Goal: Task Accomplishment & Management: Use online tool/utility

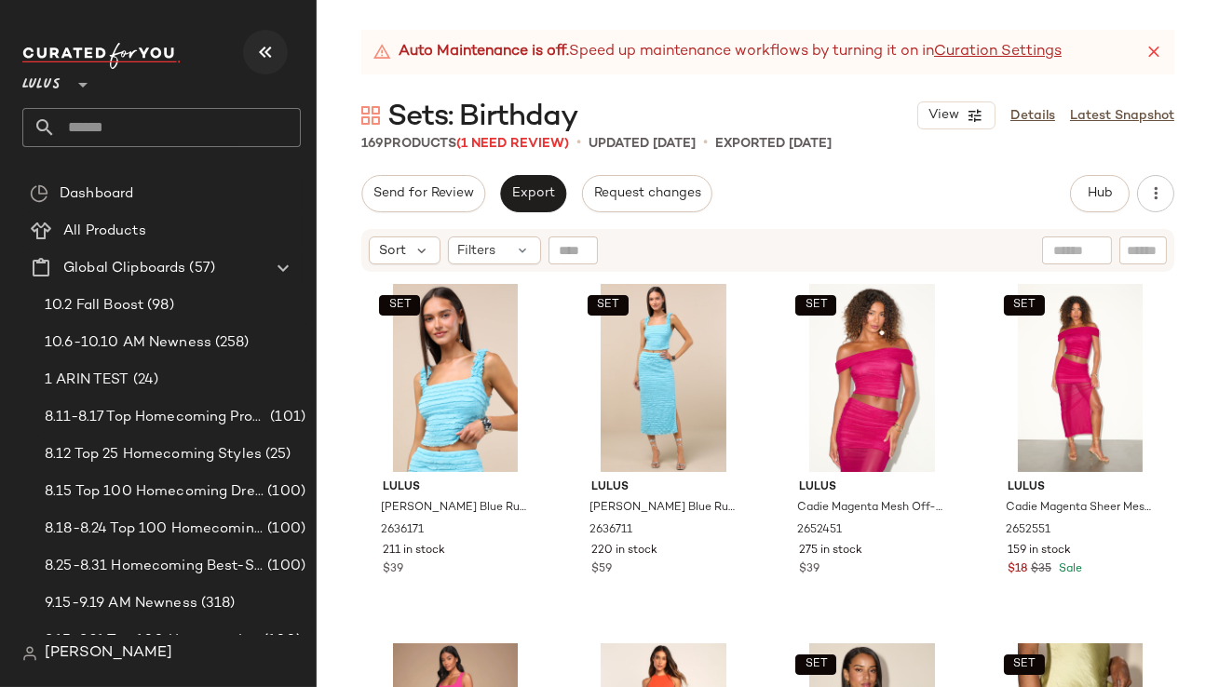
click at [272, 50] on icon "button" at bounding box center [265, 52] width 22 height 22
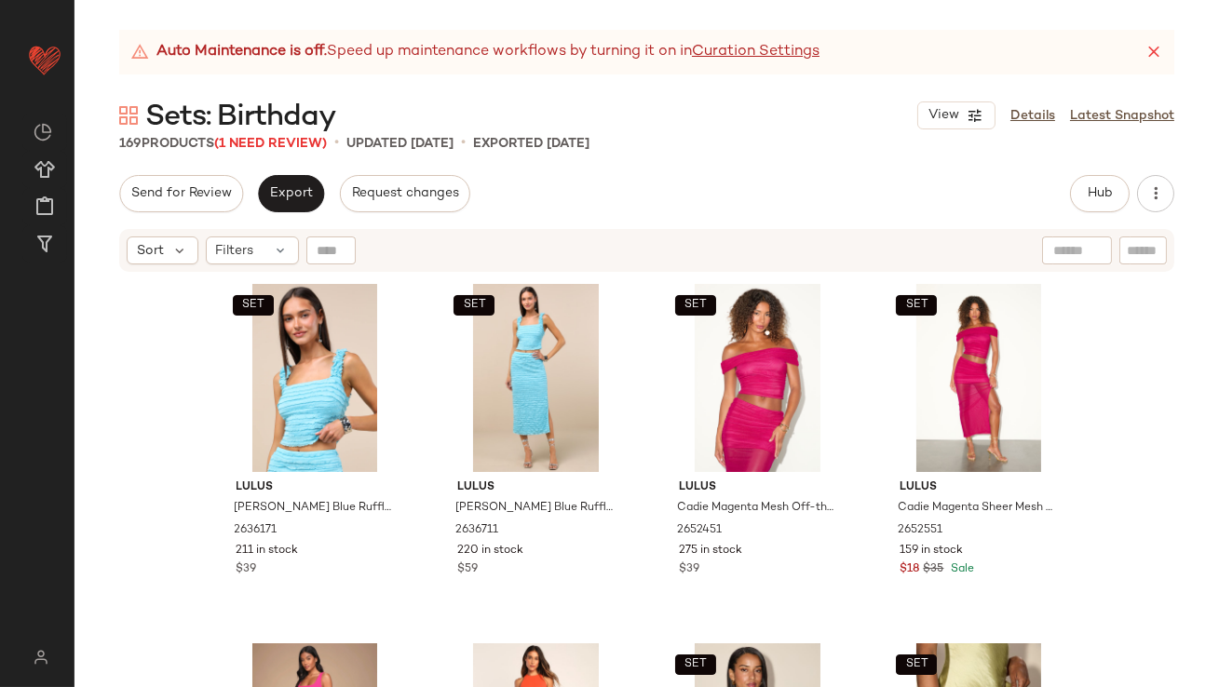
click at [1152, 59] on icon at bounding box center [1154, 52] width 19 height 19
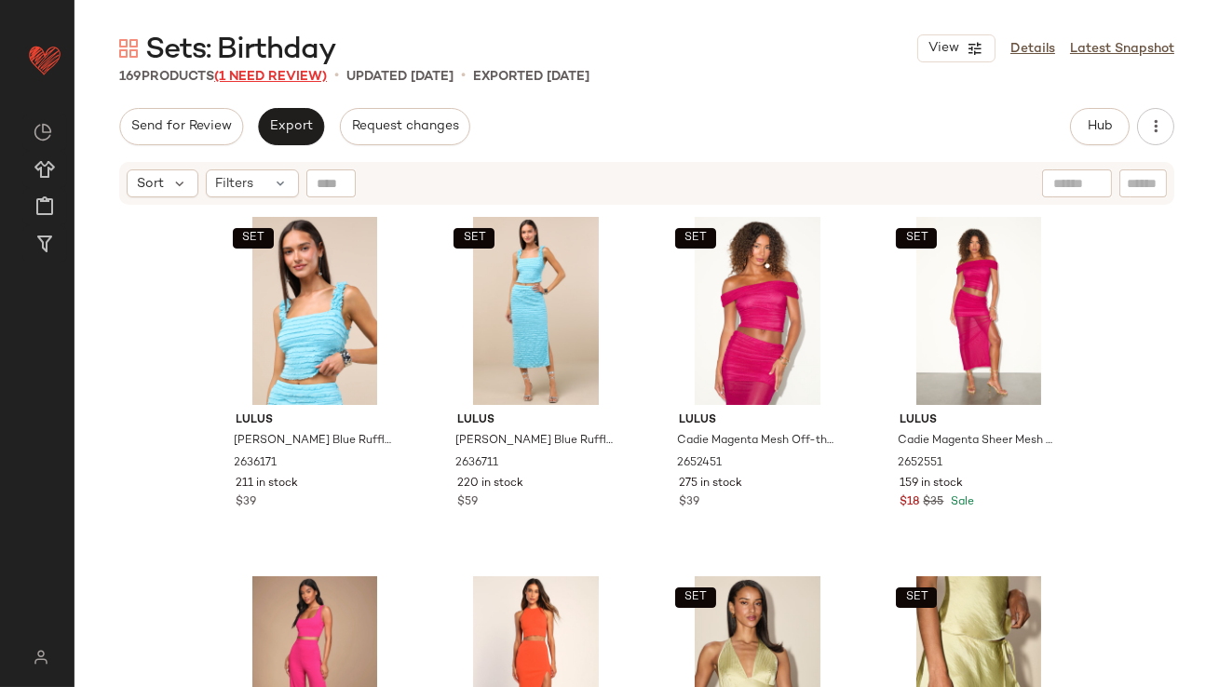
click at [261, 76] on span "(1 Need Review)" at bounding box center [270, 77] width 113 height 14
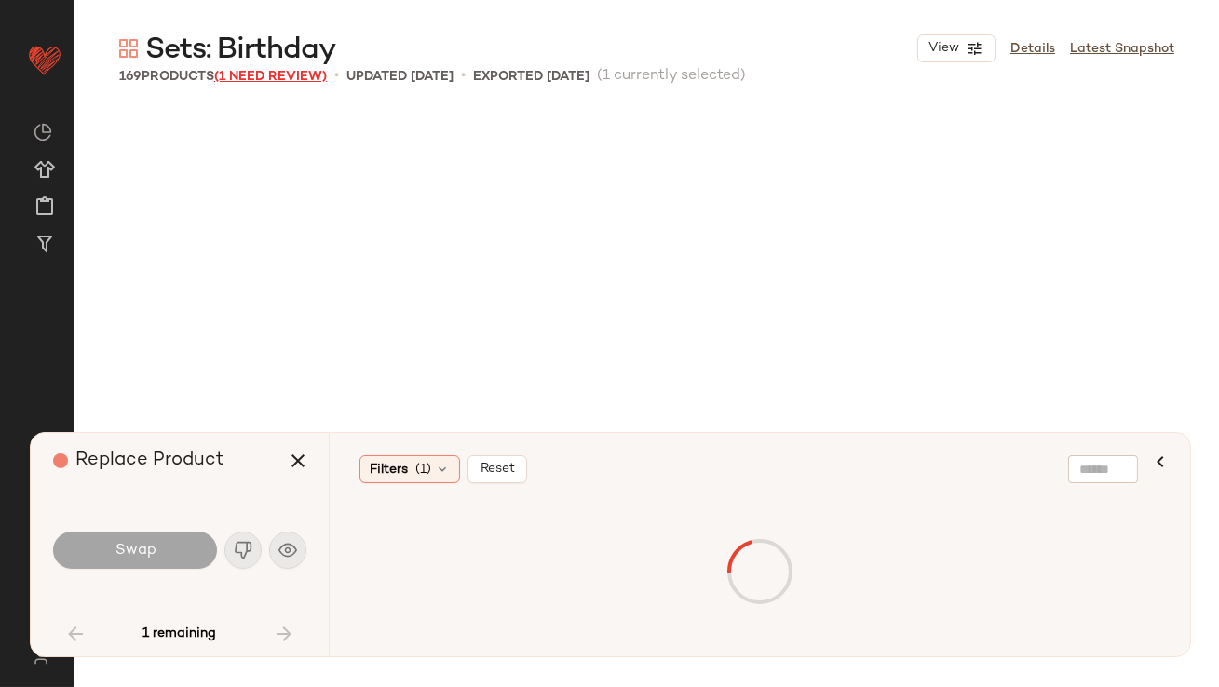
scroll to position [3235, 0]
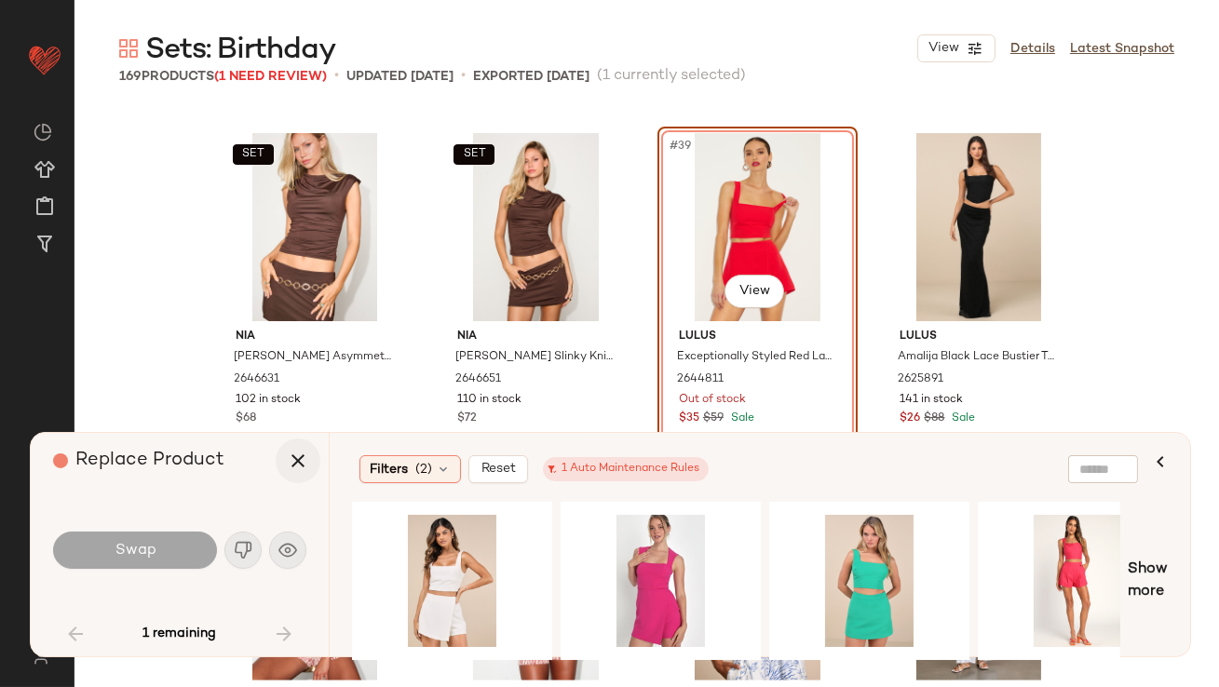
click at [301, 467] on icon "button" at bounding box center [298, 461] width 22 height 22
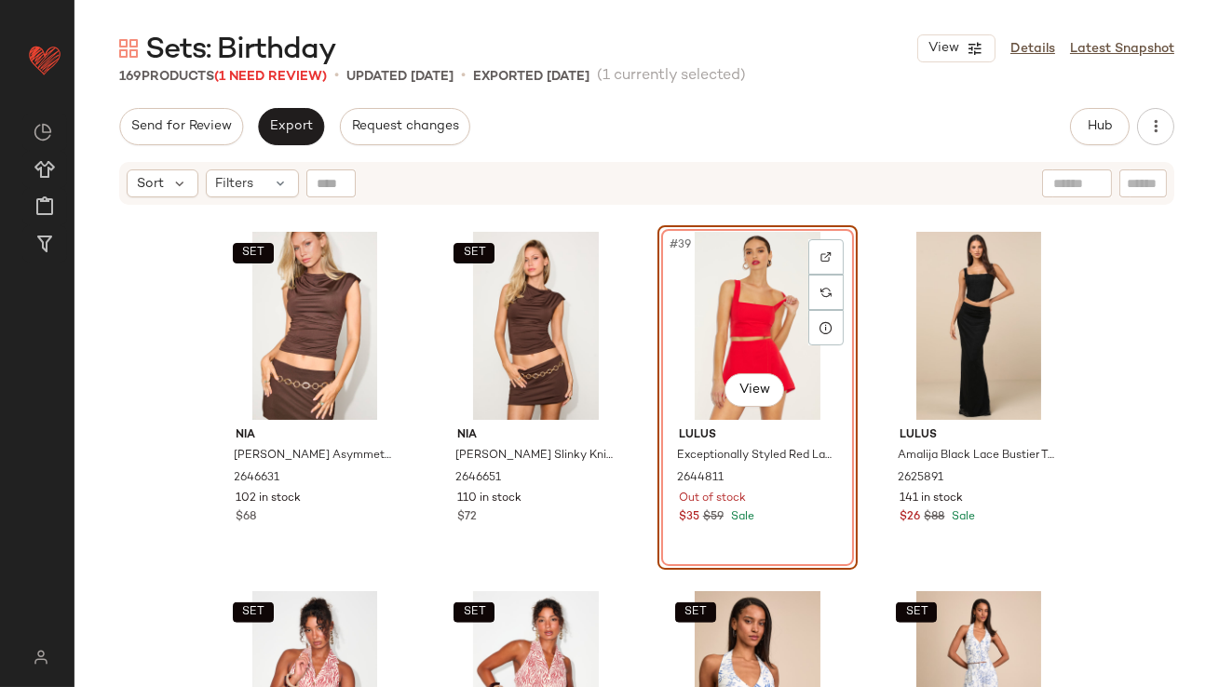
click at [746, 354] on div "#39 View" at bounding box center [757, 326] width 187 height 188
click at [1003, 302] on div "#40 View" at bounding box center [978, 326] width 187 height 188
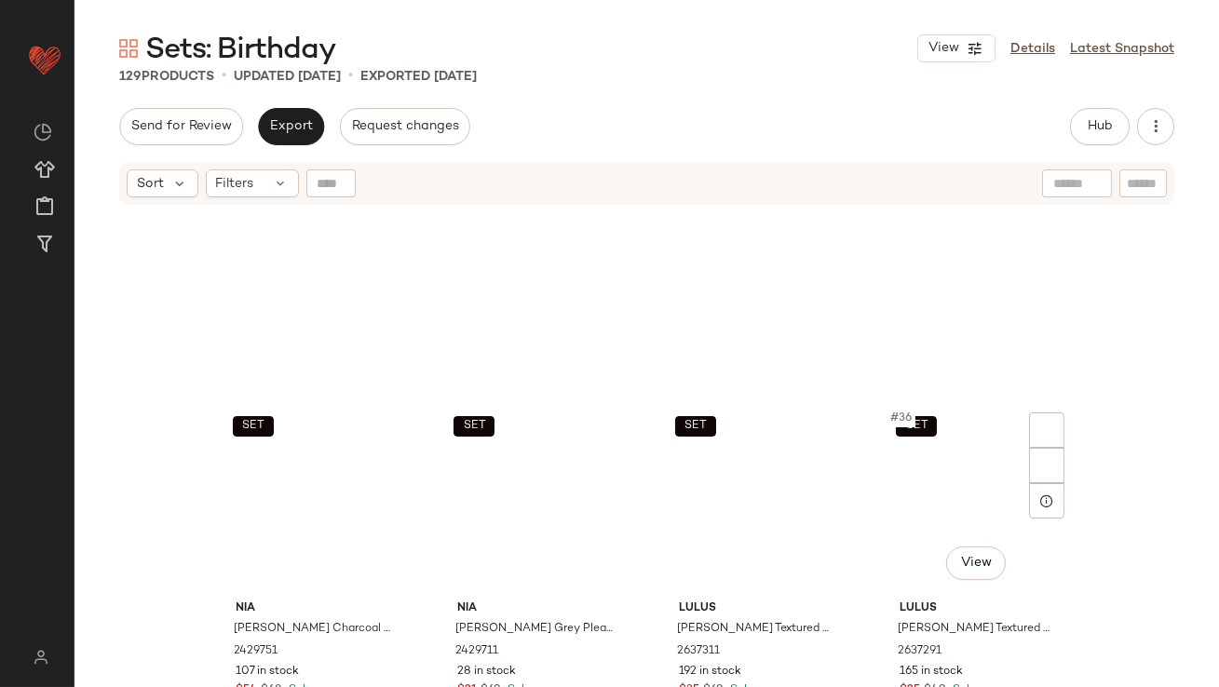
scroll to position [2582, 0]
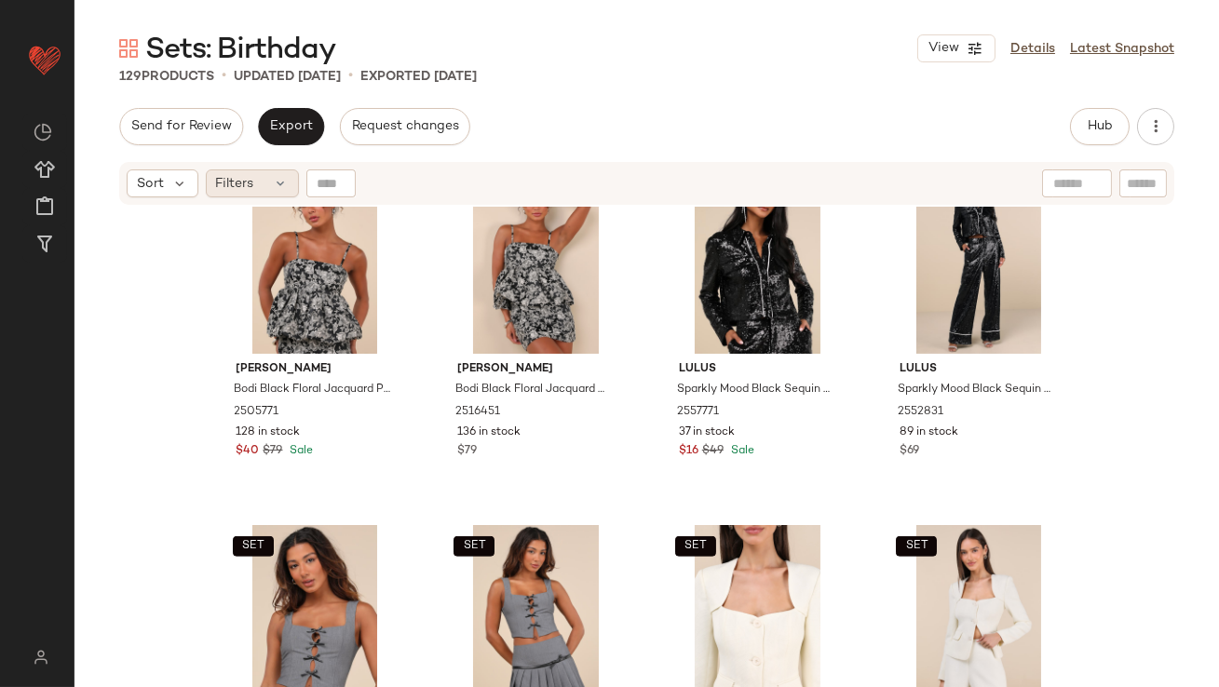
click at [237, 193] on div "Filters" at bounding box center [252, 183] width 93 height 28
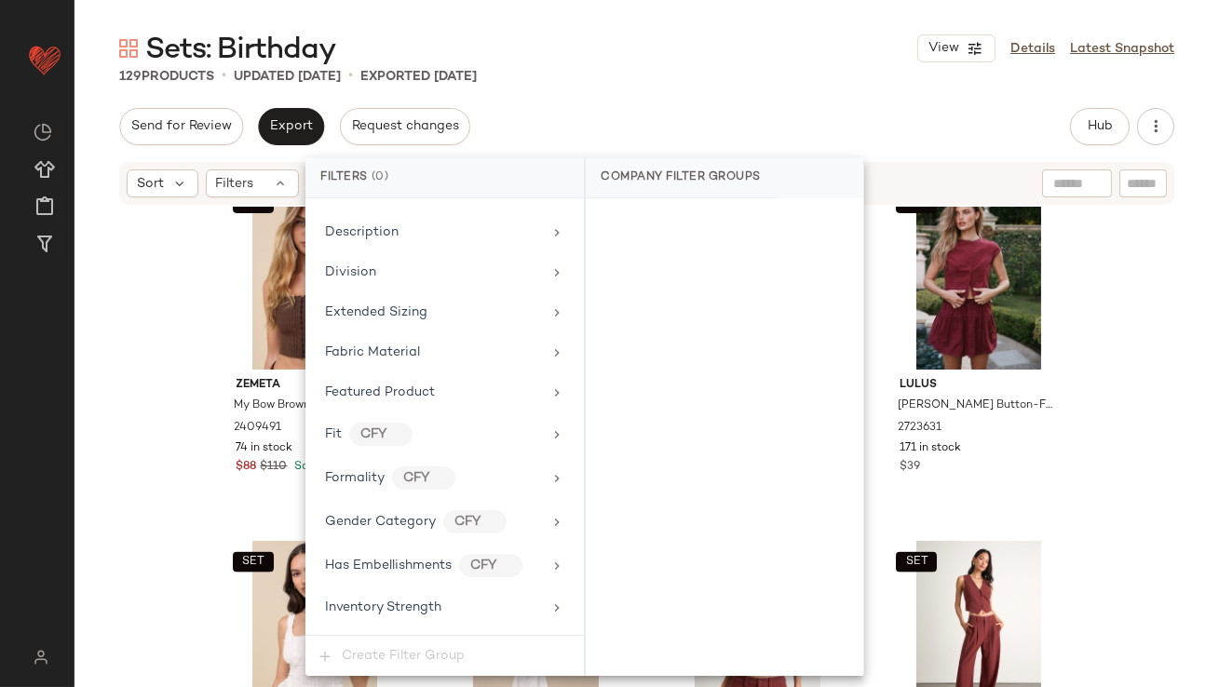
scroll to position [1427, 0]
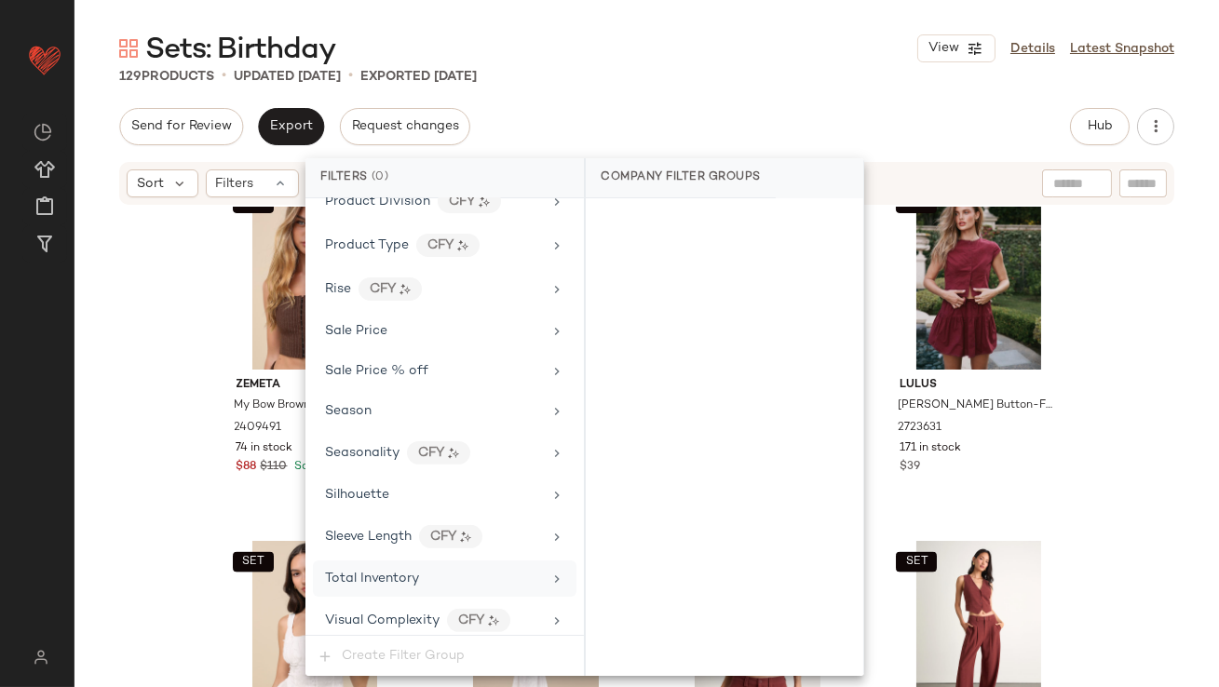
click at [416, 572] on span "Total Inventory" at bounding box center [372, 579] width 94 height 14
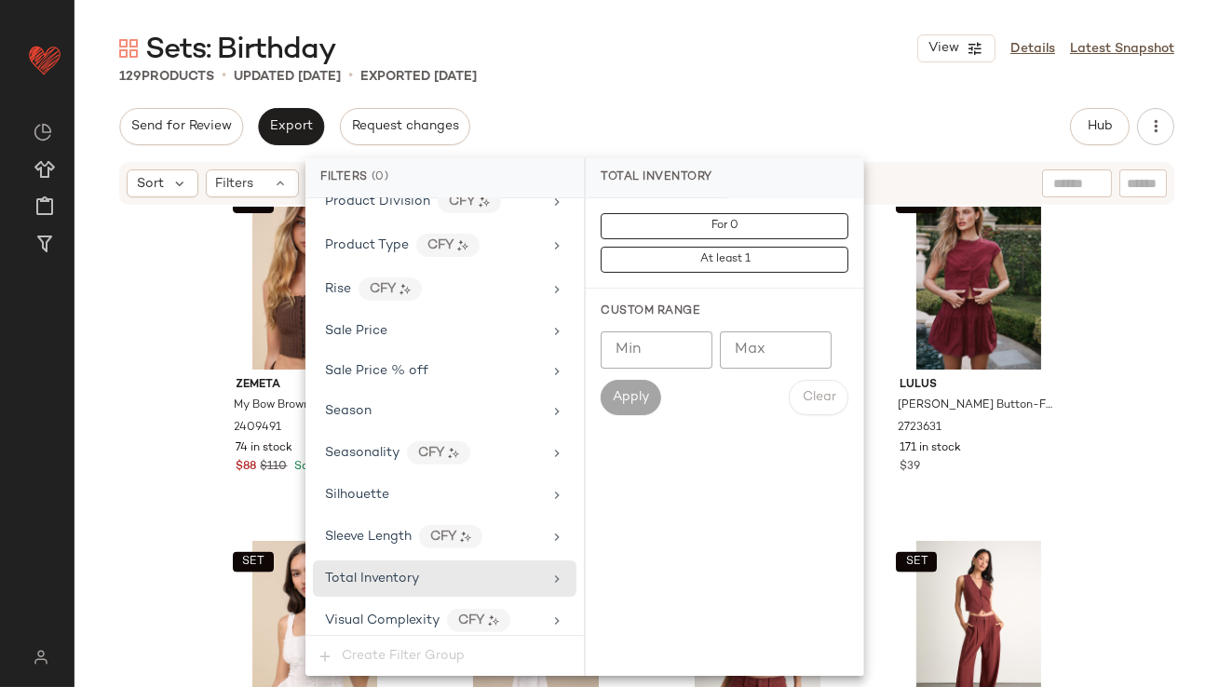
click at [767, 373] on div "Min Min Max Max Apply Clear" at bounding box center [725, 374] width 248 height 84
click at [764, 359] on input "Max" at bounding box center [776, 350] width 112 height 37
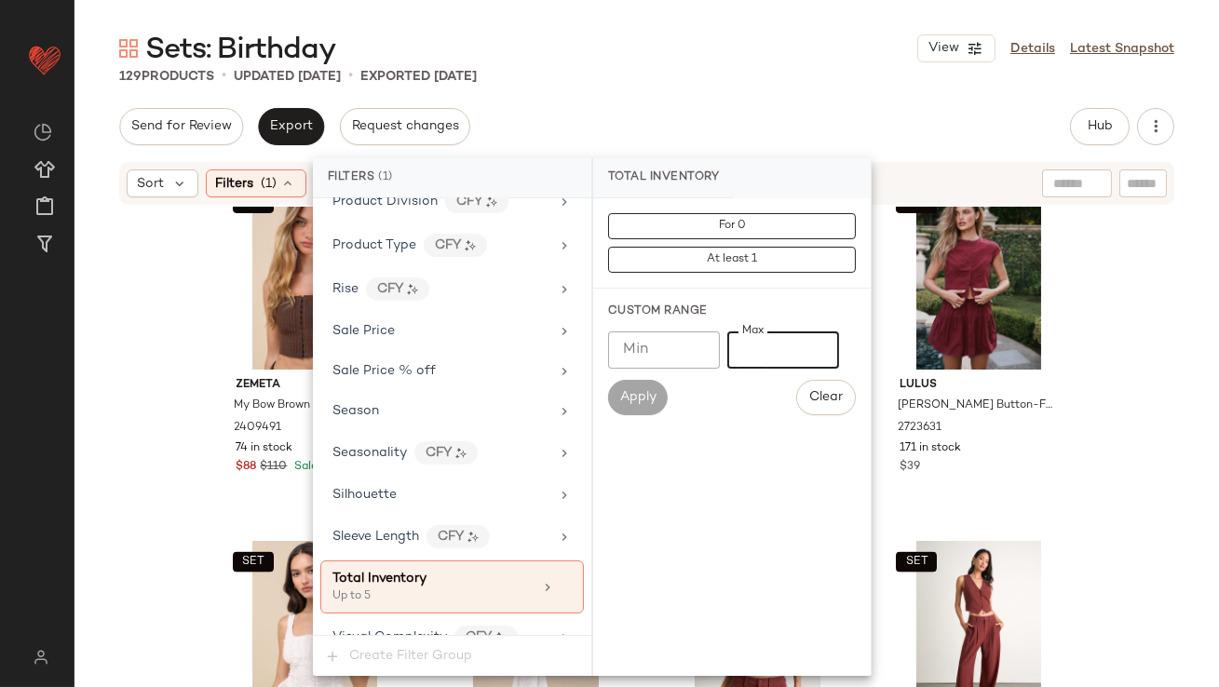
type input "*"
click at [699, 16] on main "Sets: Birthday View Details Latest Snapshot 129 Products • updated Oct 9th • Ex…" at bounding box center [609, 343] width 1219 height 687
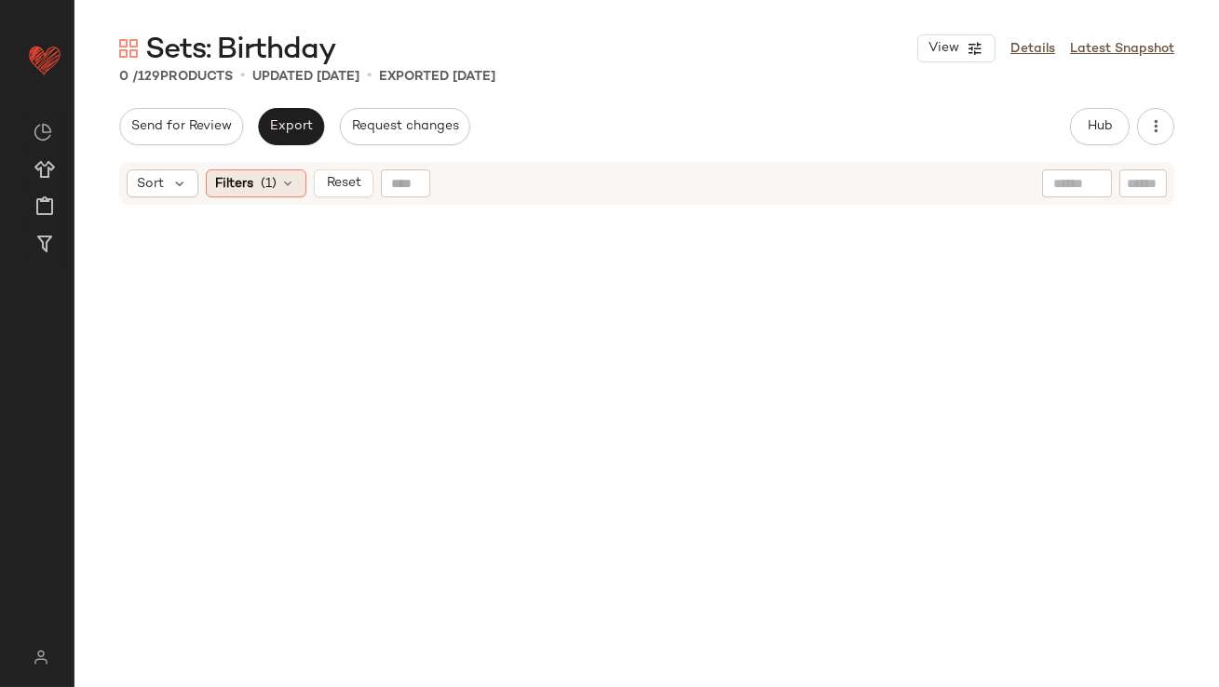
click at [236, 174] on span "Filters" at bounding box center [235, 184] width 38 height 20
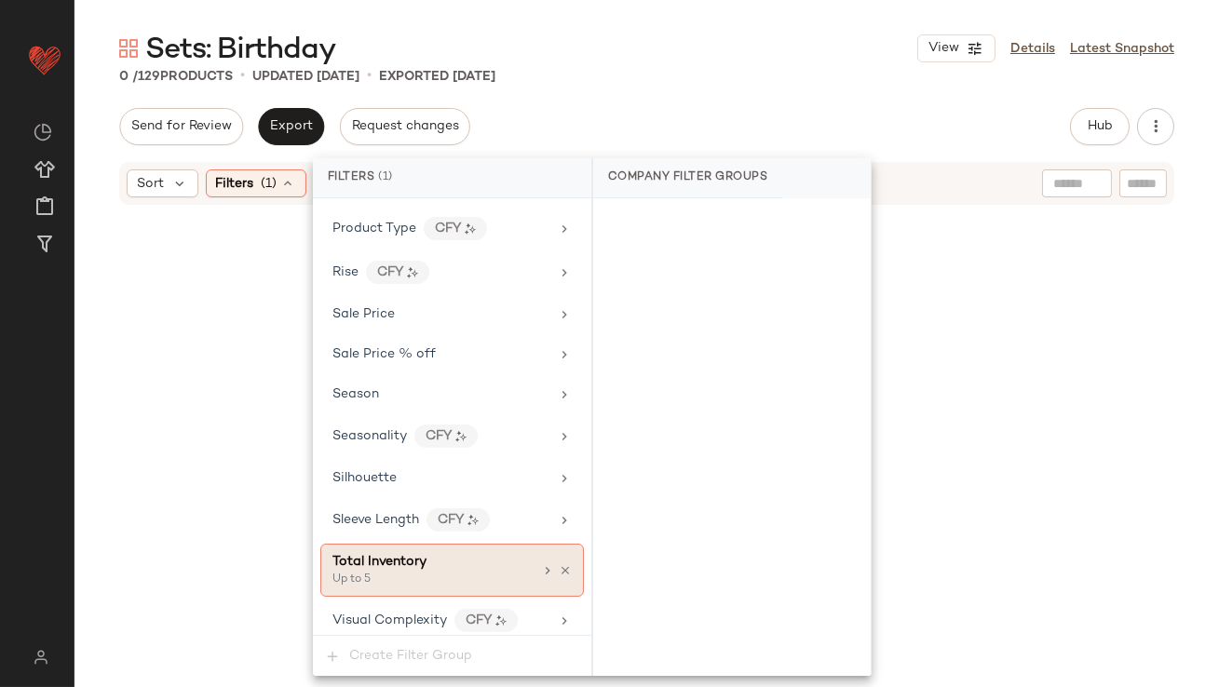
click at [559, 564] on icon at bounding box center [565, 570] width 13 height 13
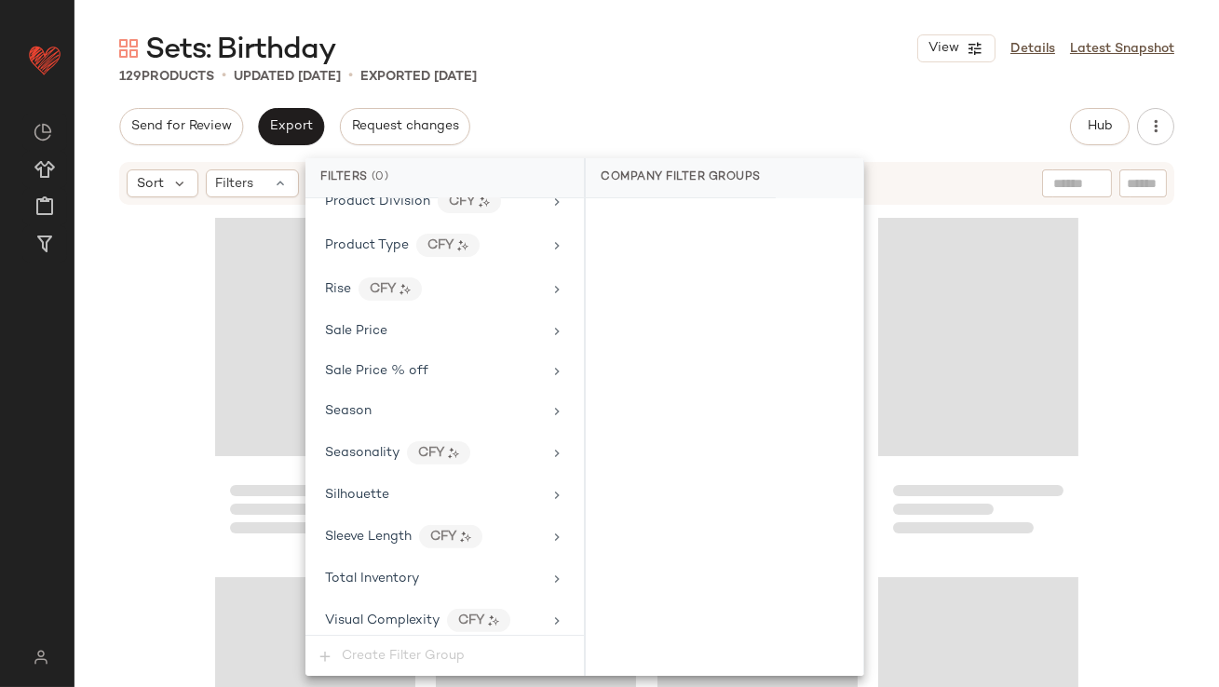
click at [848, 90] on div "Sets: Birthday View Details Latest Snapshot 129 Products • updated Oct 9th • Ex…" at bounding box center [647, 358] width 1145 height 657
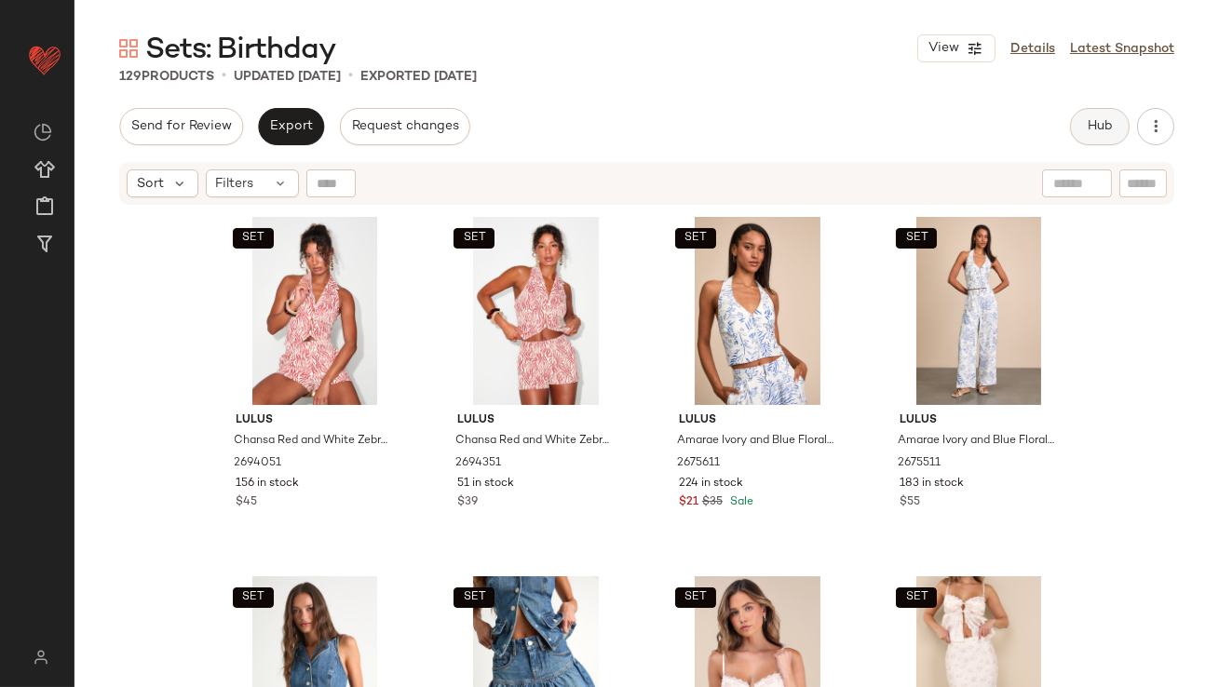
click at [1118, 121] on button "Hub" at bounding box center [1100, 126] width 60 height 37
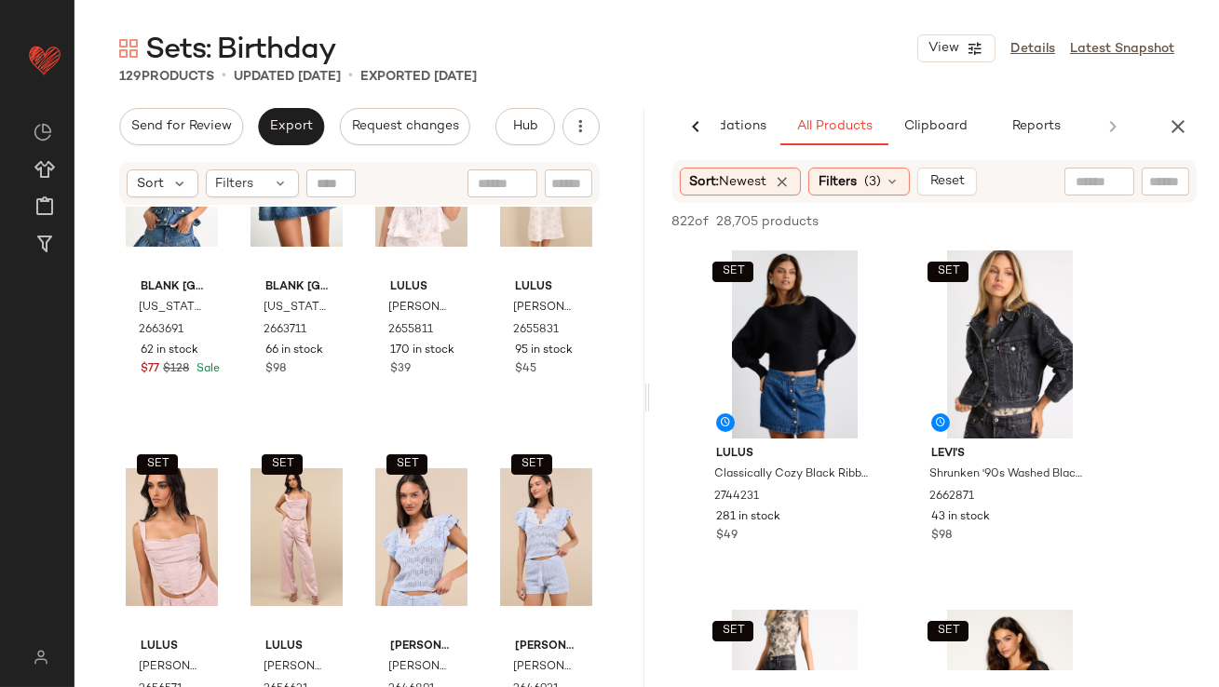
scroll to position [568, 0]
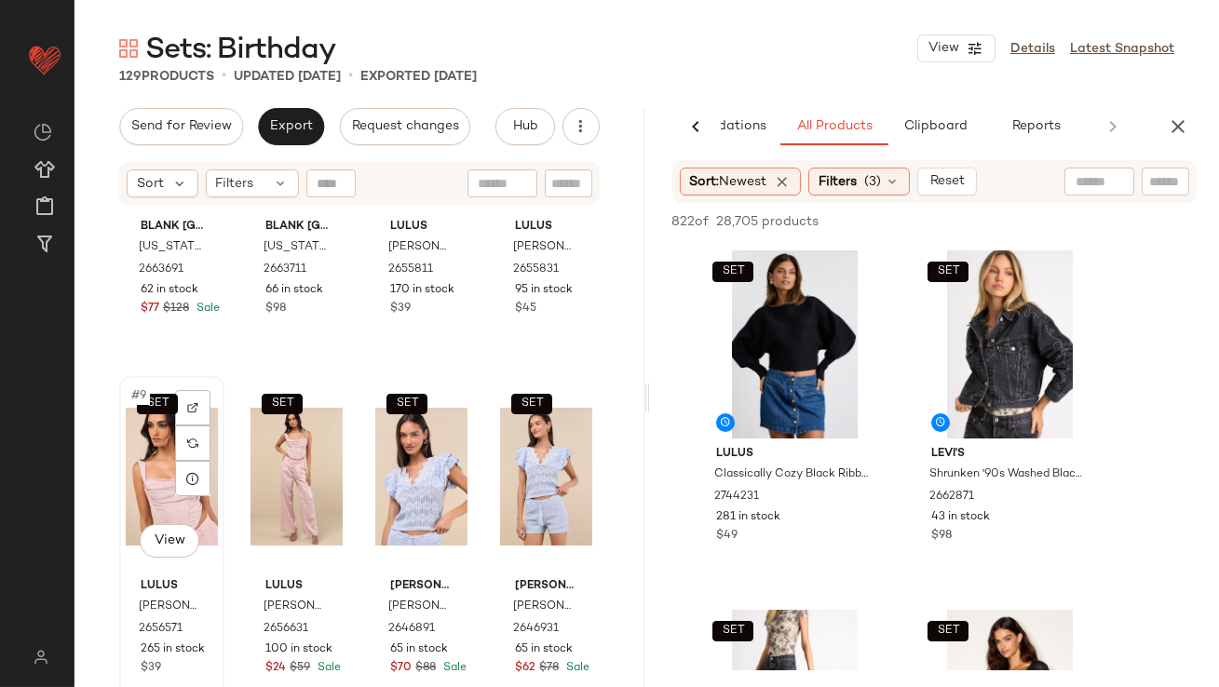
click at [169, 470] on div "SET #9 View" at bounding box center [172, 477] width 92 height 188
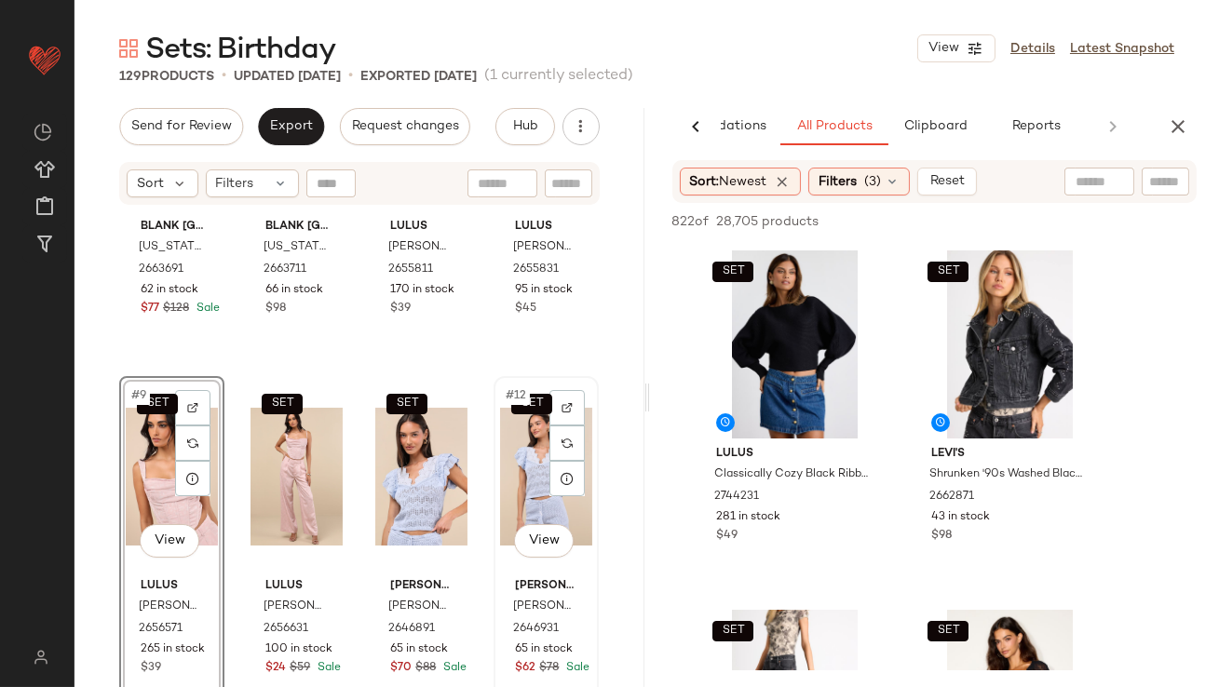
click at [500, 453] on div "SET #12 View" at bounding box center [546, 477] width 92 height 188
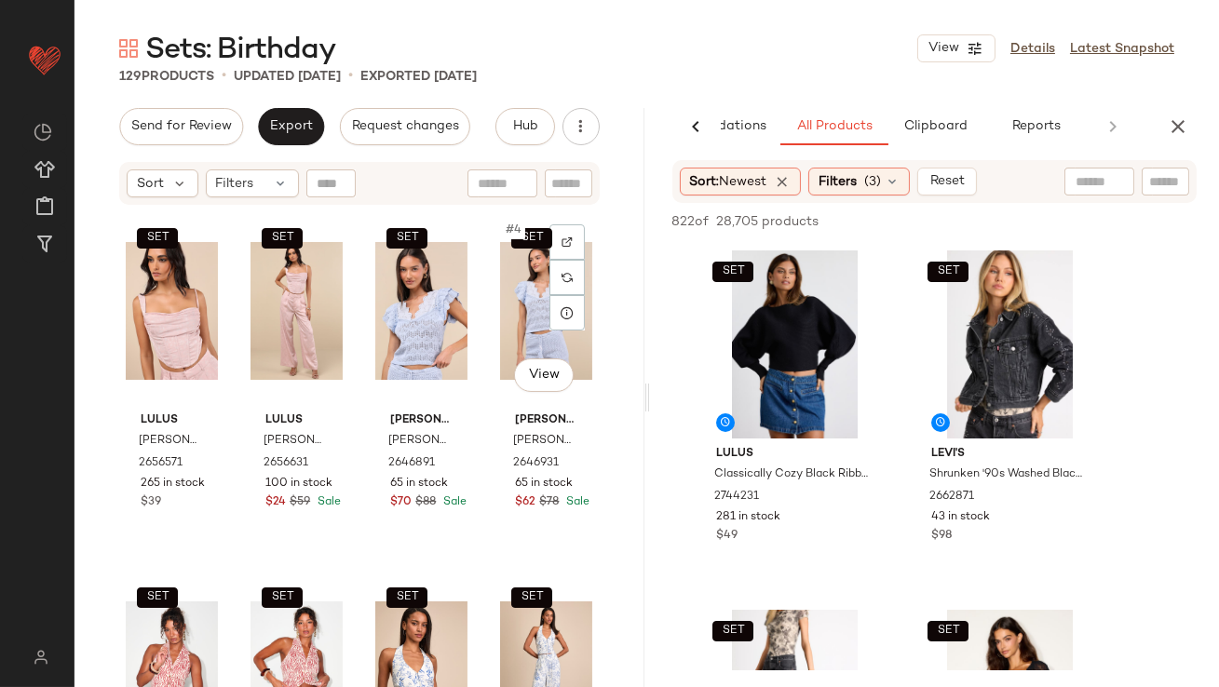
scroll to position [342, 0]
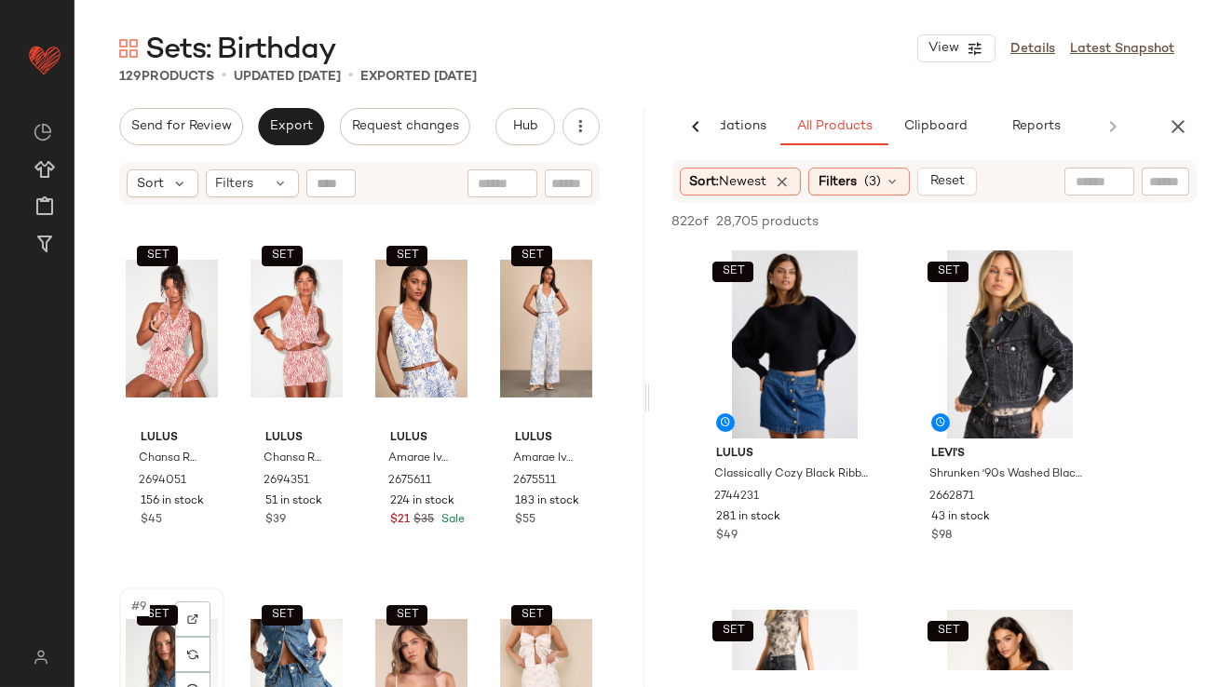
click at [145, 649] on div "SET #9 View" at bounding box center [172, 688] width 92 height 188
click at [512, 658] on div "SET" at bounding box center [546, 688] width 92 height 188
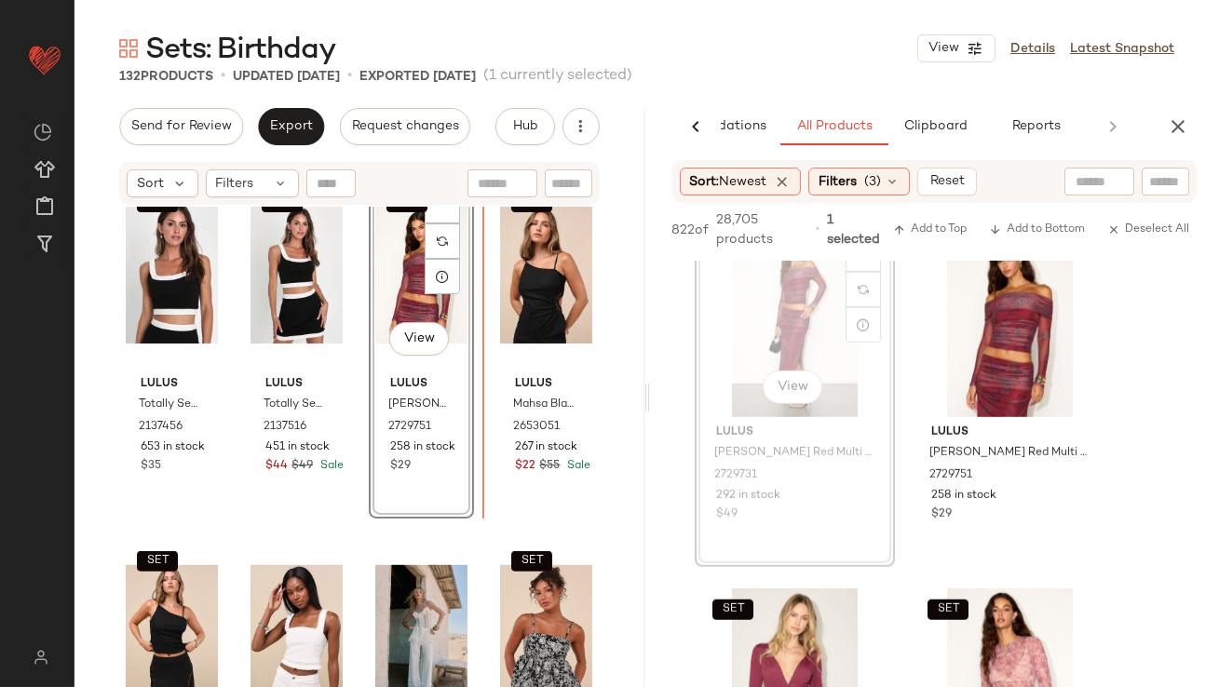
drag, startPoint x: 820, startPoint y: 334, endPoint x: 713, endPoint y: 337, distance: 107.1
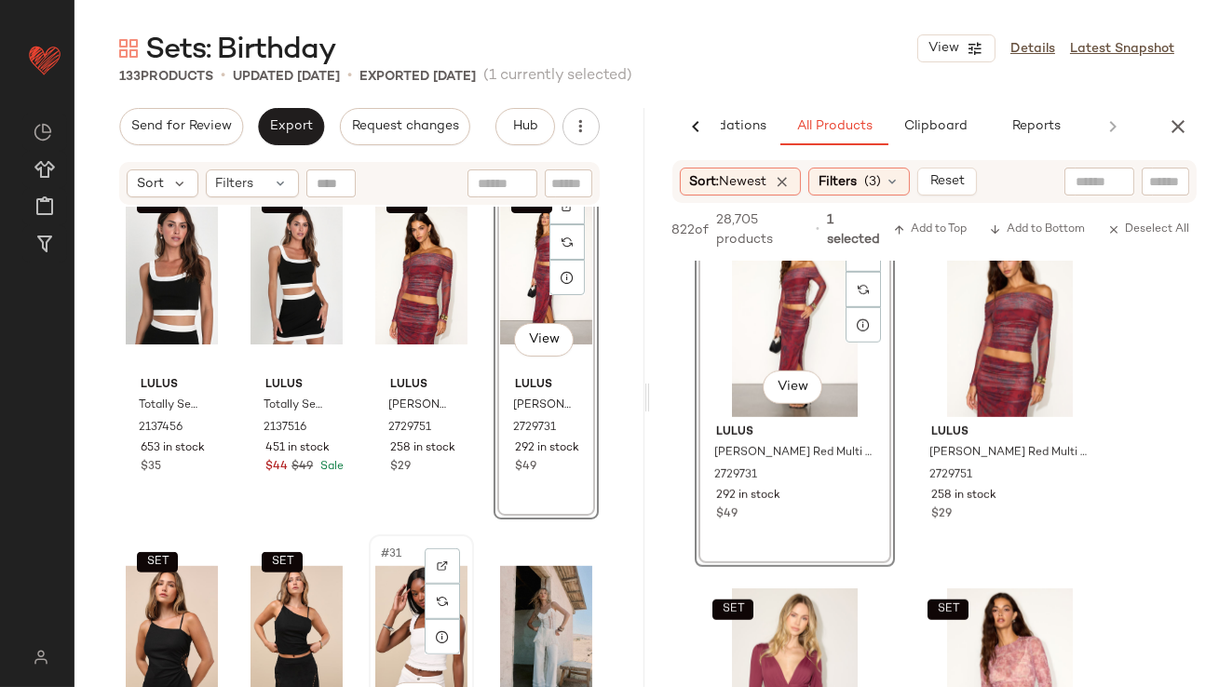
click at [391, 590] on div "#31 View" at bounding box center [421, 635] width 92 height 188
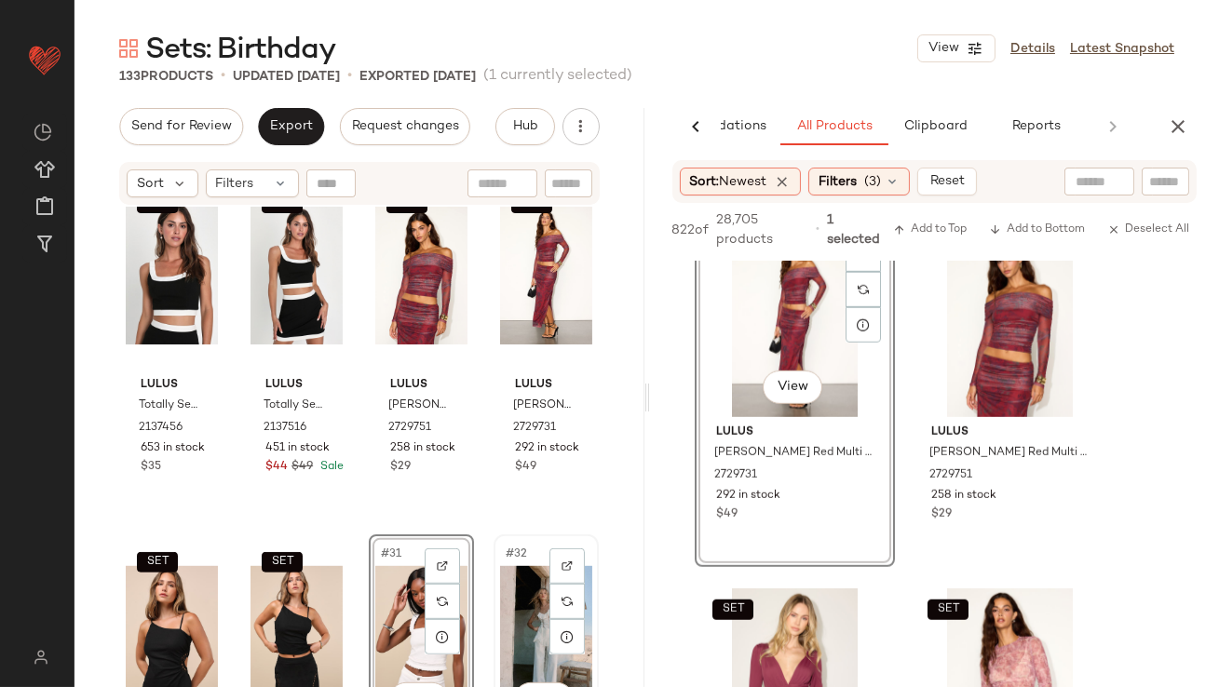
click at [526, 585] on div "#32 View" at bounding box center [546, 635] width 92 height 188
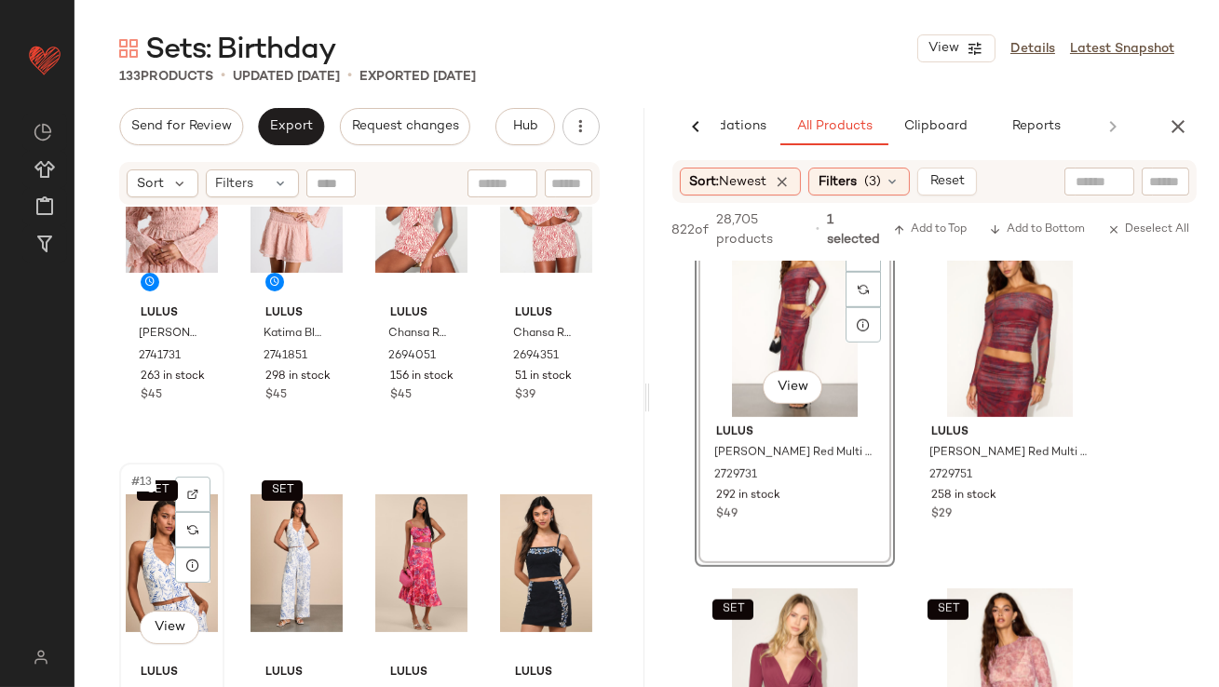
click at [163, 555] on div "SET #13 View" at bounding box center [172, 563] width 92 height 188
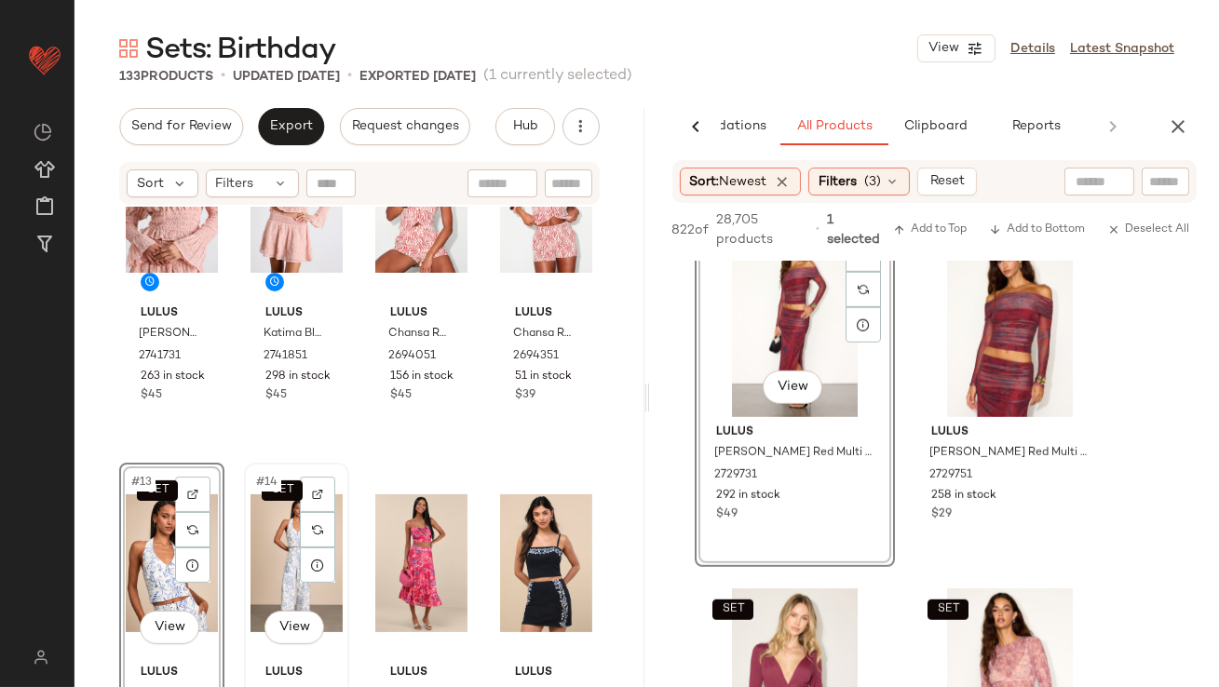
click at [260, 552] on div "SET #14 View" at bounding box center [297, 563] width 92 height 188
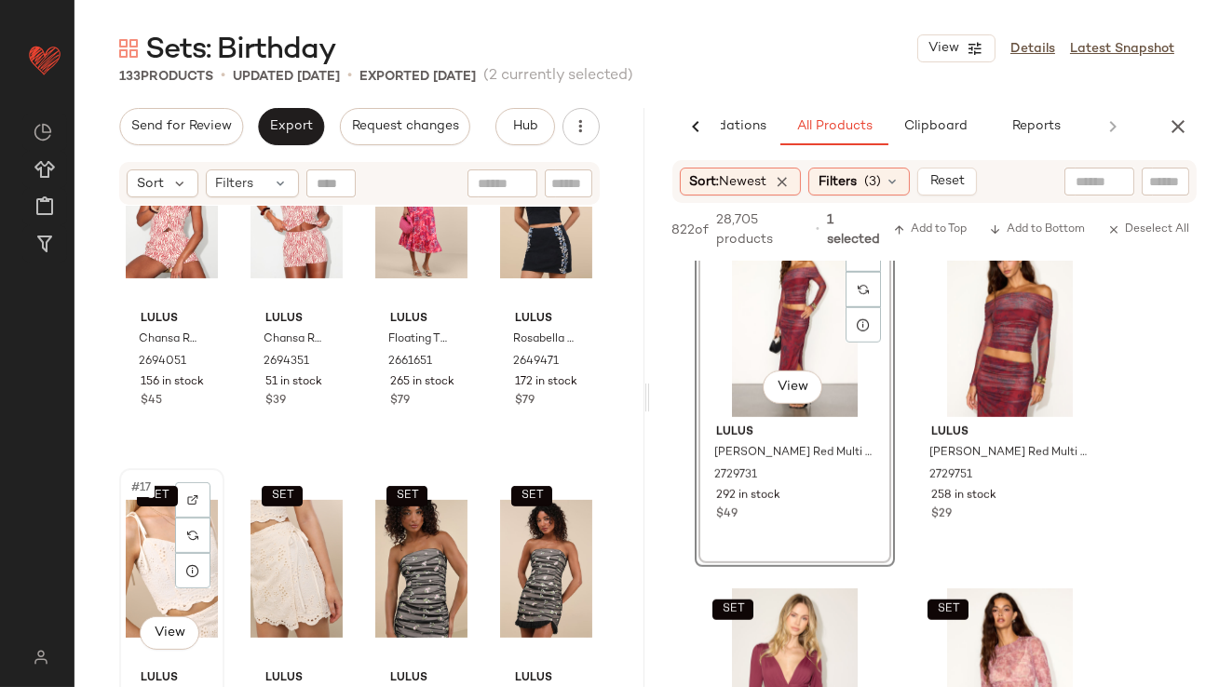
click at [156, 579] on div "SET #17 View" at bounding box center [172, 569] width 92 height 188
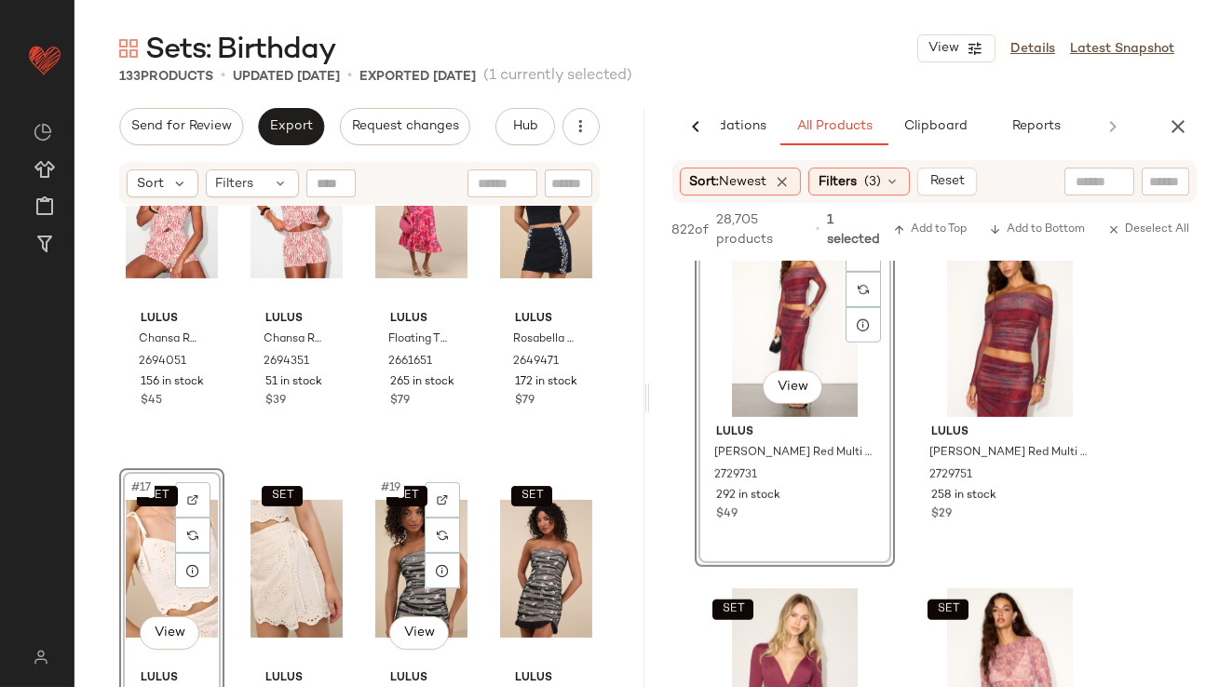
click at [472, 537] on div "SET Lulus Katima Blush Pink Swiss Dot Textured Long Sleeve Top 2741731 263 in s…" at bounding box center [360, 470] width 570 height 527
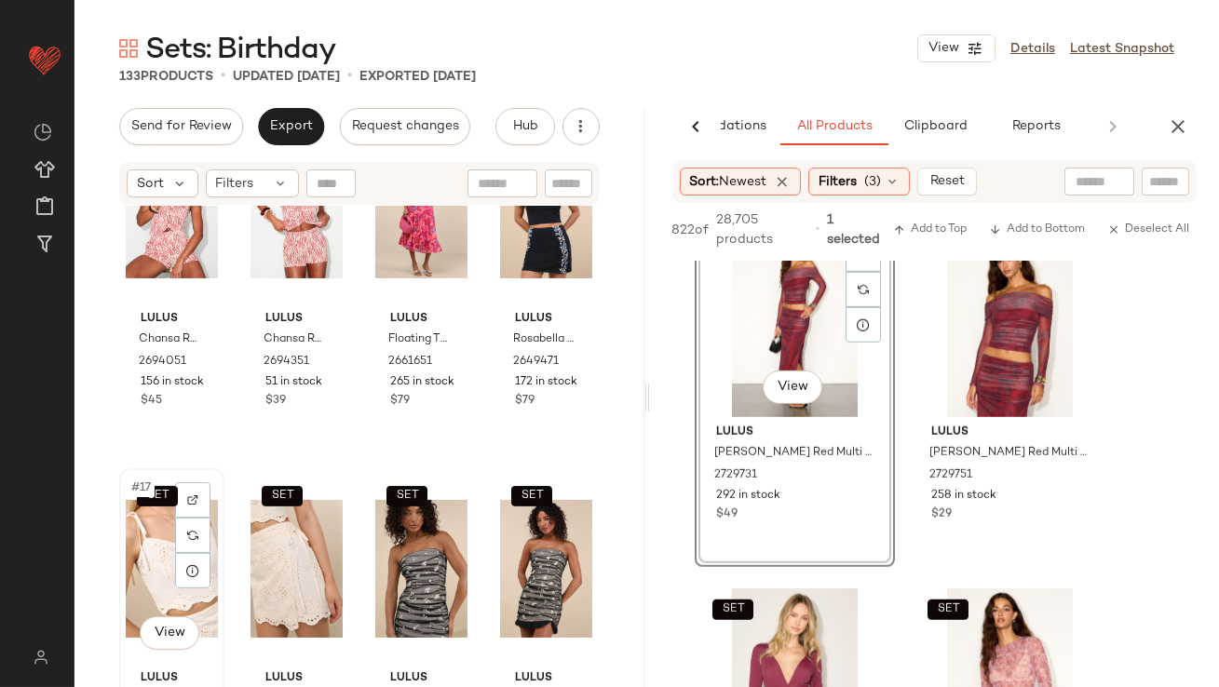
click at [147, 564] on div "SET #17 View" at bounding box center [172, 569] width 92 height 188
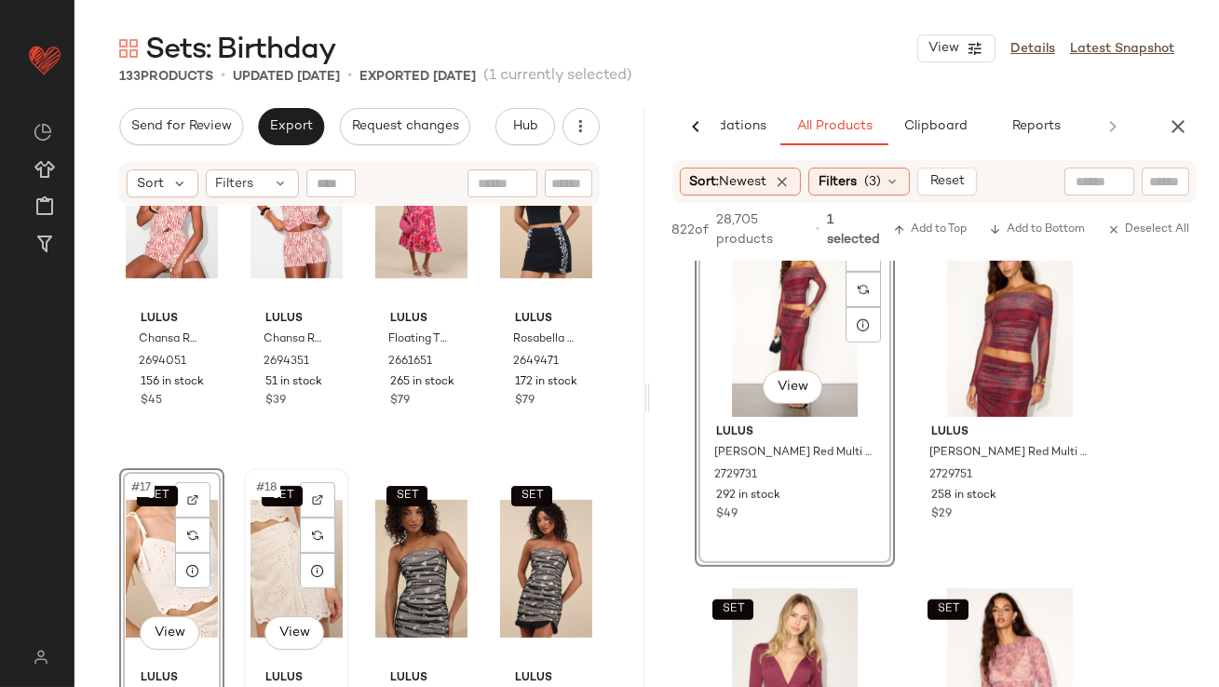
click at [264, 560] on div "SET #18 View" at bounding box center [297, 569] width 92 height 188
click at [105, 335] on div "SET Lulus Katima Blush Pink Swiss Dot Textured Long Sleeve Top 2741731 263 in s…" at bounding box center [360, 470] width 570 height 527
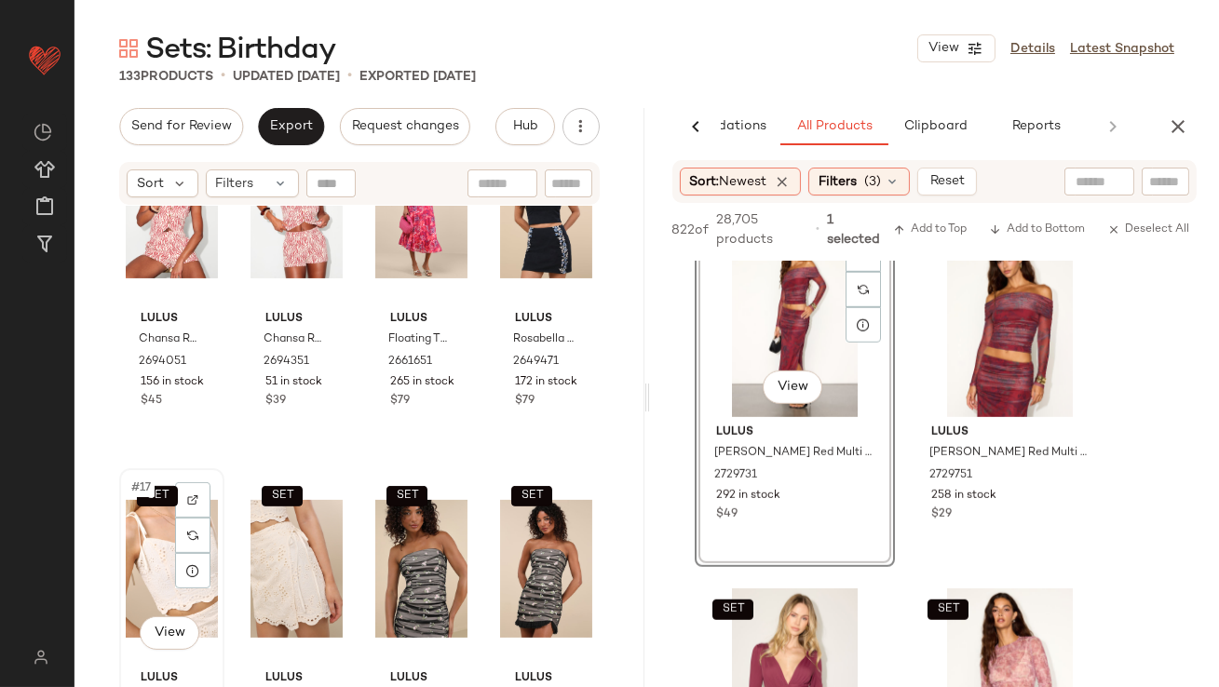
click at [156, 548] on div "SET #17 View" at bounding box center [172, 569] width 92 height 188
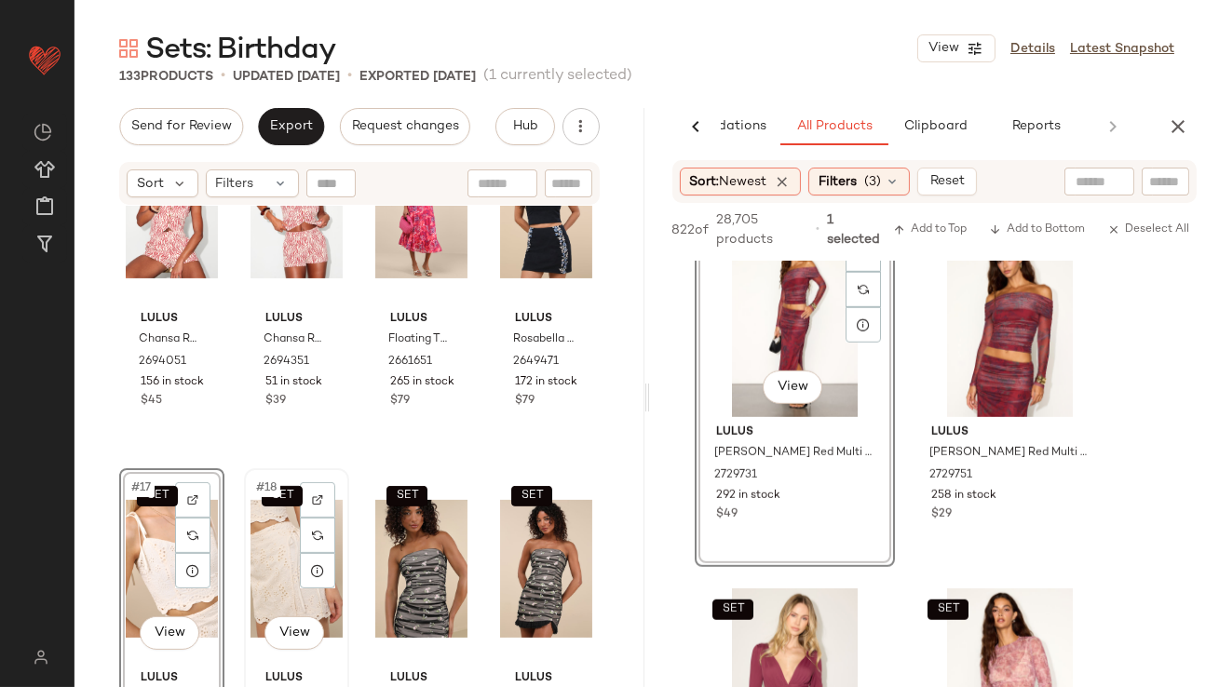
click at [293, 549] on div "SET #18 View" at bounding box center [297, 569] width 92 height 188
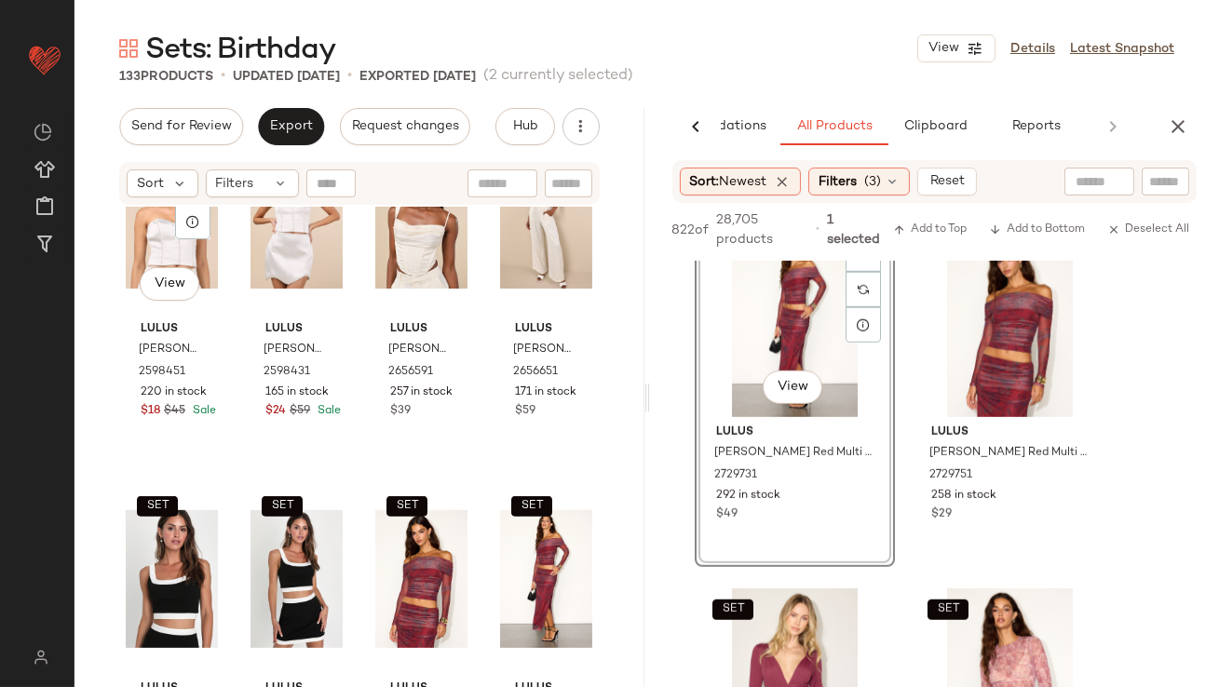
scroll to position [1922, 0]
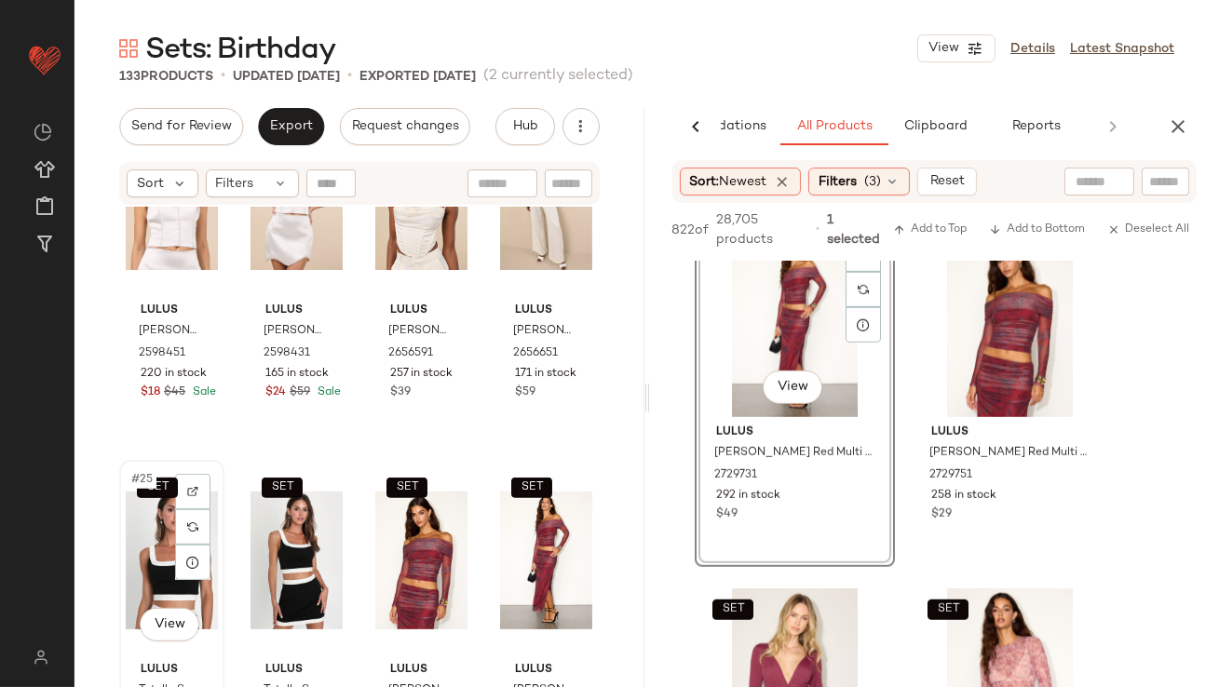
click at [163, 544] on div "SET #25 View" at bounding box center [172, 561] width 92 height 188
click at [500, 517] on div "SET #28 View" at bounding box center [546, 561] width 92 height 188
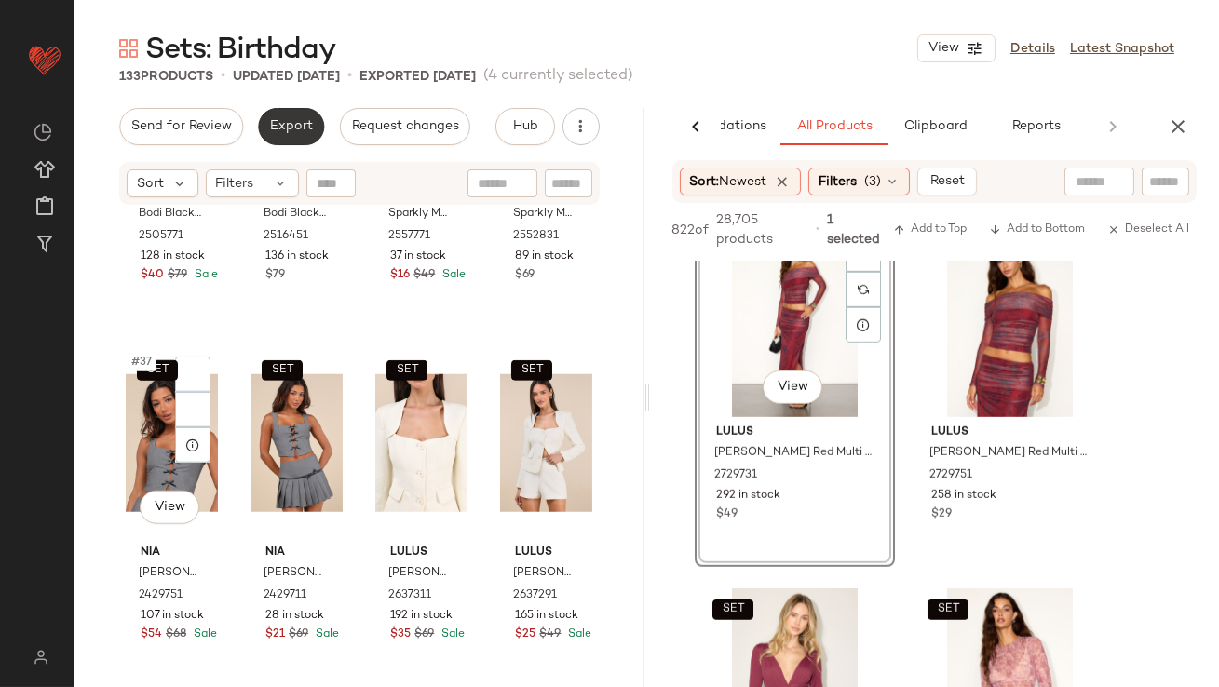
scroll to position [3129, 0]
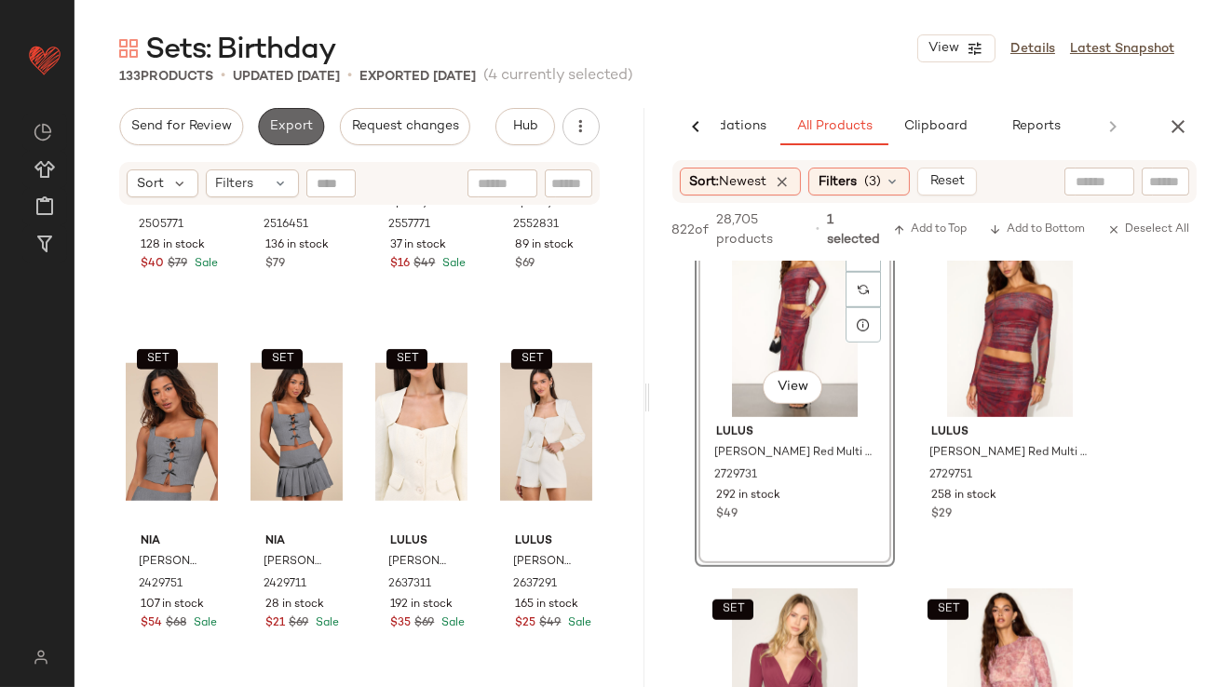
click at [286, 116] on button "Export" at bounding box center [291, 126] width 66 height 37
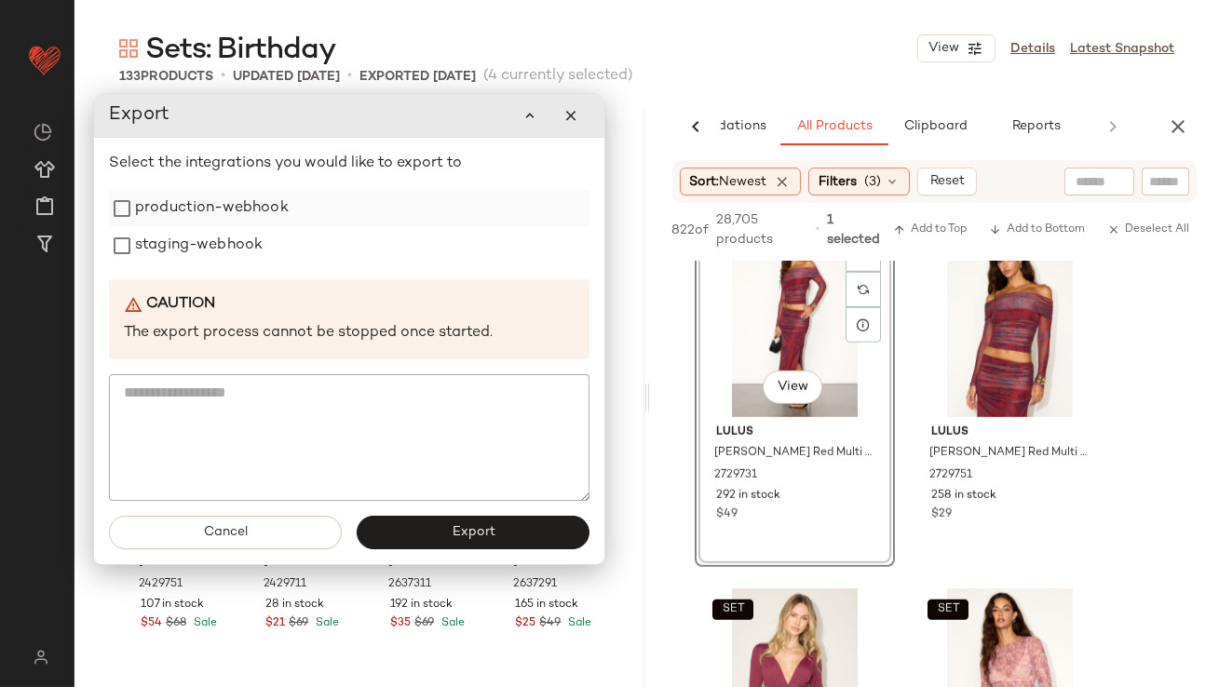
click at [256, 214] on label "production-webhook" at bounding box center [212, 208] width 154 height 37
click at [256, 241] on label "staging-webhook" at bounding box center [199, 245] width 128 height 37
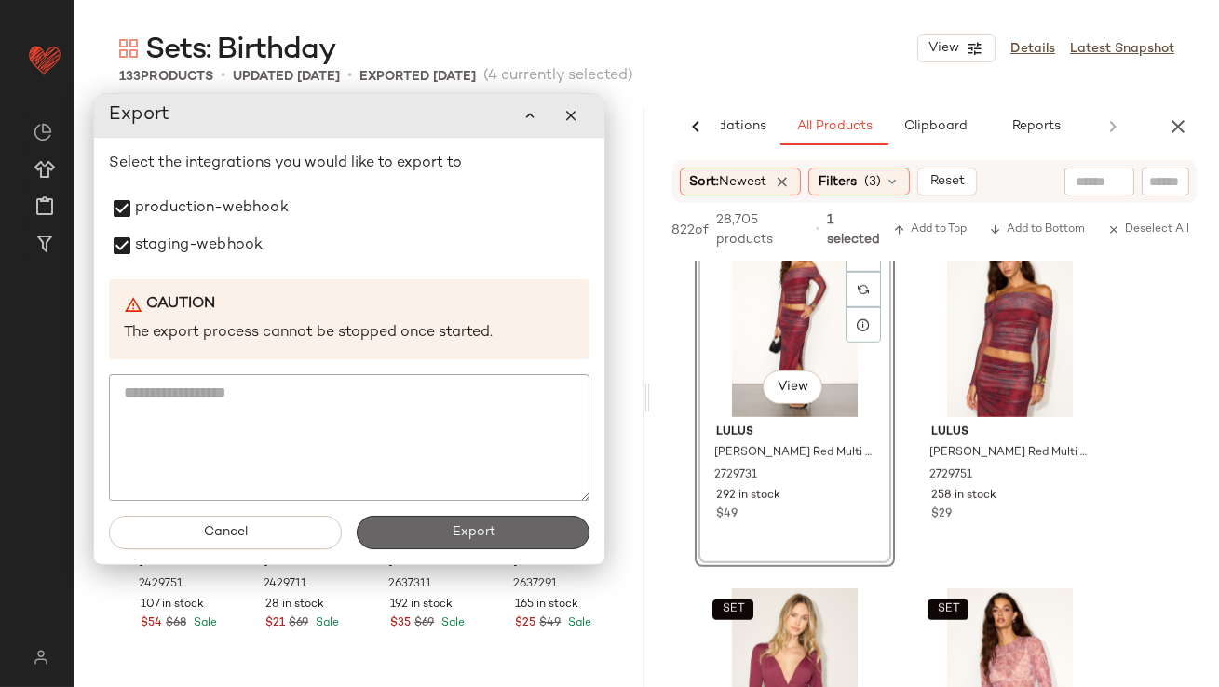
click at [398, 518] on button "Export" at bounding box center [473, 533] width 233 height 34
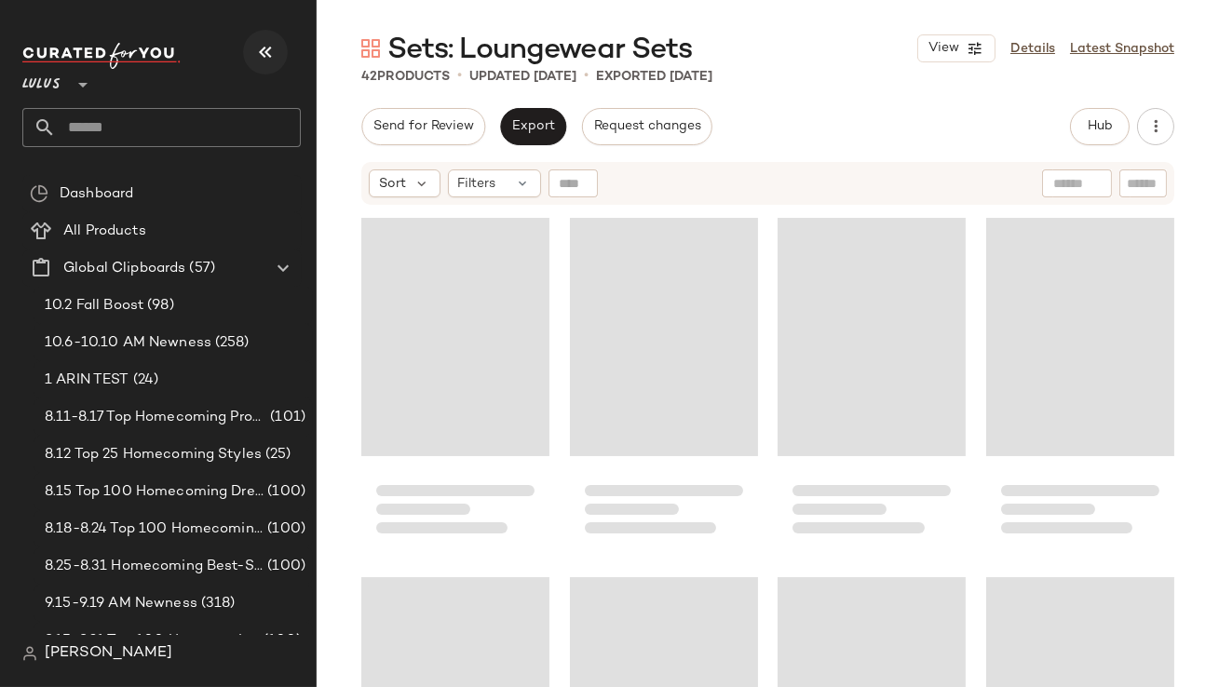
click at [258, 62] on icon "button" at bounding box center [265, 52] width 22 height 22
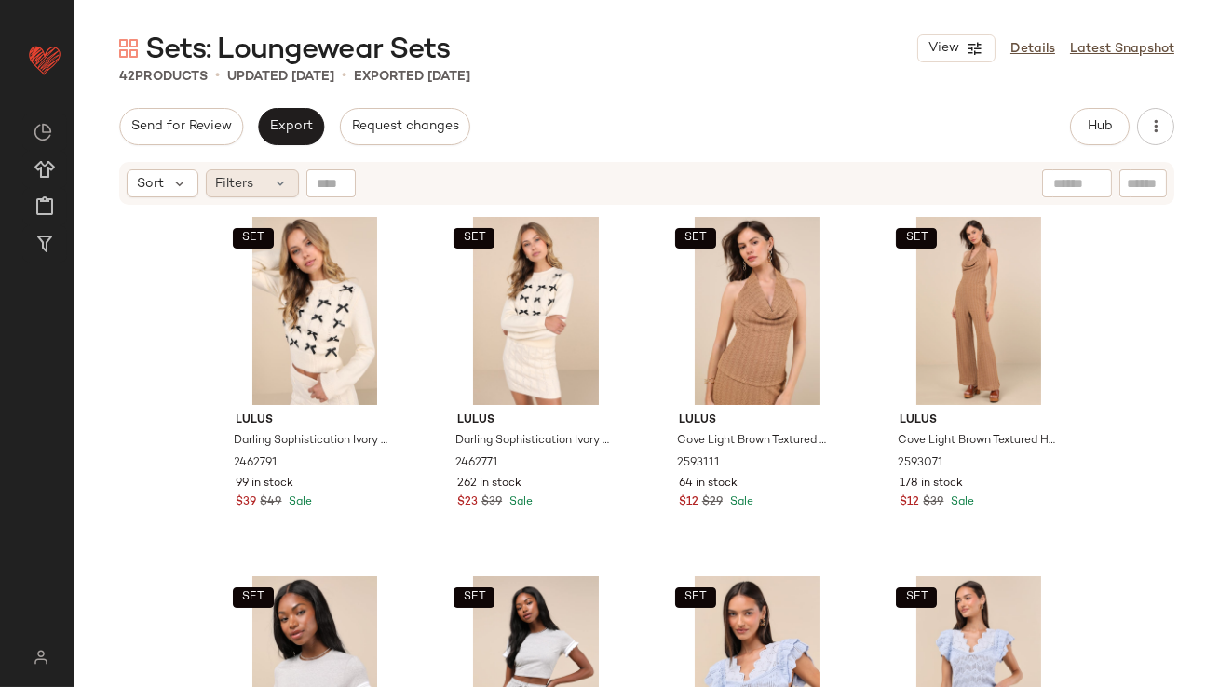
click at [232, 191] on span "Filters" at bounding box center [235, 184] width 38 height 20
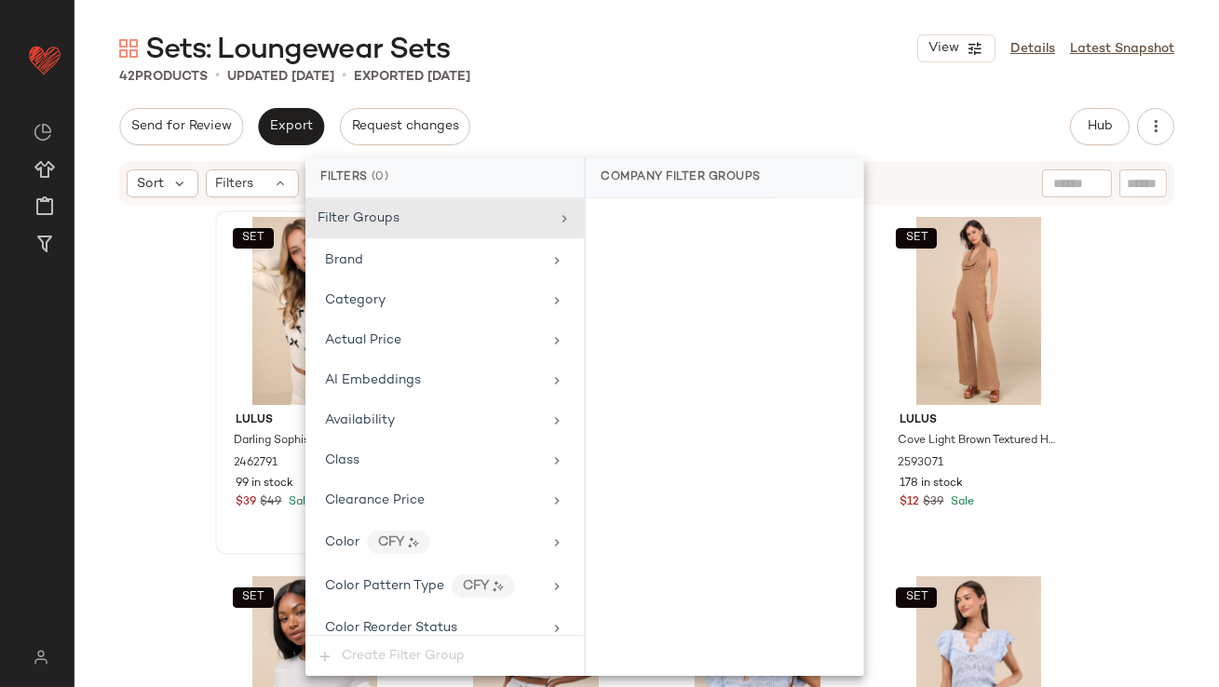
scroll to position [1427, 0]
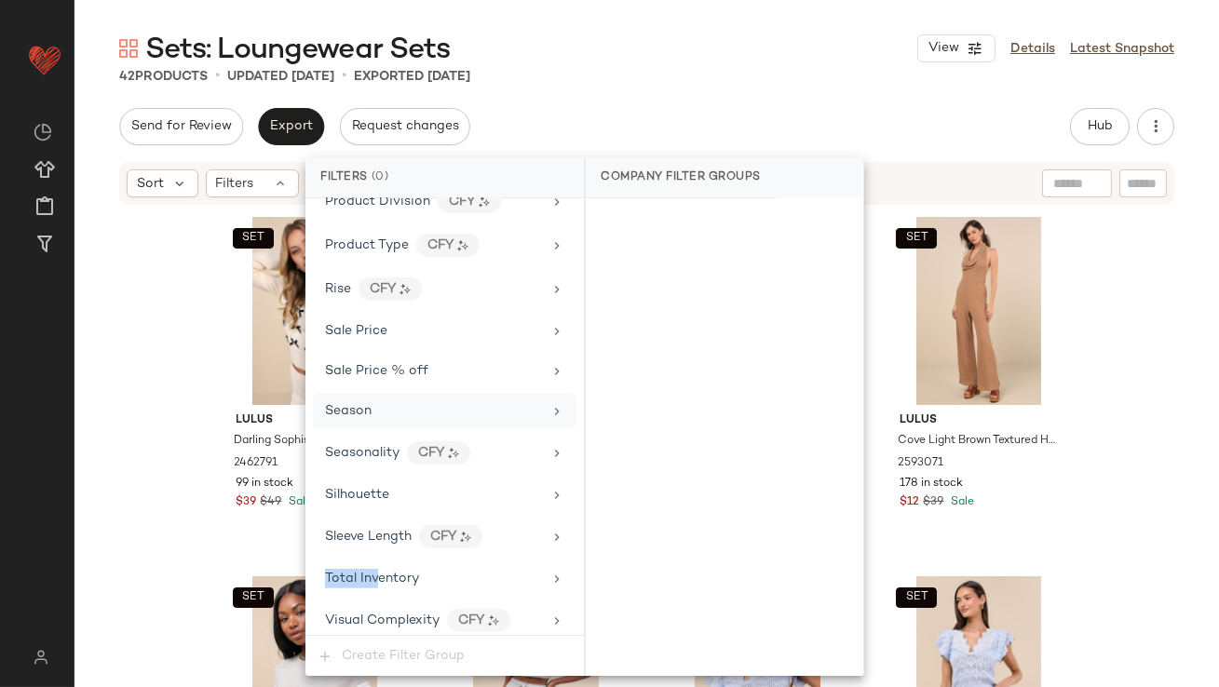
drag, startPoint x: 376, startPoint y: 561, endPoint x: 550, endPoint y: 386, distance: 246.9
click at [376, 569] on div "Total Inventory" at bounding box center [372, 579] width 94 height 20
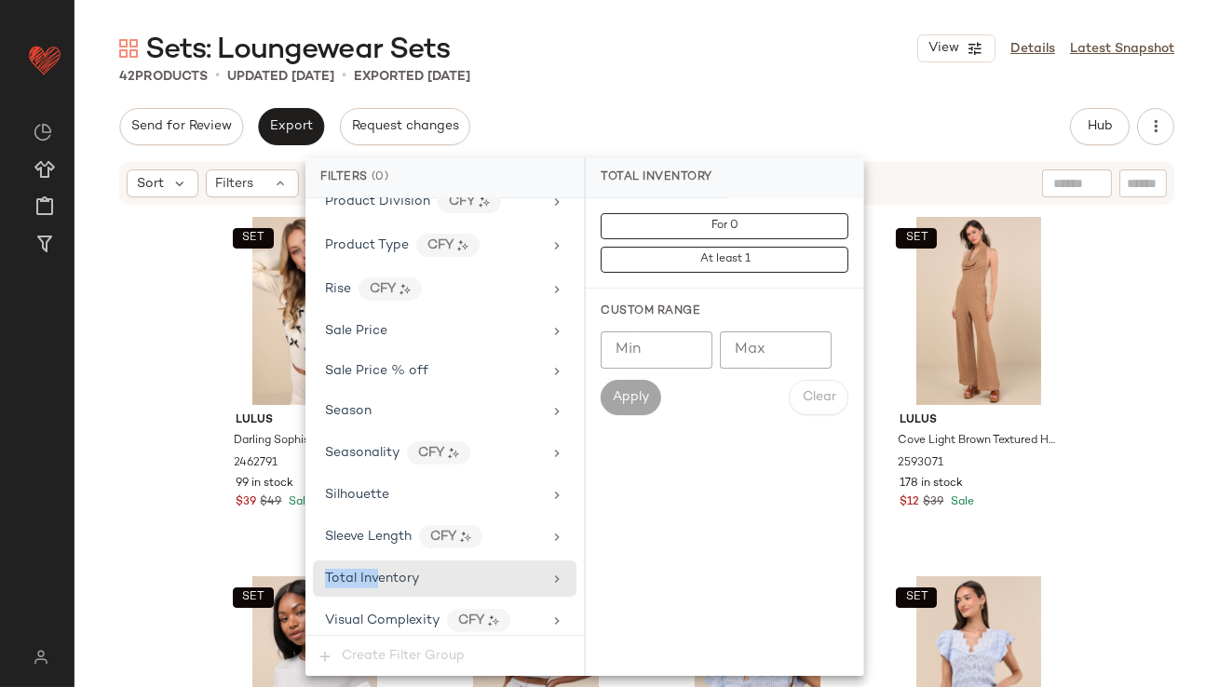
click at [749, 355] on input "Max" at bounding box center [776, 350] width 112 height 37
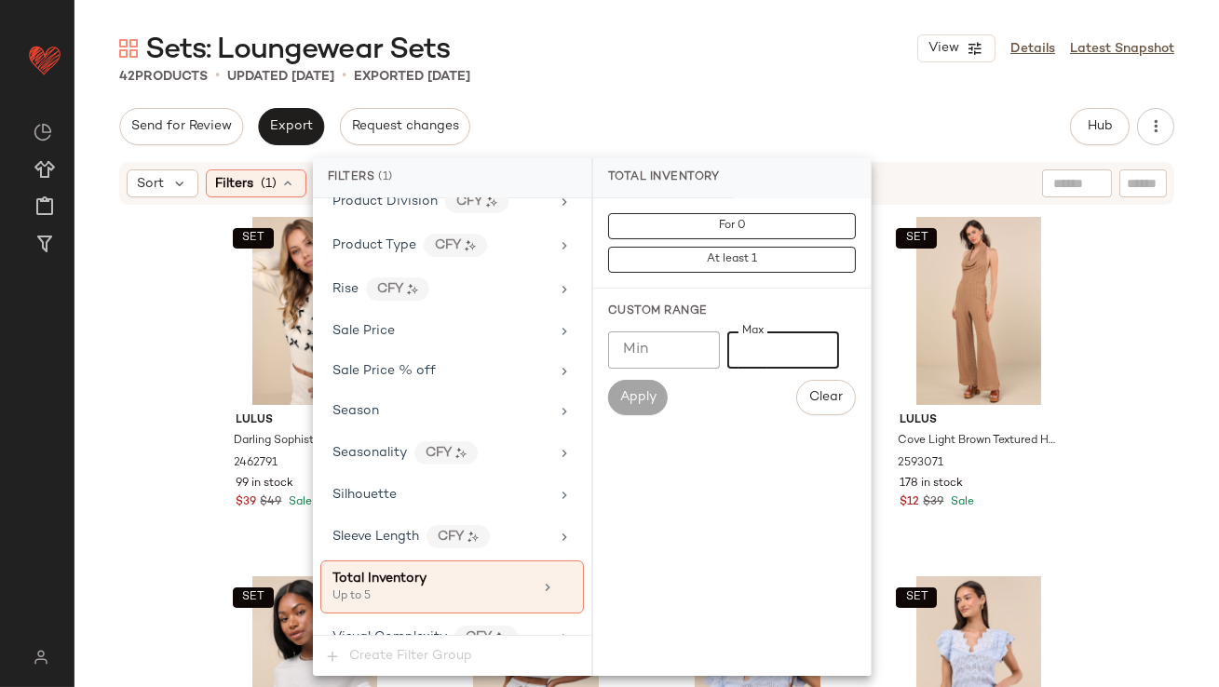
type input "*"
click at [736, 36] on div "Sets: Loungewear Sets View Details Latest Snapshot" at bounding box center [647, 48] width 1145 height 37
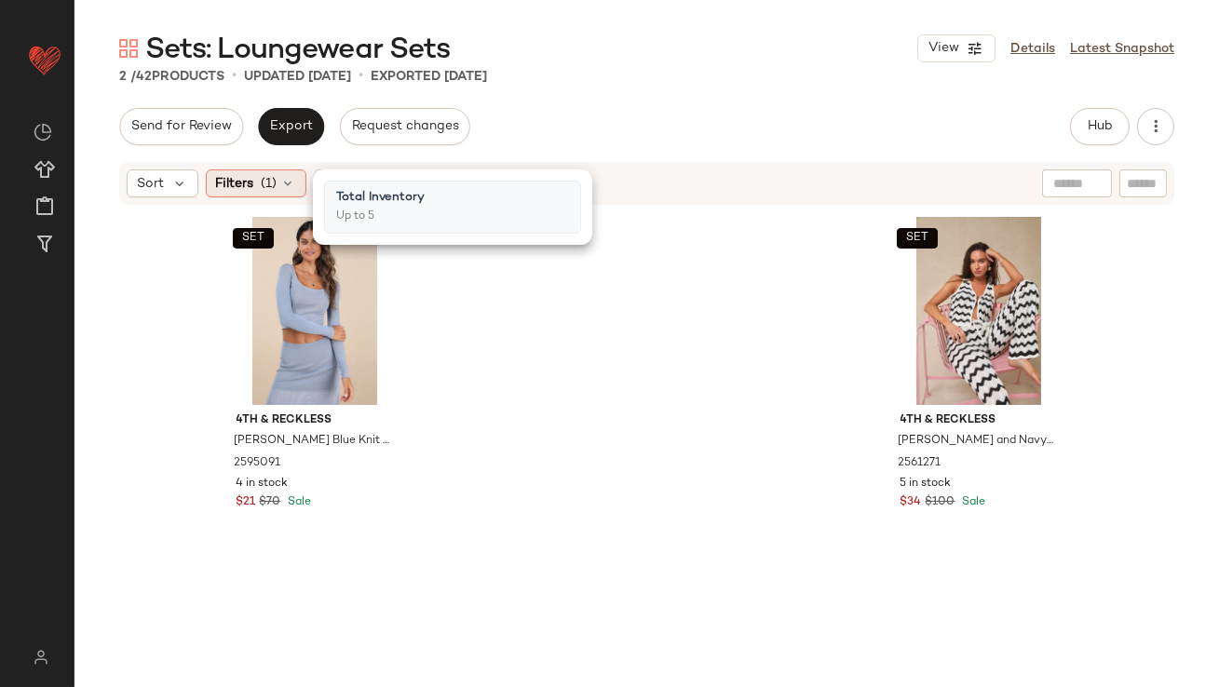
click at [268, 183] on span "(1)" at bounding box center [270, 184] width 16 height 20
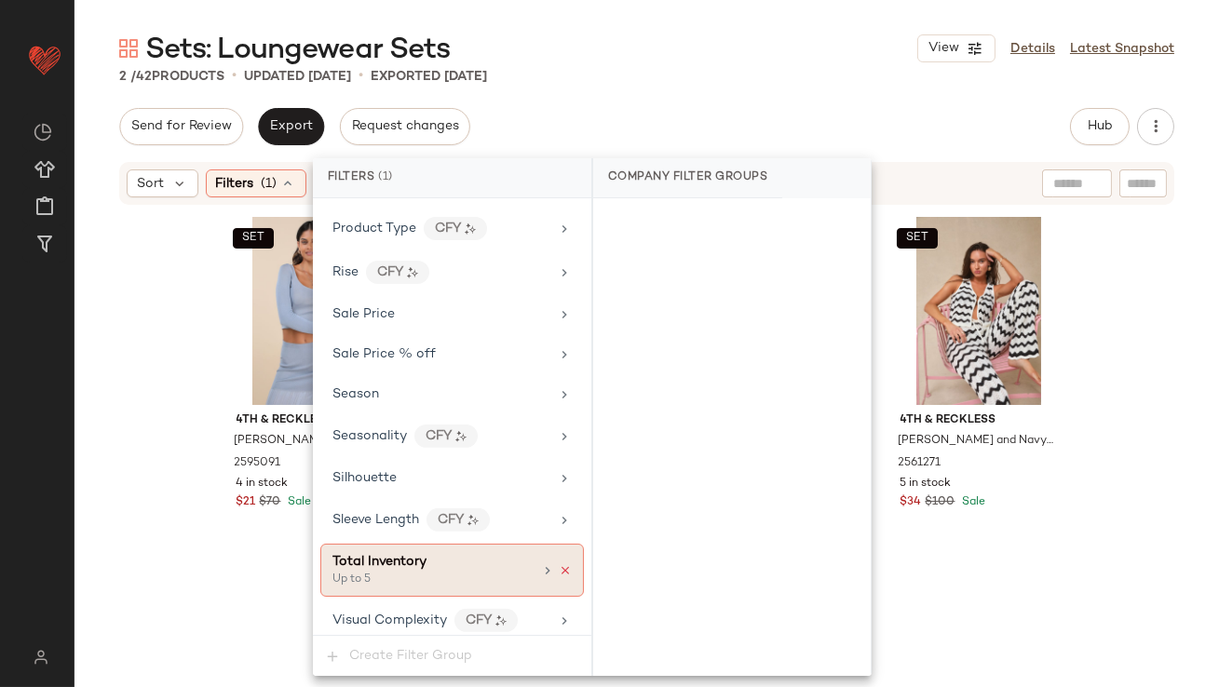
click at [559, 564] on icon at bounding box center [565, 570] width 13 height 13
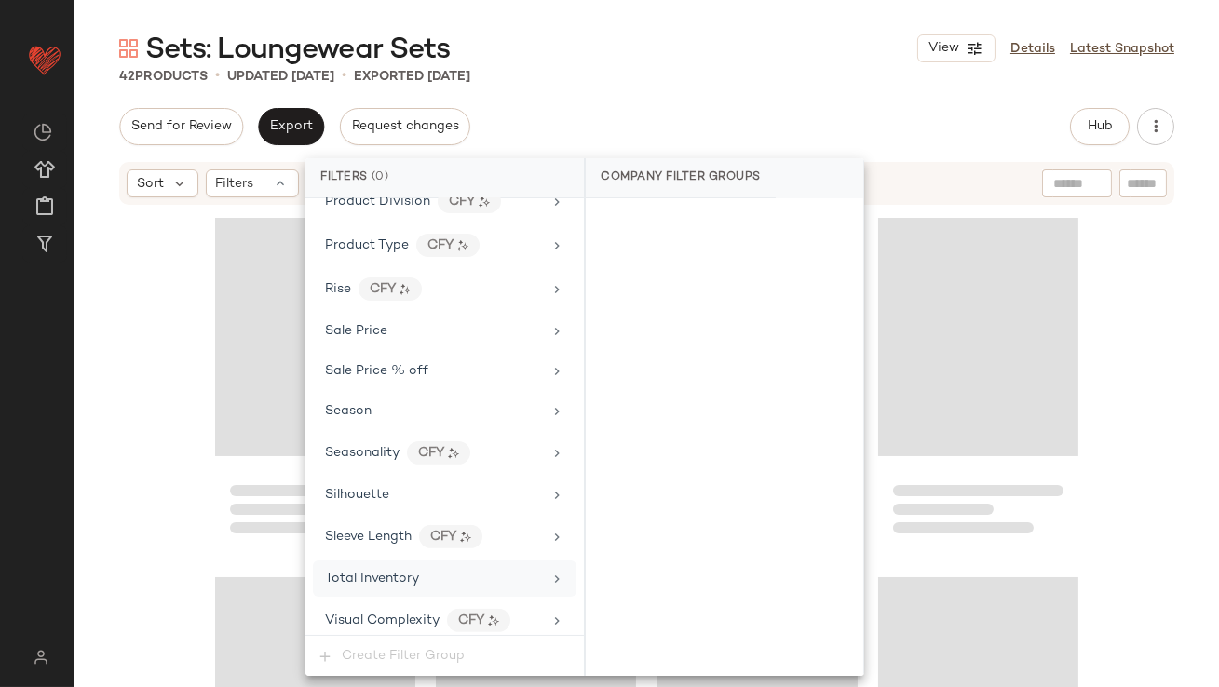
click at [601, 115] on div "Send for Review Export Request changes Hub Send for Review External Review Inte…" at bounding box center [646, 126] width 1055 height 37
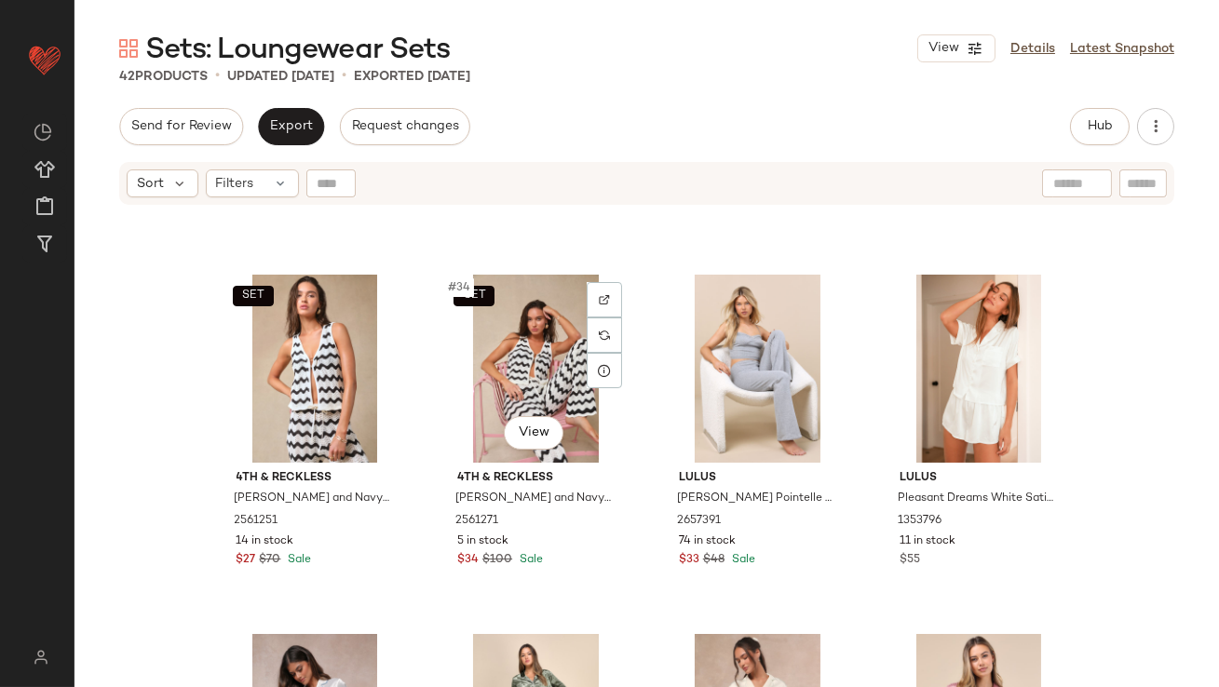
scroll to position [2830, 0]
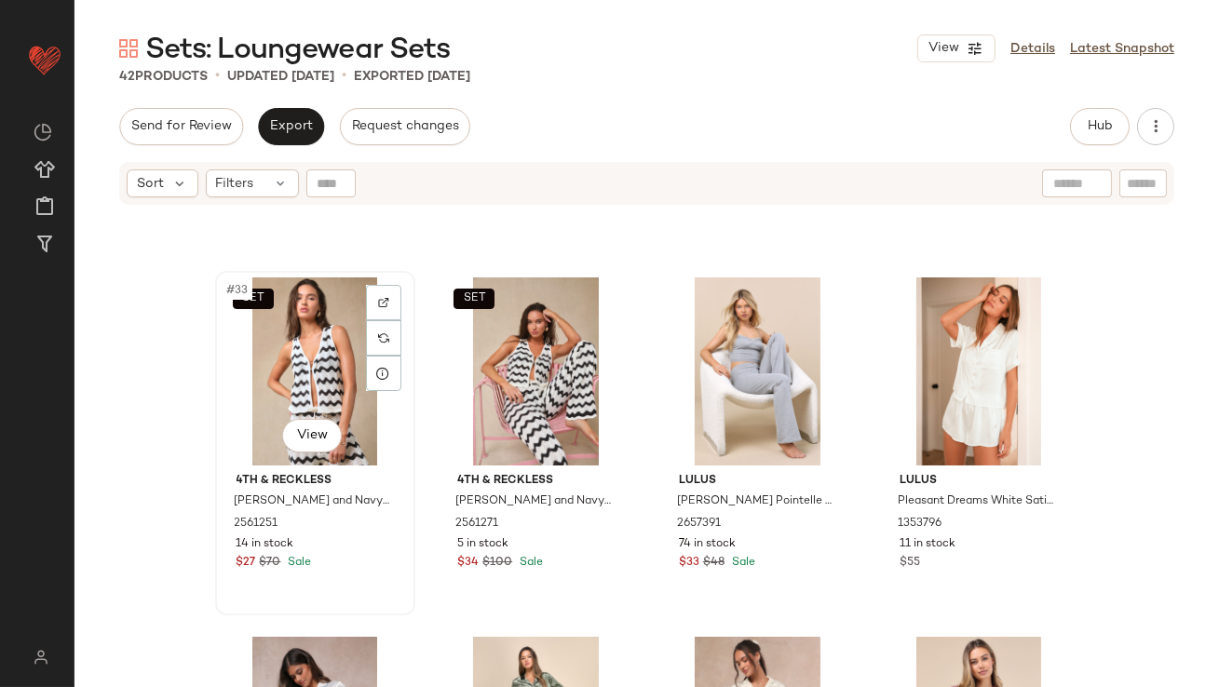
click at [285, 372] on div "SET #33 View" at bounding box center [315, 372] width 187 height 188
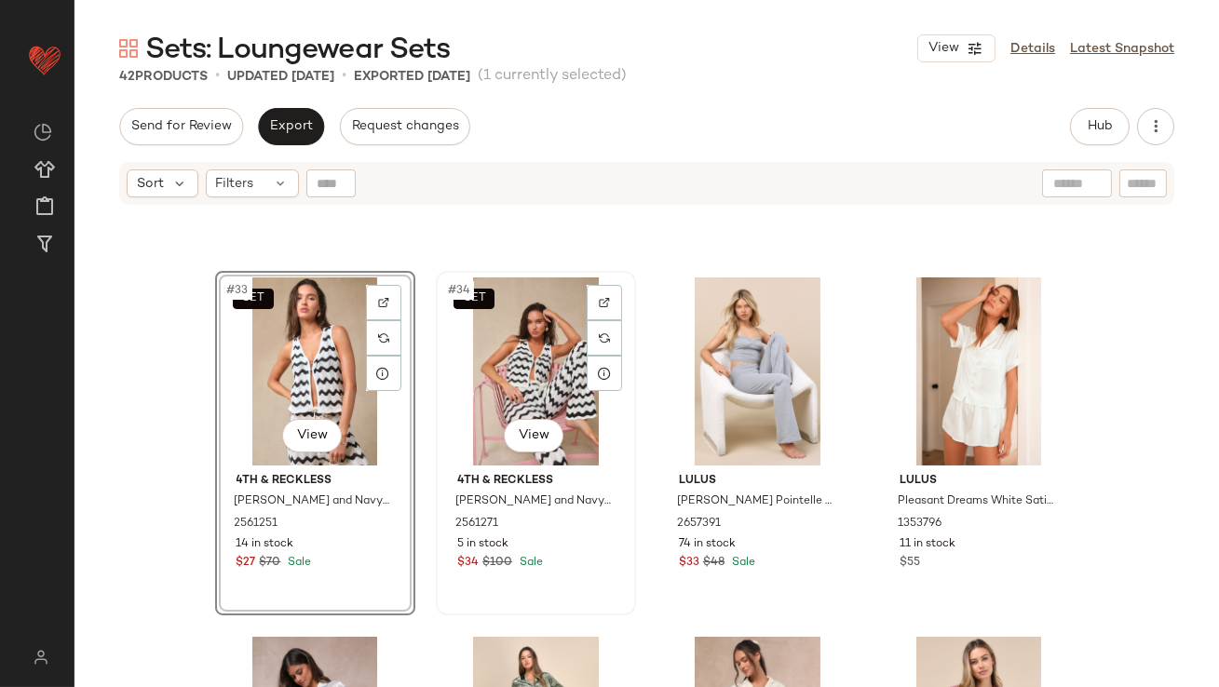
click at [507, 368] on div "SET #34 View" at bounding box center [535, 372] width 187 height 188
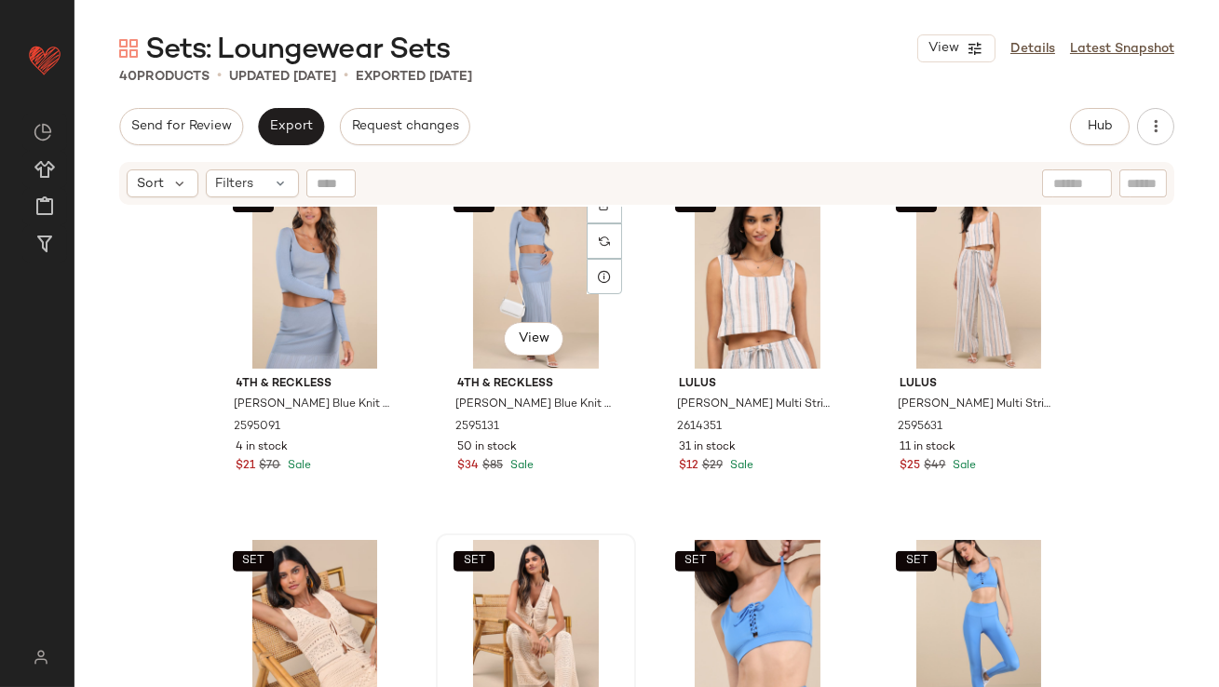
scroll to position [2099, 0]
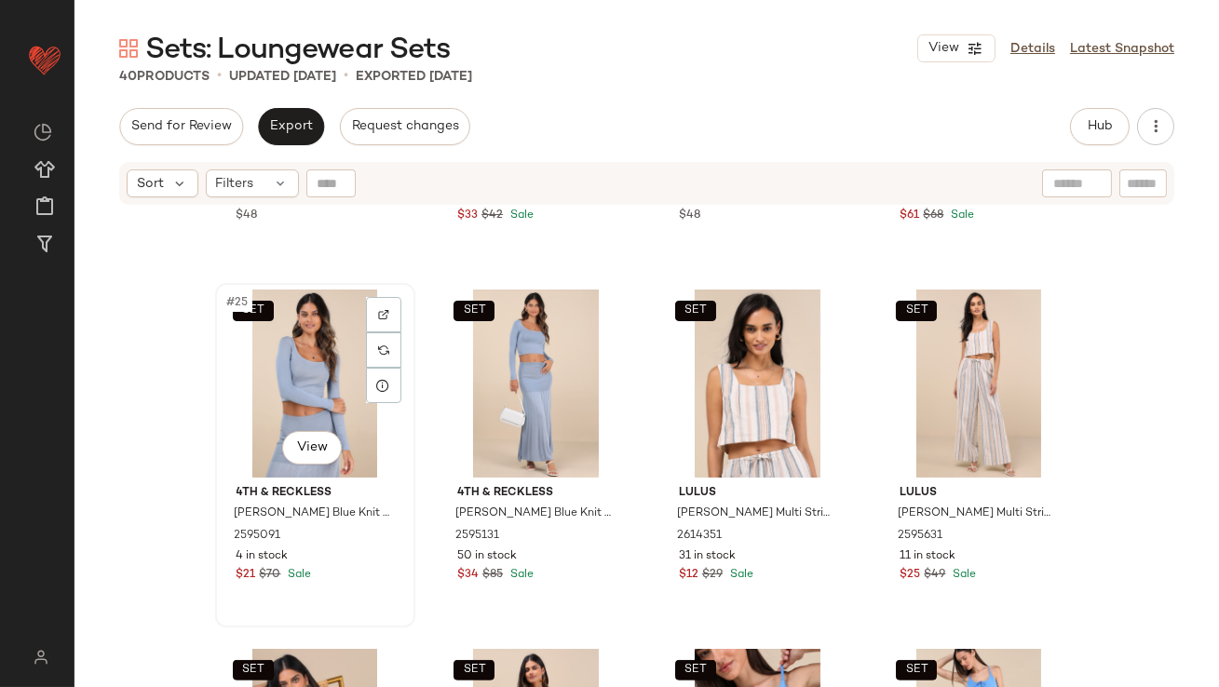
click at [303, 378] on div "SET #25 View" at bounding box center [315, 384] width 187 height 188
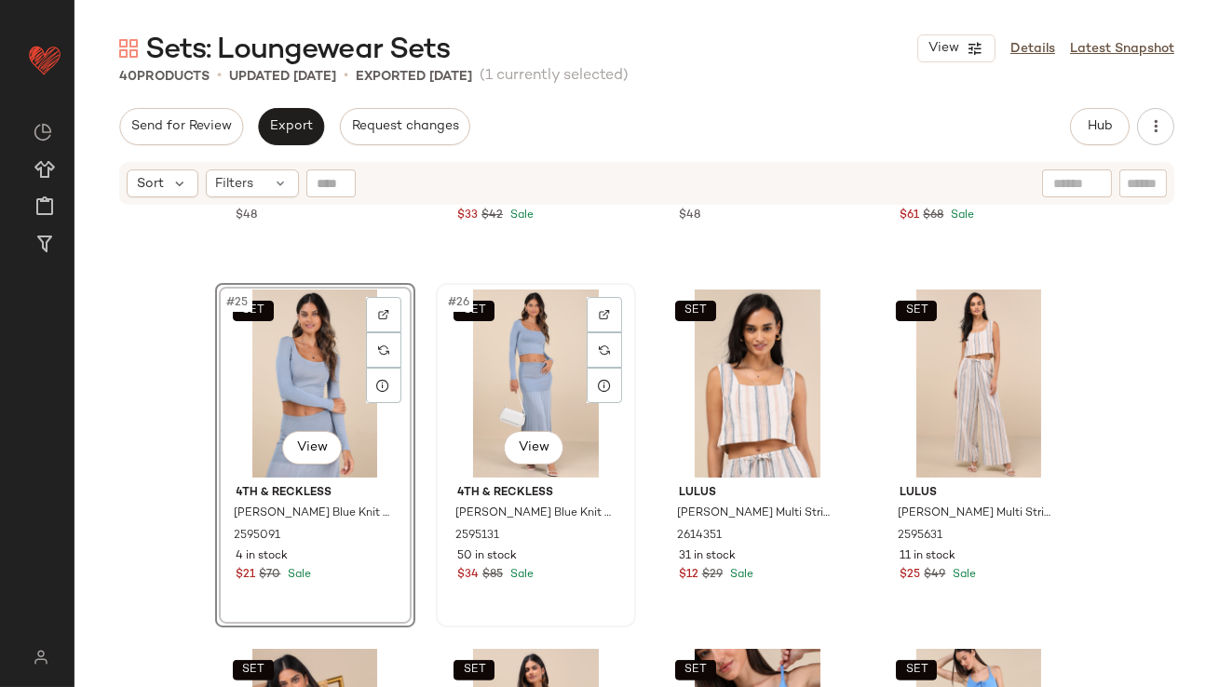
click at [482, 372] on div "SET #26 View" at bounding box center [535, 384] width 187 height 188
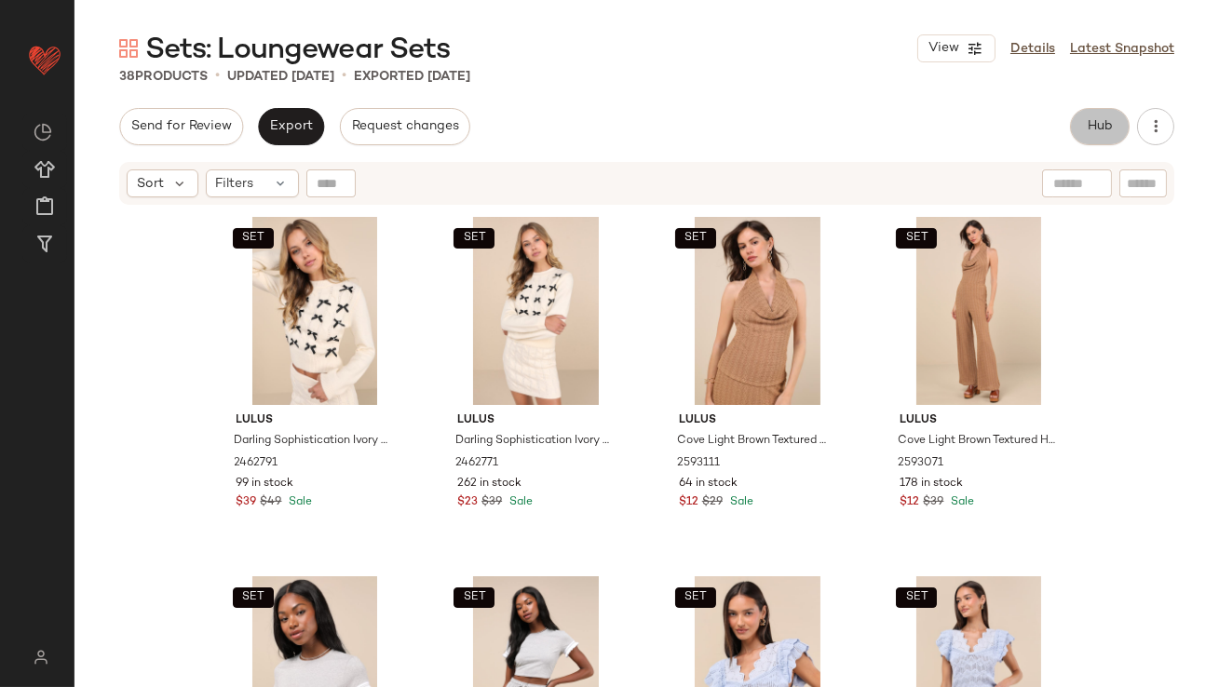
click at [1080, 124] on button "Hub" at bounding box center [1100, 126] width 60 height 37
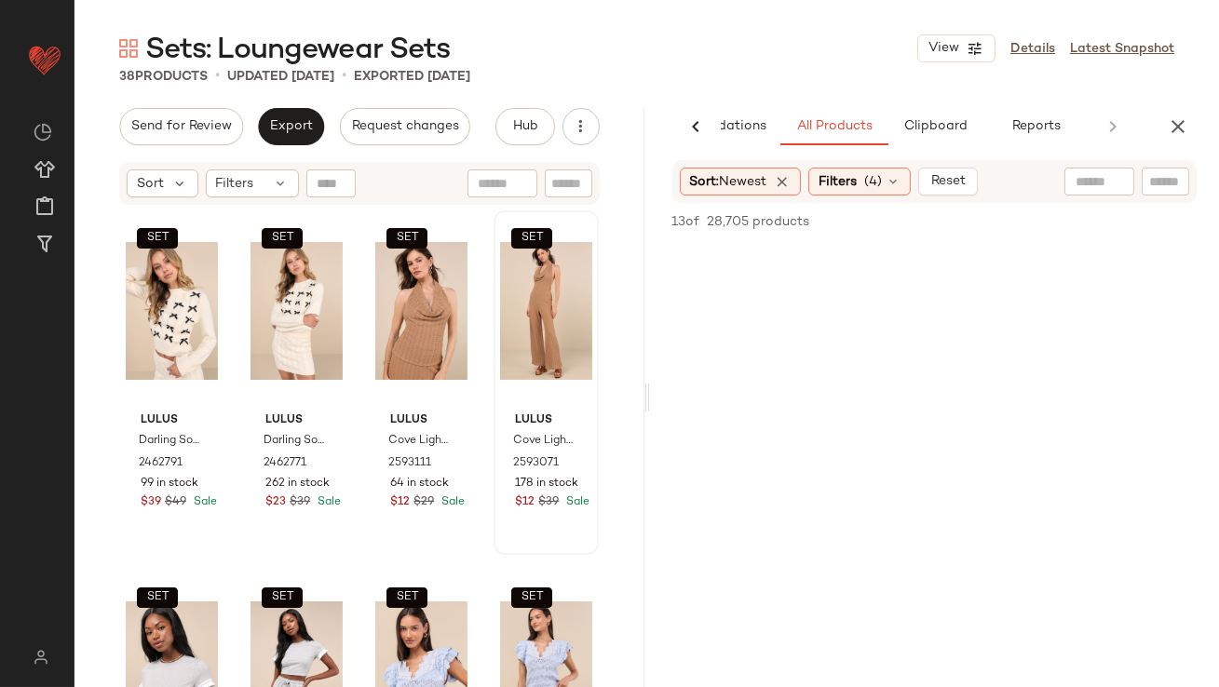
scroll to position [1423, 0]
click at [286, 115] on button "Export" at bounding box center [291, 126] width 66 height 37
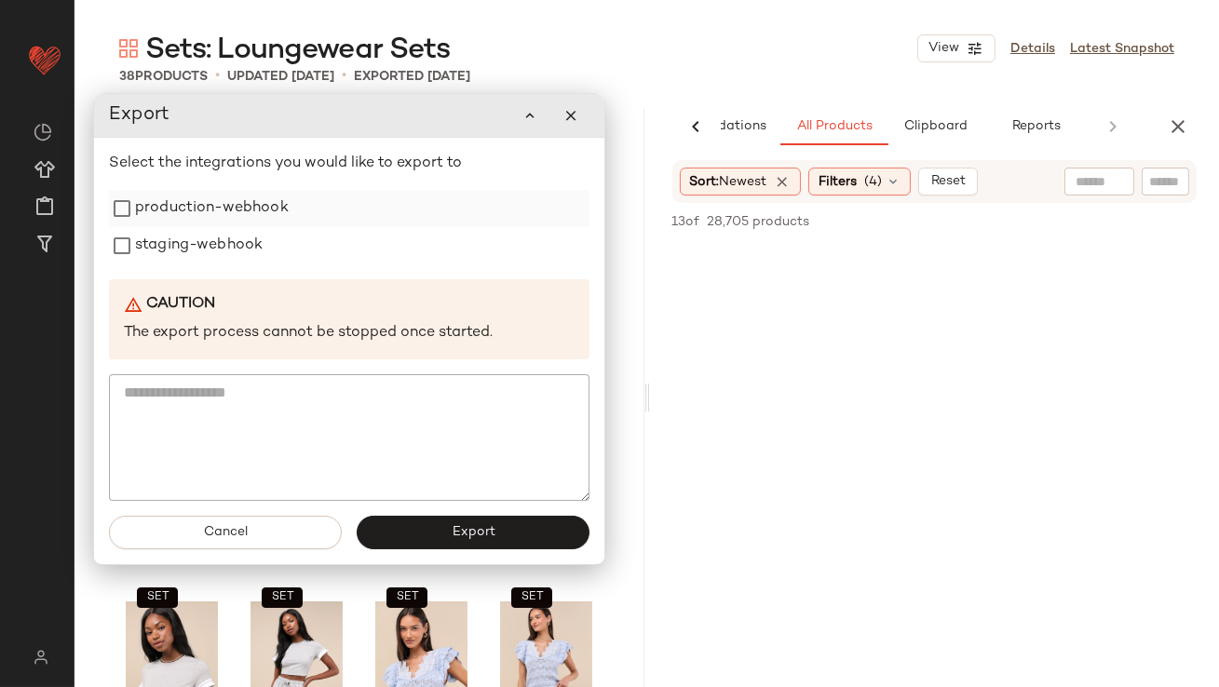
click at [266, 213] on label "production-webhook" at bounding box center [212, 208] width 154 height 37
click at [246, 242] on label "staging-webhook" at bounding box center [199, 245] width 128 height 37
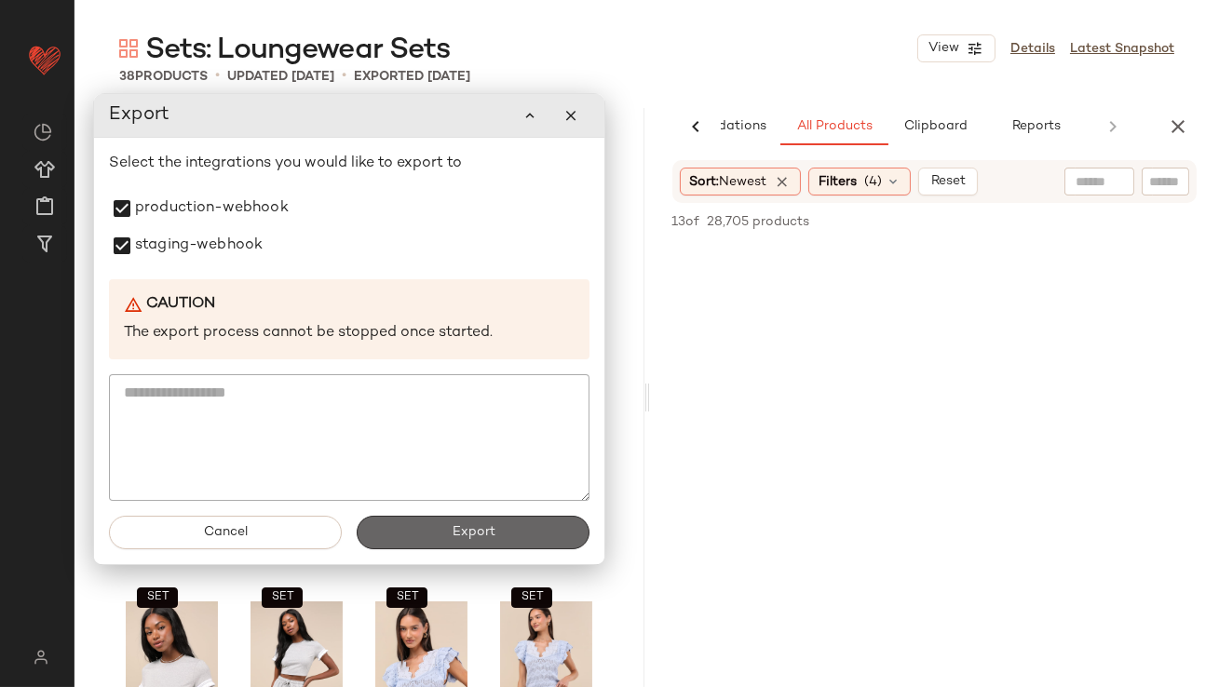
click at [462, 534] on span "Export" at bounding box center [473, 532] width 44 height 15
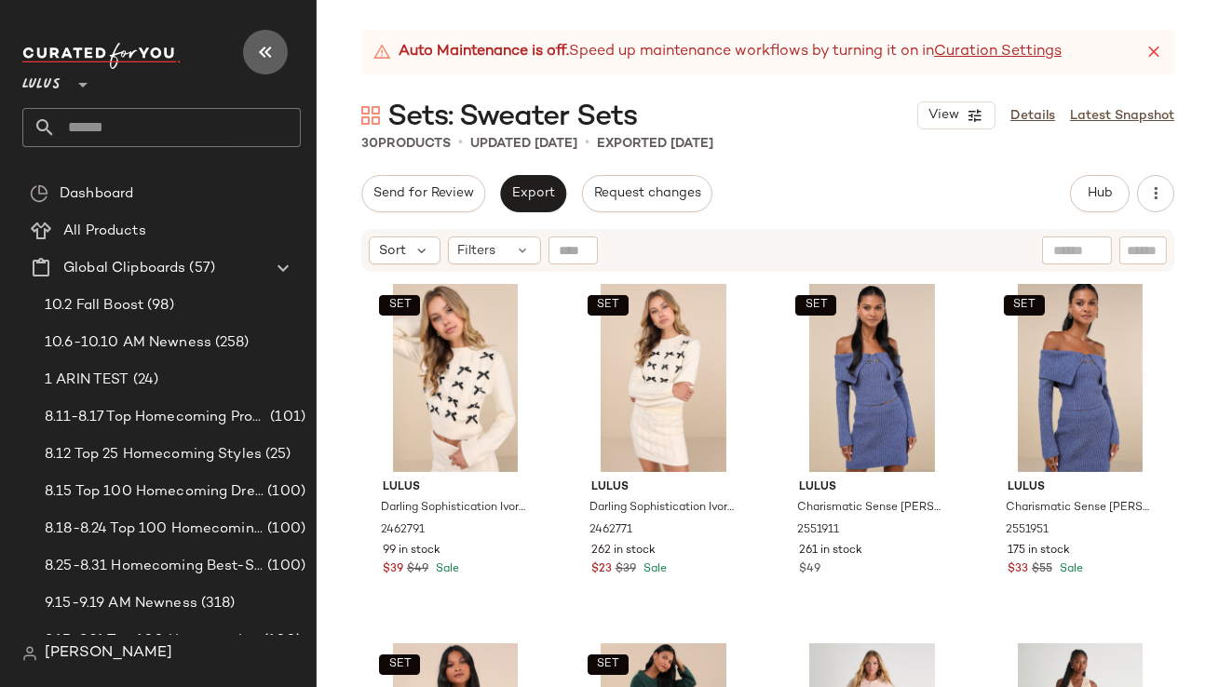
click at [280, 61] on button "button" at bounding box center [265, 52] width 45 height 45
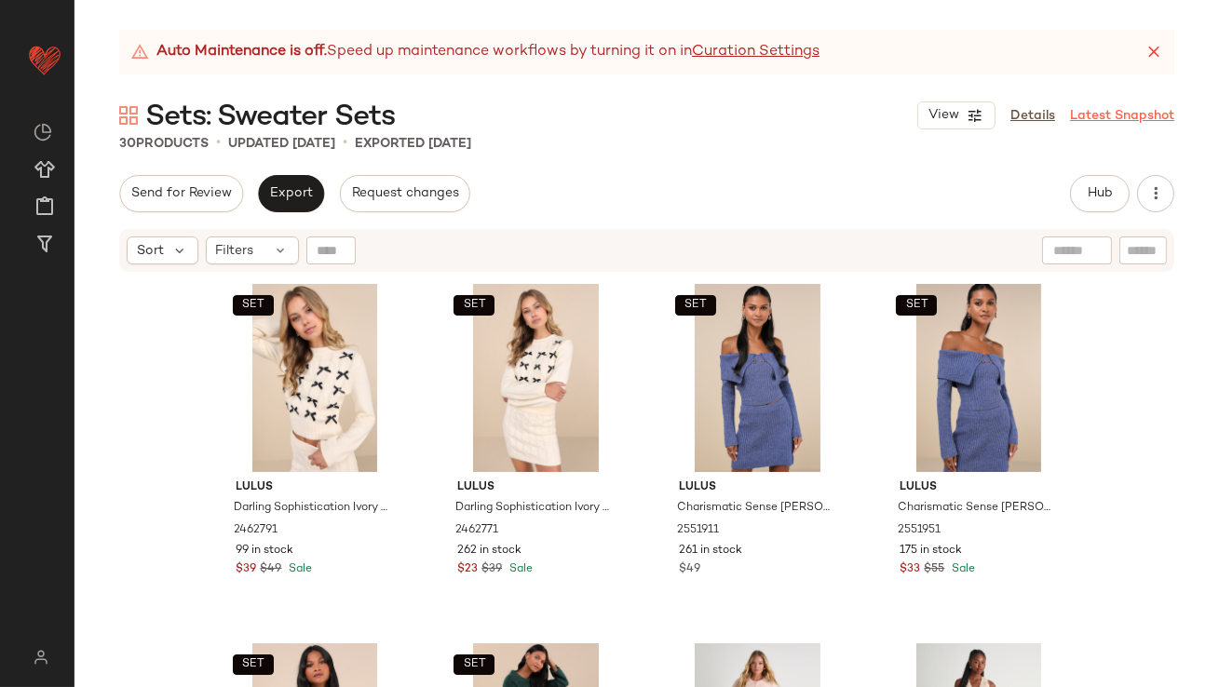
click at [1152, 52] on icon at bounding box center [1154, 52] width 19 height 19
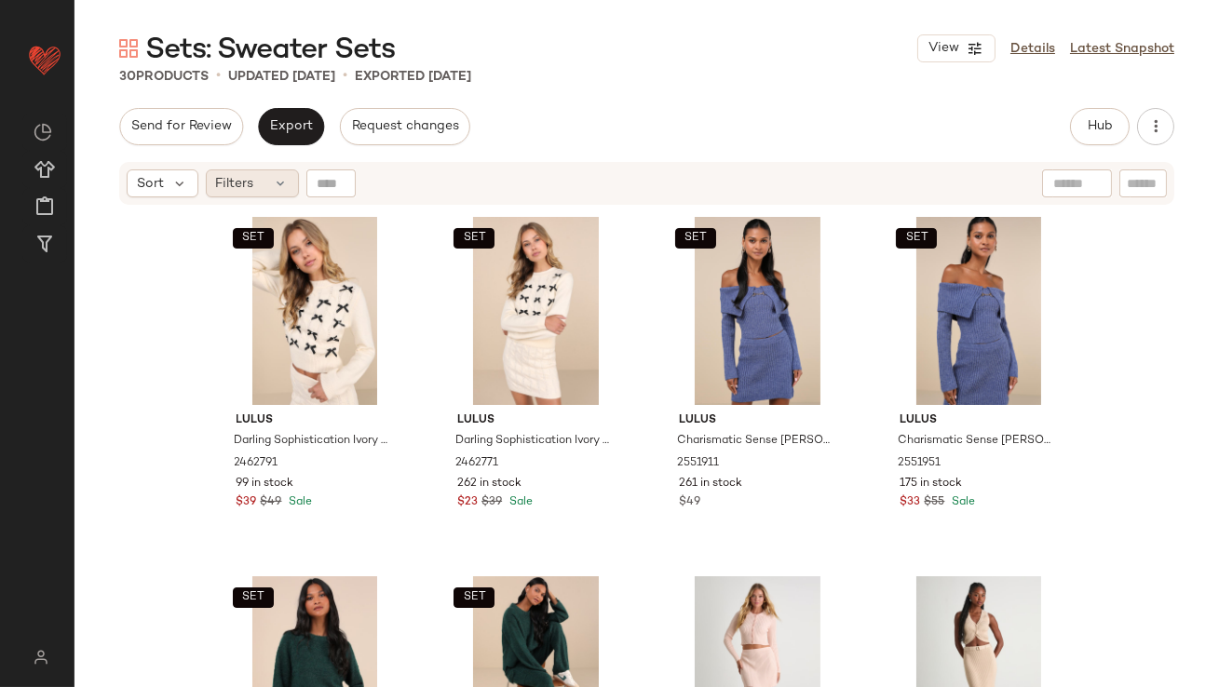
click at [250, 183] on span "Filters" at bounding box center [235, 184] width 38 height 20
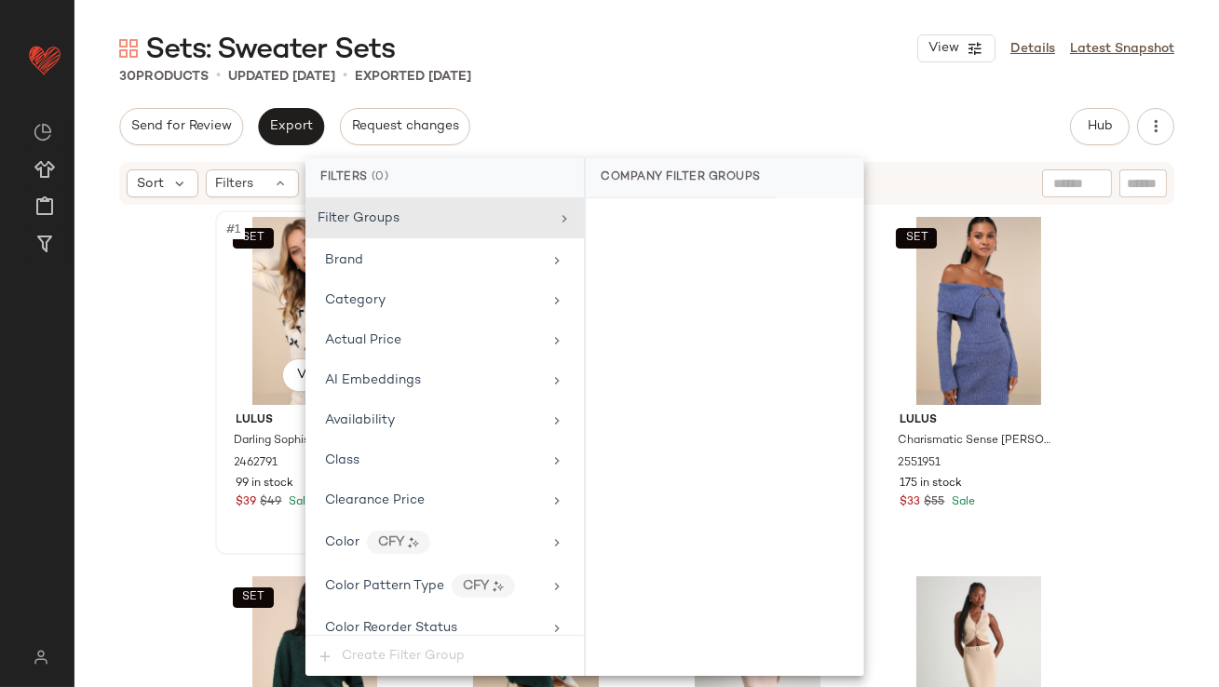
scroll to position [1388, 0]
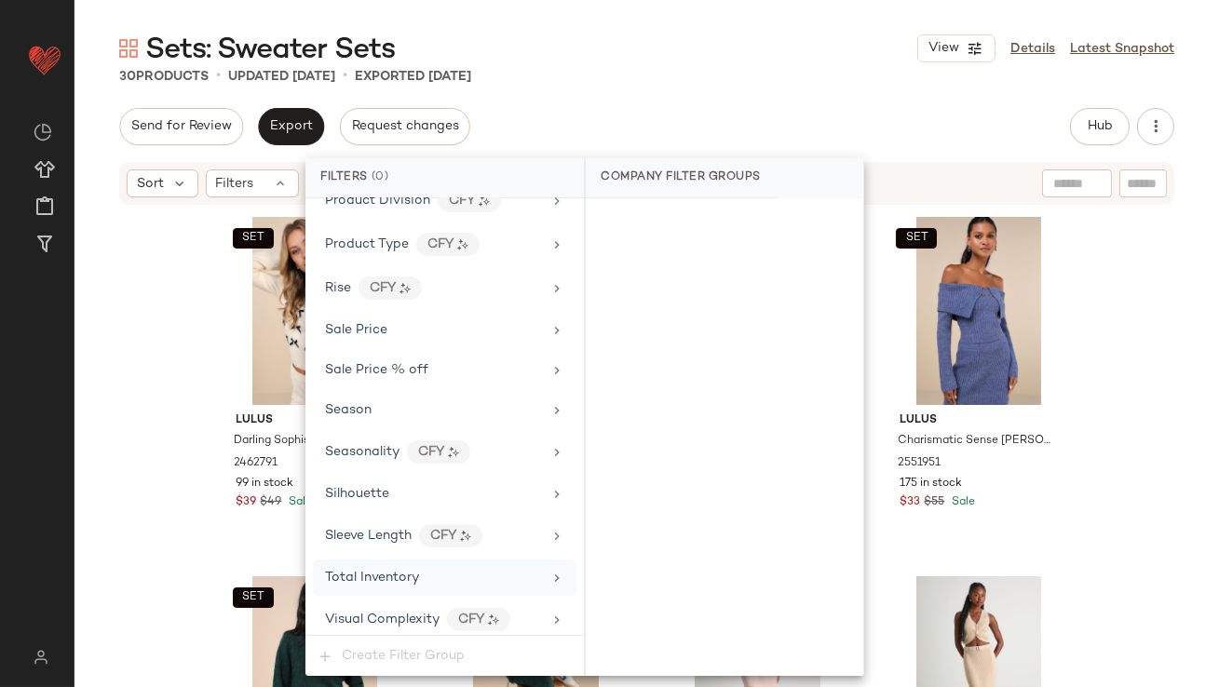
click at [391, 586] on div "Total Inventory" at bounding box center [445, 578] width 264 height 36
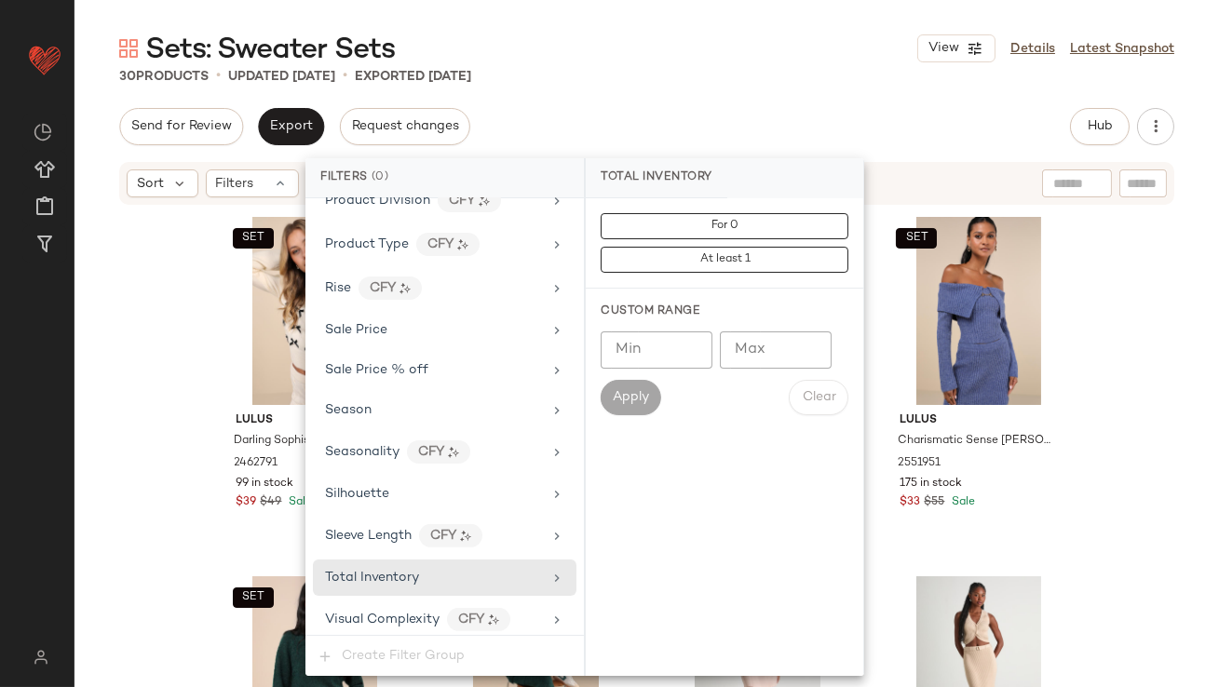
click at [795, 351] on input "Max" at bounding box center [776, 350] width 112 height 37
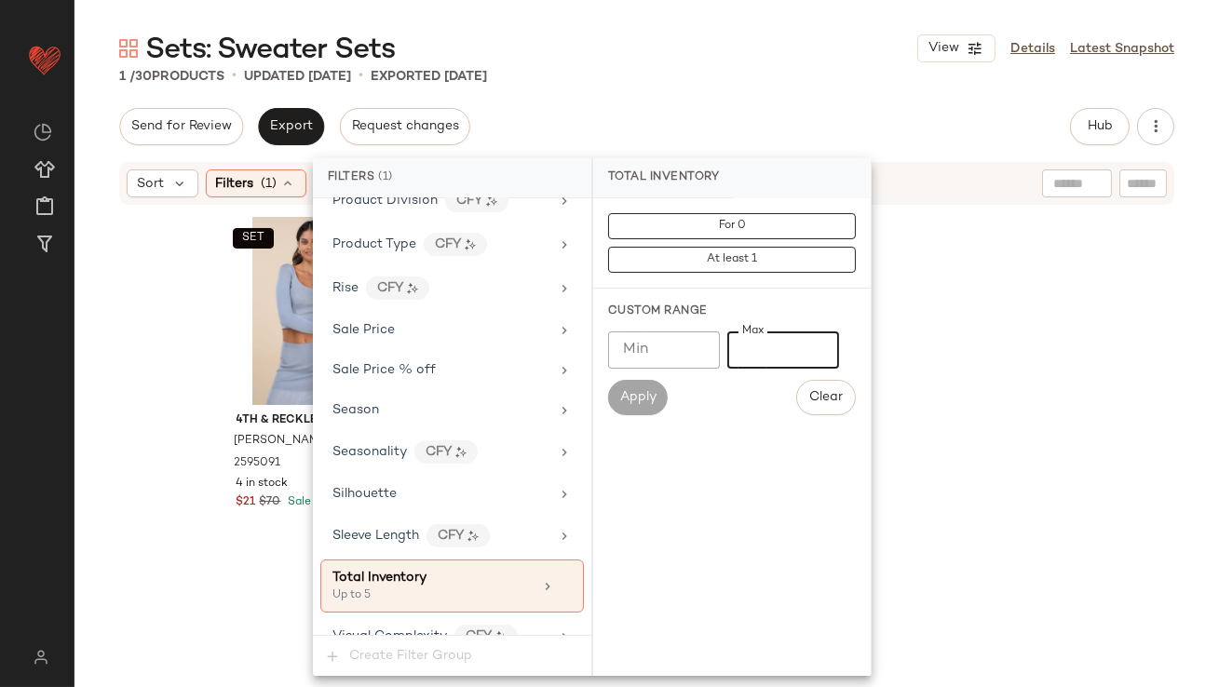
type input "*"
click at [781, 105] on div "Sets: Sweater Sets View Details Latest Snapshot 1 / 30 Products • updated Oct 7…" at bounding box center [647, 358] width 1145 height 657
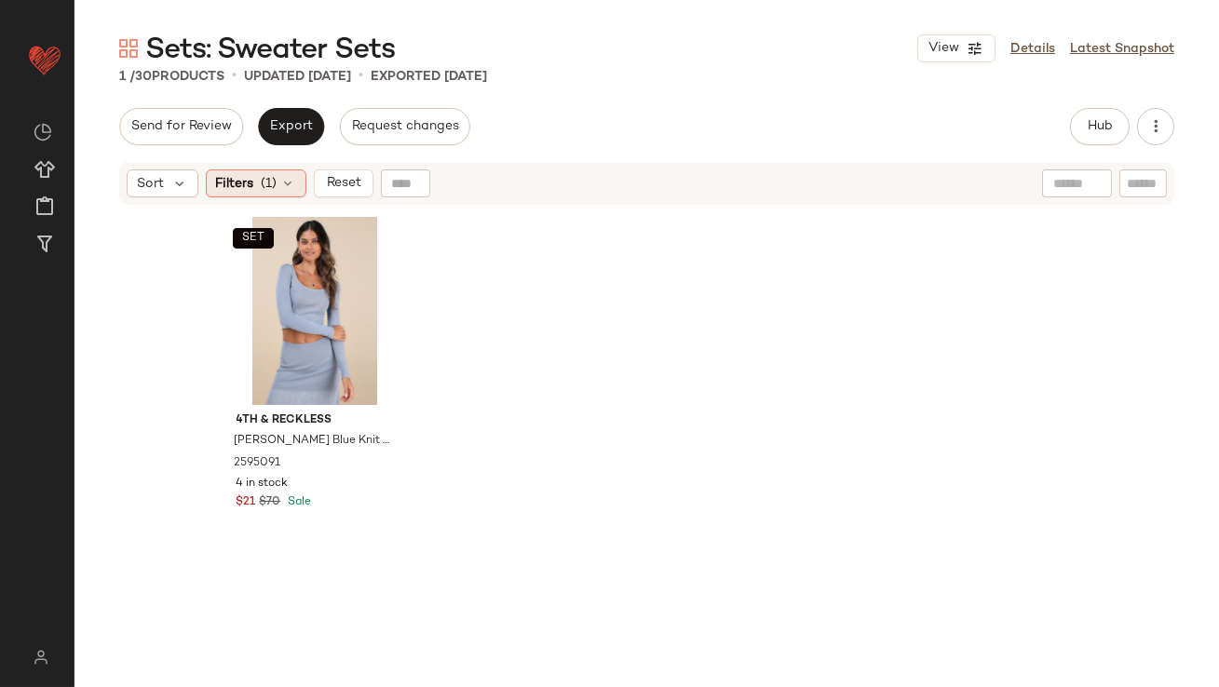
click at [286, 192] on div "Filters (1)" at bounding box center [256, 183] width 101 height 28
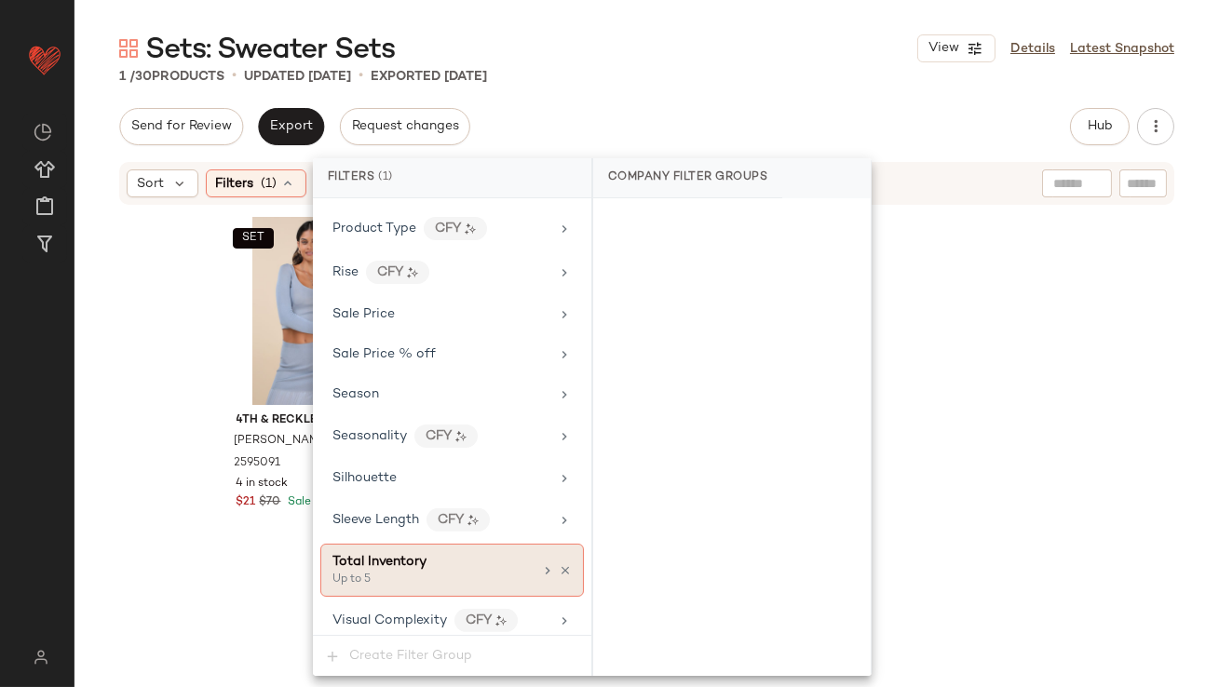
click at [559, 564] on icon at bounding box center [565, 570] width 13 height 13
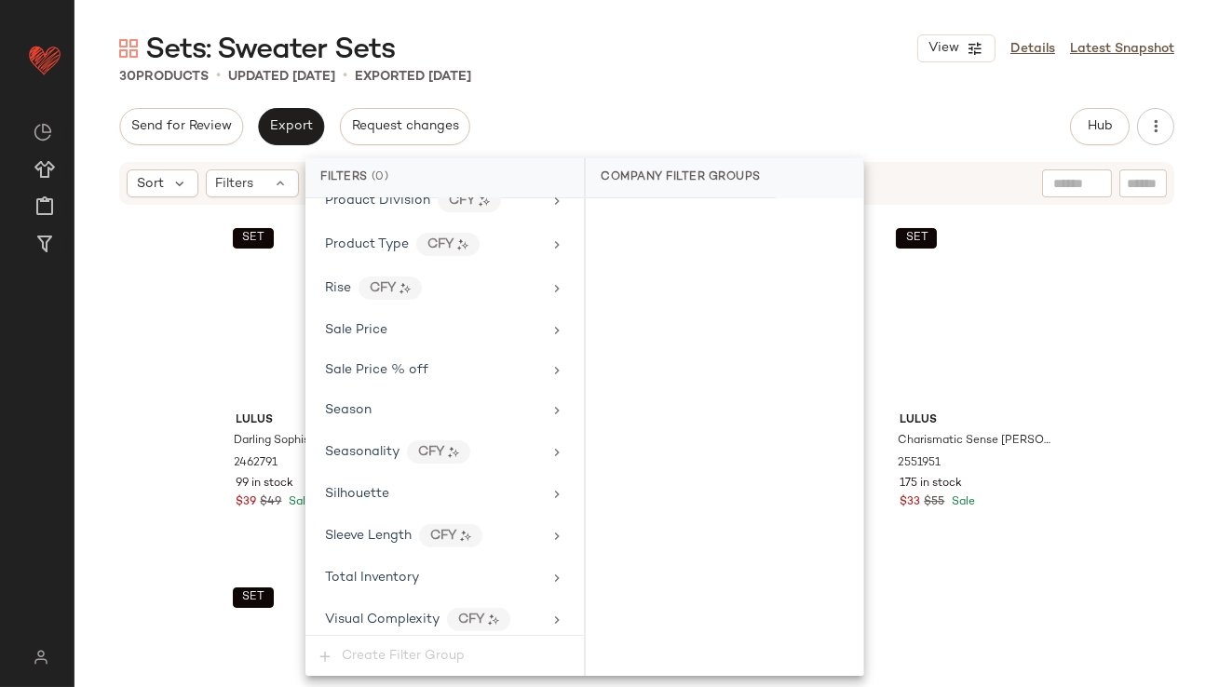
click at [703, 110] on div "Send for Review Export Request changes Hub Send for Review External Review Inte…" at bounding box center [646, 126] width 1055 height 37
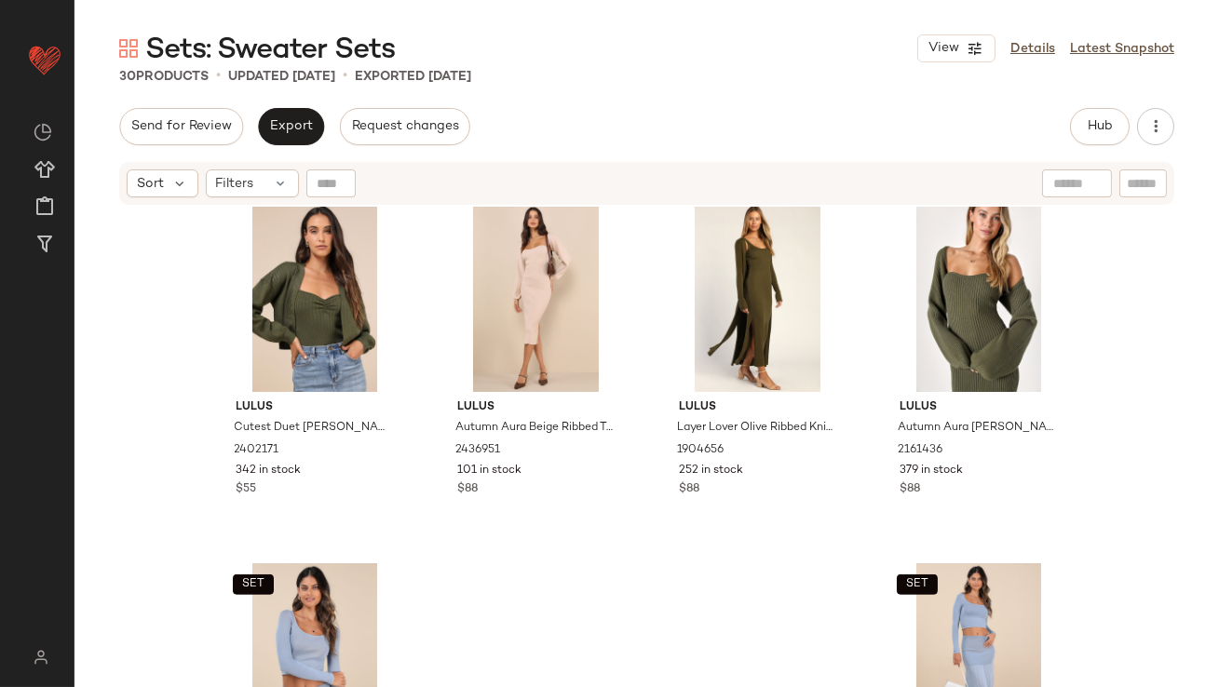
scroll to position [2351, 0]
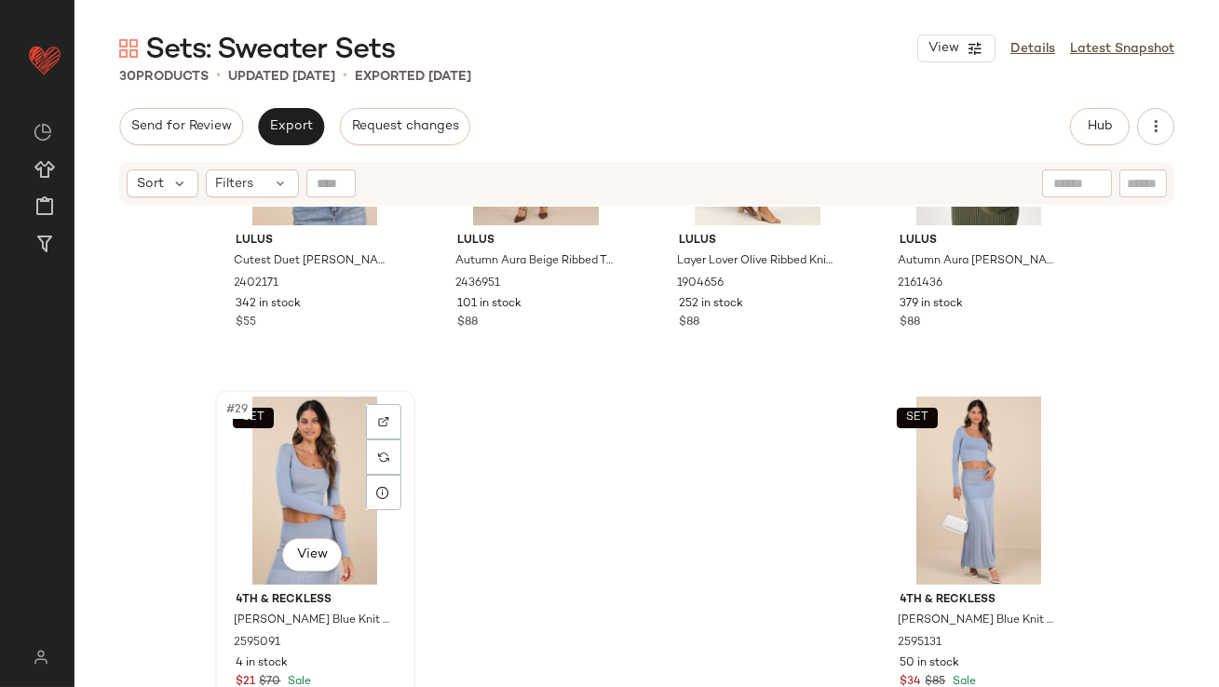
click at [270, 511] on div "SET #29 View" at bounding box center [315, 491] width 187 height 188
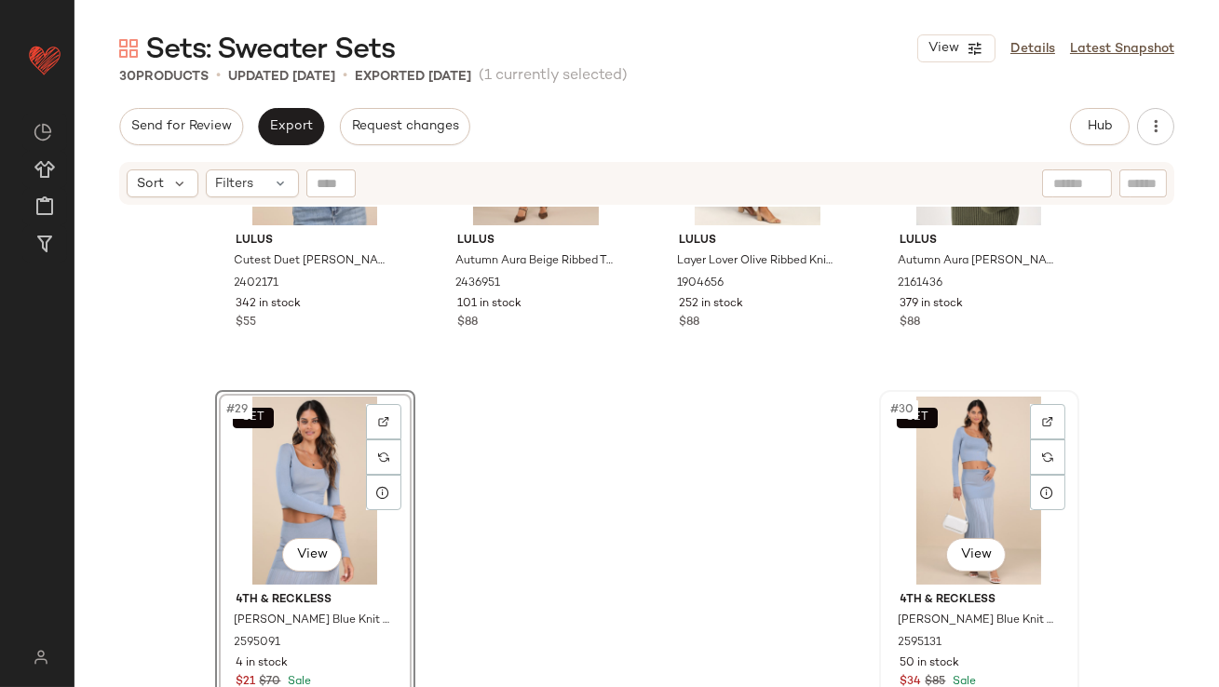
click at [944, 437] on div "SET #30 View" at bounding box center [979, 491] width 187 height 188
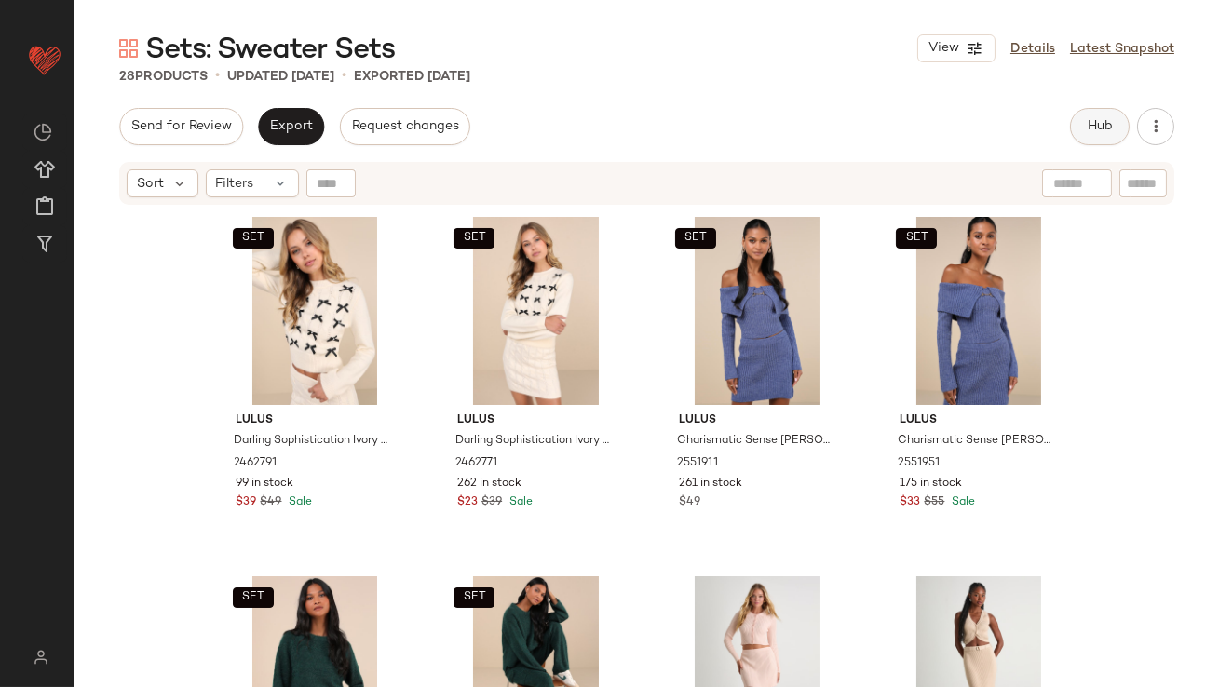
click at [1104, 134] on button "Hub" at bounding box center [1100, 126] width 60 height 37
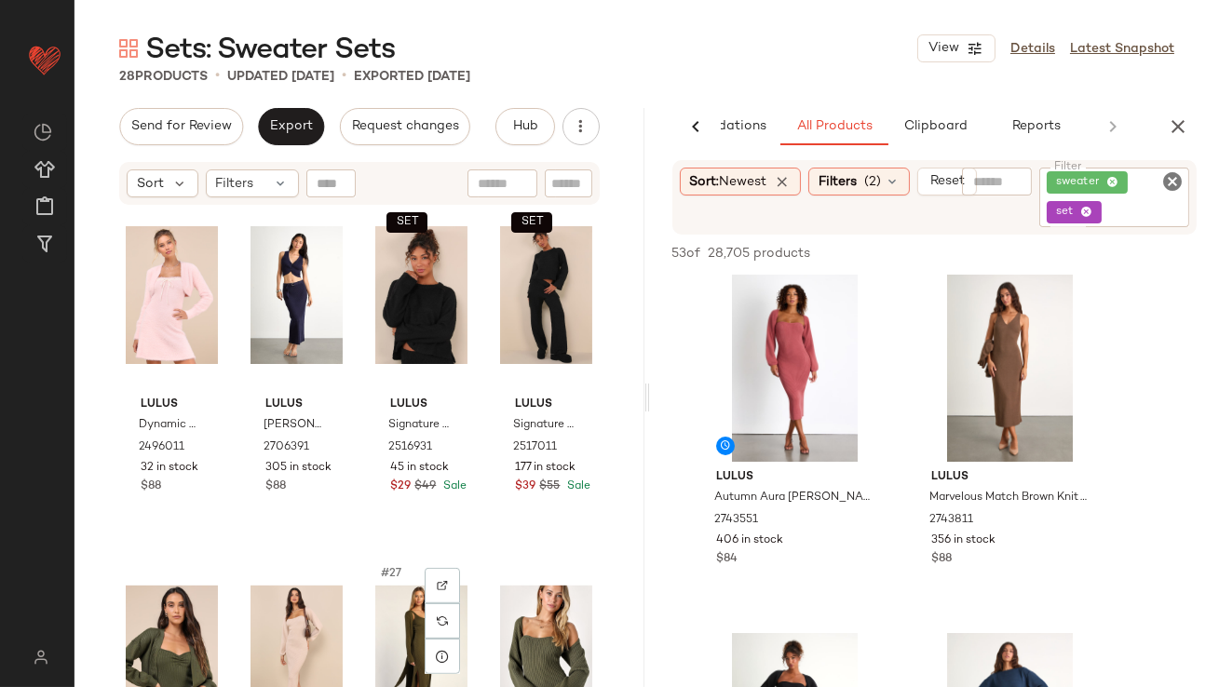
scroll to position [1992, 0]
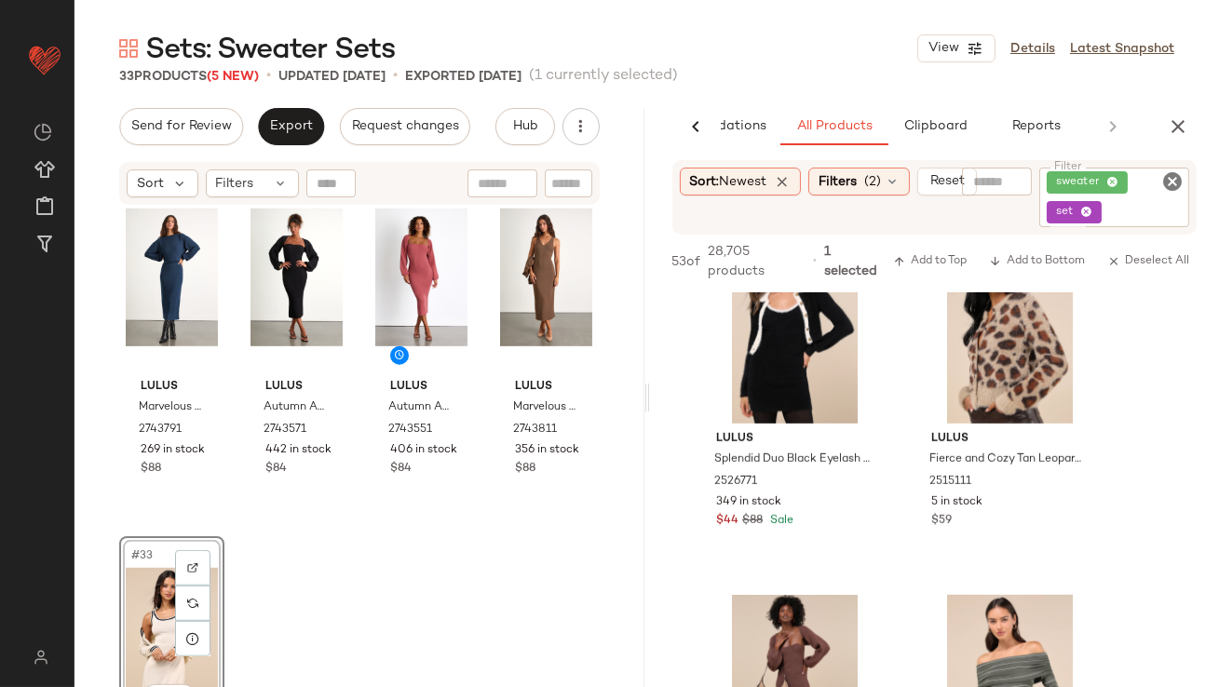
scroll to position [2668, 0]
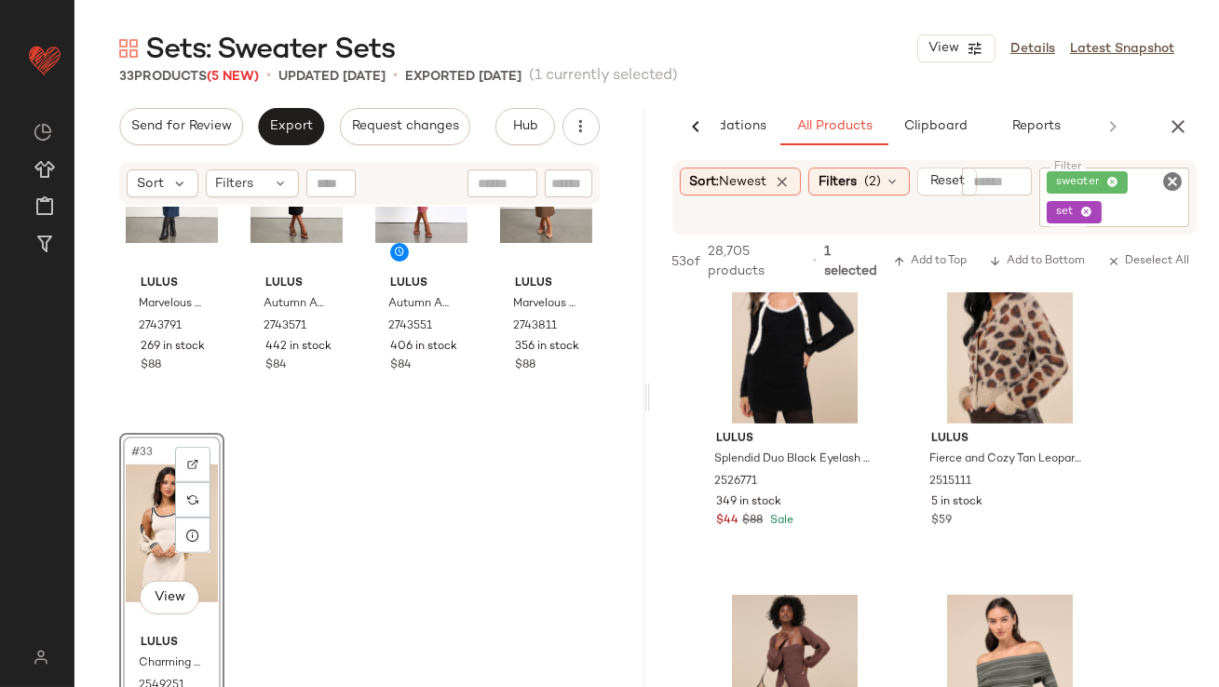
click at [164, 535] on div "#33 View" at bounding box center [172, 534] width 92 height 188
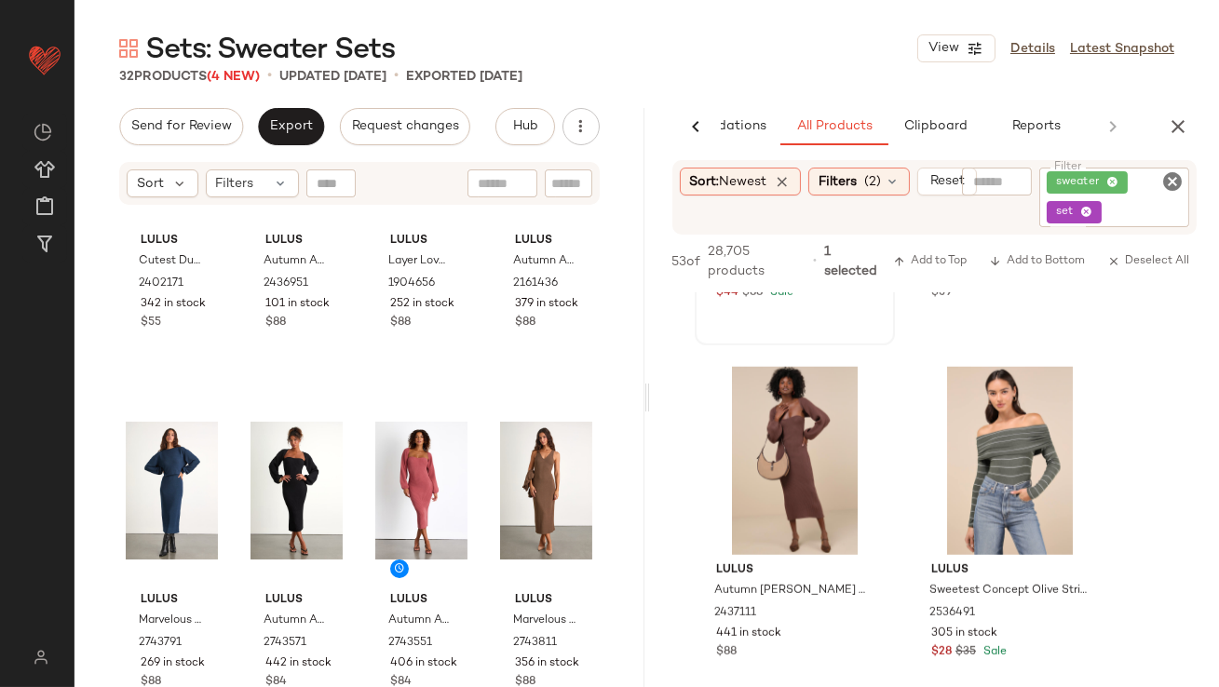
scroll to position [2822, 0]
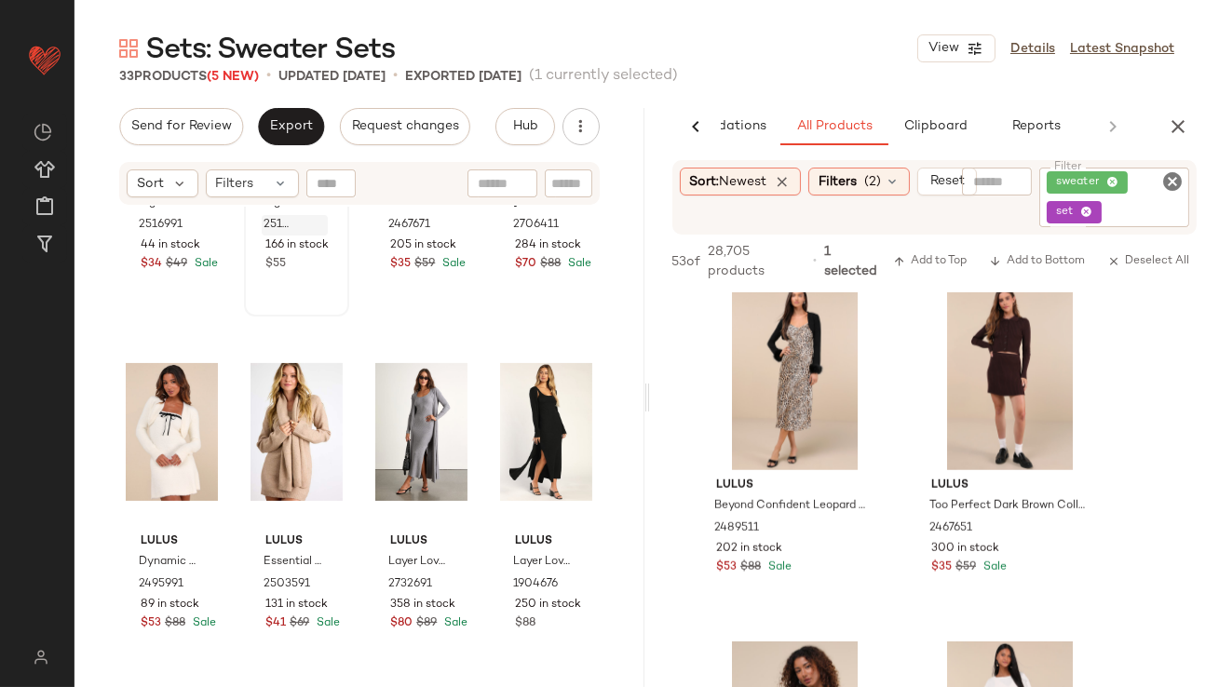
scroll to position [588, 0]
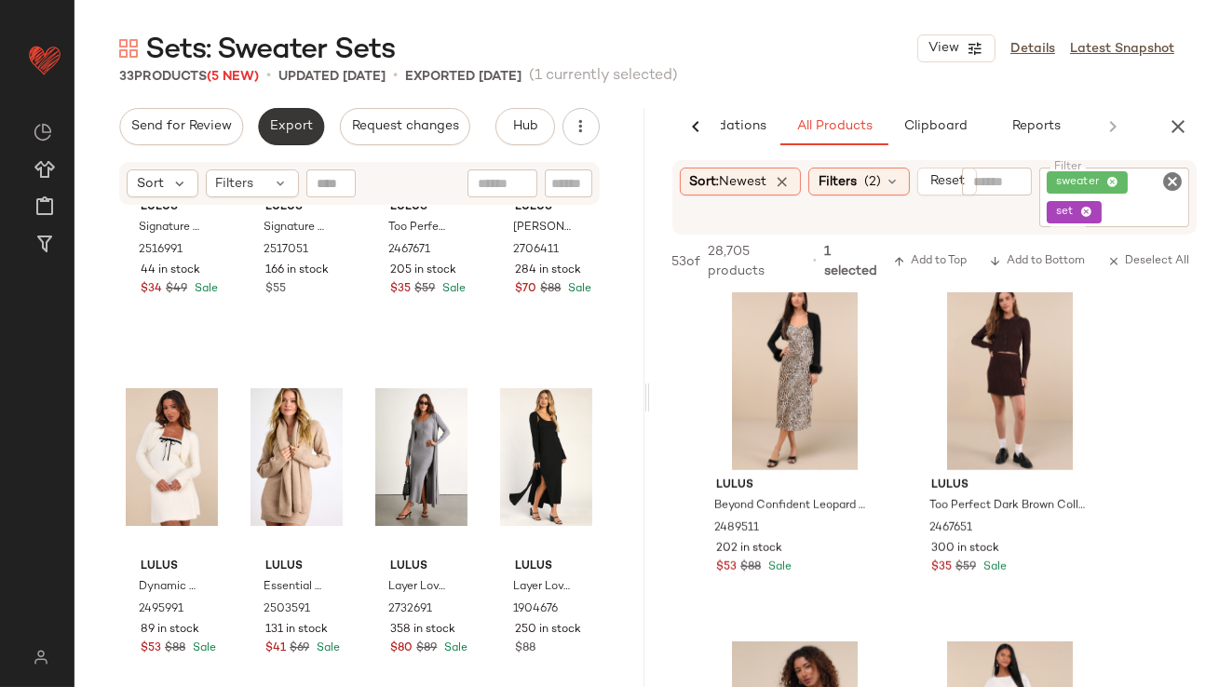
click at [280, 135] on button "Export" at bounding box center [291, 126] width 66 height 37
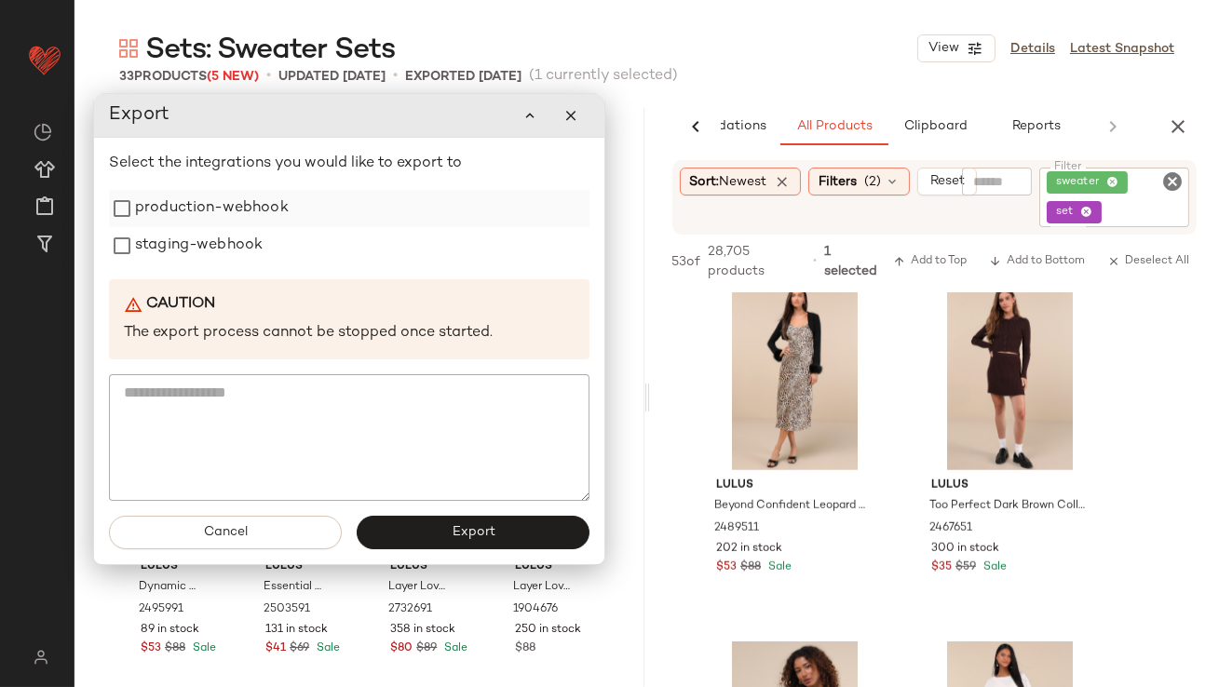
click at [268, 213] on label "production-webhook" at bounding box center [212, 208] width 154 height 37
click at [241, 237] on label "staging-webhook" at bounding box center [199, 245] width 128 height 37
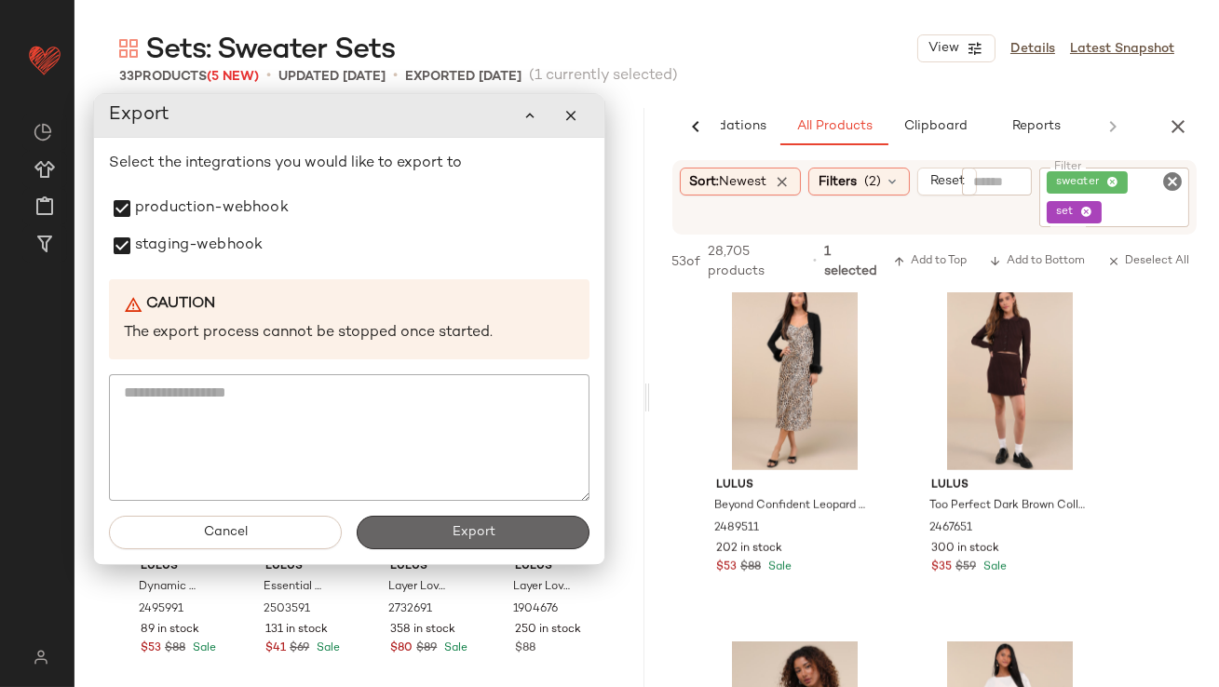
click at [440, 549] on button "Export" at bounding box center [473, 533] width 233 height 34
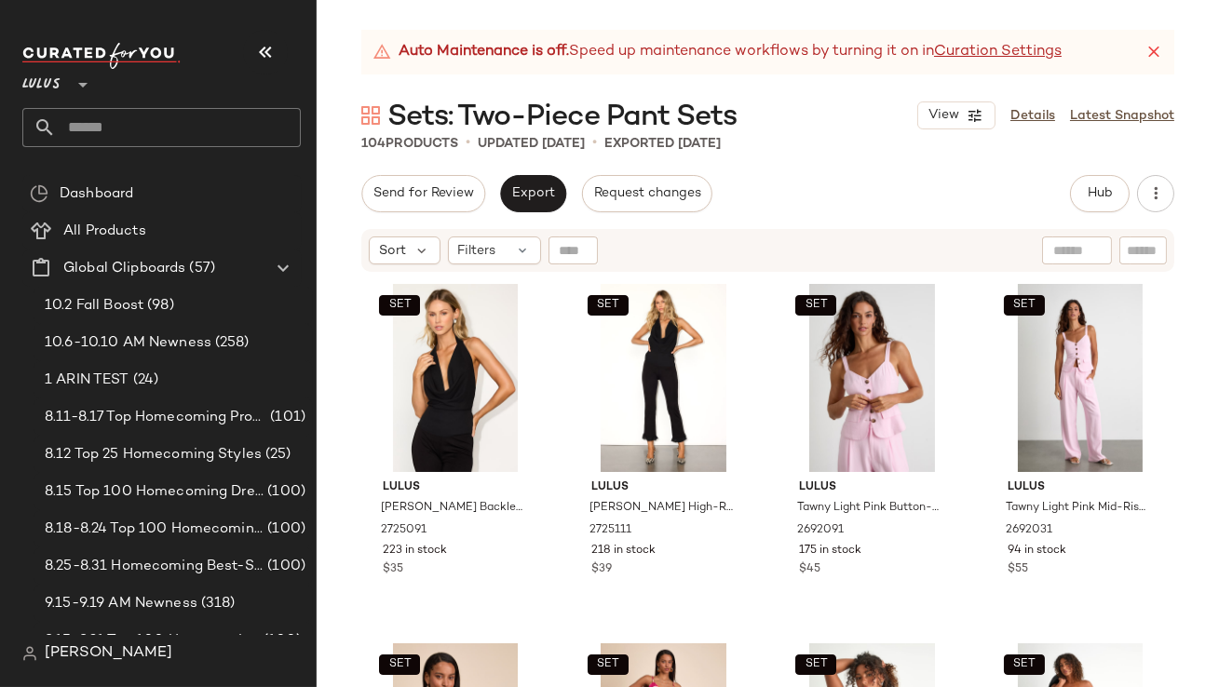
click at [264, 56] on icon "button" at bounding box center [265, 52] width 22 height 22
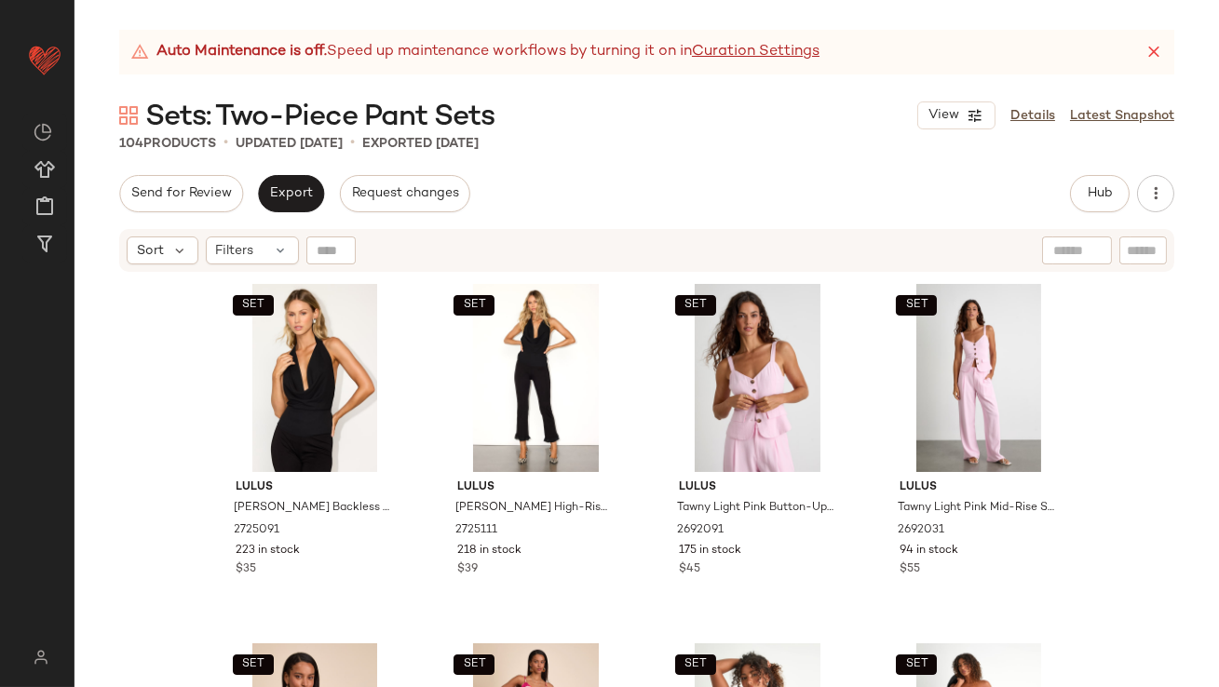
click at [1163, 46] on div "Auto Maintenance is off. Speed up maintenance workflows by turning it on in Cur…" at bounding box center [646, 52] width 1055 height 45
click at [1156, 49] on icon at bounding box center [1154, 52] width 19 height 19
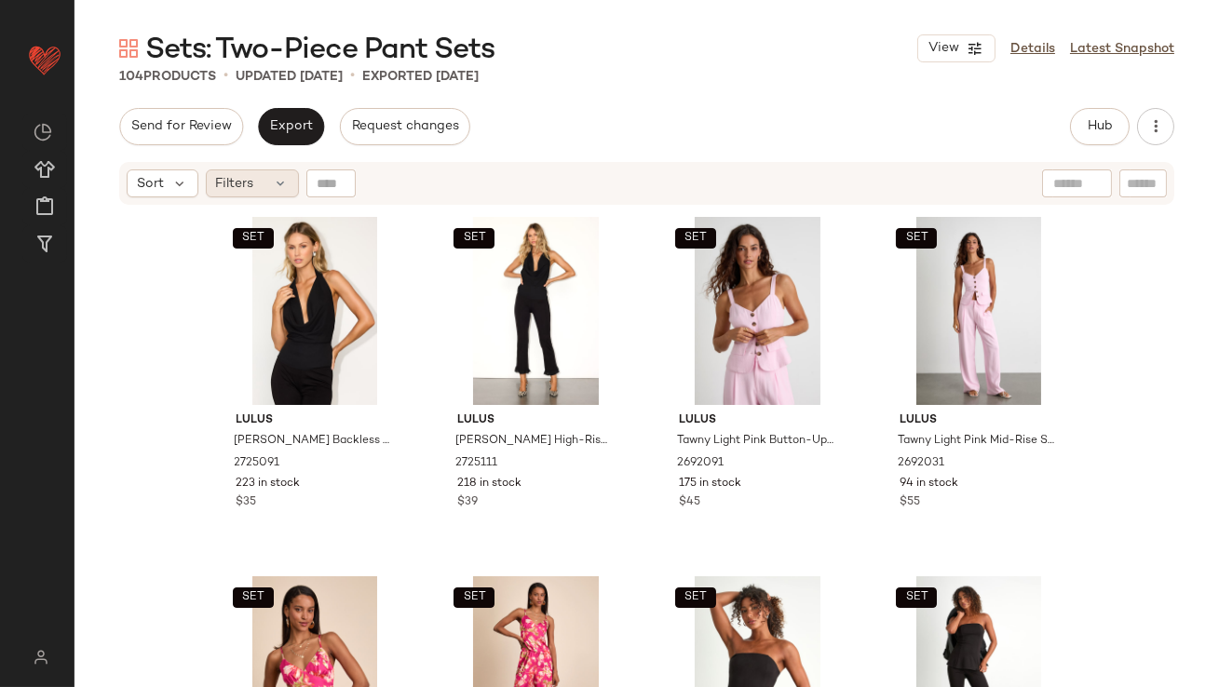
click at [272, 185] on div "Filters" at bounding box center [252, 183] width 93 height 28
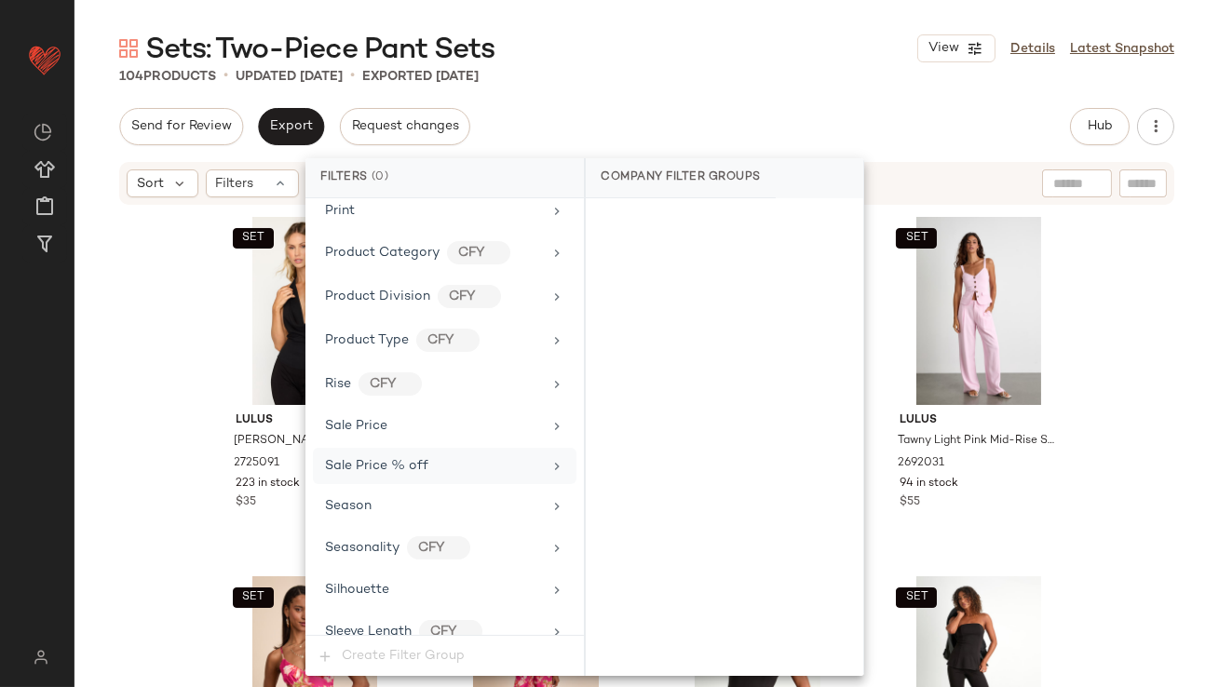
scroll to position [1427, 0]
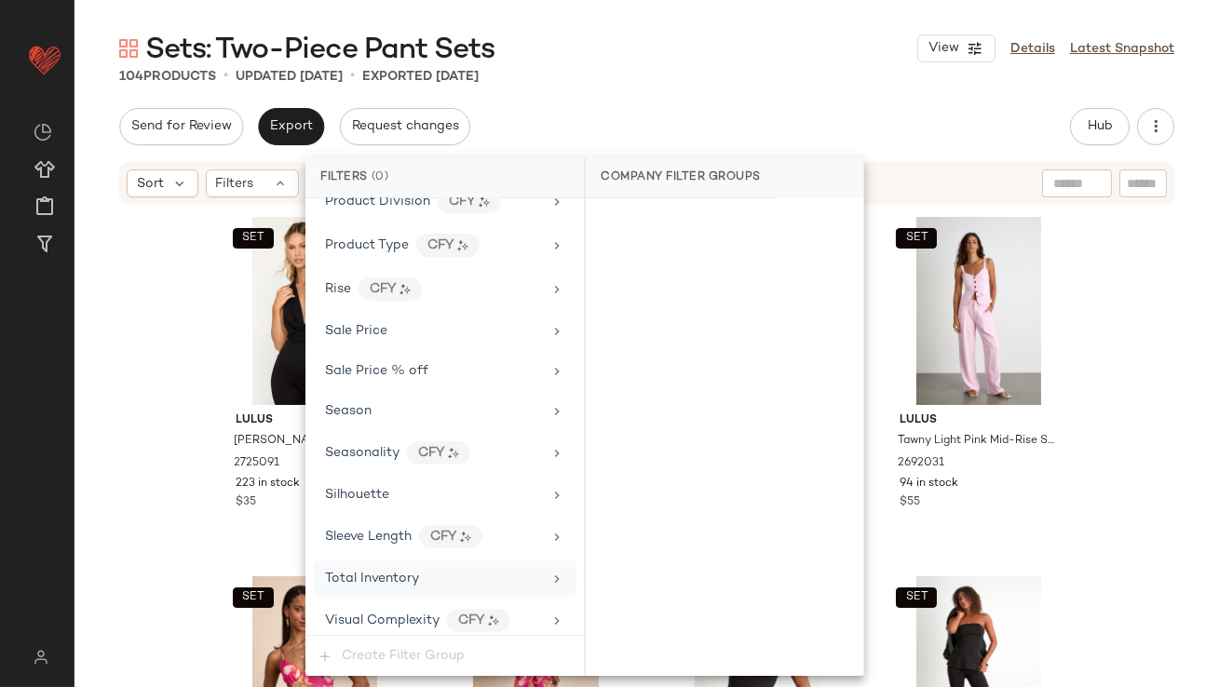
click at [370, 561] on div "Total Inventory" at bounding box center [445, 579] width 264 height 36
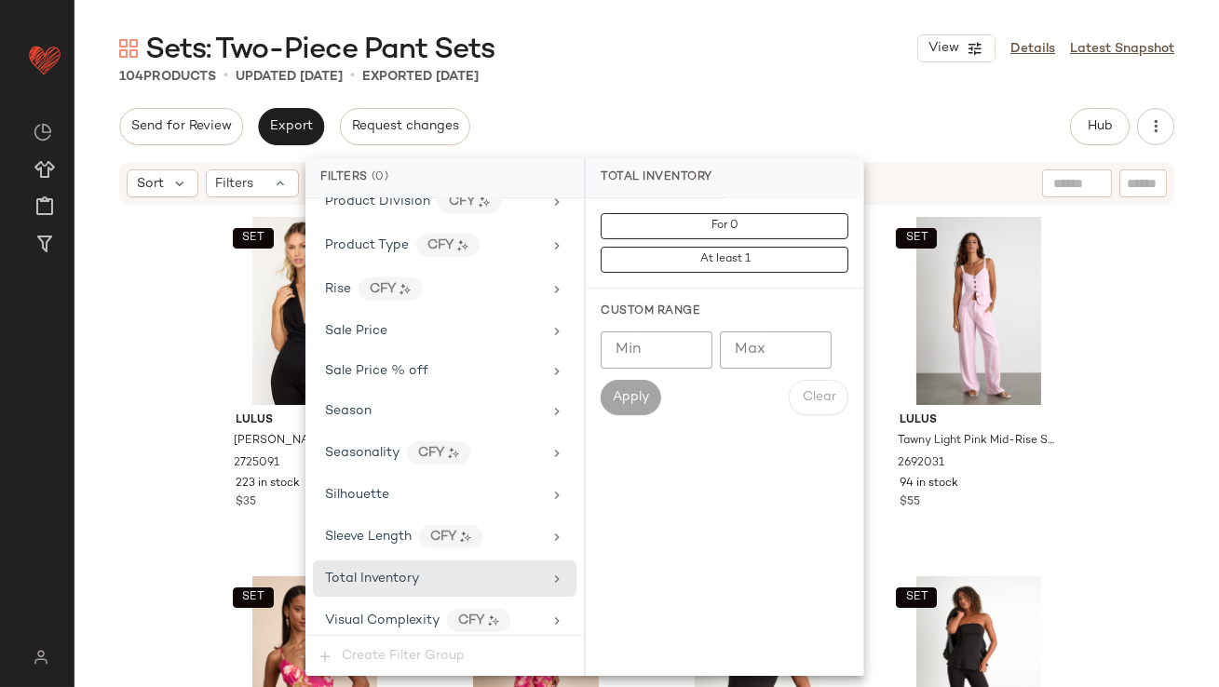
click at [789, 342] on input "Max" at bounding box center [776, 350] width 112 height 37
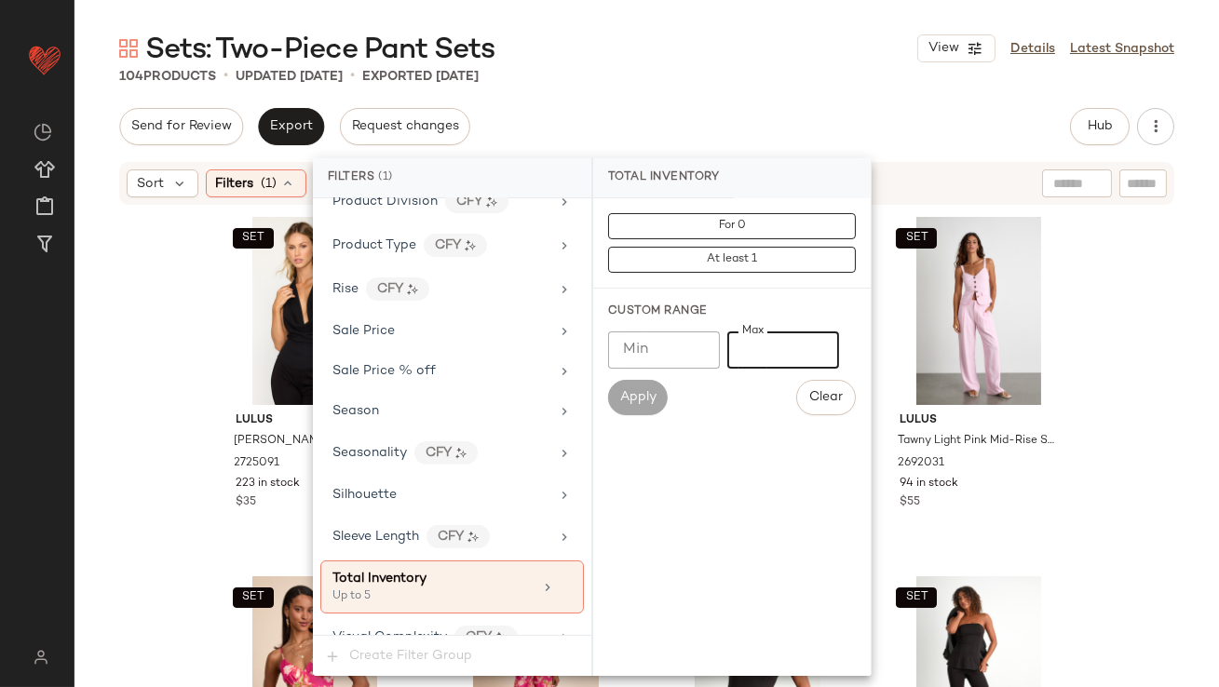
type input "*"
click at [779, 88] on div "Sets: Two-Piece Pant Sets View Details Latest Snapshot 104 Products • updated O…" at bounding box center [647, 358] width 1145 height 657
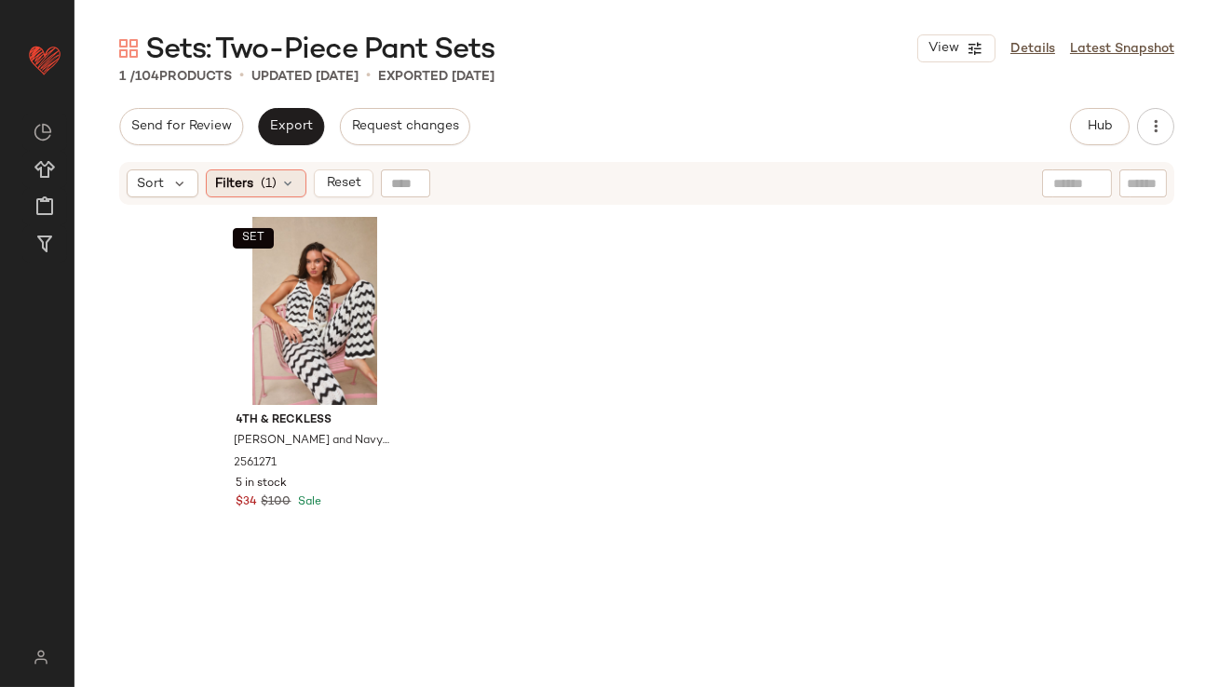
click at [237, 186] on span "Filters" at bounding box center [235, 184] width 38 height 20
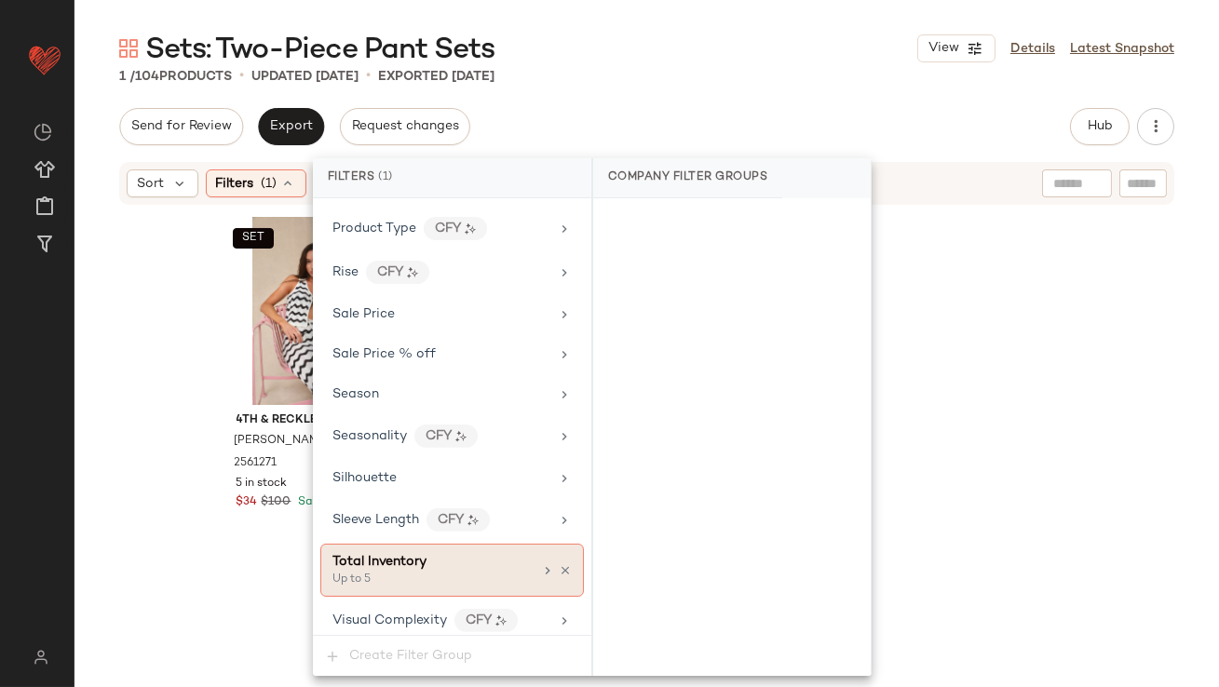
click at [562, 564] on icon at bounding box center [565, 570] width 13 height 13
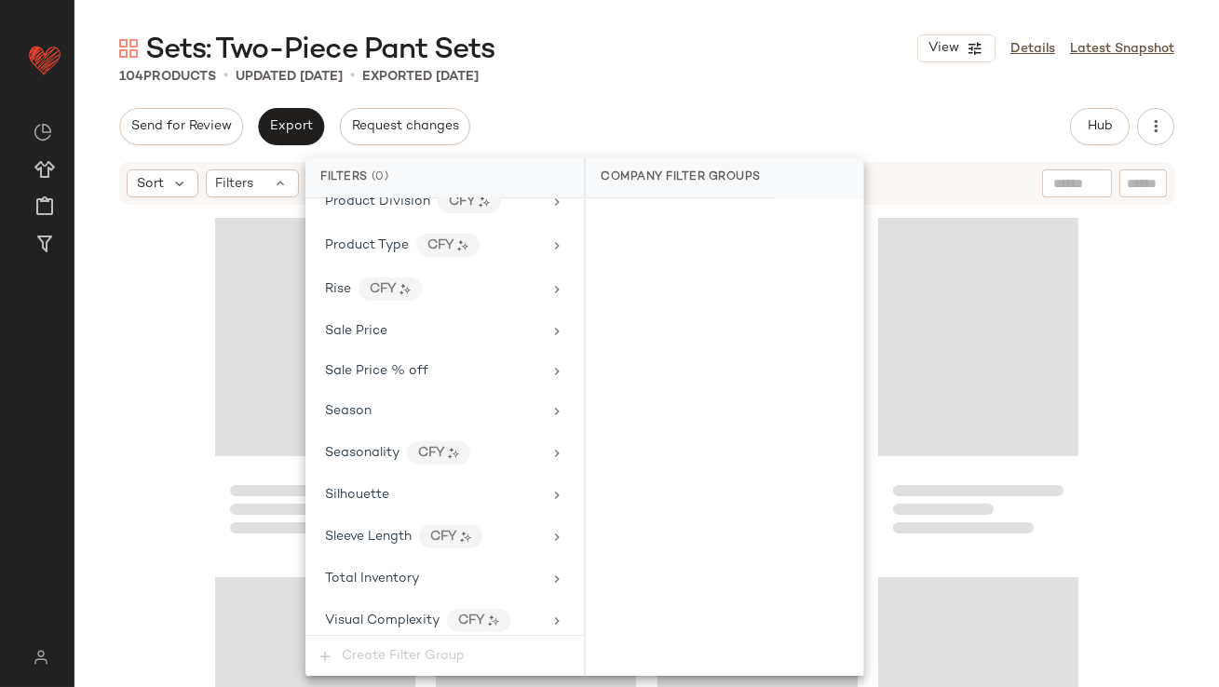
click at [678, 74] on div "104 Products • updated Oct 7th • Exported Oct 7th" at bounding box center [647, 76] width 1145 height 19
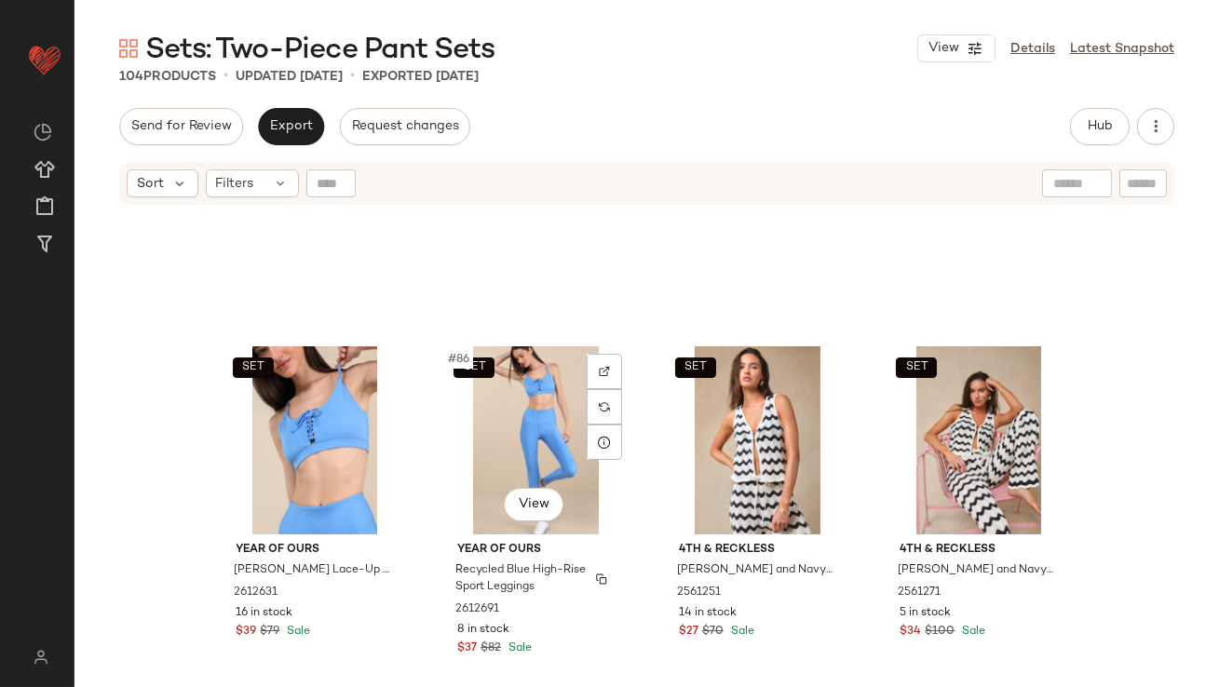
scroll to position [7304, 0]
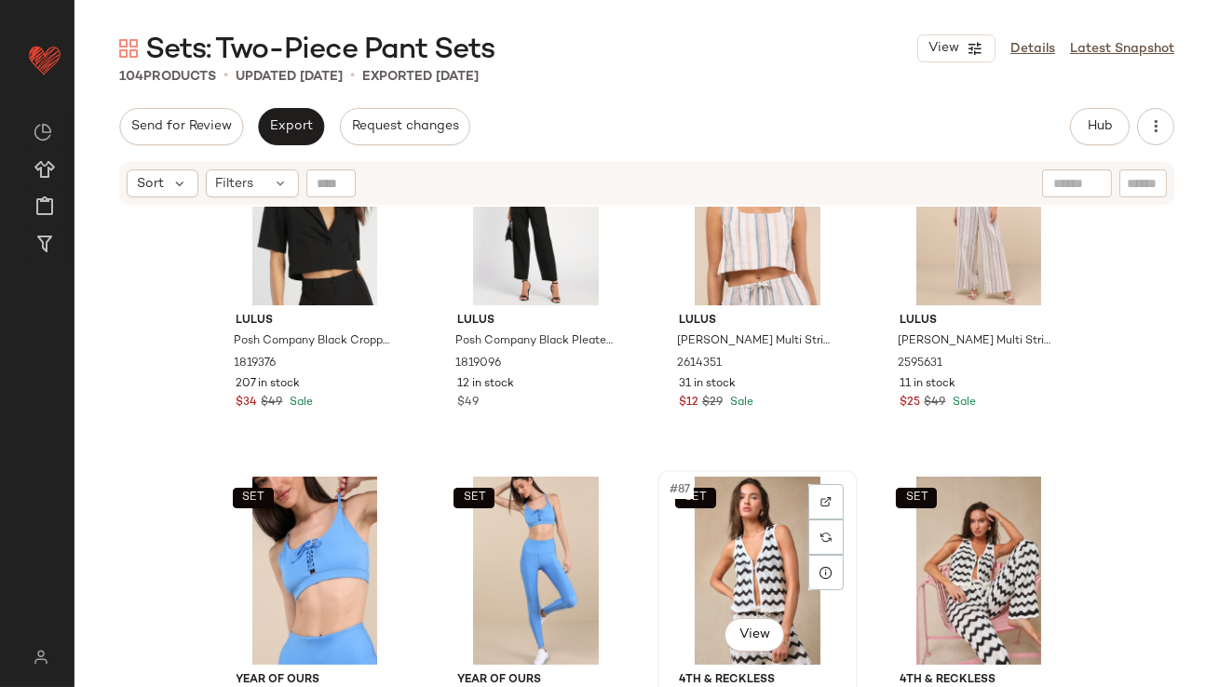
click at [723, 594] on div "SET #87 View" at bounding box center [757, 571] width 187 height 188
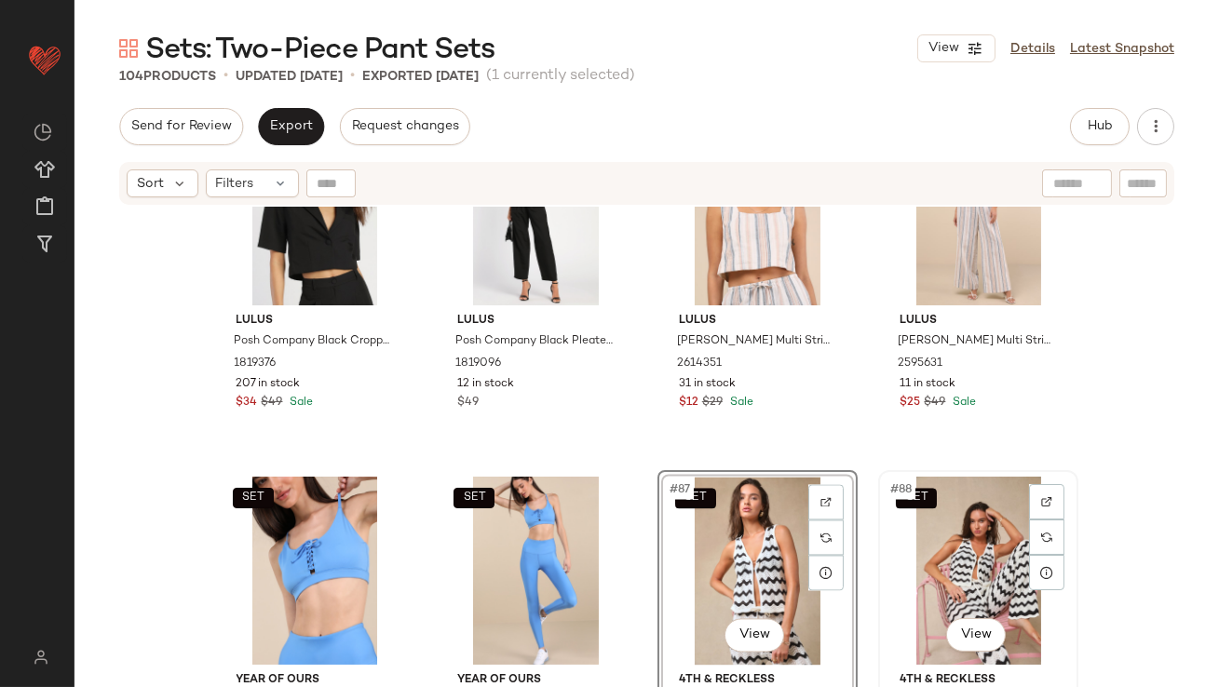
click at [953, 530] on div "SET #88 View" at bounding box center [978, 571] width 187 height 188
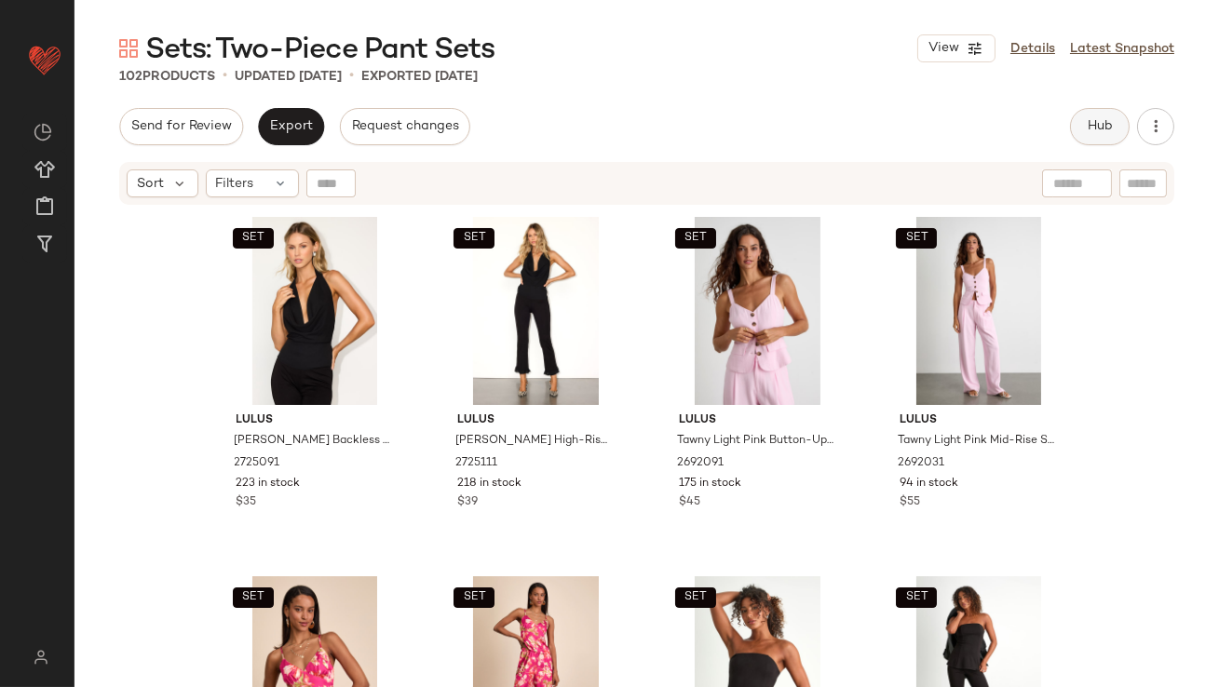
click at [1093, 130] on span "Hub" at bounding box center [1100, 126] width 26 height 15
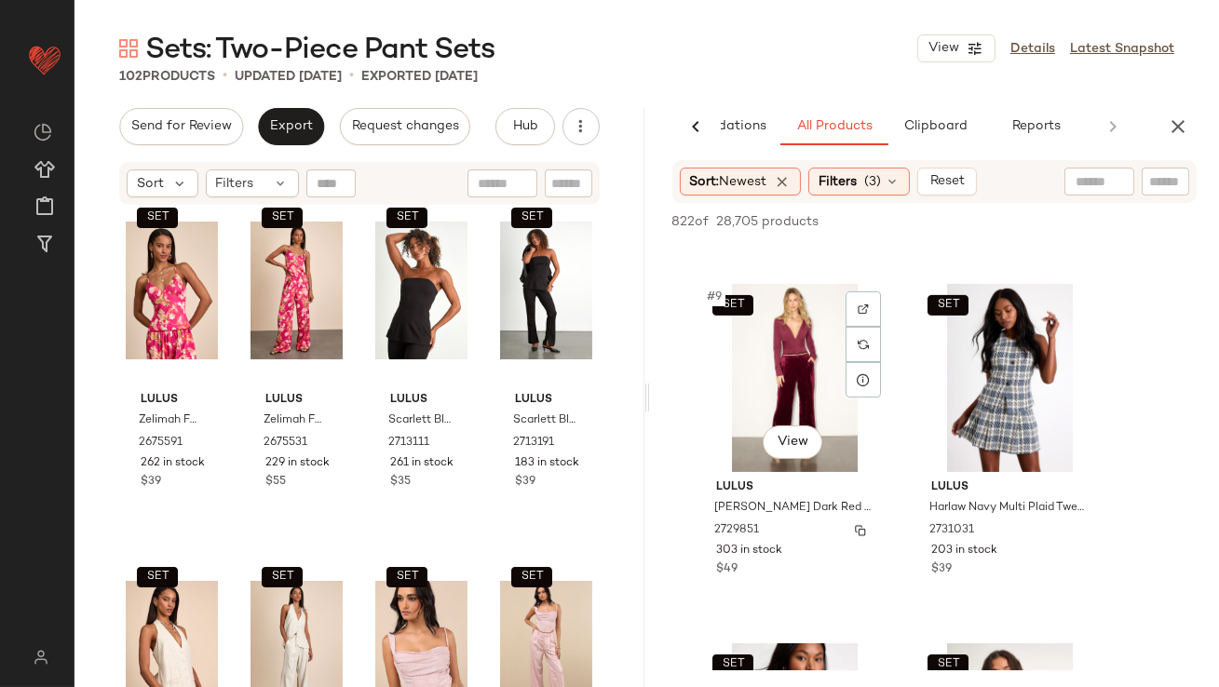
scroll to position [1421, 0]
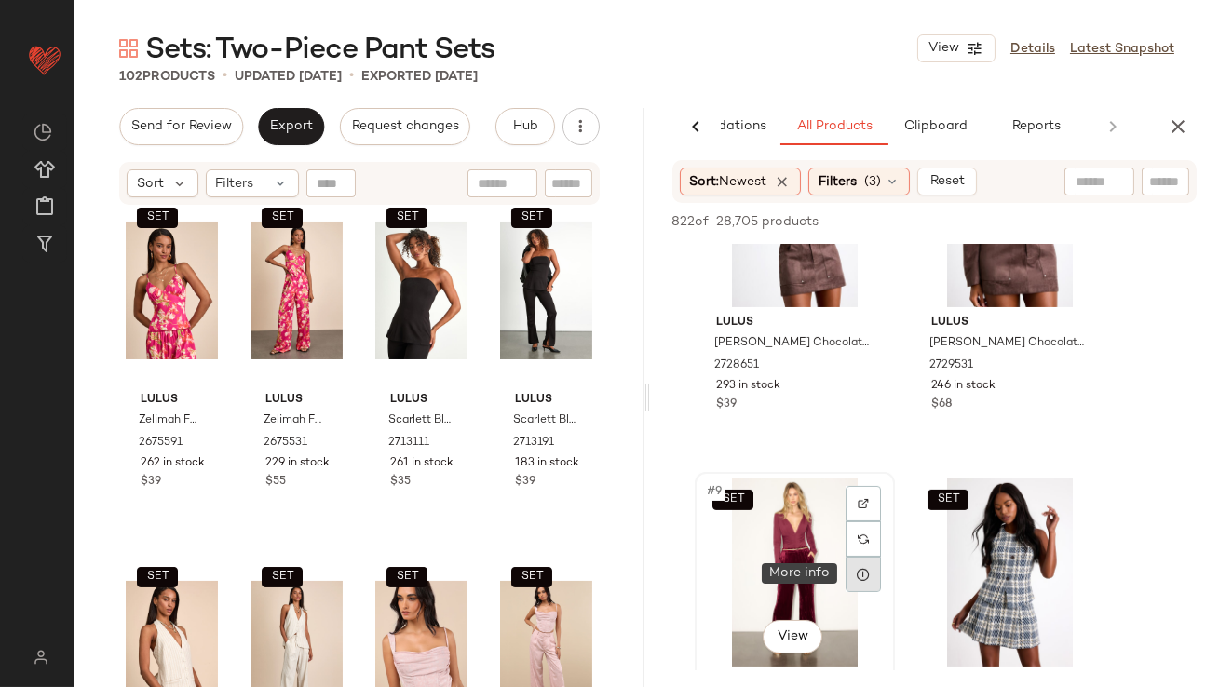
click at [854, 573] on div at bounding box center [863, 574] width 35 height 35
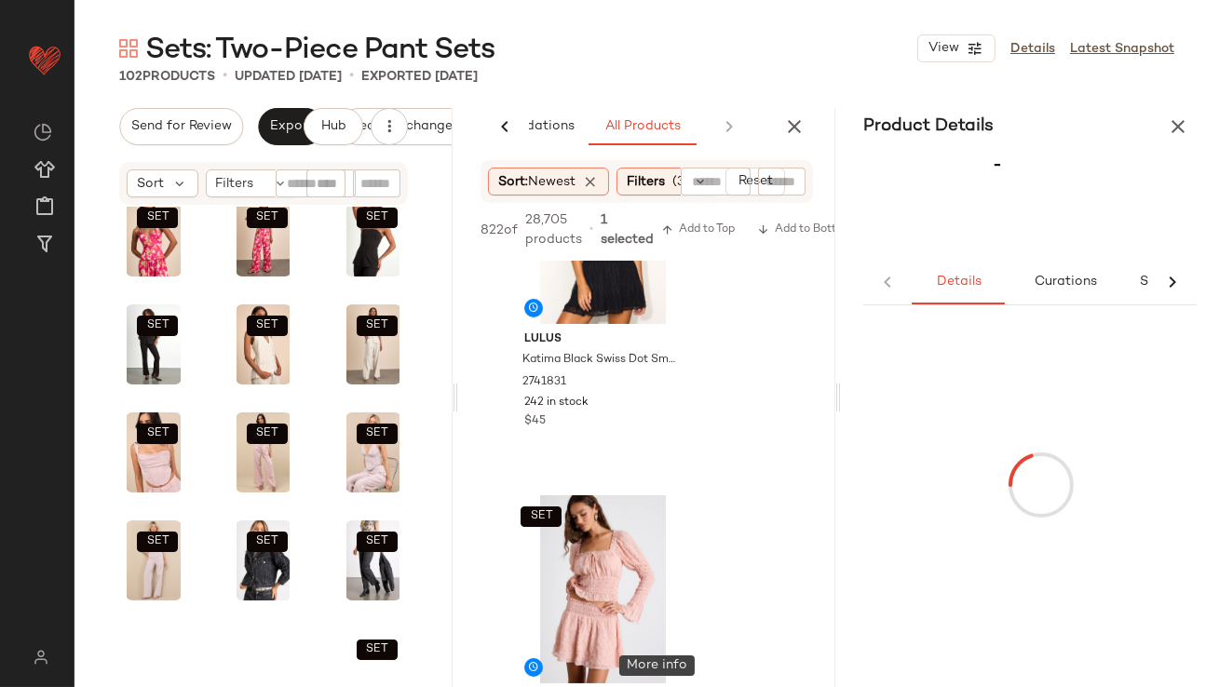
scroll to position [2287, 0]
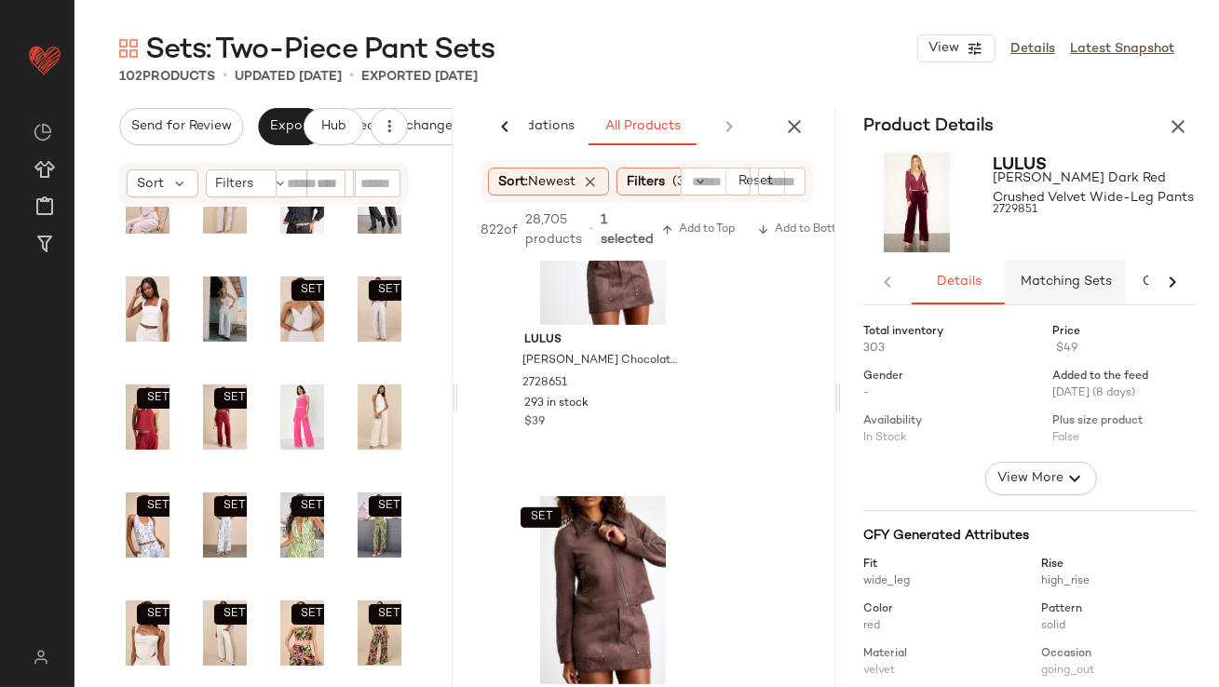
click at [1049, 284] on span "Matching Sets" at bounding box center [1066, 282] width 92 height 15
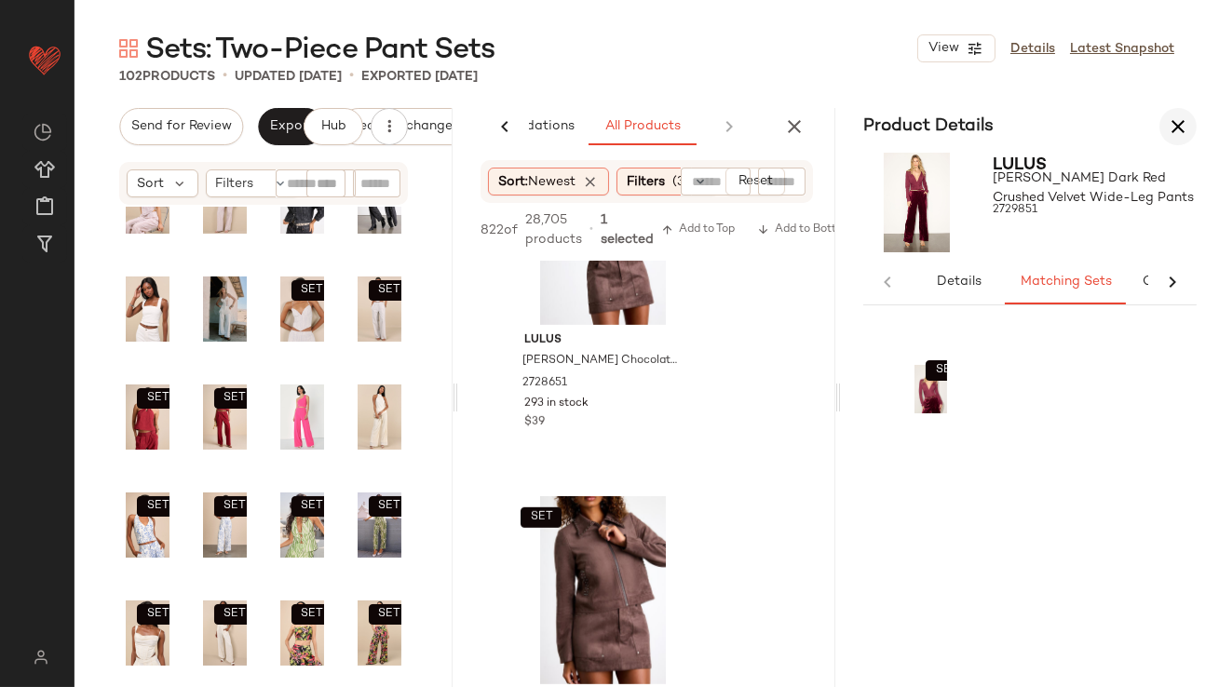
click at [1174, 117] on icon "button" at bounding box center [1178, 126] width 22 height 22
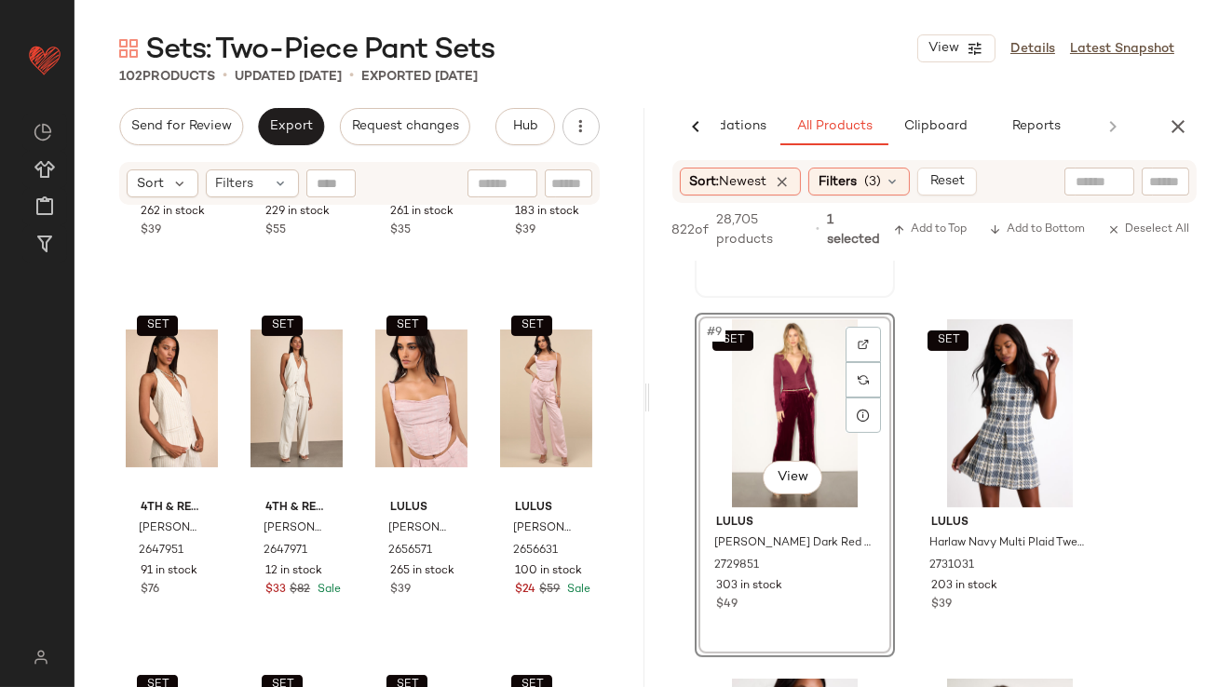
scroll to position [1478, 0]
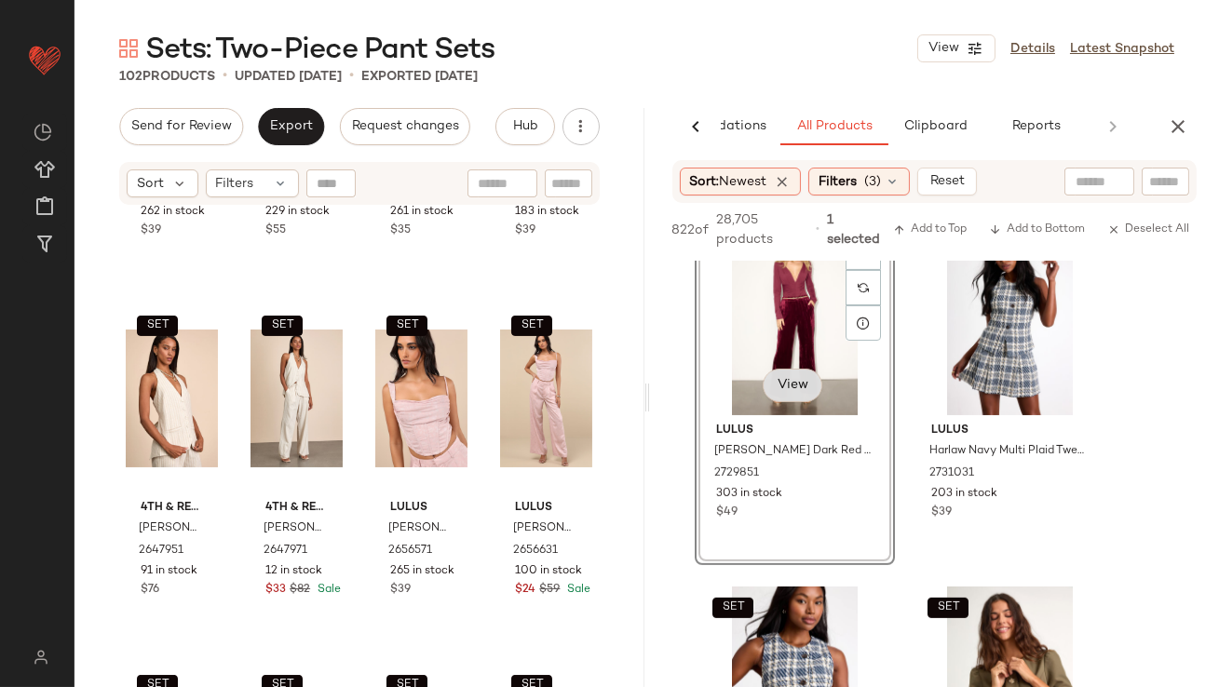
click at [796, 390] on body "Lulus ** Dashboard All Products Global Clipboards (57) Curations (817) Lillian …" at bounding box center [609, 343] width 1219 height 687
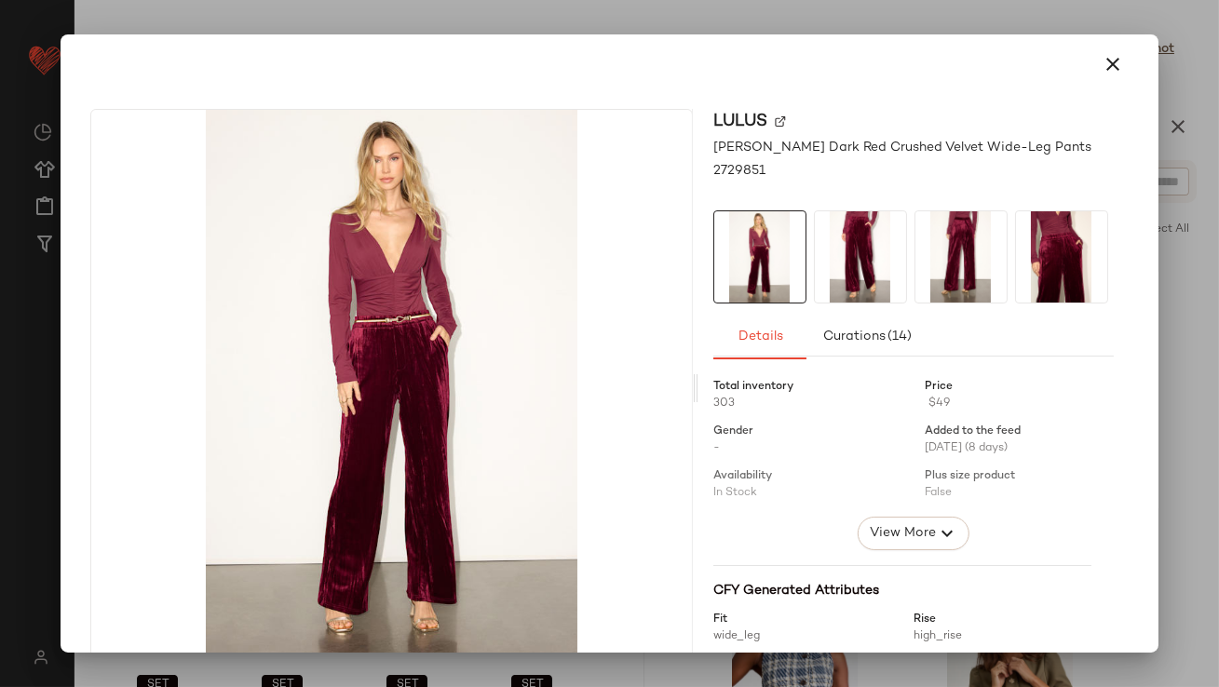
click at [831, 263] on img at bounding box center [860, 256] width 91 height 91
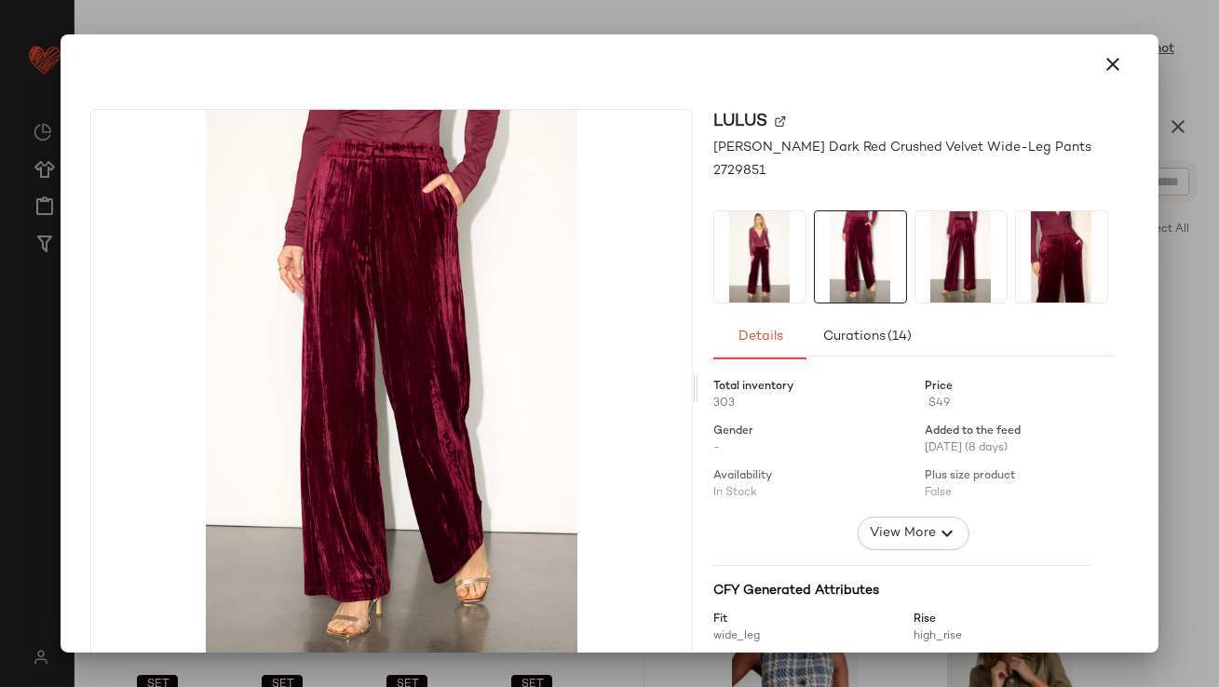
click at [927, 248] on img at bounding box center [960, 256] width 91 height 91
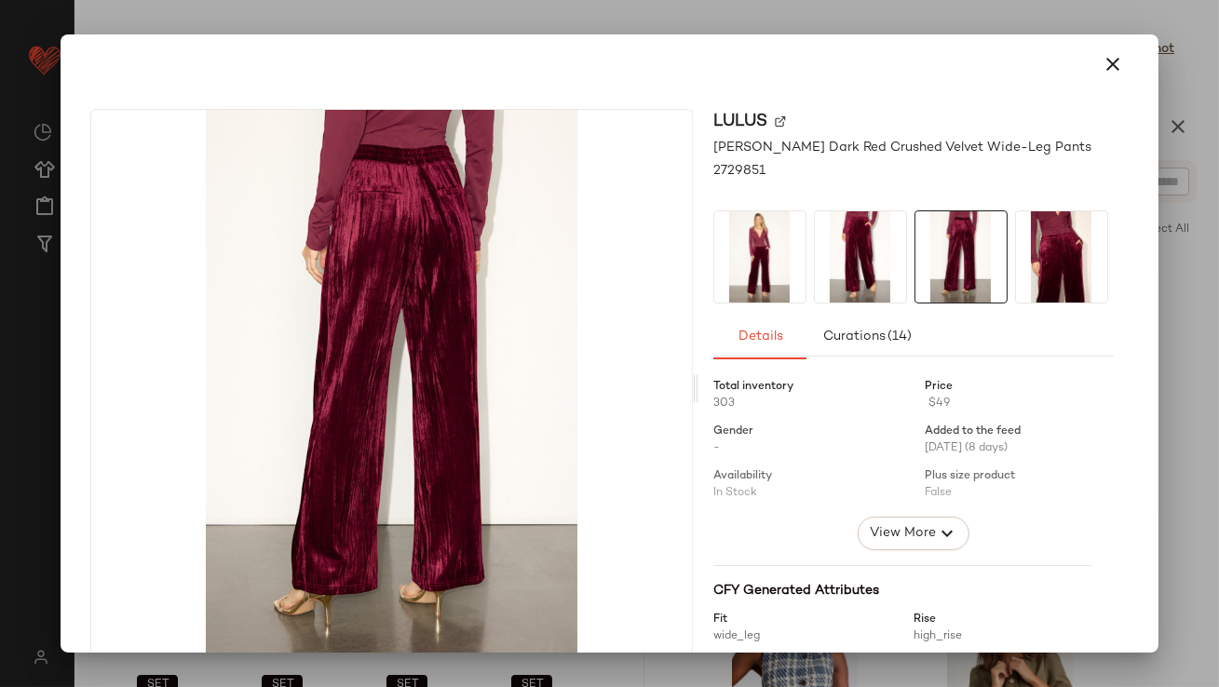
click at [1045, 251] on img at bounding box center [1061, 256] width 91 height 91
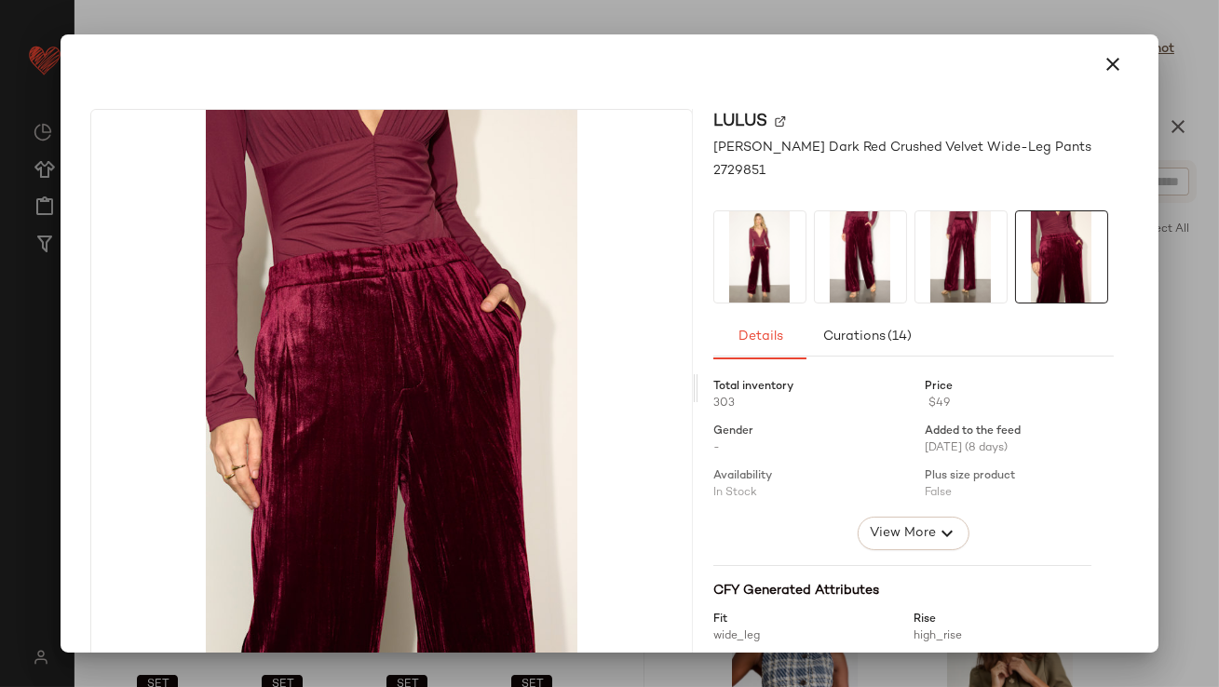
click at [754, 257] on img at bounding box center [759, 256] width 91 height 91
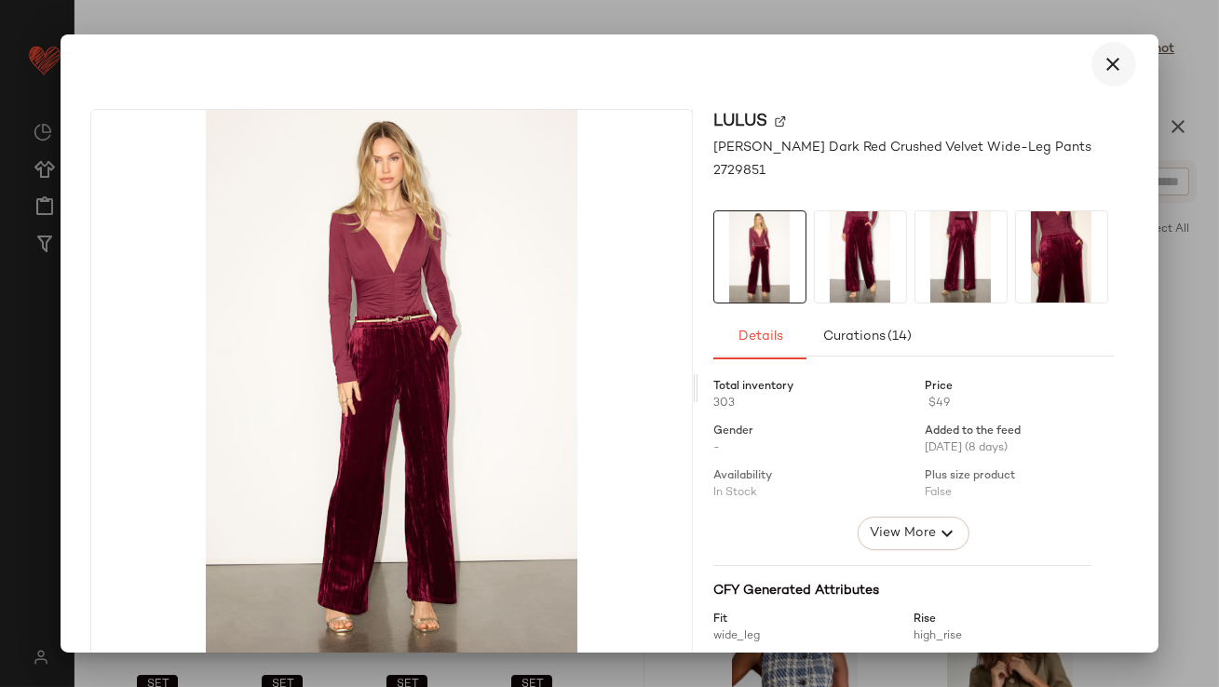
click at [1103, 61] on icon "button" at bounding box center [1114, 64] width 22 height 22
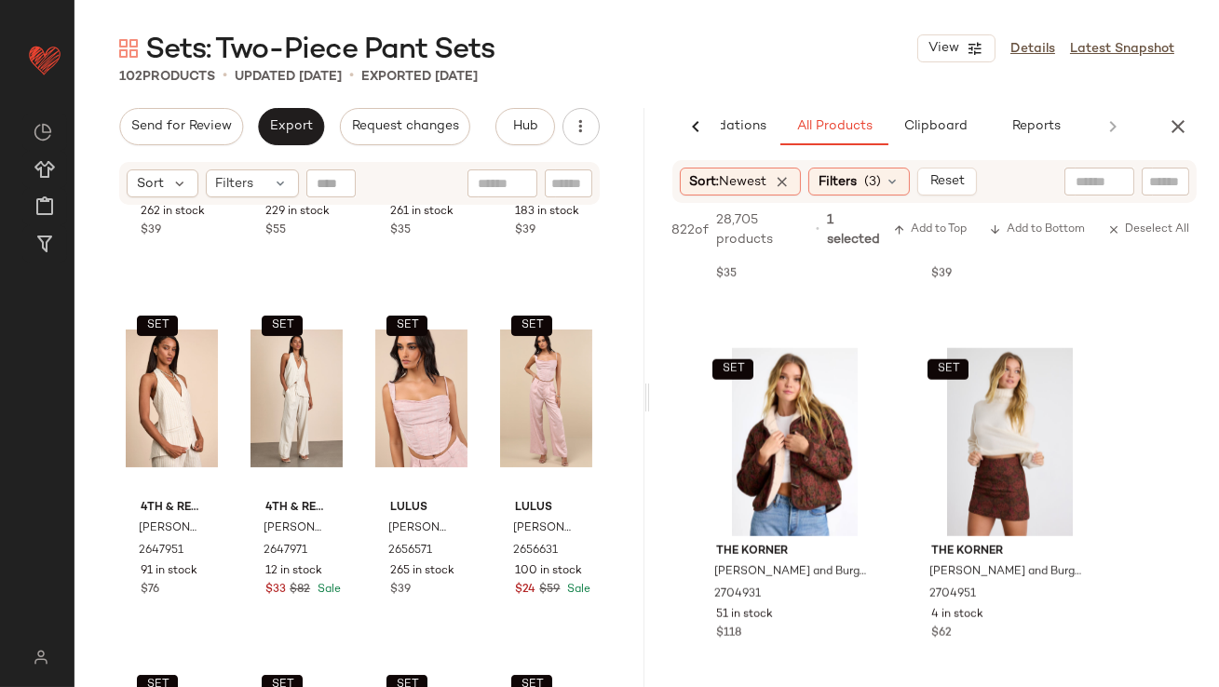
scroll to position [4096, 0]
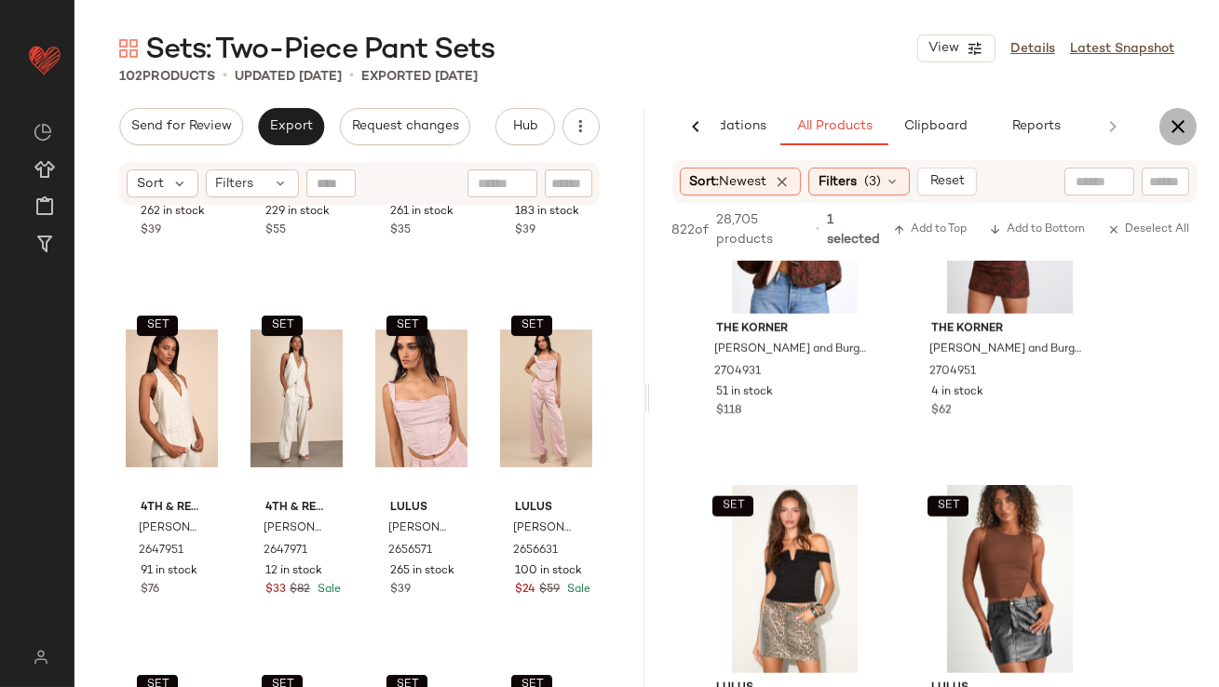
click at [1171, 132] on icon "button" at bounding box center [1178, 126] width 22 height 22
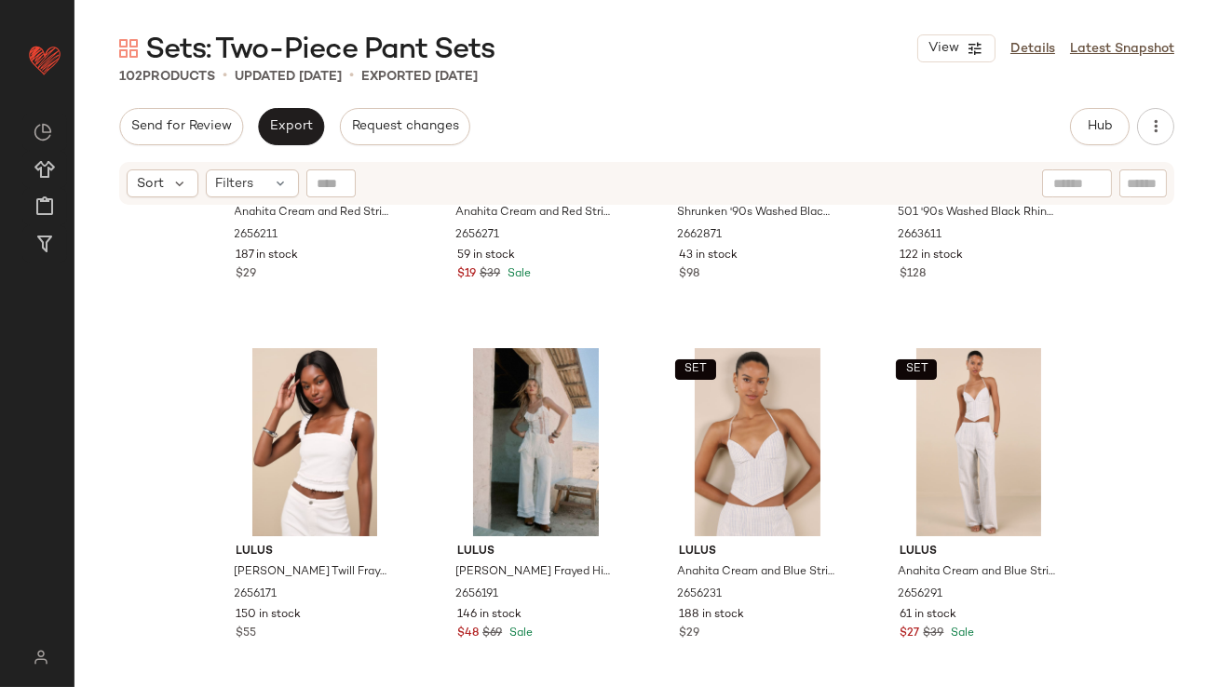
scroll to position [1383, 0]
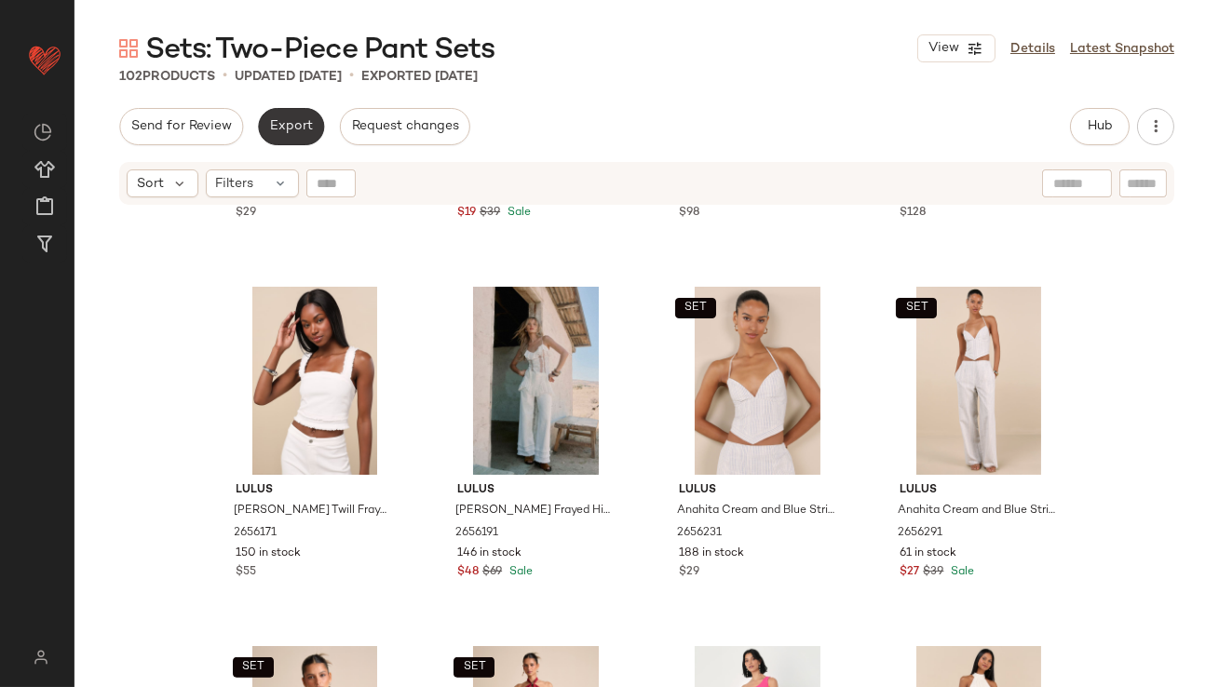
click at [298, 129] on span "Export" at bounding box center [291, 126] width 44 height 15
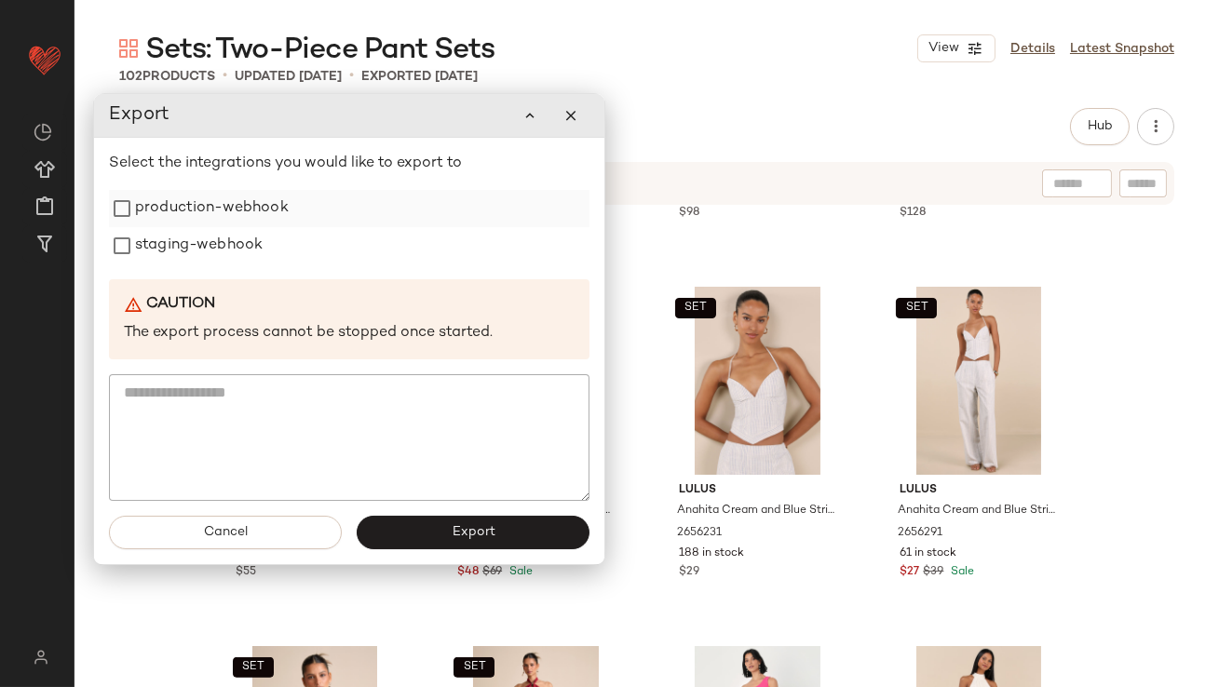
click at [229, 213] on label "production-webhook" at bounding box center [212, 208] width 154 height 37
click at [223, 251] on label "staging-webhook" at bounding box center [199, 245] width 128 height 37
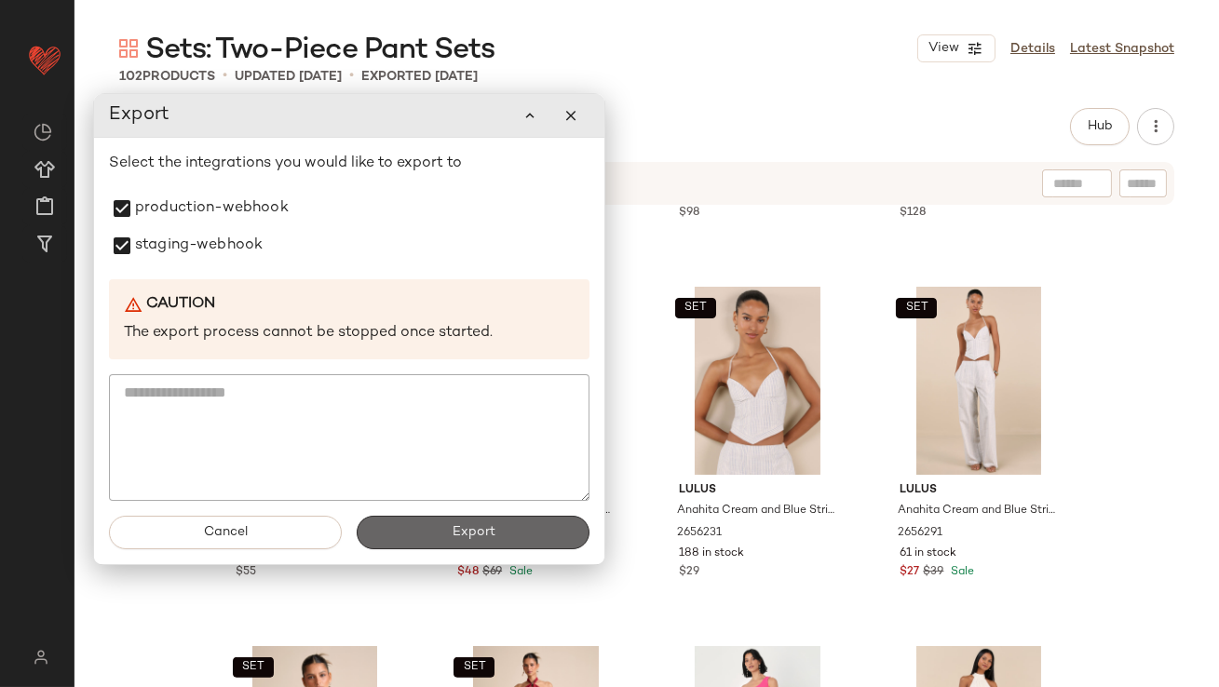
click at [417, 518] on button "Export" at bounding box center [473, 533] width 233 height 34
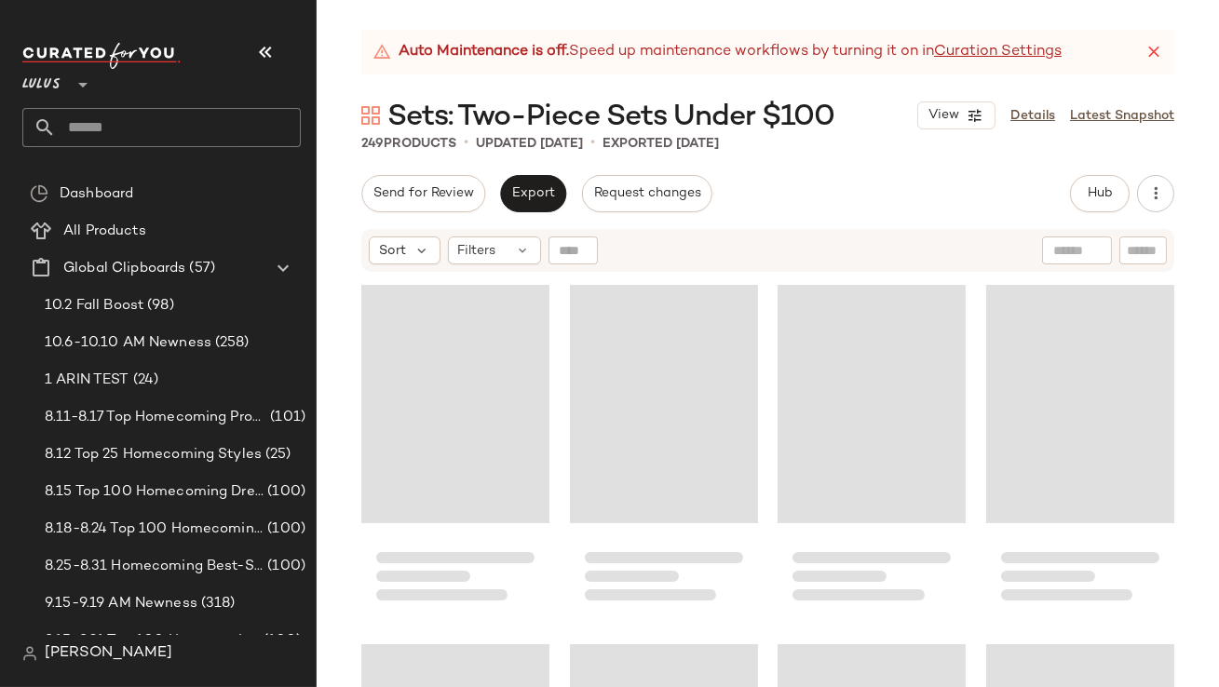
click at [276, 57] on button "button" at bounding box center [265, 52] width 45 height 45
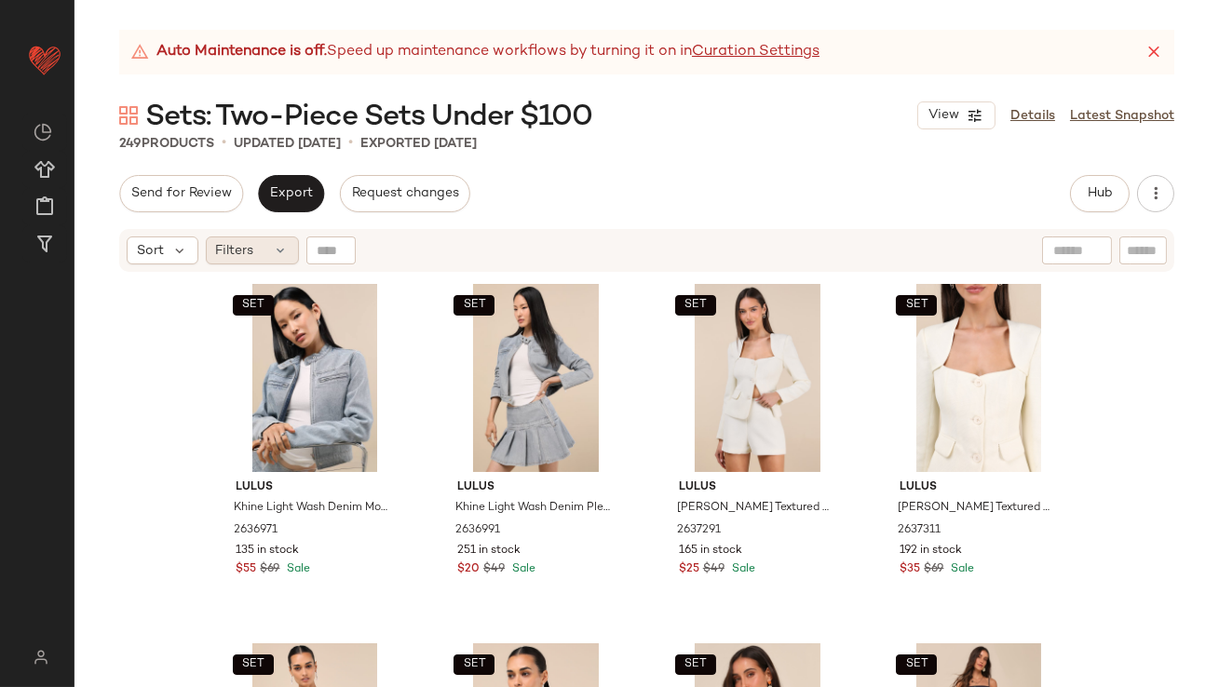
click at [286, 257] on icon at bounding box center [281, 250] width 15 height 15
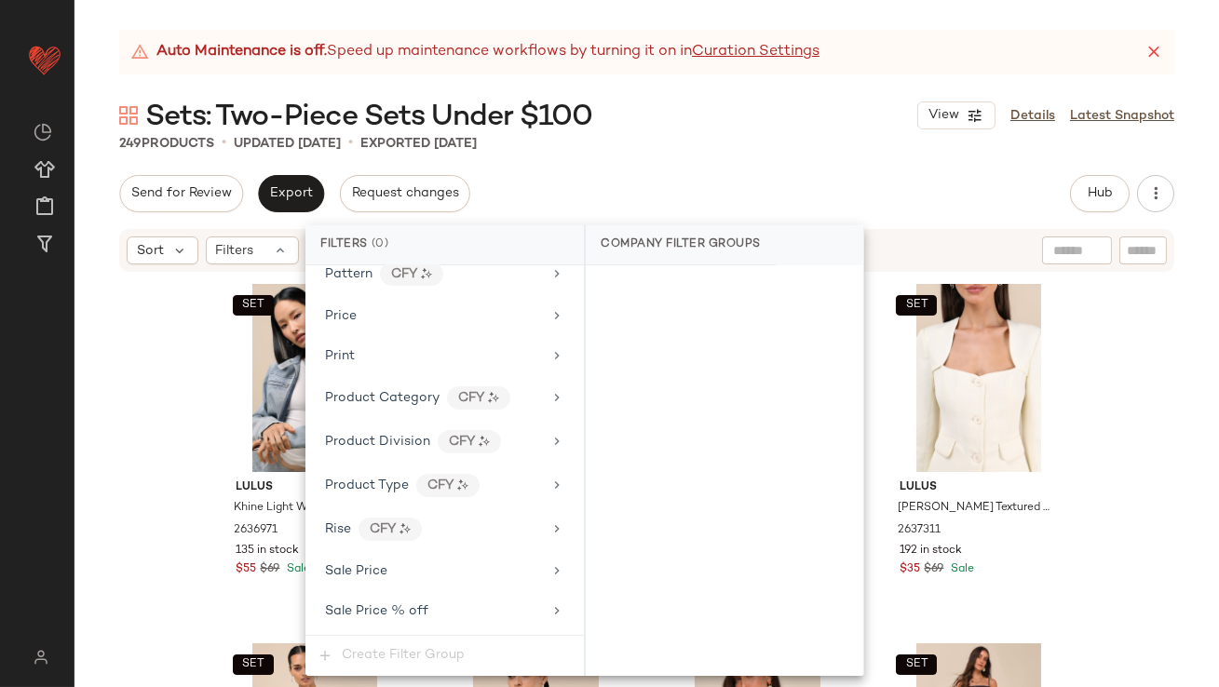
scroll to position [1494, 0]
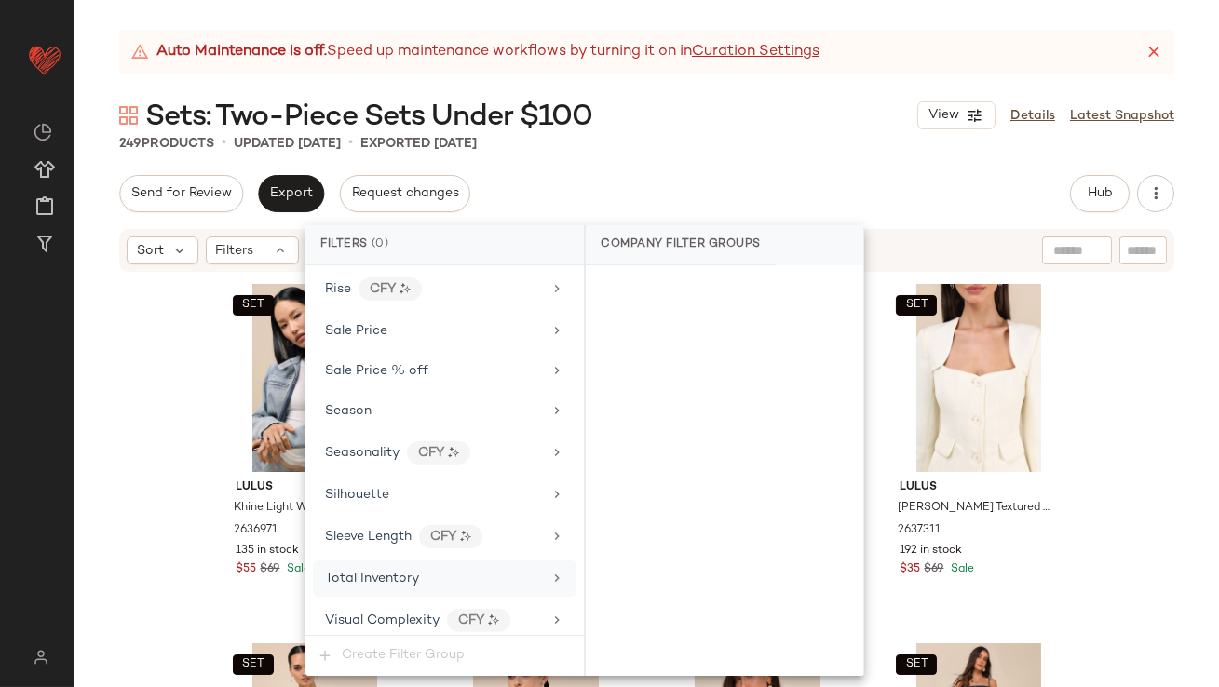
click at [426, 569] on div "Total Inventory" at bounding box center [433, 579] width 217 height 20
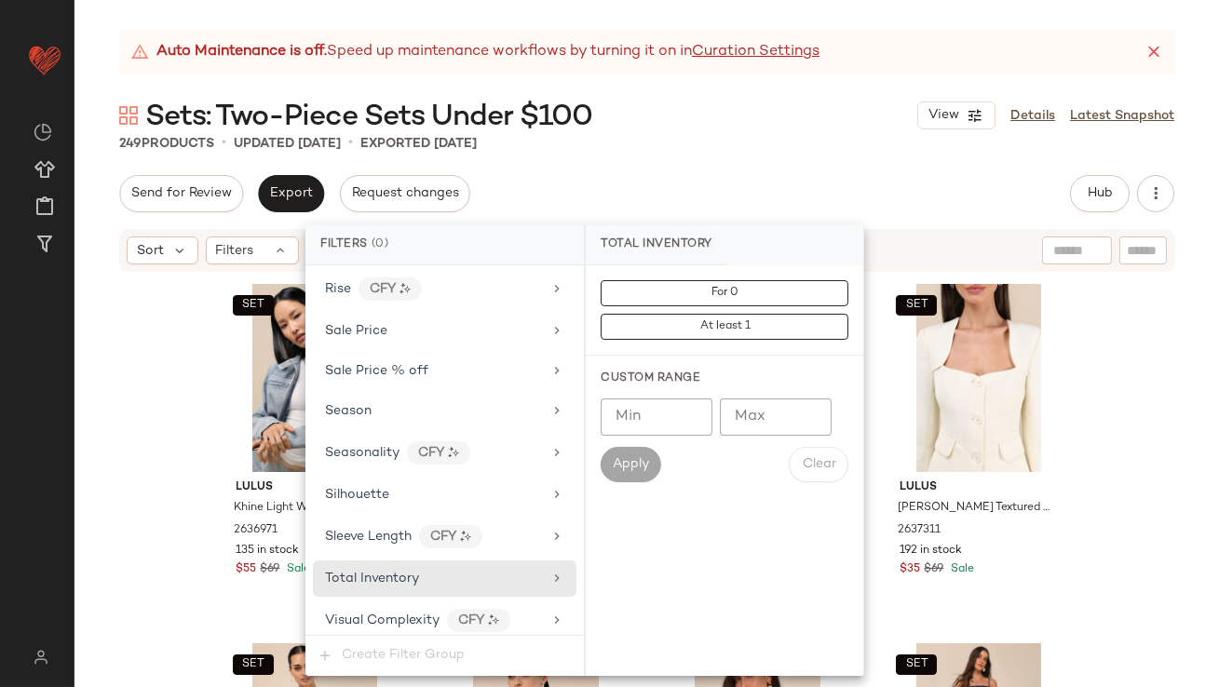
click at [761, 409] on input "Max" at bounding box center [776, 417] width 112 height 37
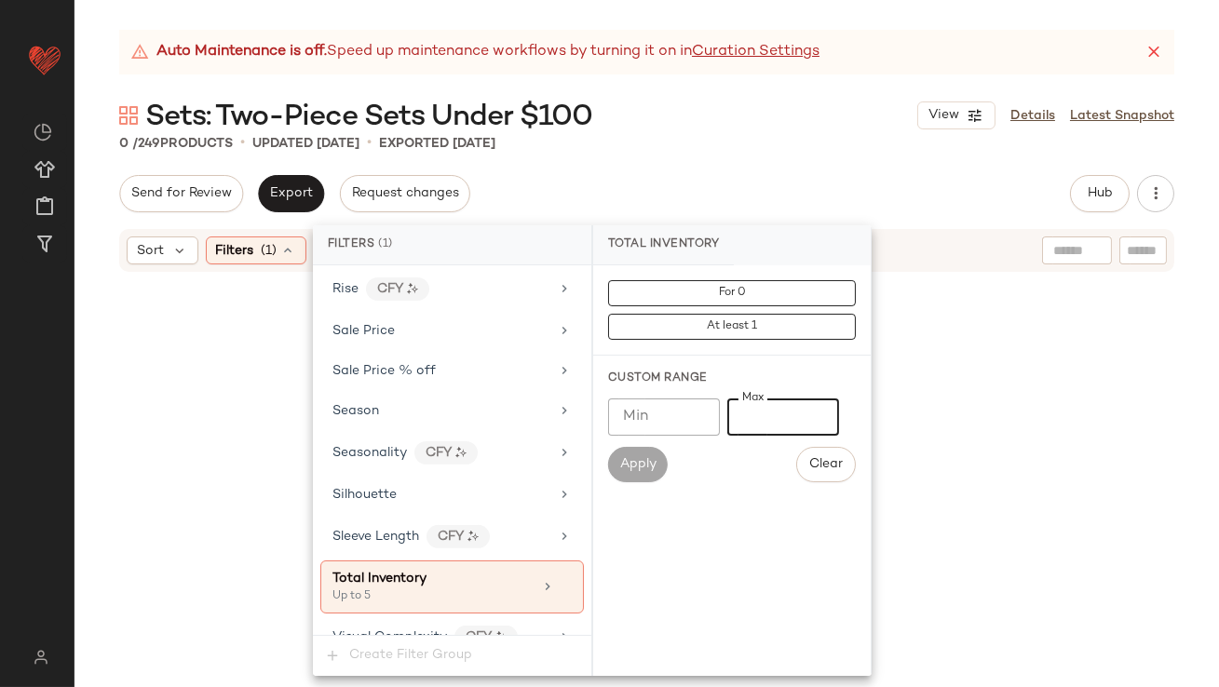
type input "*"
click at [748, 169] on div "Auto Maintenance is off. Speed up maintenance workflows by turning it on in Cur…" at bounding box center [647, 358] width 1145 height 657
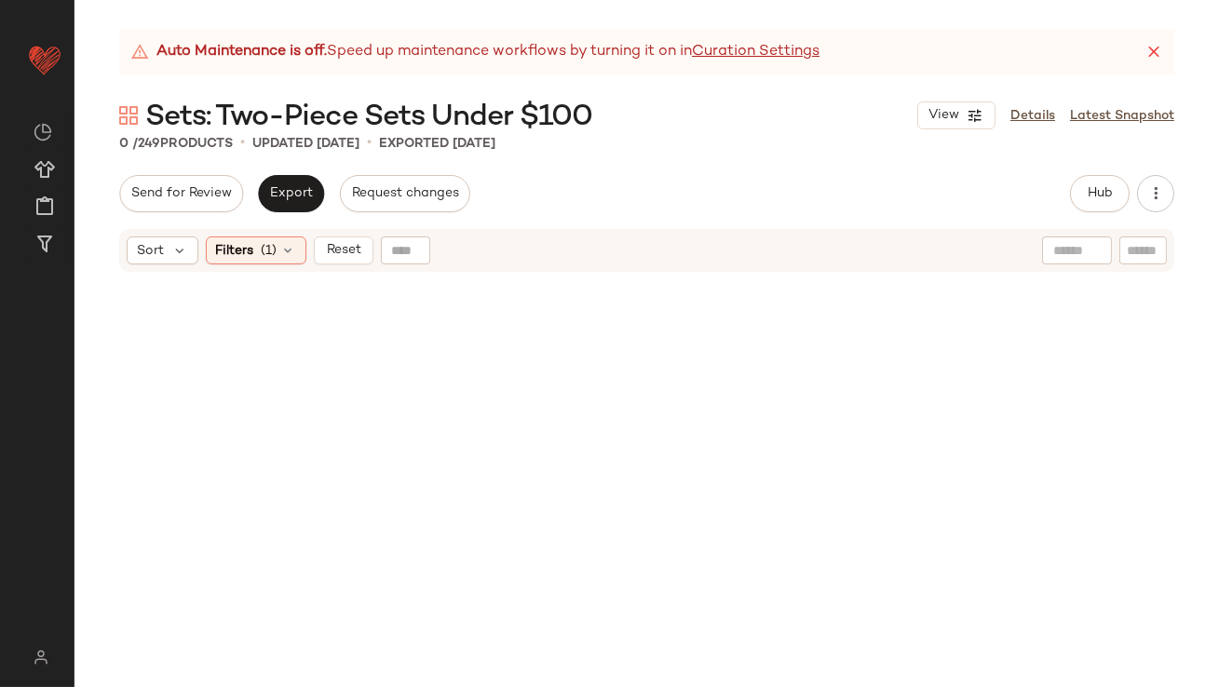
click at [1157, 47] on icon at bounding box center [1154, 52] width 19 height 19
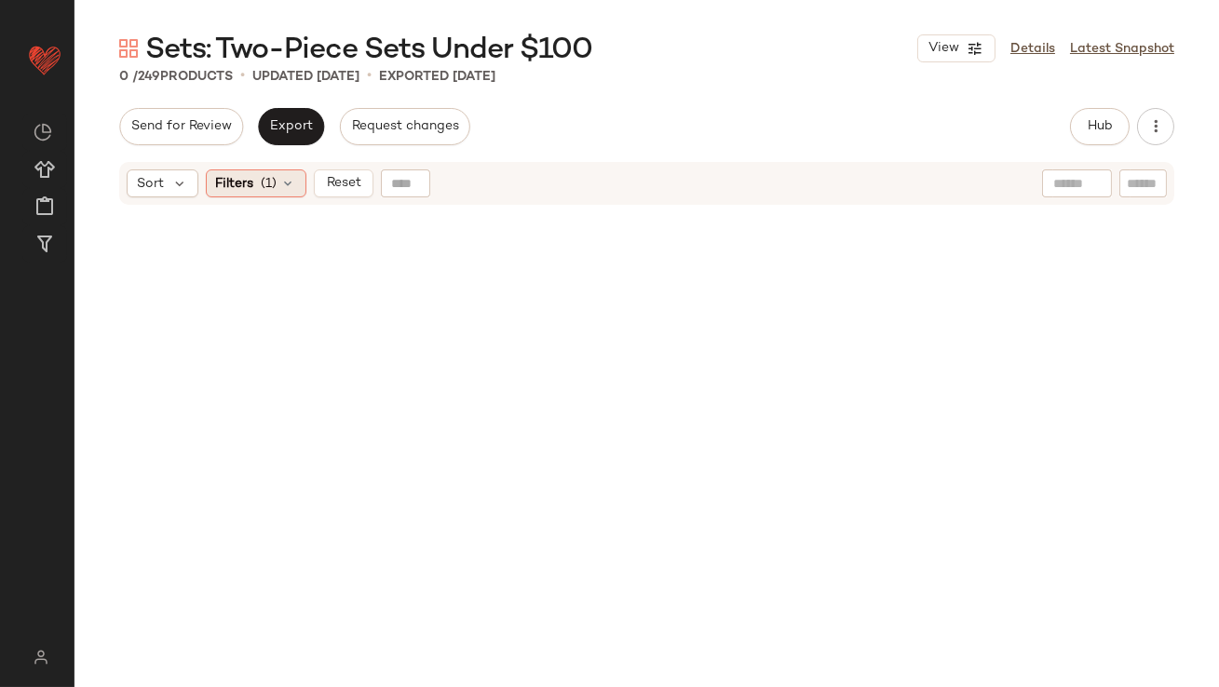
click at [270, 194] on div "Filters (1)" at bounding box center [256, 183] width 101 height 28
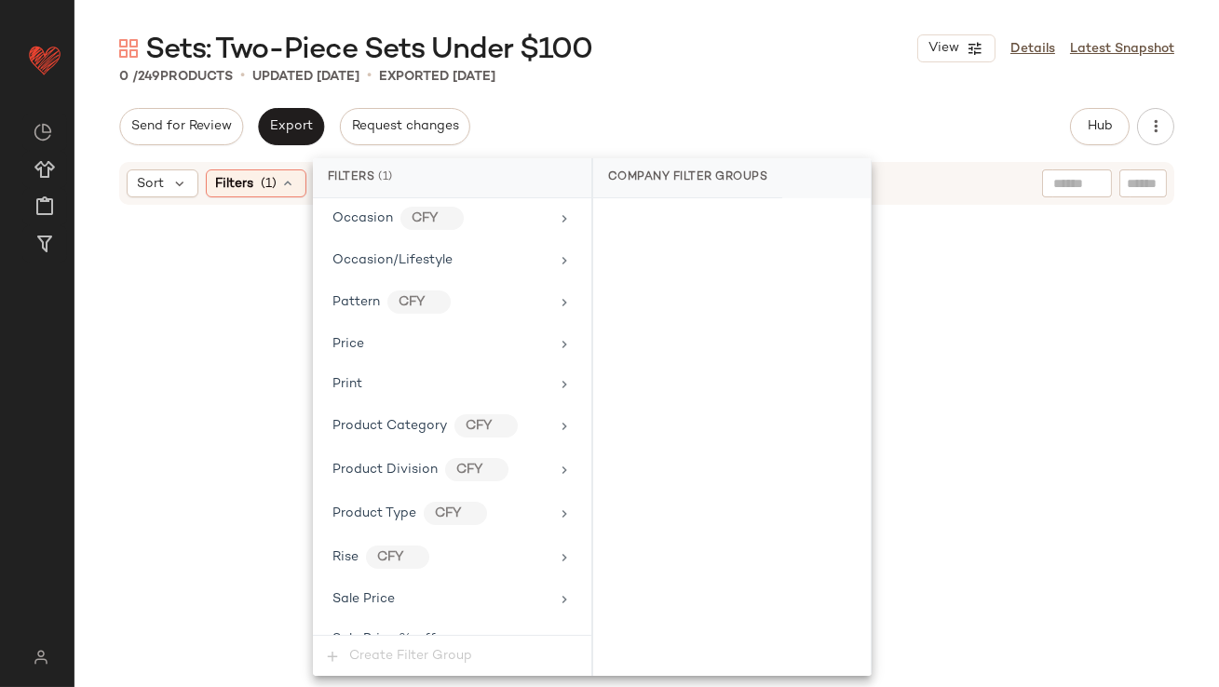
scroll to position [1443, 0]
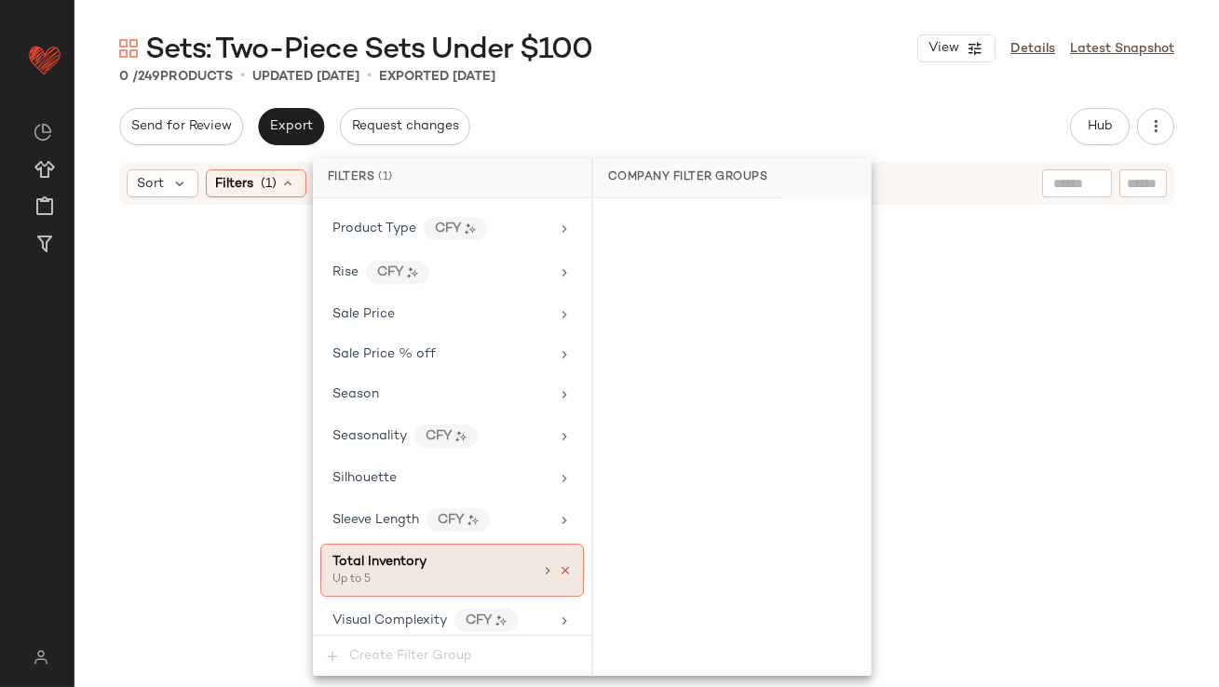
click at [562, 564] on icon at bounding box center [565, 570] width 13 height 13
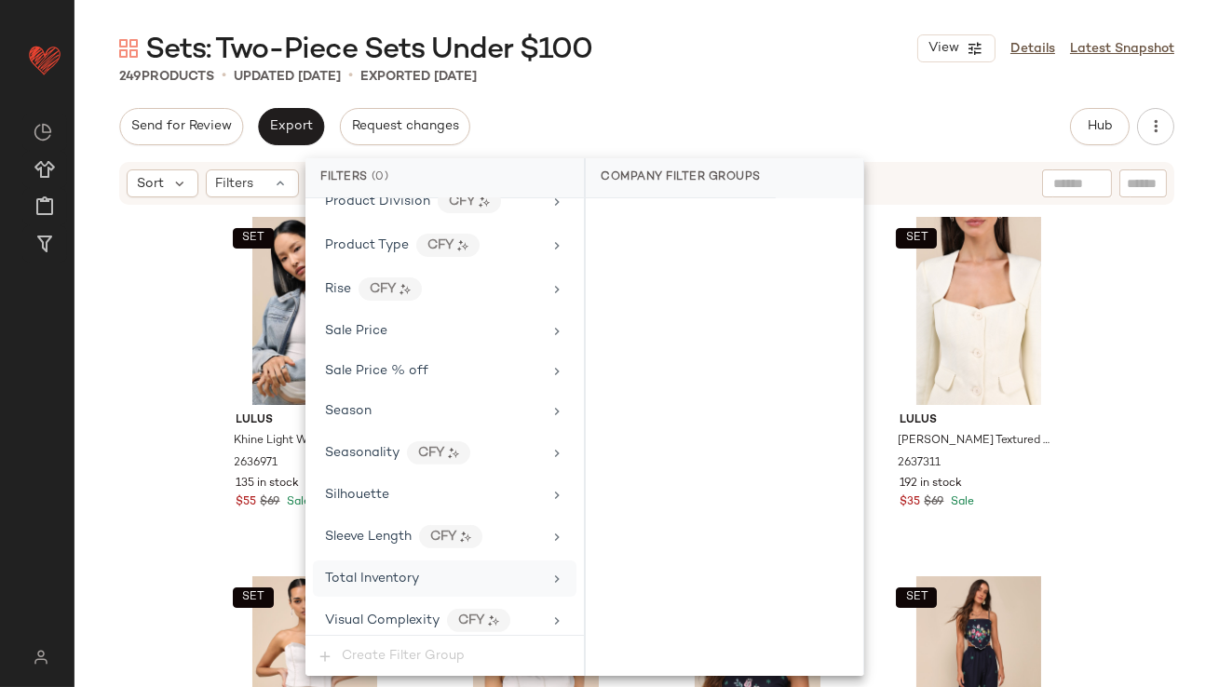
click at [694, 19] on main "Sets: Two-Piece Sets Under $100 View Details Latest Snapshot 249 Products • upd…" at bounding box center [609, 343] width 1219 height 687
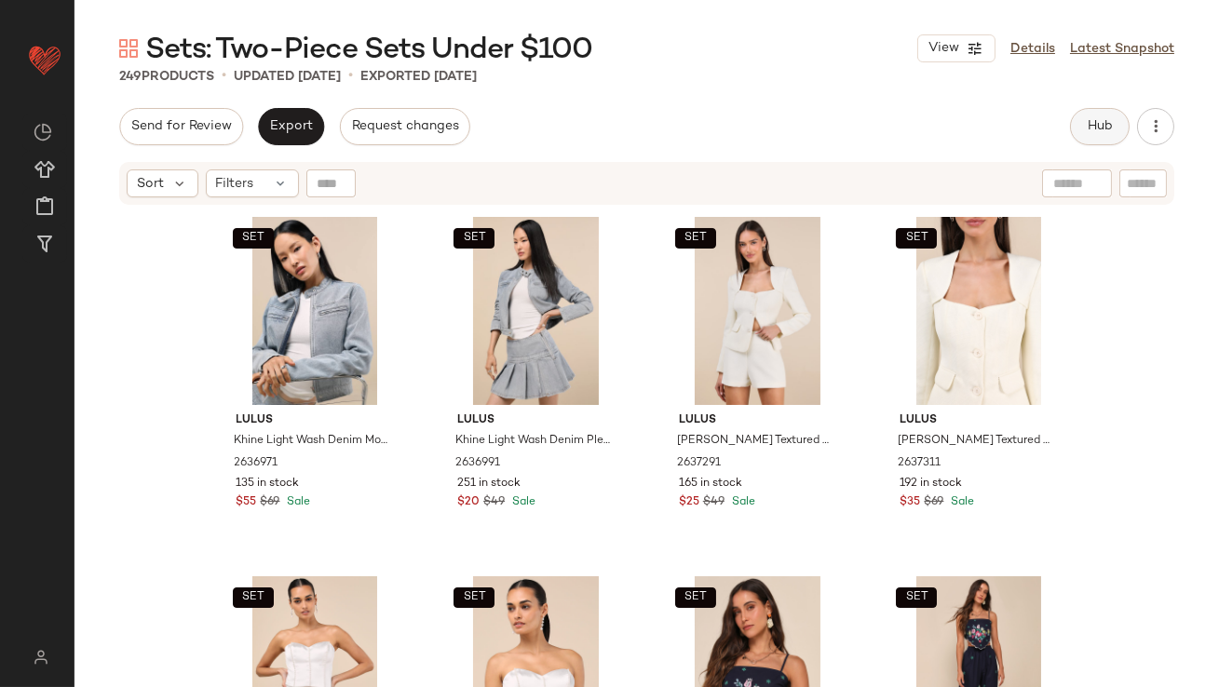
click at [1118, 117] on button "Hub" at bounding box center [1100, 126] width 60 height 37
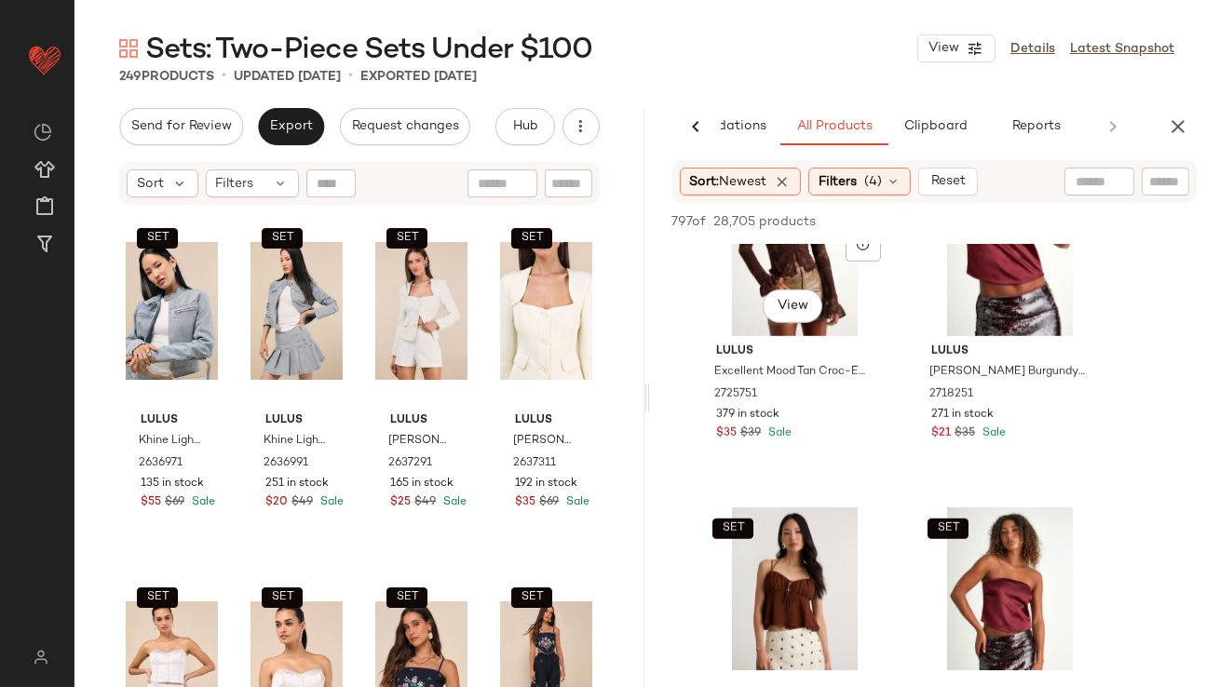
scroll to position [2933, 0]
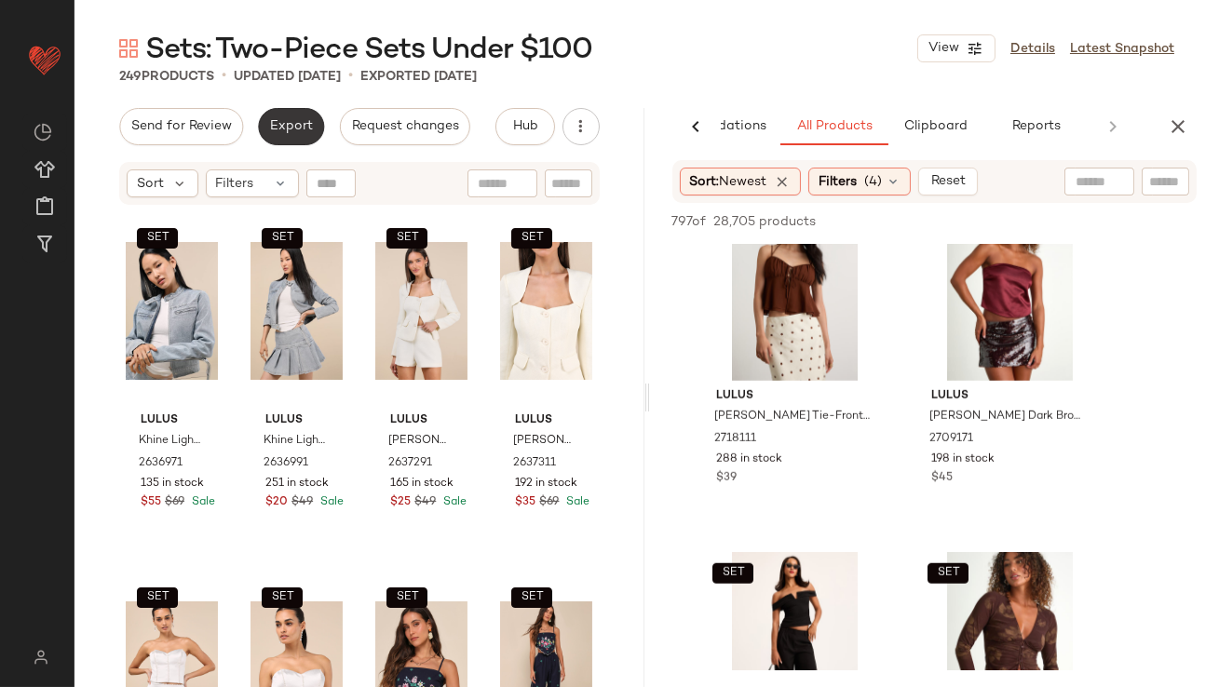
click at [283, 112] on button "Export" at bounding box center [291, 126] width 66 height 37
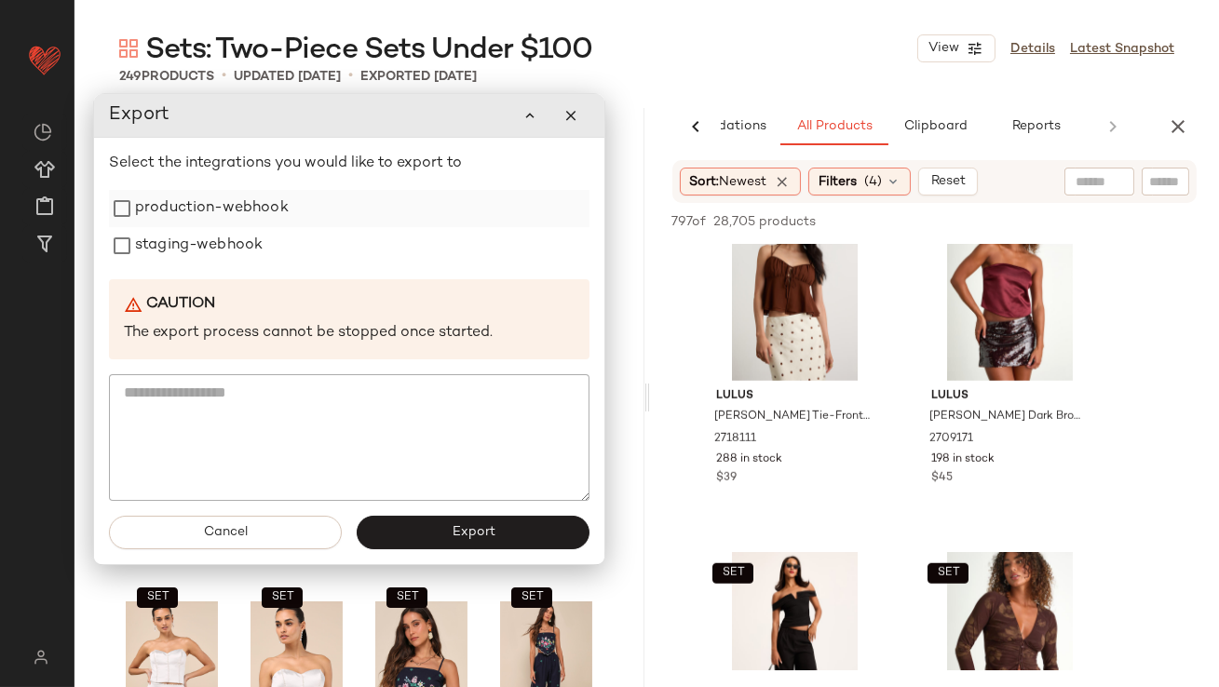
click at [272, 221] on label "production-webhook" at bounding box center [212, 208] width 154 height 37
click at [257, 243] on label "staging-webhook" at bounding box center [199, 245] width 128 height 37
click at [434, 537] on button "Export" at bounding box center [473, 534] width 233 height 34
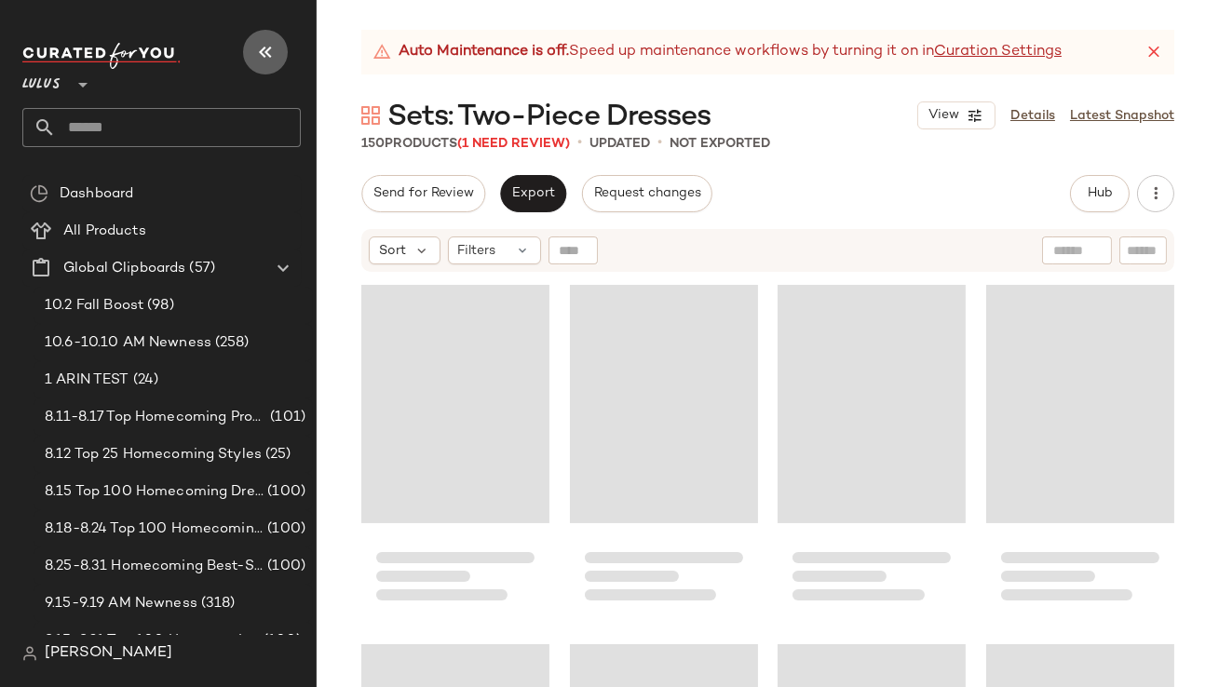
click at [277, 55] on button "button" at bounding box center [265, 52] width 45 height 45
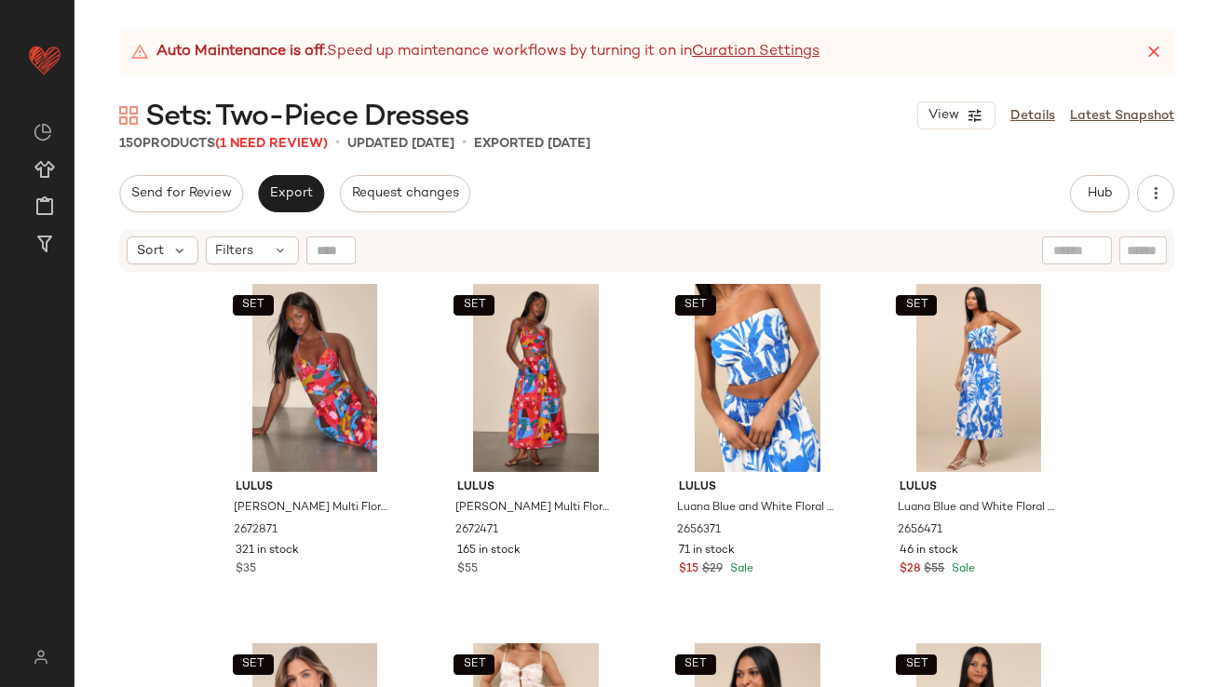
click at [1145, 34] on div "Auto Maintenance is off. Speed up maintenance workflows by turning it on in Cur…" at bounding box center [646, 52] width 1055 height 45
click at [1152, 44] on icon at bounding box center [1154, 52] width 19 height 19
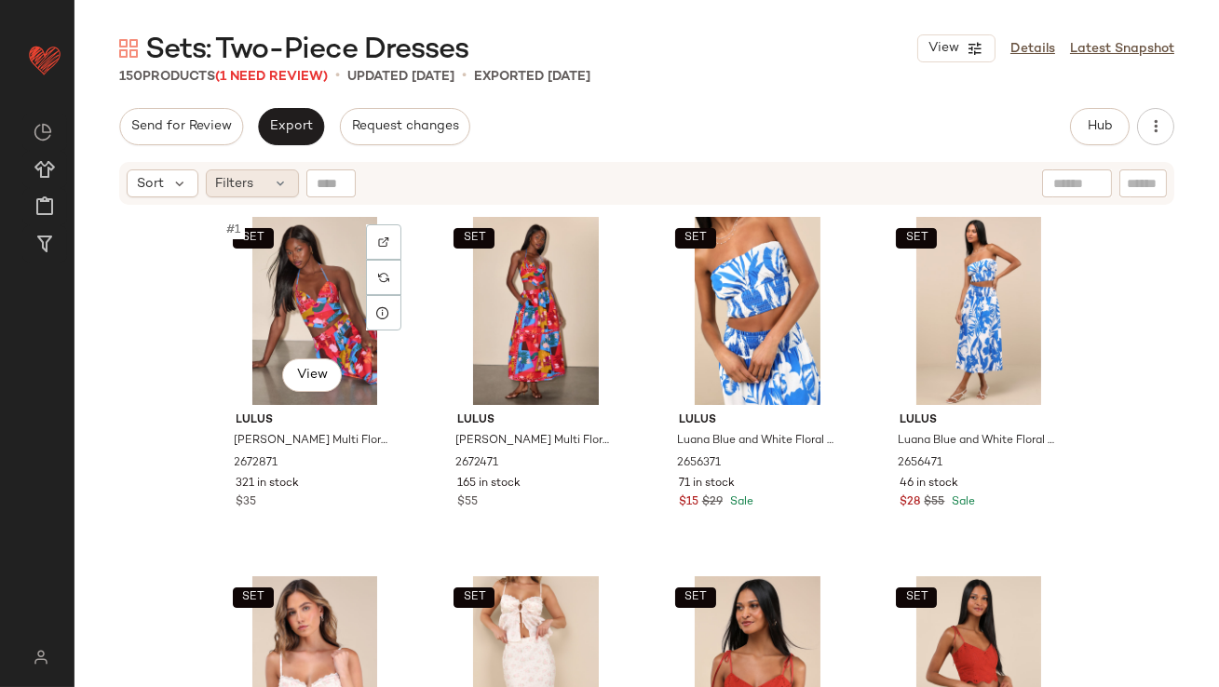
click at [257, 183] on div "Filters" at bounding box center [252, 183] width 93 height 28
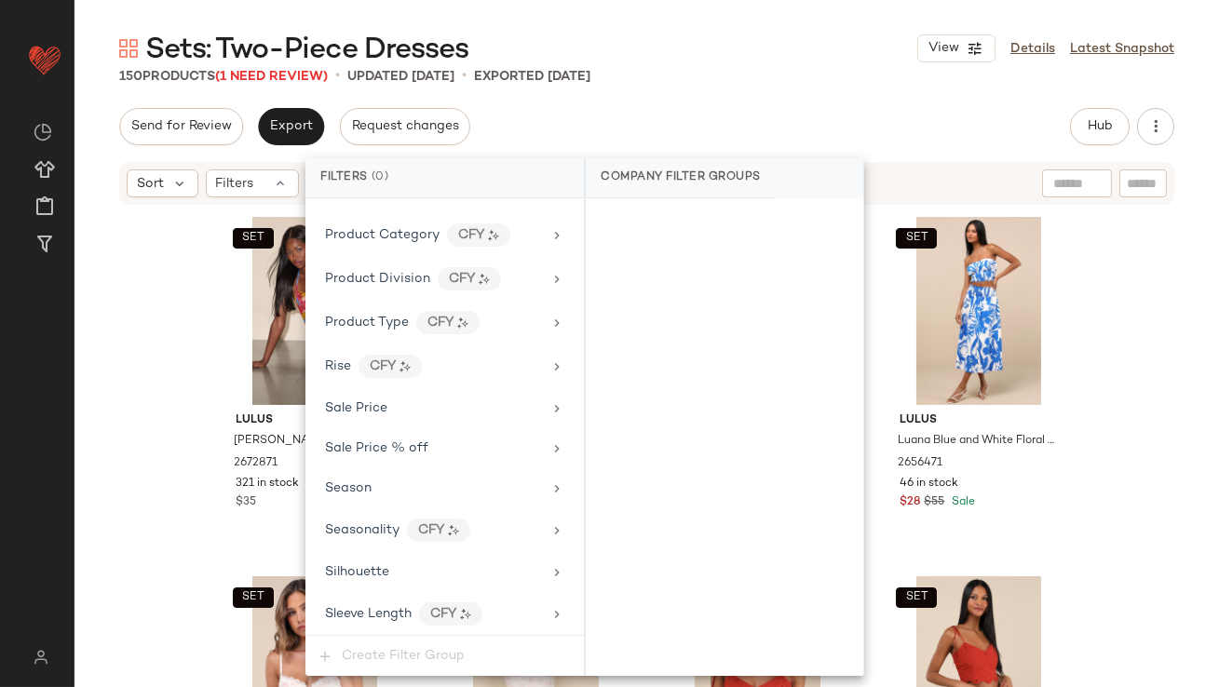
scroll to position [1427, 0]
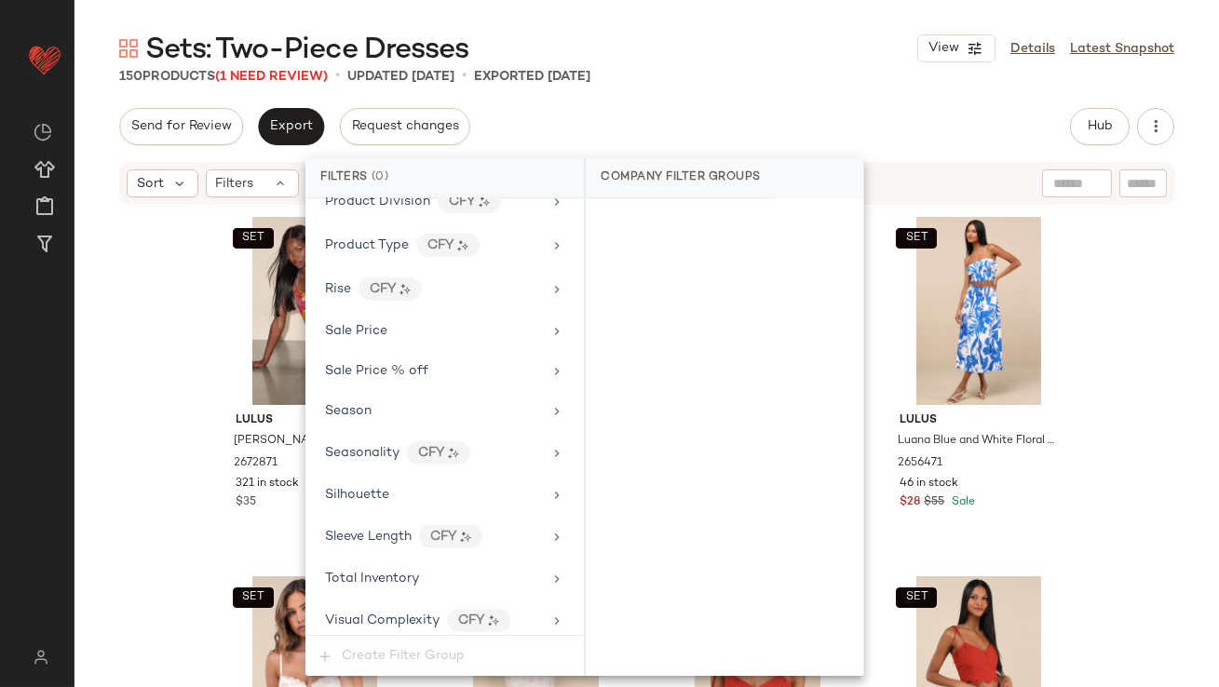
click at [560, 102] on div "Sets: Two-Piece Dresses View Details Latest Snapshot 150 Products (1 Need Revie…" at bounding box center [647, 358] width 1145 height 657
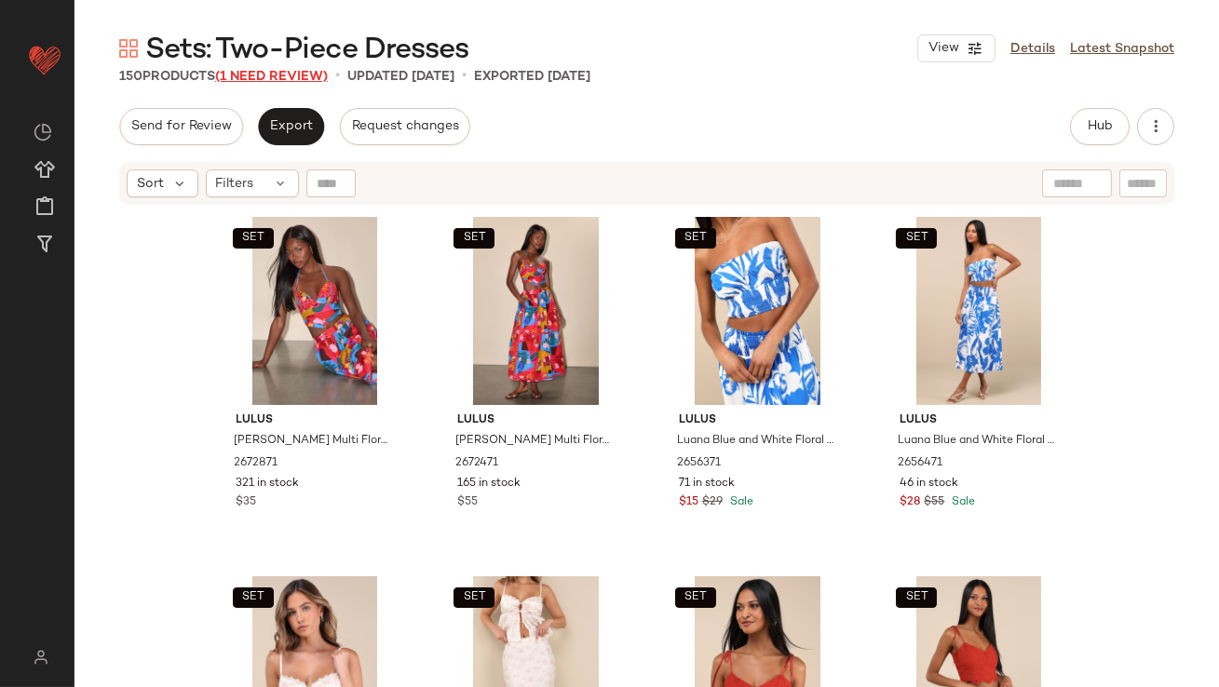
click at [274, 82] on span "(1 Need Review)" at bounding box center [271, 77] width 113 height 14
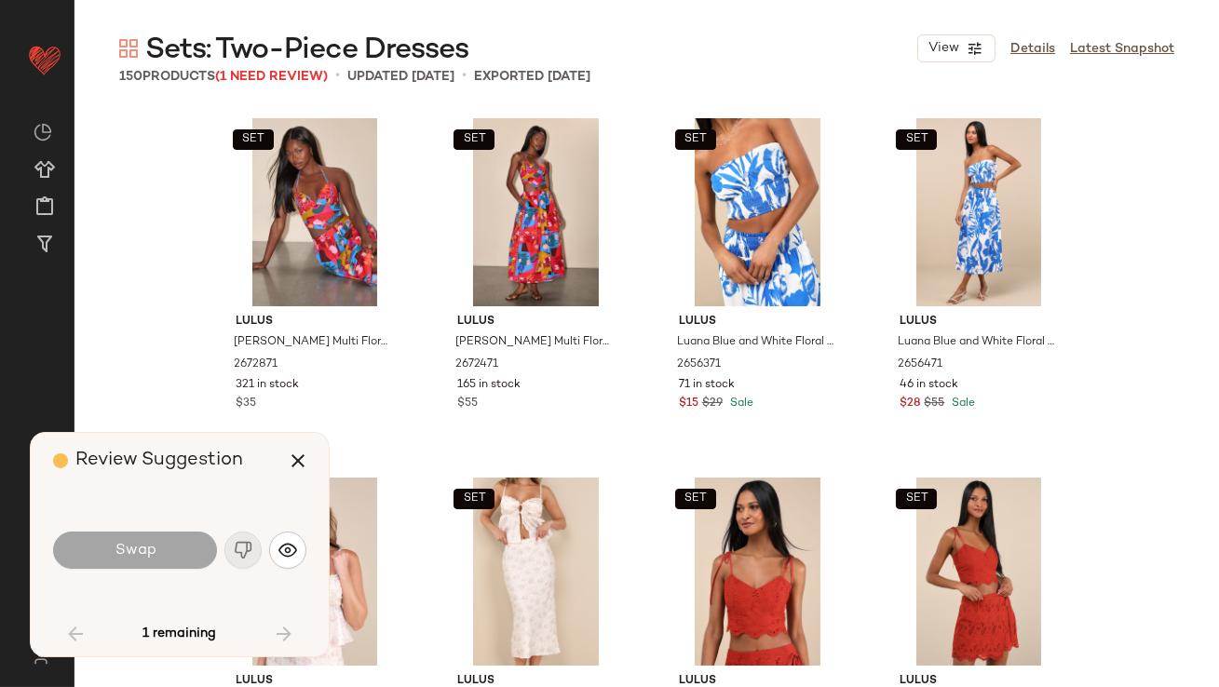
scroll to position [3235, 0]
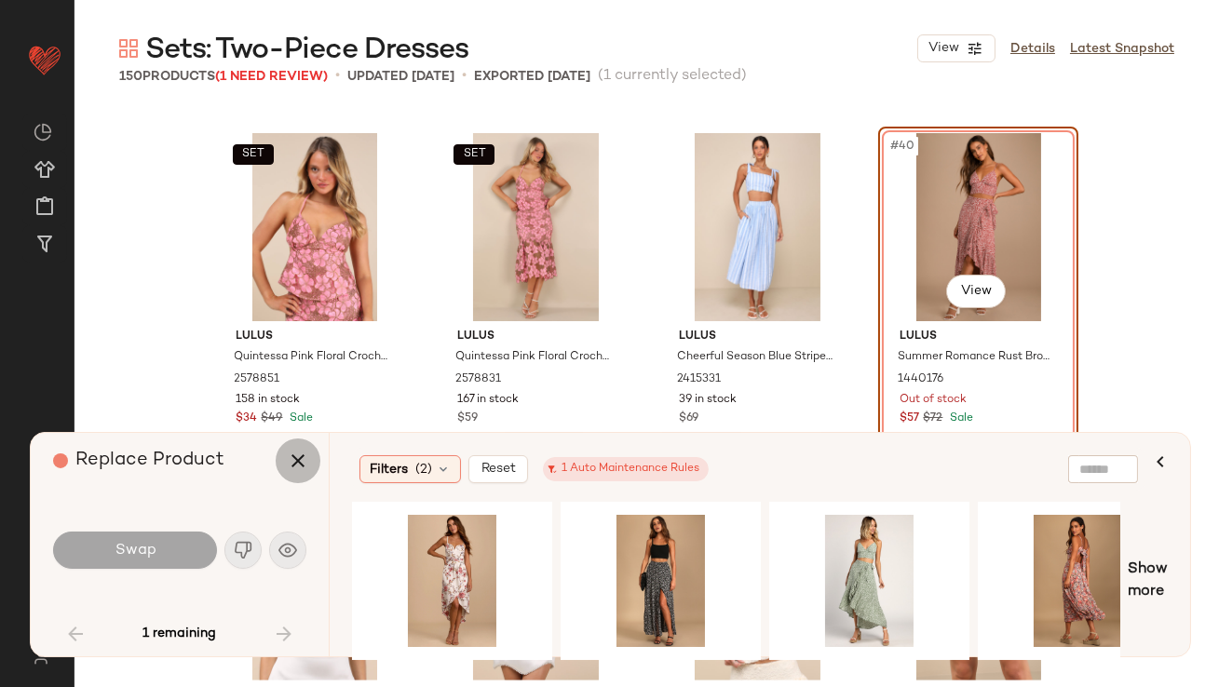
click at [303, 442] on button "button" at bounding box center [298, 461] width 45 height 45
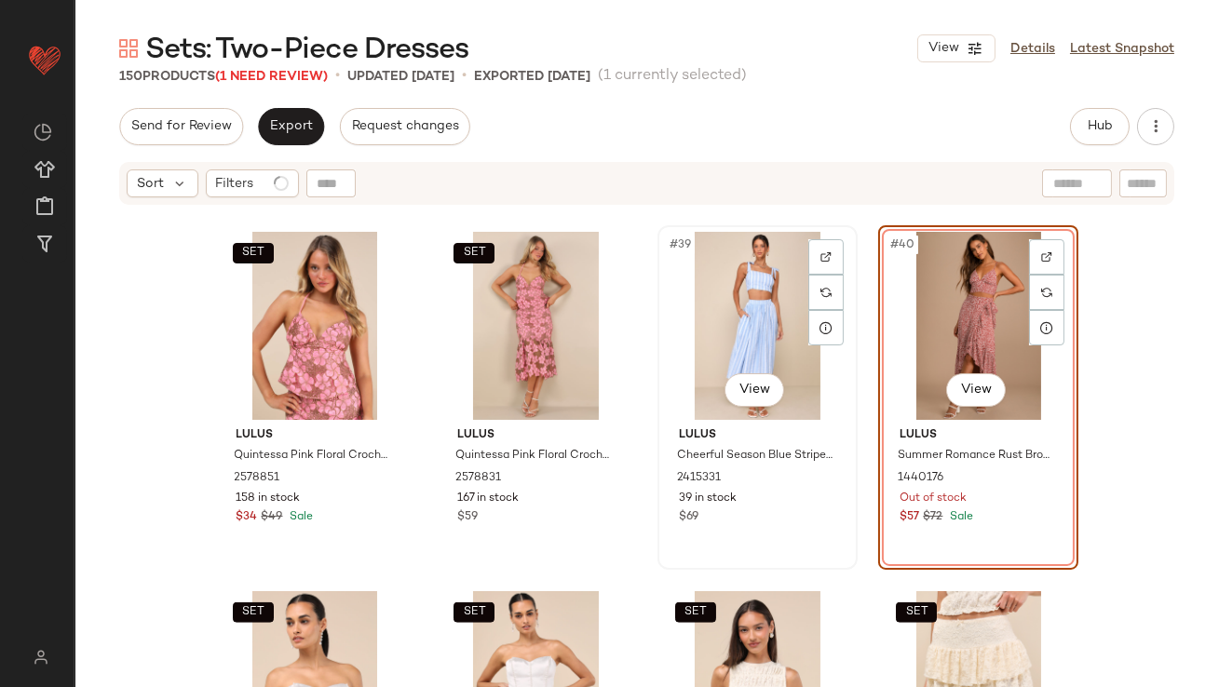
click at [774, 297] on div "#39 View" at bounding box center [757, 326] width 187 height 188
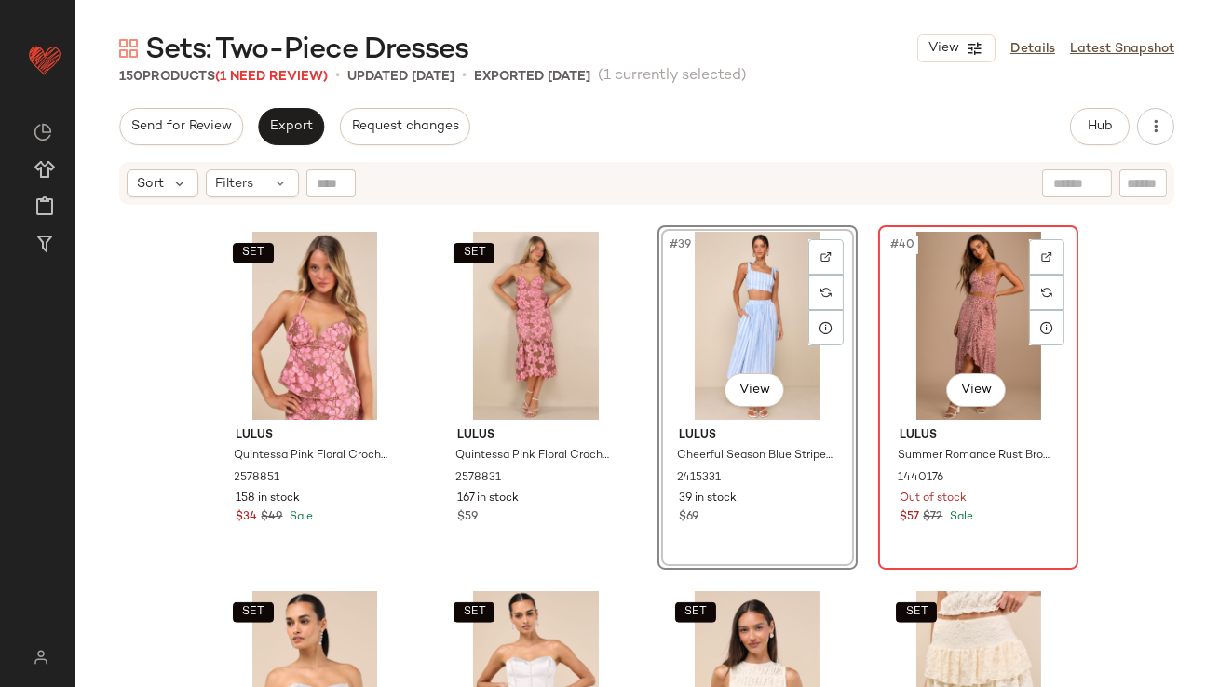
click at [1001, 291] on div "#40 View" at bounding box center [978, 326] width 187 height 188
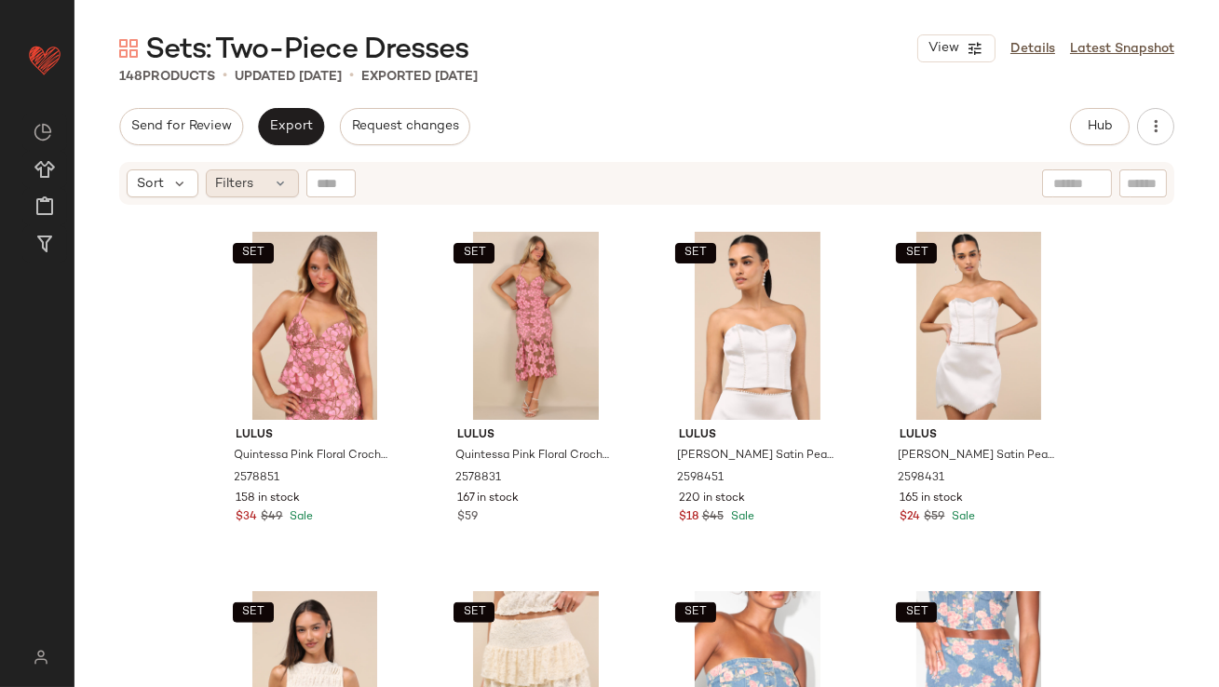
click at [225, 188] on span "Filters" at bounding box center [235, 184] width 38 height 20
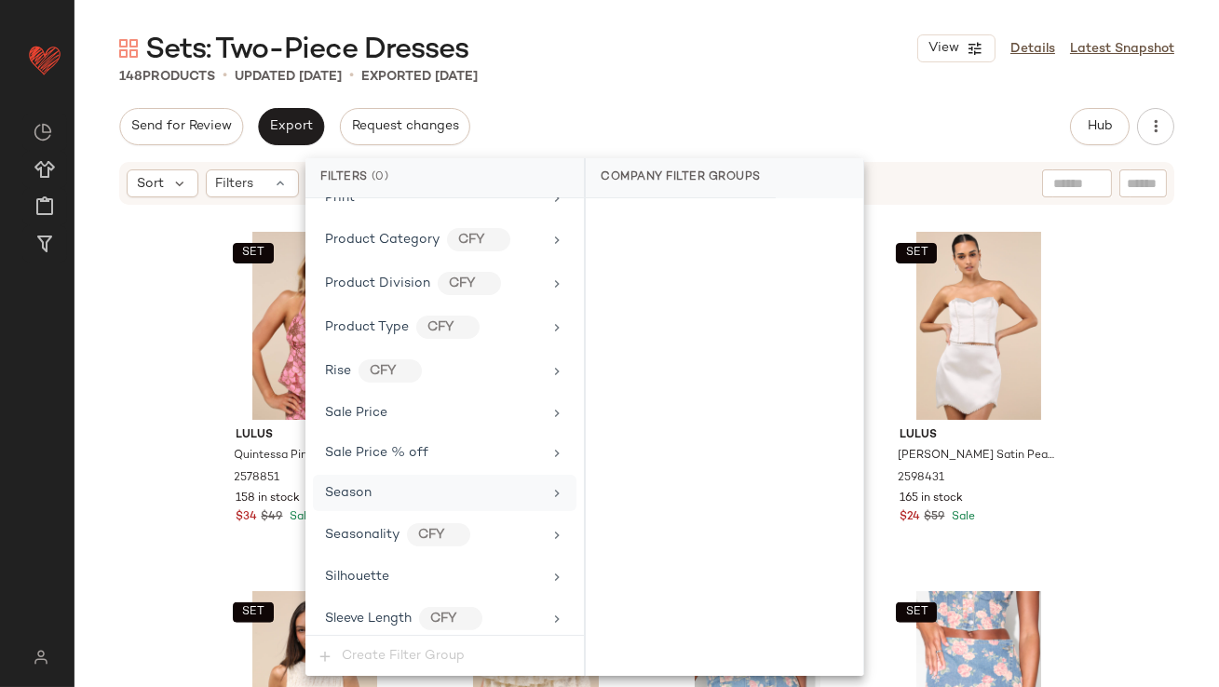
scroll to position [1427, 0]
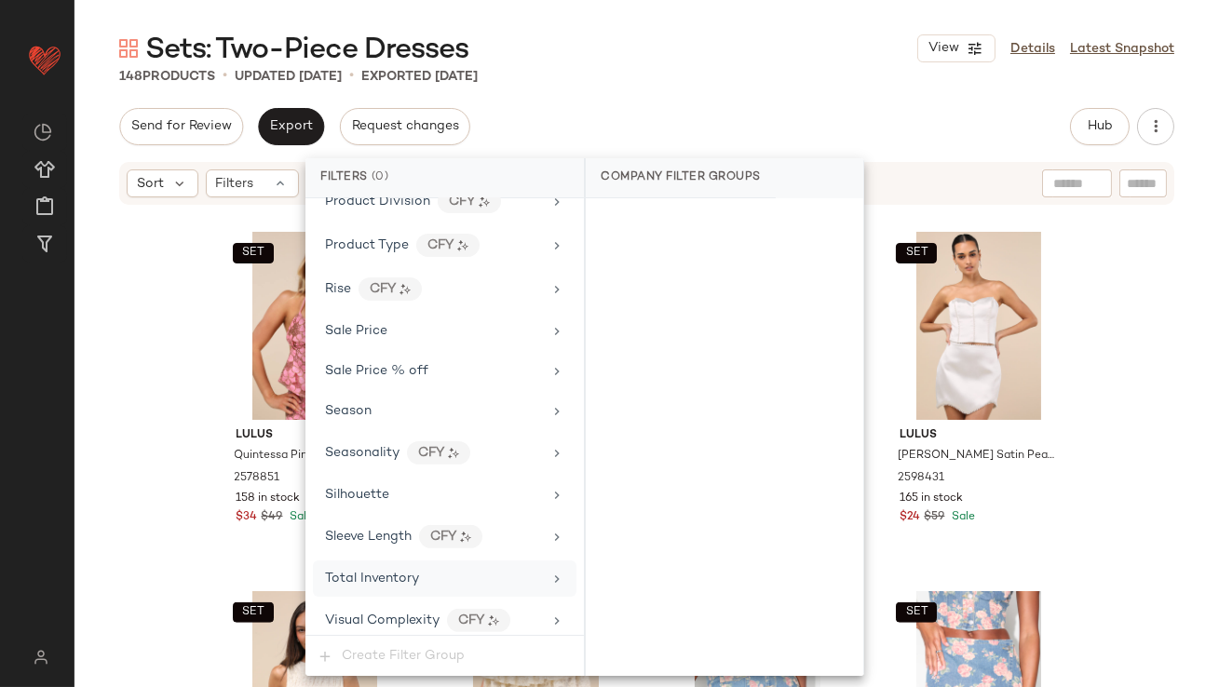
click at [390, 576] on span "Total Inventory" at bounding box center [372, 579] width 94 height 14
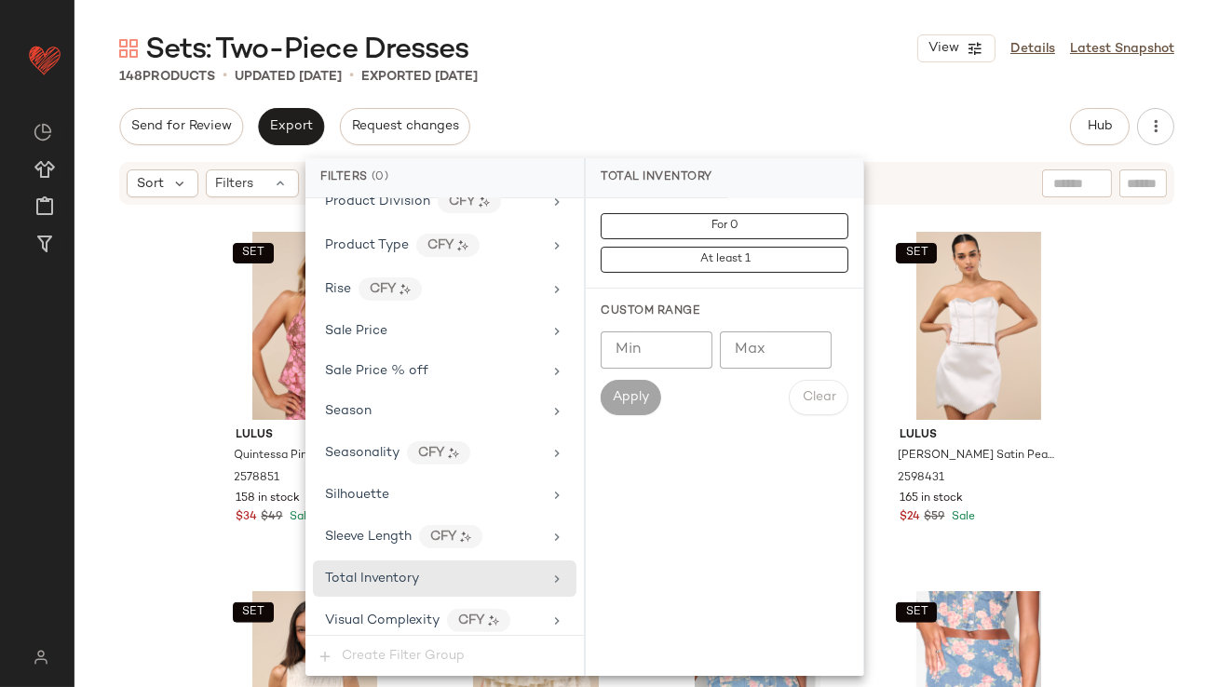
click at [784, 346] on input "Max" at bounding box center [776, 350] width 112 height 37
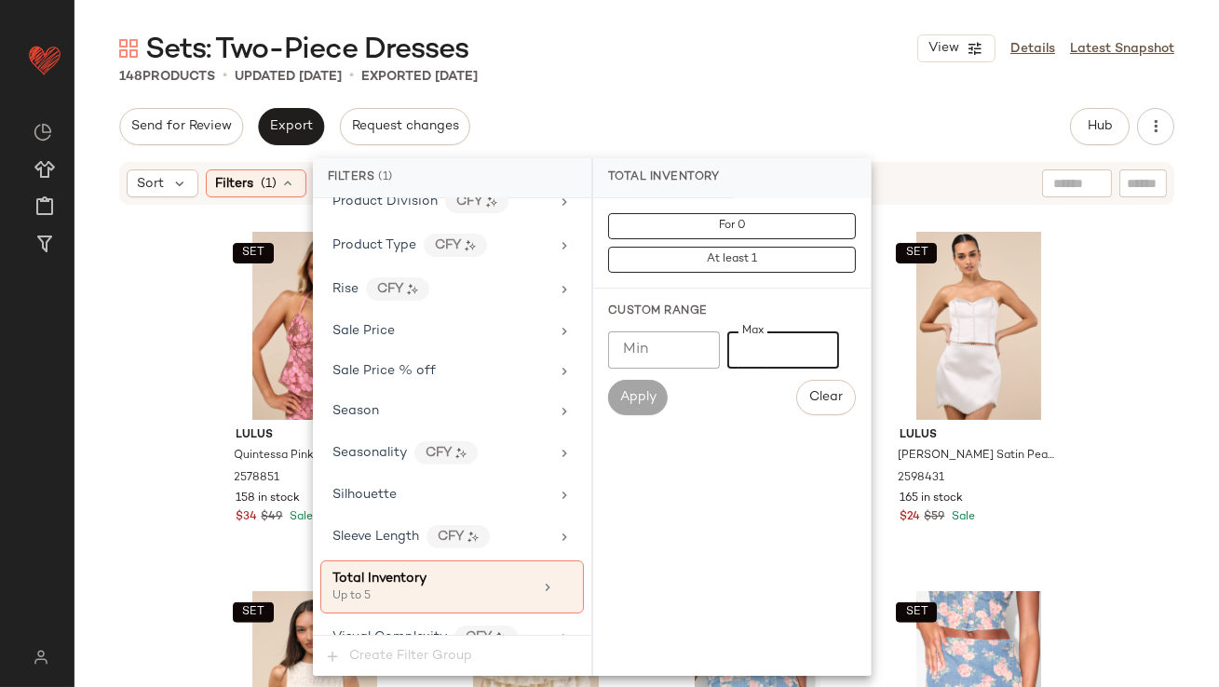
type input "*"
click at [743, 80] on div "148 Products • updated Oct 9th • Exported Oct 7th" at bounding box center [647, 76] width 1145 height 19
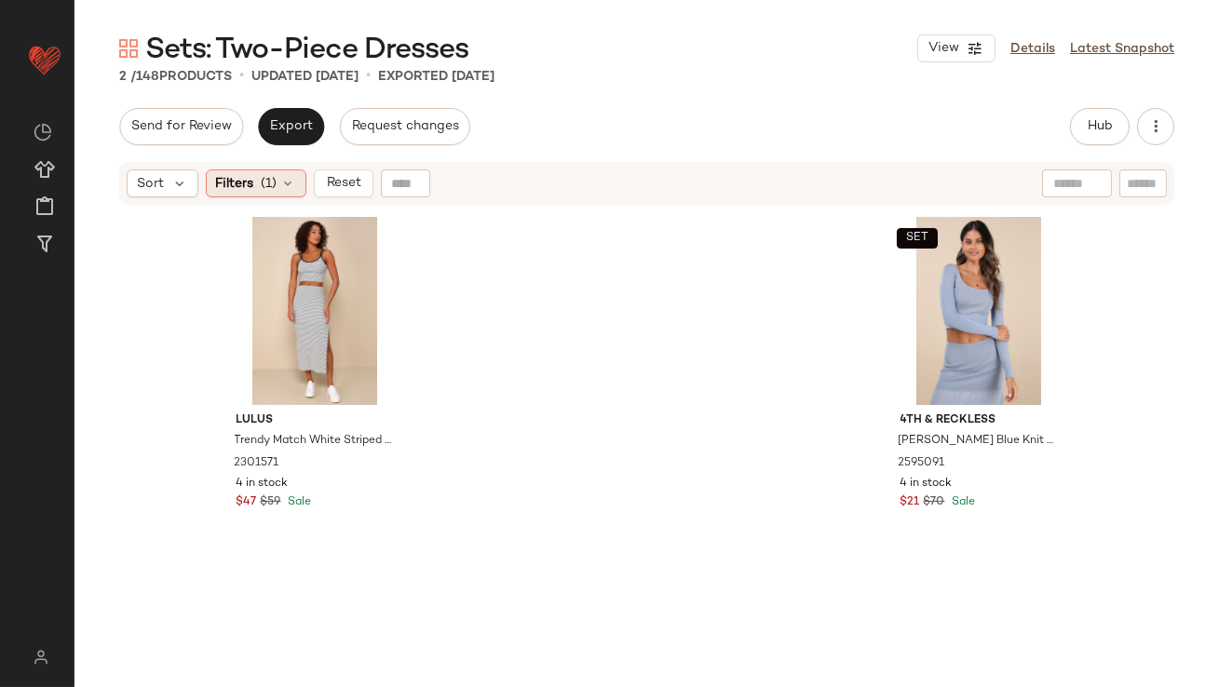
click at [287, 180] on icon at bounding box center [288, 183] width 15 height 15
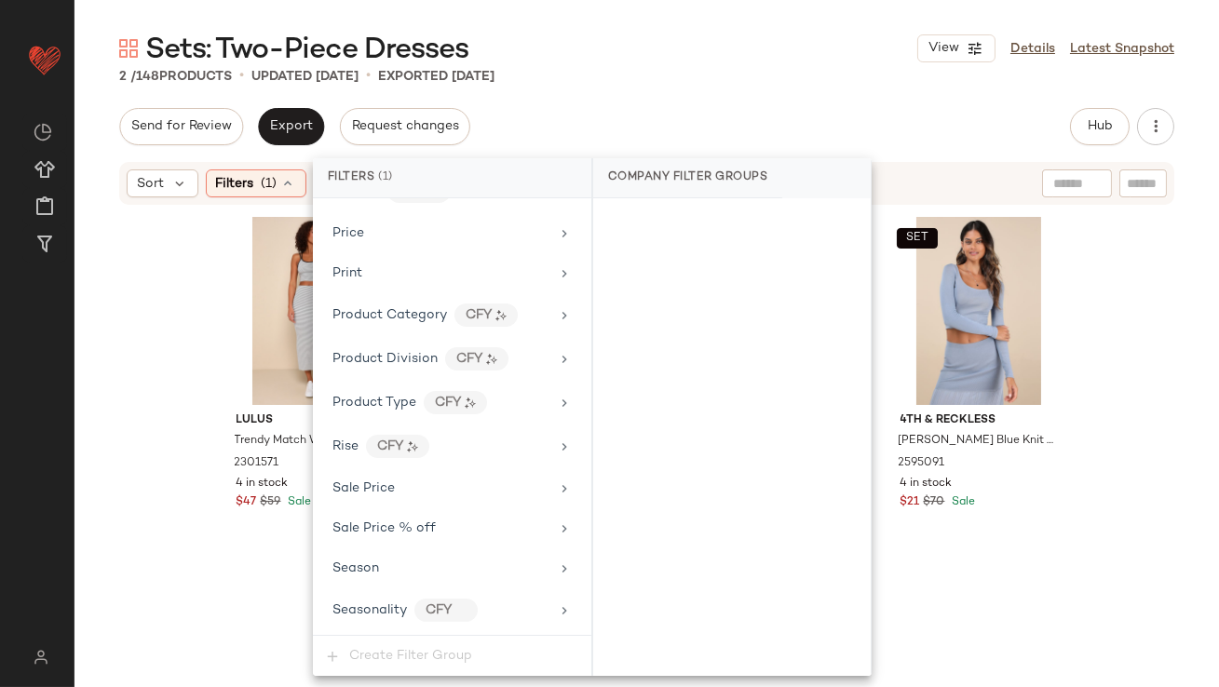
scroll to position [1443, 0]
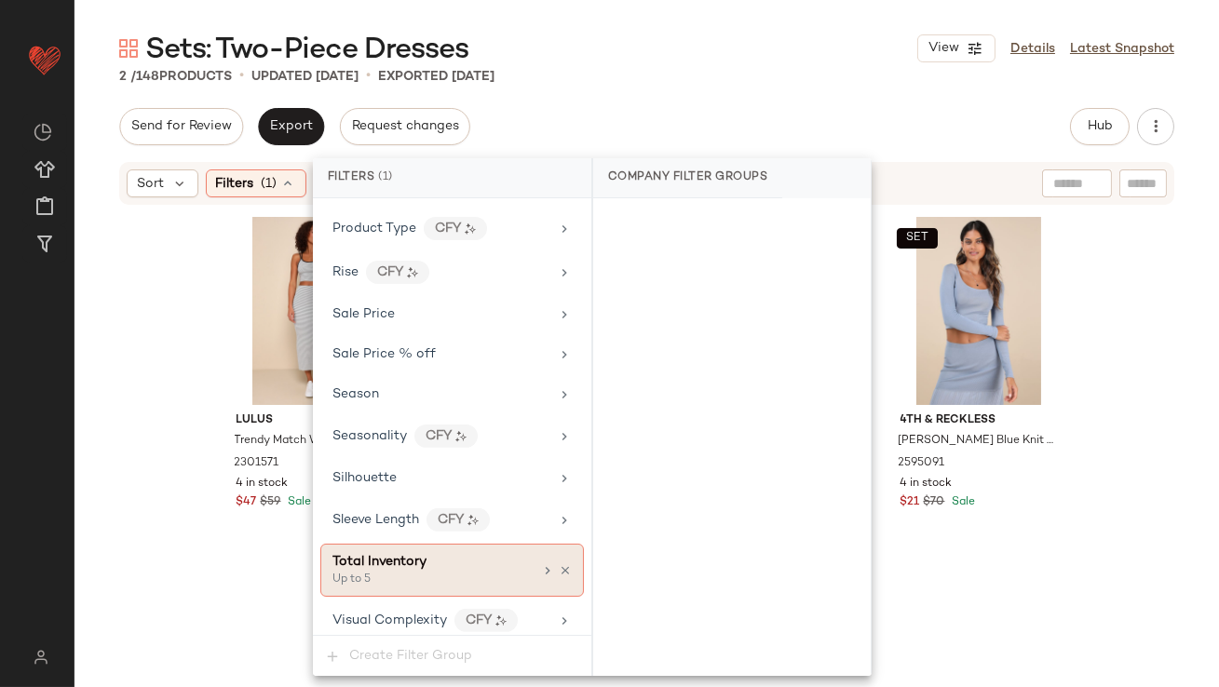
click at [559, 553] on div "Total Inventory Up to 5" at bounding box center [452, 570] width 264 height 53
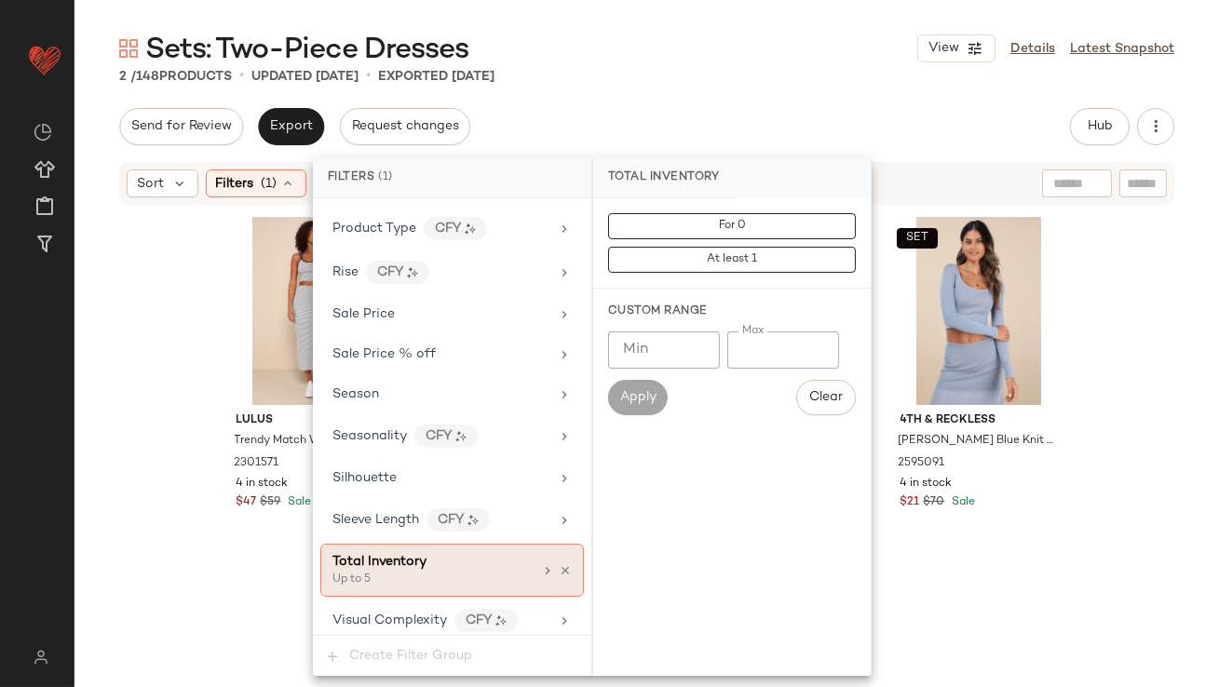
click at [559, 564] on icon at bounding box center [565, 570] width 13 height 13
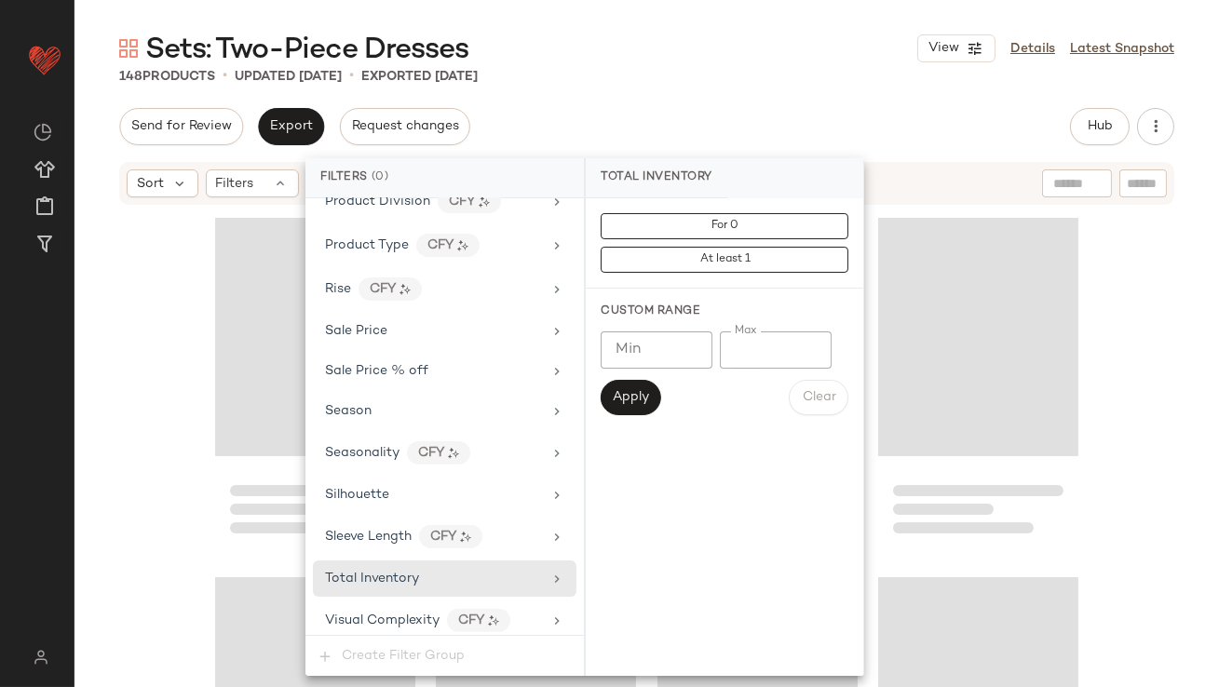
click at [664, 110] on div "Send for Review Export Request changes Hub Send for Review External Review Inte…" at bounding box center [646, 126] width 1055 height 37
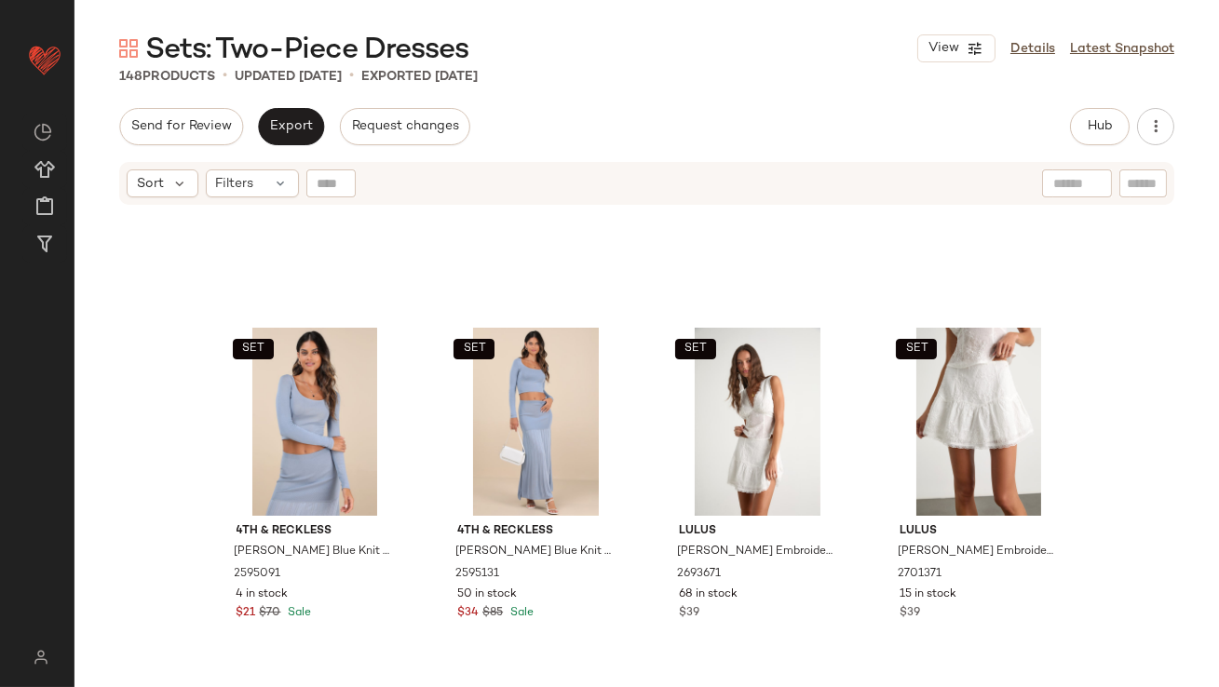
scroll to position [11735, 0]
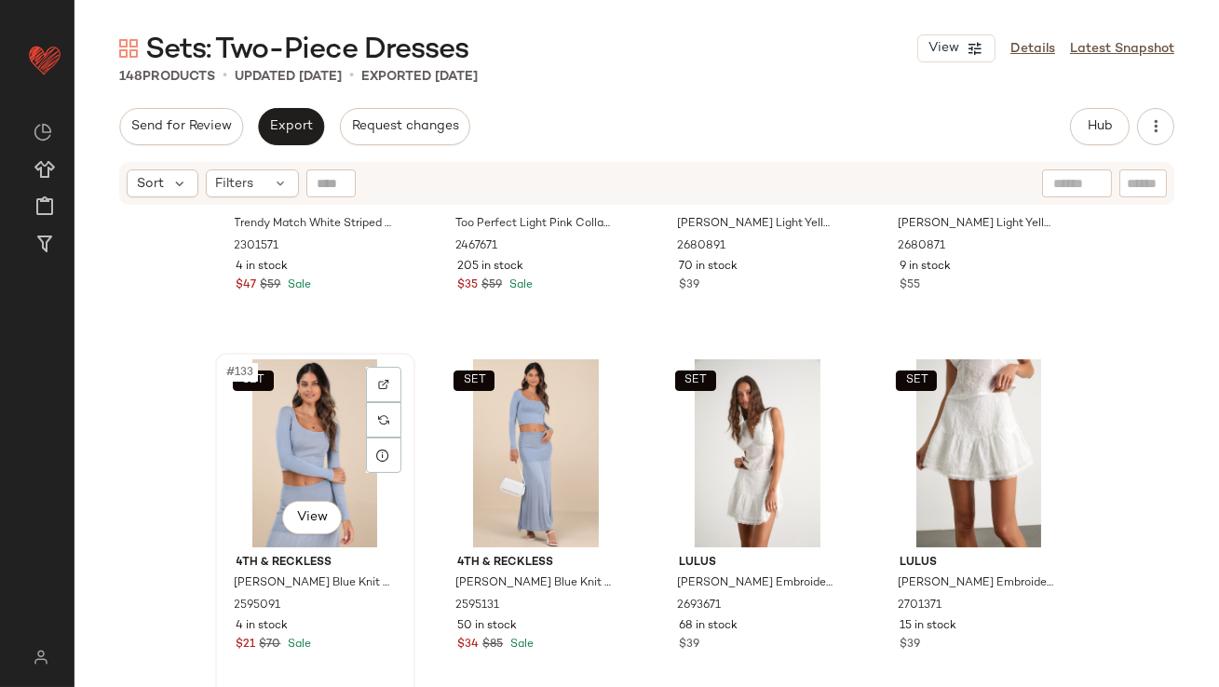
click at [258, 454] on div "SET #133 View" at bounding box center [315, 453] width 187 height 188
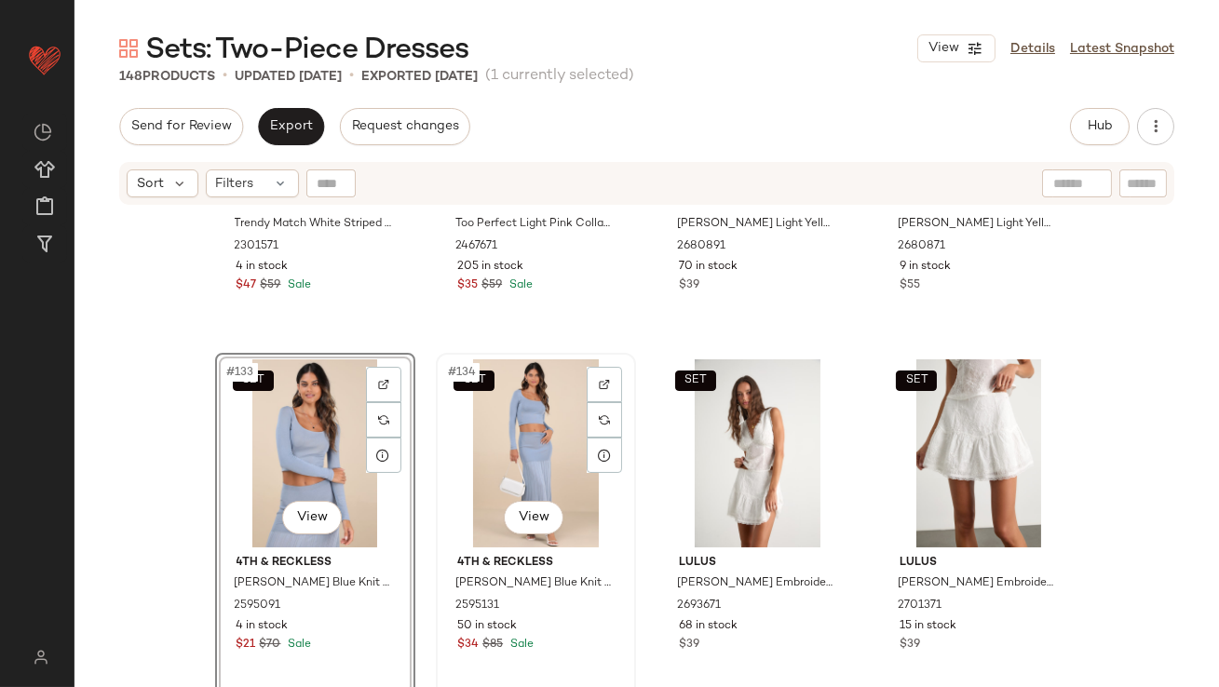
click at [496, 440] on div "SET #134 View" at bounding box center [535, 453] width 187 height 188
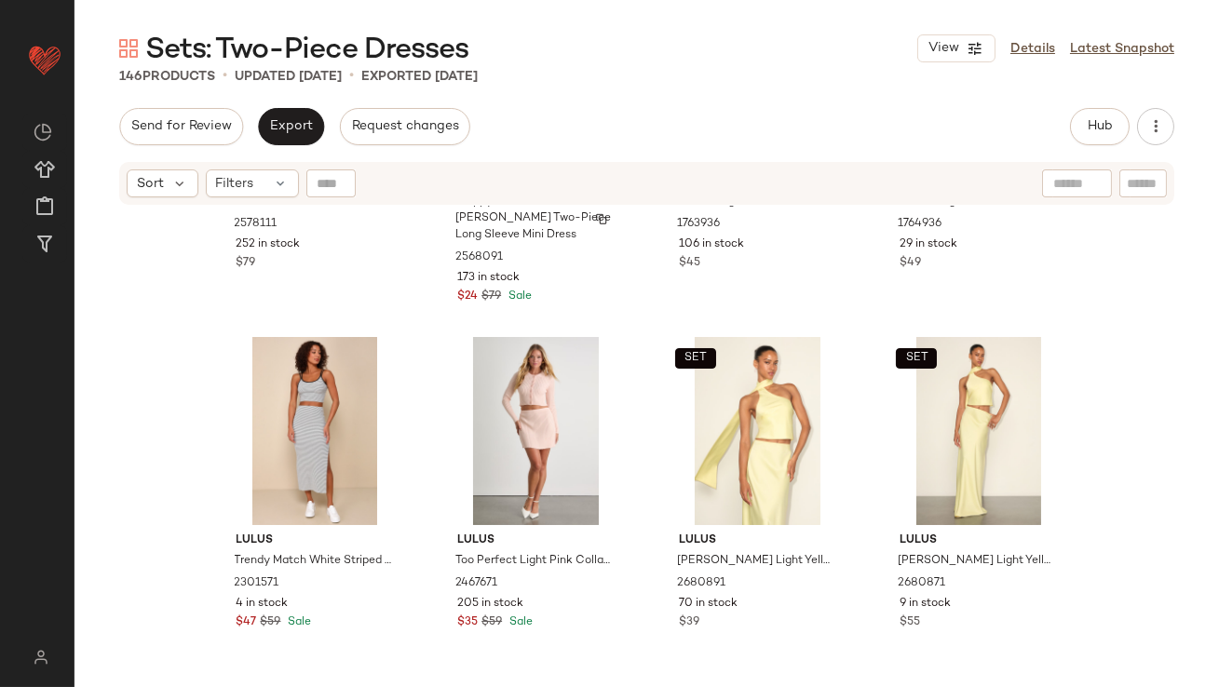
scroll to position [11422, 0]
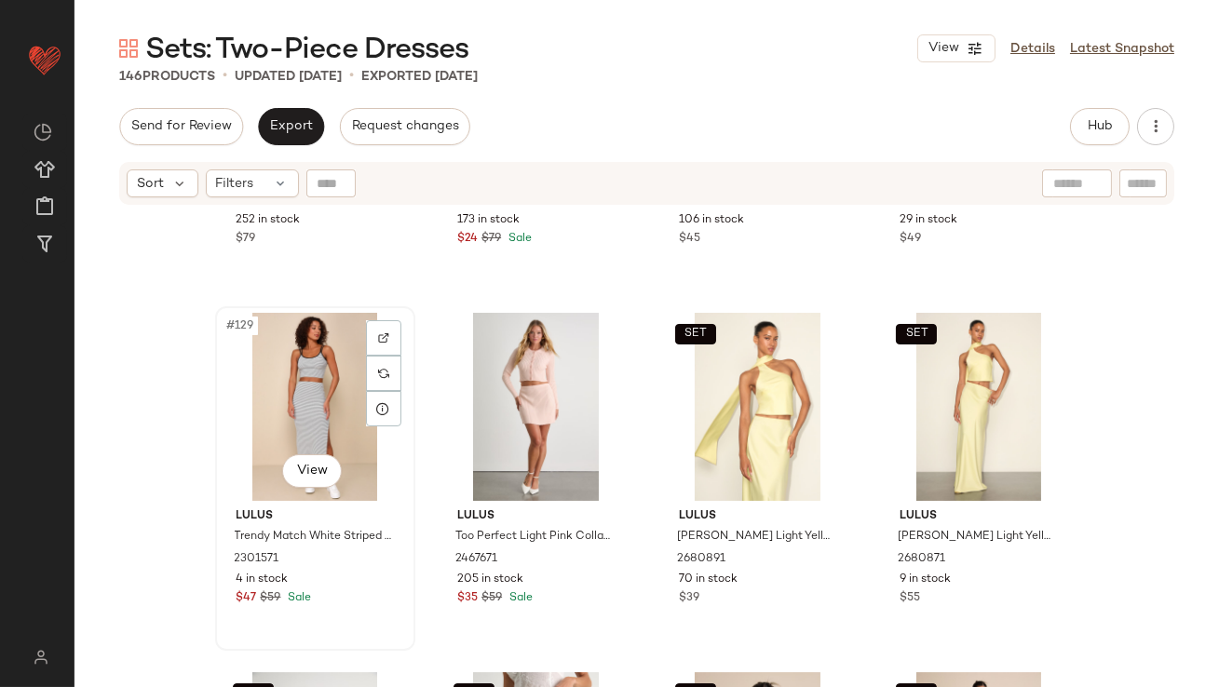
click at [310, 403] on div "#129 View" at bounding box center [315, 407] width 187 height 188
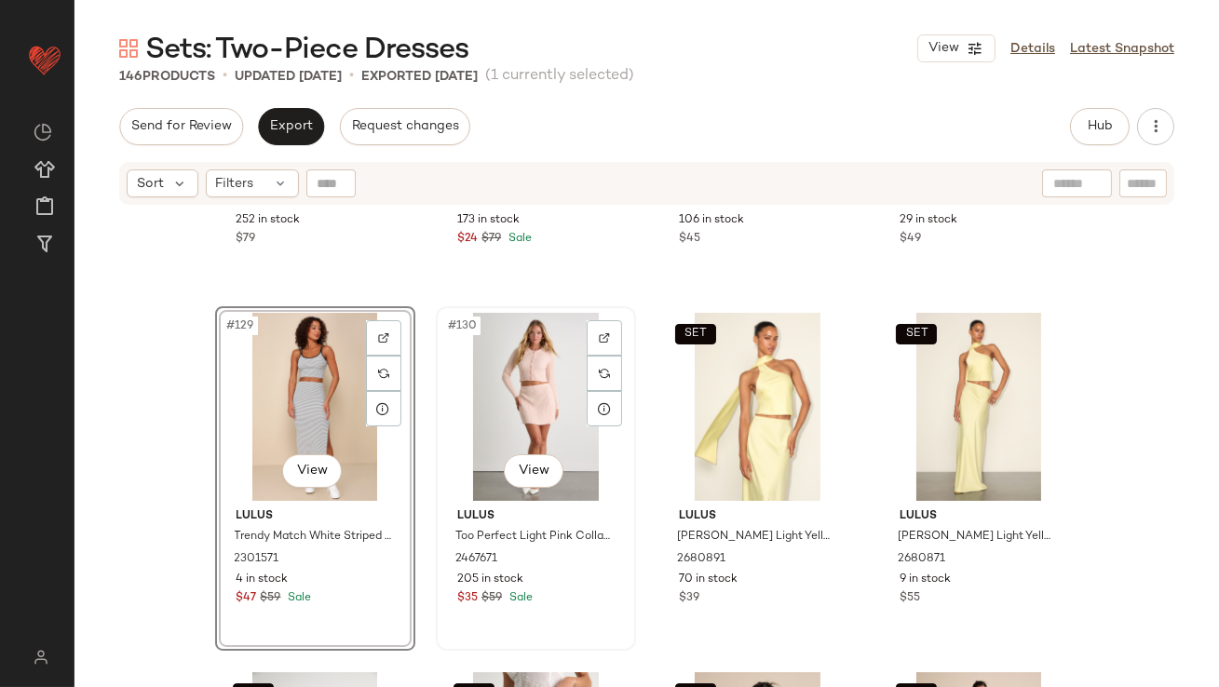
click at [505, 402] on div "#130 View" at bounding box center [535, 407] width 187 height 188
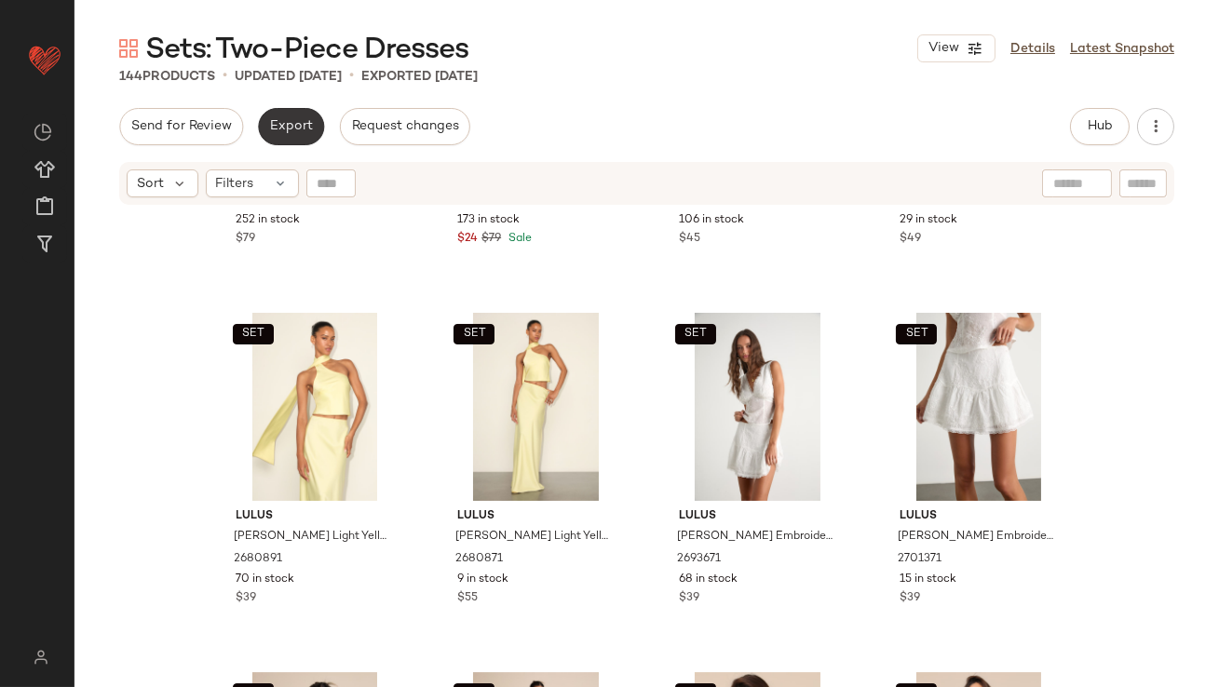
click at [287, 121] on span "Export" at bounding box center [291, 126] width 44 height 15
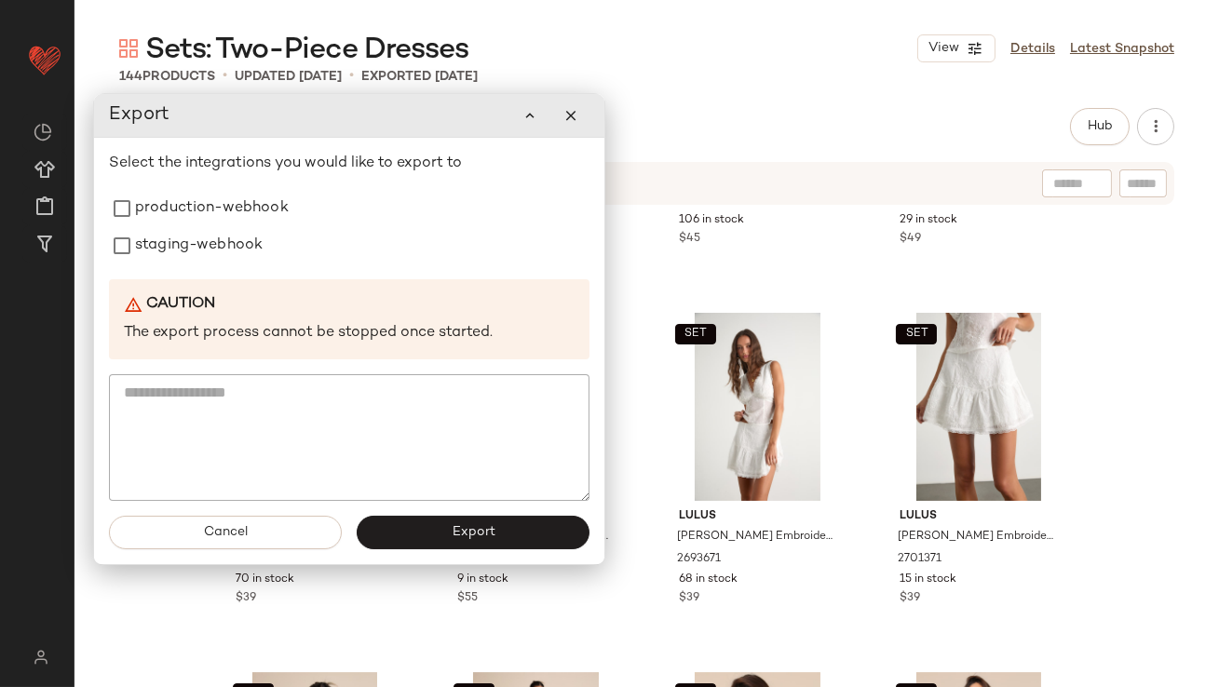
click at [706, 48] on div "Sets: Two-Piece Dresses View Details Latest Snapshot" at bounding box center [647, 48] width 1145 height 37
click at [571, 113] on icon "button" at bounding box center [570, 115] width 17 height 17
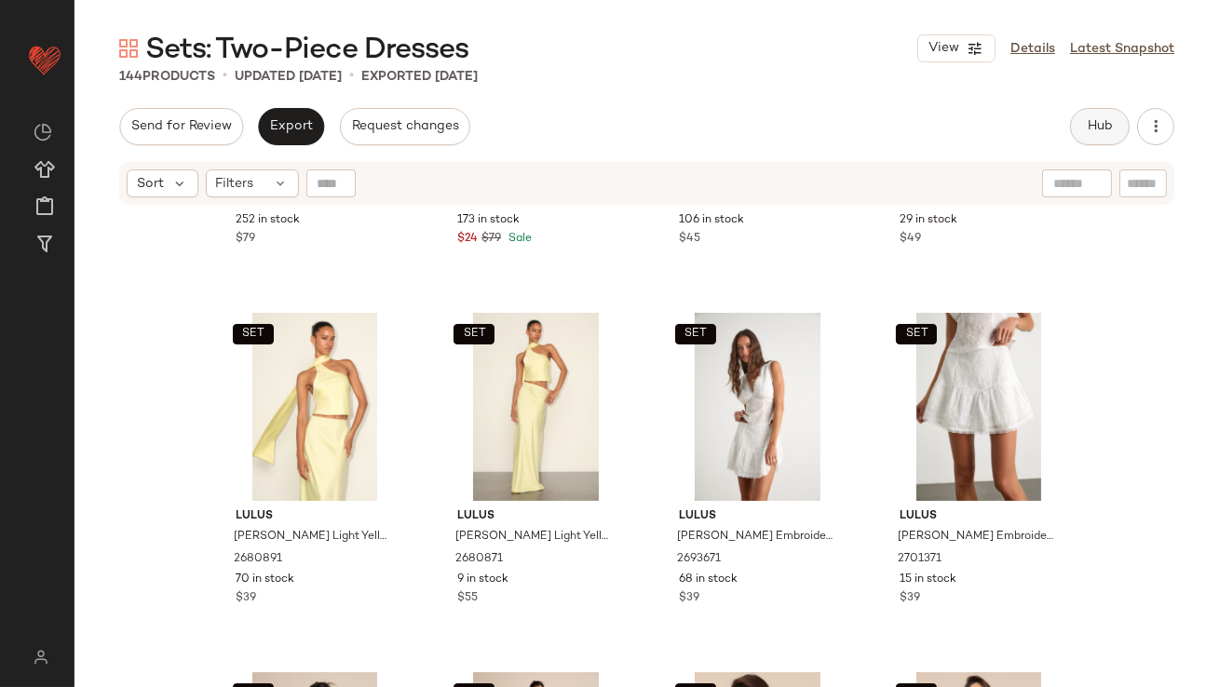
click at [1079, 131] on button "Hub" at bounding box center [1100, 126] width 60 height 37
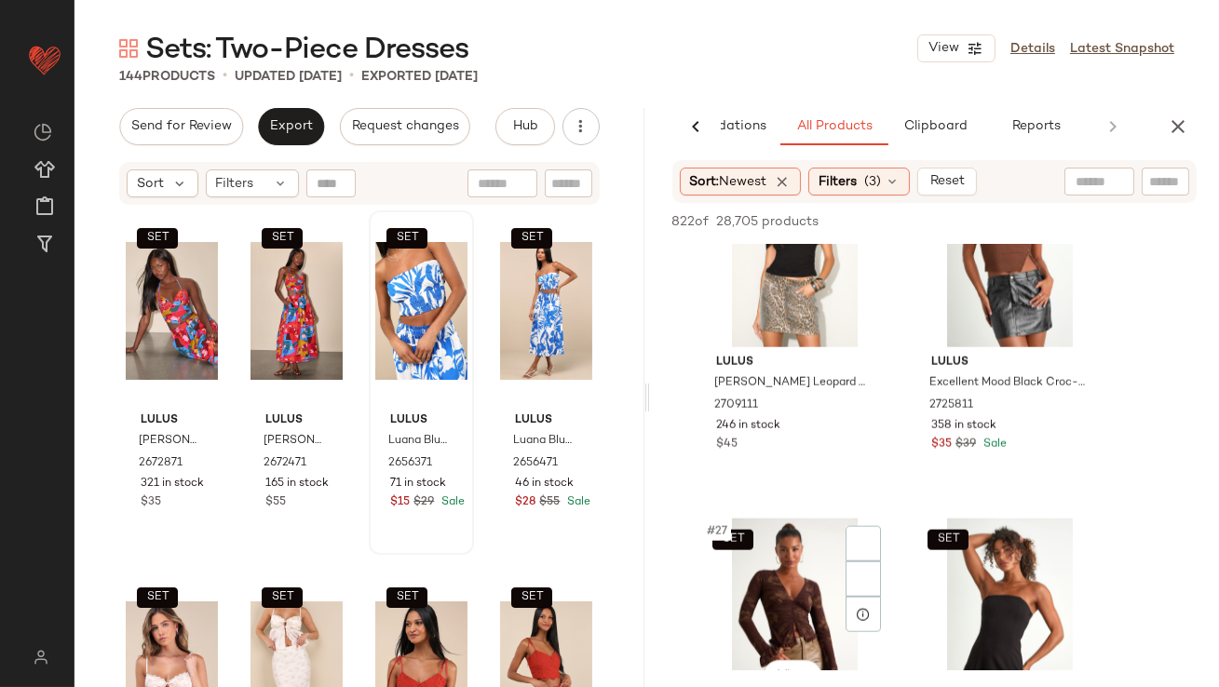
scroll to position [4430, 0]
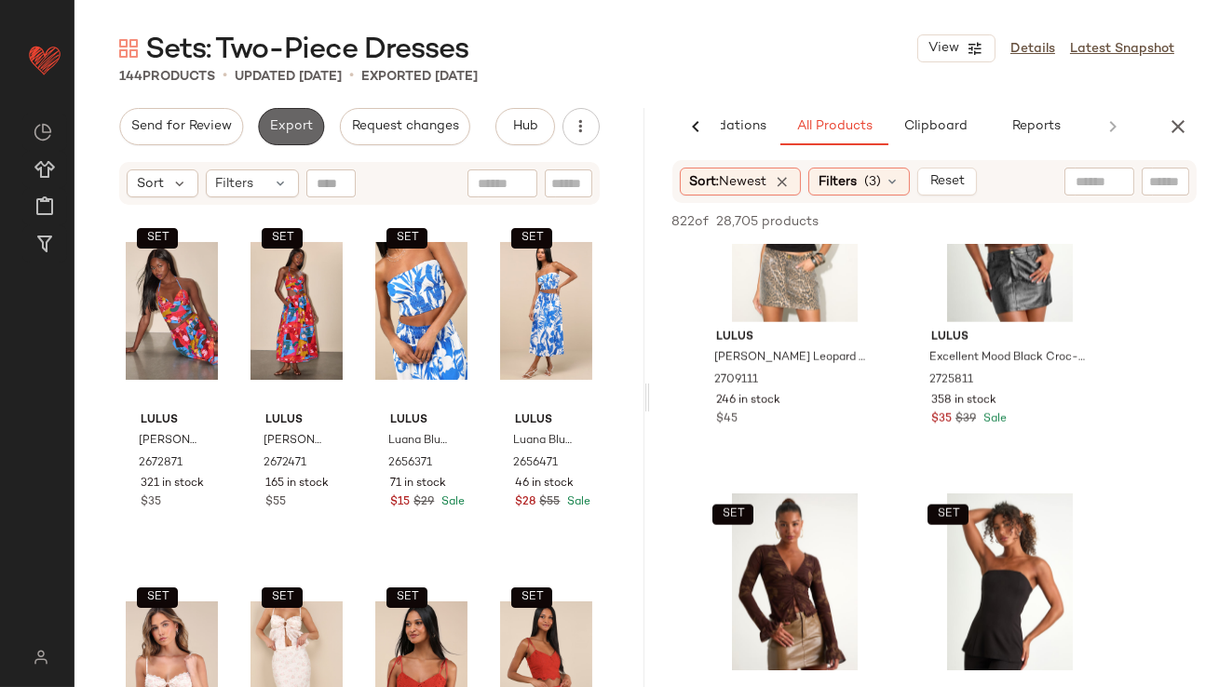
click at [295, 139] on button "Export" at bounding box center [291, 126] width 66 height 37
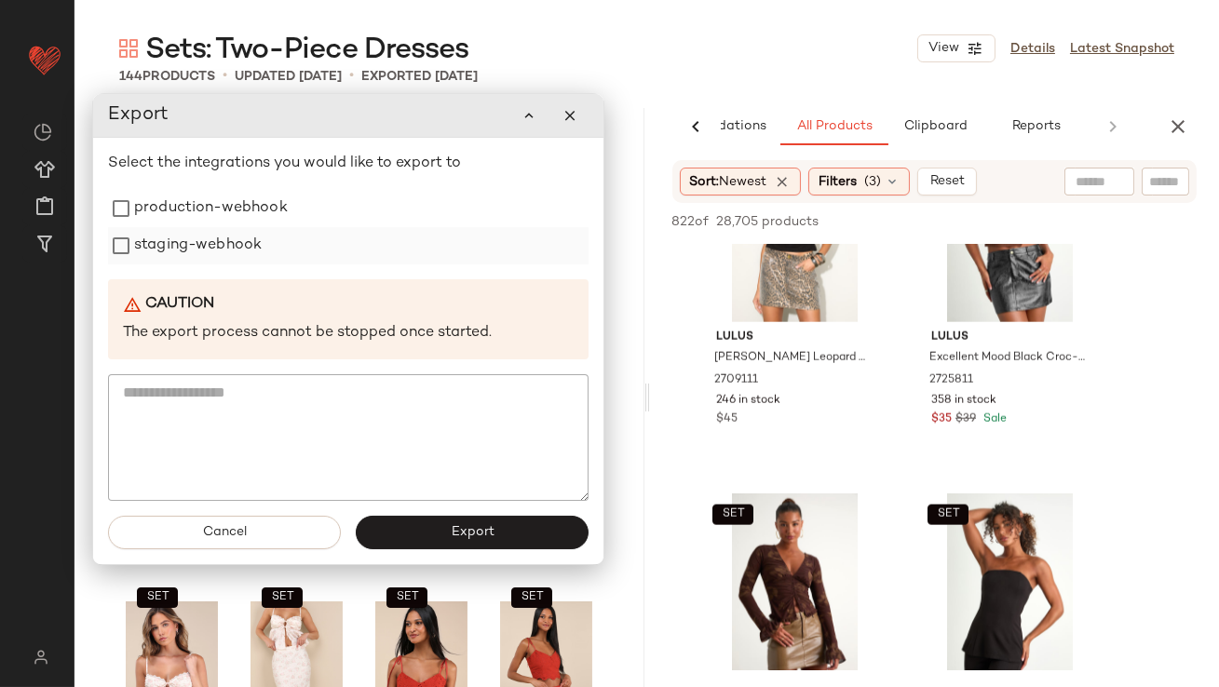
click at [280, 237] on div "staging-webhook" at bounding box center [348, 245] width 481 height 37
click at [278, 218] on label "production-webhook" at bounding box center [211, 208] width 154 height 37
click at [274, 237] on div "staging-webhook" at bounding box center [348, 245] width 481 height 37
click at [251, 265] on div "Select the integrations you would like to export to production-webhook staging-…" at bounding box center [348, 327] width 481 height 348
click at [248, 252] on label "staging-webhook" at bounding box center [198, 245] width 128 height 37
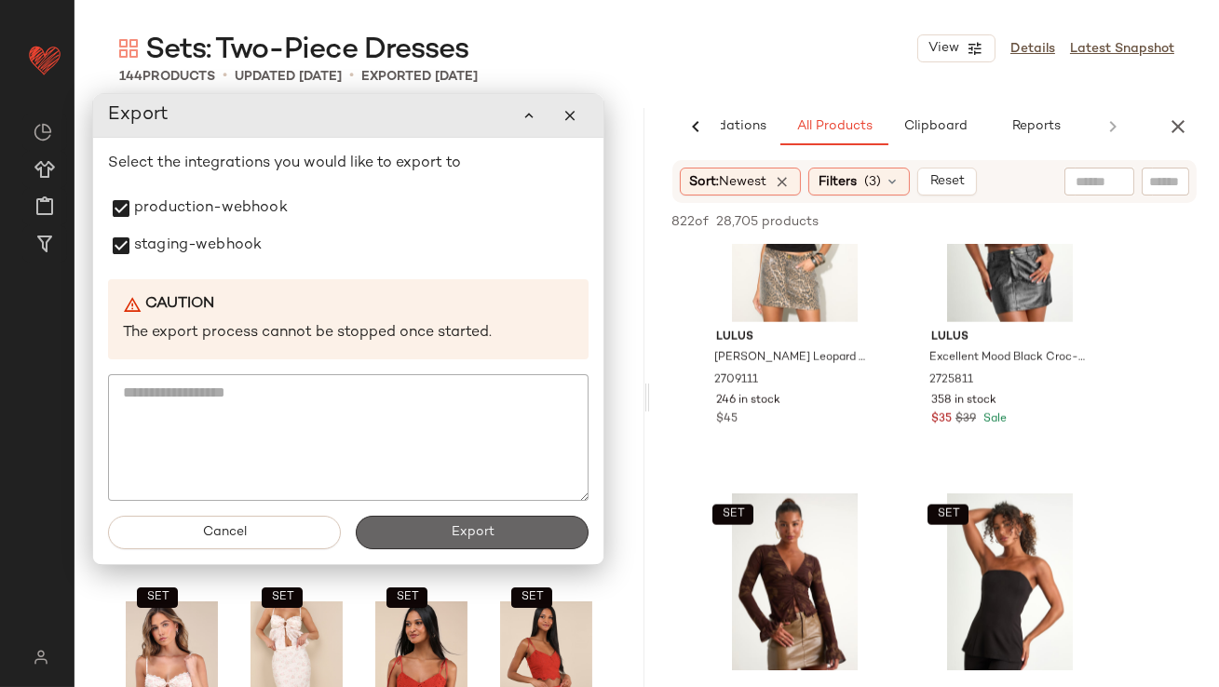
click at [413, 518] on button "Export" at bounding box center [472, 533] width 233 height 34
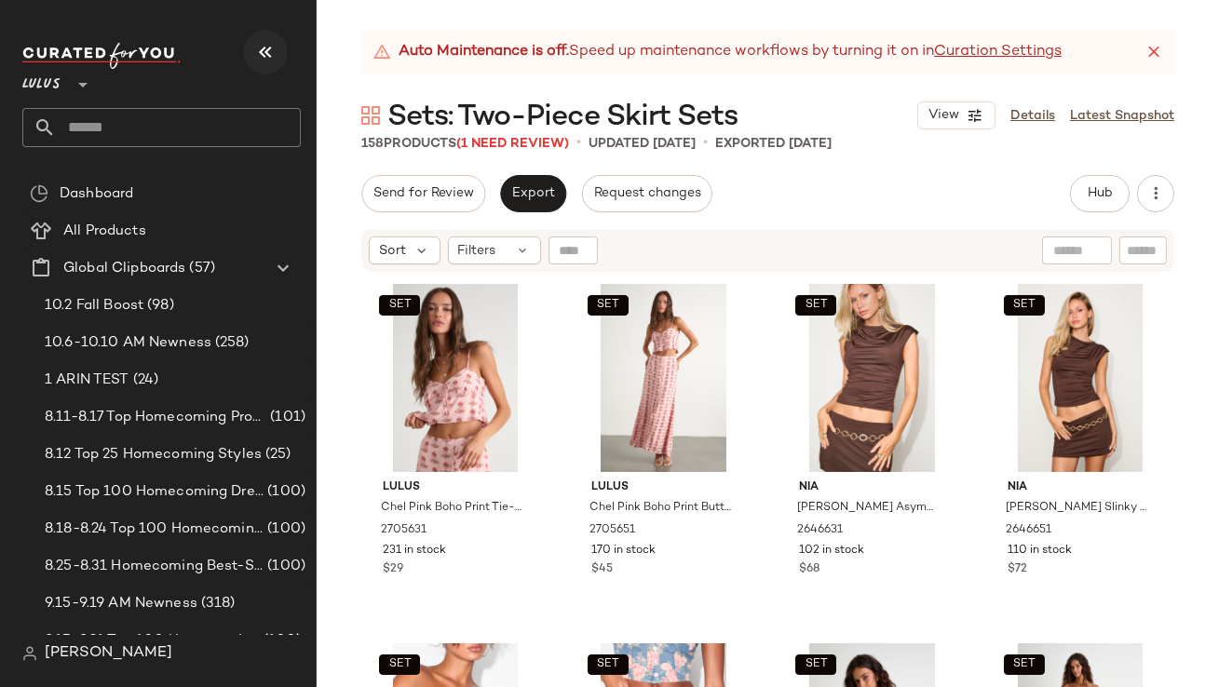
click at [263, 47] on icon "button" at bounding box center [265, 52] width 22 height 22
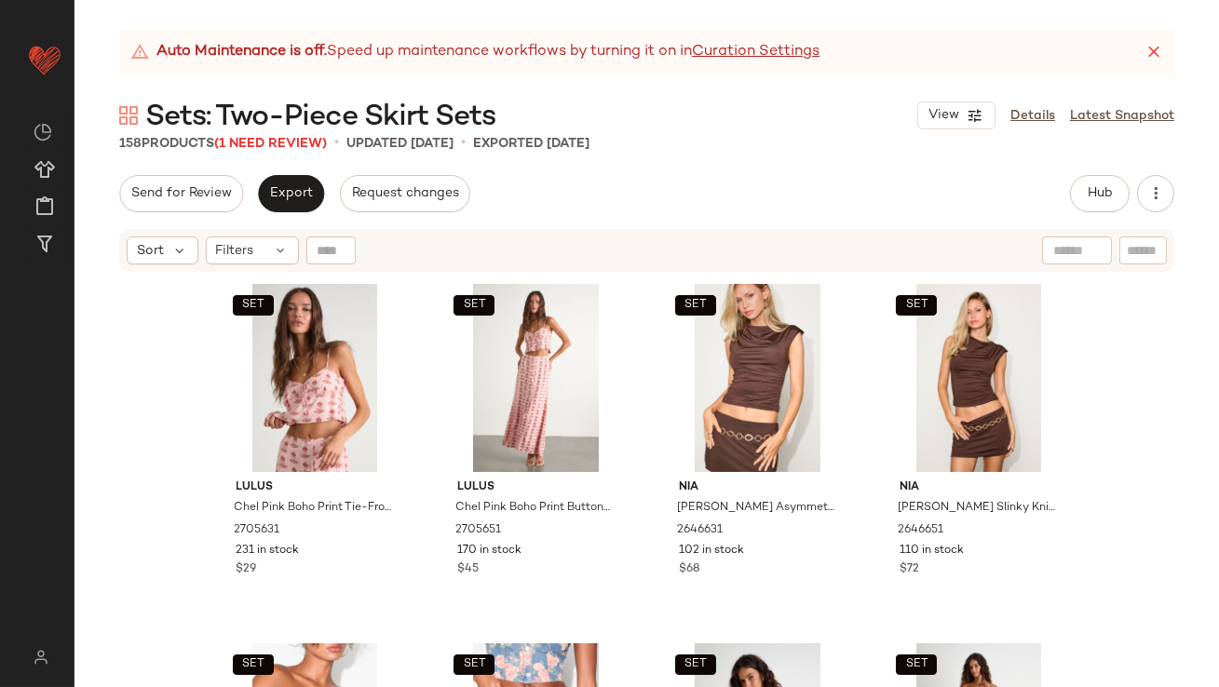
click at [1159, 56] on icon at bounding box center [1154, 52] width 19 height 19
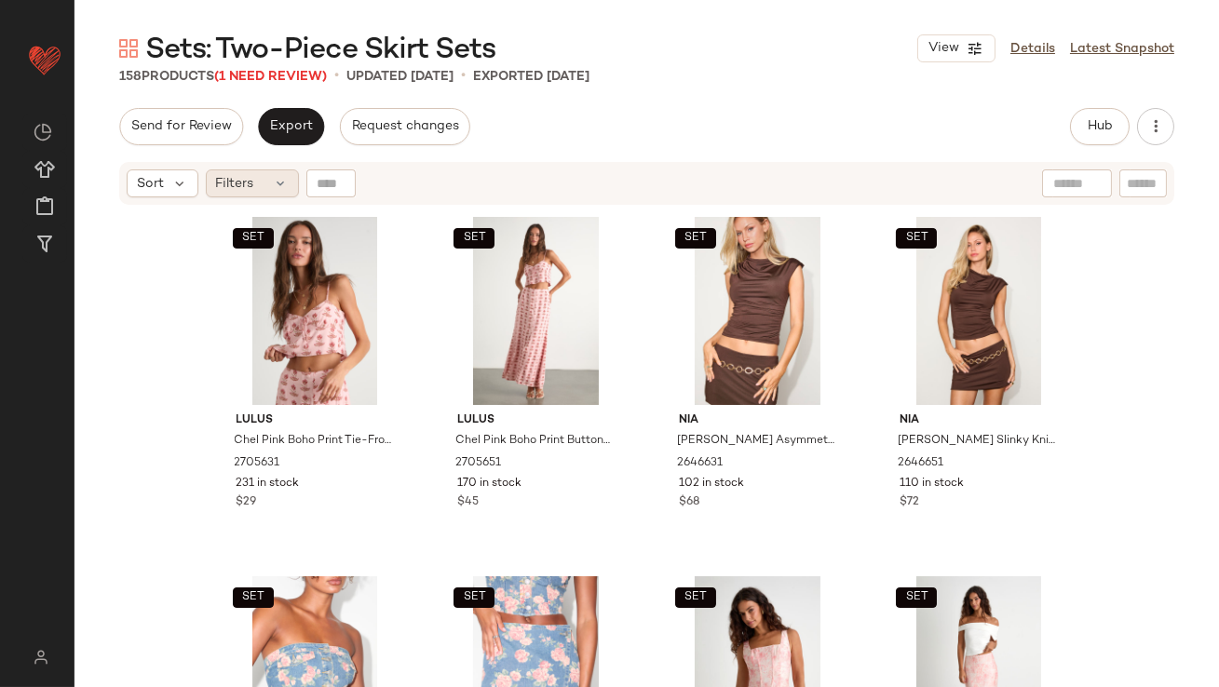
click at [250, 191] on span "Filters" at bounding box center [235, 184] width 38 height 20
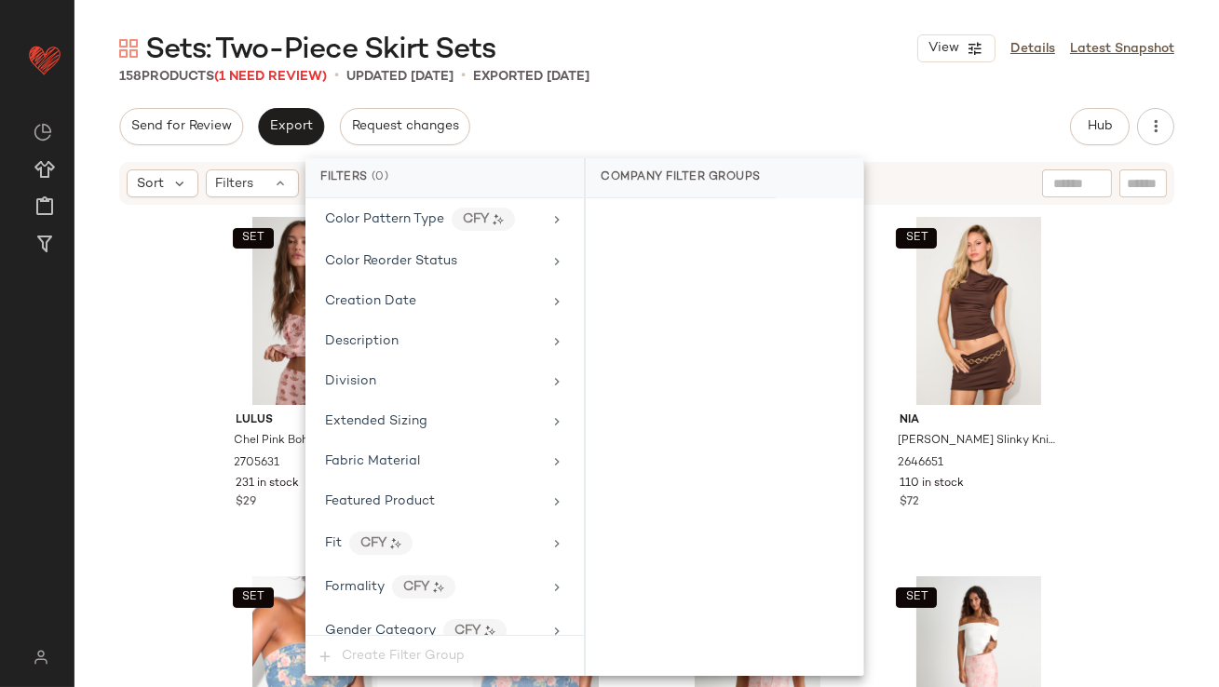
scroll to position [1427, 0]
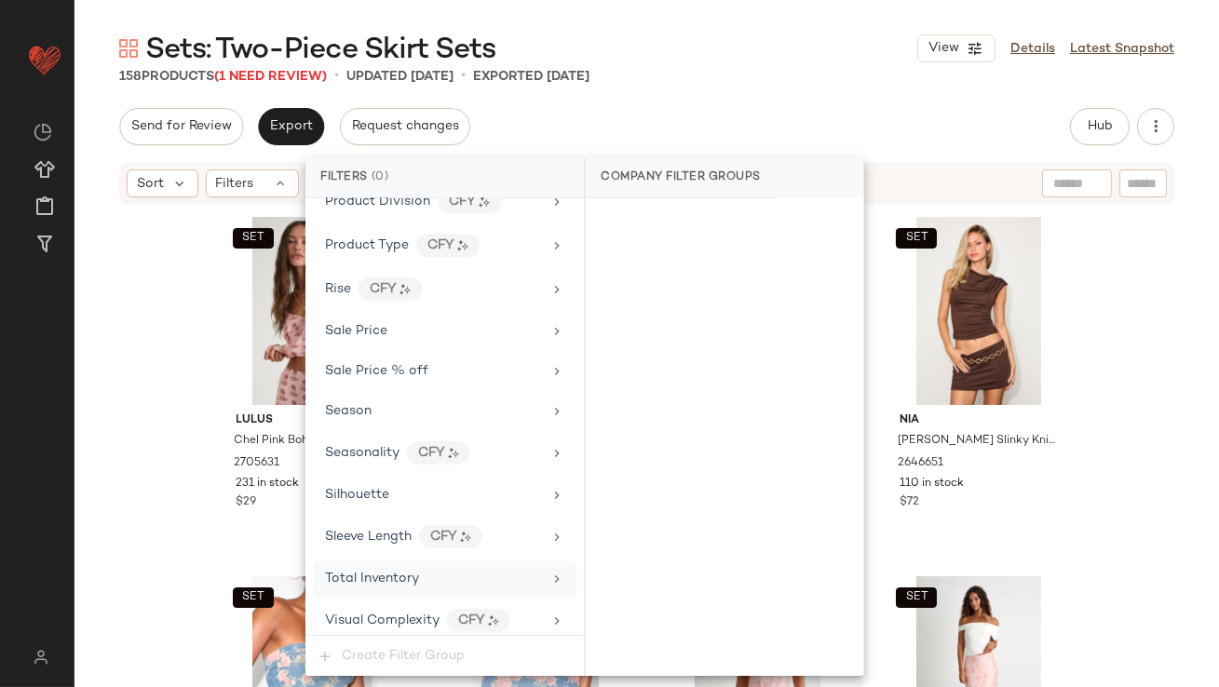
click at [433, 574] on div "Total Inventory" at bounding box center [433, 579] width 217 height 20
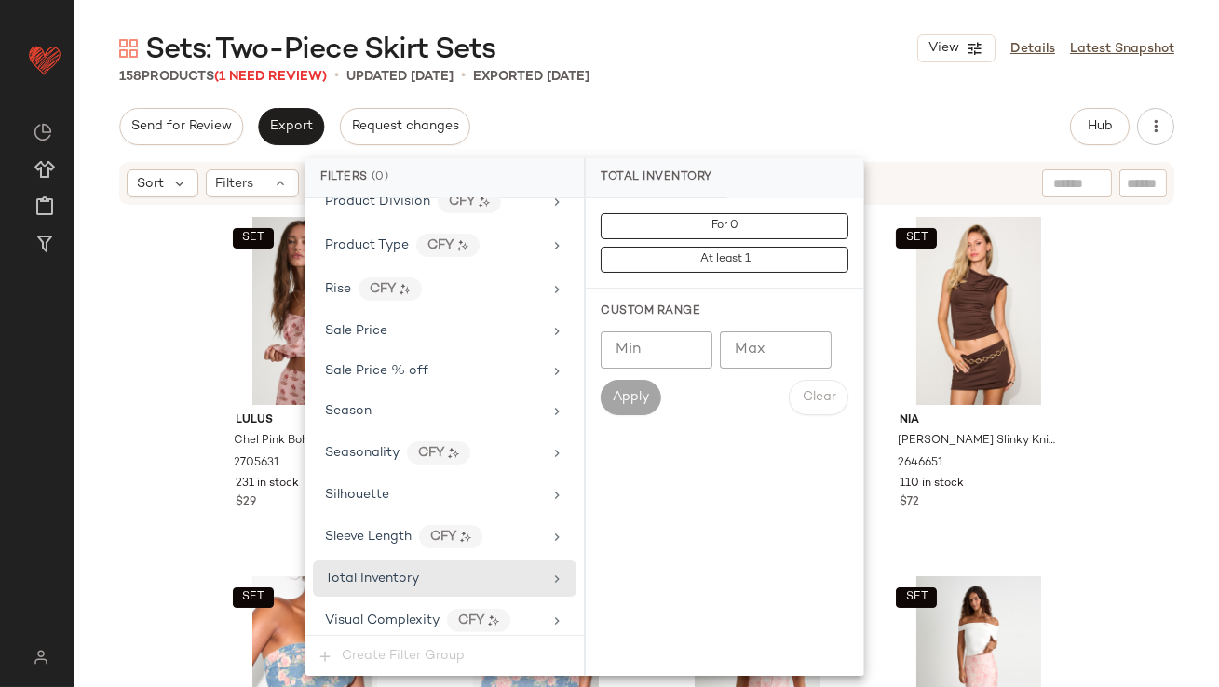
click at [793, 365] on input "Max" at bounding box center [776, 350] width 112 height 37
type input "*"
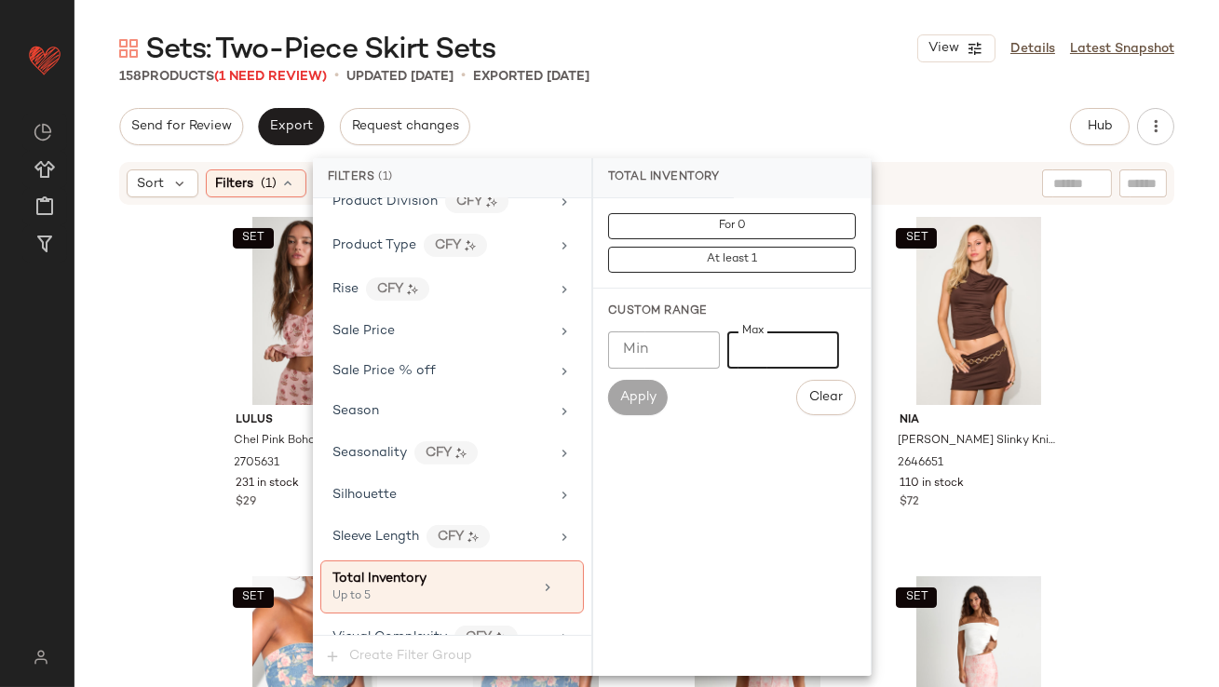
type input "*"
click at [694, 138] on div "Send for Review Export Request changes Hub Send for Review External Review Inte…" at bounding box center [646, 126] width 1055 height 37
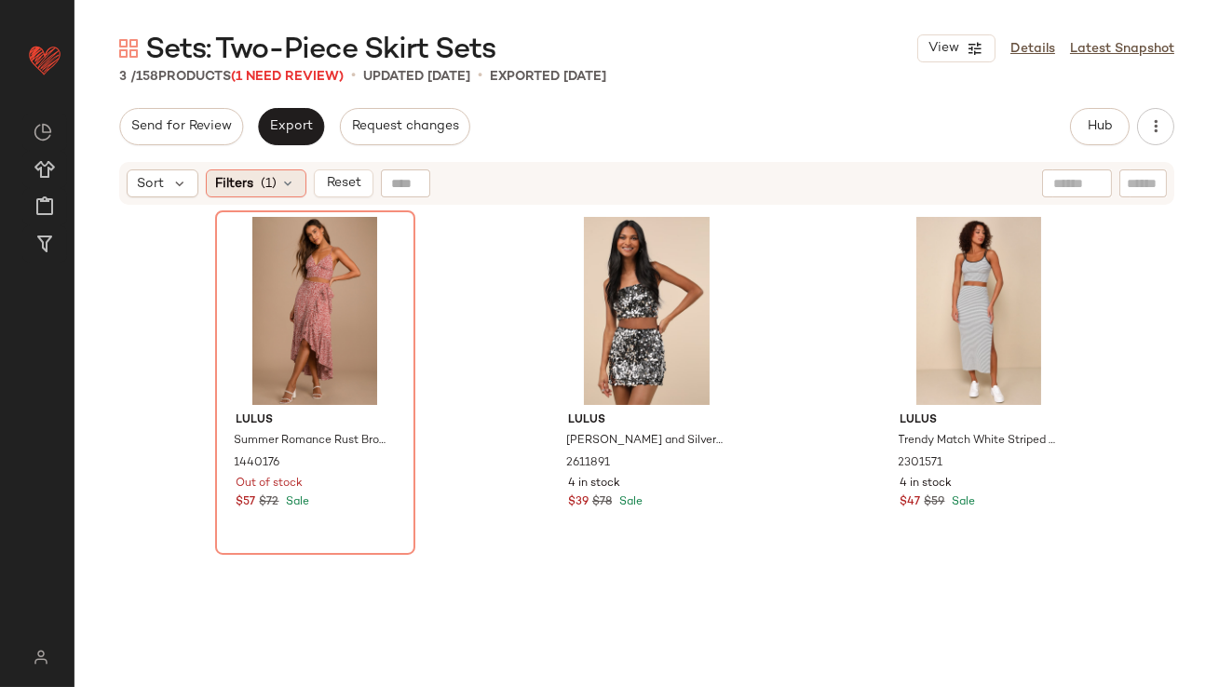
click at [263, 170] on div "Filters (1)" at bounding box center [256, 183] width 101 height 28
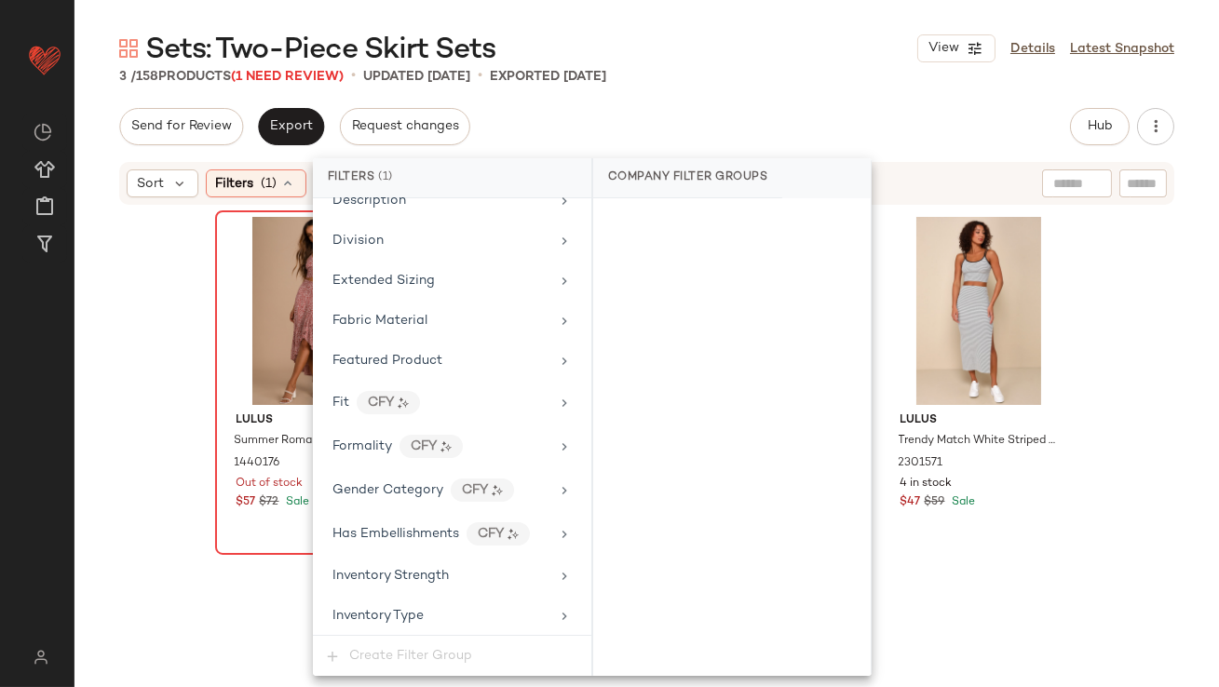
scroll to position [1443, 0]
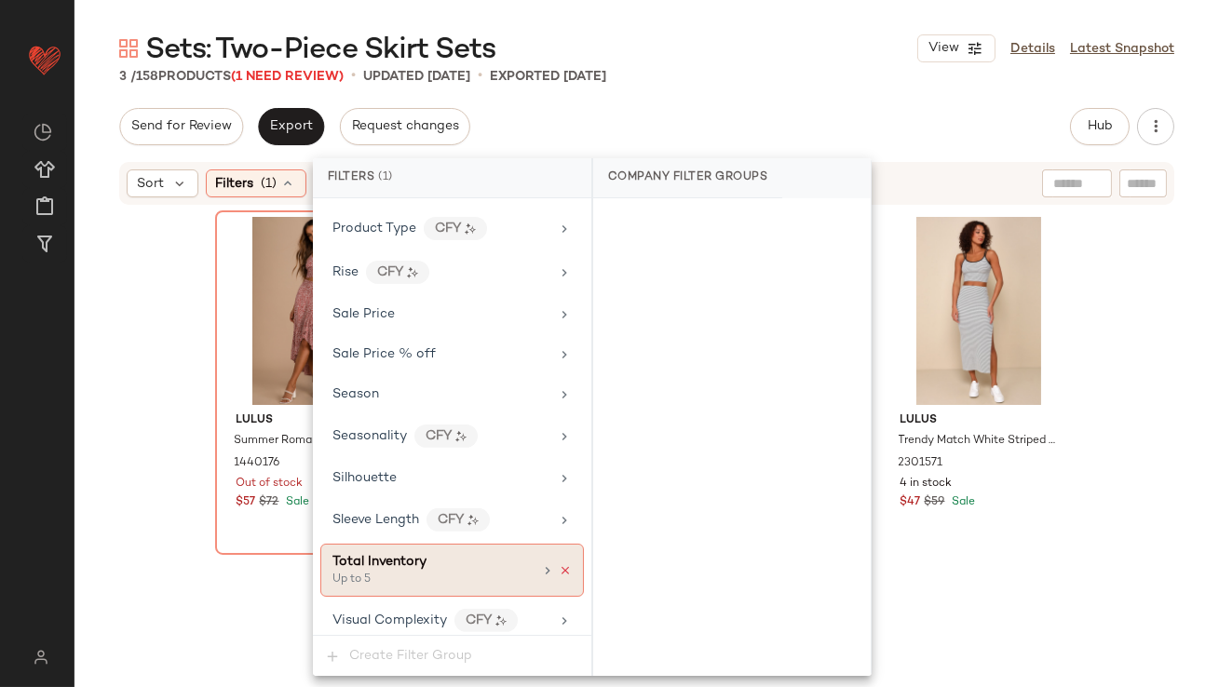
click at [559, 564] on icon at bounding box center [565, 570] width 13 height 13
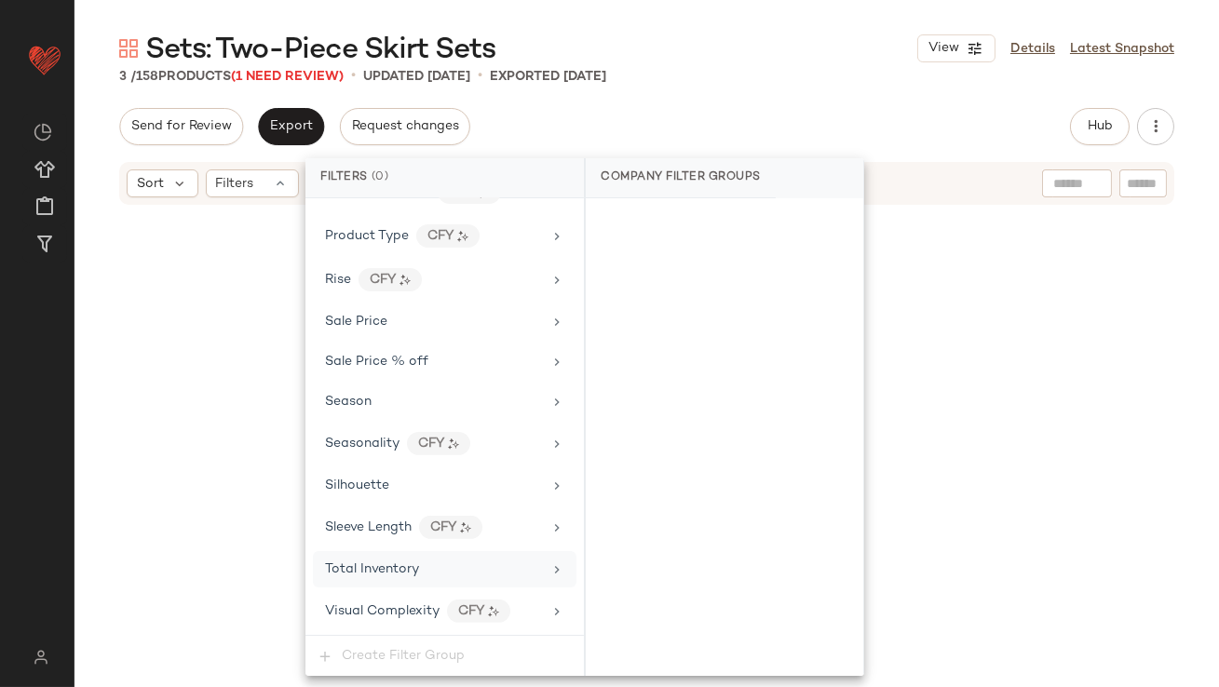
scroll to position [1427, 0]
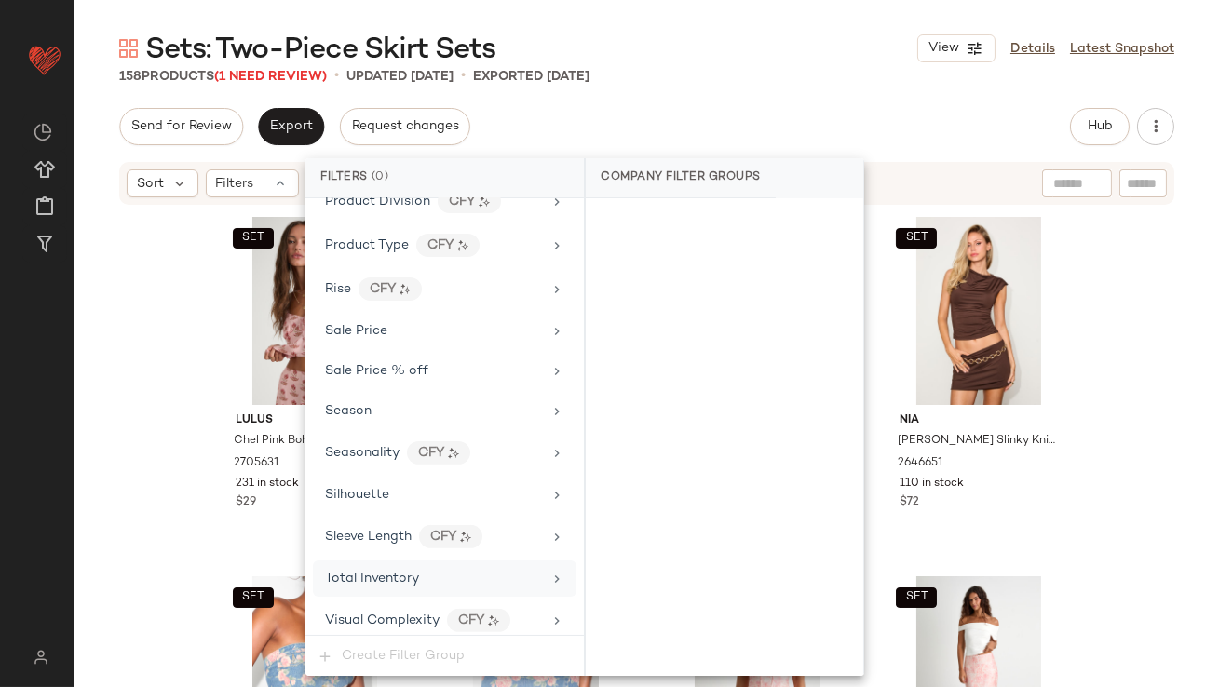
click at [711, 113] on div "Send for Review Export Request changes Hub Send for Review External Review Inte…" at bounding box center [646, 126] width 1055 height 37
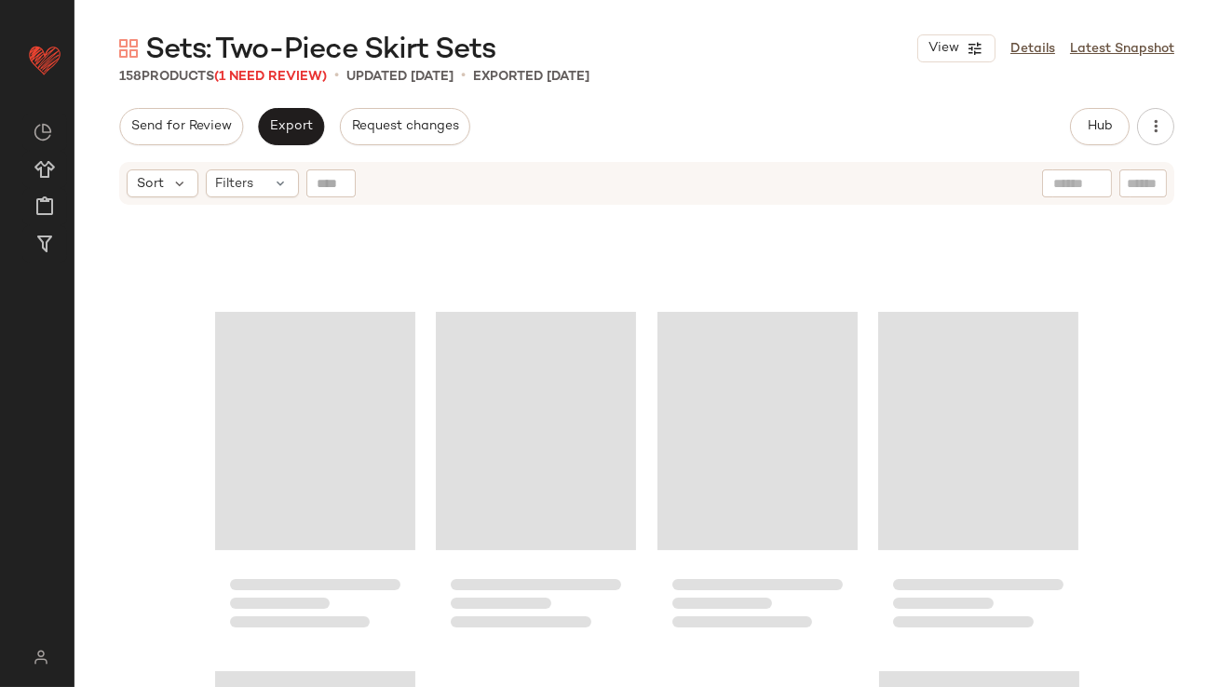
scroll to position [13854, 0]
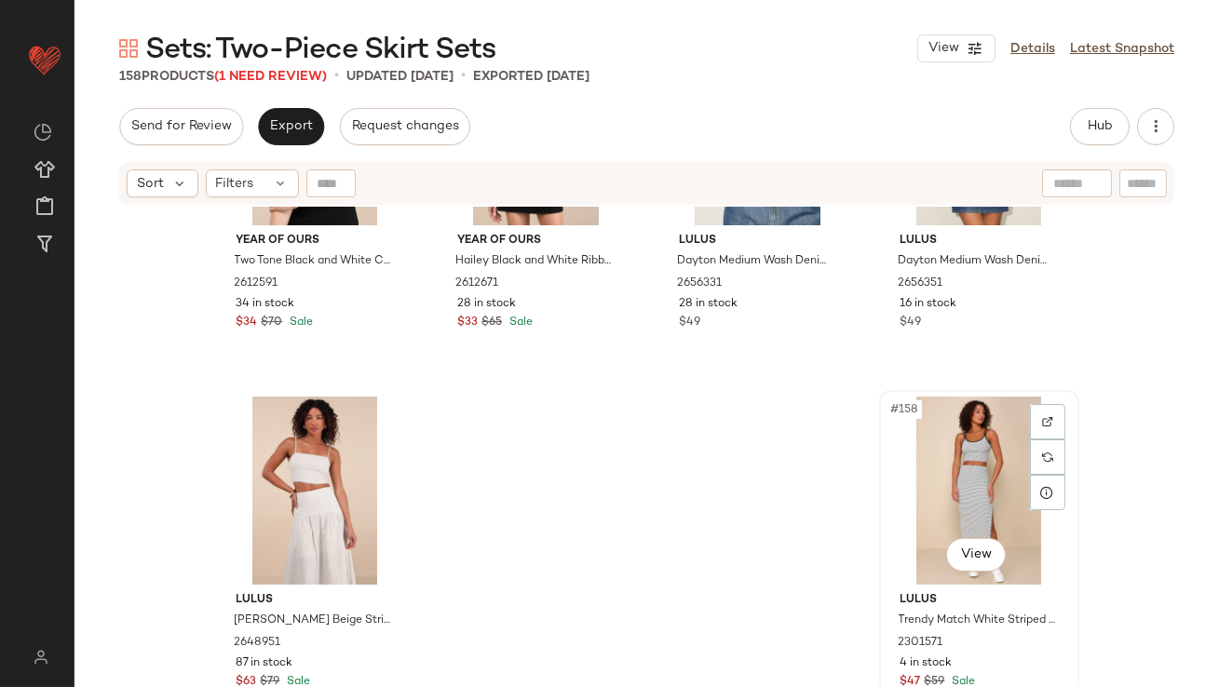
click at [973, 487] on div "#158 View" at bounding box center [979, 491] width 187 height 188
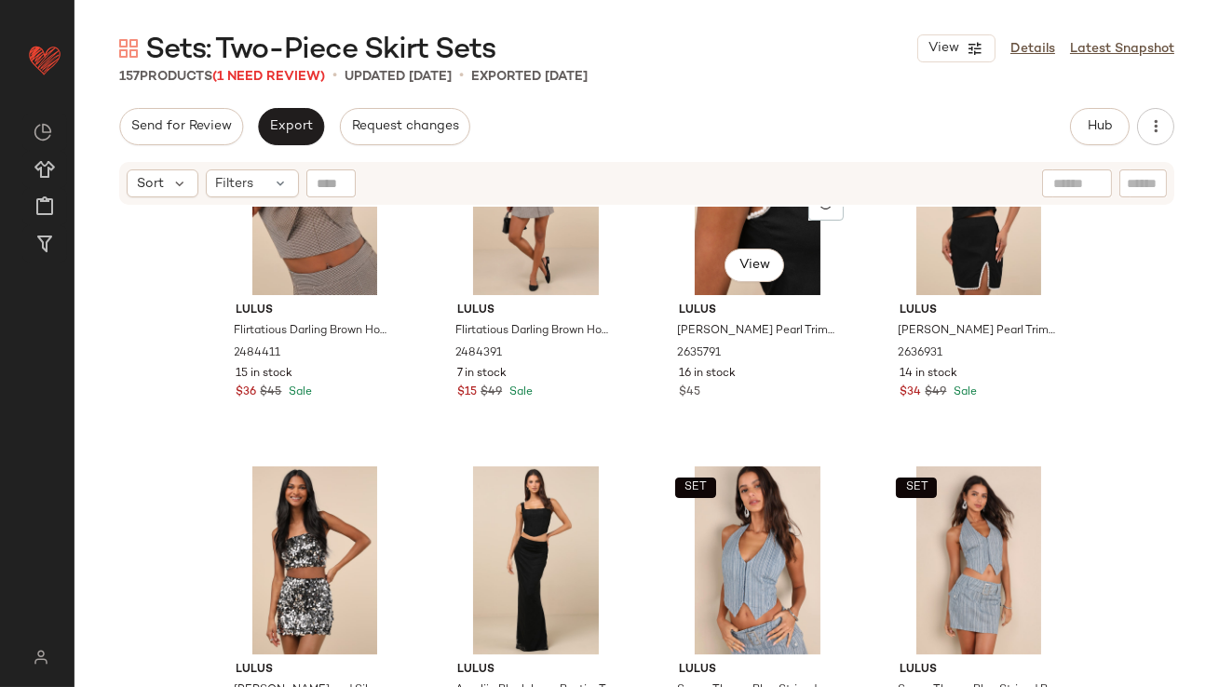
scroll to position [12345, 0]
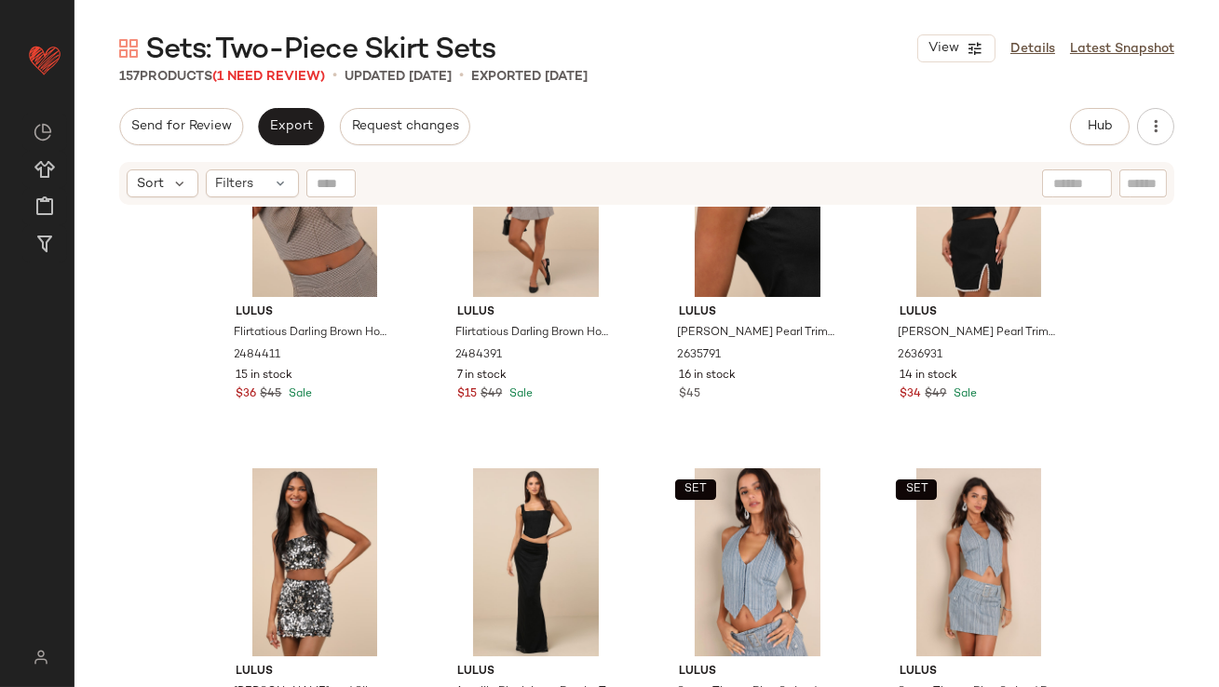
click at [206, 540] on div "SET Lulus Flirtatious Darling Brown Houndstooth Plaid Bow Crop Top 2484411 15 i…" at bounding box center [647, 470] width 1145 height 527
click at [263, 536] on div "#141 View" at bounding box center [315, 562] width 187 height 188
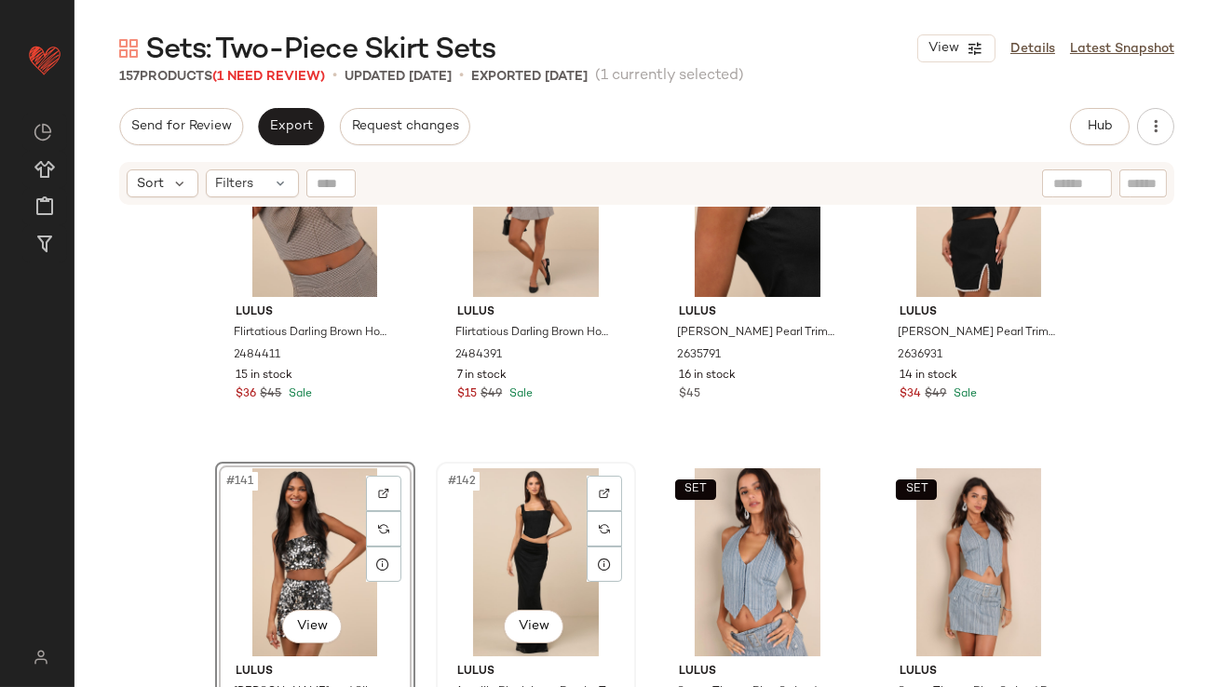
click at [513, 538] on div "#142 View" at bounding box center [535, 562] width 187 height 188
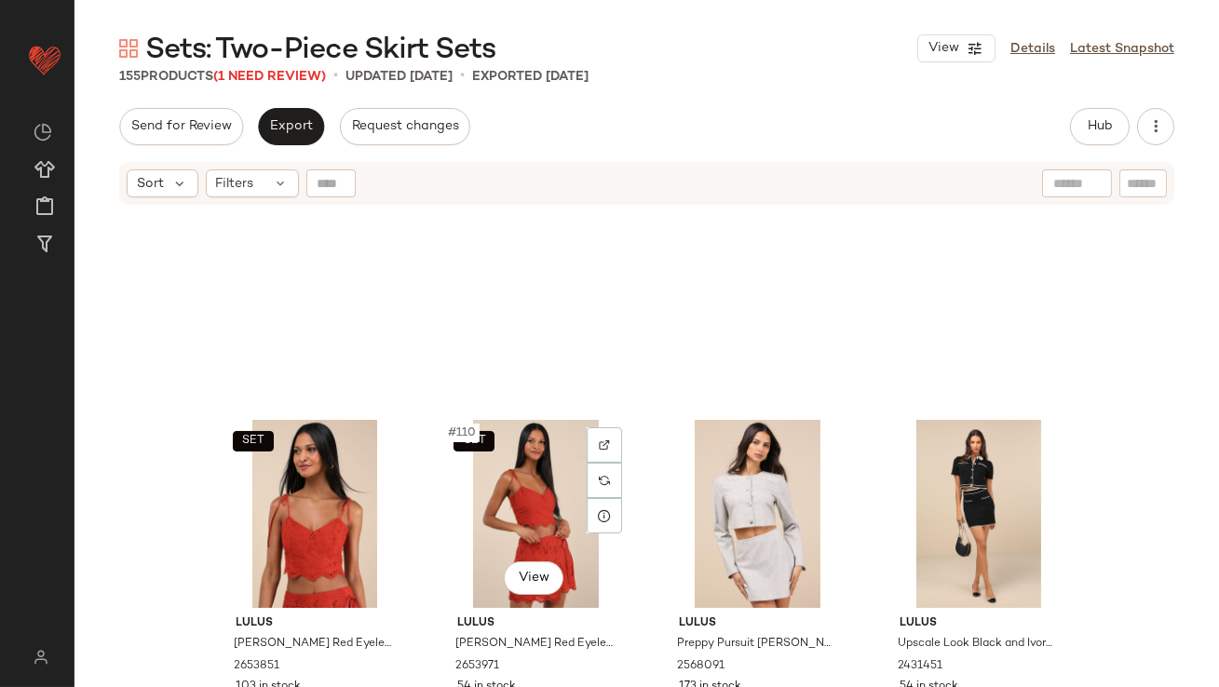
scroll to position [9426, 0]
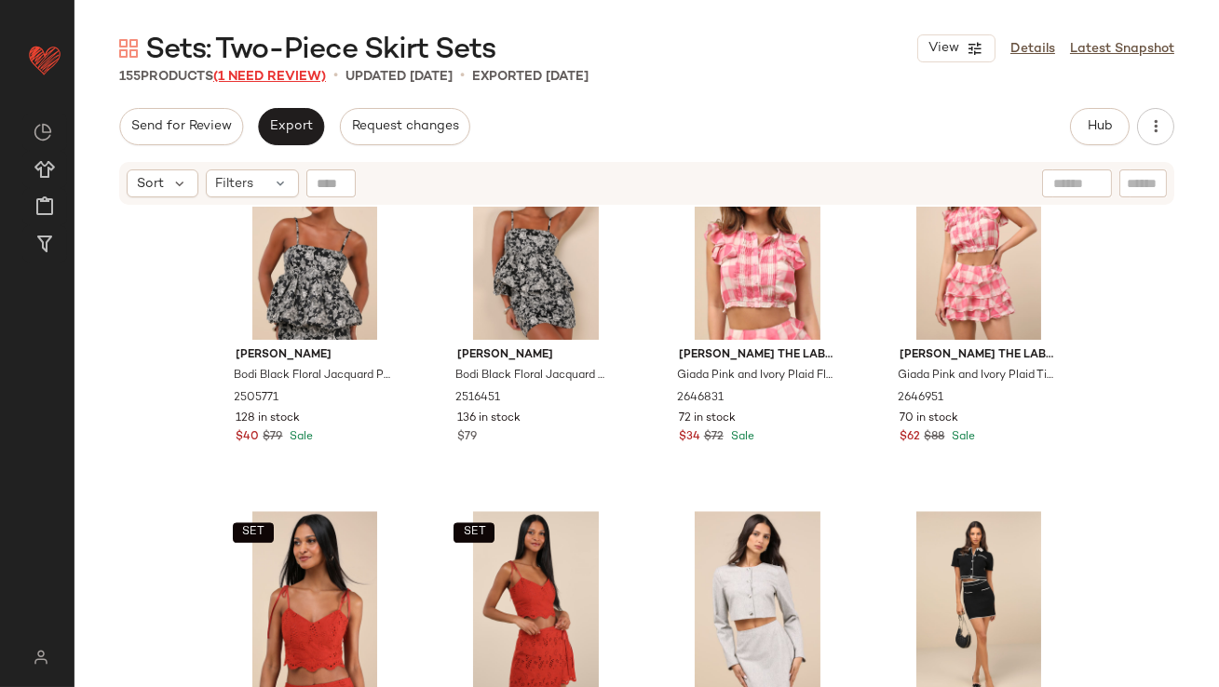
click at [312, 75] on span "(1 Need Review)" at bounding box center [269, 77] width 113 height 14
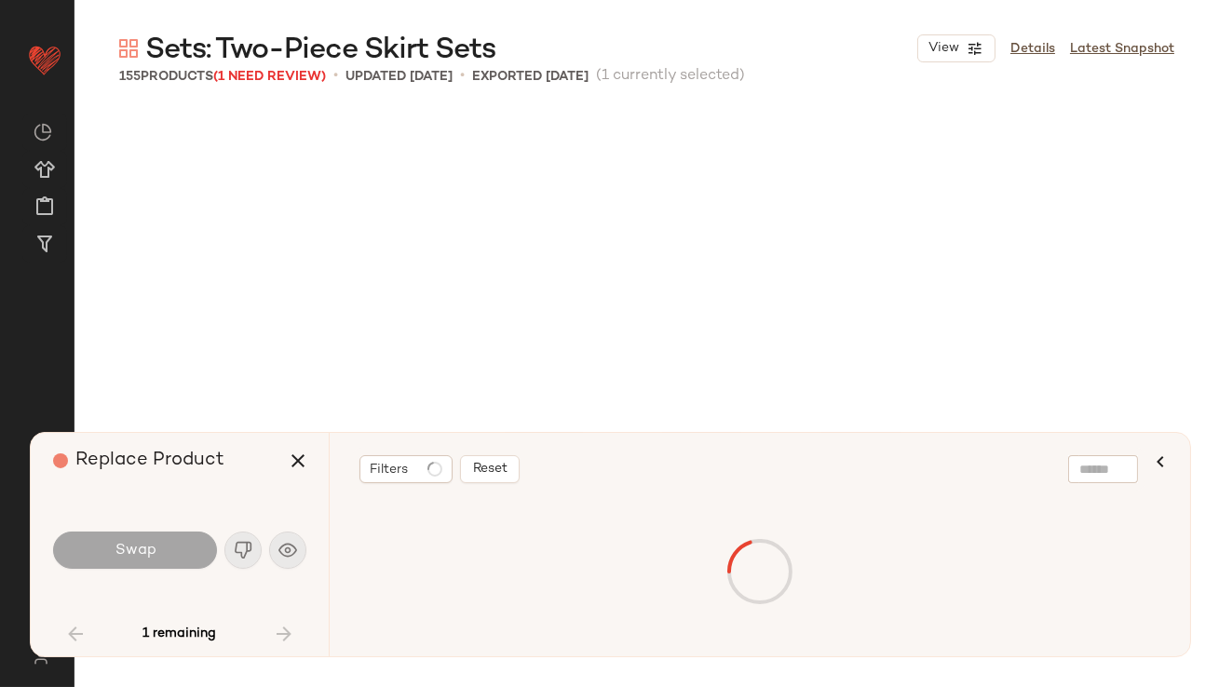
scroll to position [3953, 0]
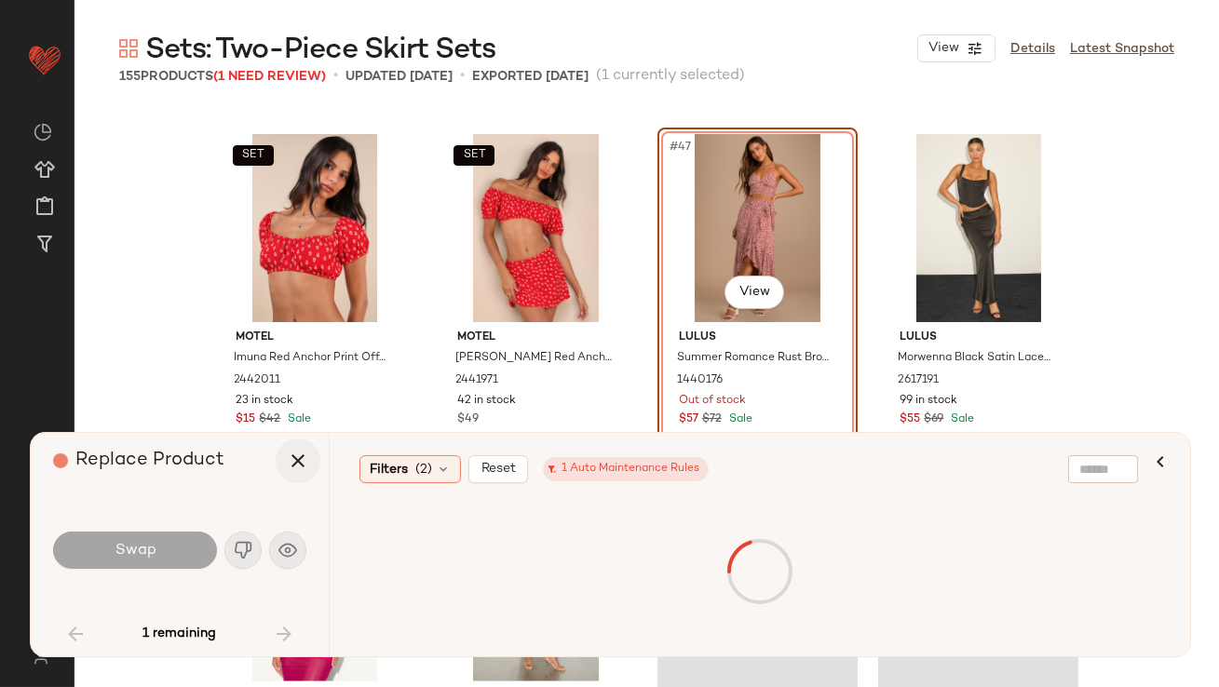
click at [304, 464] on icon "button" at bounding box center [298, 461] width 22 height 22
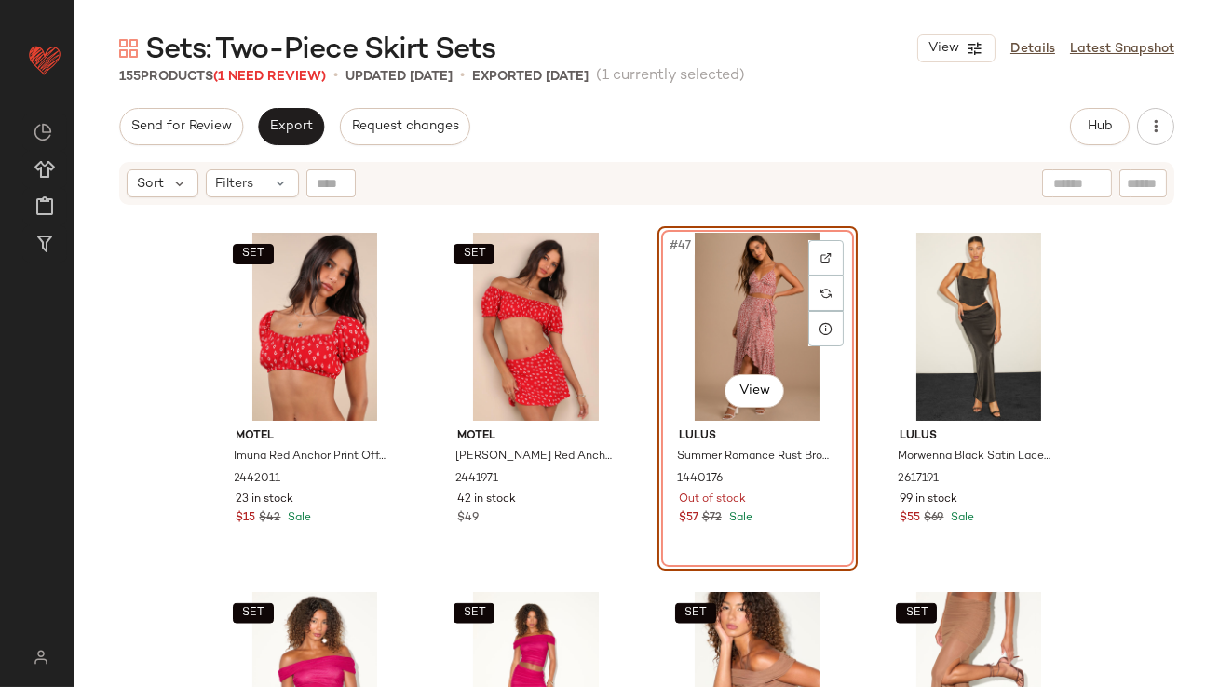
click at [759, 291] on div "#47 View" at bounding box center [757, 327] width 187 height 188
click at [927, 293] on div "#48 View" at bounding box center [978, 327] width 187 height 188
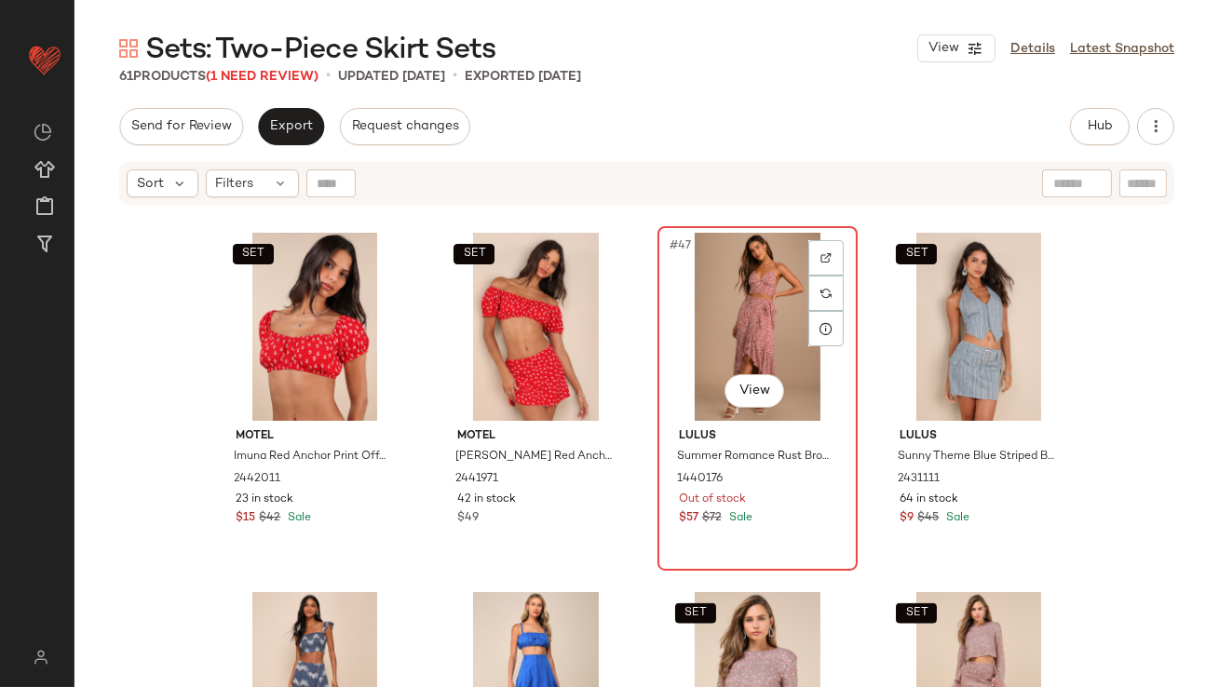
click at [725, 346] on div "#47 View" at bounding box center [757, 327] width 187 height 188
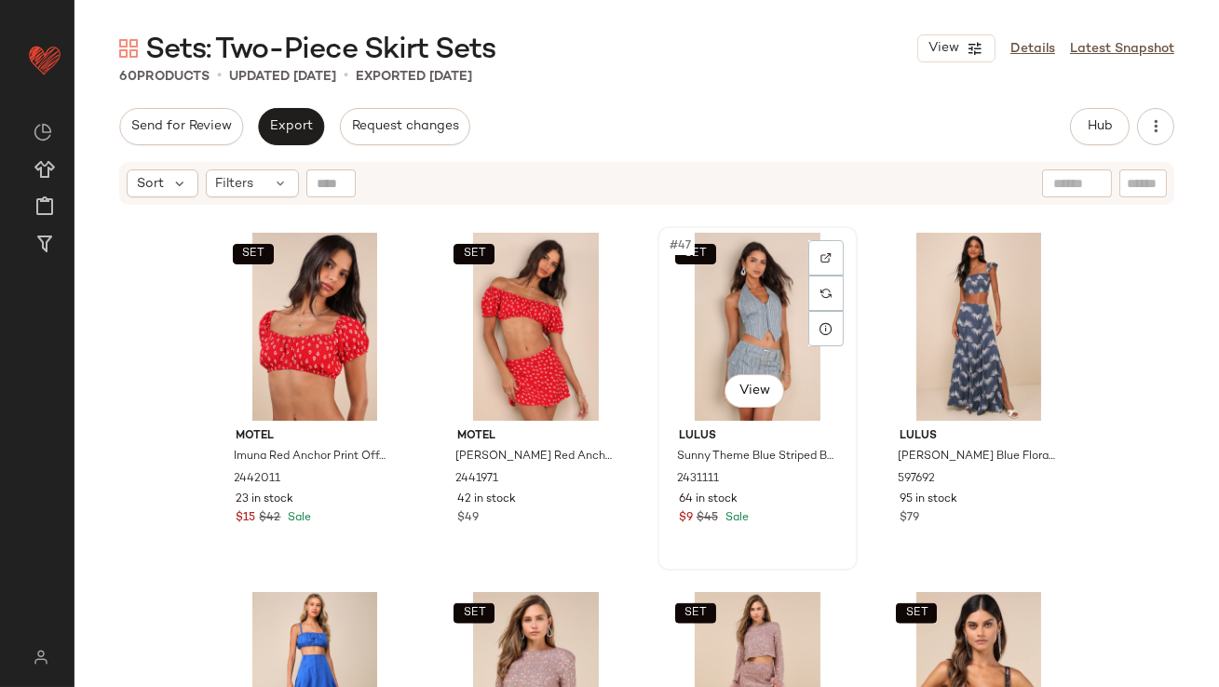
click at [725, 340] on div "SET #47 View" at bounding box center [757, 327] width 187 height 188
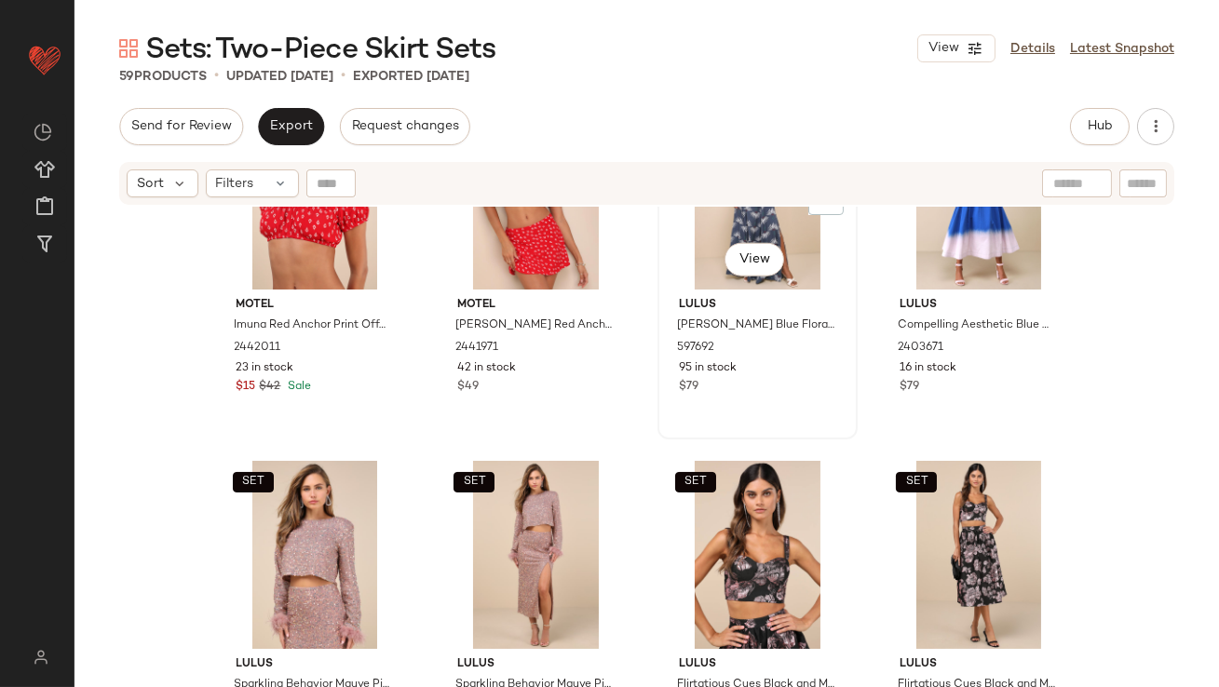
scroll to position [4125, 0]
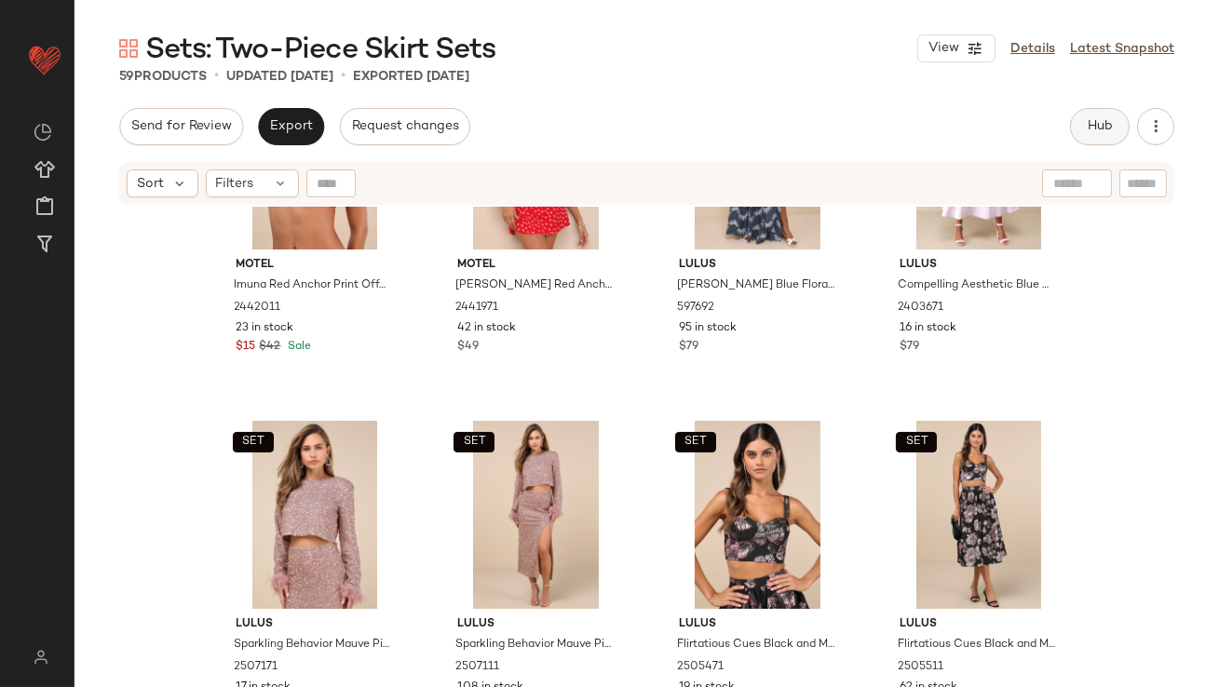
click at [1087, 109] on button "Hub" at bounding box center [1100, 126] width 60 height 37
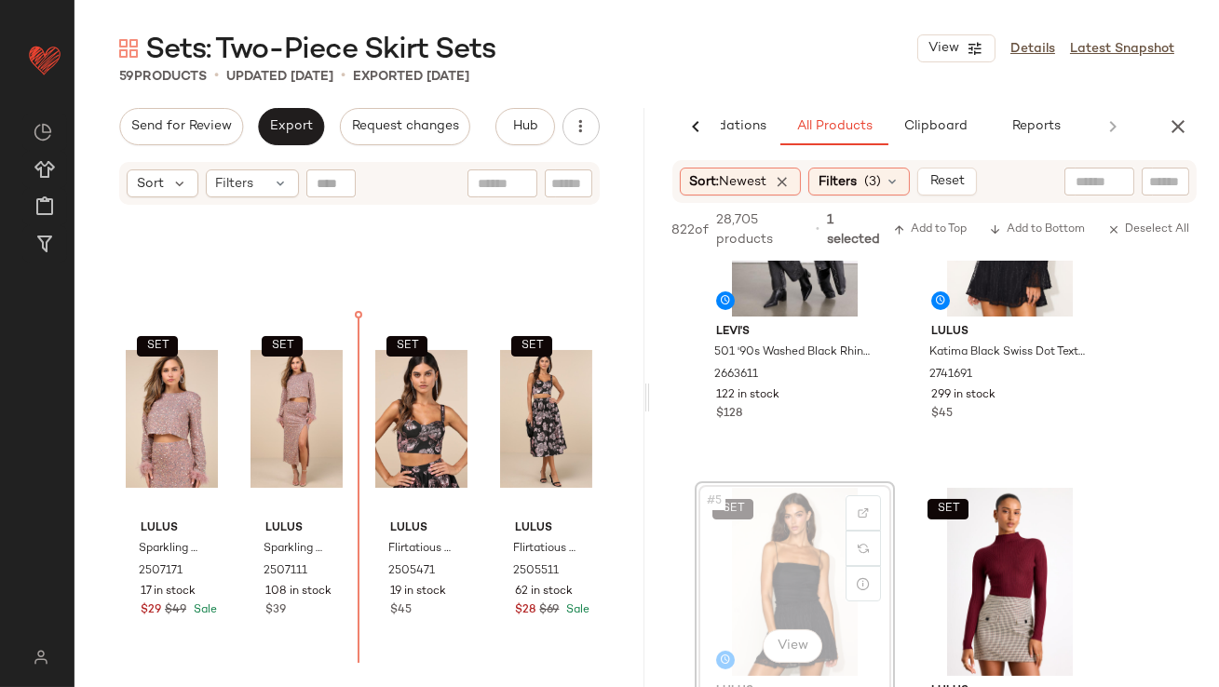
scroll to position [4220, 0]
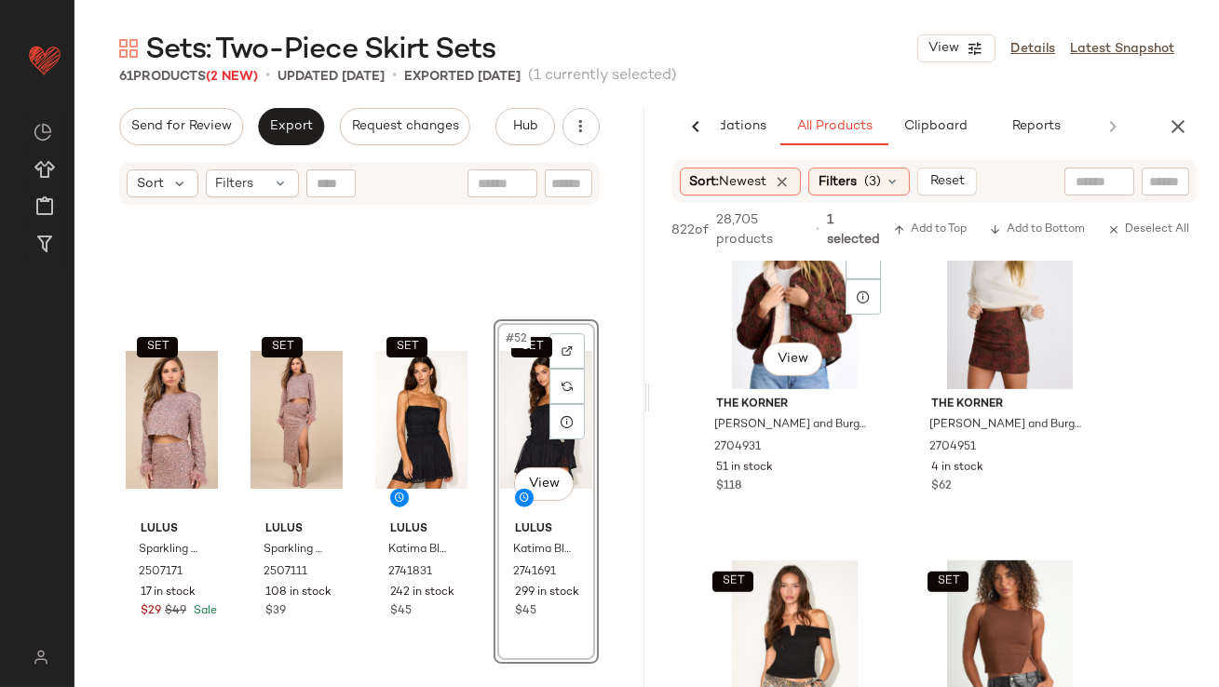
scroll to position [2661, 0]
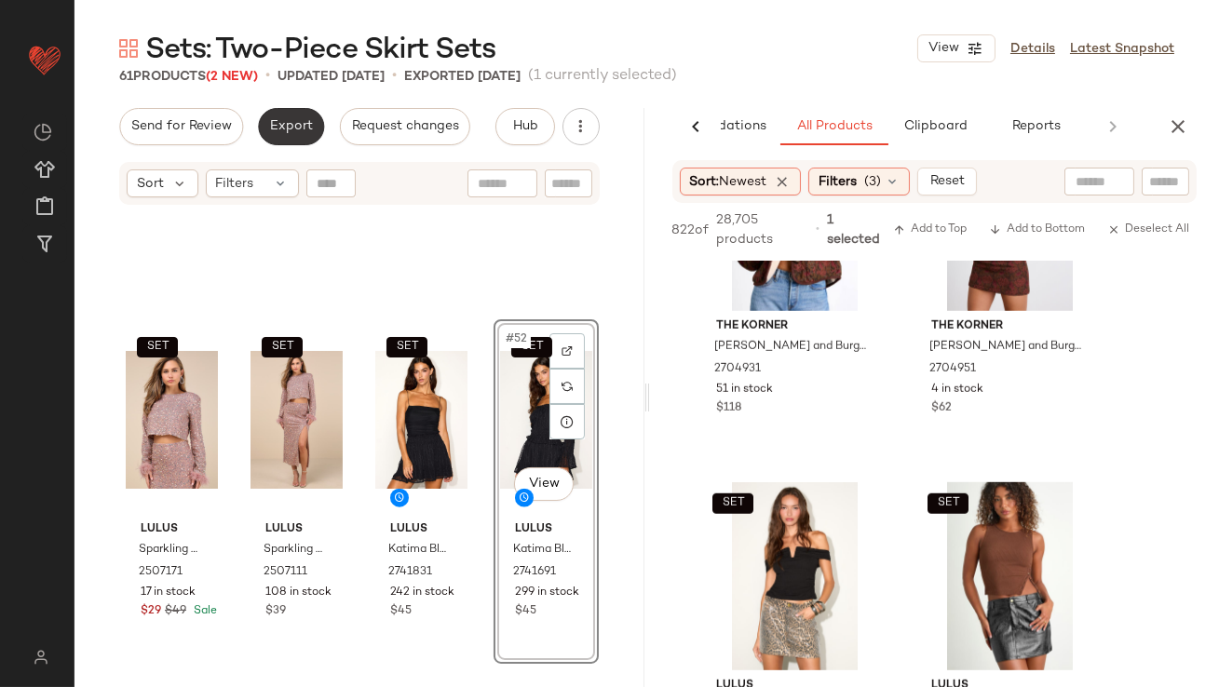
click at [284, 134] on span "Export" at bounding box center [291, 126] width 44 height 15
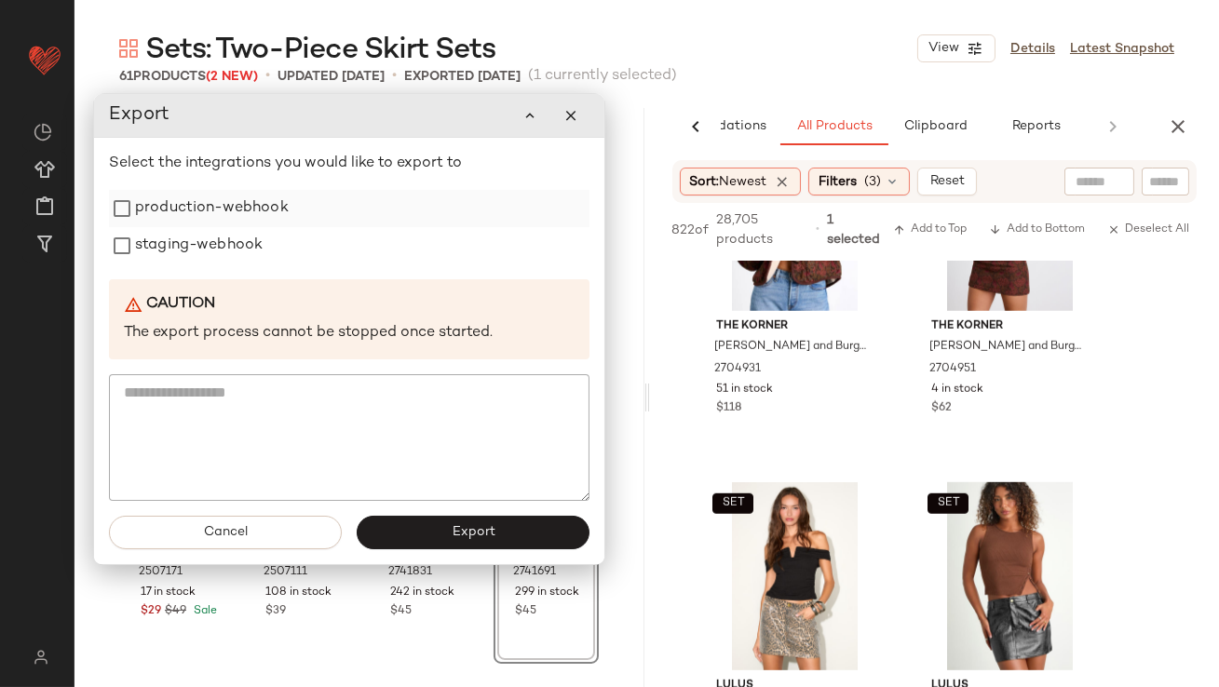
click at [254, 201] on label "production-webhook" at bounding box center [212, 208] width 154 height 37
click at [244, 237] on label "staging-webhook" at bounding box center [199, 245] width 128 height 37
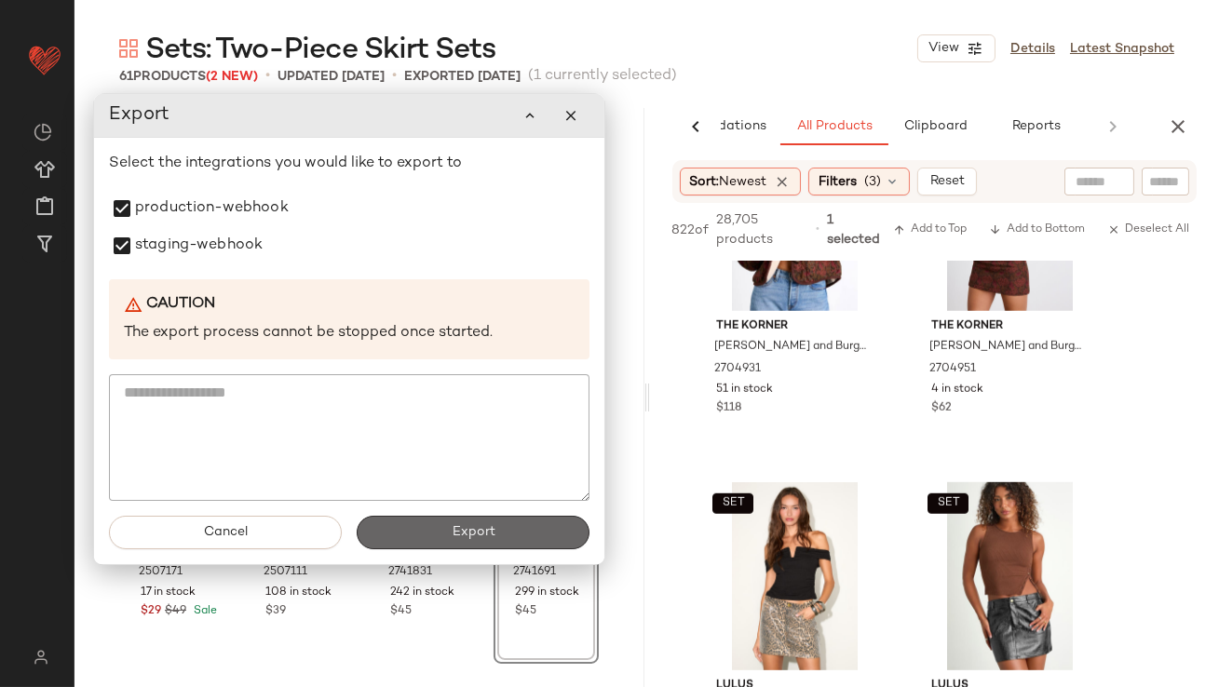
click at [400, 529] on button "Export" at bounding box center [473, 533] width 233 height 34
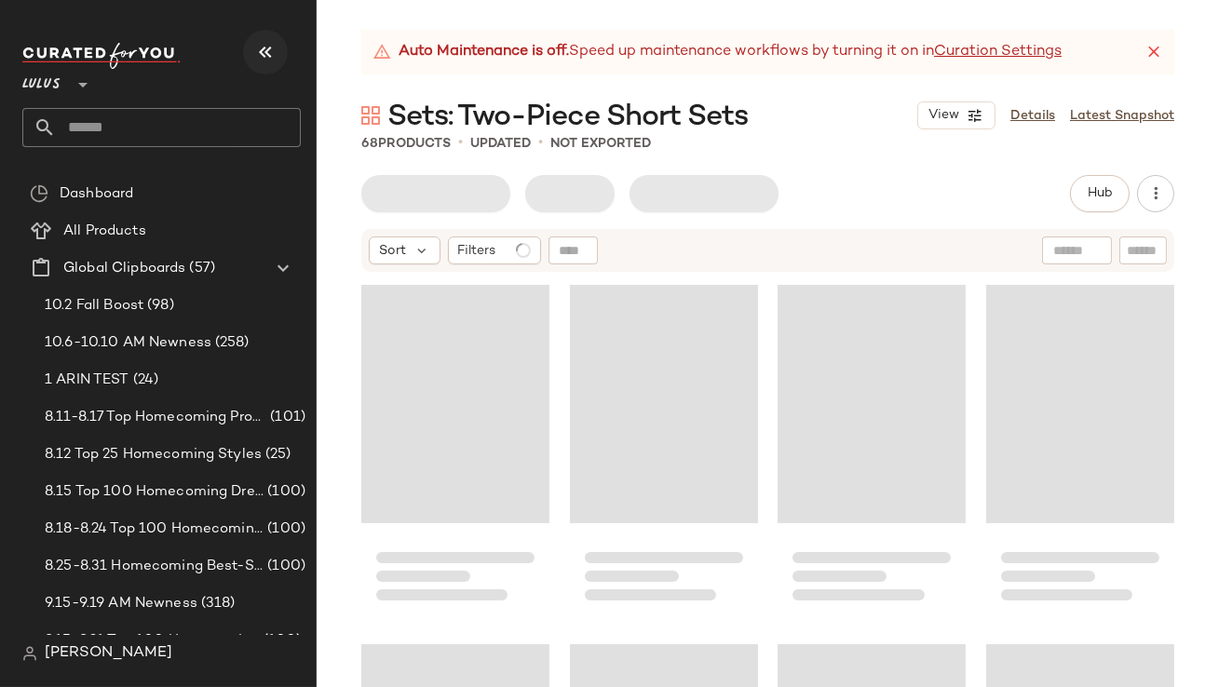
click at [264, 45] on icon "button" at bounding box center [265, 52] width 22 height 22
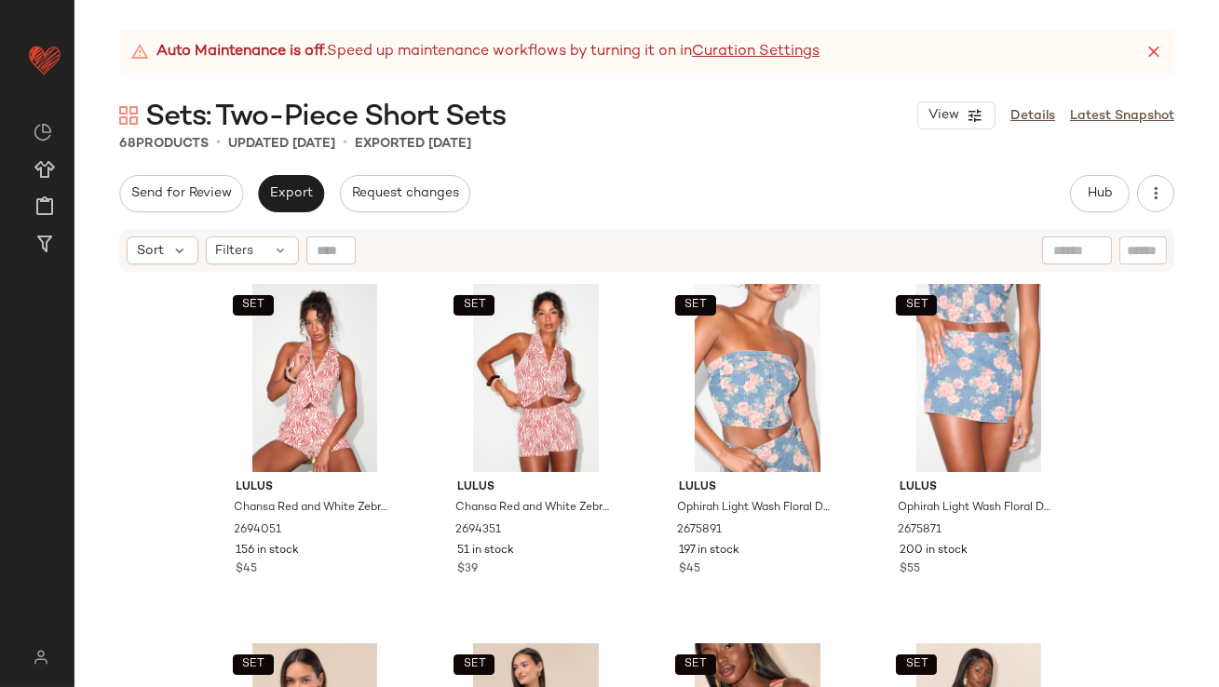
click at [1149, 47] on icon at bounding box center [1154, 52] width 19 height 19
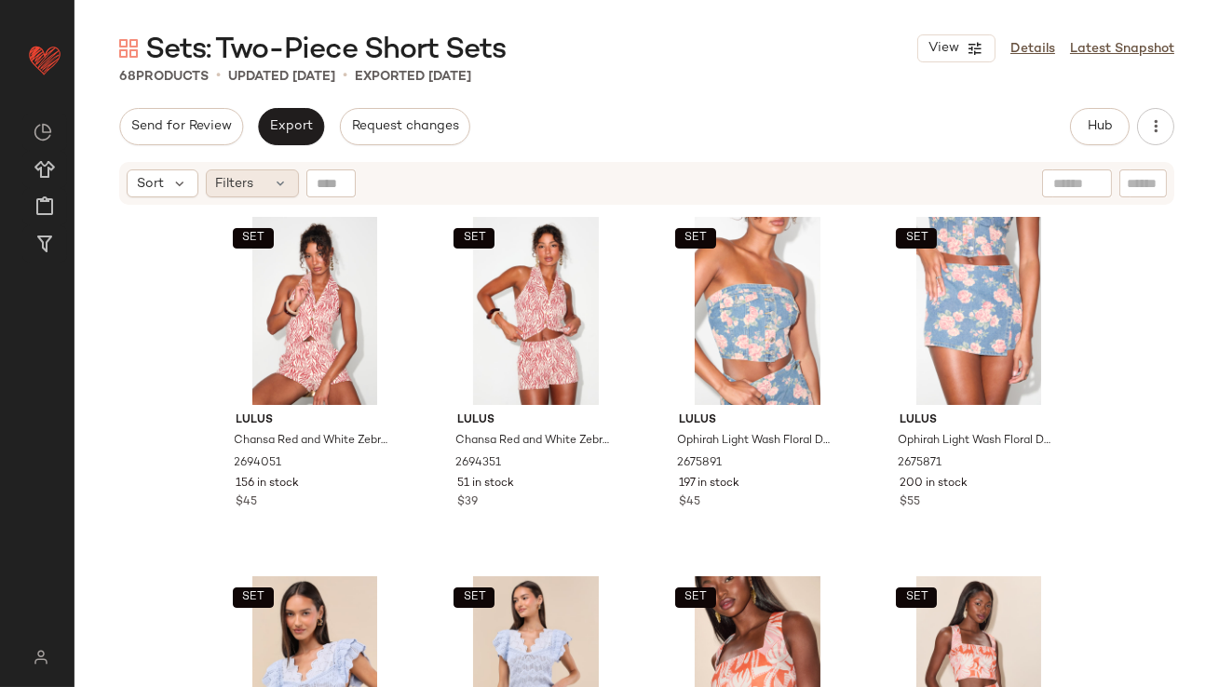
click at [271, 184] on div "Filters" at bounding box center [252, 183] width 93 height 28
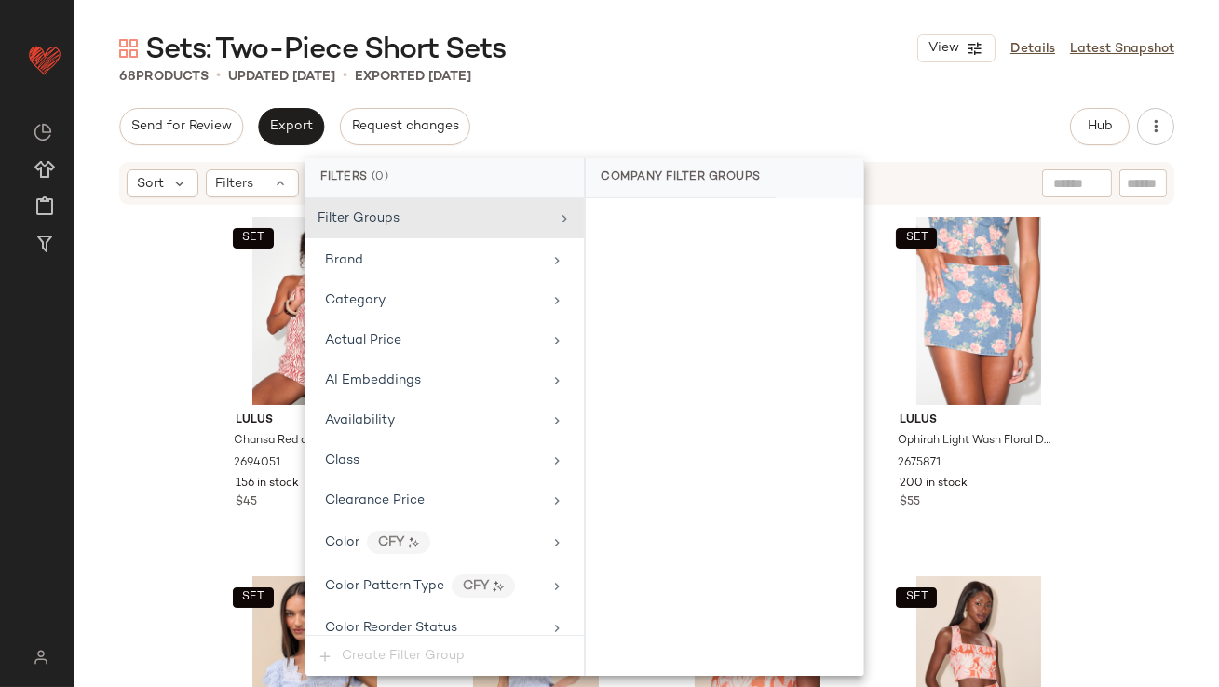
scroll to position [1388, 0]
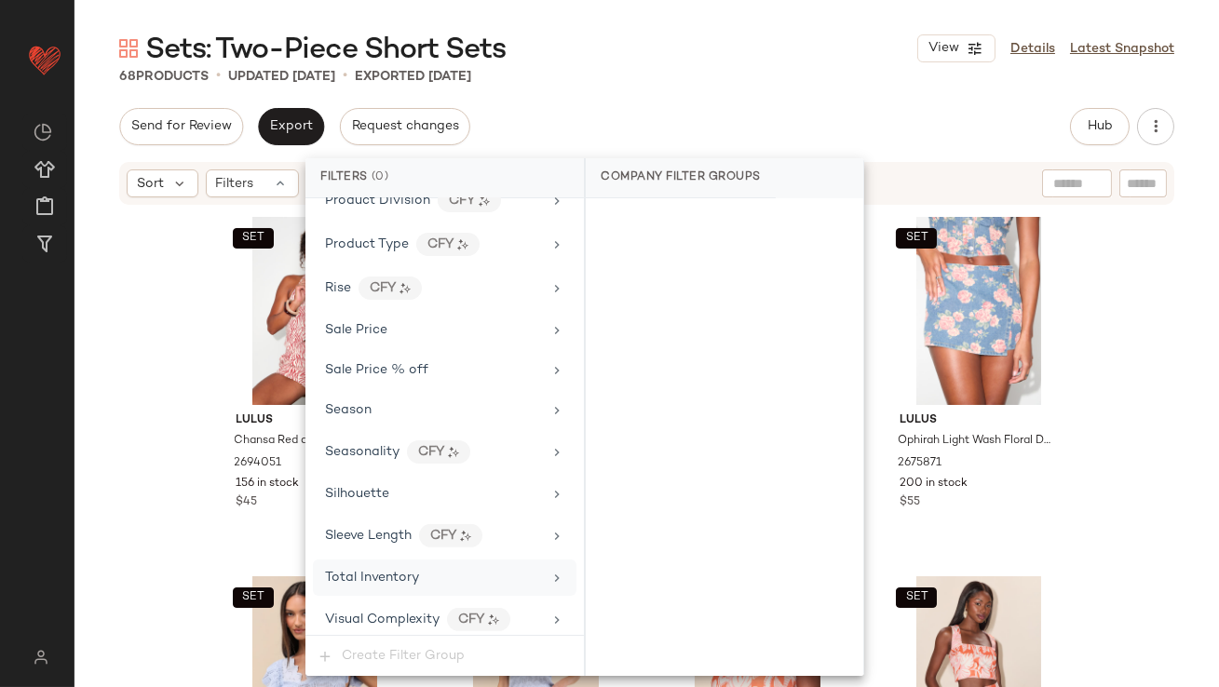
click at [424, 560] on div "Total Inventory" at bounding box center [445, 578] width 264 height 36
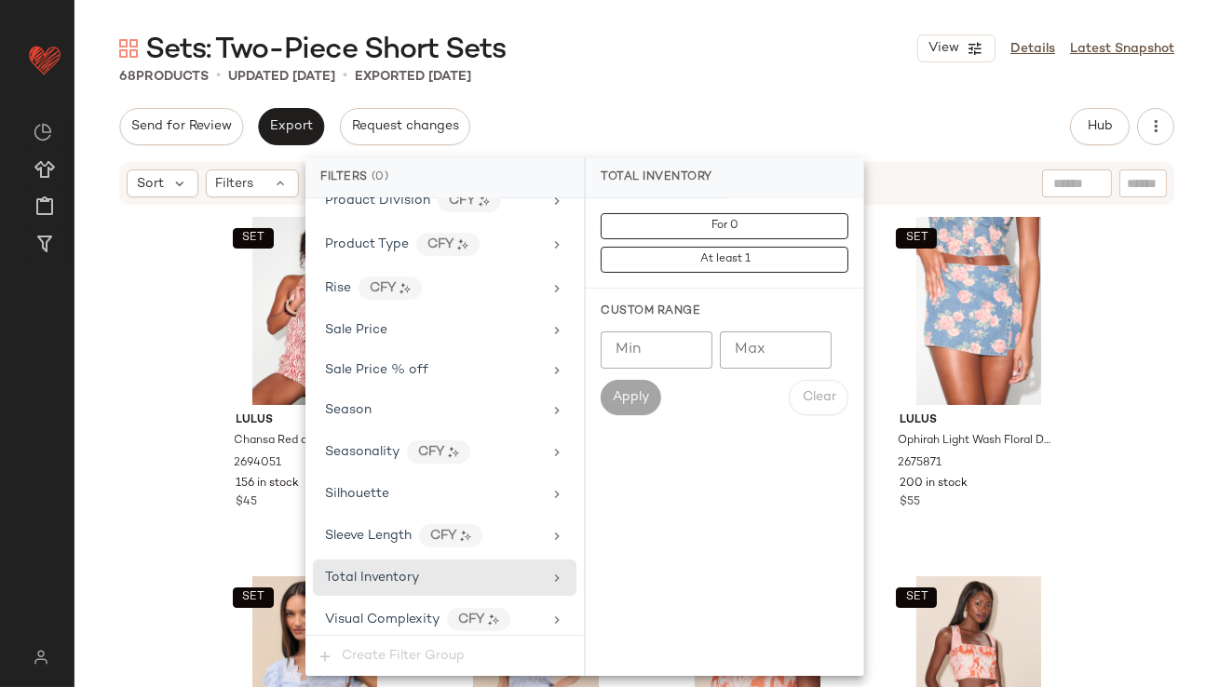
click at [764, 344] on input "Max" at bounding box center [776, 350] width 112 height 37
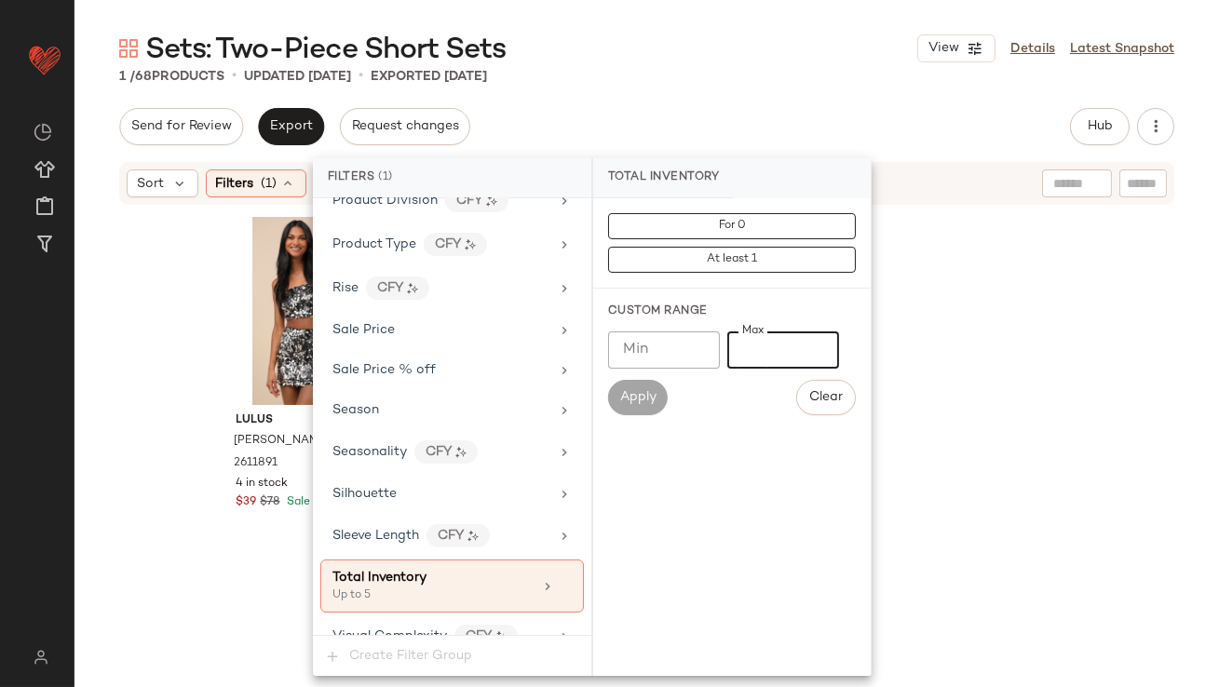
type input "*"
click at [748, 53] on div "Sets: Two-Piece Short Sets View Details Latest Snapshot" at bounding box center [647, 48] width 1145 height 37
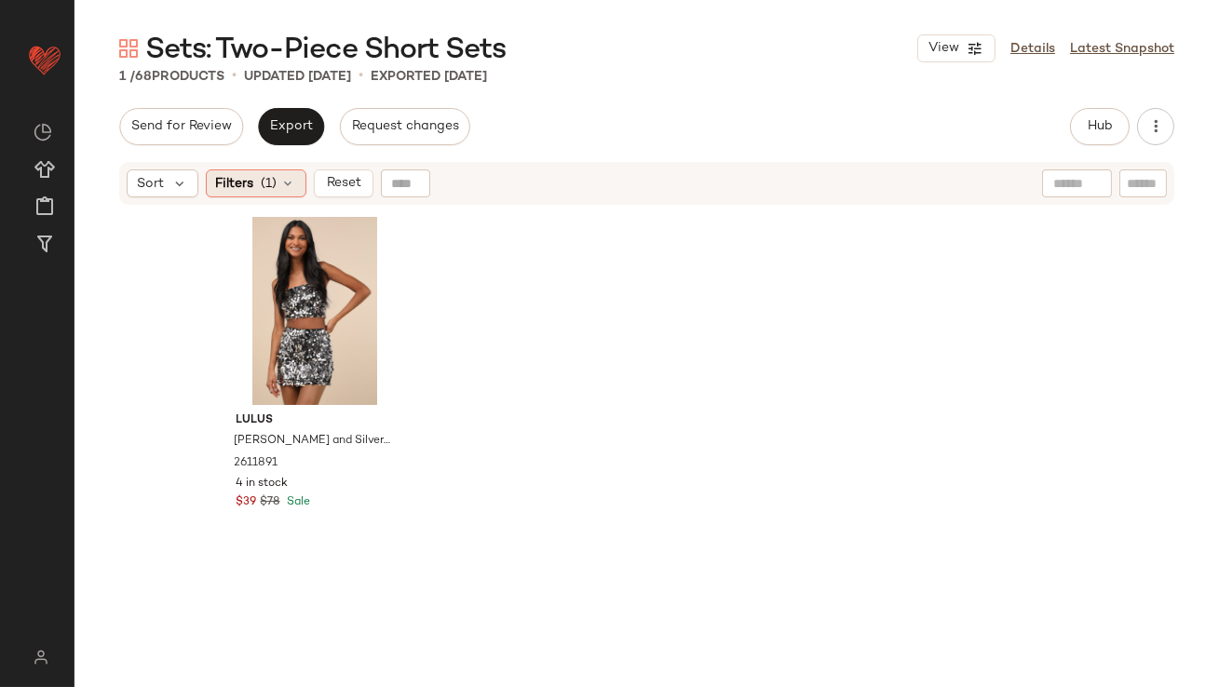
click at [231, 196] on div "Filters (1)" at bounding box center [256, 183] width 101 height 28
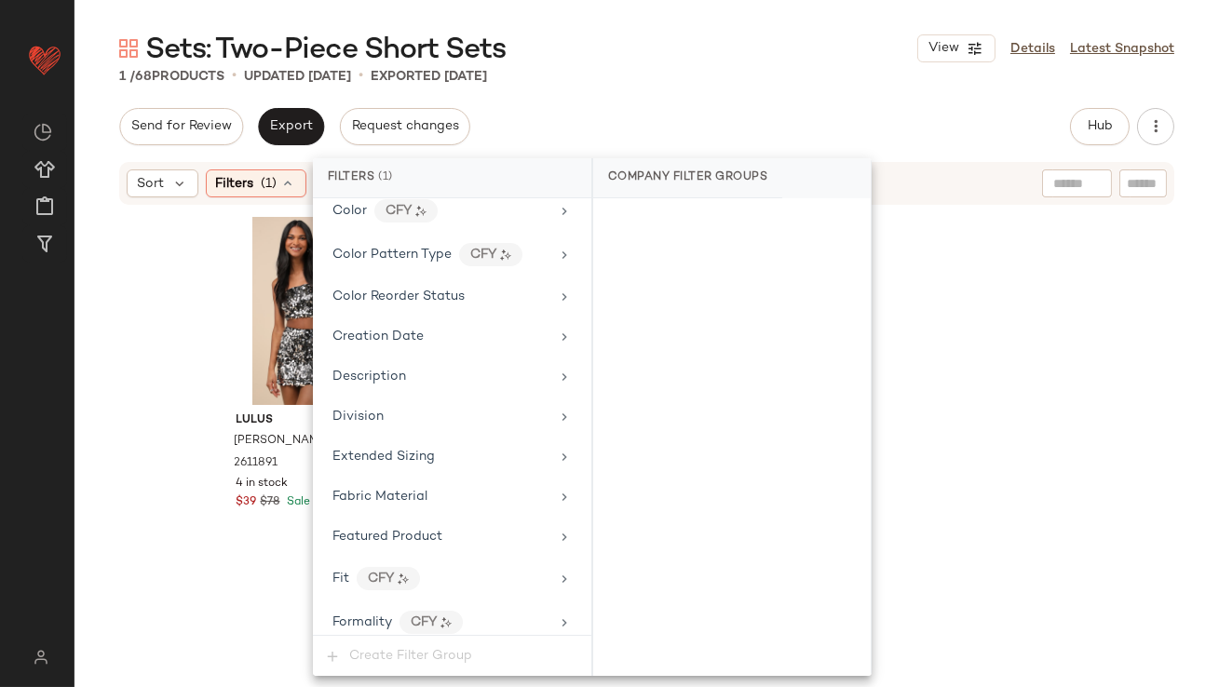
scroll to position [1403, 0]
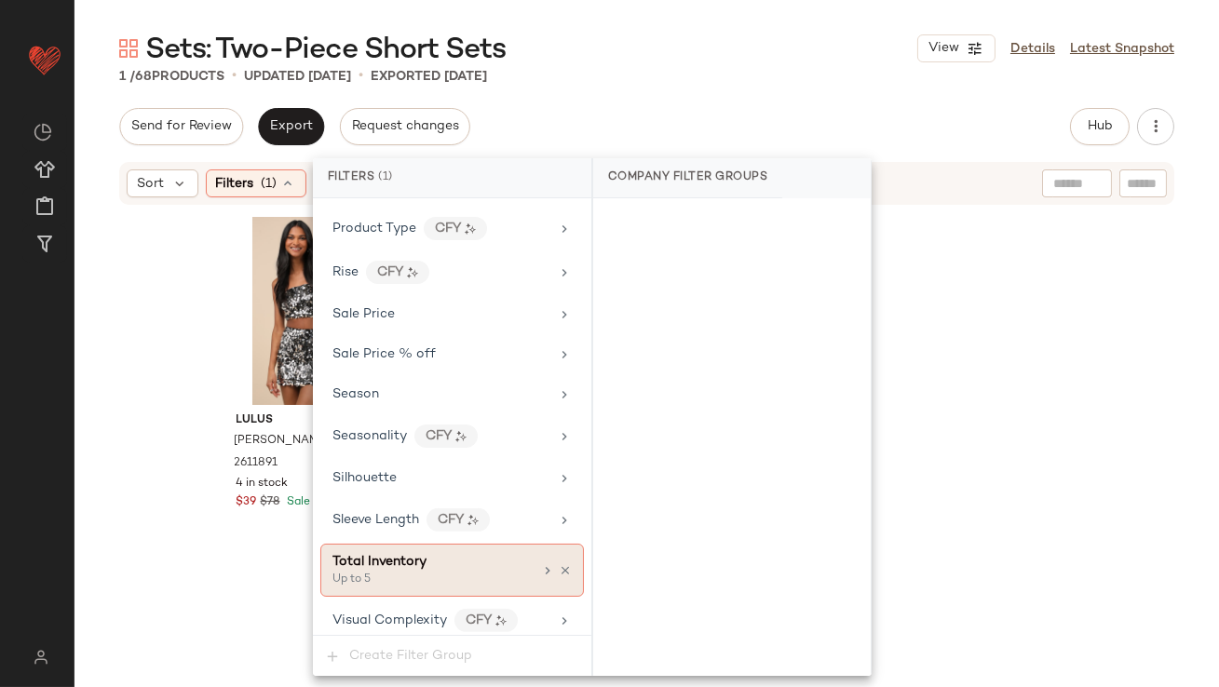
click at [559, 552] on div "Total Inventory Up to 5" at bounding box center [452, 570] width 264 height 53
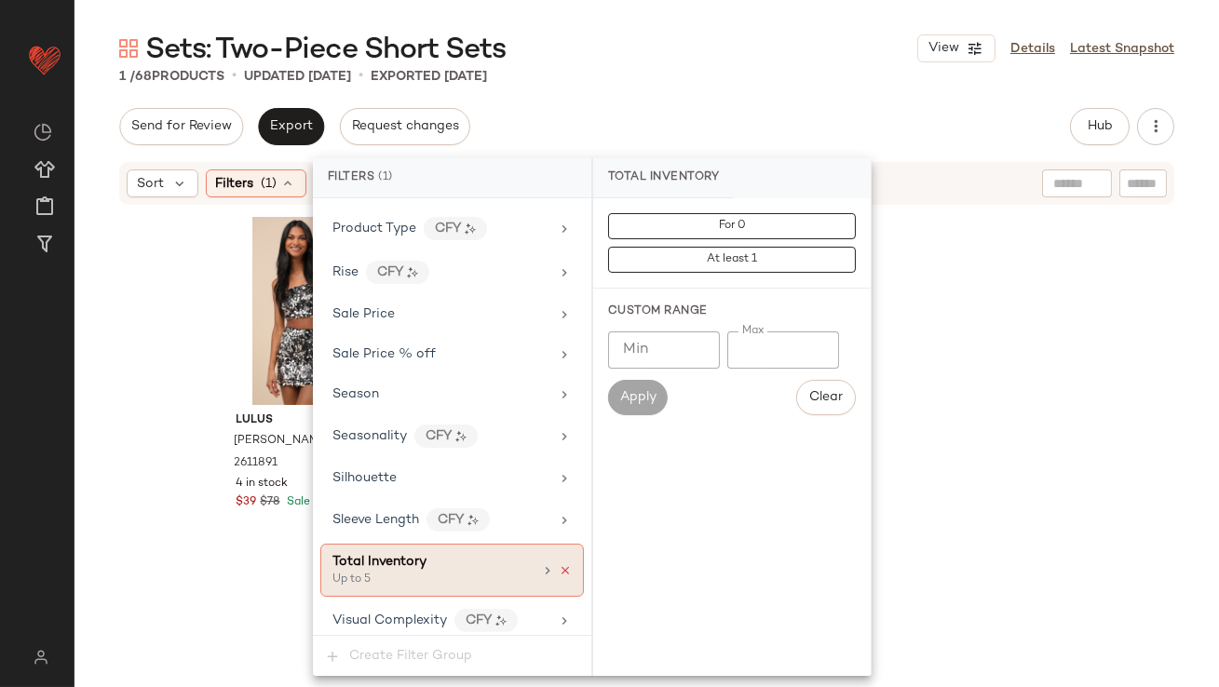
click at [559, 564] on icon at bounding box center [565, 570] width 13 height 13
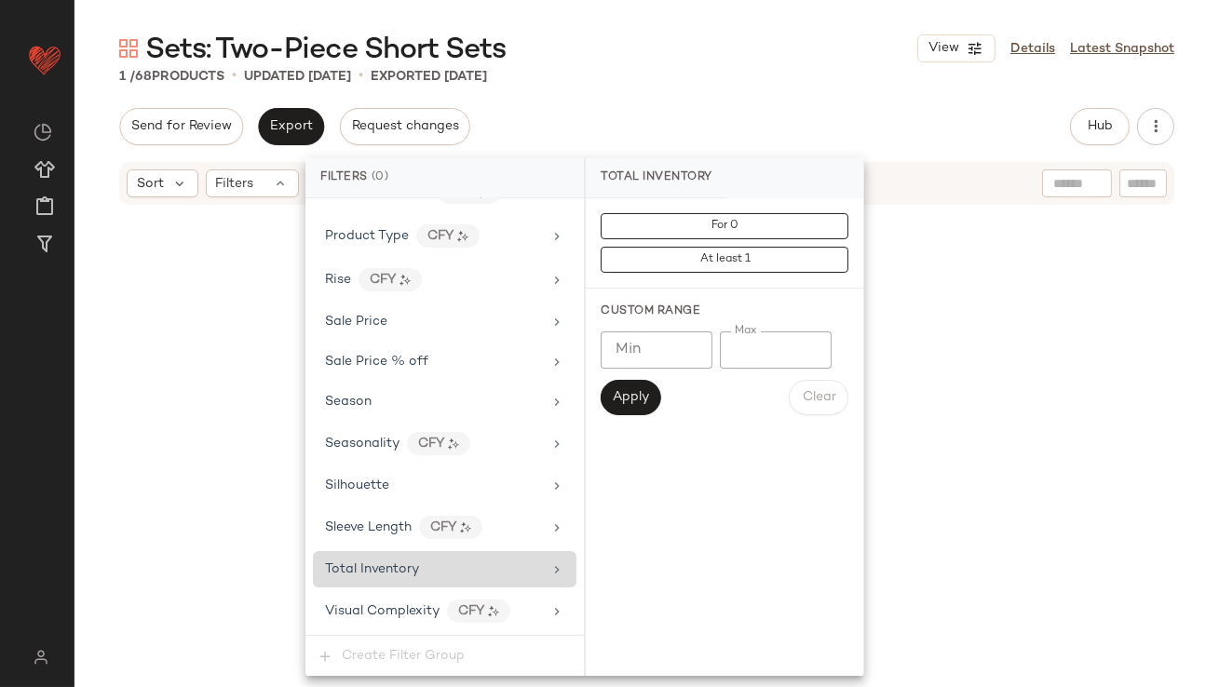
scroll to position [1388, 0]
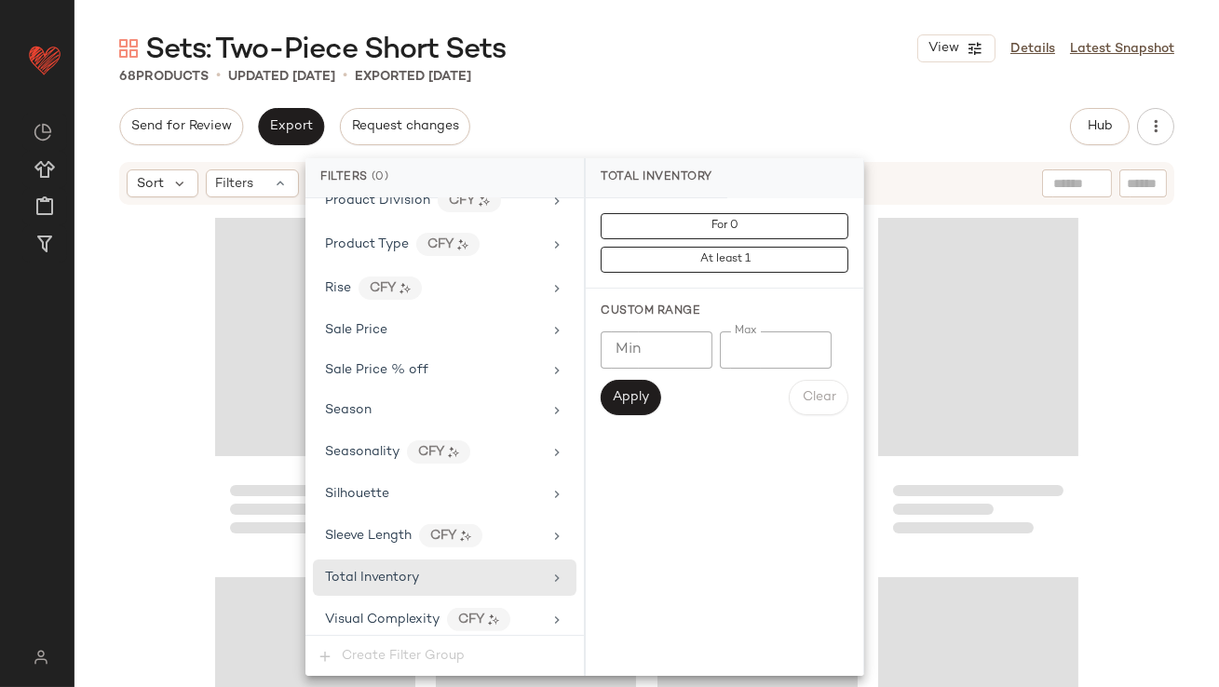
click at [685, 126] on div "Send for Review Export Request changes Hub Send for Review External Review Inte…" at bounding box center [646, 126] width 1055 height 37
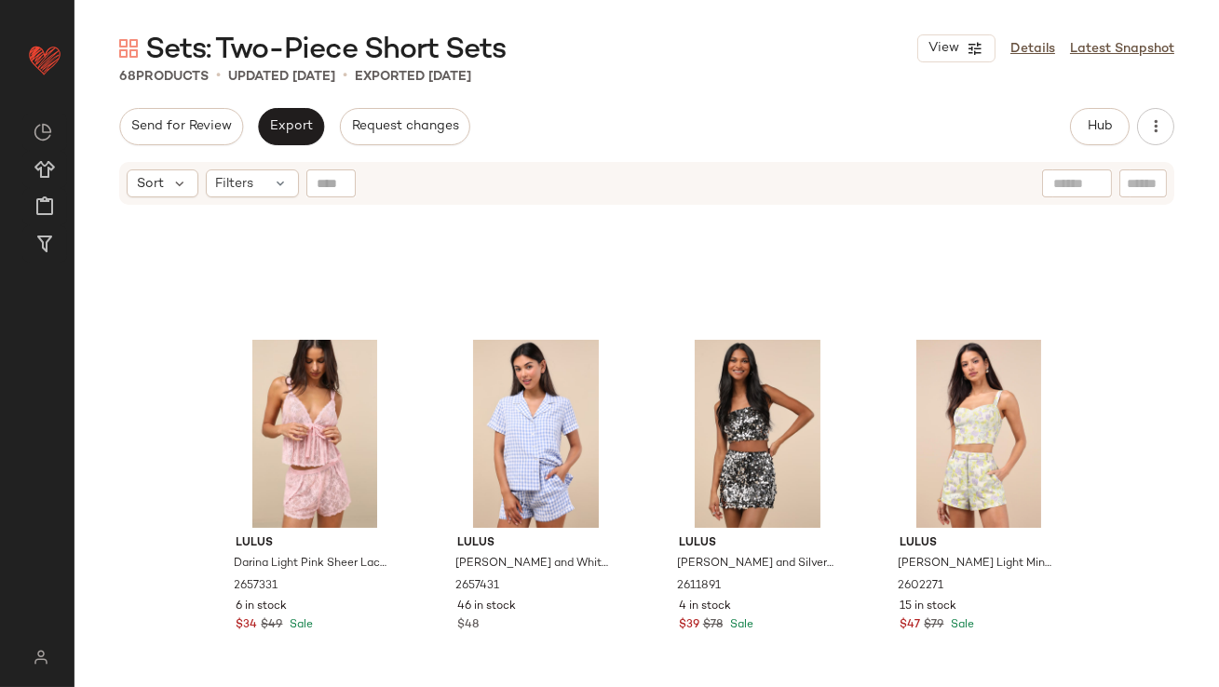
scroll to position [5255, 0]
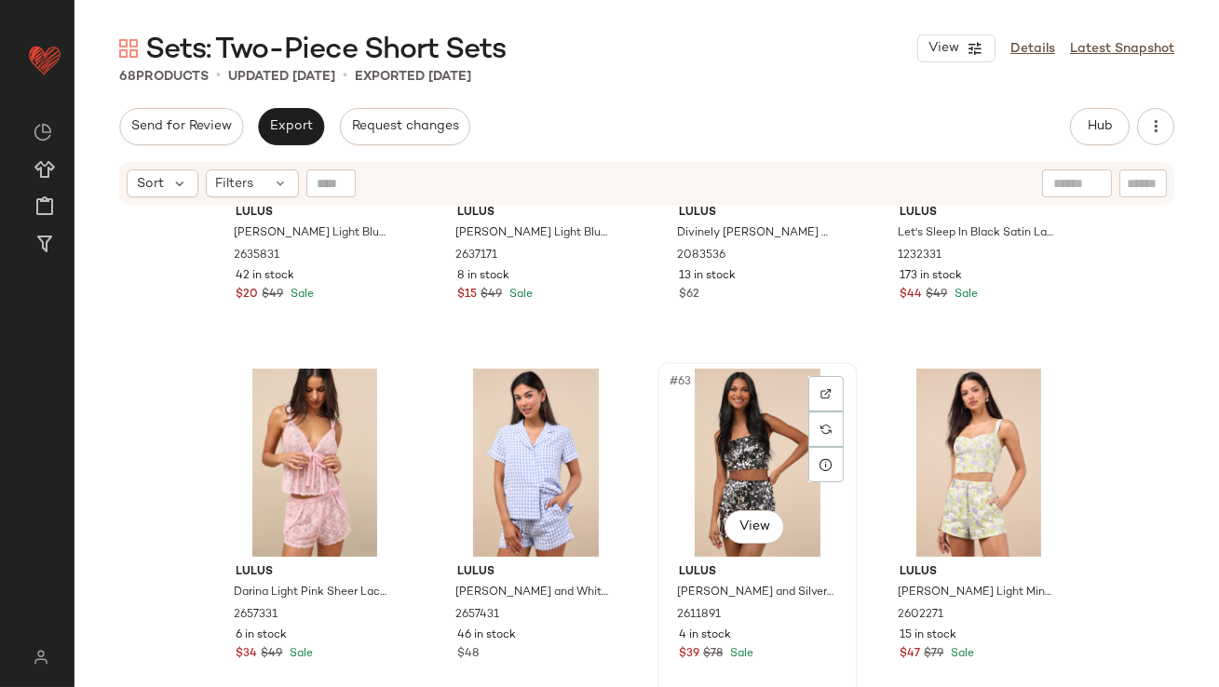
click at [760, 434] on div "#63 View" at bounding box center [757, 463] width 187 height 188
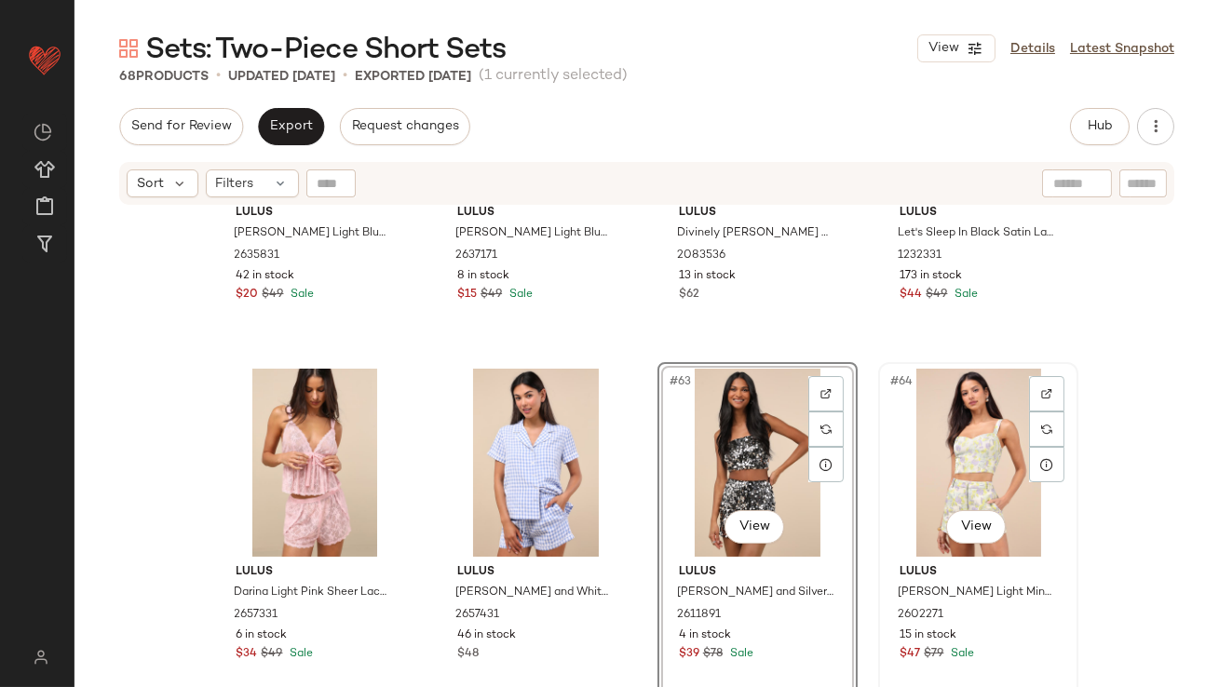
click at [913, 429] on div "#64 View" at bounding box center [978, 463] width 187 height 188
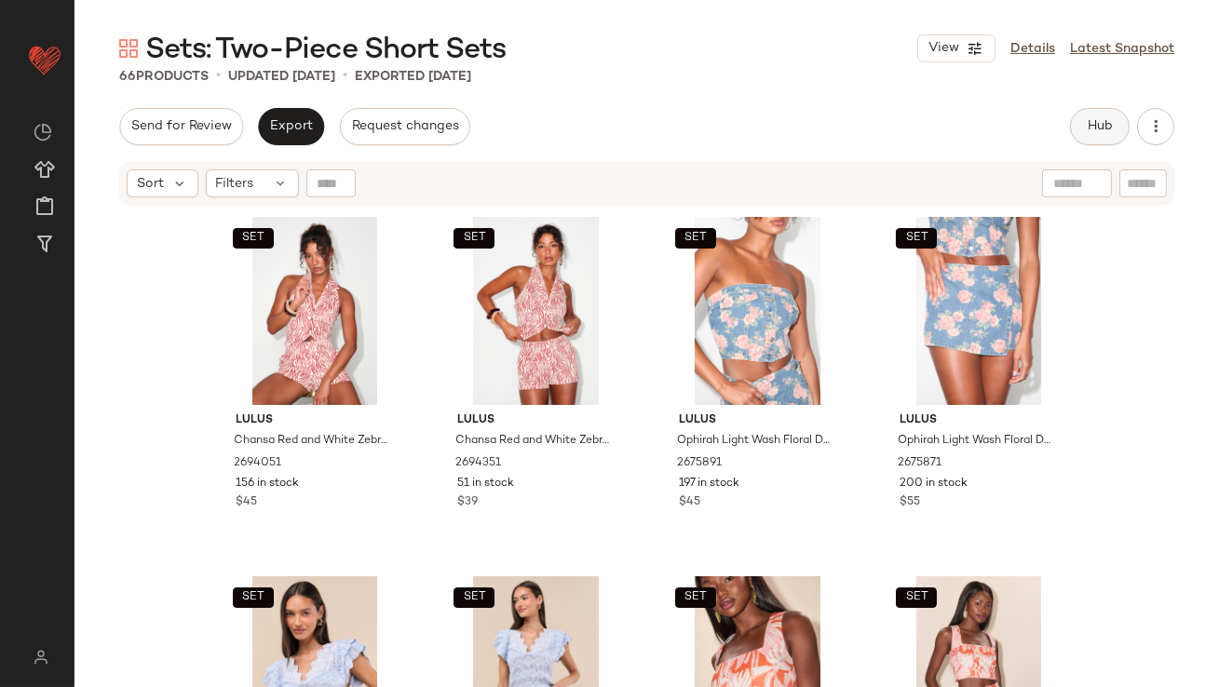
click at [1104, 114] on button "Hub" at bounding box center [1100, 126] width 60 height 37
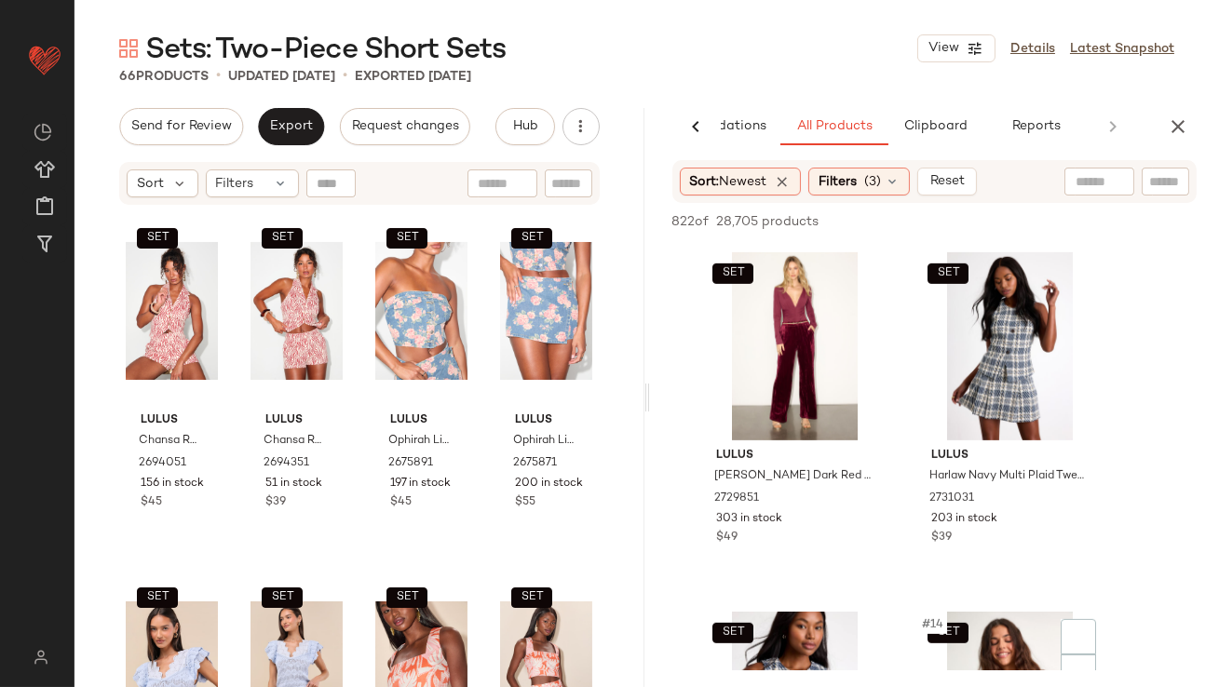
scroll to position [2161, 0]
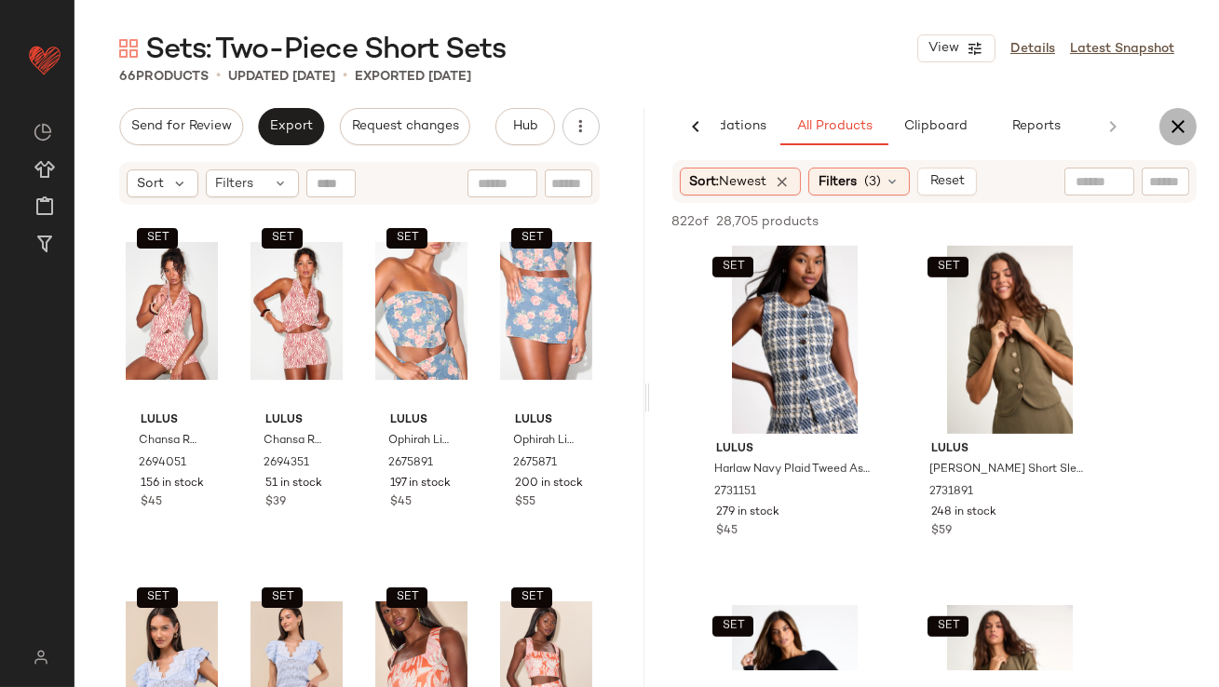
click at [1168, 126] on icon "button" at bounding box center [1178, 126] width 22 height 22
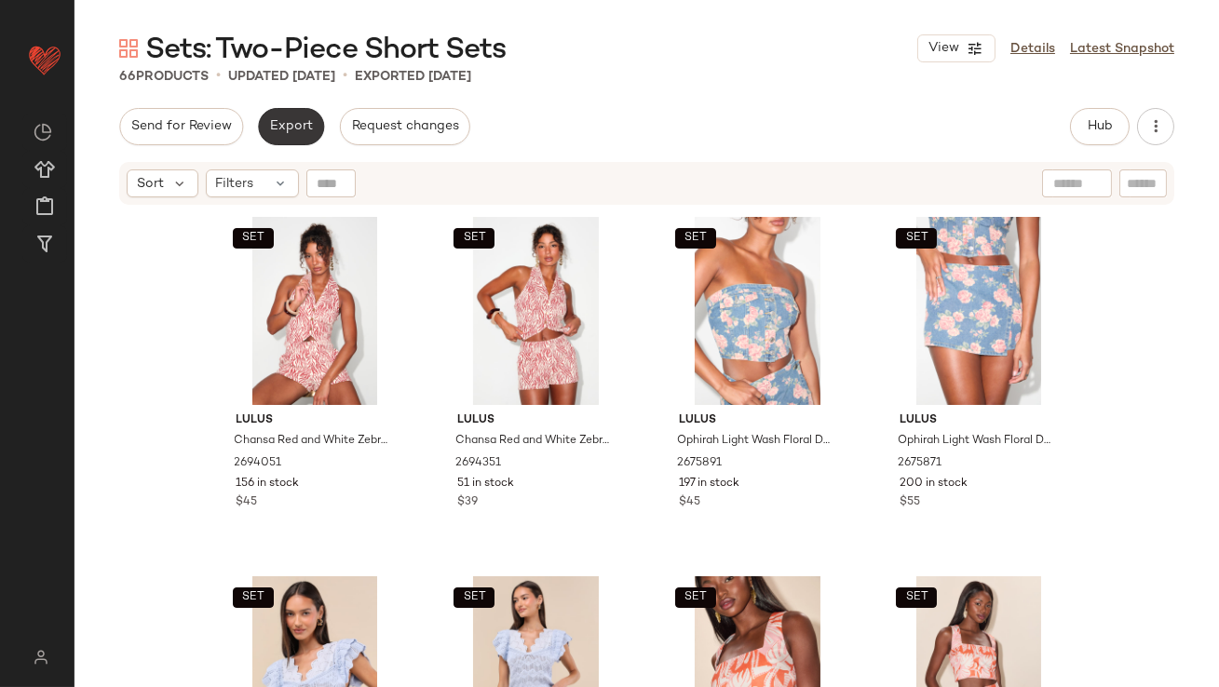
click at [304, 119] on span "Export" at bounding box center [291, 126] width 44 height 15
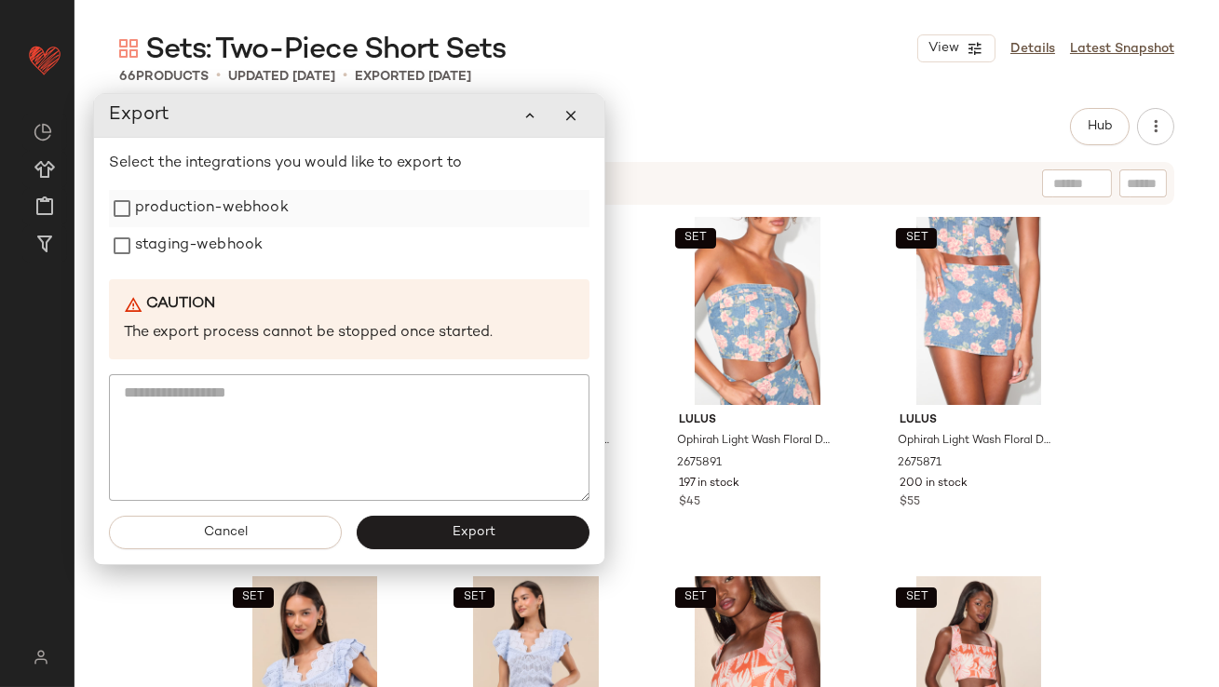
click at [268, 200] on label "production-webhook" at bounding box center [212, 208] width 154 height 37
click at [259, 243] on label "staging-webhook" at bounding box center [198, 245] width 128 height 37
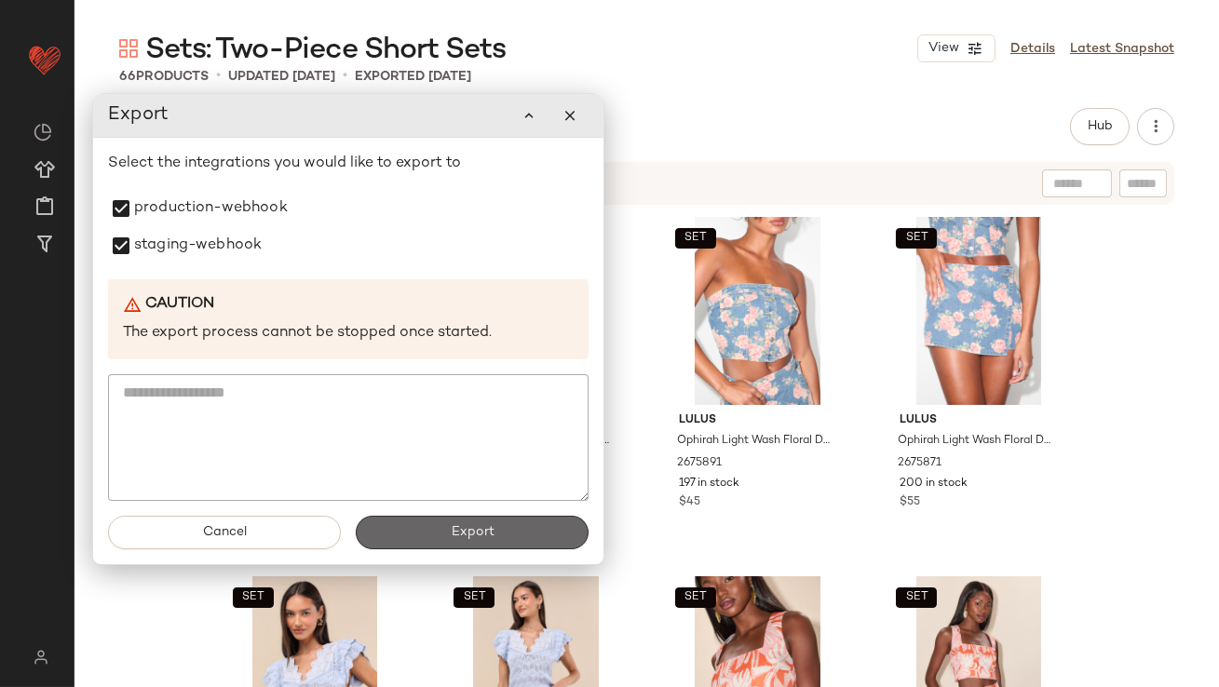
click at [455, 529] on span "Export" at bounding box center [472, 532] width 44 height 15
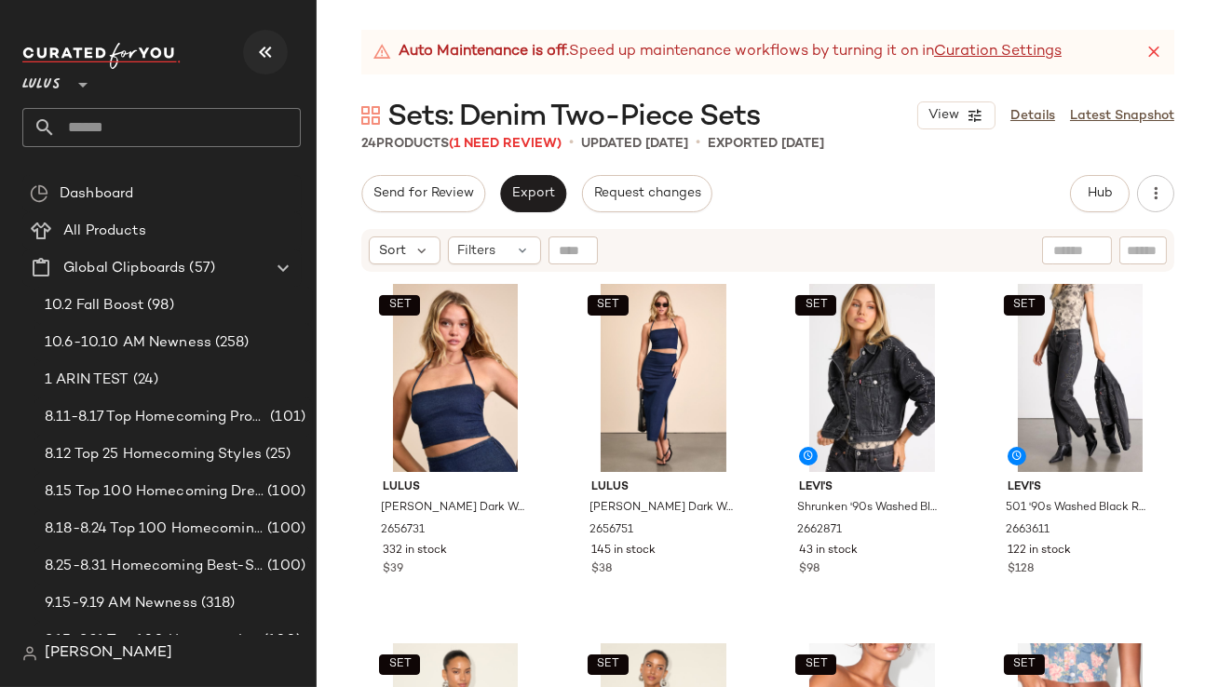
click at [278, 51] on button "button" at bounding box center [265, 52] width 45 height 45
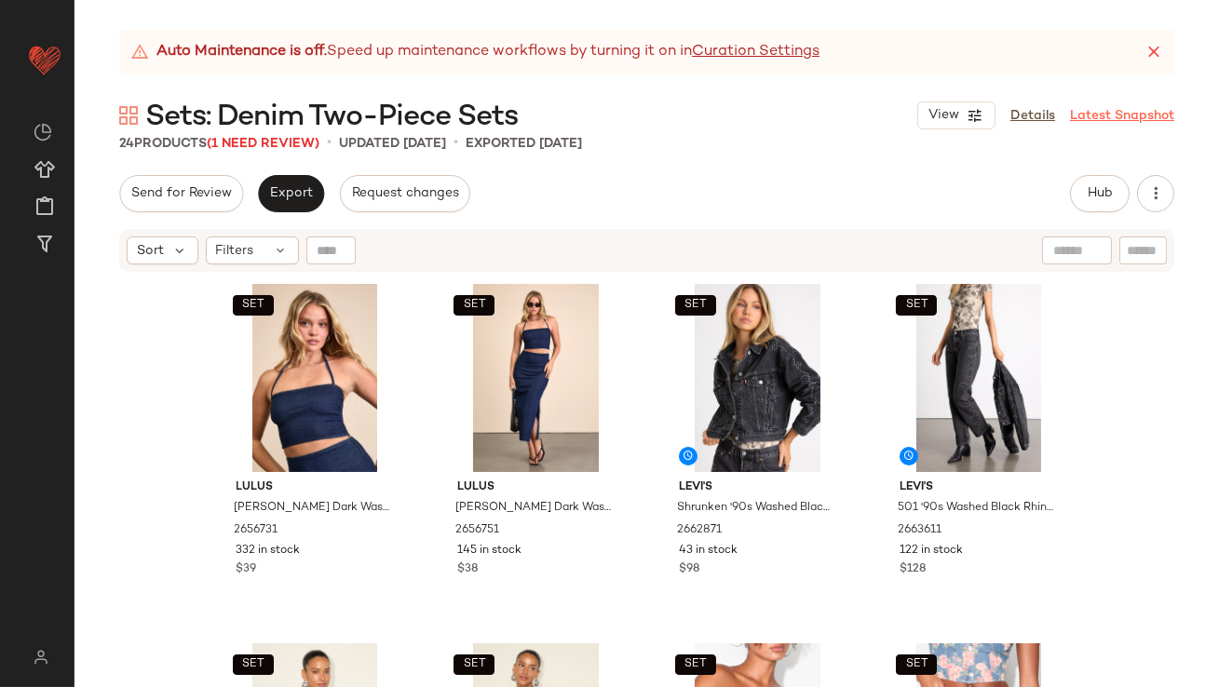
click at [1152, 51] on icon at bounding box center [1154, 52] width 19 height 19
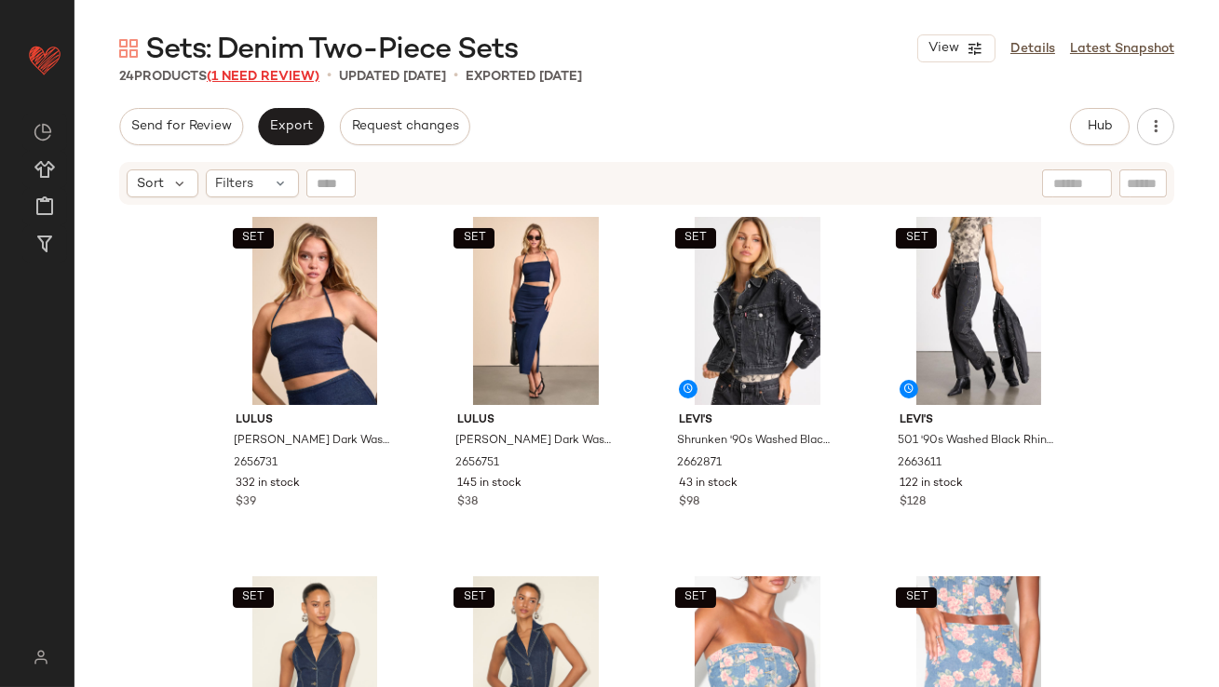
click at [265, 71] on span "(1 Need Review)" at bounding box center [263, 77] width 113 height 14
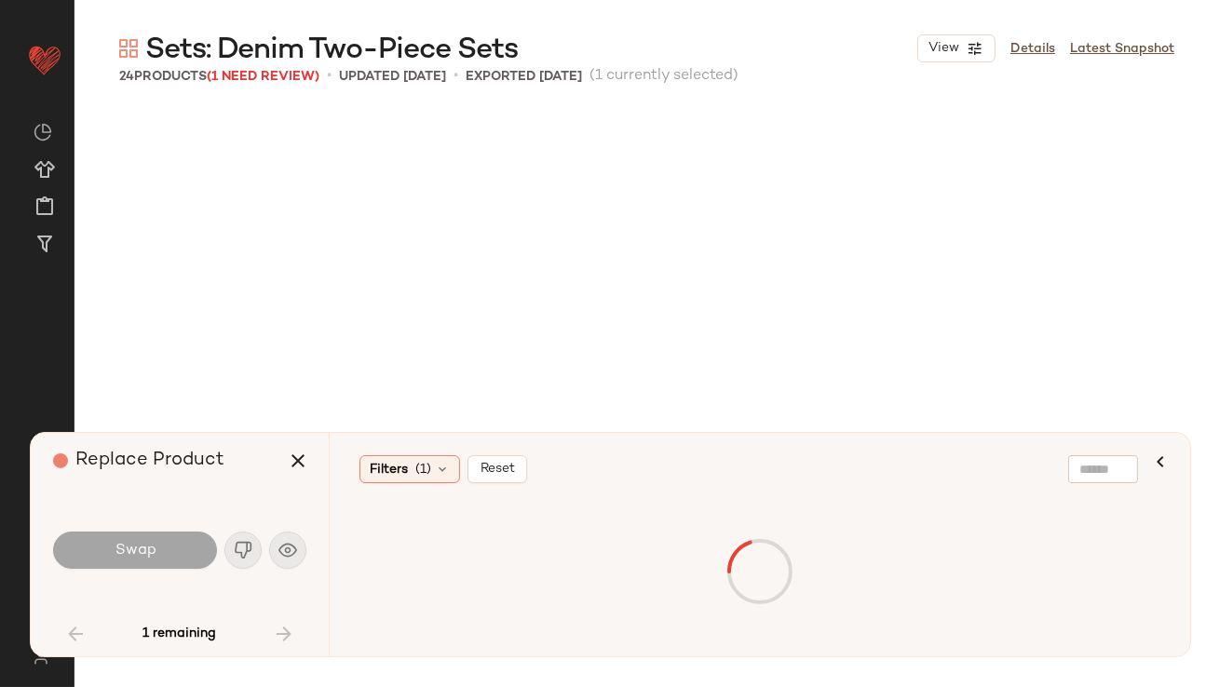
scroll to position [1580, 0]
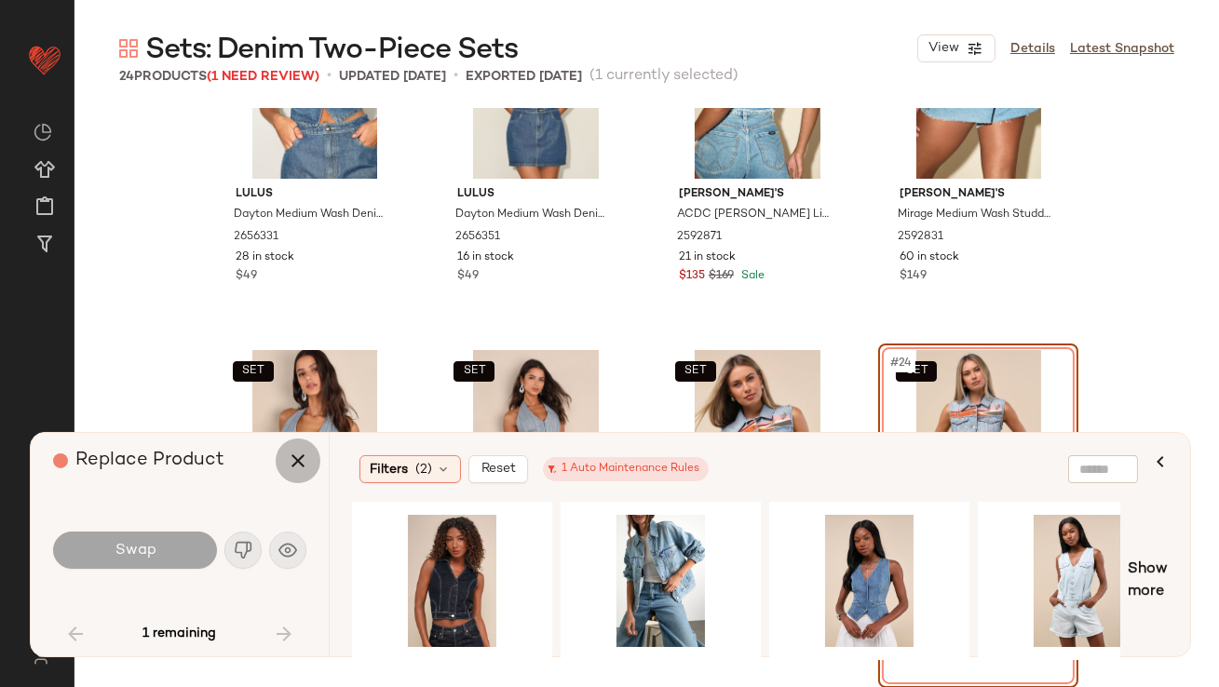
click at [296, 457] on icon "button" at bounding box center [298, 461] width 22 height 22
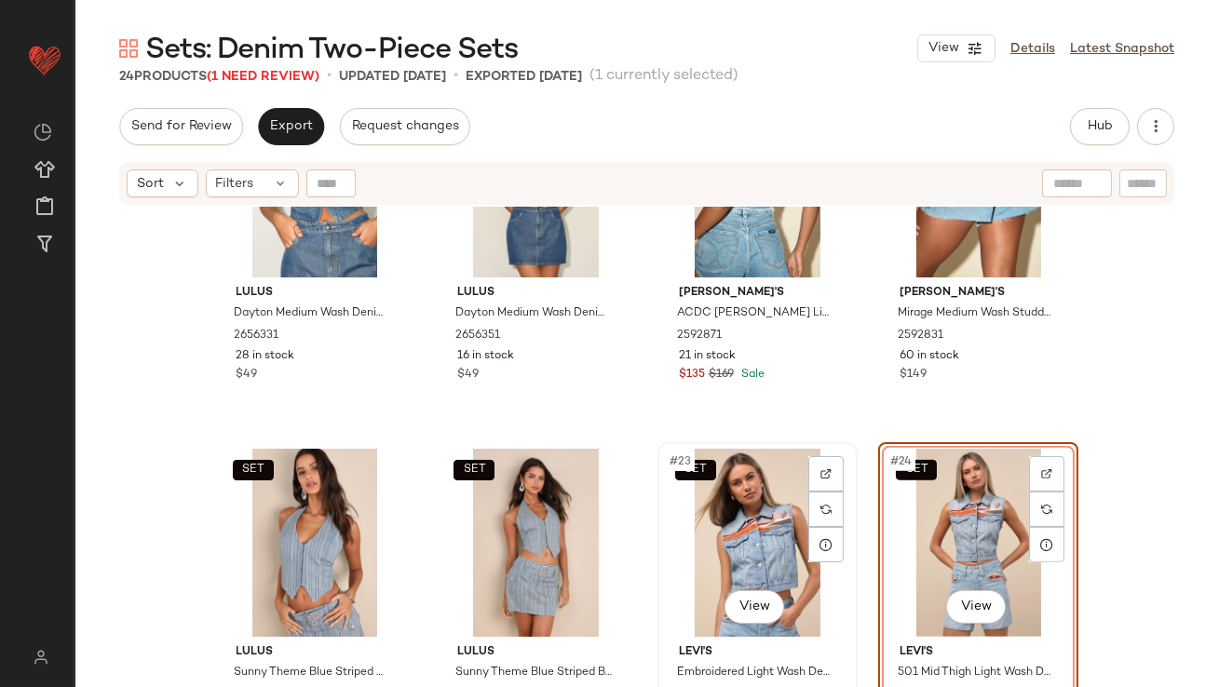
click at [750, 520] on div "SET #23 View" at bounding box center [757, 543] width 187 height 188
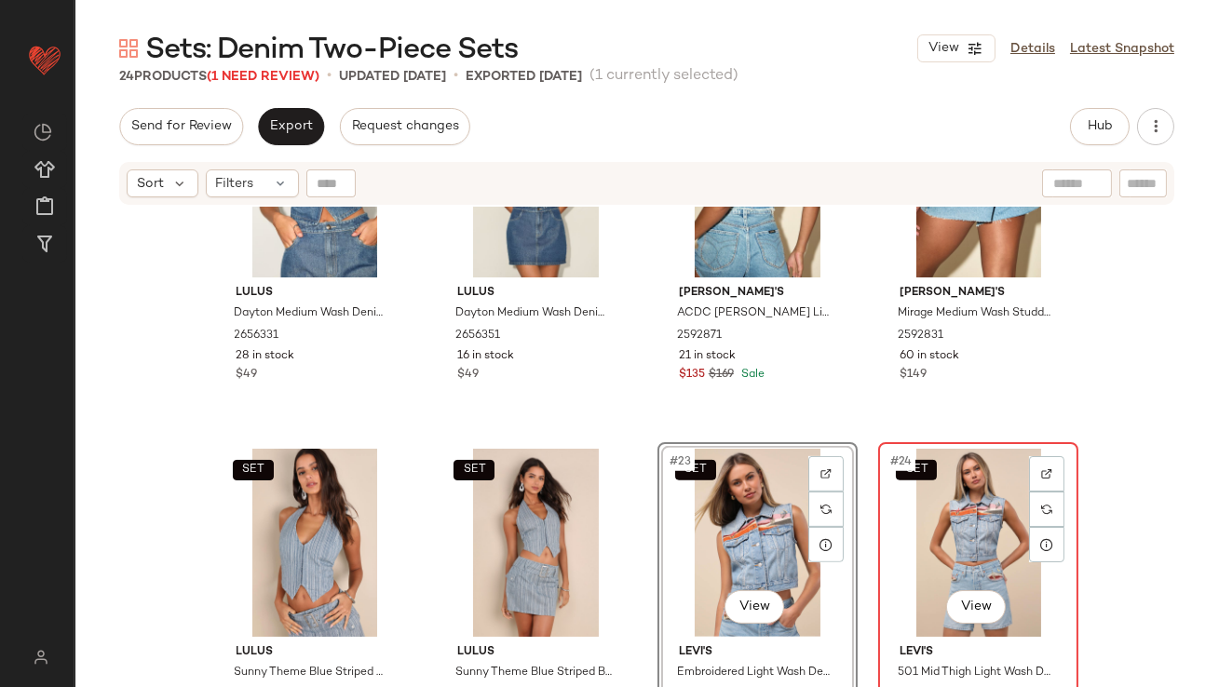
click at [944, 518] on div "SET #24 View" at bounding box center [978, 543] width 187 height 188
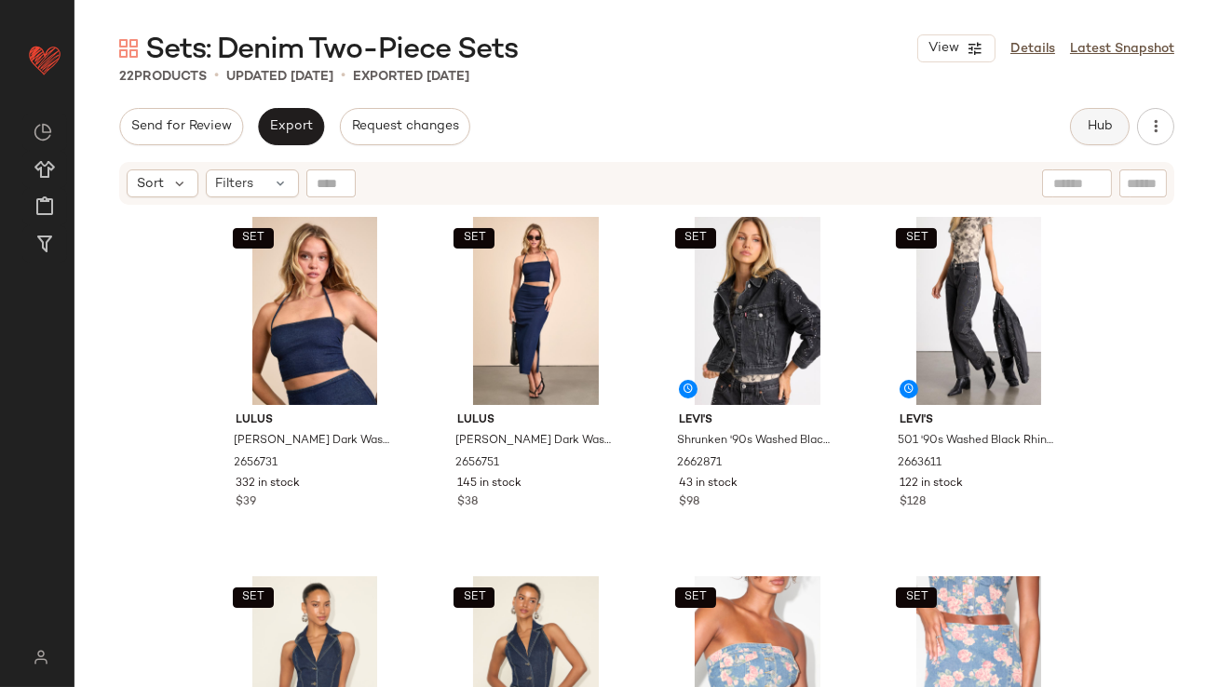
click at [1084, 141] on button "Hub" at bounding box center [1100, 126] width 60 height 37
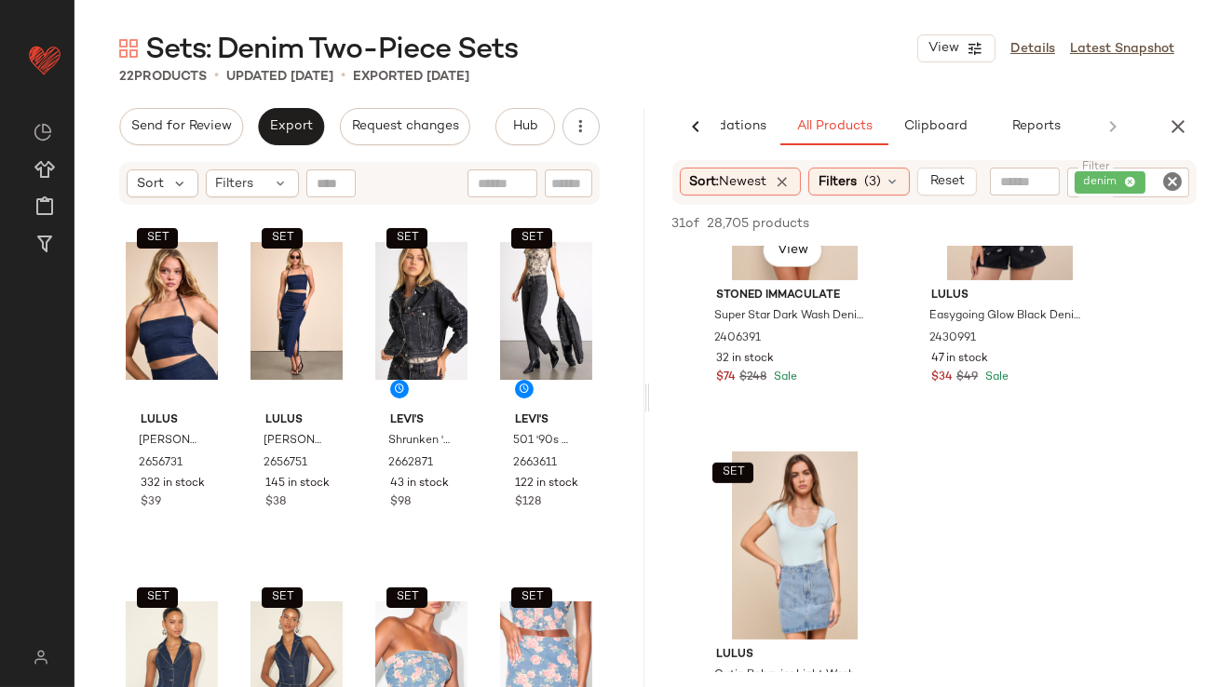
scroll to position [1708, 0]
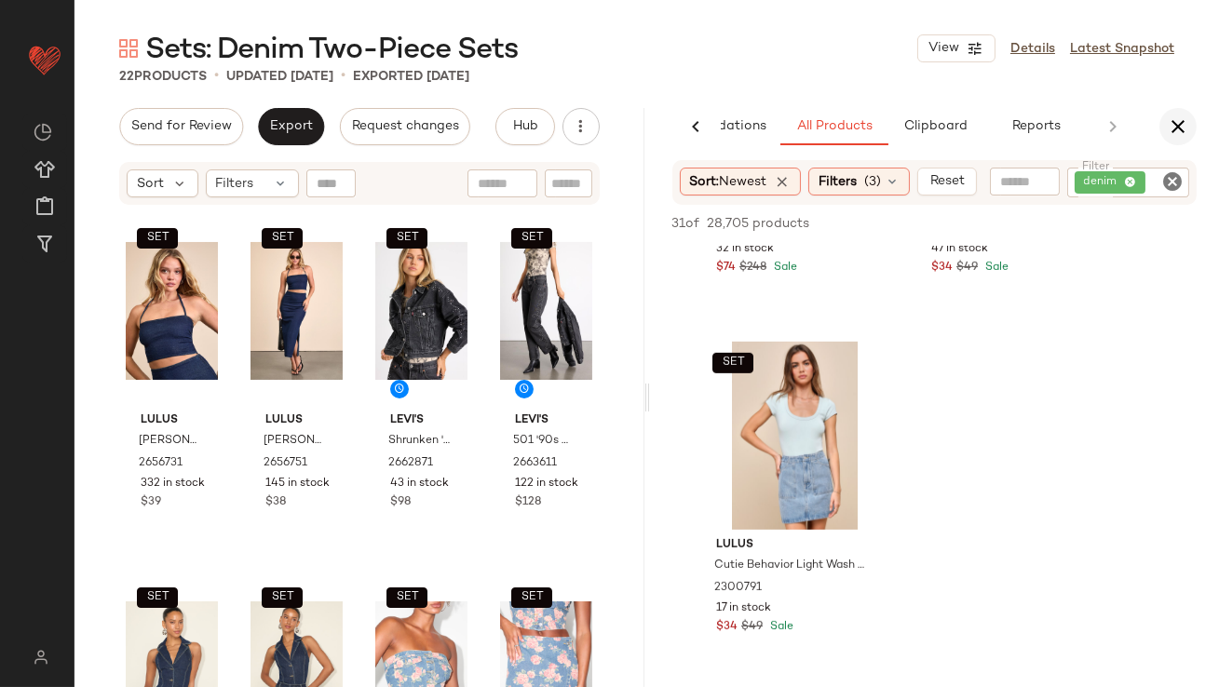
click at [1179, 128] on icon "button" at bounding box center [1178, 126] width 22 height 22
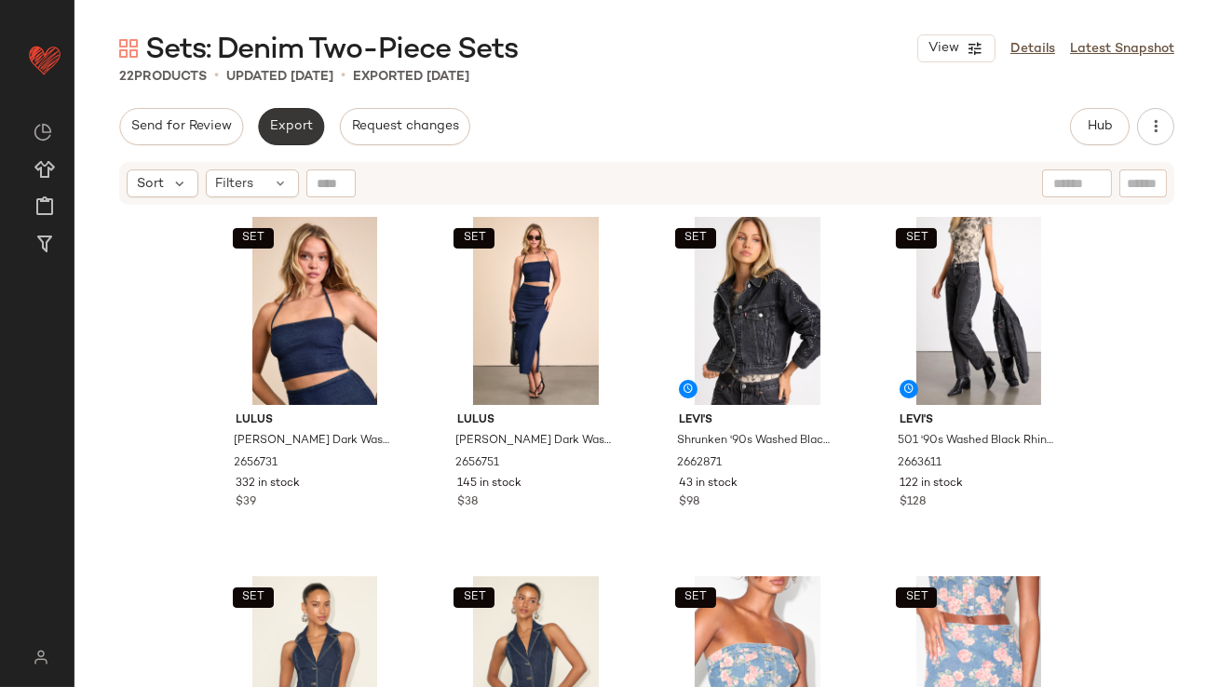
click at [314, 126] on button "Export" at bounding box center [291, 126] width 66 height 37
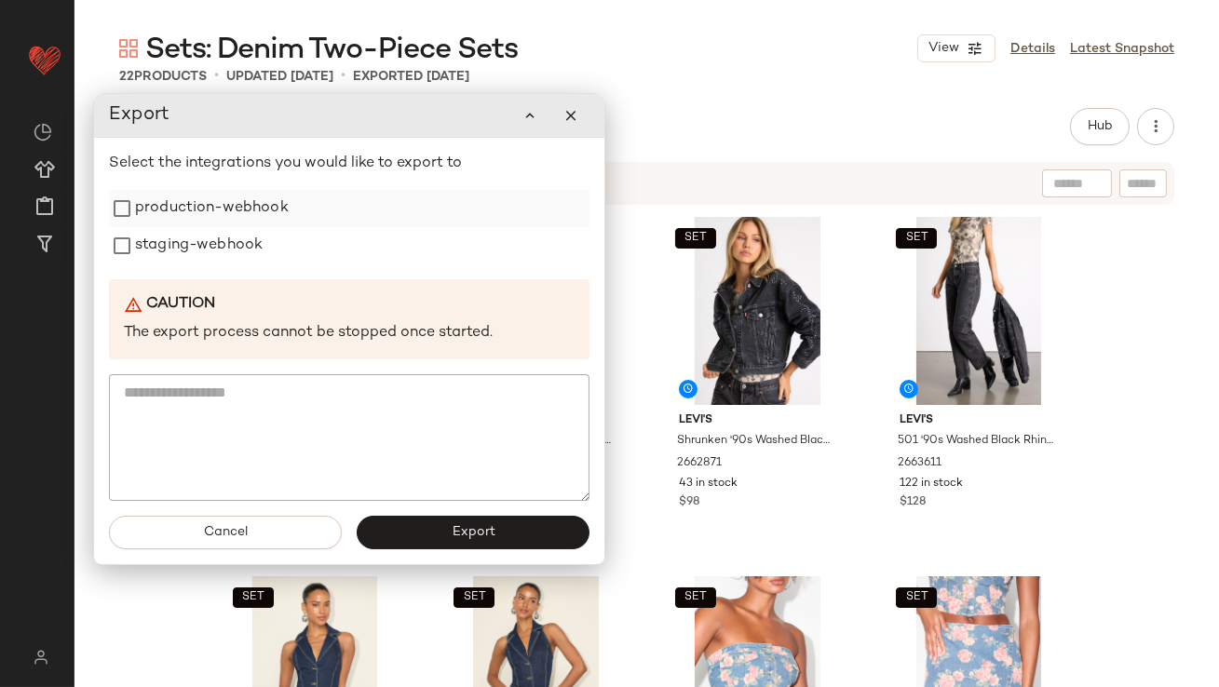
click at [282, 203] on label "production-webhook" at bounding box center [212, 208] width 154 height 37
click at [274, 228] on div "staging-webhook" at bounding box center [349, 245] width 481 height 37
click at [232, 254] on label "staging-webhook" at bounding box center [199, 245] width 128 height 37
click at [425, 527] on button "Export" at bounding box center [473, 533] width 233 height 34
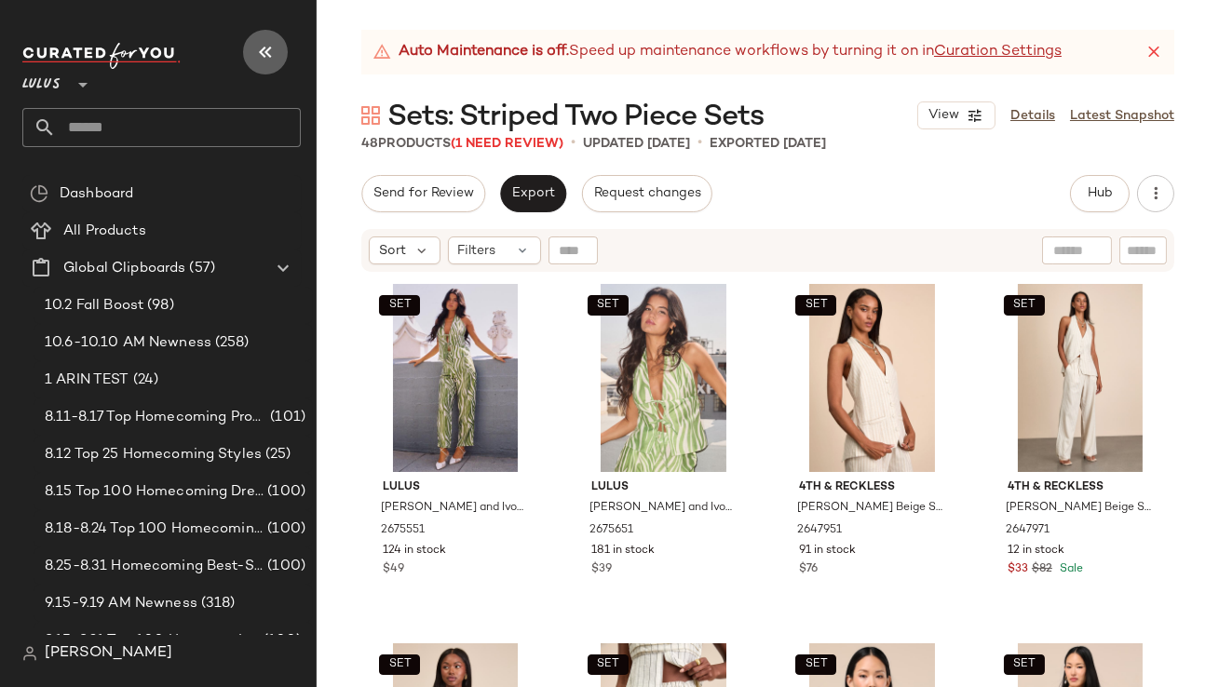
click at [282, 46] on button "button" at bounding box center [265, 52] width 45 height 45
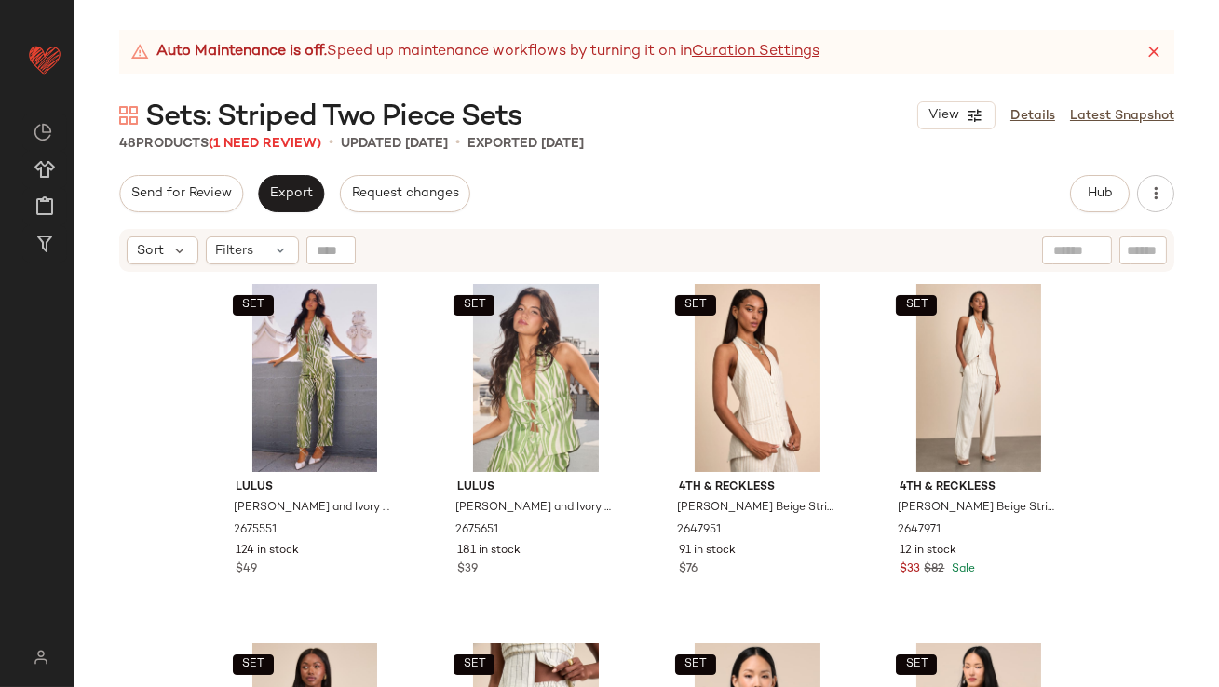
click at [1145, 53] on icon at bounding box center [1154, 52] width 19 height 19
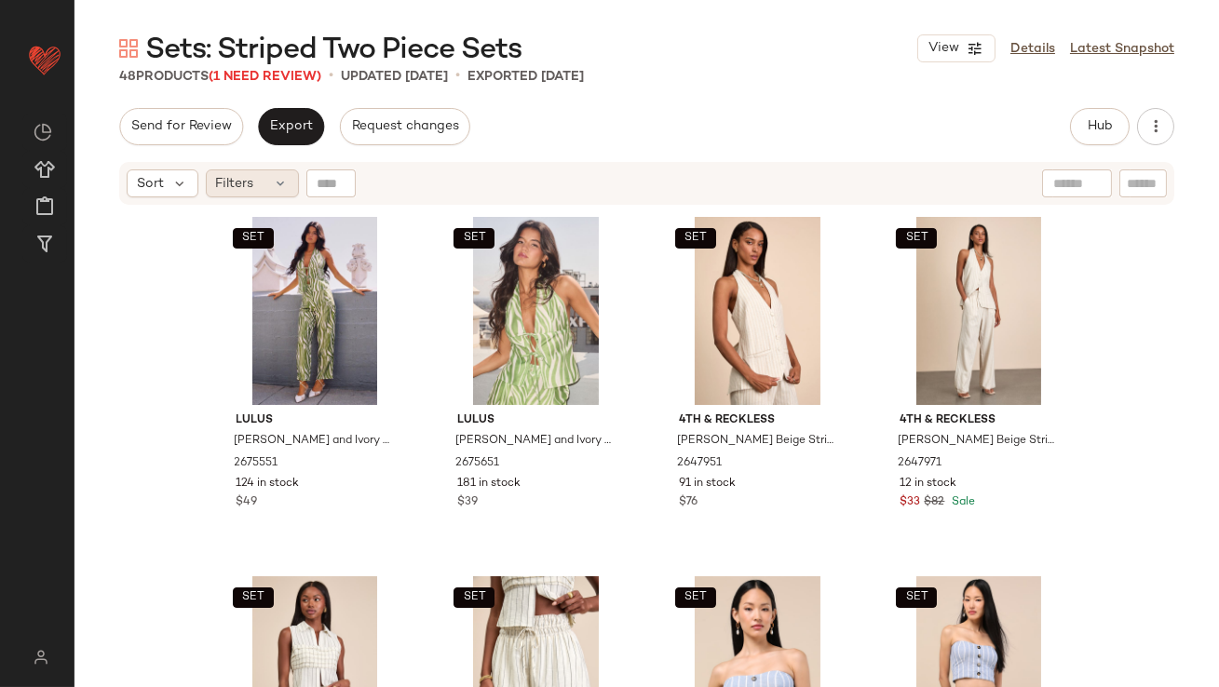
click at [272, 171] on div "Filters" at bounding box center [252, 183] width 93 height 28
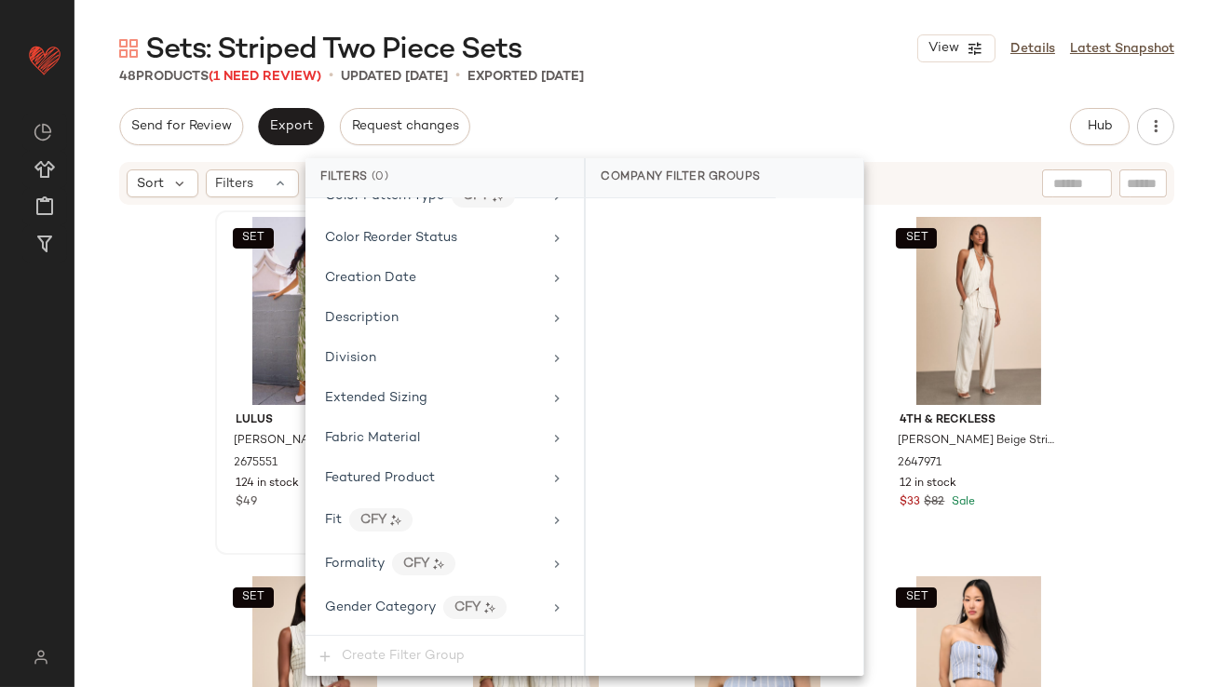
scroll to position [1388, 0]
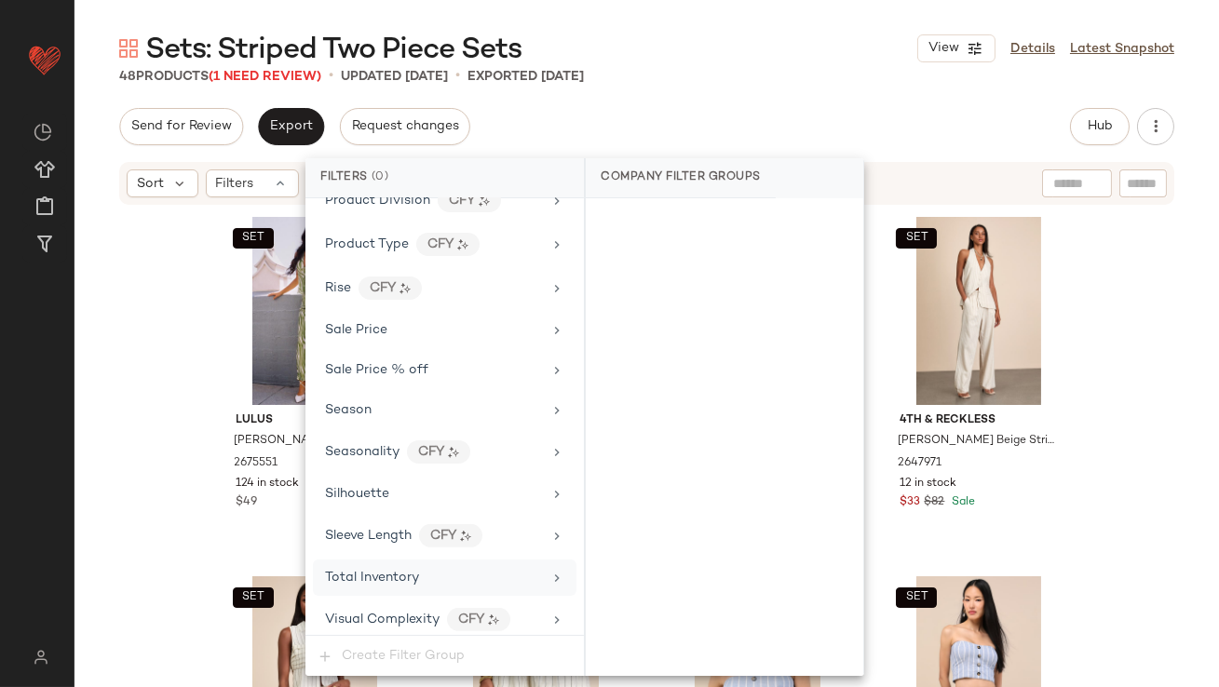
click at [382, 571] on span "Total Inventory" at bounding box center [372, 578] width 94 height 14
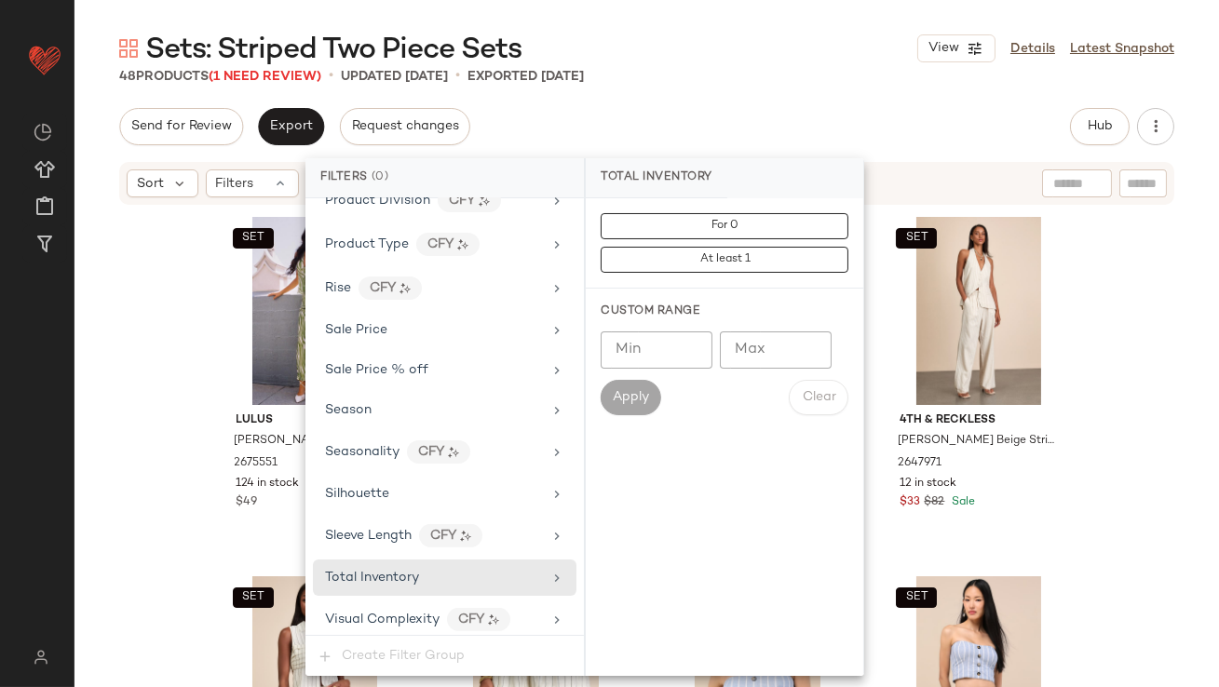
click at [780, 337] on input "Max" at bounding box center [776, 350] width 112 height 37
click at [724, 138] on div "Send for Review Export Request changes Hub Send for Review External Review Inte…" at bounding box center [646, 126] width 1055 height 37
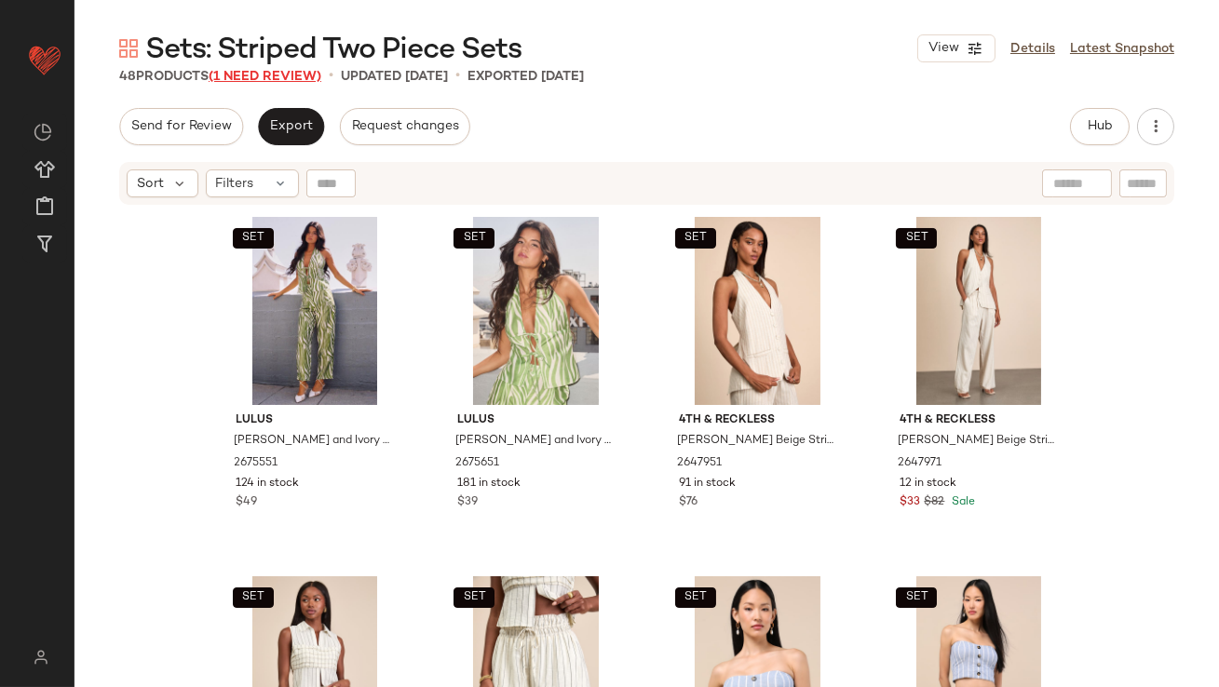
click at [244, 79] on span "(1 Need Review)" at bounding box center [265, 77] width 113 height 14
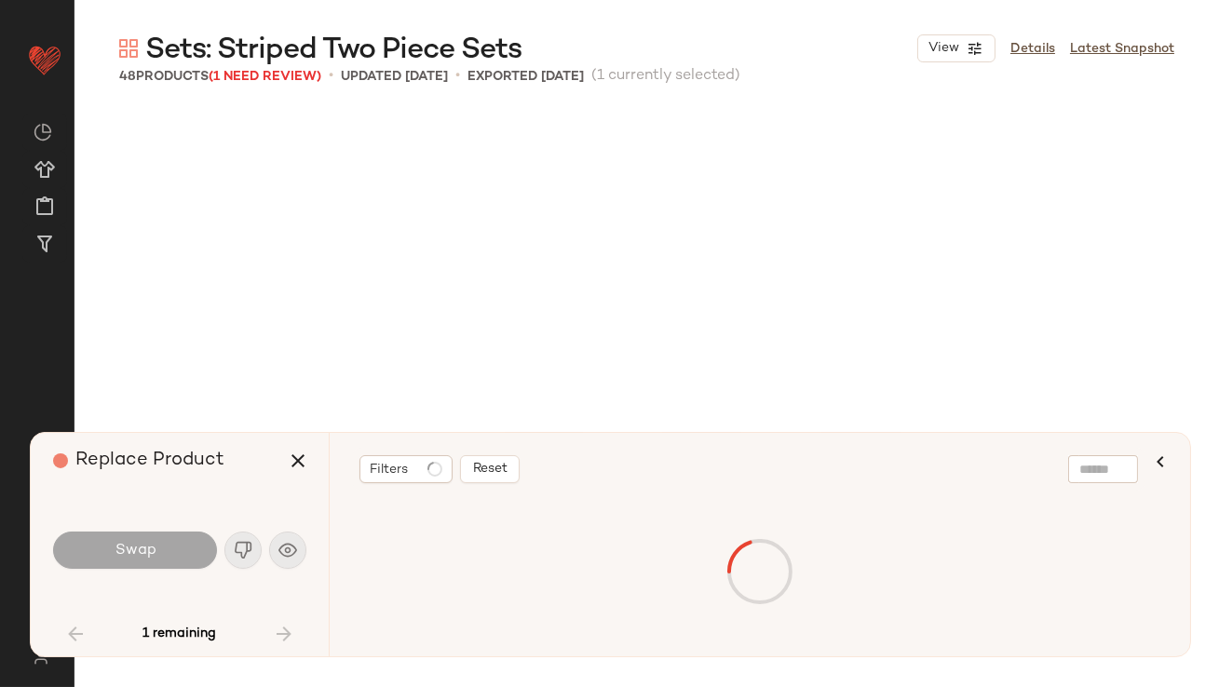
scroll to position [3595, 0]
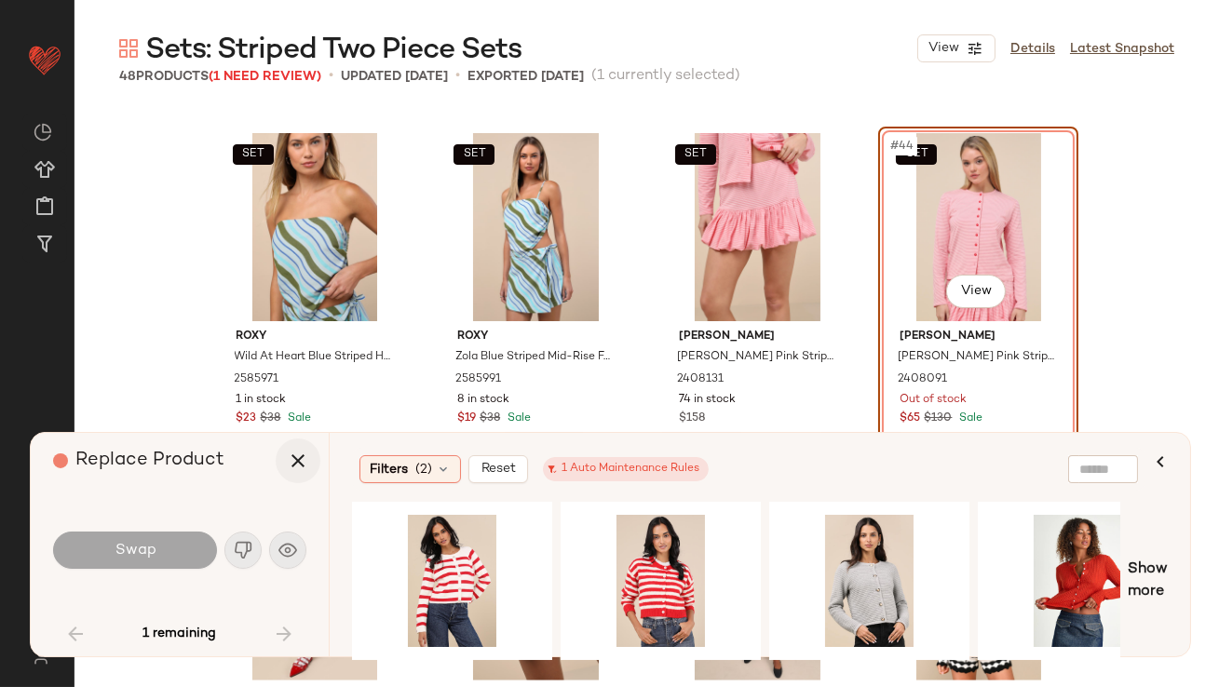
click at [294, 456] on icon "button" at bounding box center [298, 461] width 22 height 22
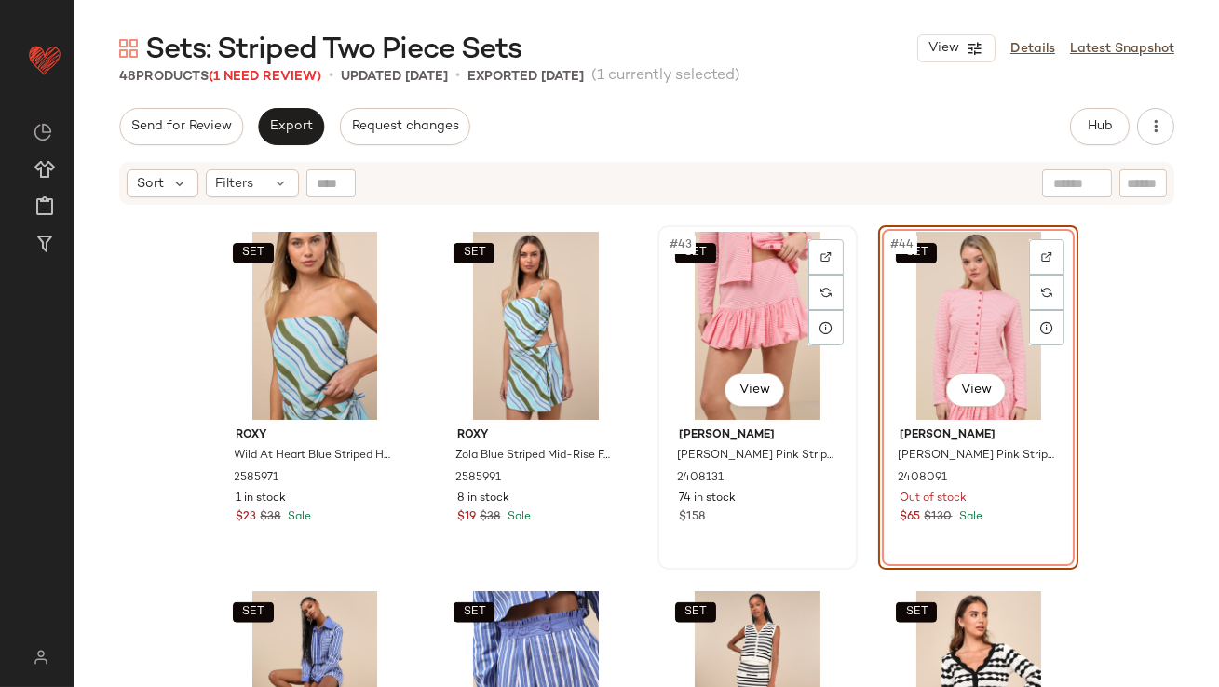
drag, startPoint x: 757, startPoint y: 313, endPoint x: 780, endPoint y: 313, distance: 23.3
click at [756, 313] on div "SET #43 View" at bounding box center [757, 326] width 187 height 188
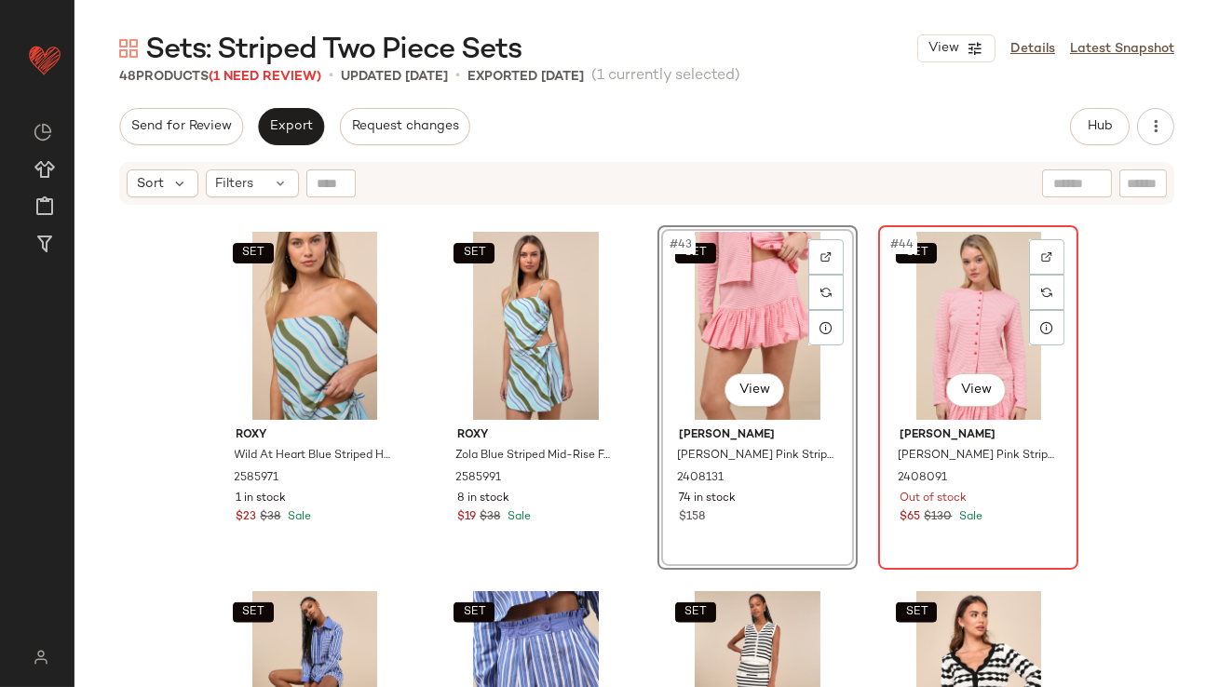
click at [940, 308] on div "SET #44 View" at bounding box center [978, 326] width 187 height 188
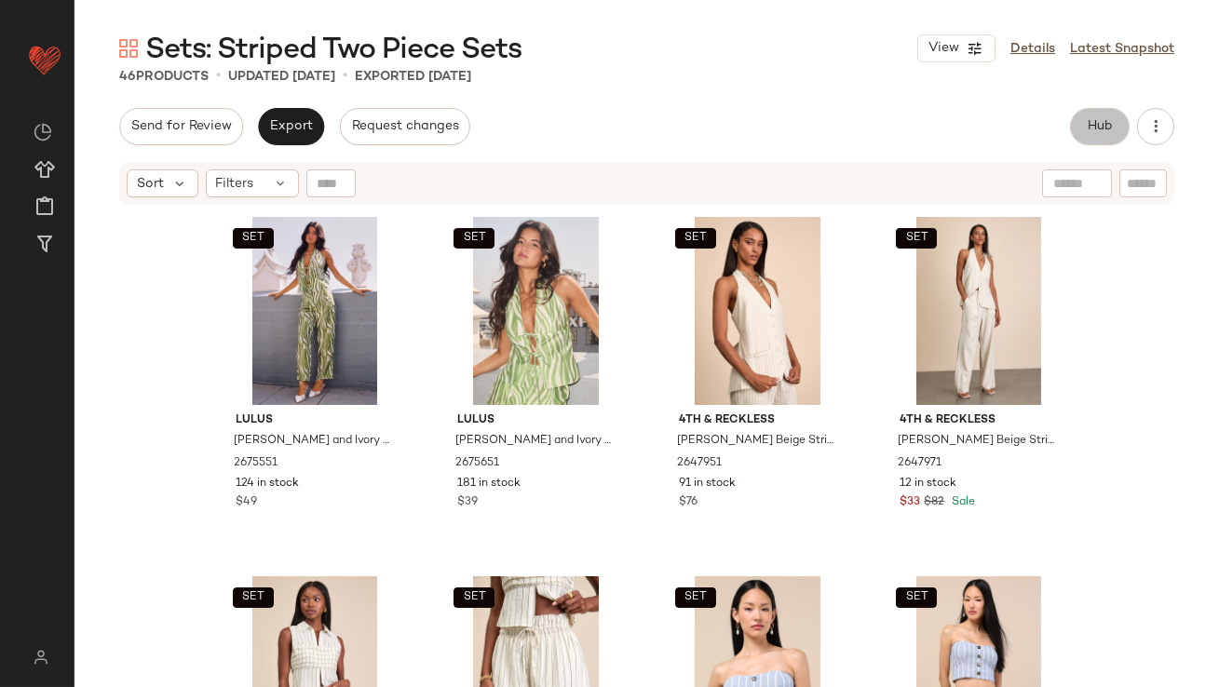
click at [1116, 118] on button "Hub" at bounding box center [1100, 126] width 60 height 37
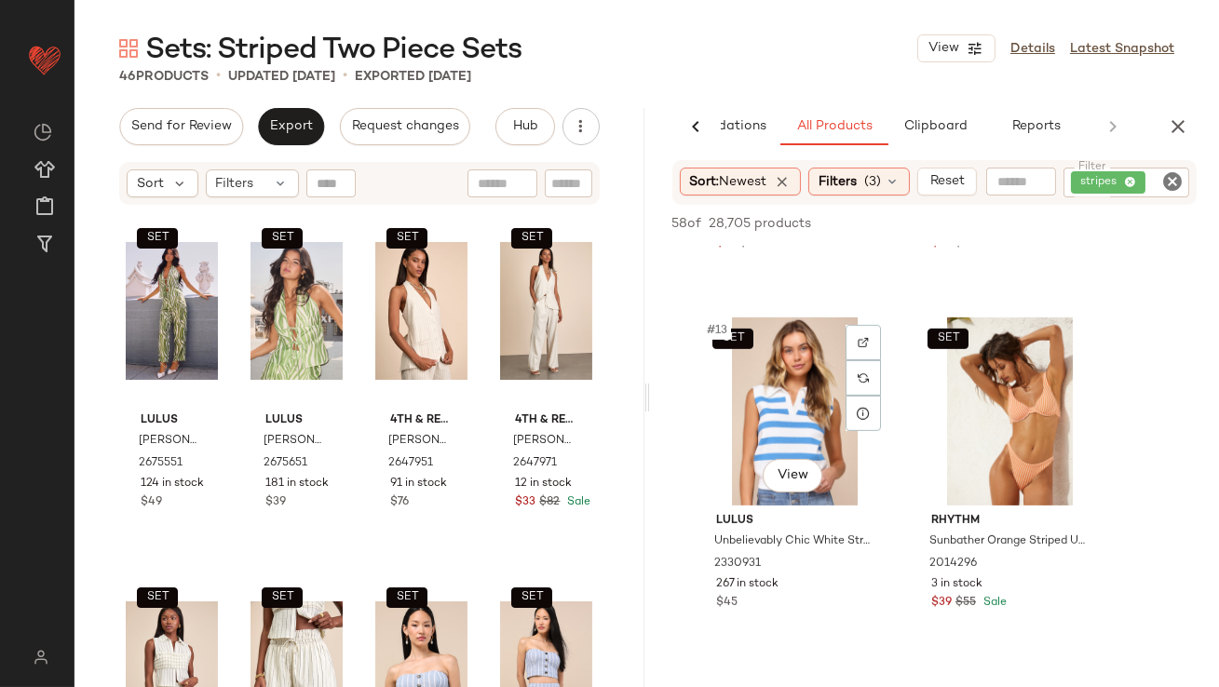
scroll to position [2245, 0]
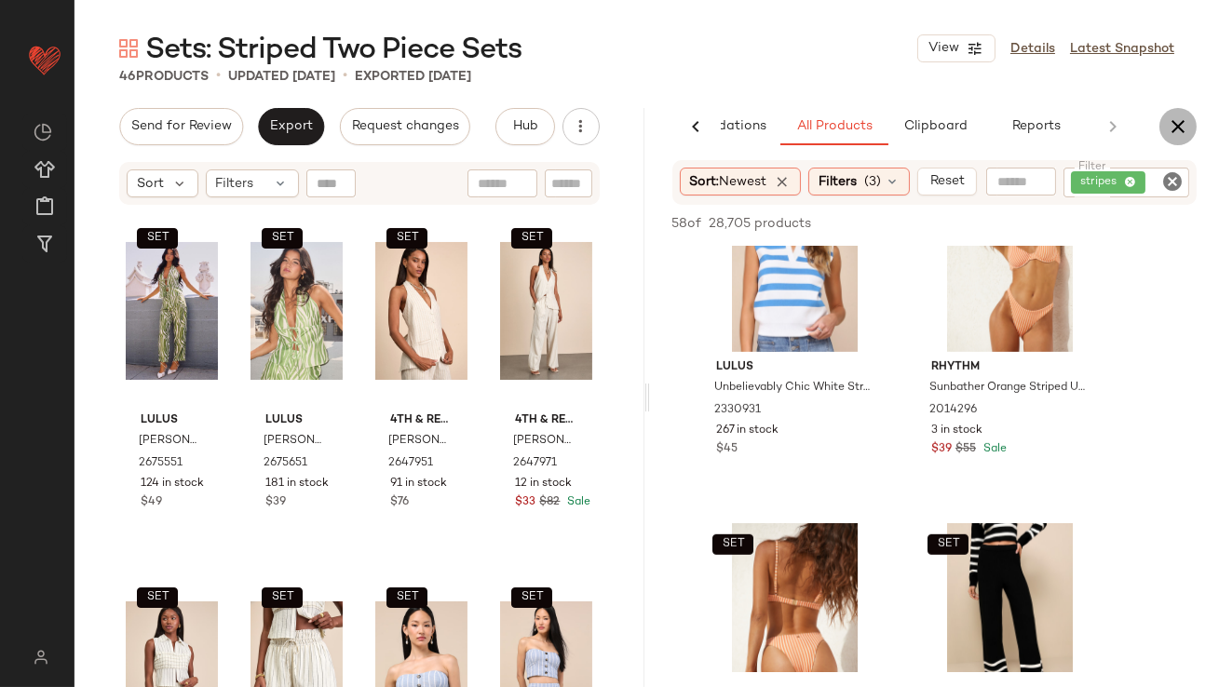
click at [1174, 119] on icon "button" at bounding box center [1178, 126] width 22 height 22
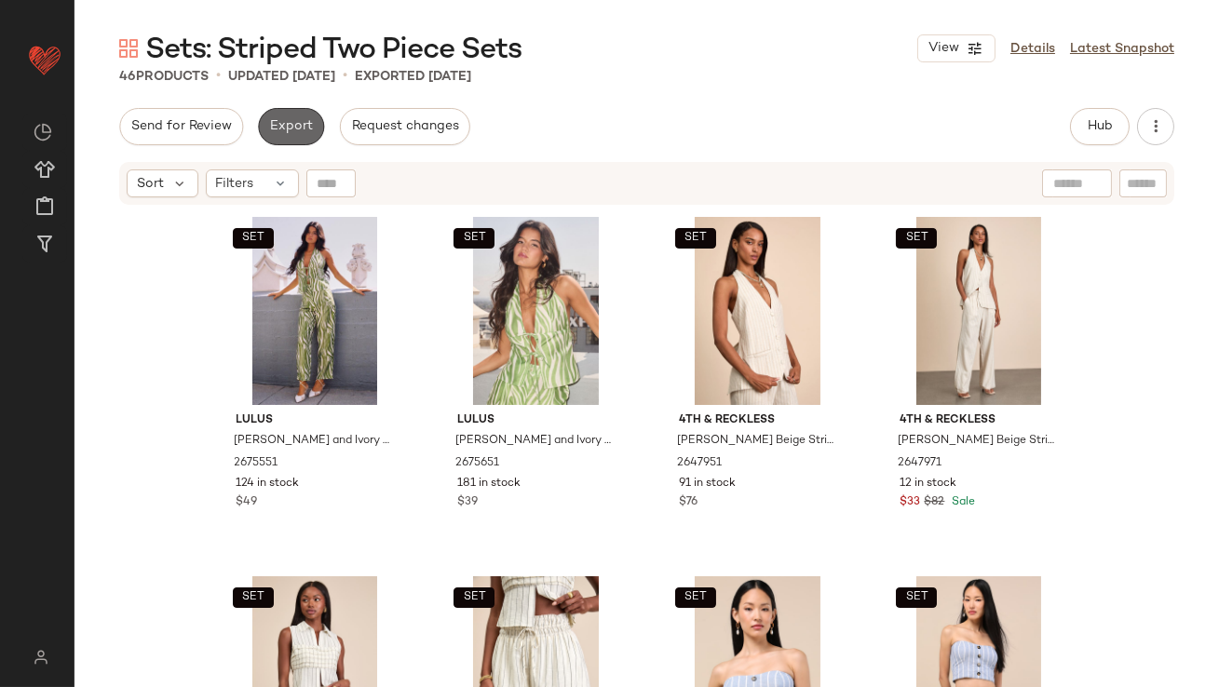
click at [302, 141] on button "Export" at bounding box center [291, 126] width 66 height 37
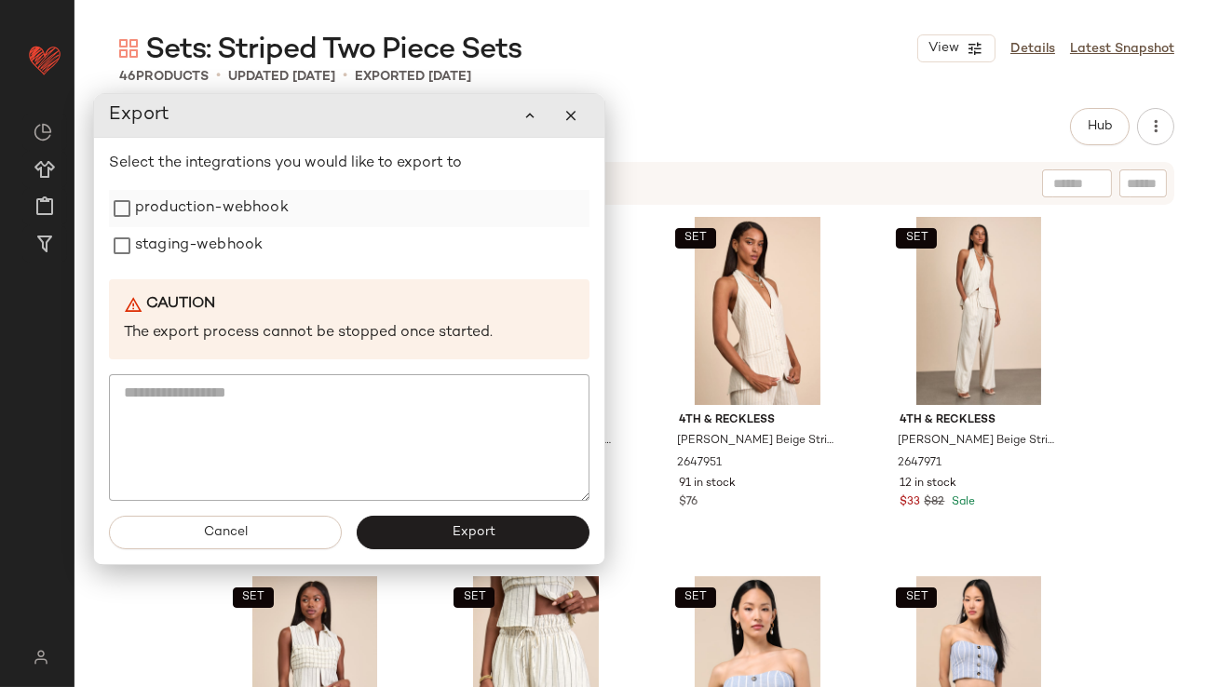
click at [294, 212] on div "production-webhook" at bounding box center [349, 208] width 481 height 37
click at [274, 237] on div "staging-webhook" at bounding box center [349, 245] width 481 height 37
click at [271, 214] on label "production-webhook" at bounding box center [212, 208] width 154 height 37
click at [247, 237] on label "staging-webhook" at bounding box center [199, 245] width 128 height 37
click at [453, 534] on span "Export" at bounding box center [472, 533] width 44 height 15
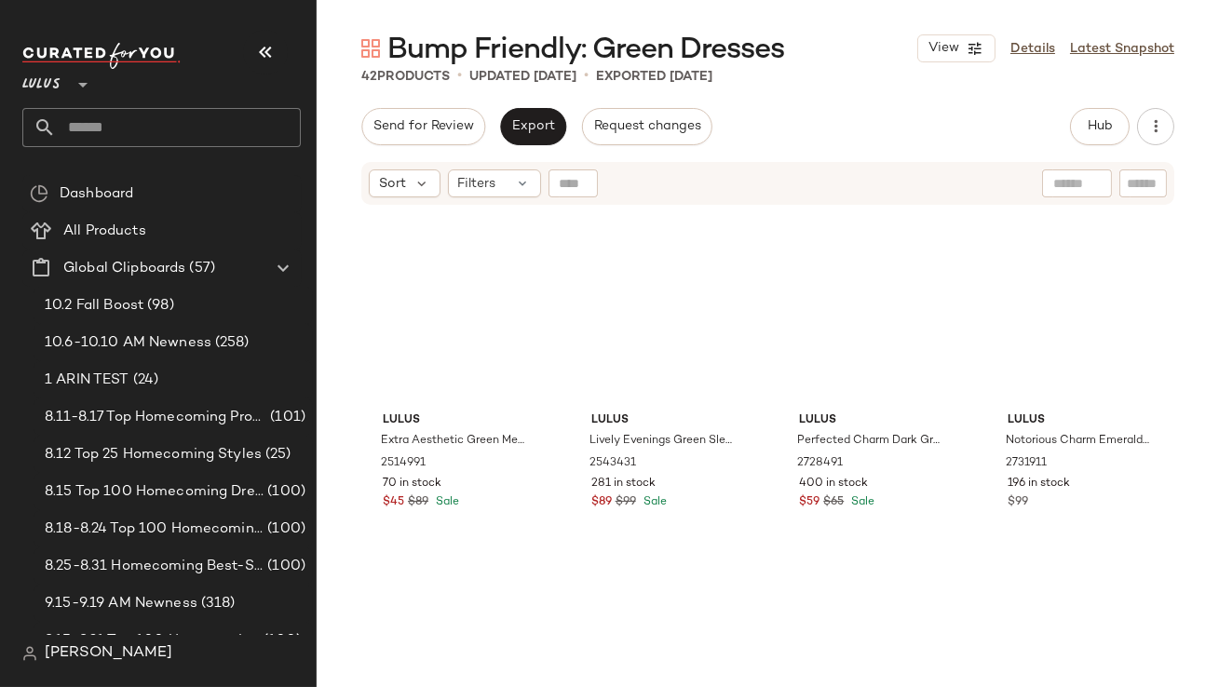
click at [261, 49] on icon "button" at bounding box center [265, 52] width 22 height 22
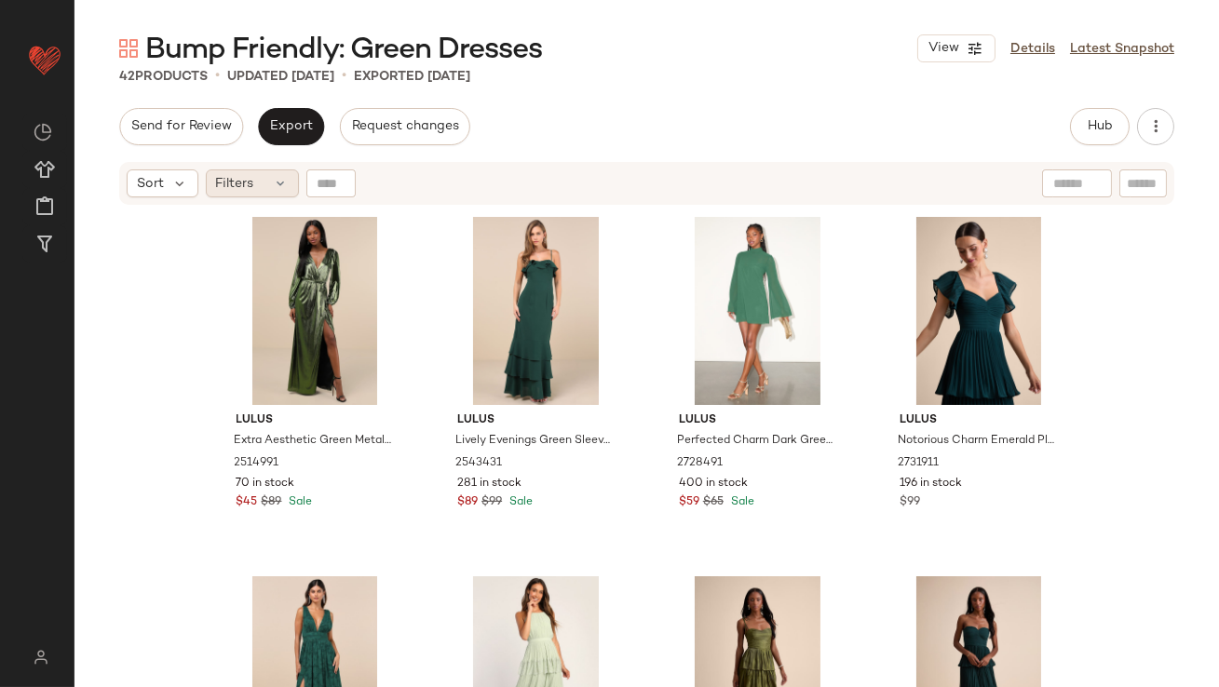
click at [273, 169] on div "Filters" at bounding box center [252, 183] width 93 height 28
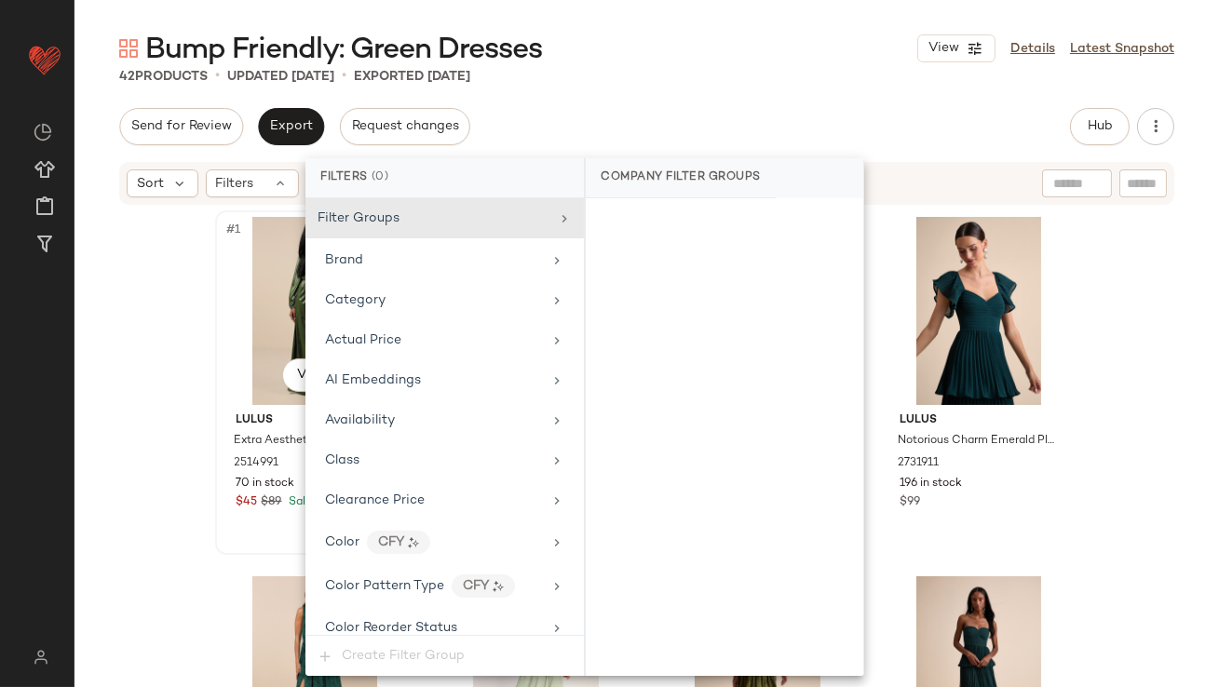
scroll to position [1423, 0]
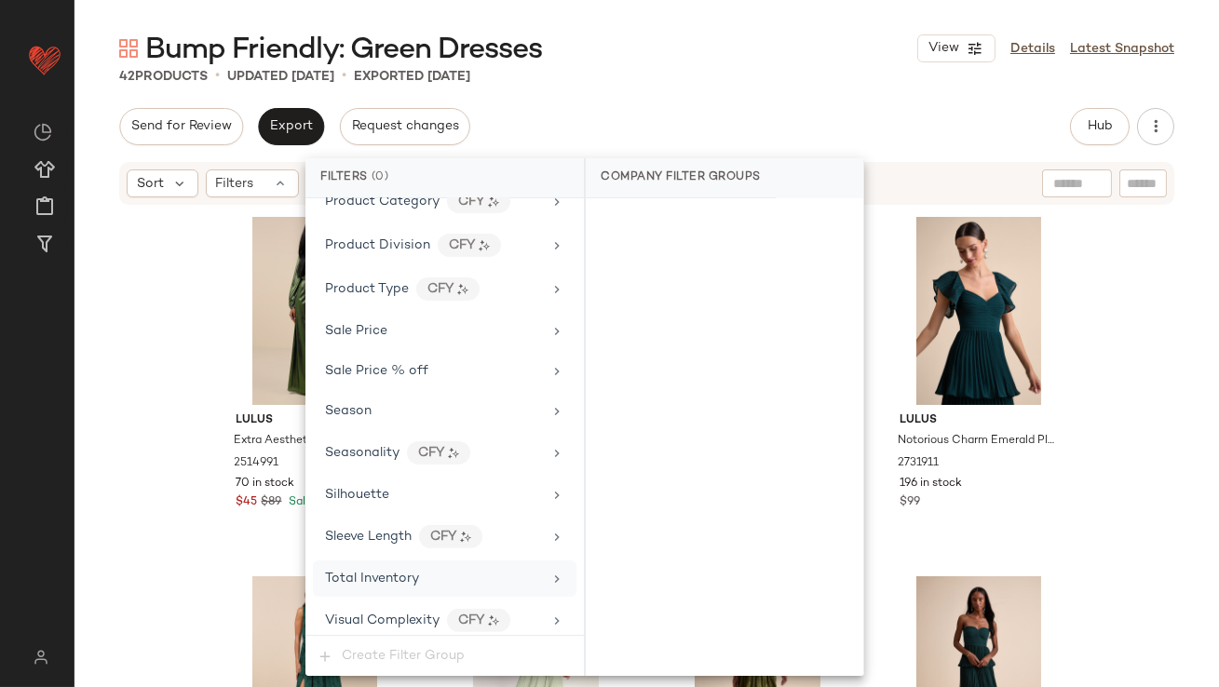
click at [390, 569] on div "Total Inventory" at bounding box center [372, 579] width 94 height 20
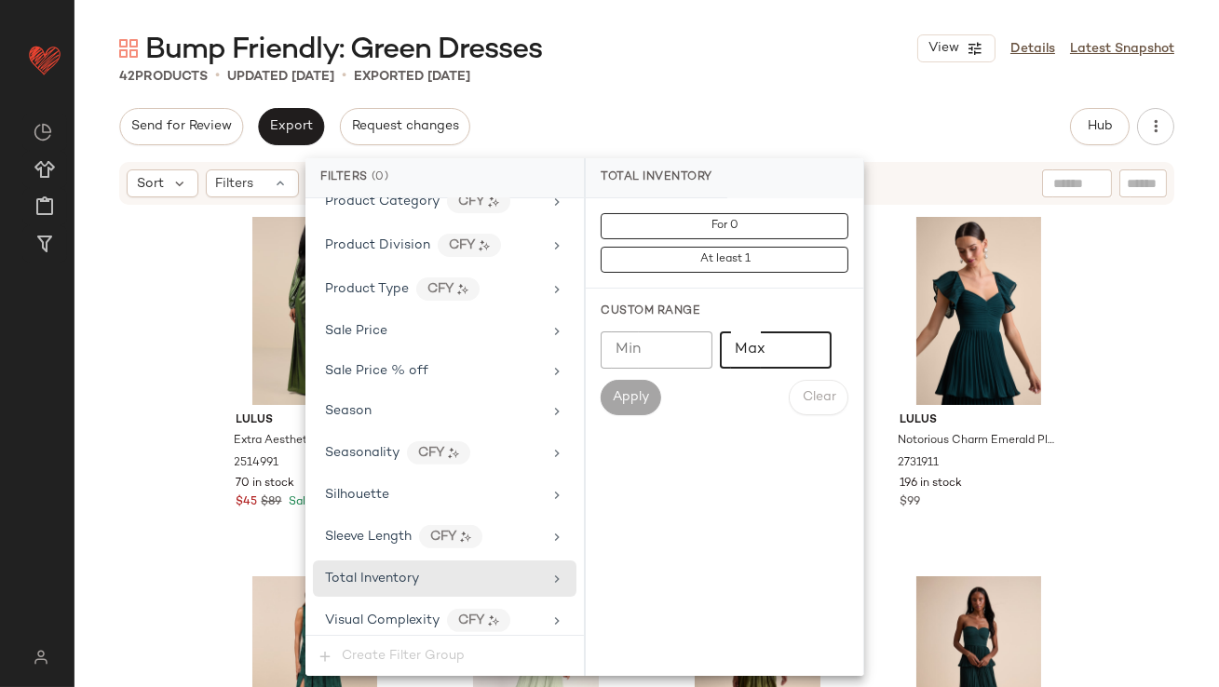
click at [789, 351] on input "Max" at bounding box center [776, 350] width 112 height 37
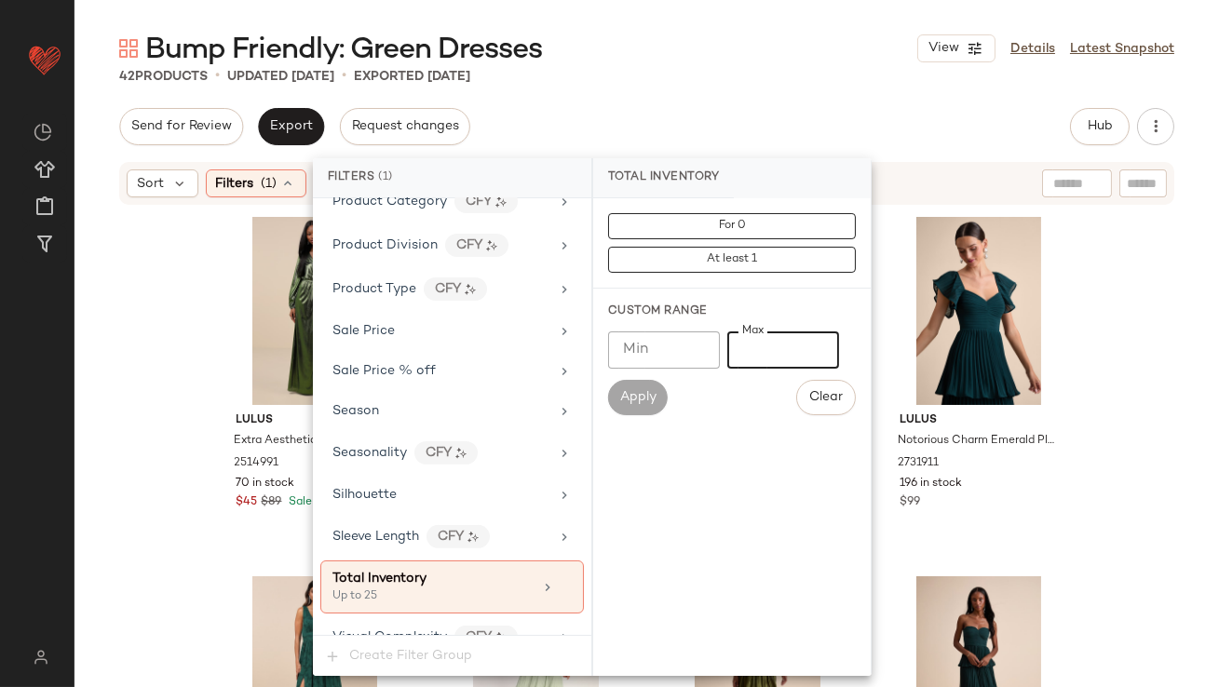
type input "**"
click at [793, 16] on main "Bump Friendly: Green Dresses View Details Latest Snapshot 42 Products • updated…" at bounding box center [609, 343] width 1219 height 687
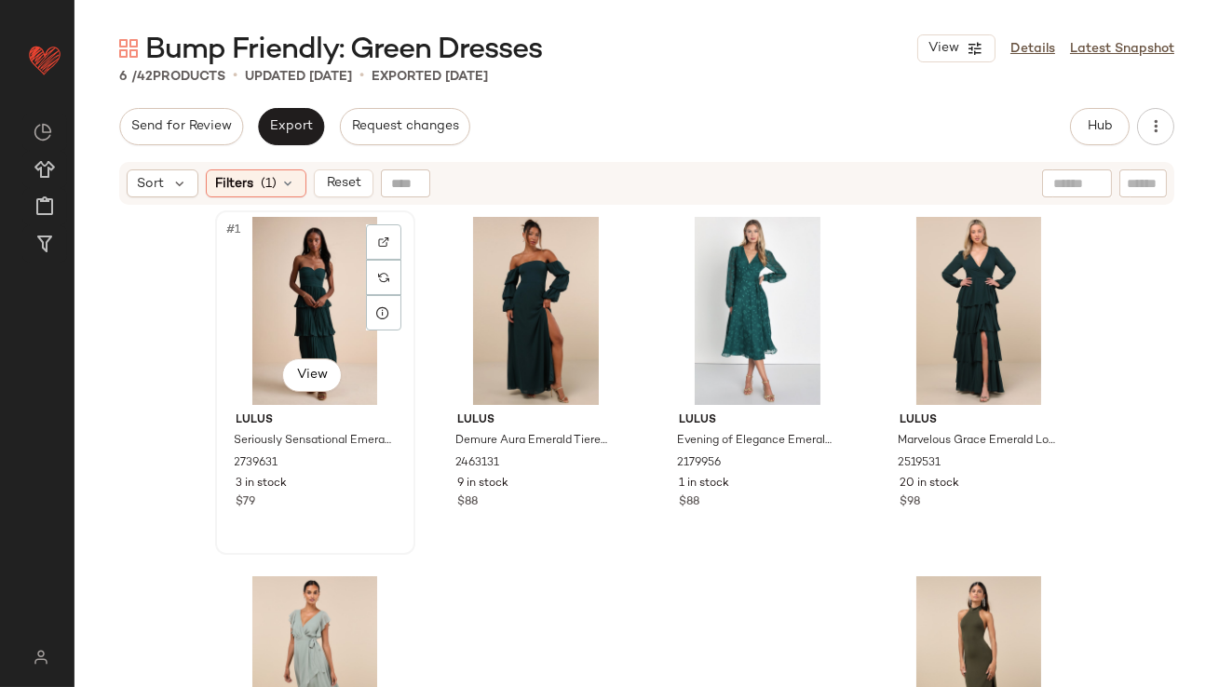
click at [282, 319] on div "#1 View" at bounding box center [315, 311] width 187 height 188
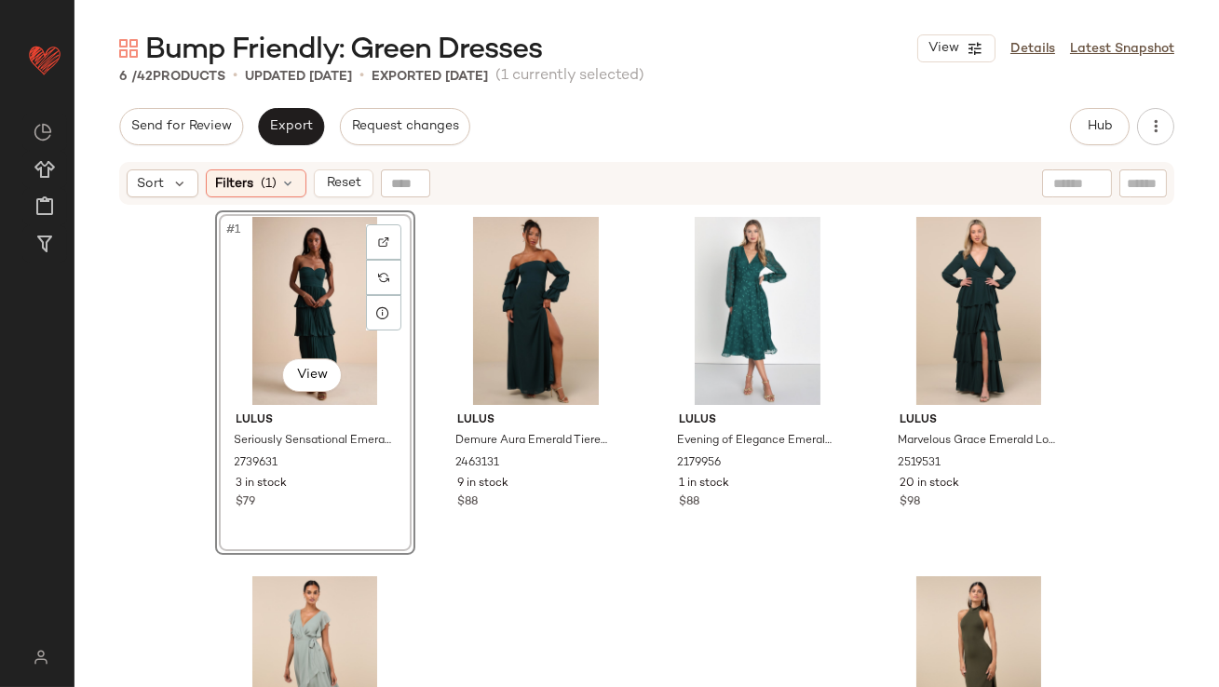
scroll to position [180, 0]
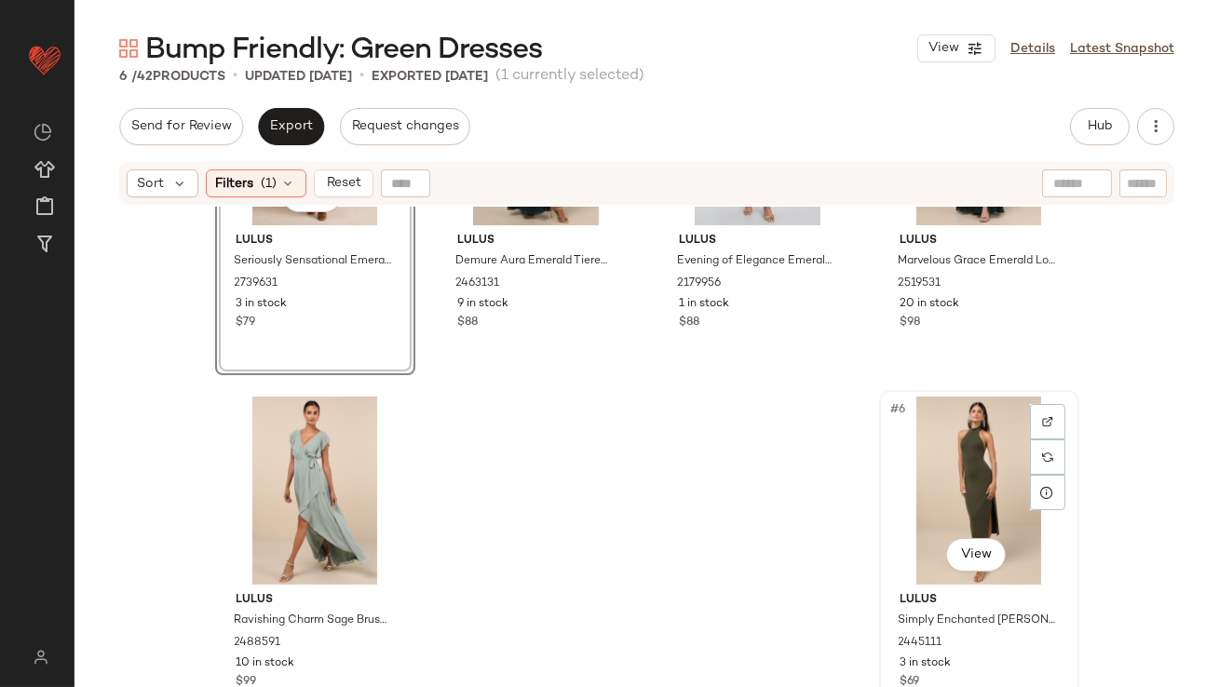
click at [963, 443] on div "#6 View" at bounding box center [979, 491] width 187 height 188
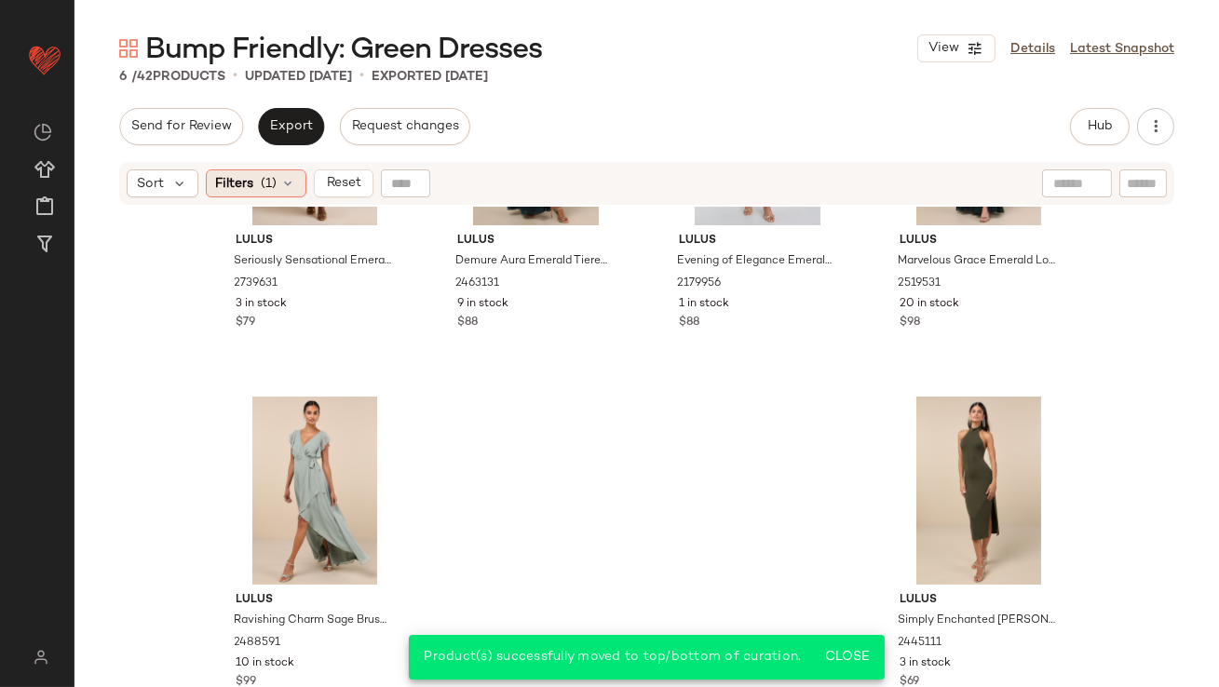
click at [274, 169] on div "Filters (1)" at bounding box center [256, 183] width 101 height 28
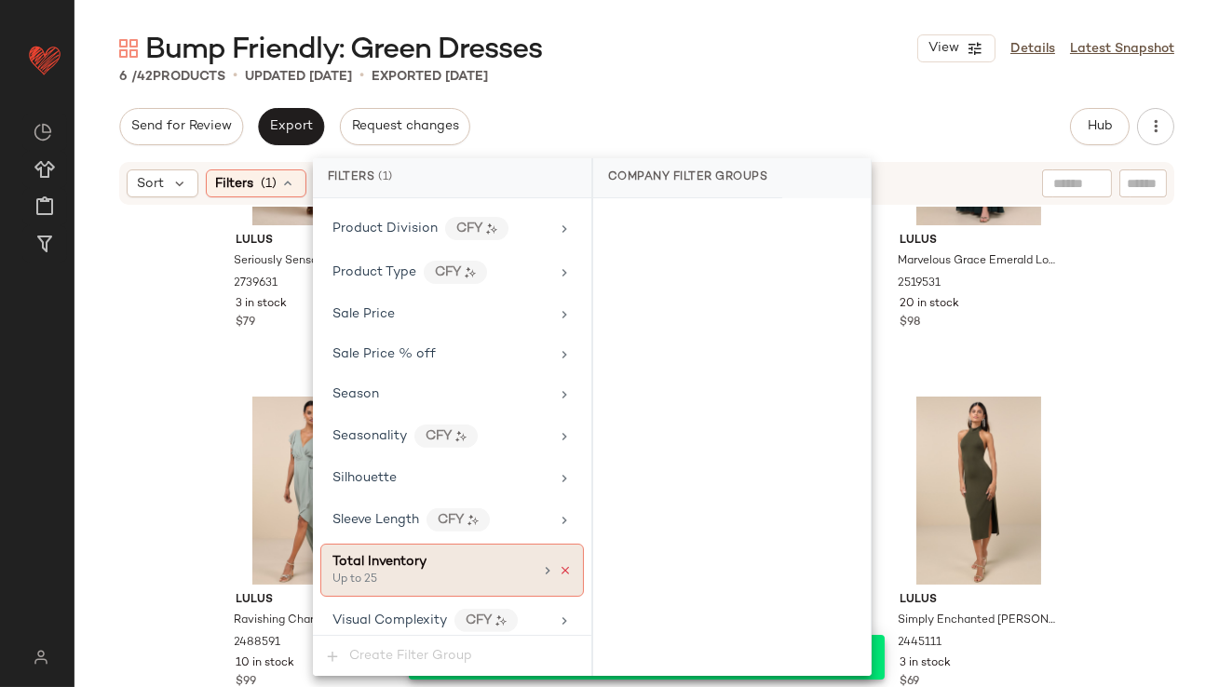
click at [561, 564] on icon at bounding box center [565, 570] width 13 height 13
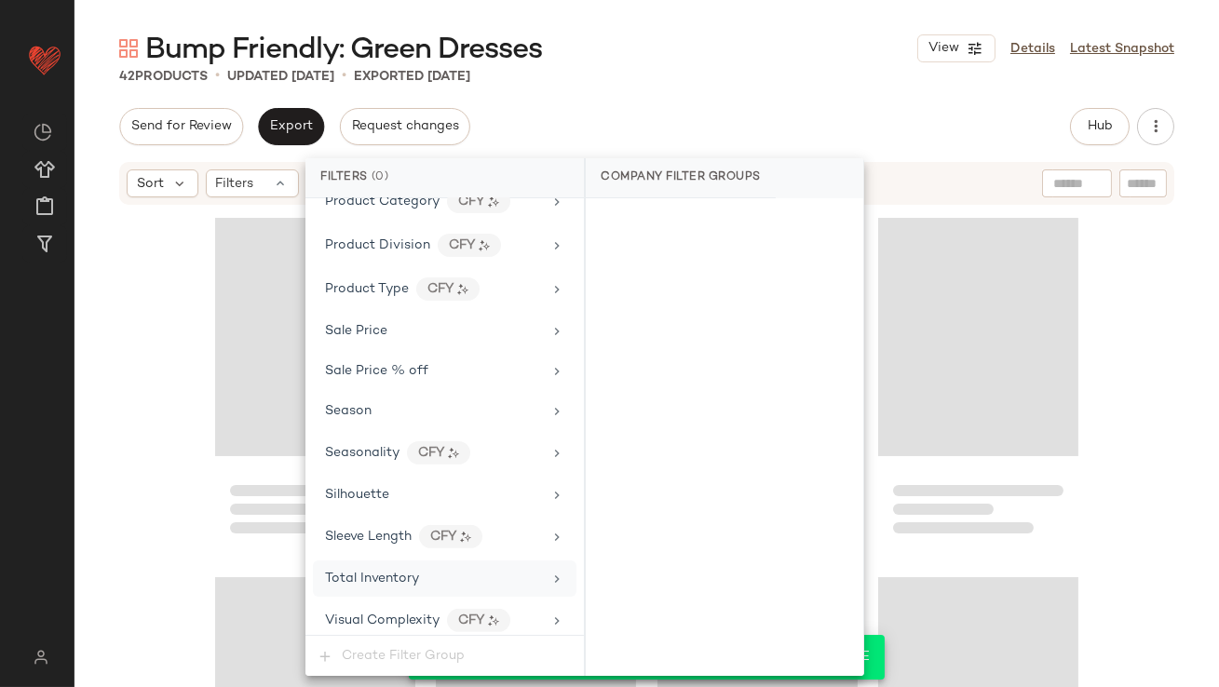
click at [645, 83] on div "42 Products • updated Oct 9th • Exported Sep 23rd" at bounding box center [647, 76] width 1145 height 19
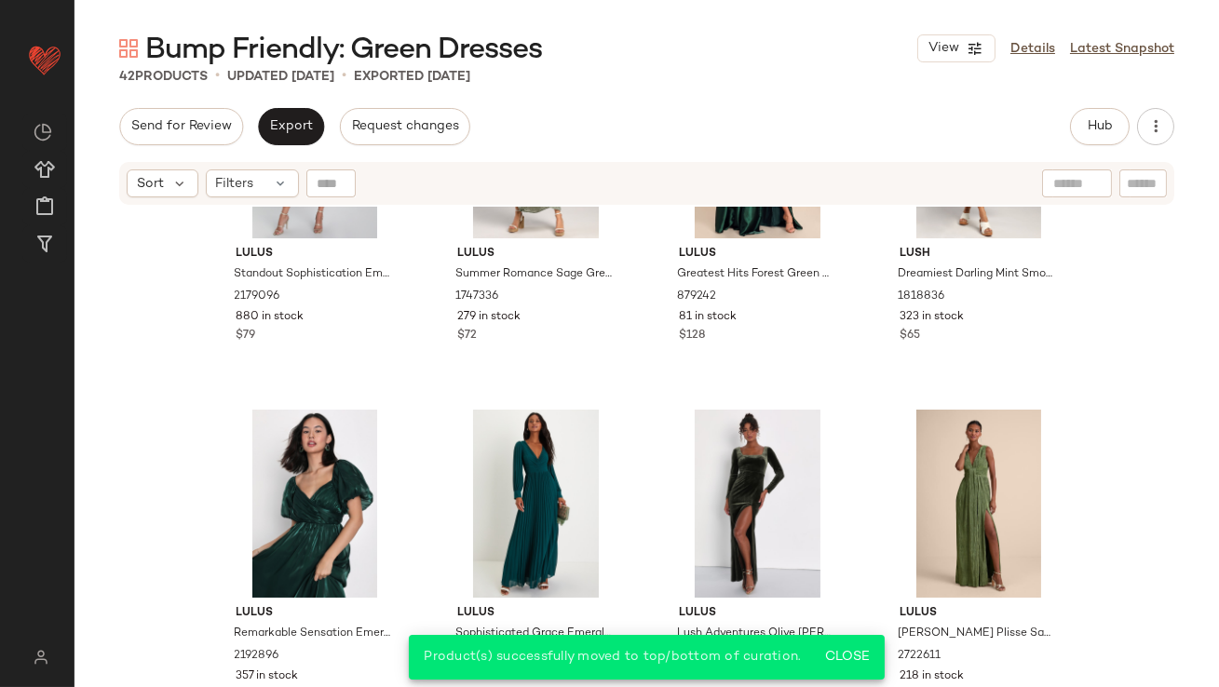
scroll to position [0, 0]
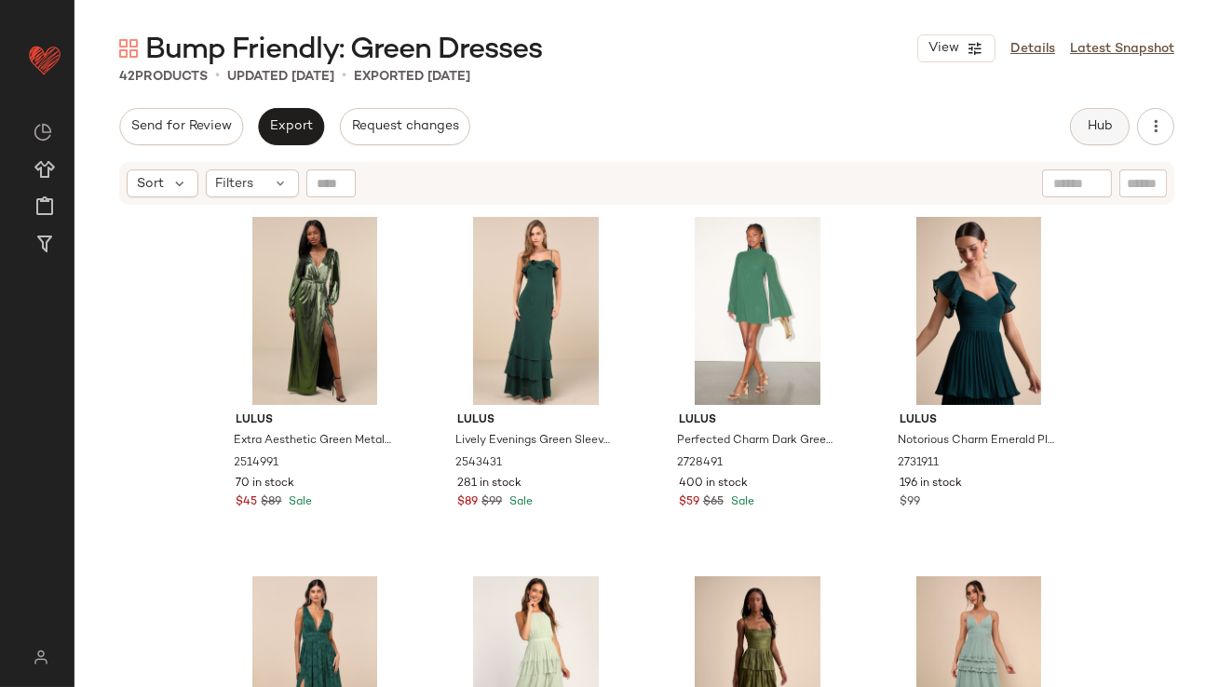
click at [1082, 124] on button "Hub" at bounding box center [1100, 126] width 60 height 37
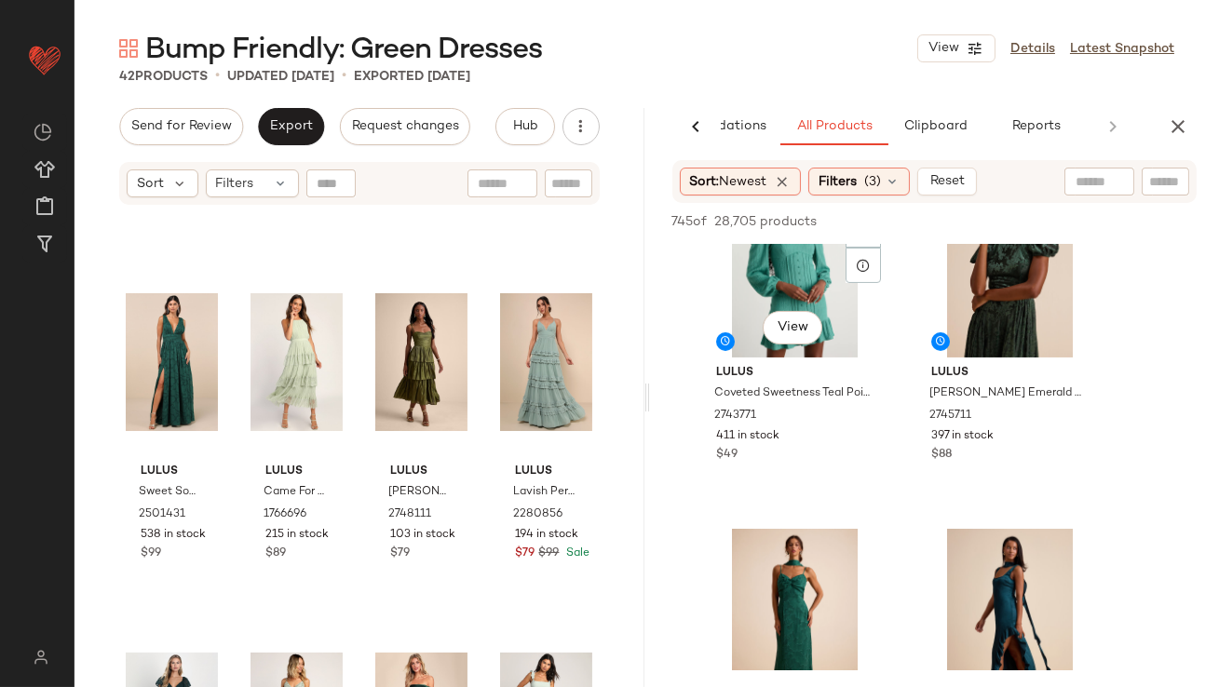
scroll to position [1168, 0]
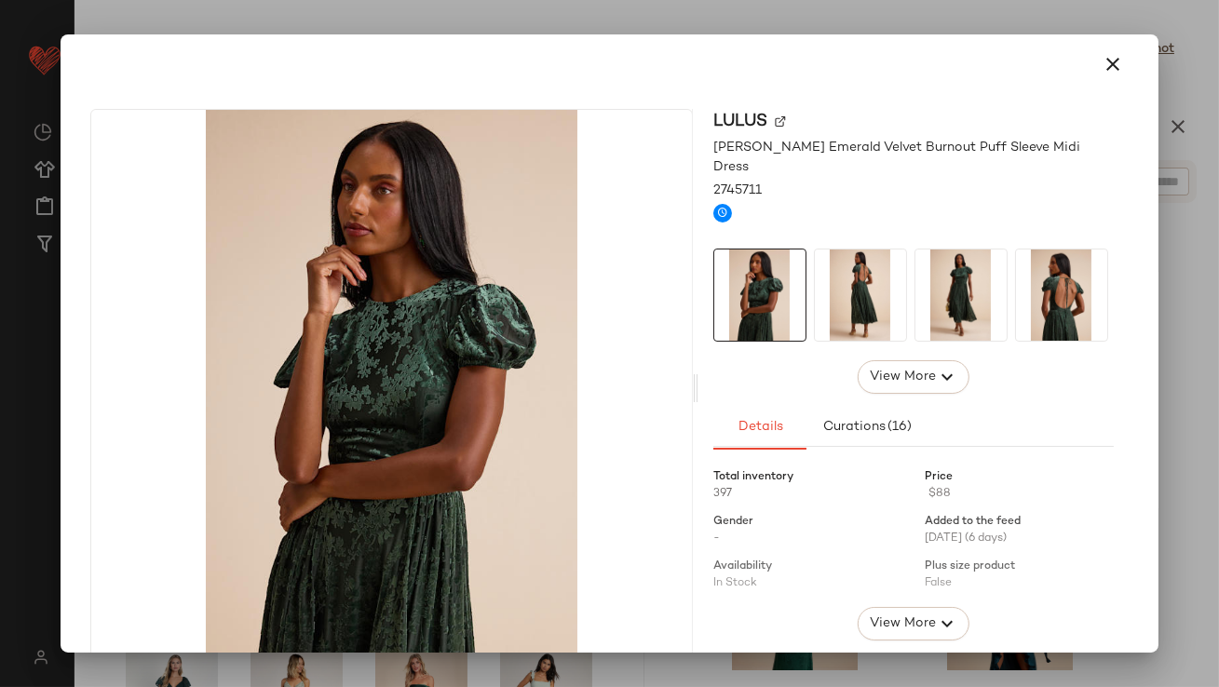
click at [856, 287] on img at bounding box center [860, 295] width 91 height 91
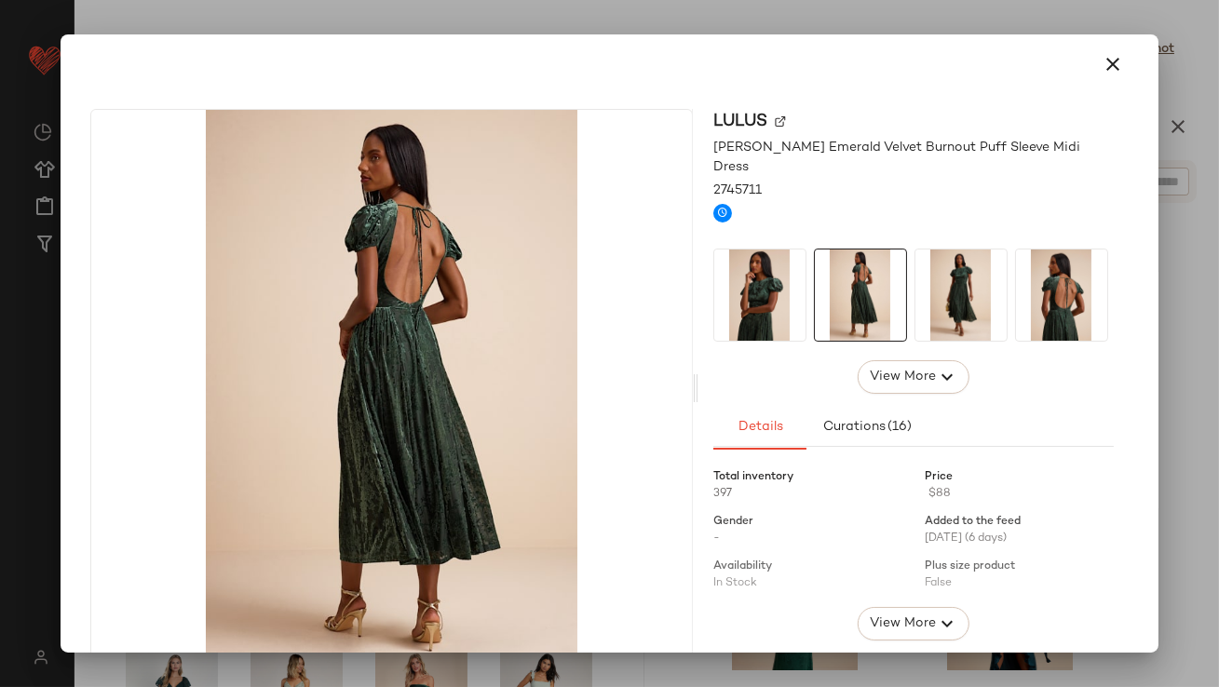
click at [916, 281] on img at bounding box center [960, 295] width 91 height 91
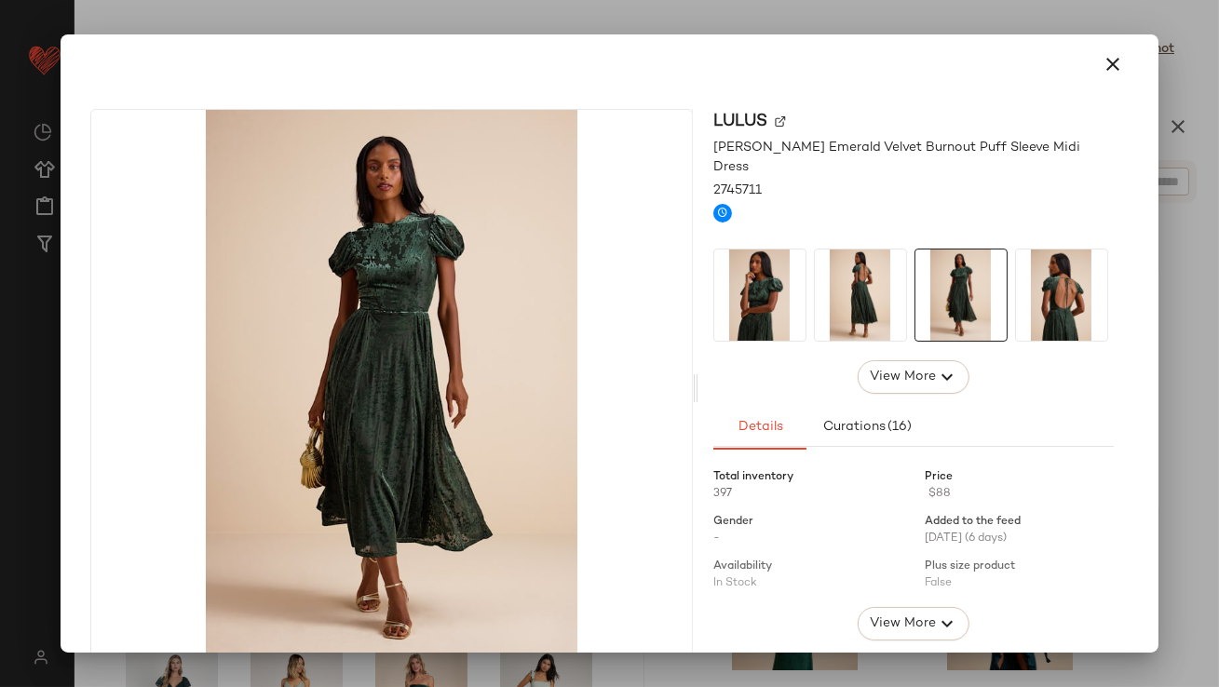
click at [1103, 61] on icon "button" at bounding box center [1114, 64] width 22 height 22
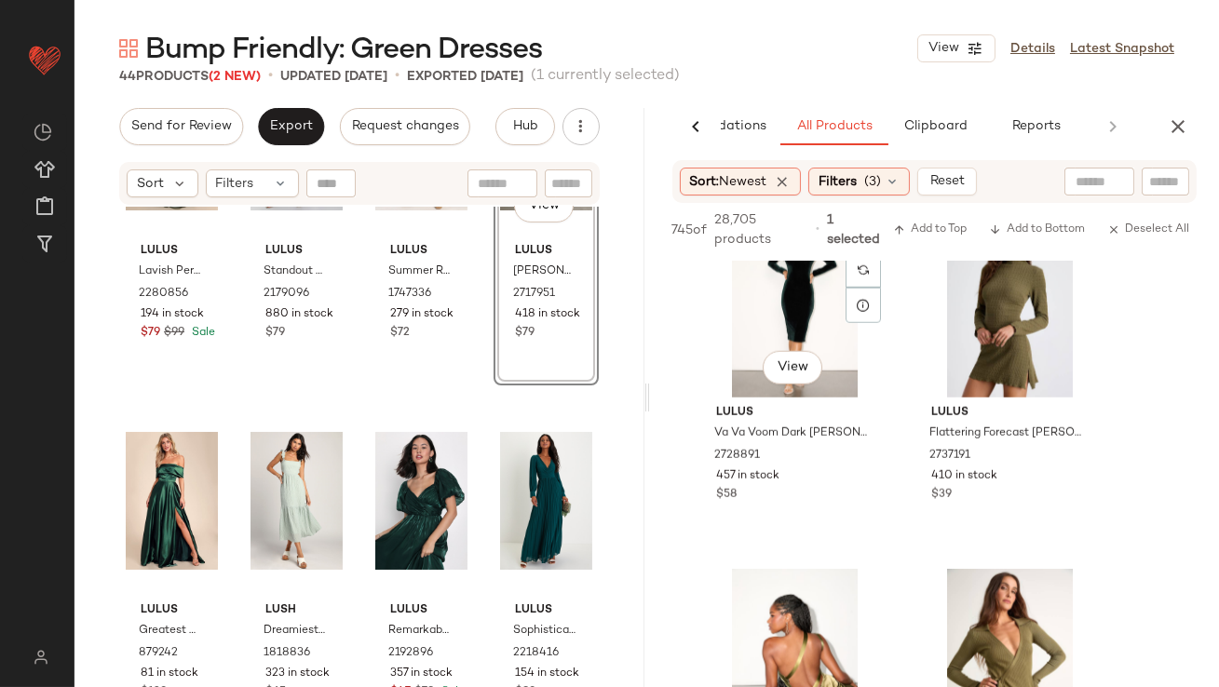
scroll to position [3780, 0]
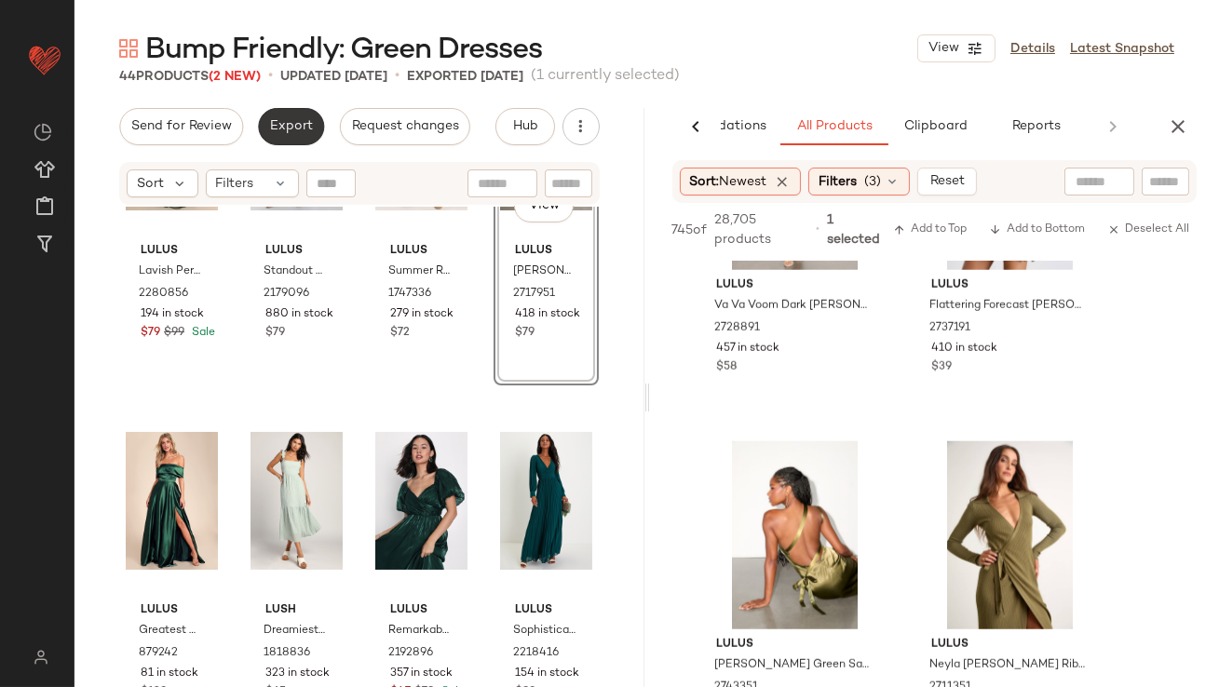
click at [278, 130] on span "Export" at bounding box center [291, 126] width 44 height 15
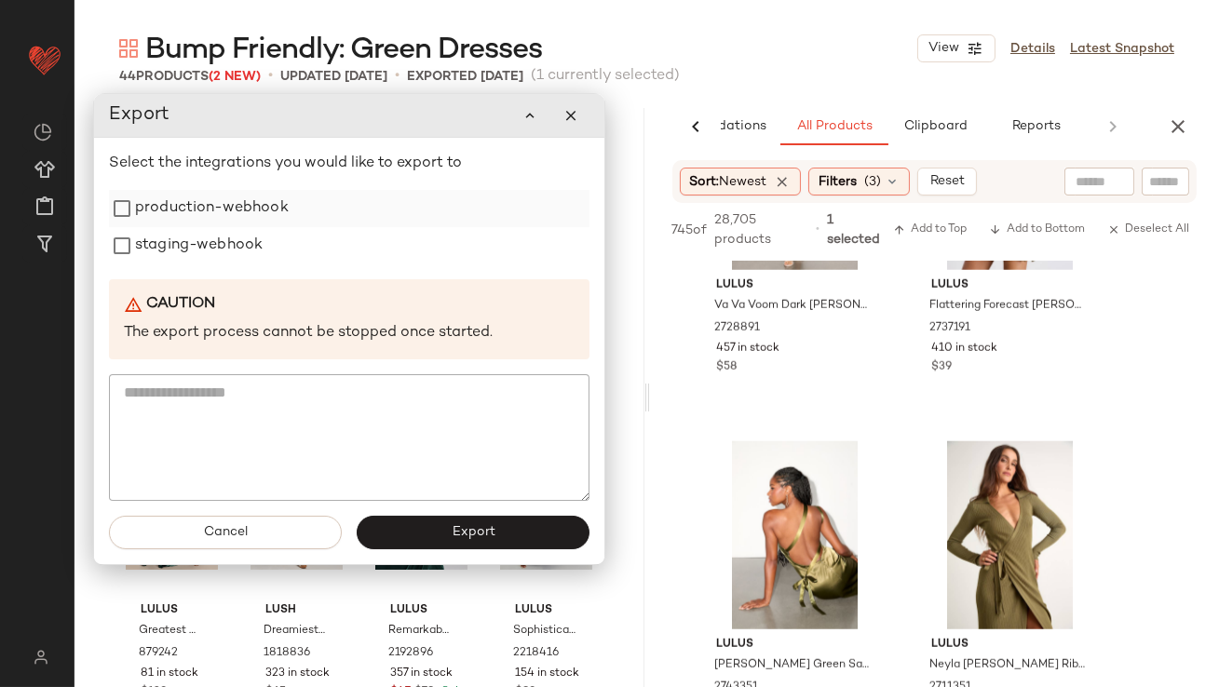
click at [271, 214] on label "production-webhook" at bounding box center [212, 208] width 154 height 37
click at [249, 239] on label "staging-webhook" at bounding box center [199, 245] width 128 height 37
click at [474, 534] on span "Export" at bounding box center [473, 533] width 44 height 15
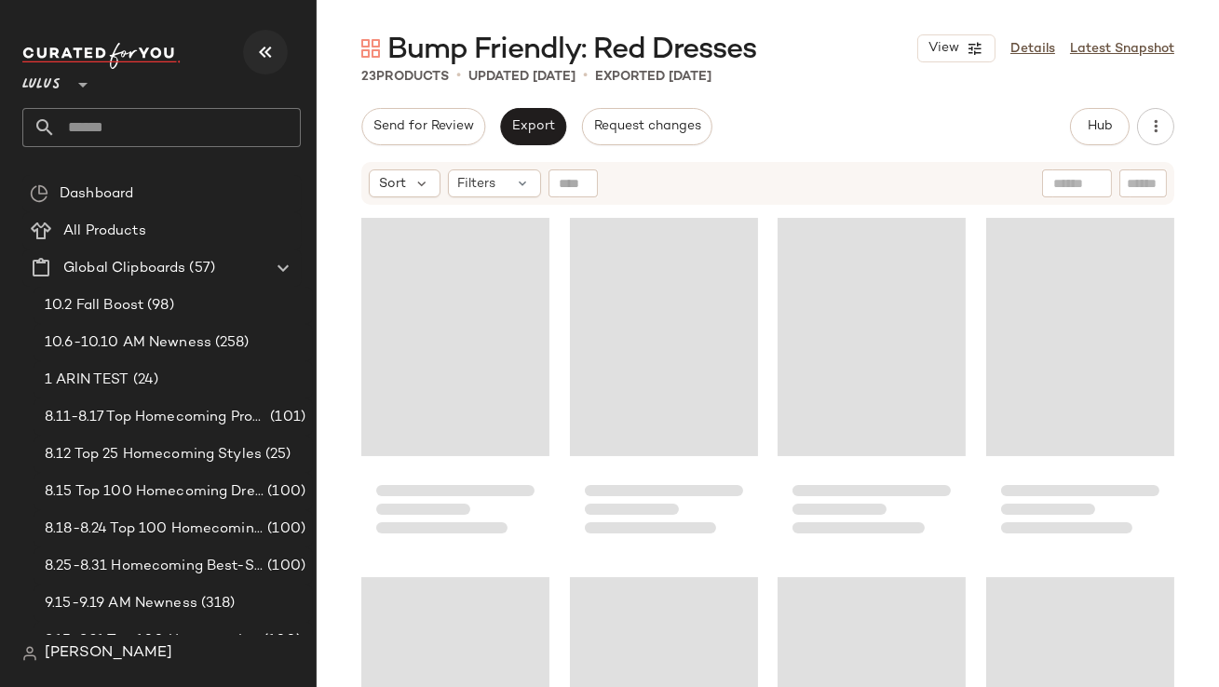
click at [254, 56] on icon "button" at bounding box center [265, 52] width 22 height 22
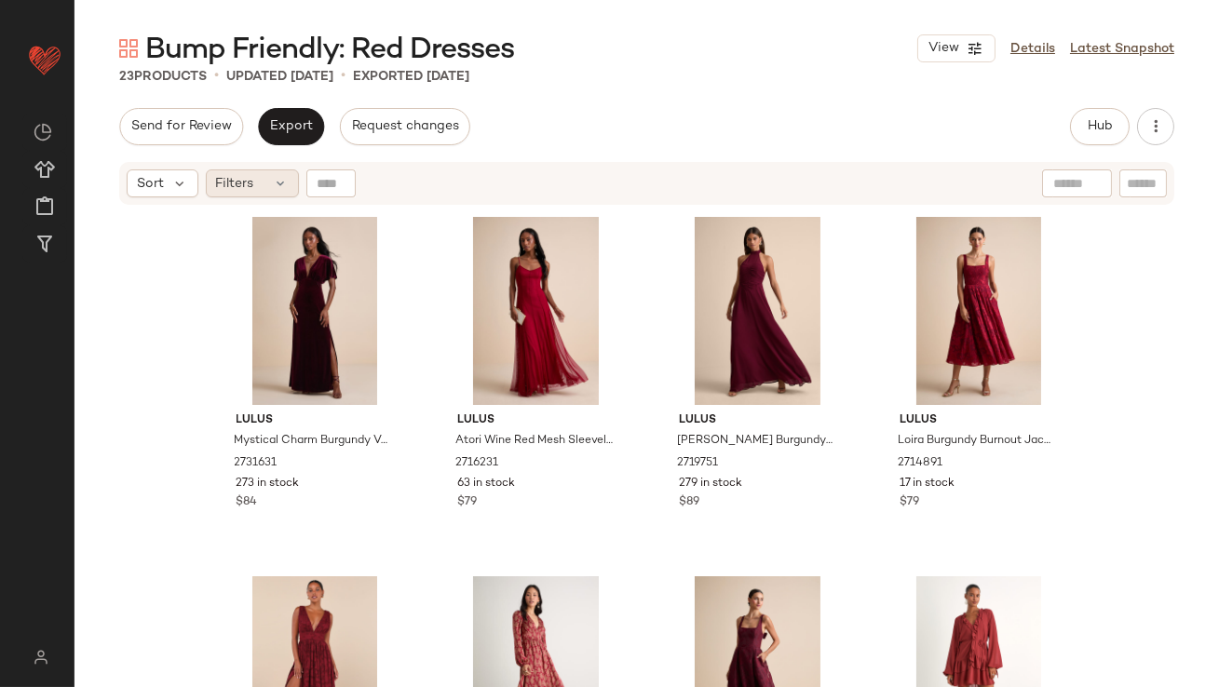
click at [264, 183] on div "Filters" at bounding box center [252, 183] width 93 height 28
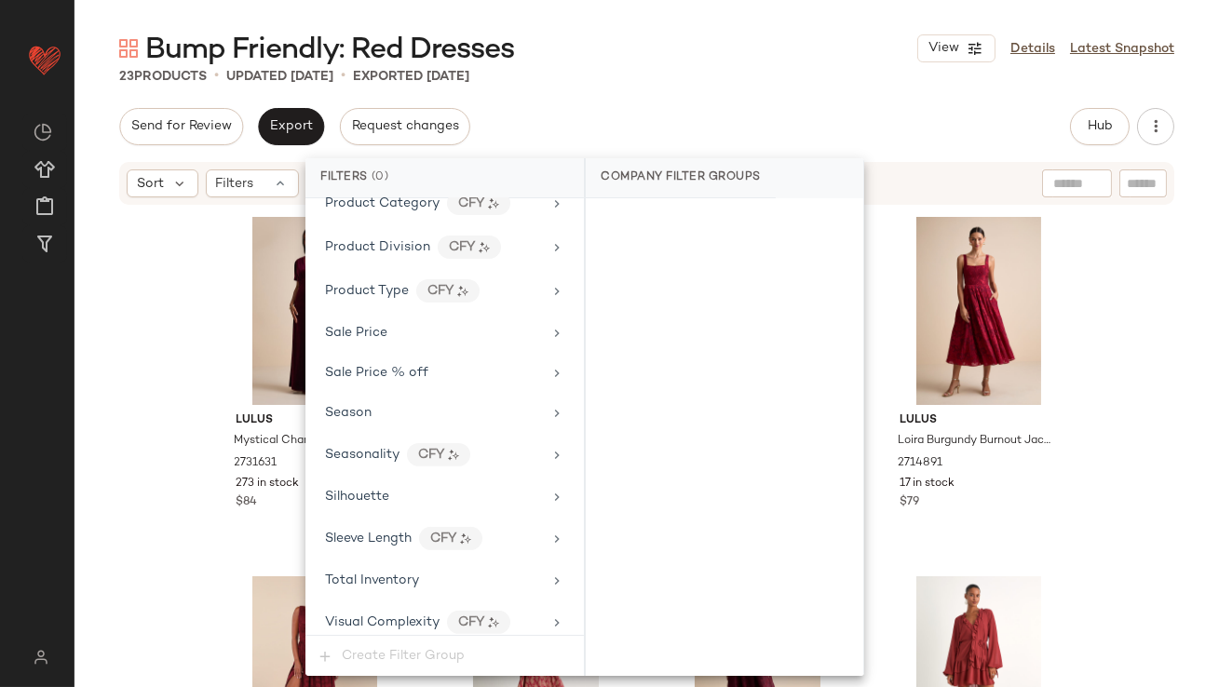
scroll to position [1423, 0]
click at [434, 578] on div "Total Inventory" at bounding box center [433, 579] width 217 height 20
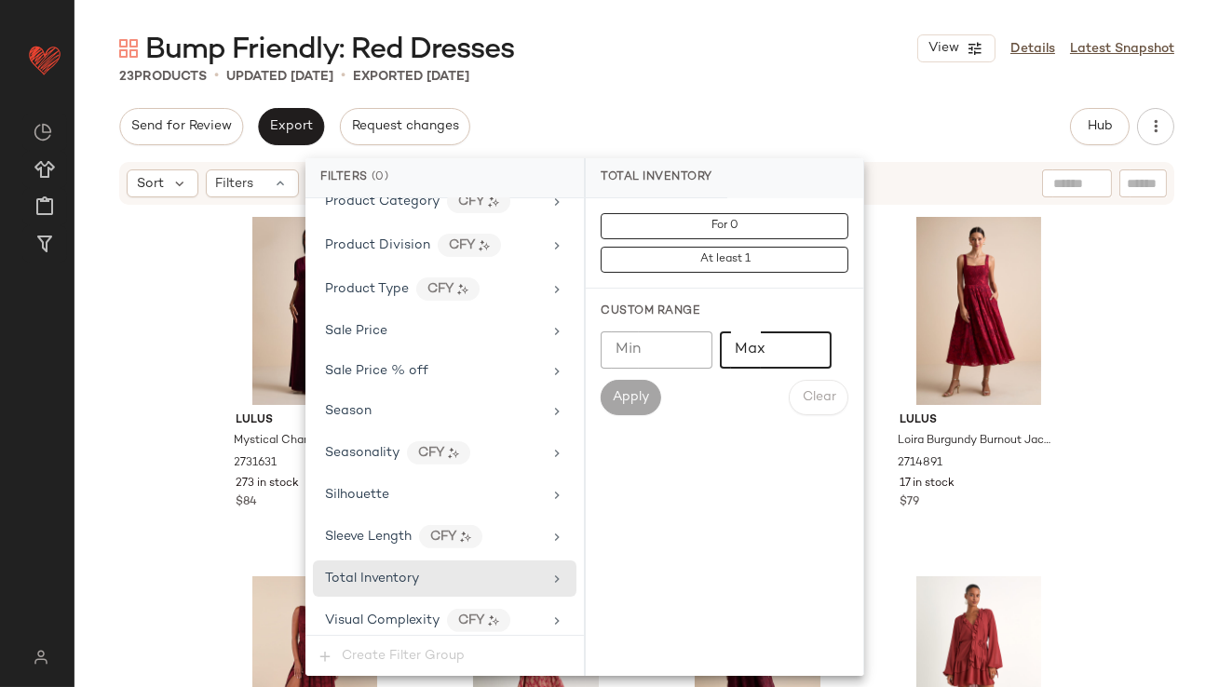
click at [761, 354] on input "Max" at bounding box center [776, 350] width 112 height 37
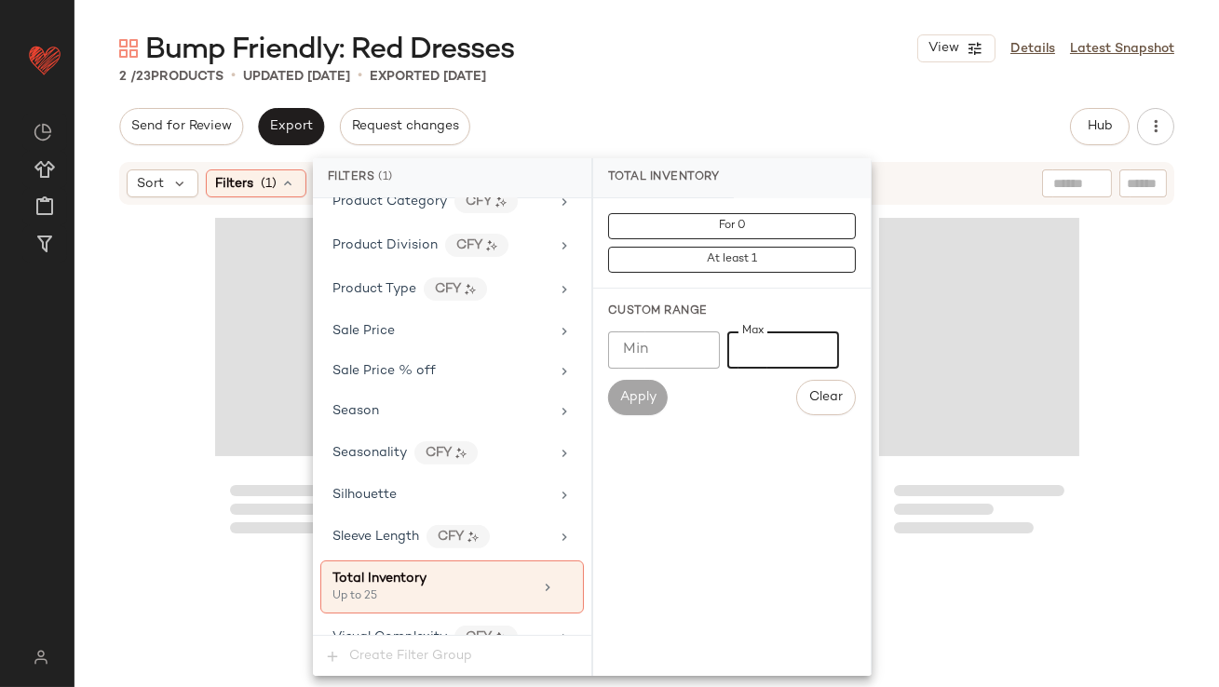
type input "**"
click at [739, 110] on div "Send for Review Export Request changes Hub Send for Review External Review Inte…" at bounding box center [646, 126] width 1055 height 37
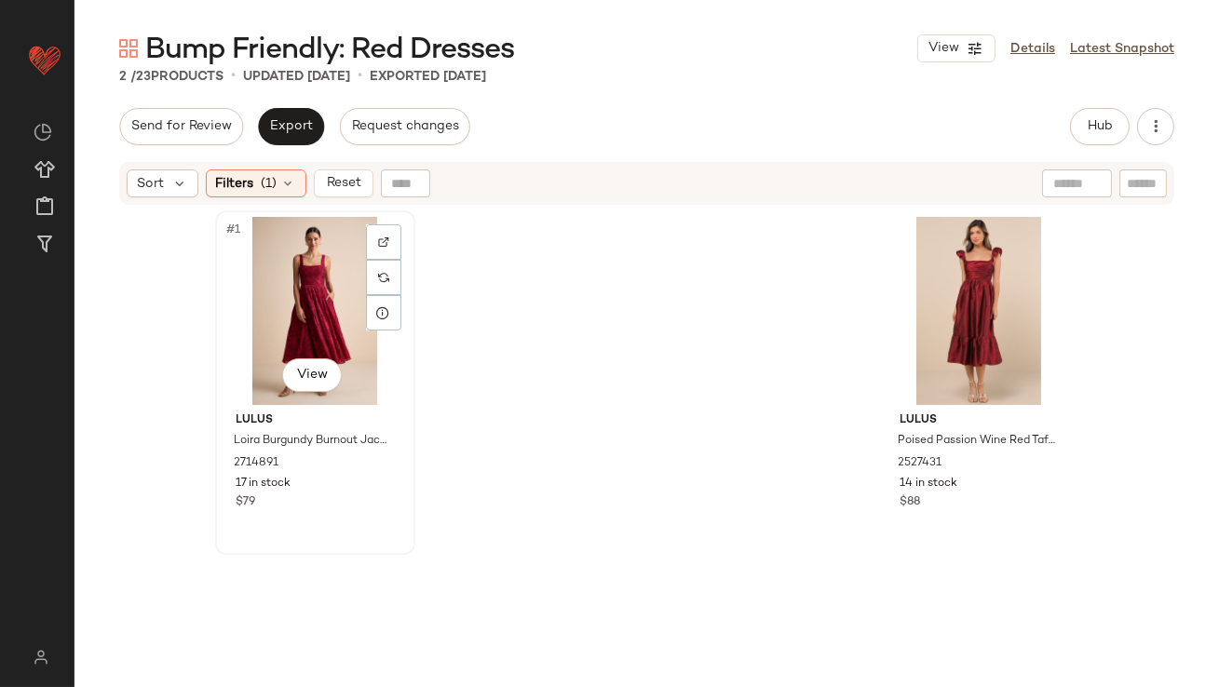
click at [299, 268] on div "#1 View" at bounding box center [315, 311] width 187 height 188
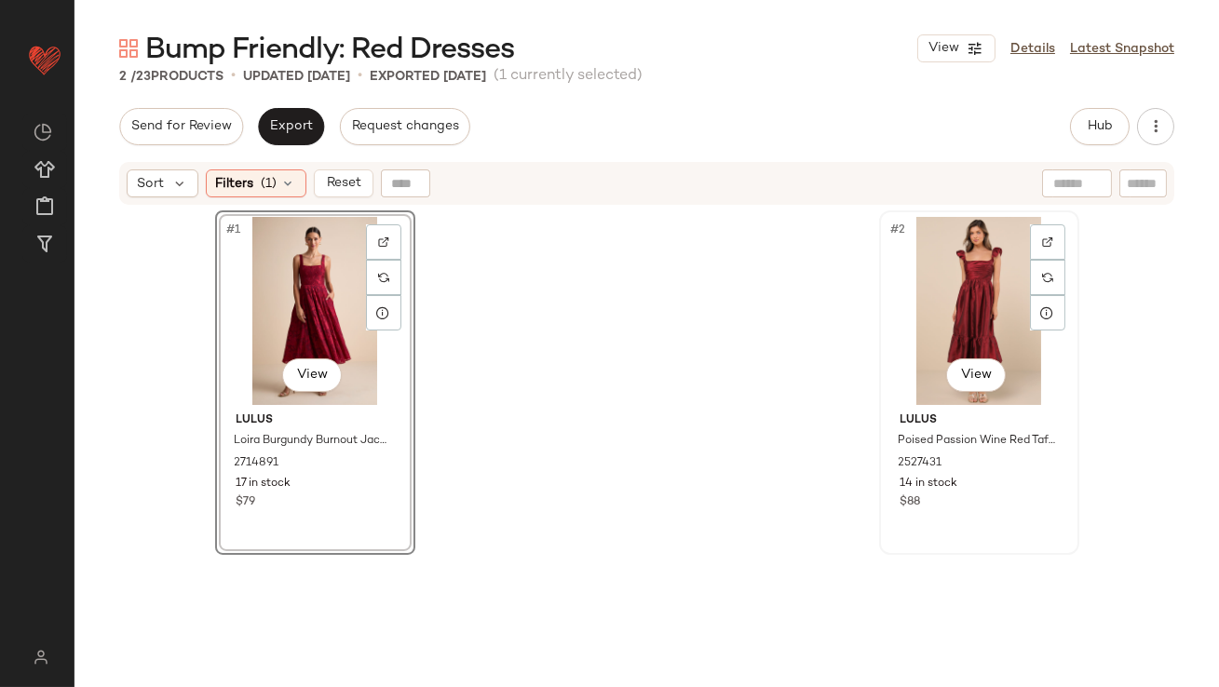
click at [979, 292] on div "#2 View" at bounding box center [979, 311] width 187 height 188
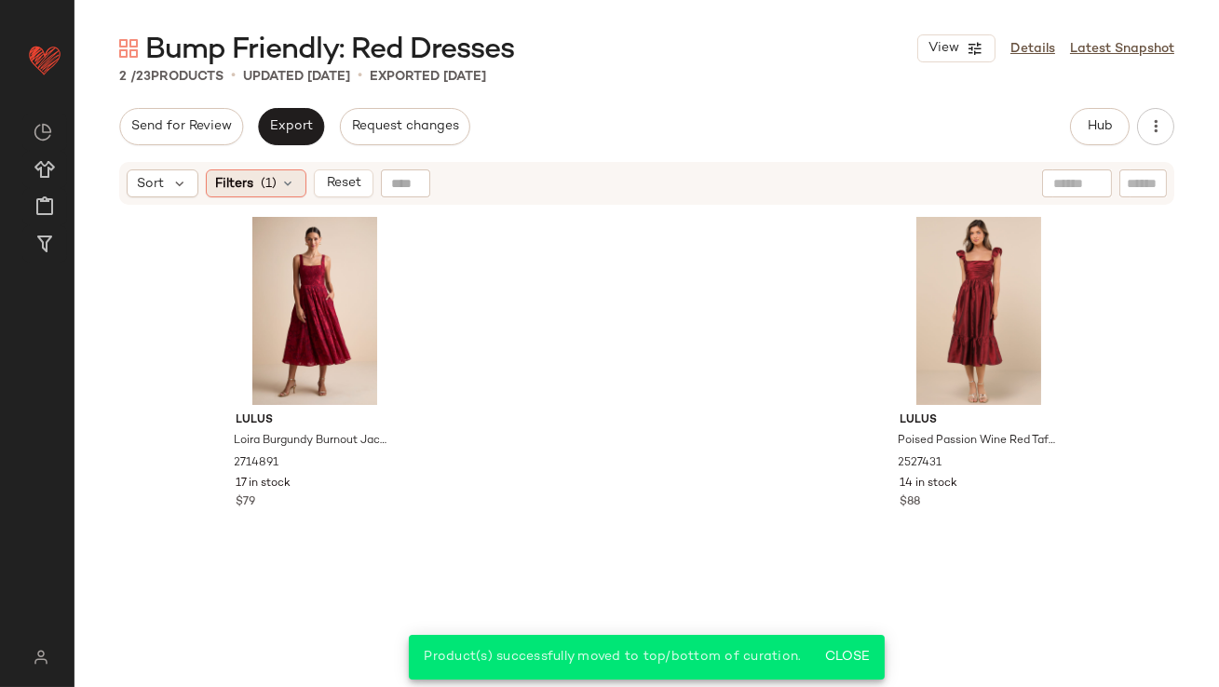
click at [274, 196] on div "Filters (1)" at bounding box center [256, 183] width 101 height 28
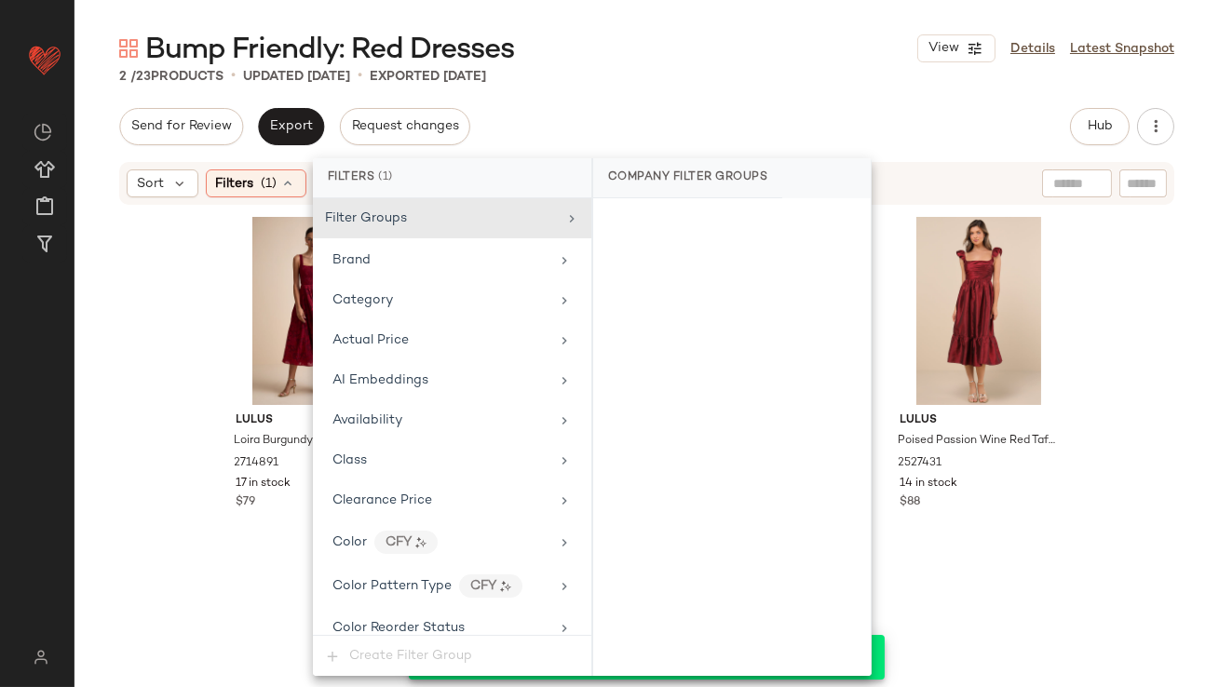
scroll to position [1440, 0]
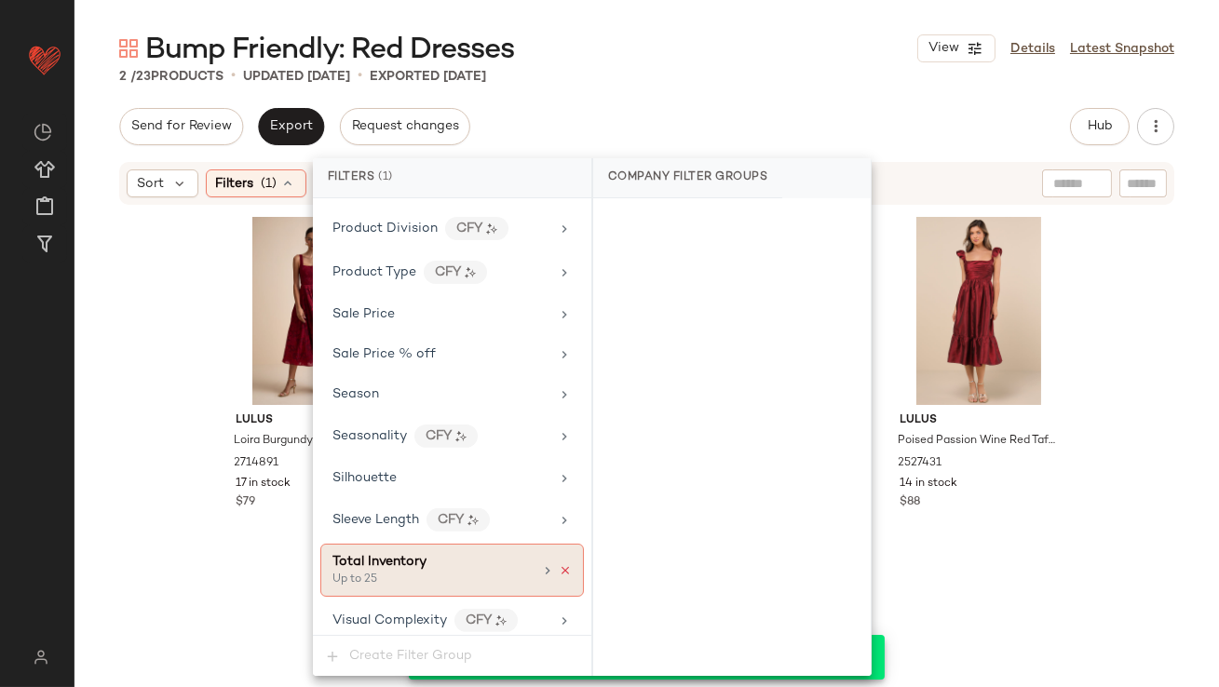
click at [560, 564] on icon at bounding box center [565, 570] width 13 height 13
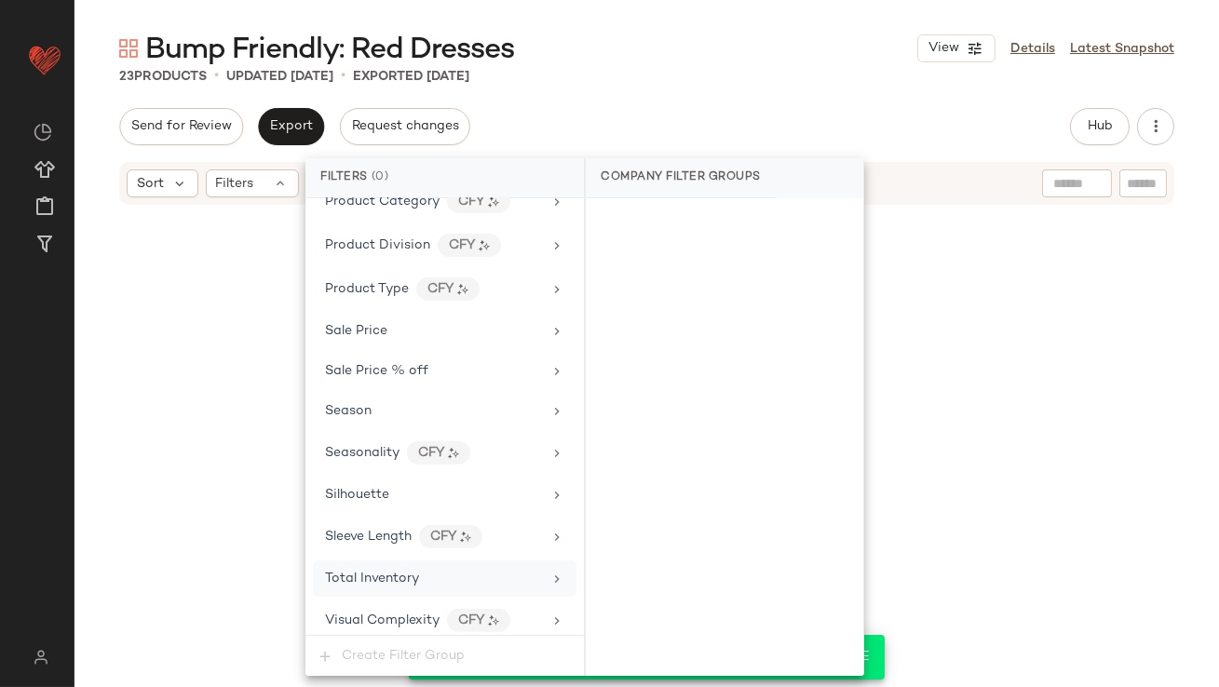
click at [698, 125] on div "Send for Review Export Request changes Hub Send for Review External Review Inte…" at bounding box center [646, 126] width 1055 height 37
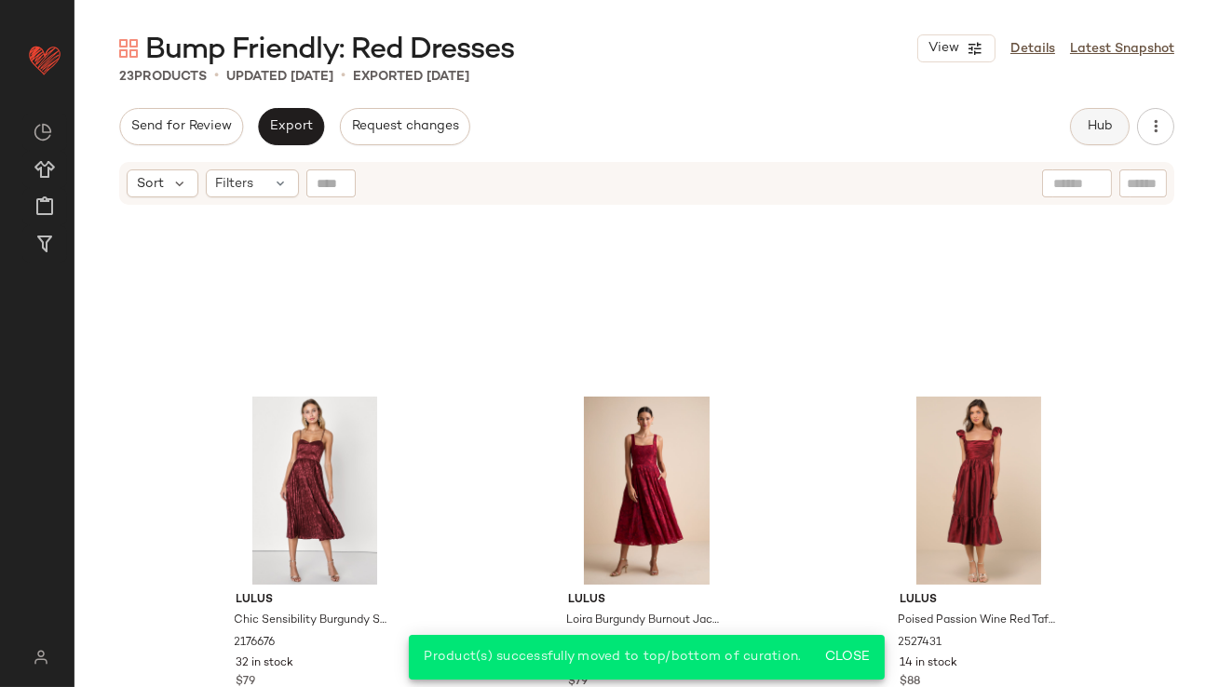
click at [1102, 131] on span "Hub" at bounding box center [1100, 126] width 26 height 15
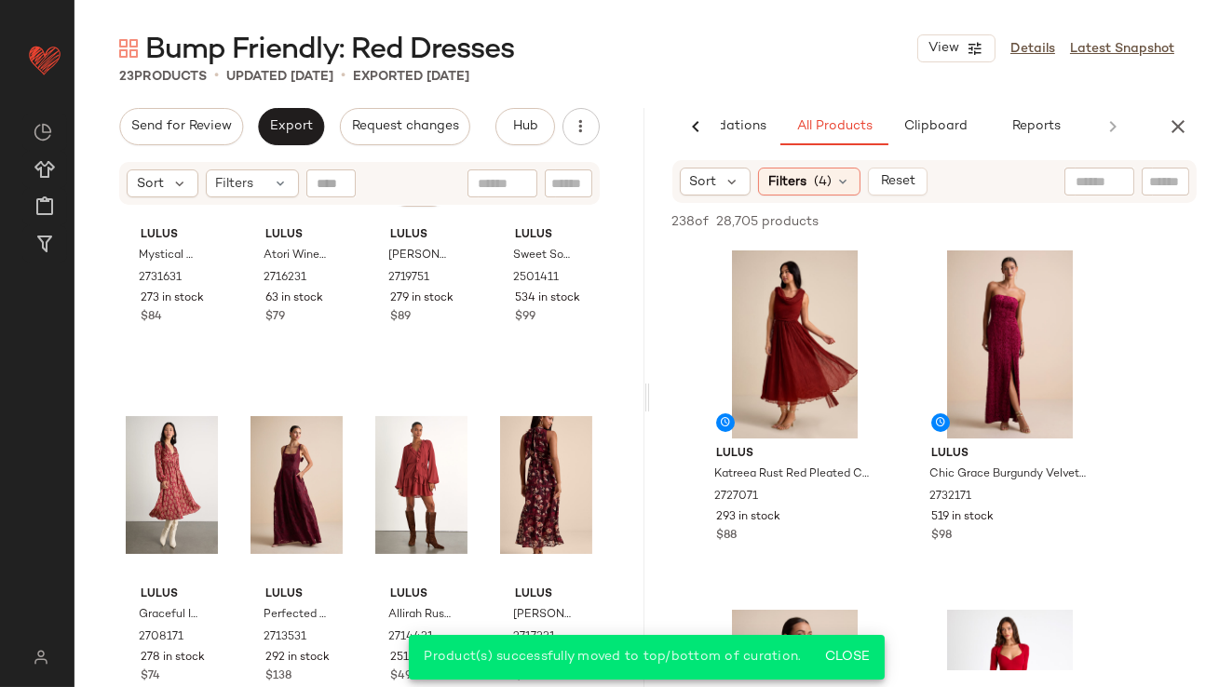
scroll to position [0, 0]
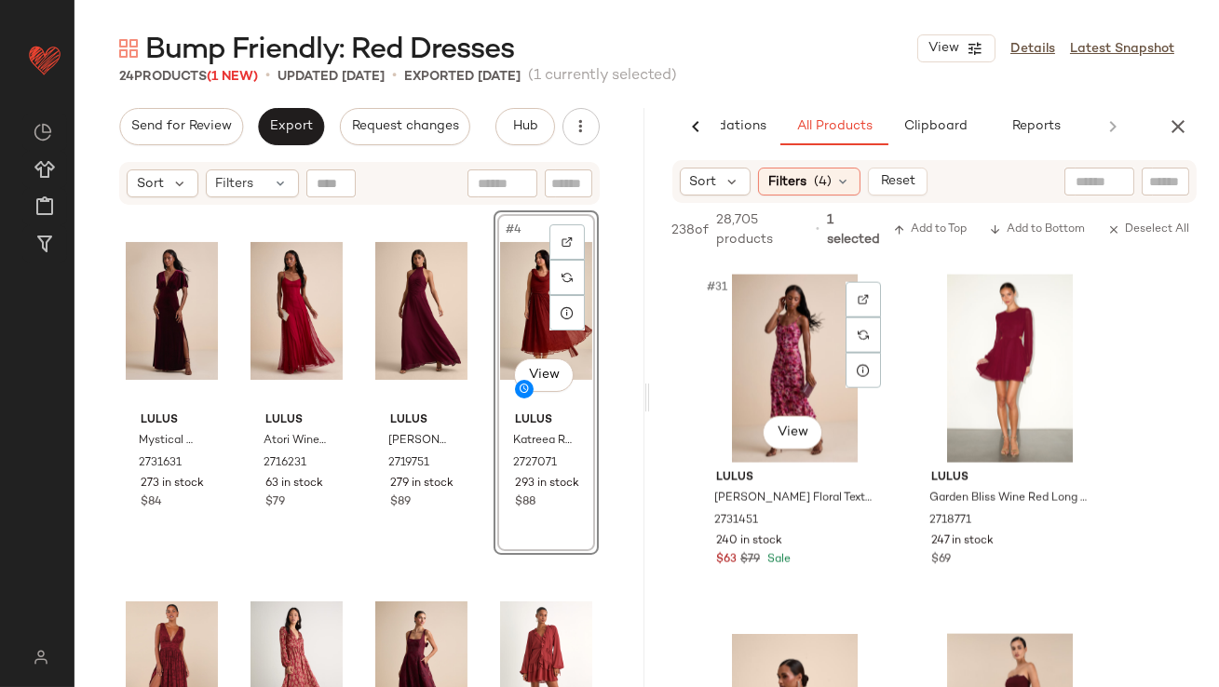
scroll to position [5630, 0]
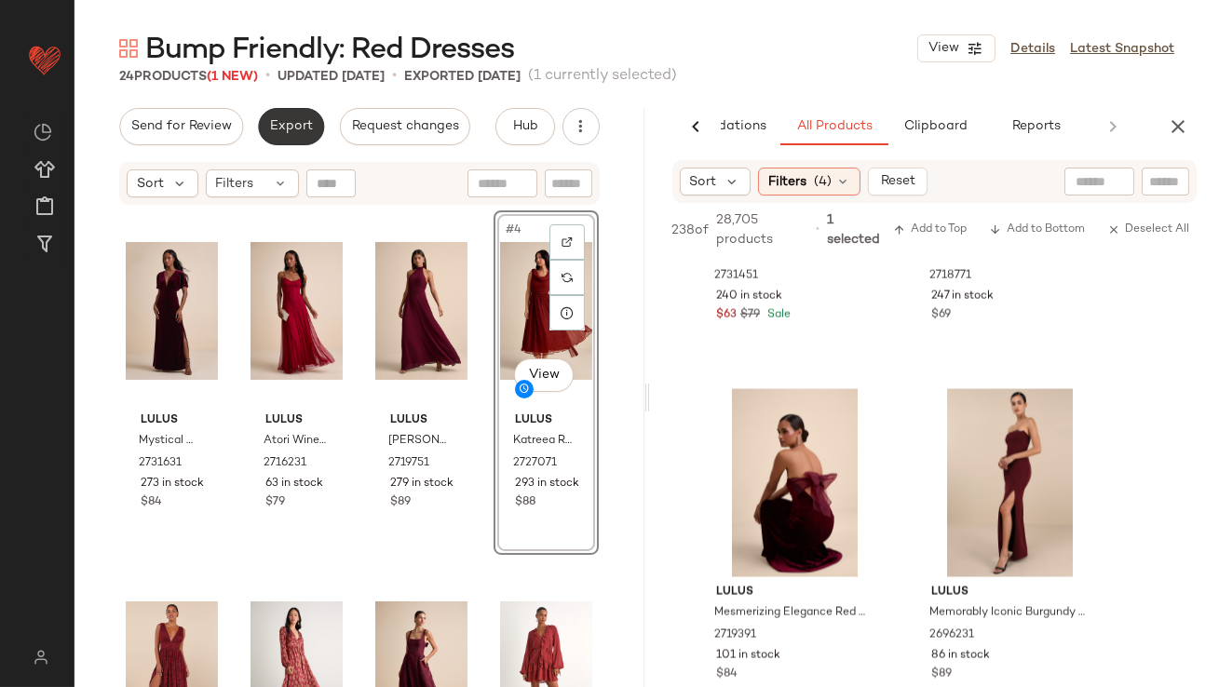
click at [282, 120] on span "Export" at bounding box center [291, 126] width 44 height 15
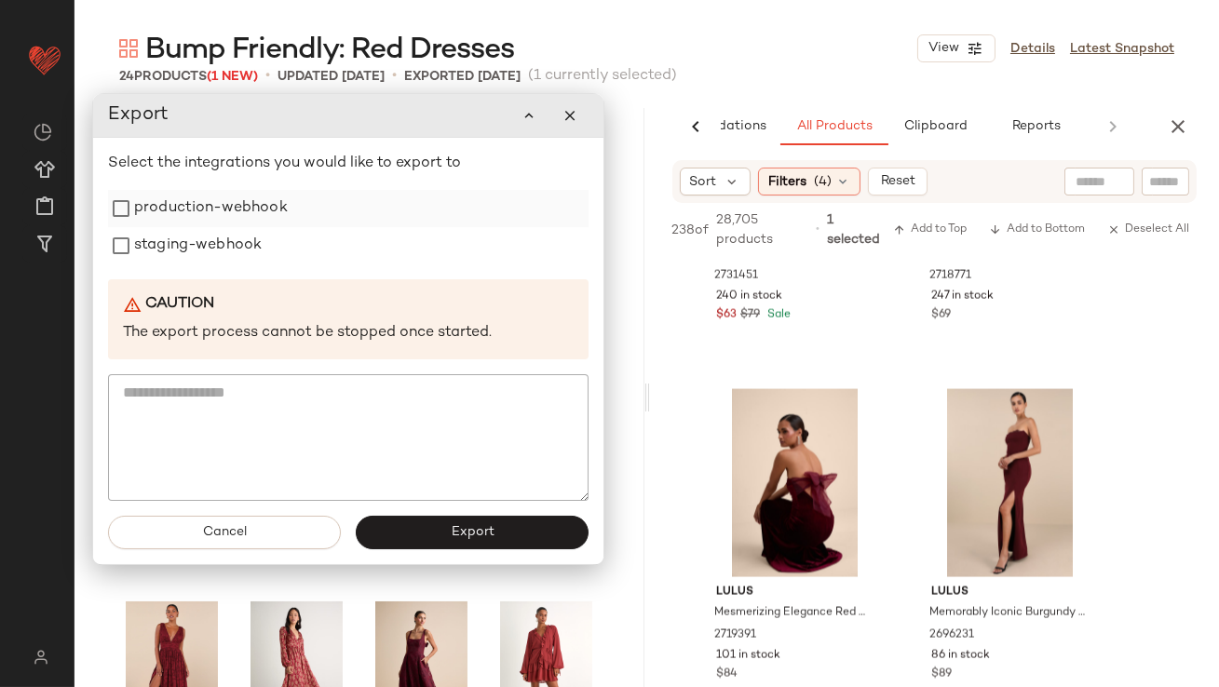
click at [276, 220] on label "production-webhook" at bounding box center [211, 208] width 154 height 37
click at [260, 235] on label "staging-webhook" at bounding box center [198, 245] width 128 height 37
click at [456, 523] on button "Export" at bounding box center [472, 533] width 233 height 34
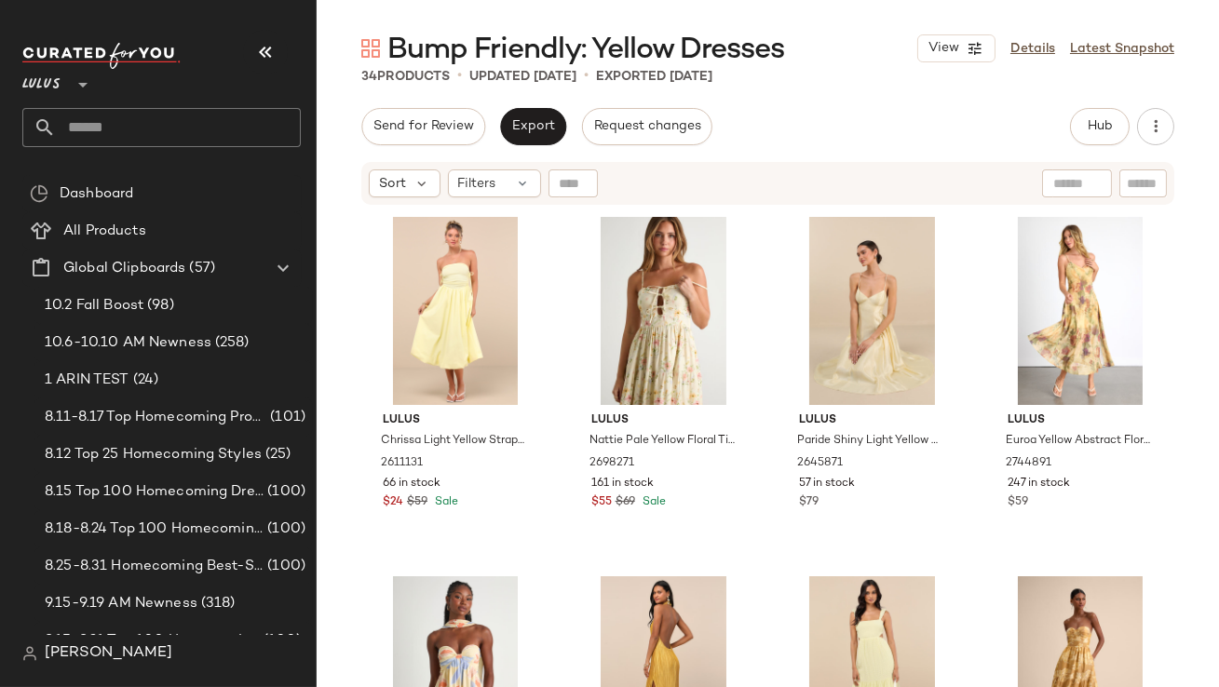
click at [263, 52] on icon "button" at bounding box center [265, 52] width 22 height 22
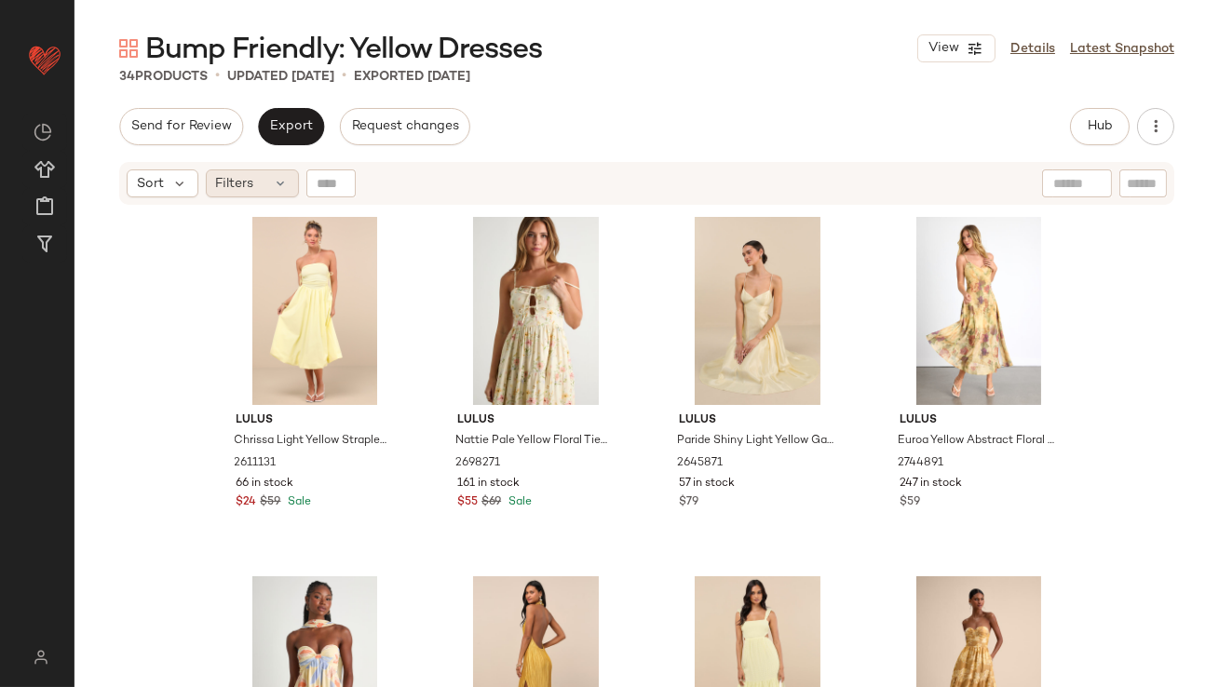
click at [266, 183] on div "Filters" at bounding box center [252, 183] width 93 height 28
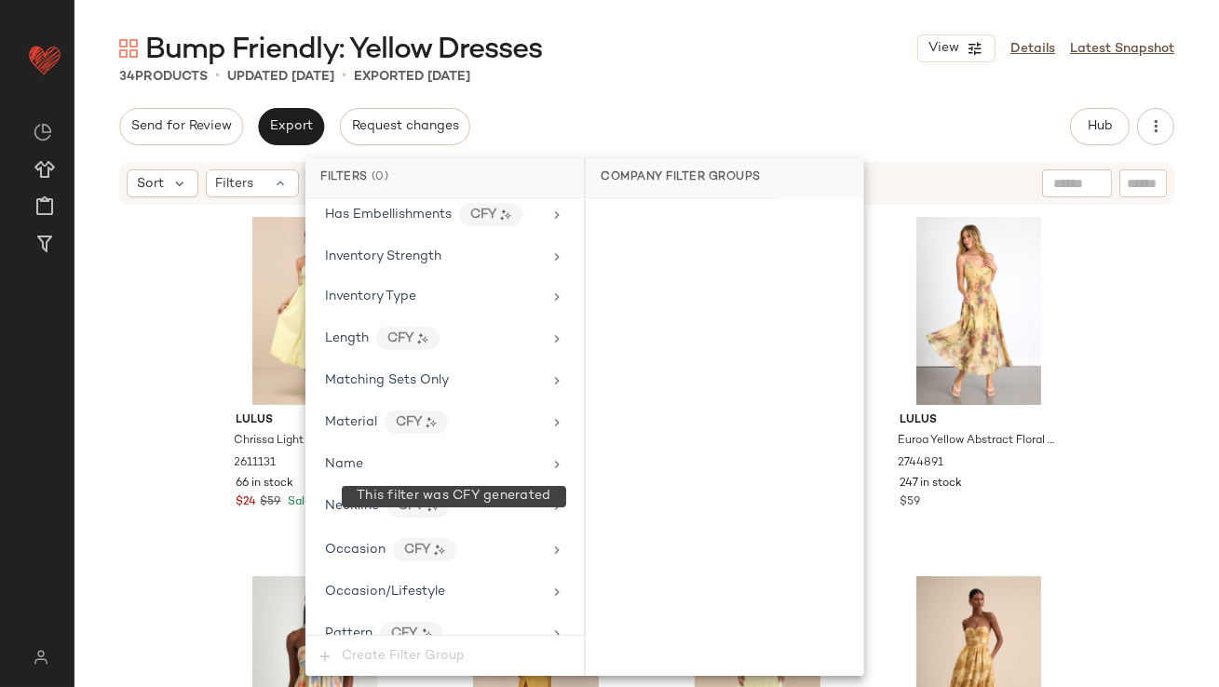
scroll to position [1423, 0]
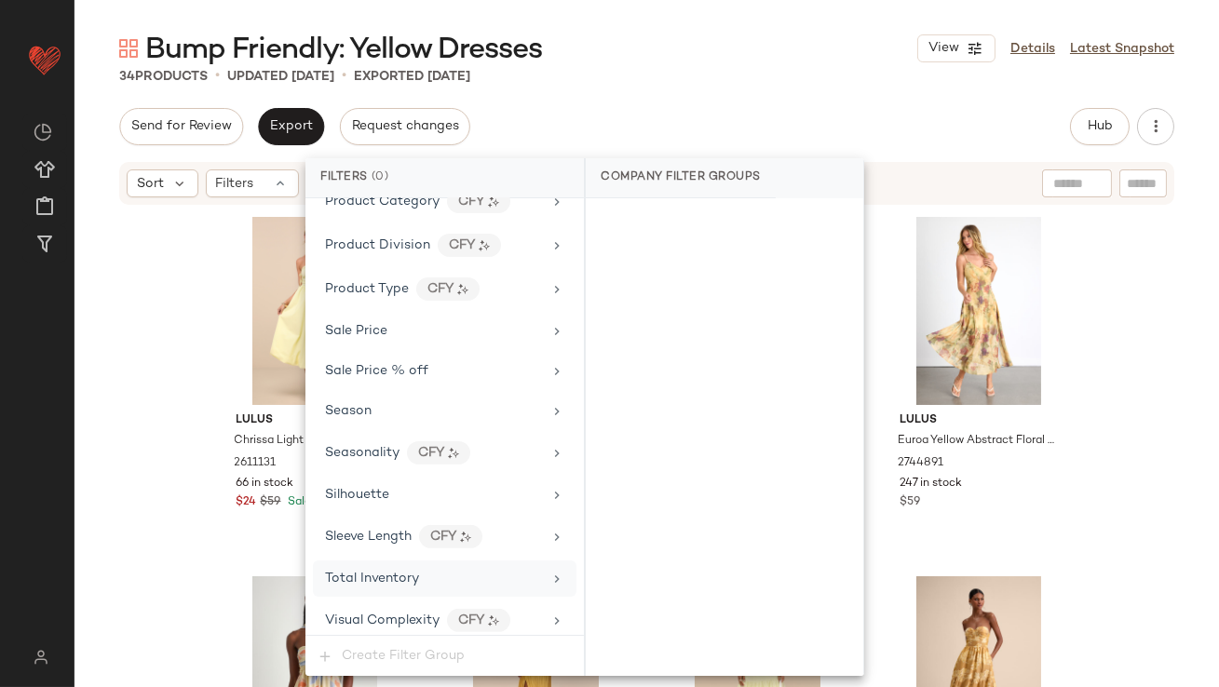
click at [426, 576] on div "Total Inventory" at bounding box center [433, 579] width 217 height 20
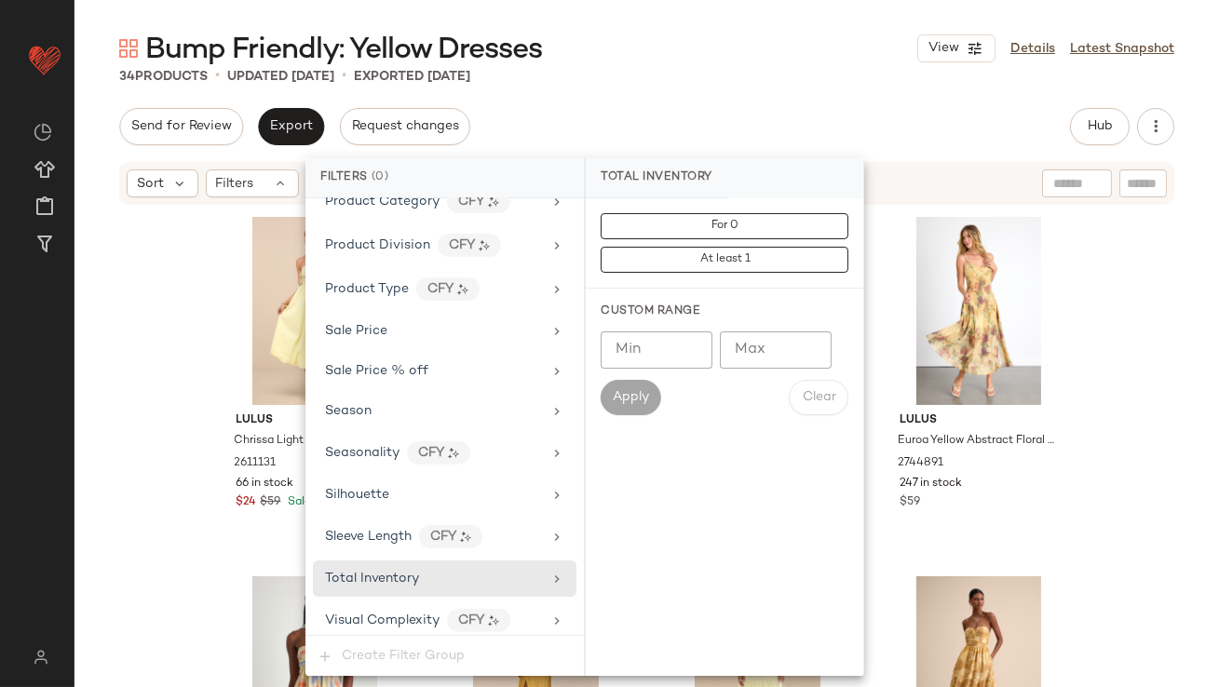
click at [780, 358] on input "Max" at bounding box center [776, 350] width 112 height 37
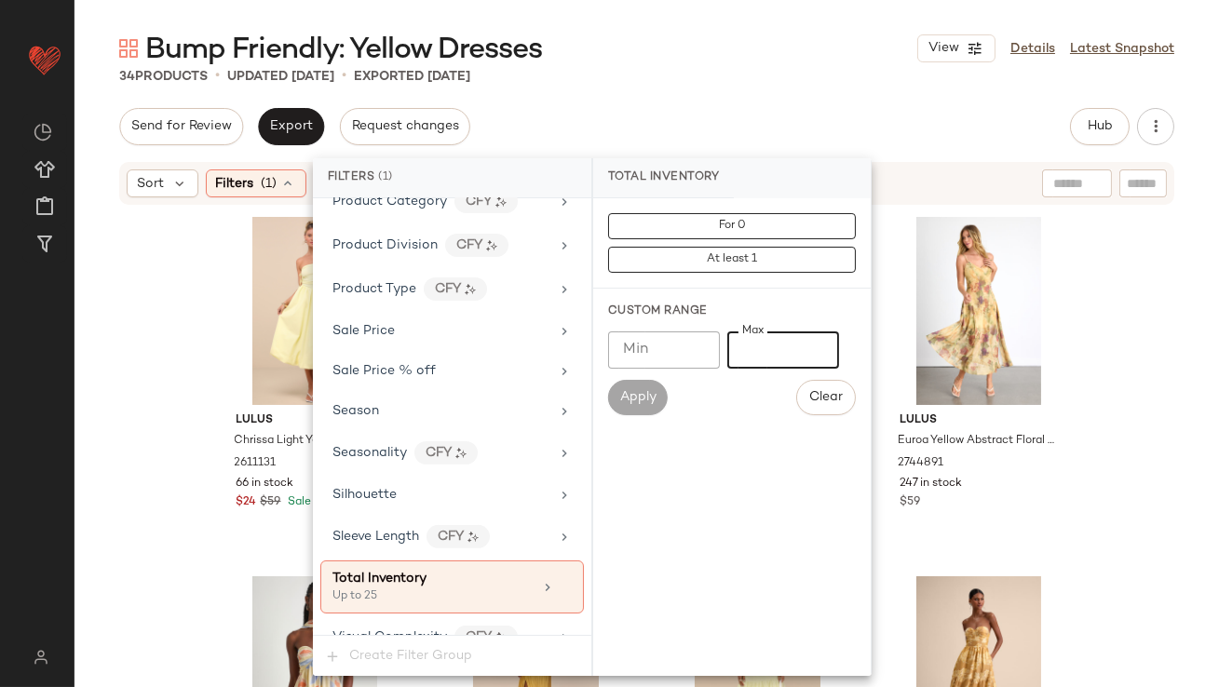
type input "**"
click at [757, 72] on div "34 Products • updated [DATE] • Exported [DATE]" at bounding box center [647, 76] width 1145 height 19
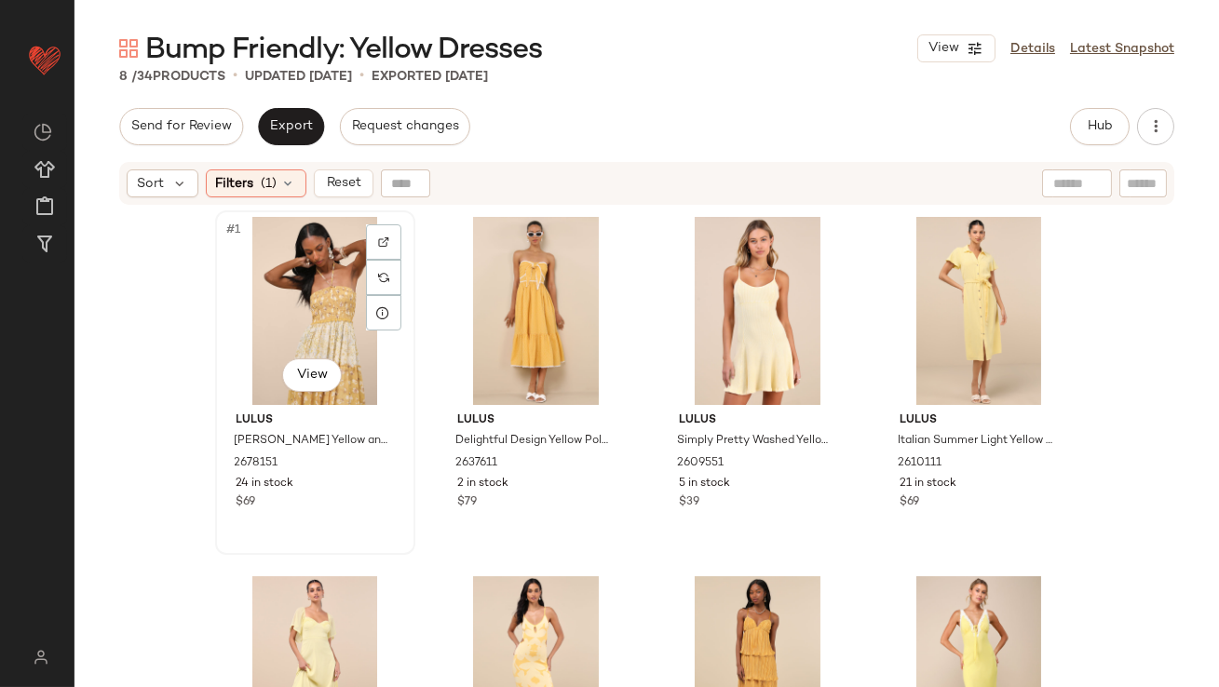
click at [297, 279] on div "#1 View" at bounding box center [315, 311] width 187 height 188
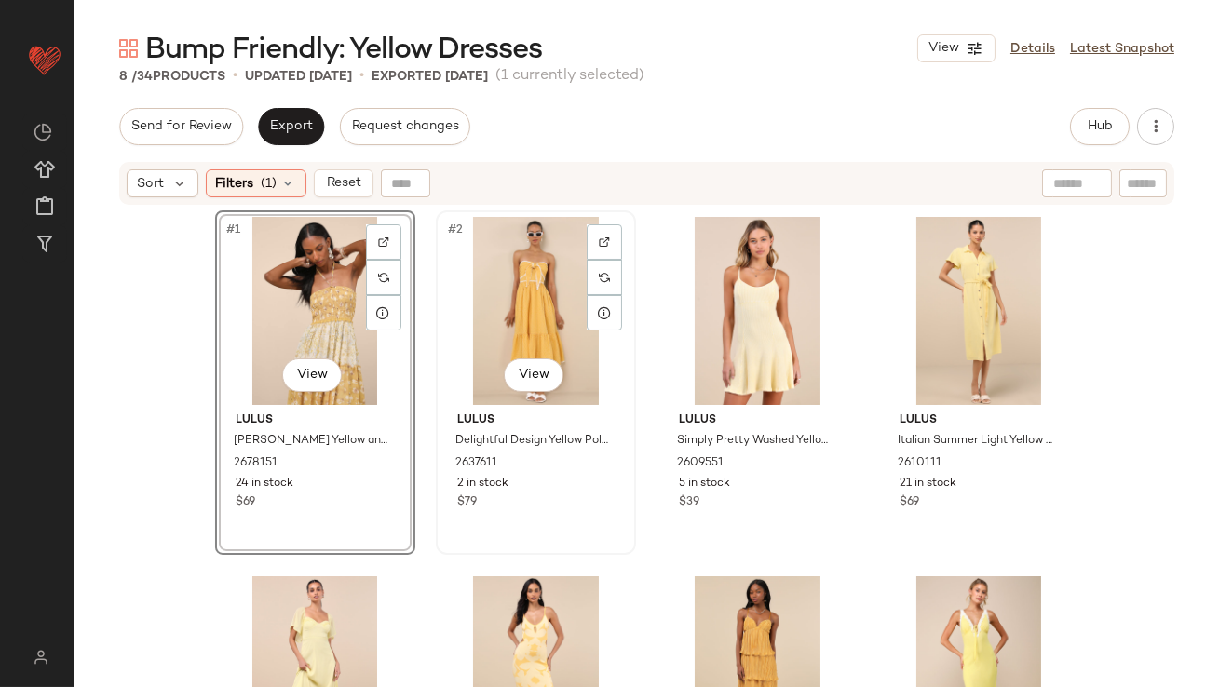
scroll to position [180, 0]
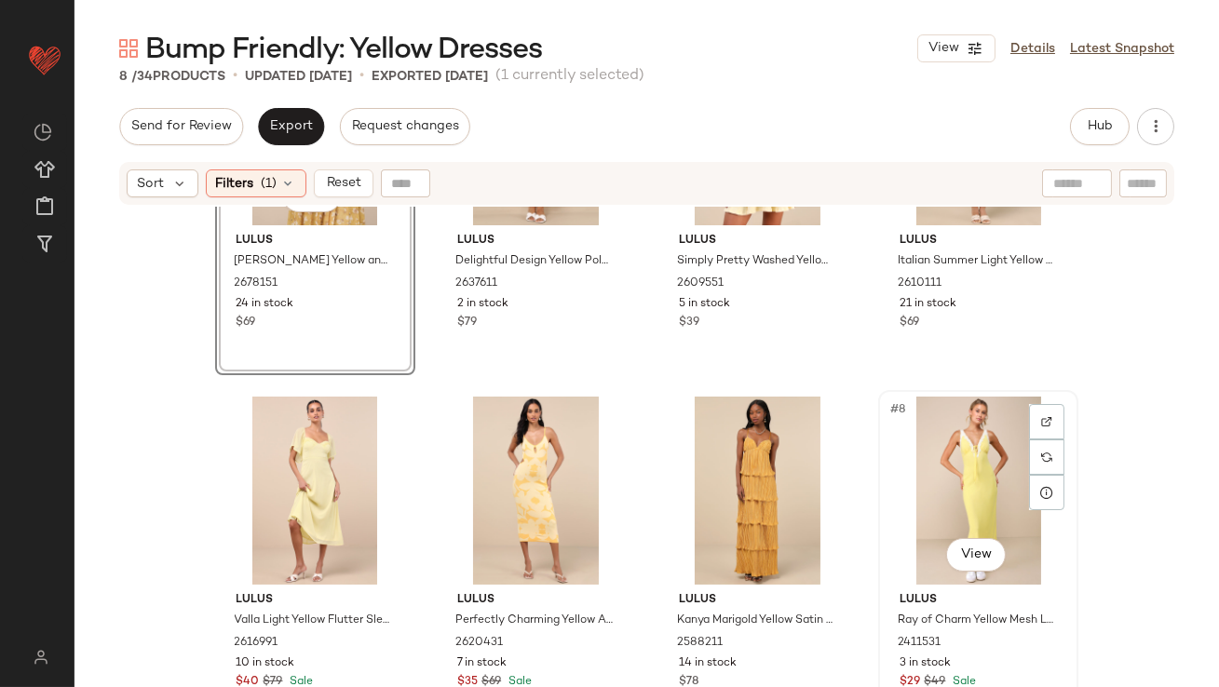
click at [930, 461] on div "#8 View" at bounding box center [978, 491] width 187 height 188
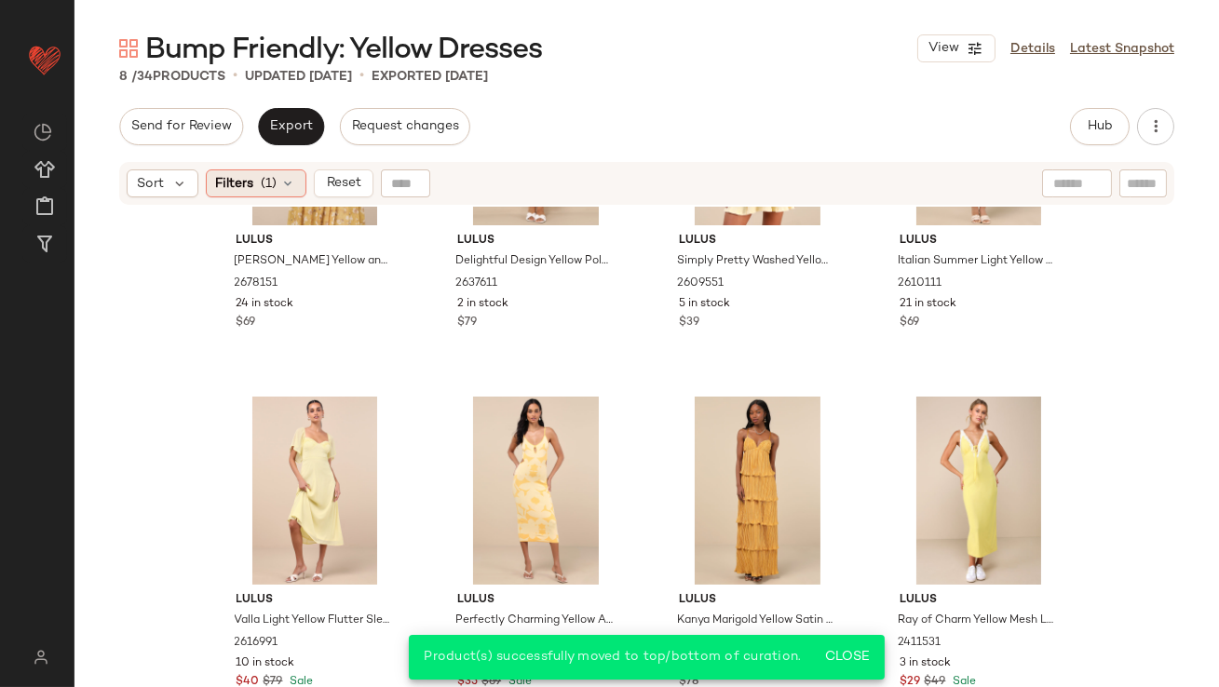
click at [271, 181] on span "(1)" at bounding box center [270, 184] width 16 height 20
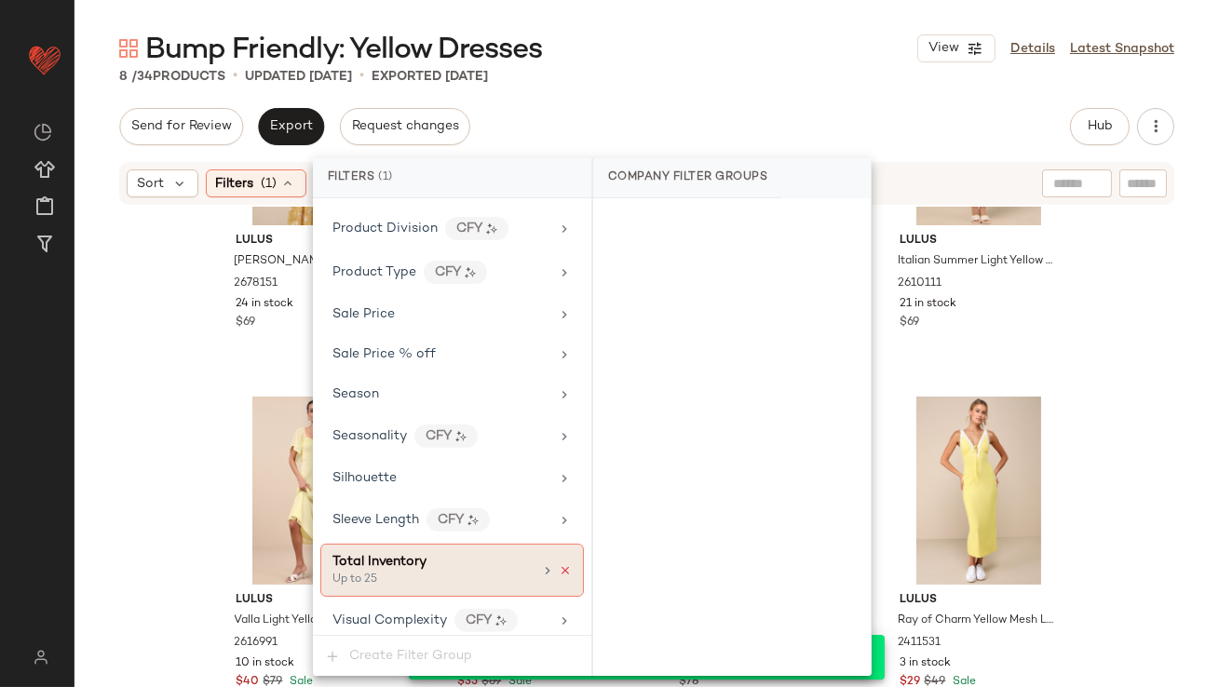
click at [559, 564] on icon at bounding box center [565, 570] width 13 height 13
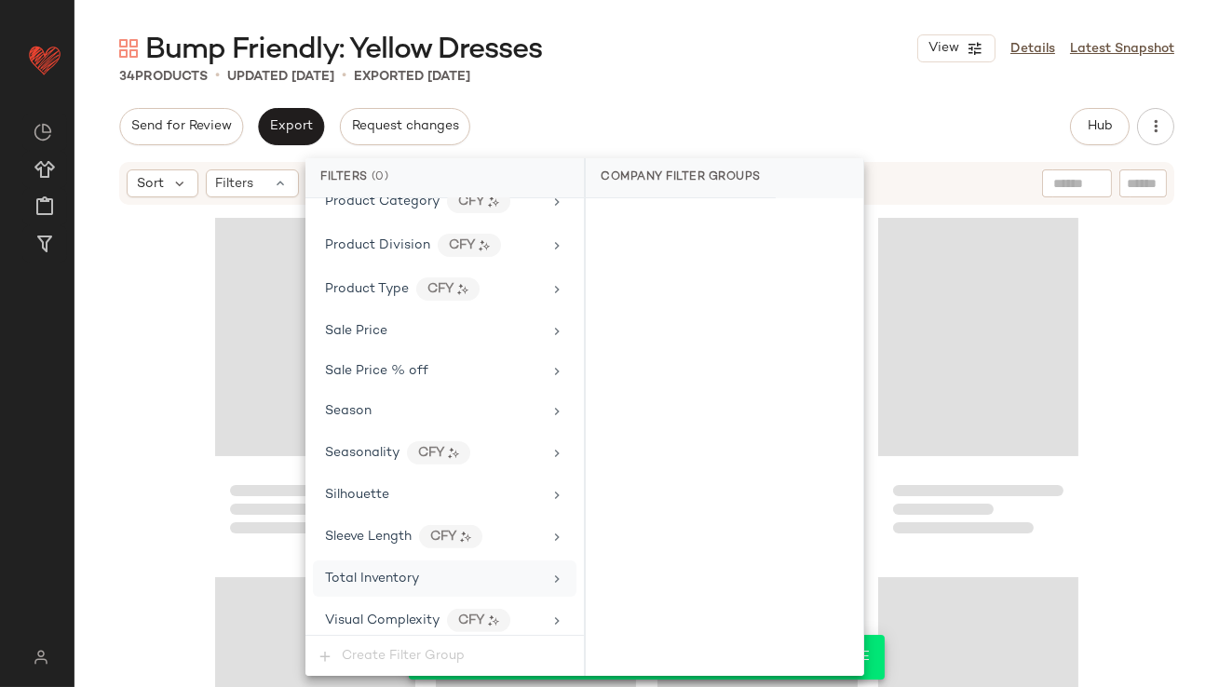
click at [672, 145] on div "Send for Review Export Request changes Hub Send for Review External Review Inte…" at bounding box center [647, 397] width 1145 height 579
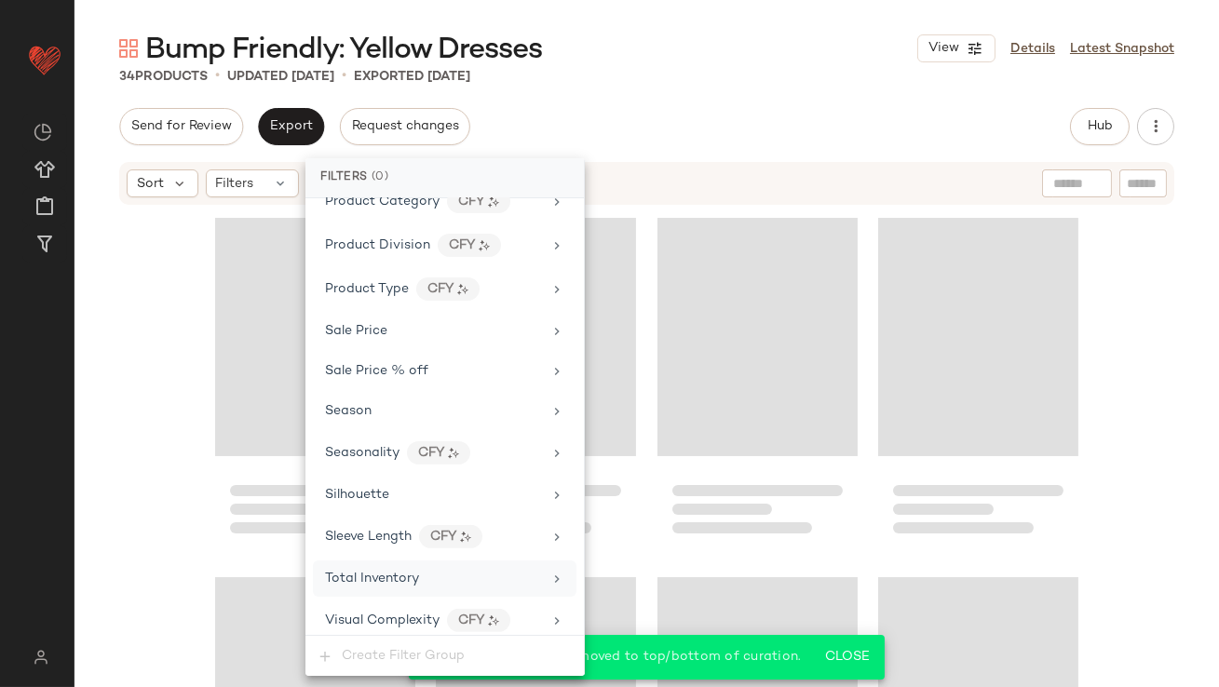
scroll to position [2711, 0]
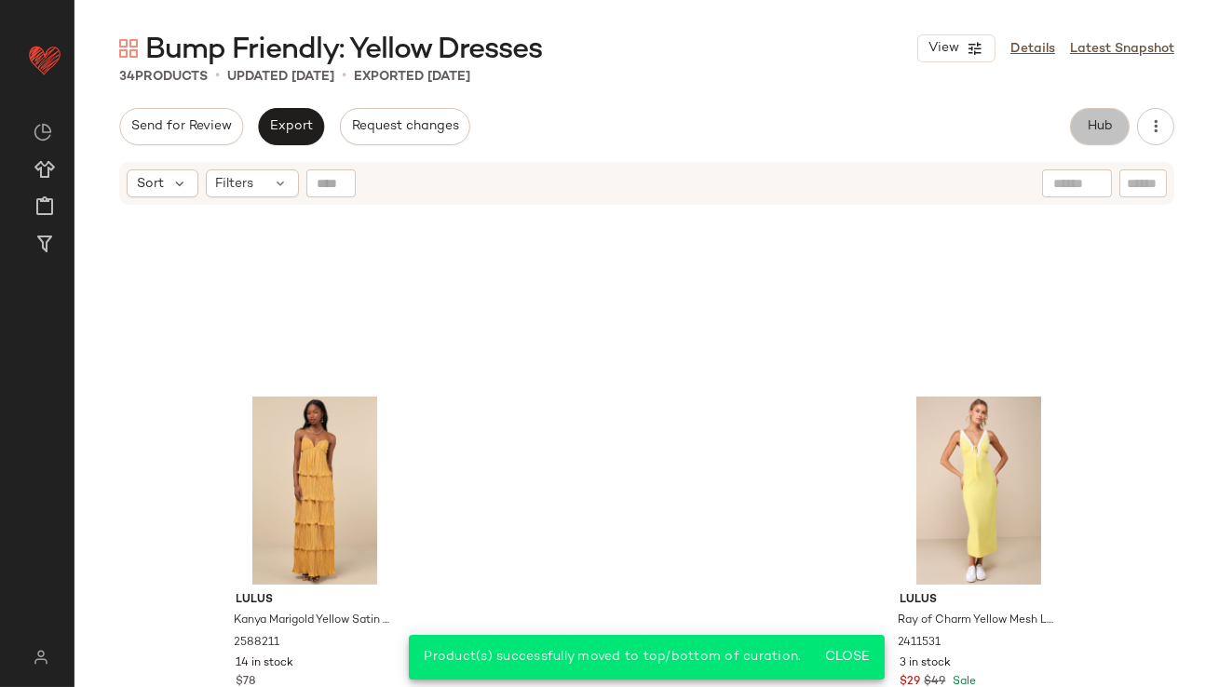
click at [1076, 129] on button "Hub" at bounding box center [1100, 126] width 60 height 37
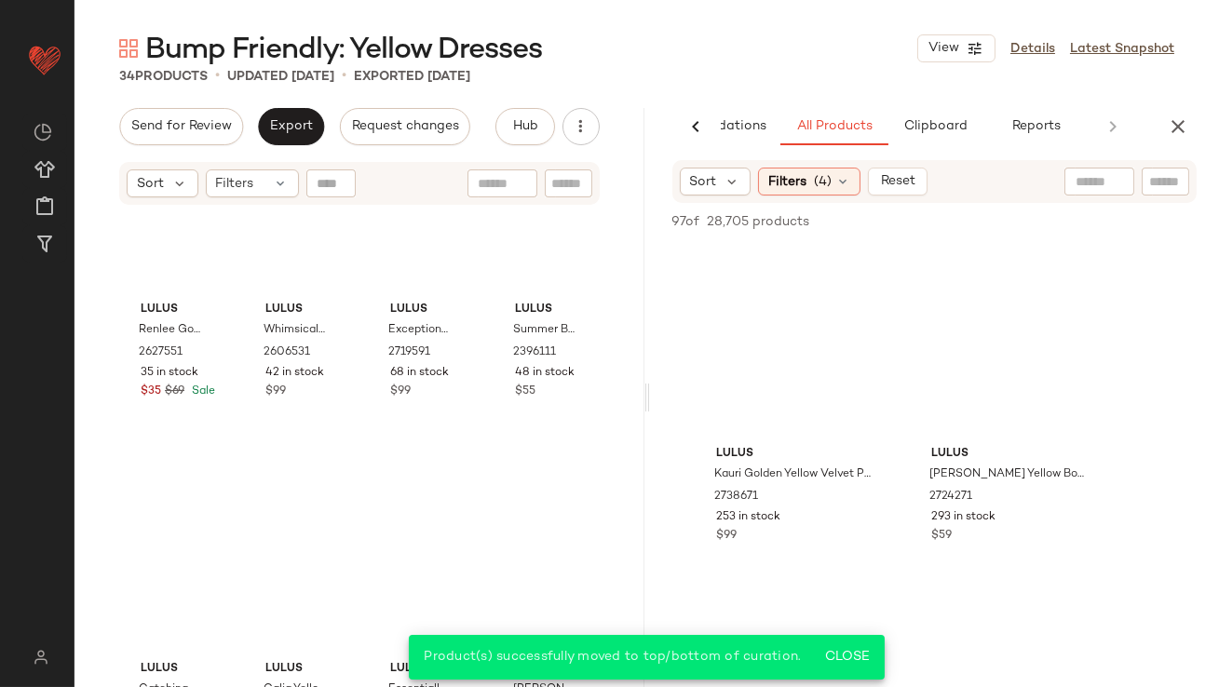
scroll to position [0, 0]
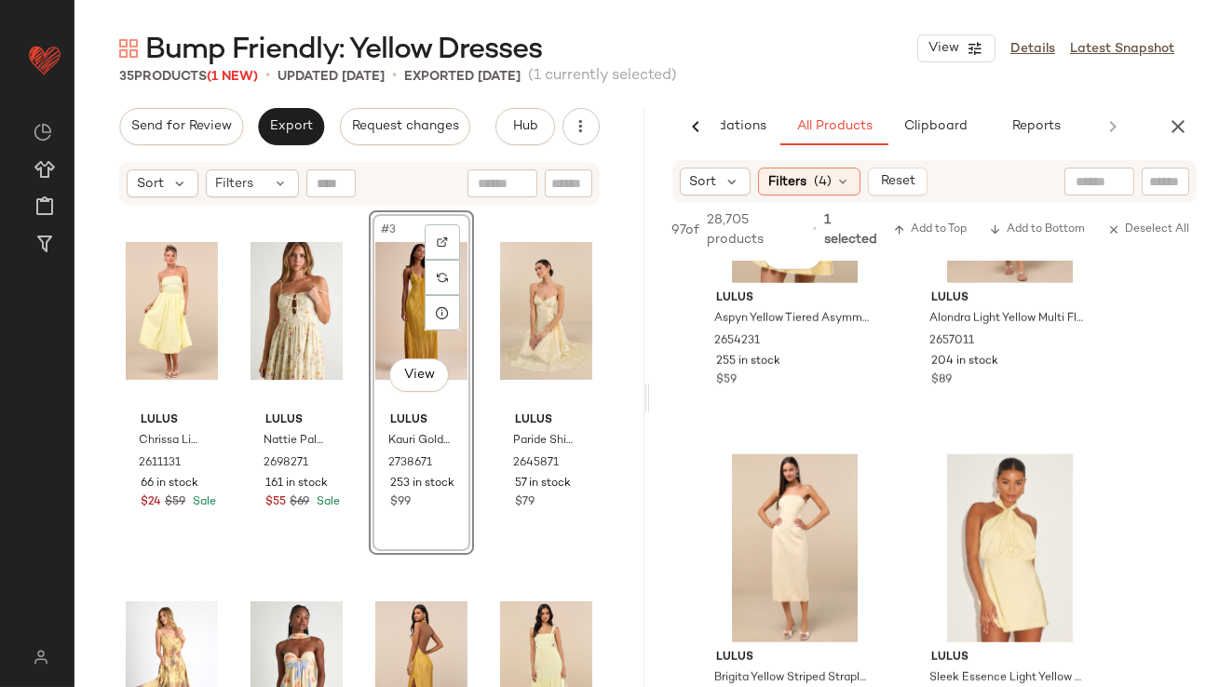
scroll to position [3585, 0]
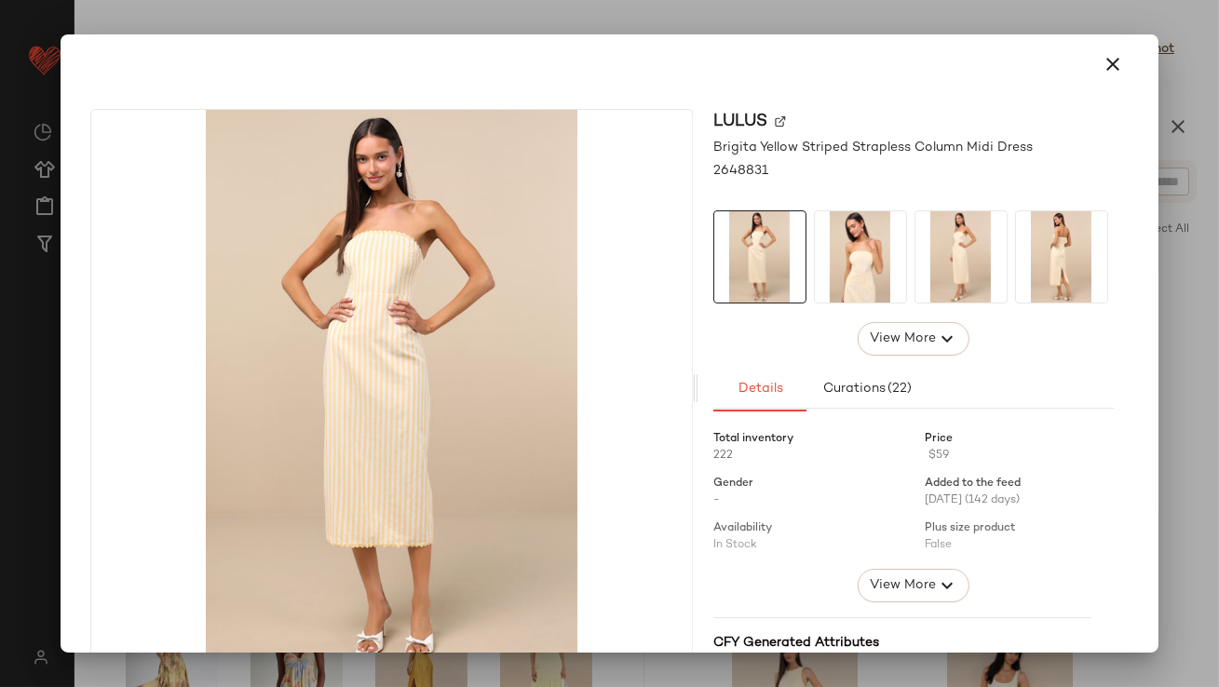
click at [860, 289] on img at bounding box center [860, 256] width 91 height 91
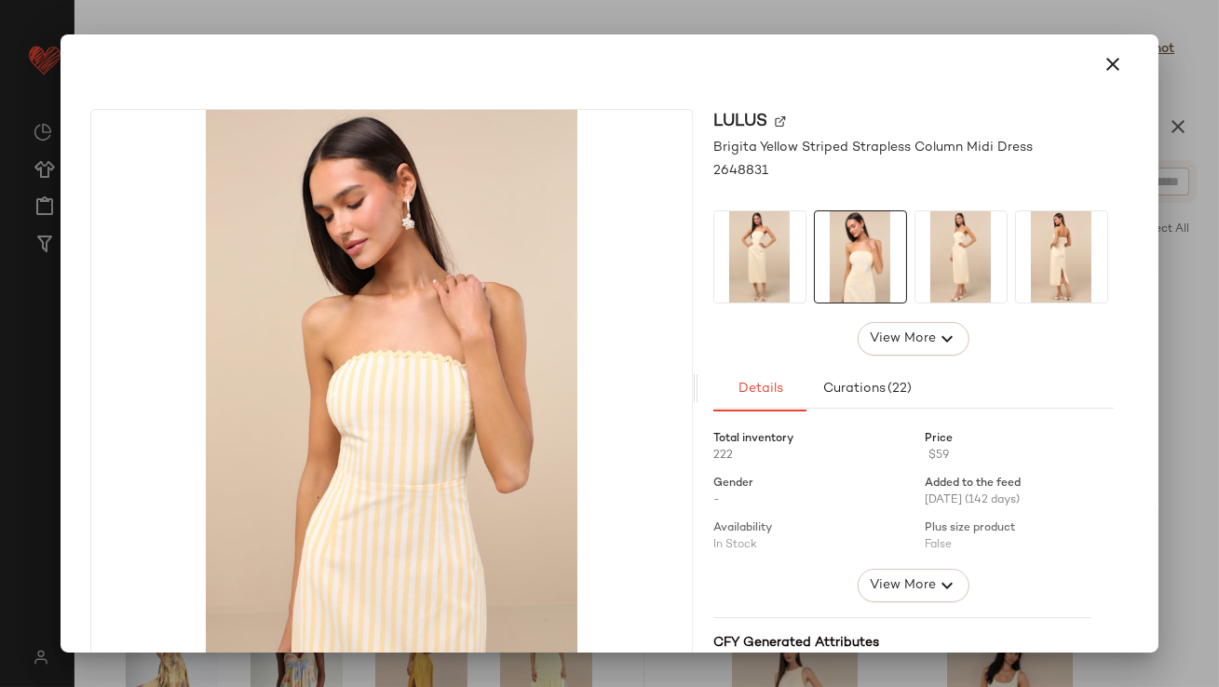
click at [930, 278] on img at bounding box center [960, 256] width 91 height 91
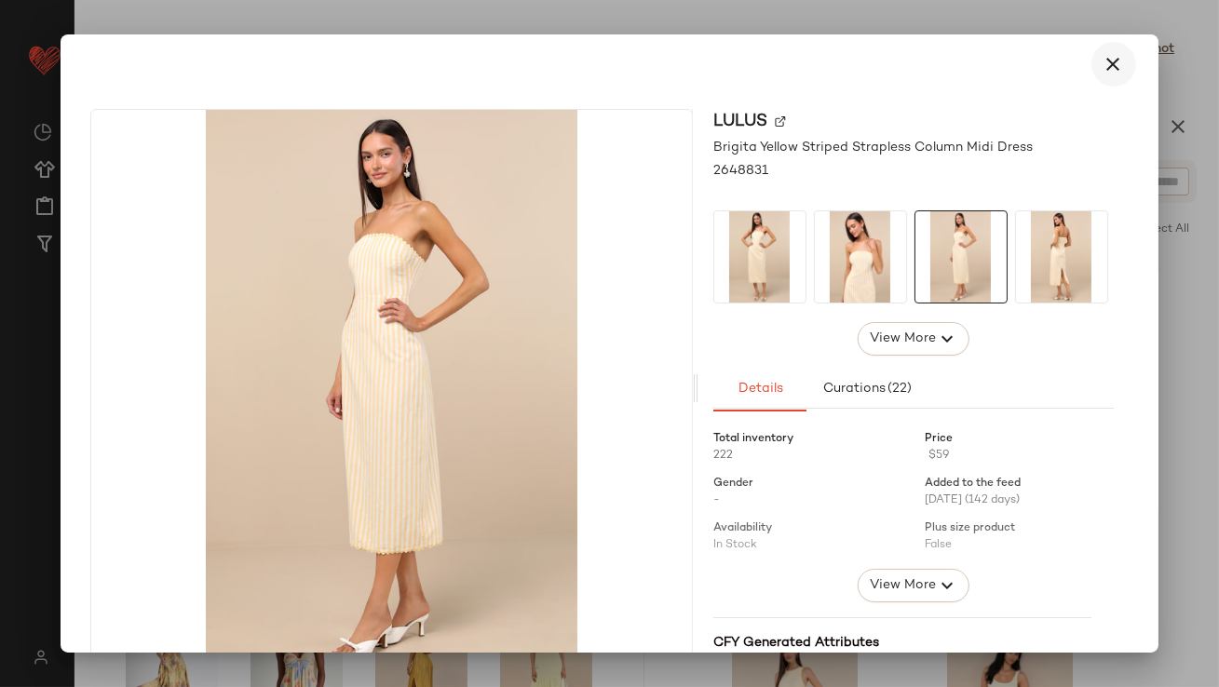
click at [1103, 55] on icon "button" at bounding box center [1114, 64] width 22 height 22
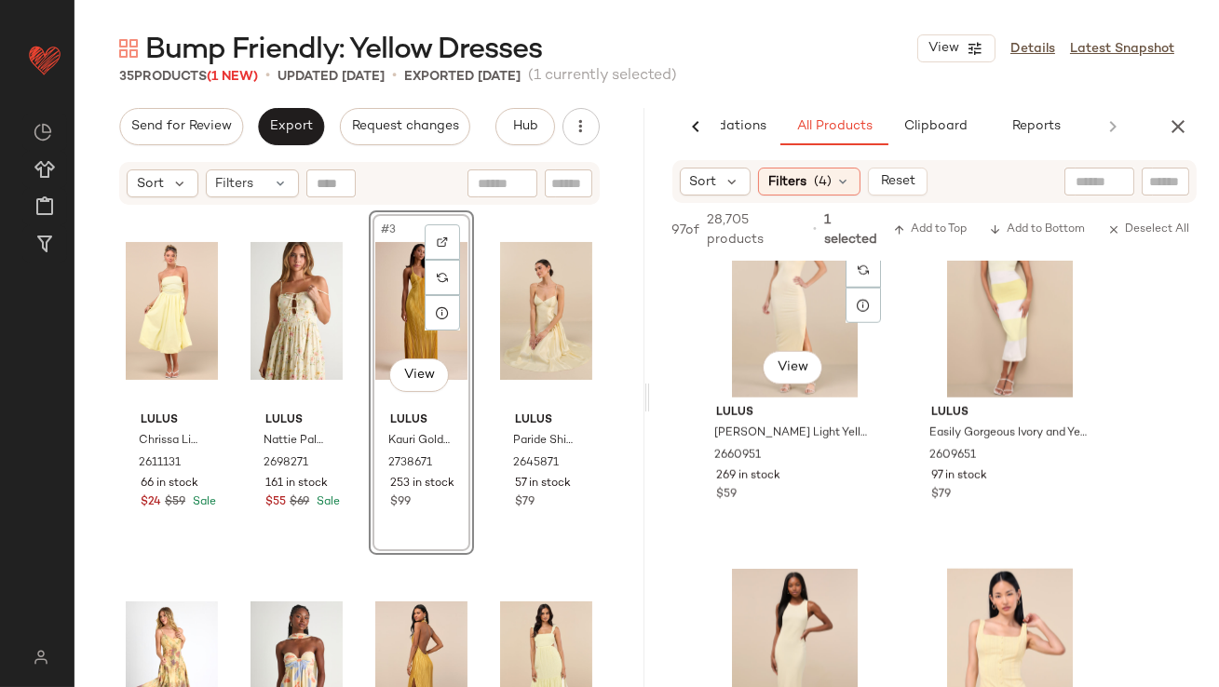
scroll to position [4181, 0]
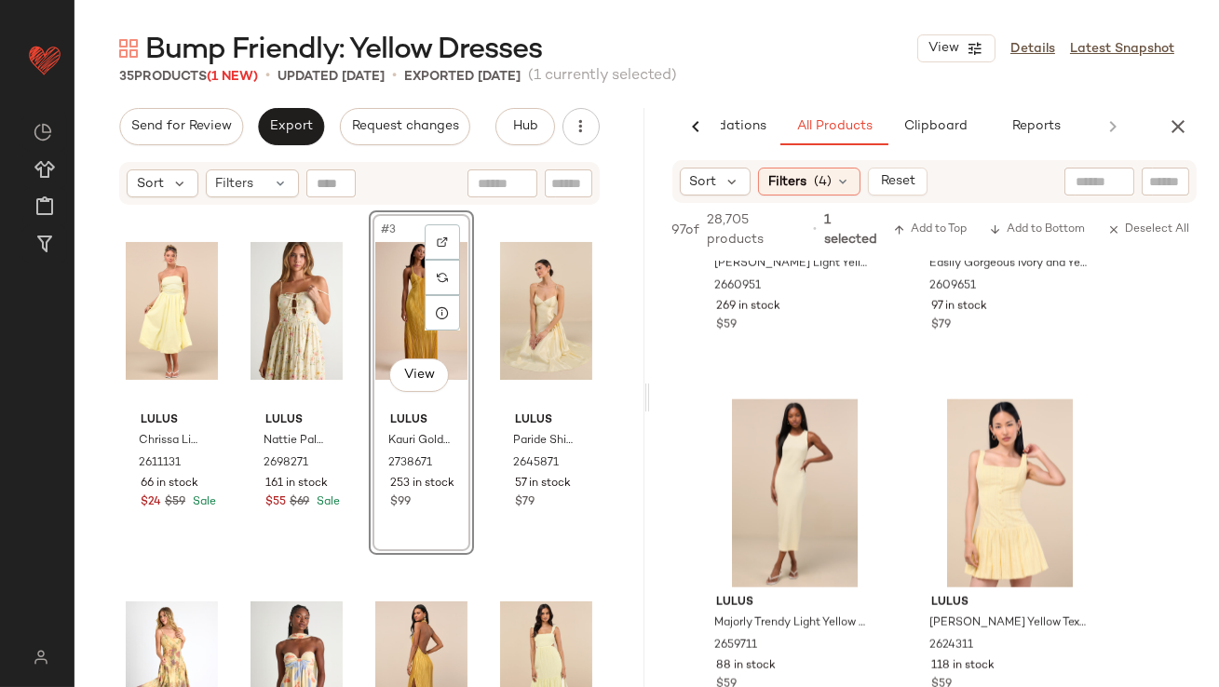
click at [1161, 140] on div "AI Recommendations All Products Clipboard Reports" at bounding box center [935, 126] width 570 height 37
click at [1179, 126] on icon "button" at bounding box center [1178, 126] width 22 height 22
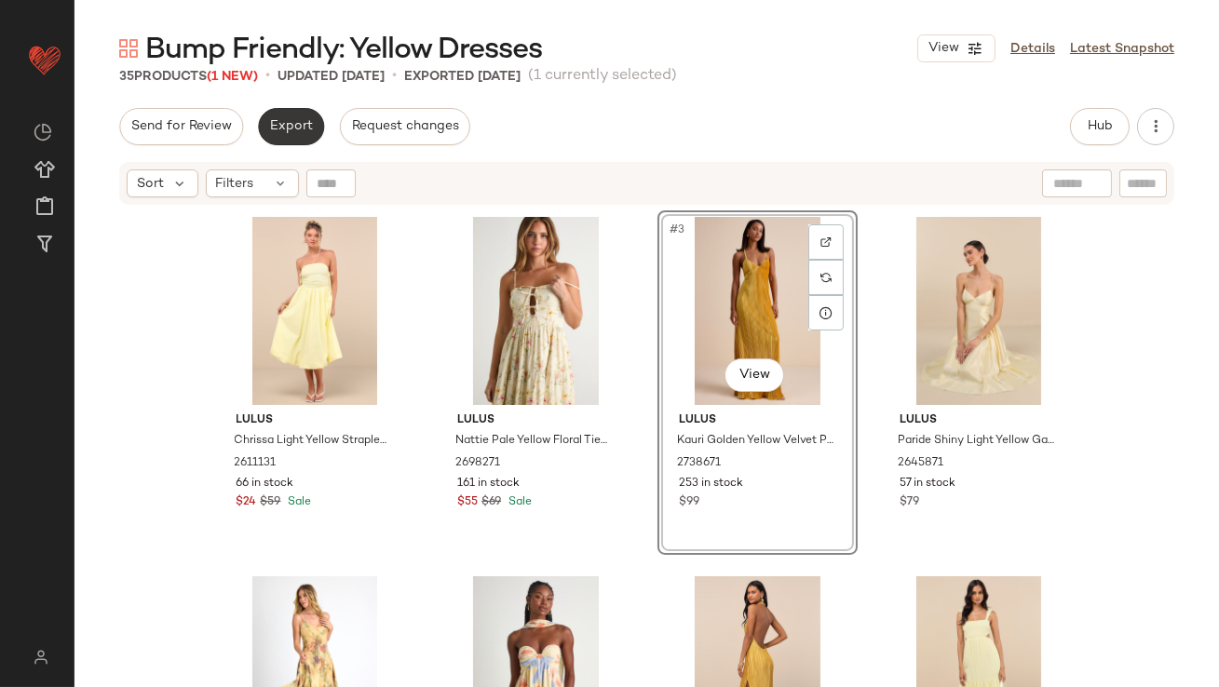
click at [275, 125] on span "Export" at bounding box center [291, 126] width 44 height 15
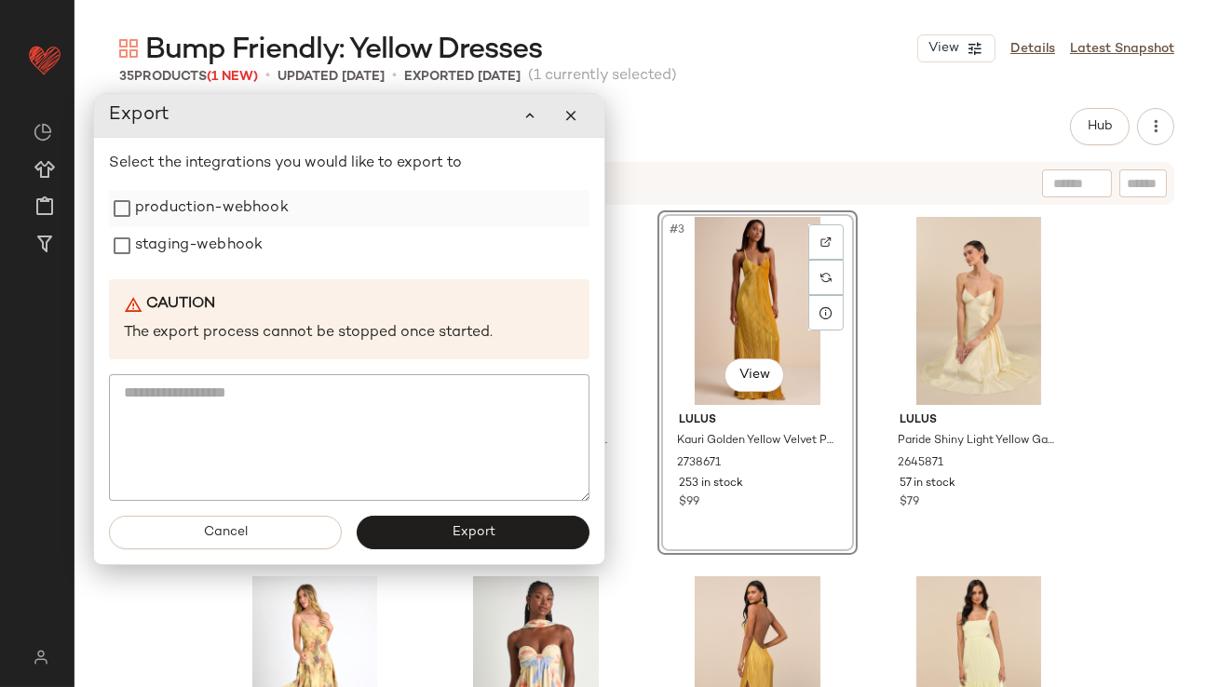
click at [264, 198] on label "production-webhook" at bounding box center [212, 208] width 154 height 37
click at [237, 237] on label "staging-webhook" at bounding box center [199, 245] width 128 height 37
click at [410, 537] on button "Export" at bounding box center [473, 533] width 233 height 34
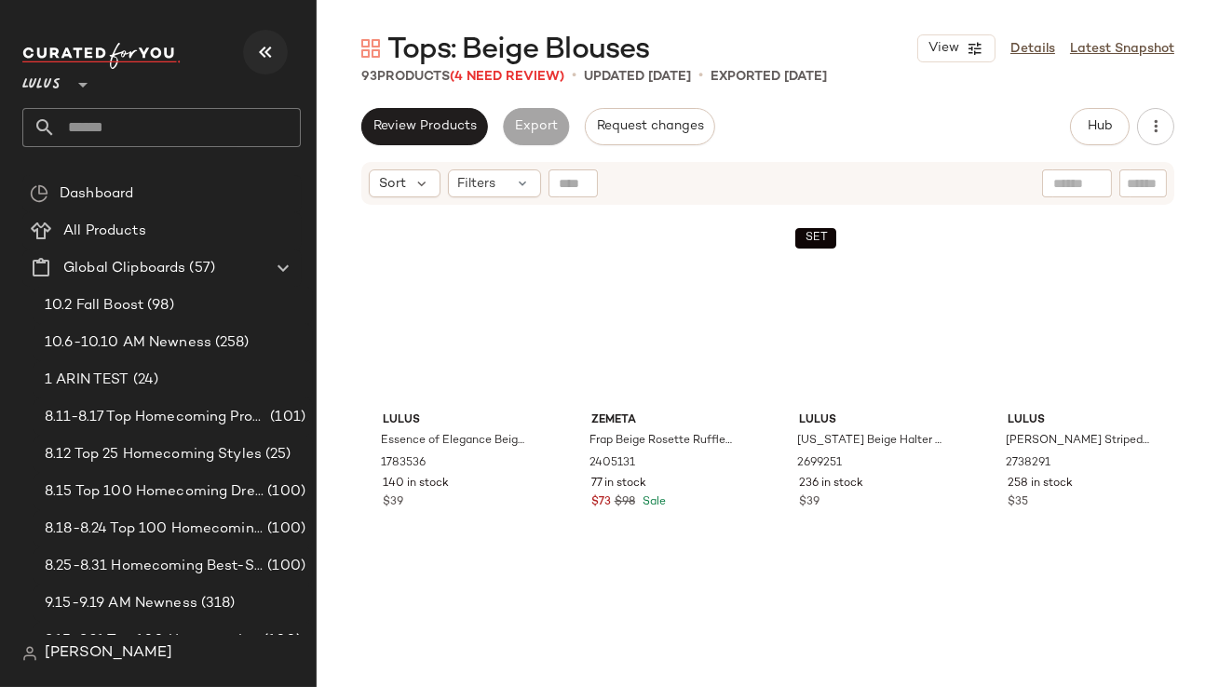
click at [269, 47] on icon "button" at bounding box center [265, 52] width 22 height 22
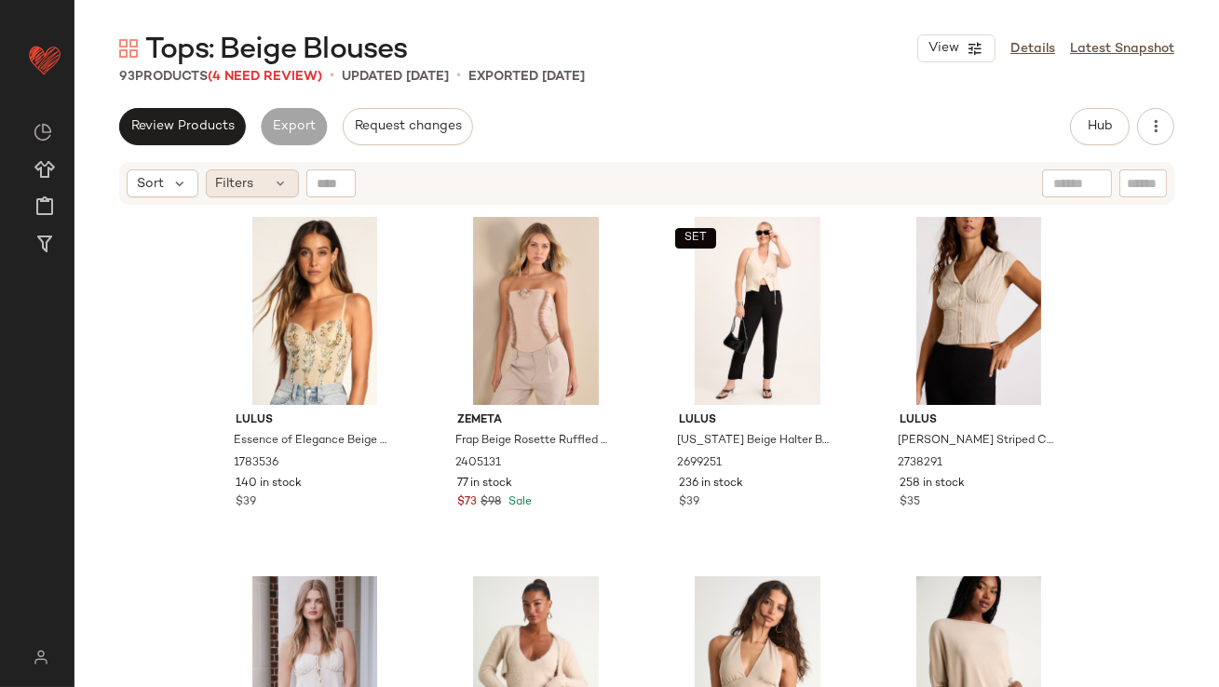
click at [279, 172] on div "Filters" at bounding box center [252, 183] width 93 height 28
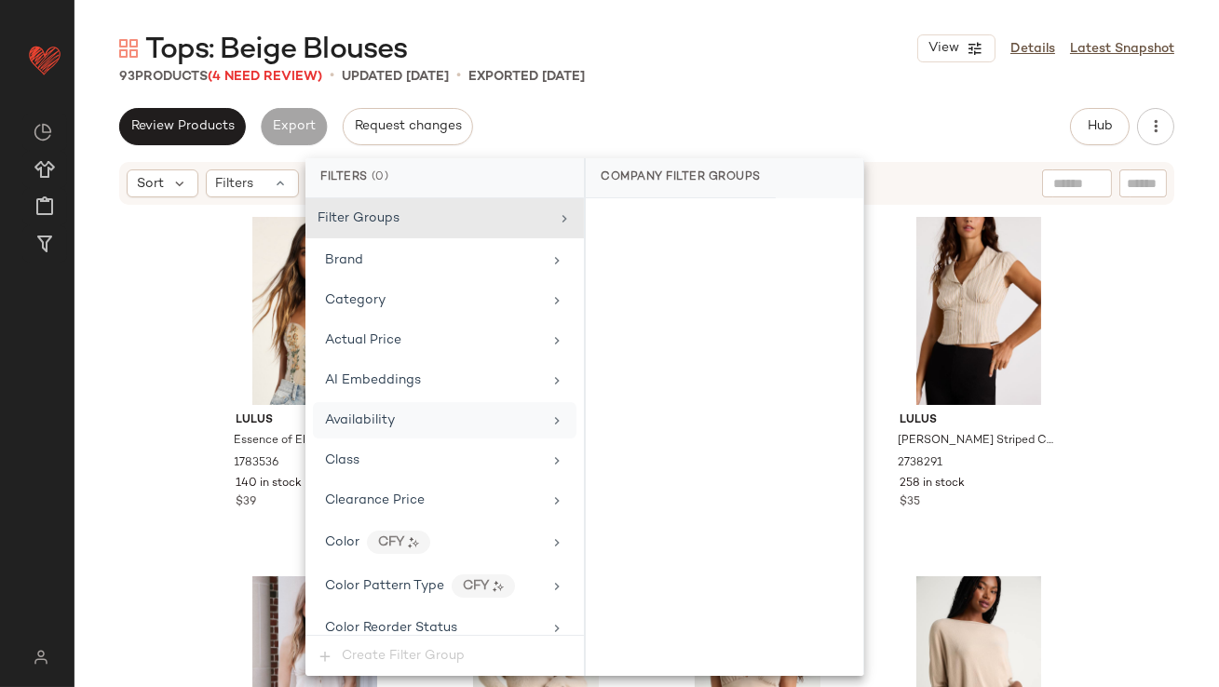
click at [348, 405] on div "Availability" at bounding box center [445, 420] width 264 height 36
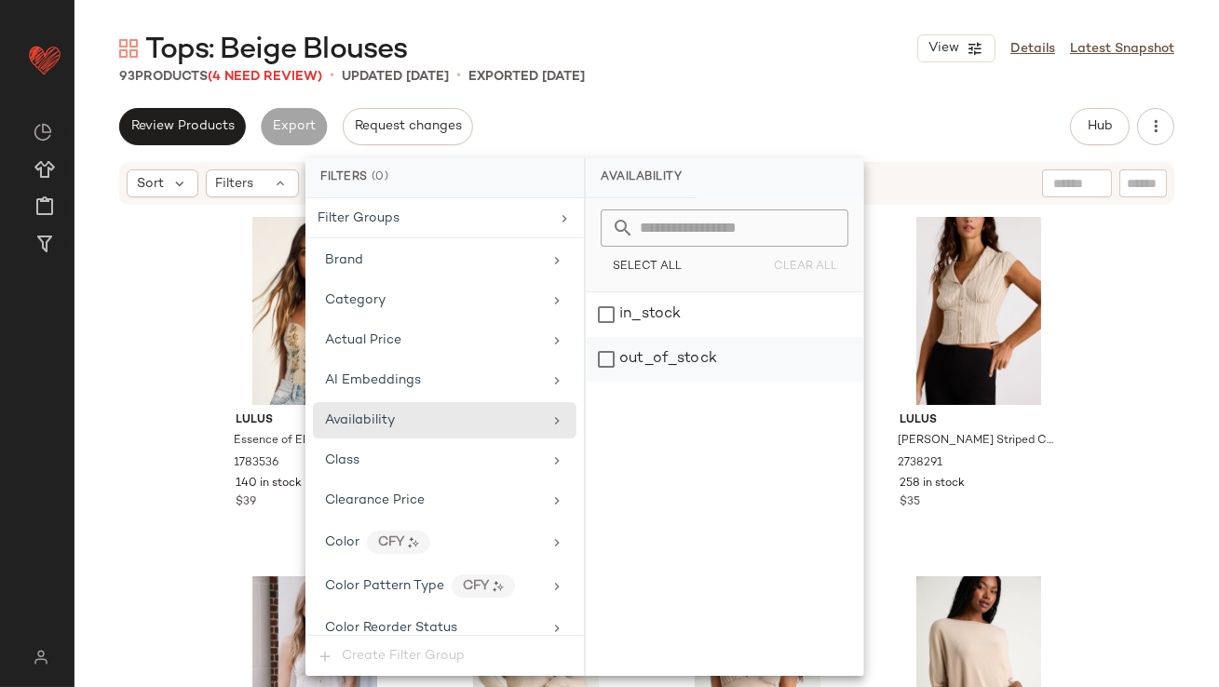
click at [627, 351] on div "out_of_stock" at bounding box center [725, 359] width 278 height 45
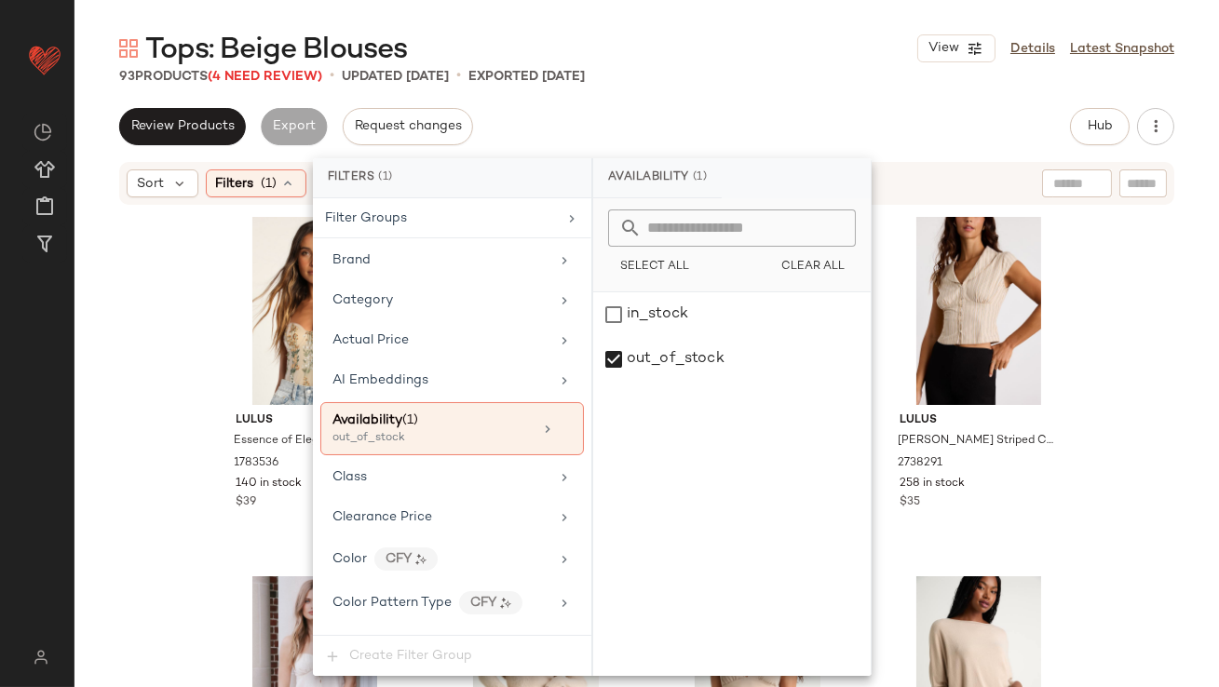
click at [654, 105] on div "Tops: Beige Blouses View Details Latest Snapshot 93 Products (4 Need Review) • …" at bounding box center [647, 358] width 1145 height 657
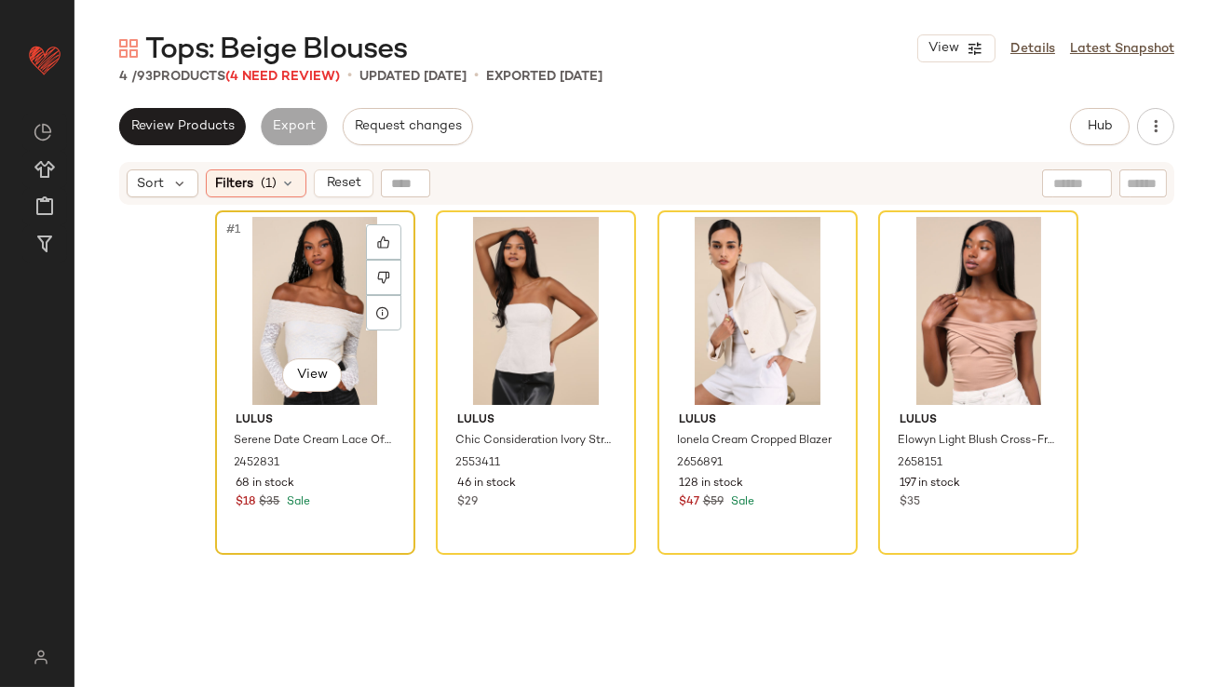
click at [276, 256] on div "#1 View" at bounding box center [315, 311] width 187 height 188
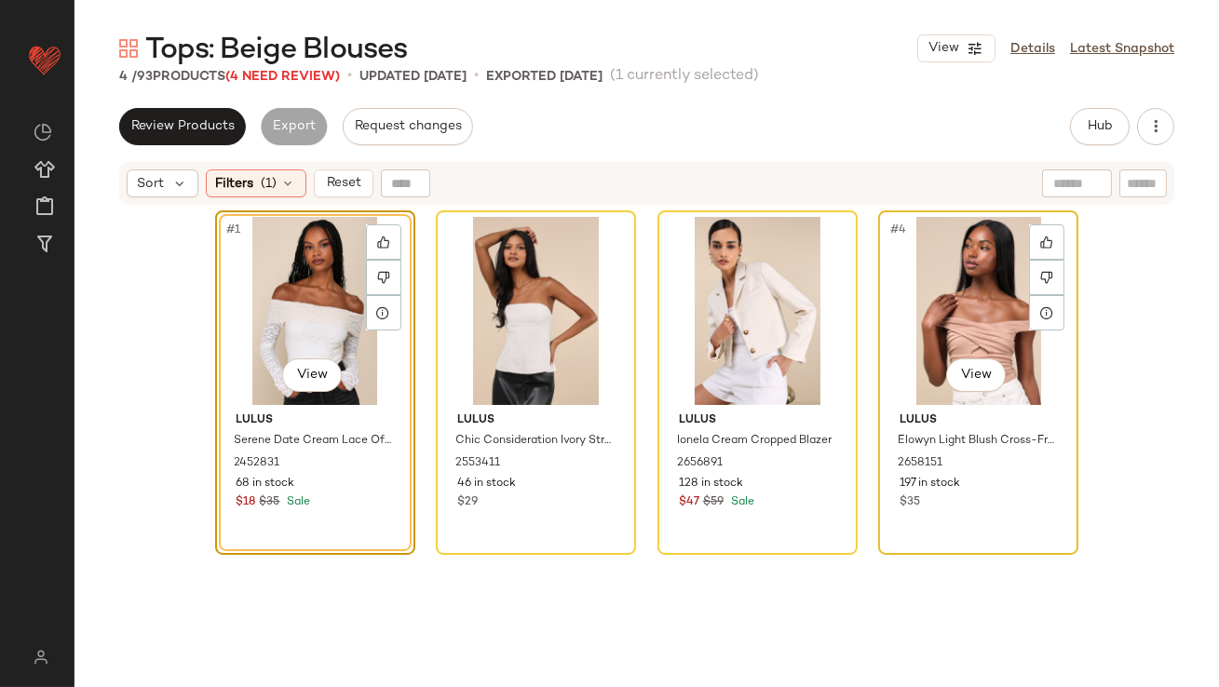
click at [962, 270] on div "#4 View" at bounding box center [978, 311] width 187 height 188
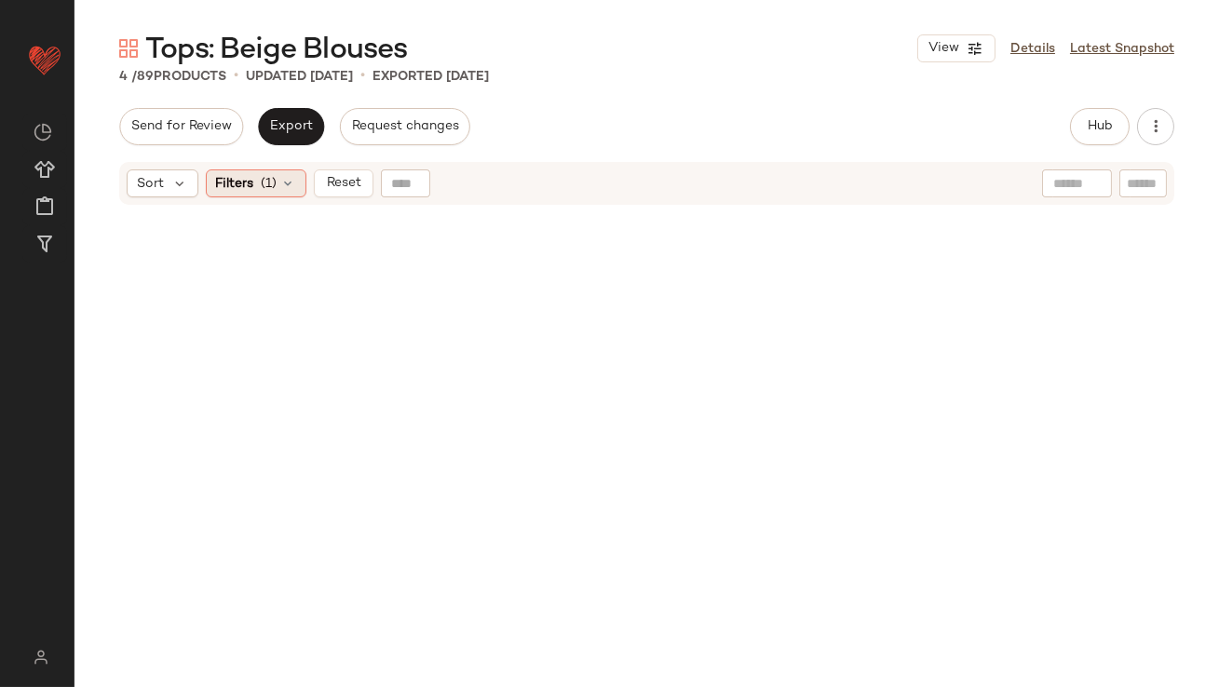
click at [257, 188] on div "Filters (1)" at bounding box center [256, 183] width 101 height 28
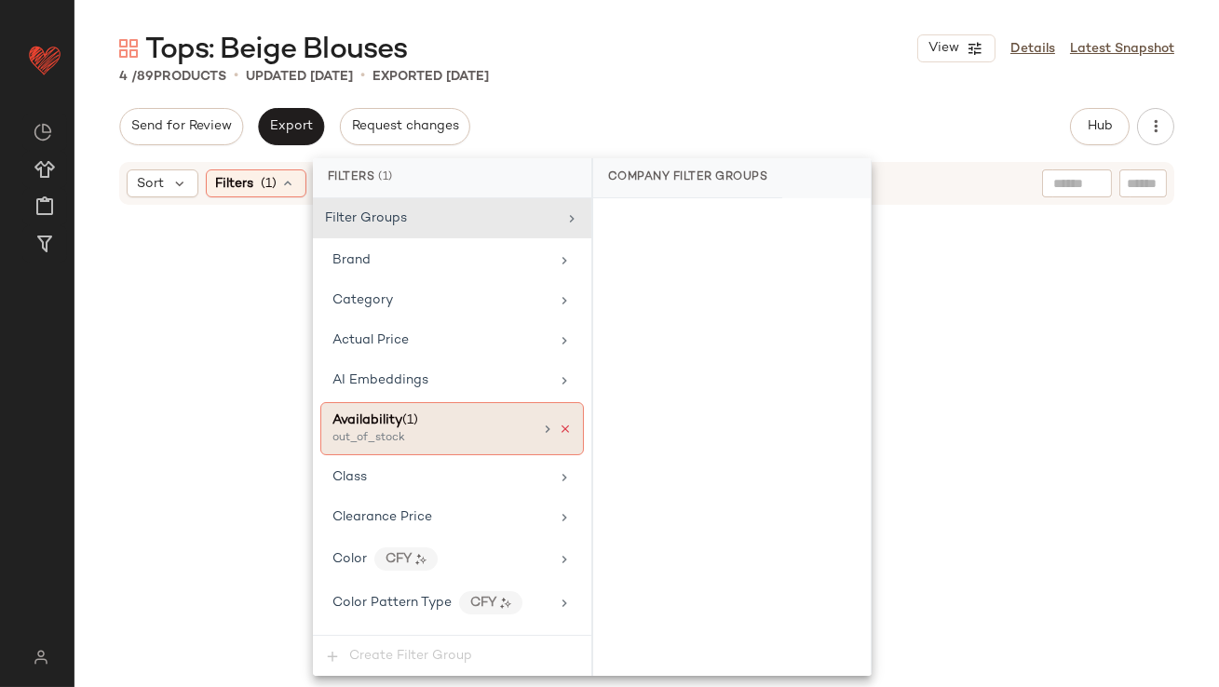
click at [559, 425] on icon at bounding box center [565, 429] width 13 height 13
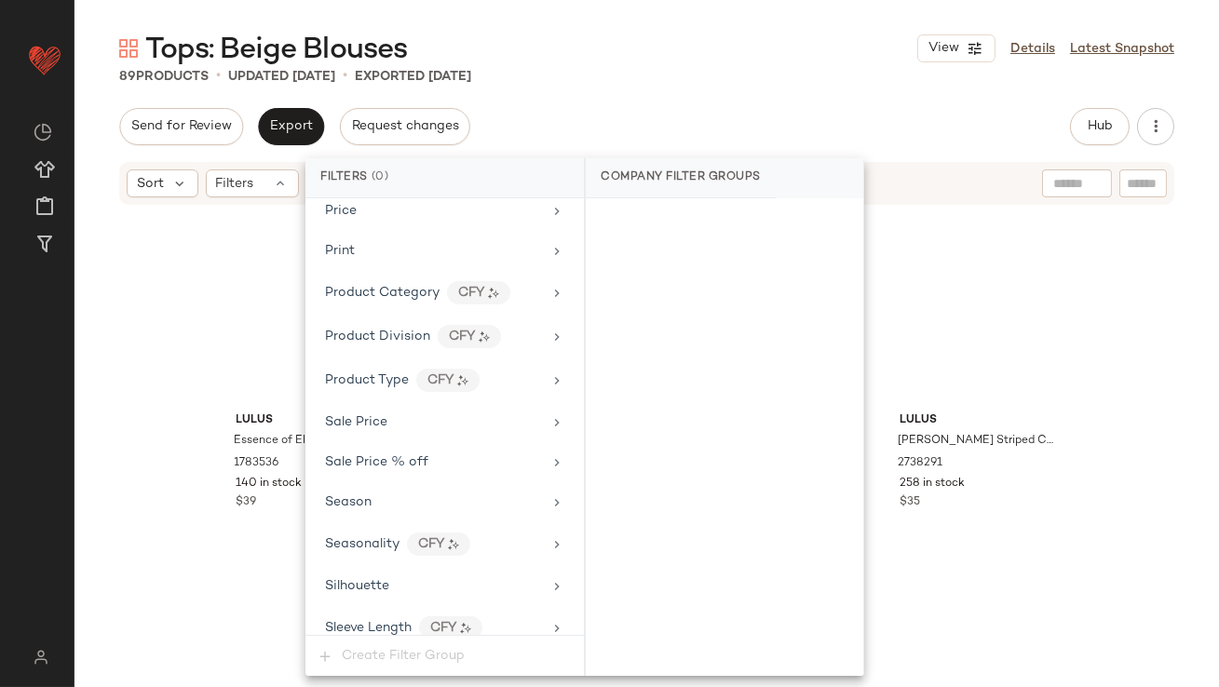
scroll to position [1383, 0]
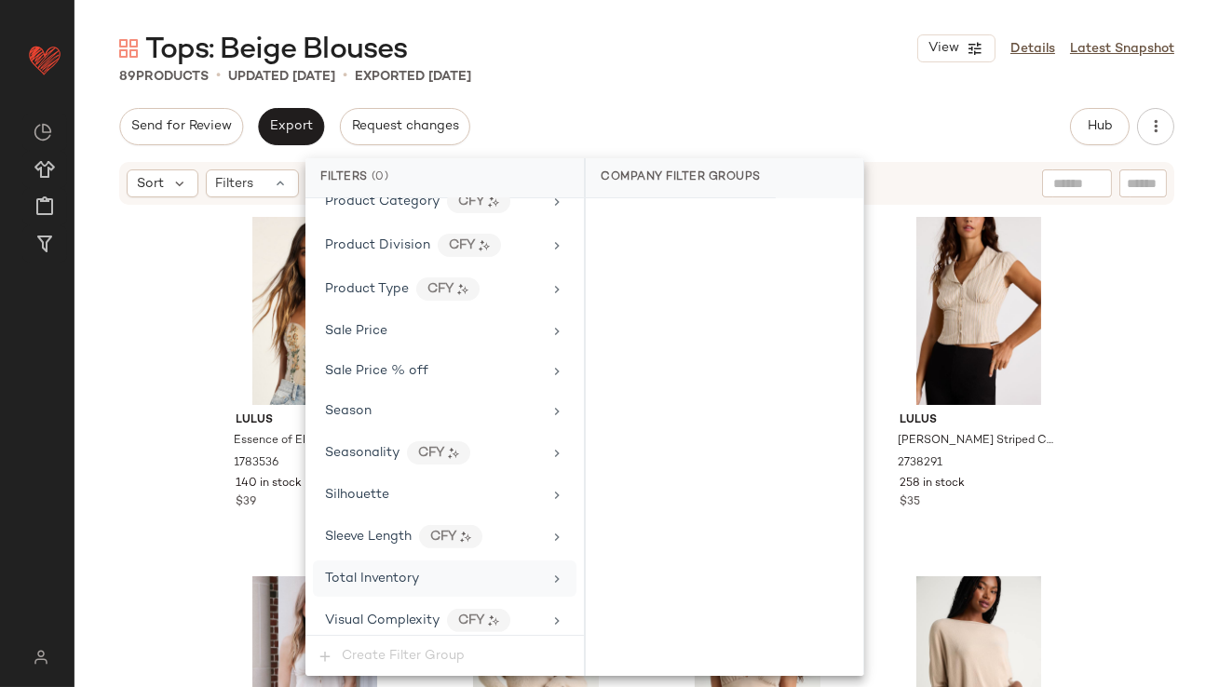
click at [352, 572] on span "Total Inventory" at bounding box center [372, 579] width 94 height 14
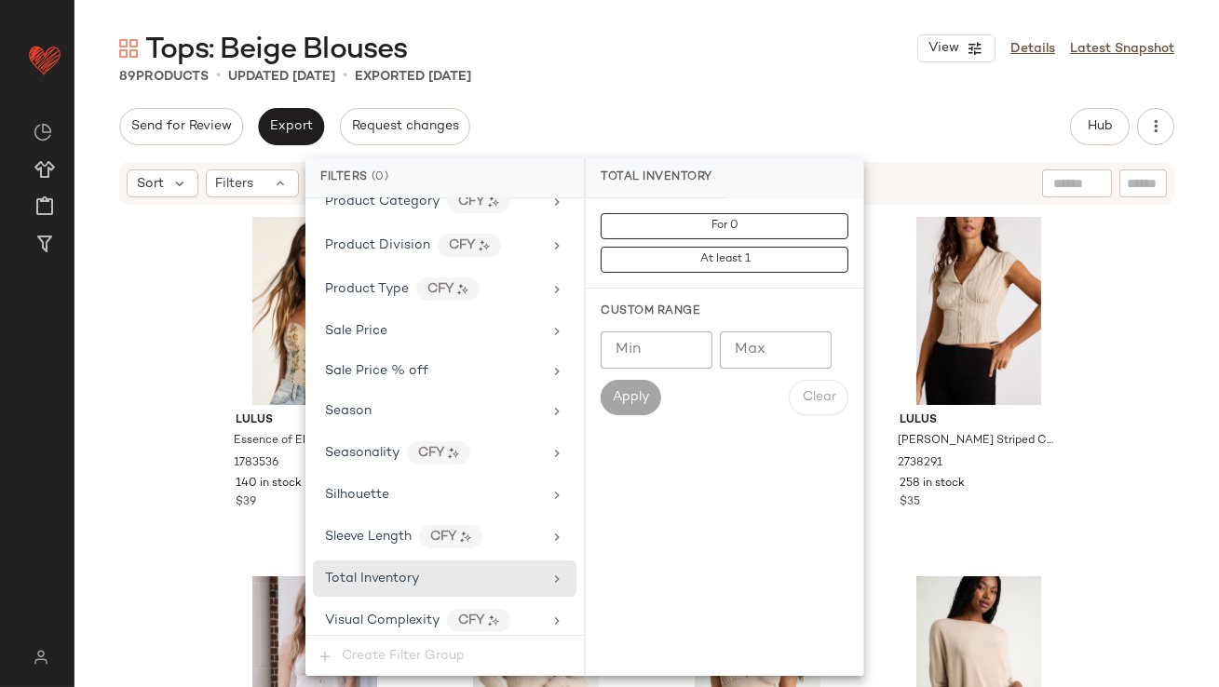
click at [766, 359] on input "Max" at bounding box center [776, 350] width 112 height 37
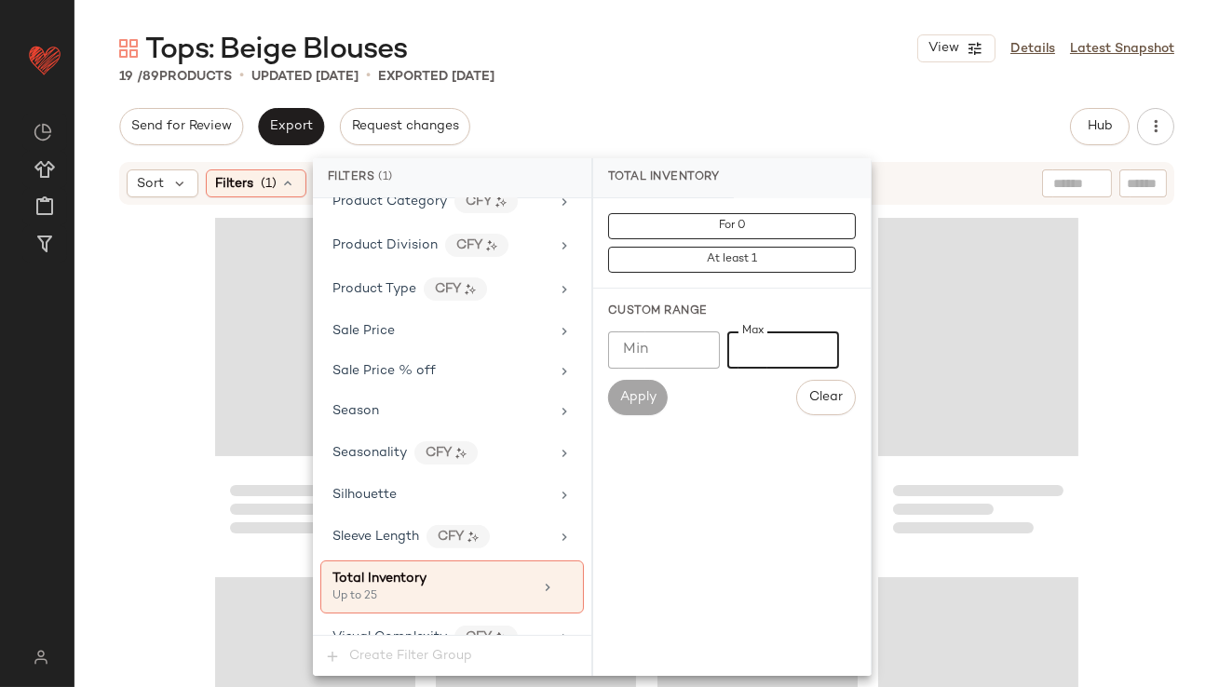
type input "**"
click at [794, 79] on div "19 / 89 Products • updated [DATE] • Exported [DATE]" at bounding box center [647, 76] width 1145 height 19
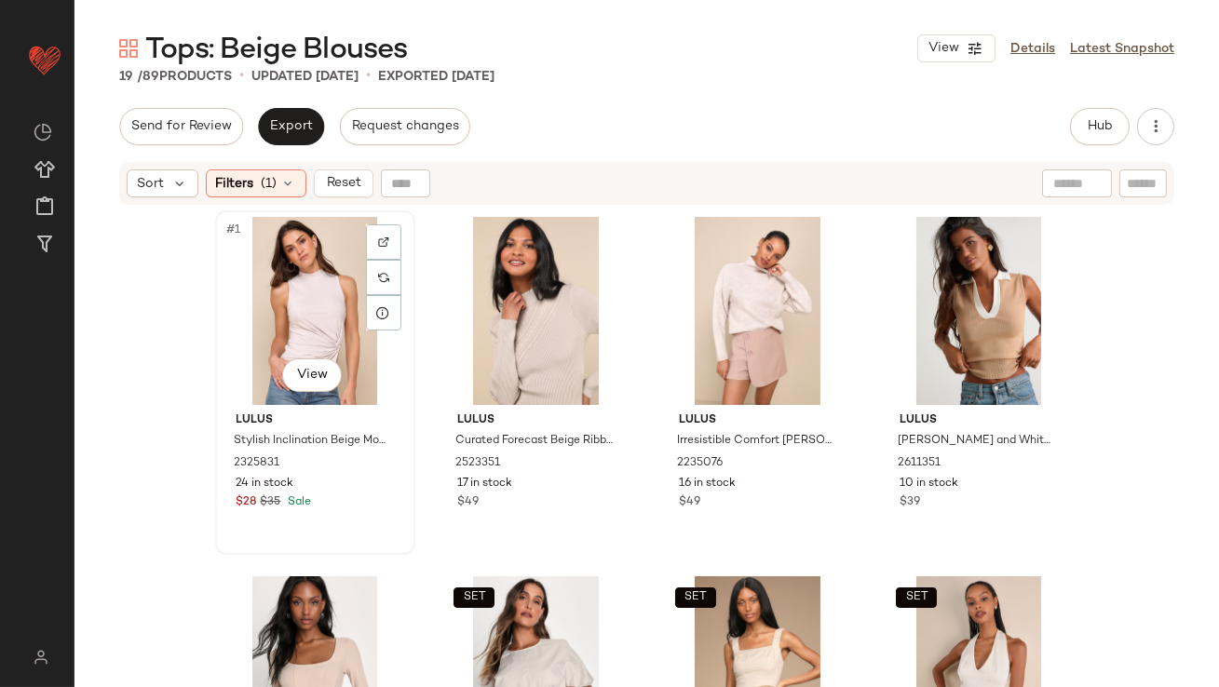
click at [295, 307] on div "#1 View" at bounding box center [315, 311] width 187 height 188
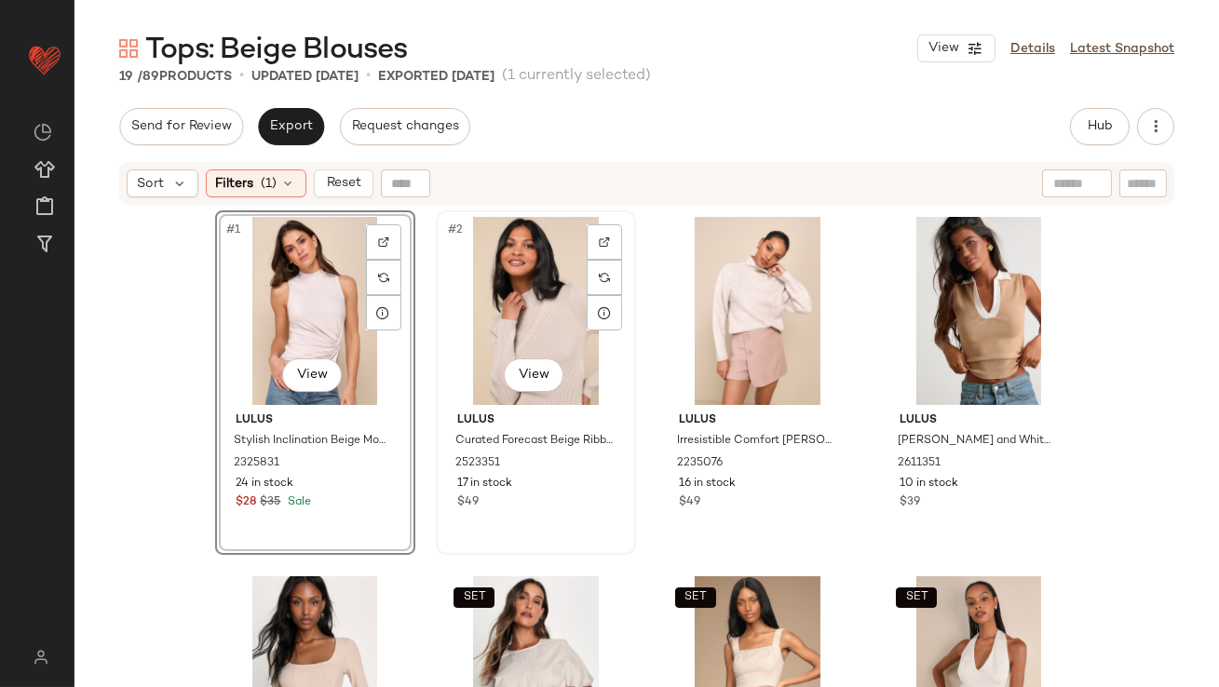
scroll to position [1273, 0]
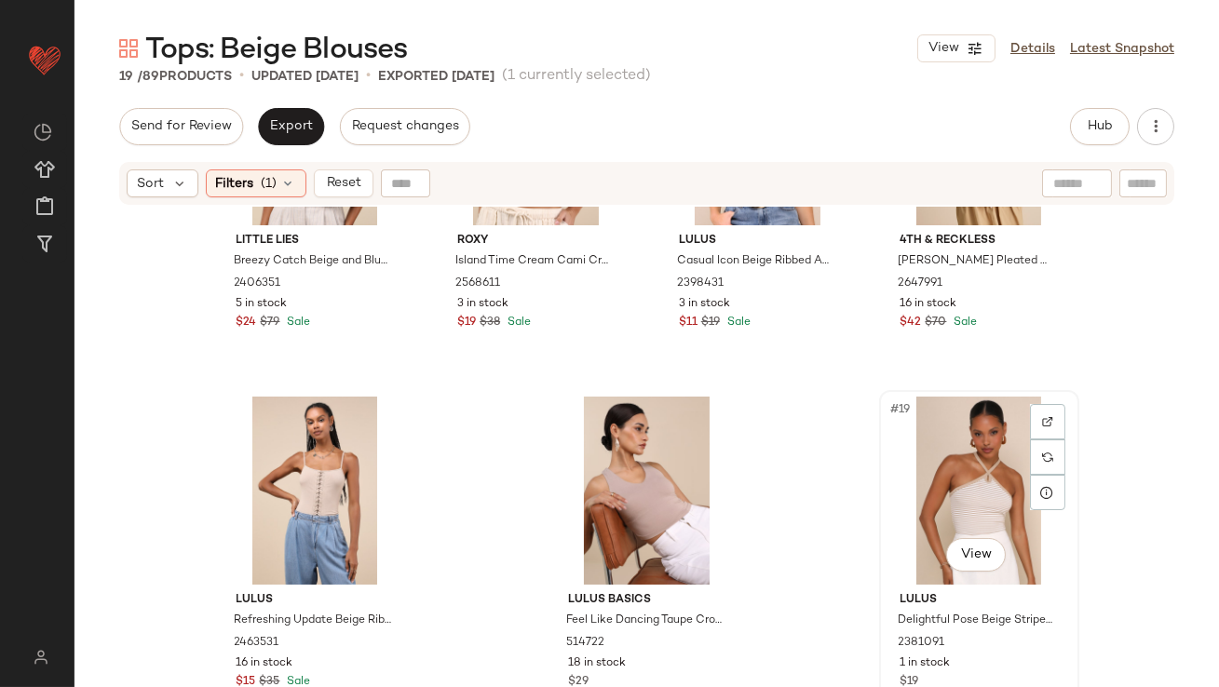
click at [953, 478] on div "#19 View" at bounding box center [979, 491] width 187 height 188
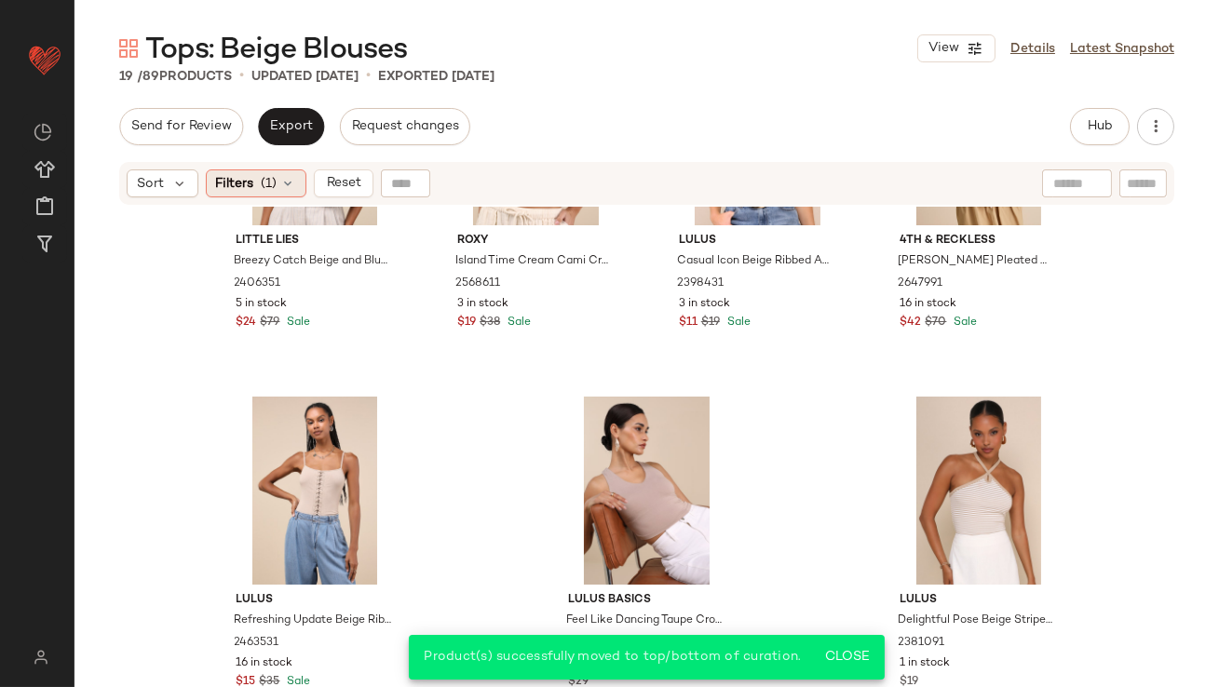
click at [225, 189] on span "Filters" at bounding box center [235, 184] width 38 height 20
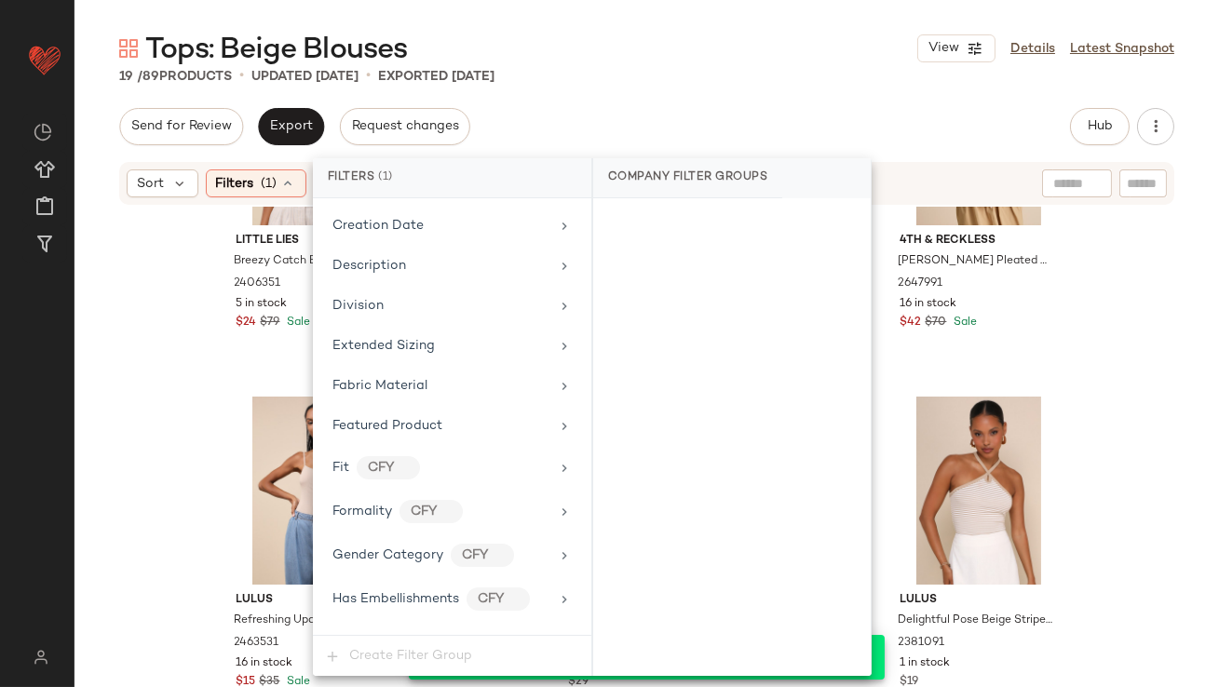
scroll to position [1401, 0]
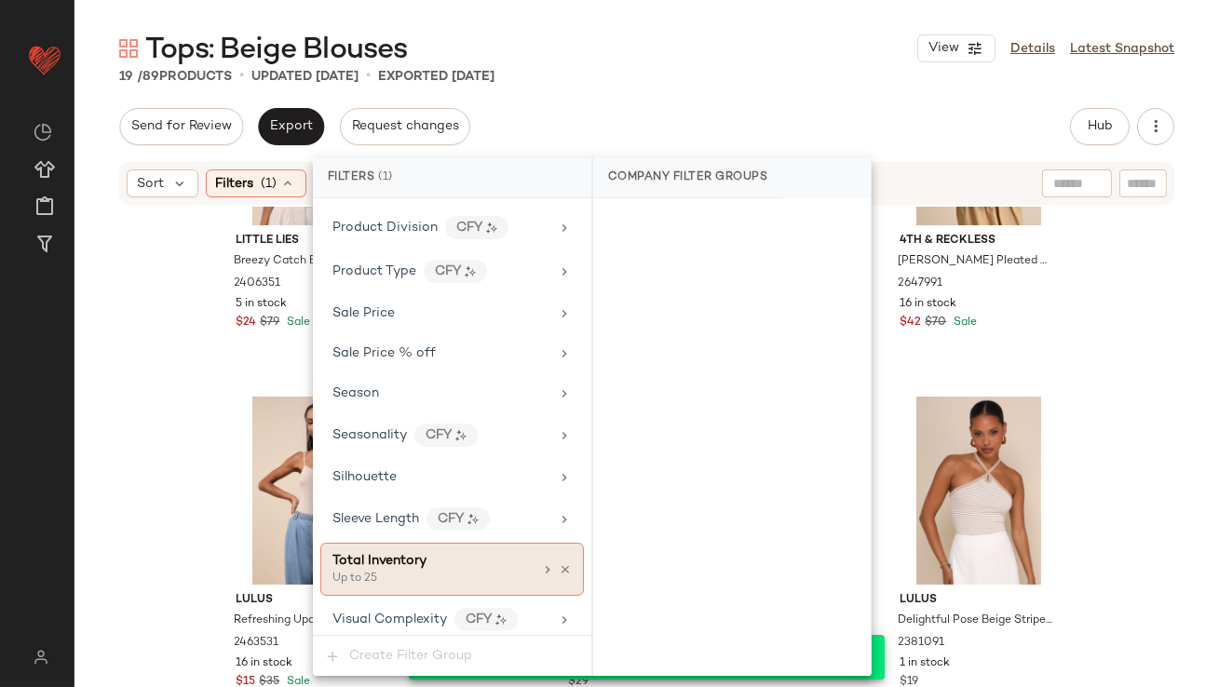
click at [559, 563] on icon at bounding box center [565, 569] width 13 height 13
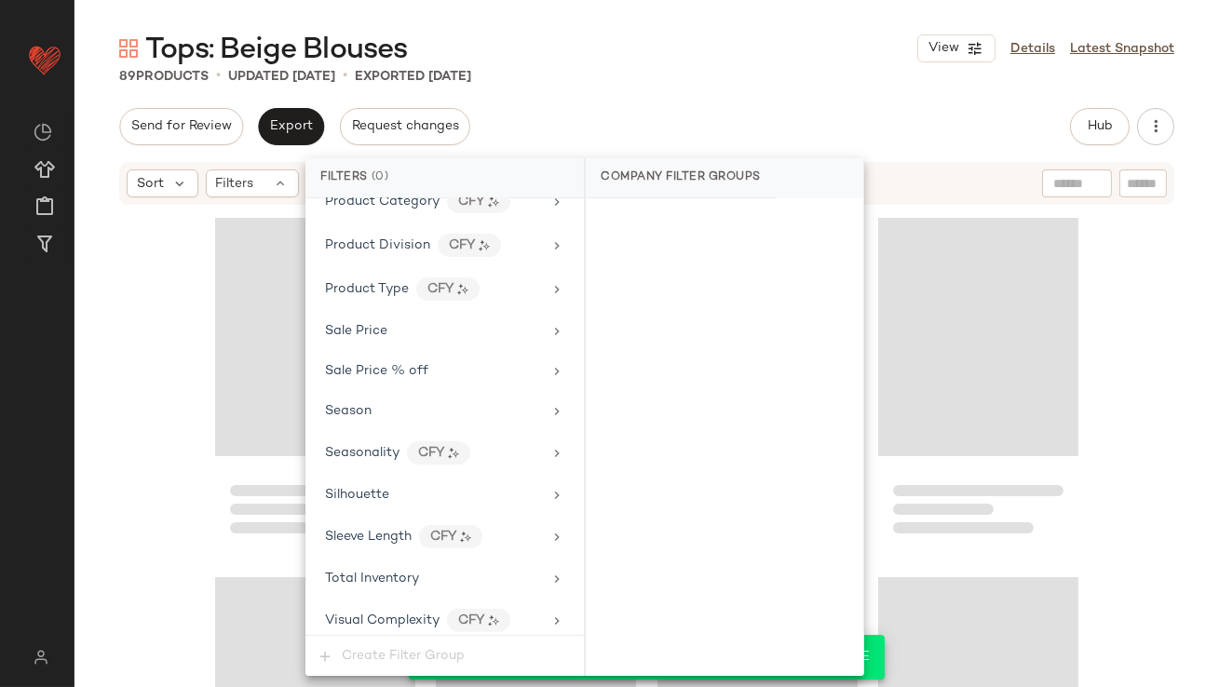
click at [730, 76] on div "89 Products • updated [DATE] • Exported [DATE]" at bounding box center [647, 76] width 1145 height 19
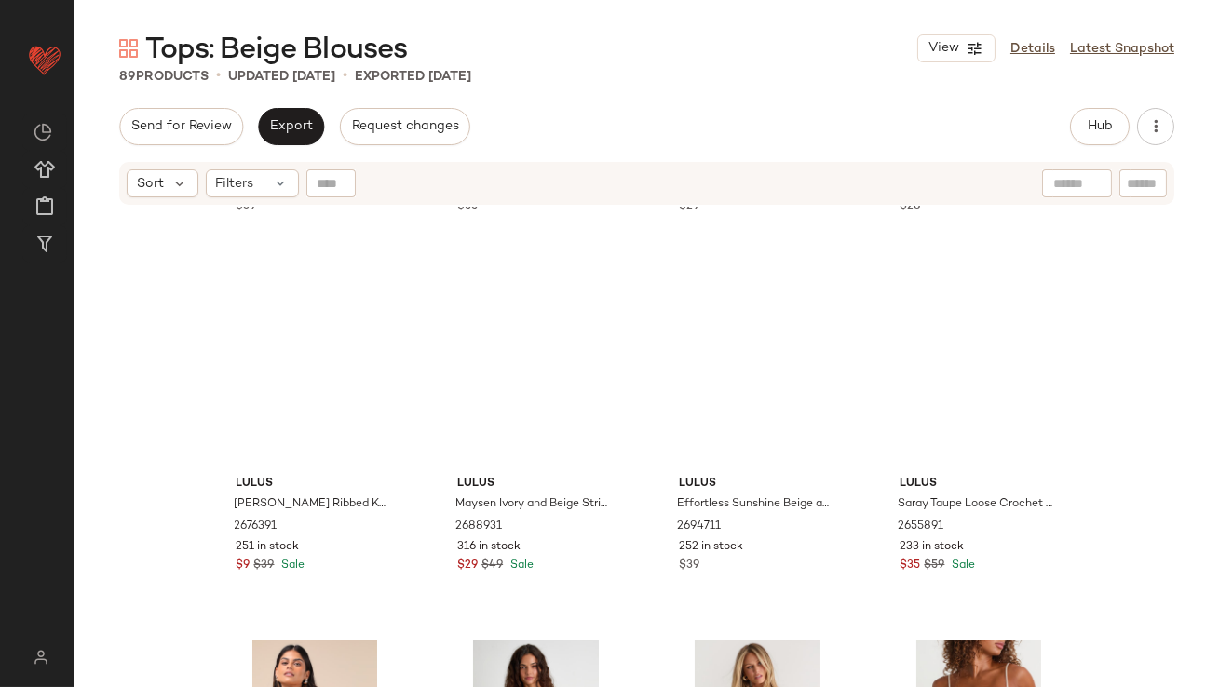
scroll to position [0, 0]
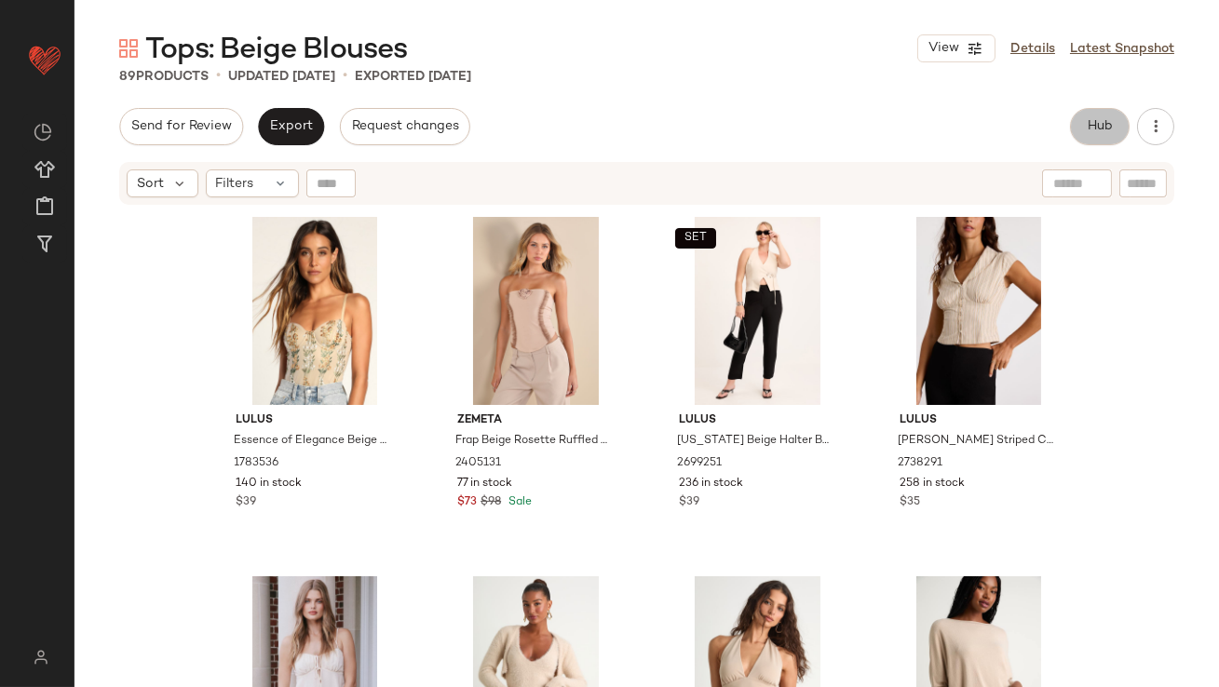
click at [1109, 119] on span "Hub" at bounding box center [1100, 126] width 26 height 15
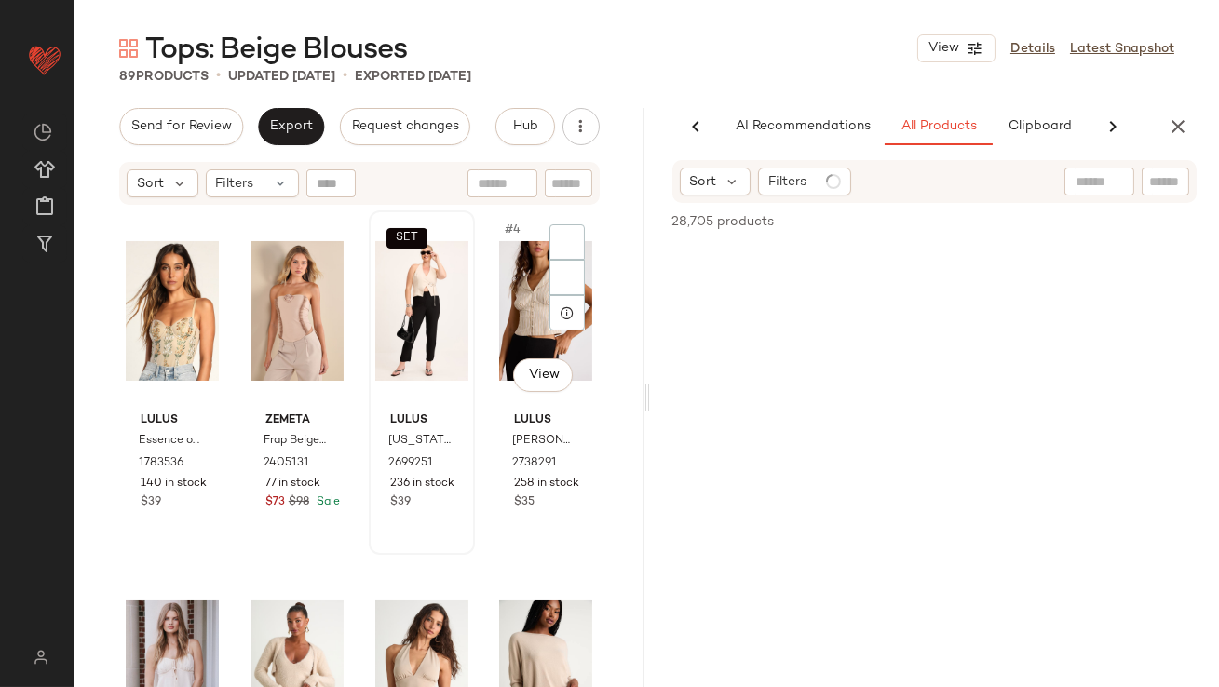
scroll to position [0, 101]
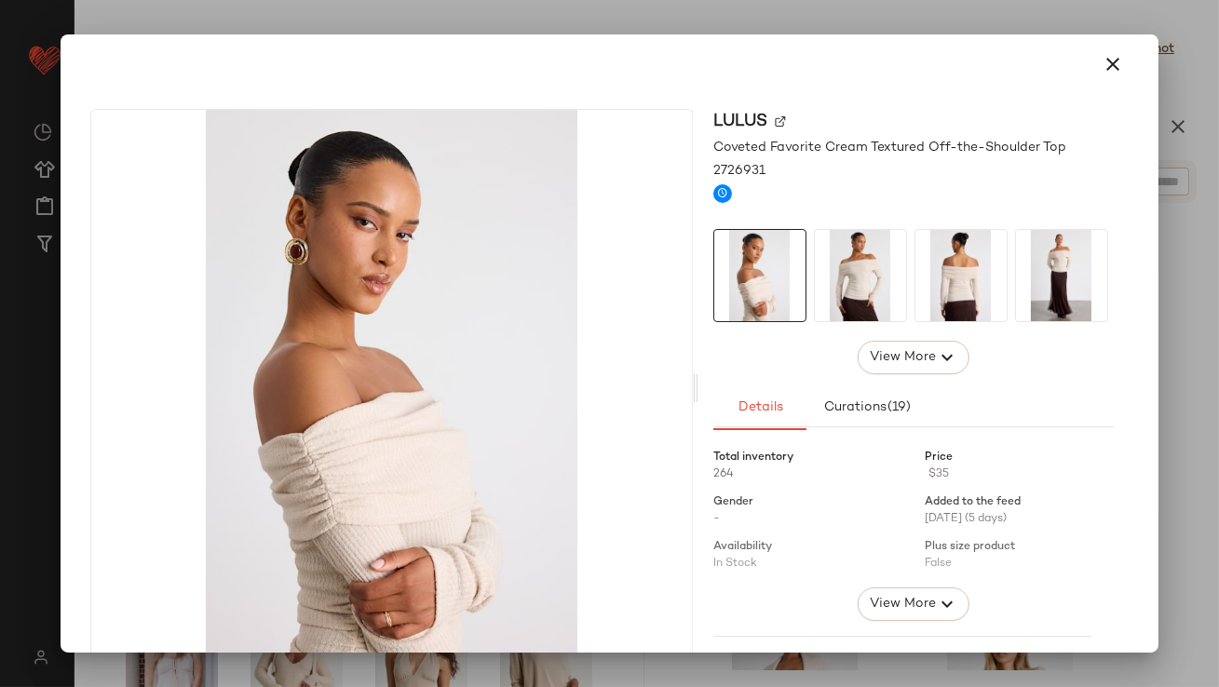
click at [854, 273] on img at bounding box center [860, 275] width 91 height 91
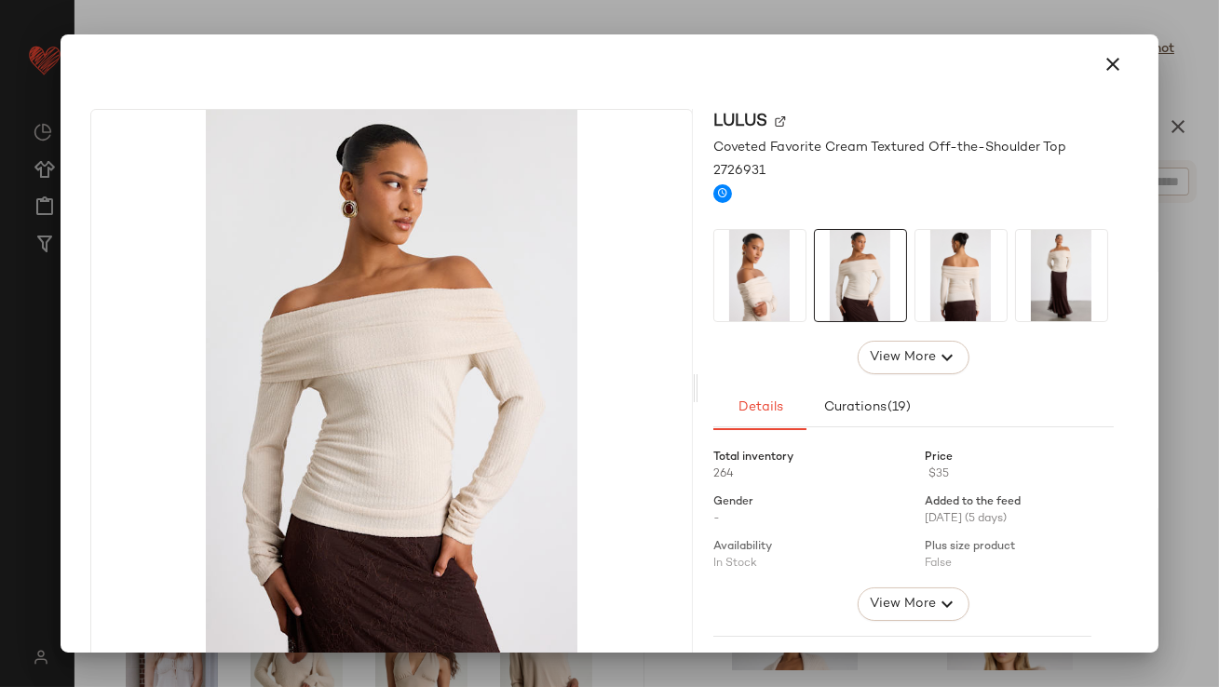
click at [953, 272] on img at bounding box center [960, 275] width 91 height 91
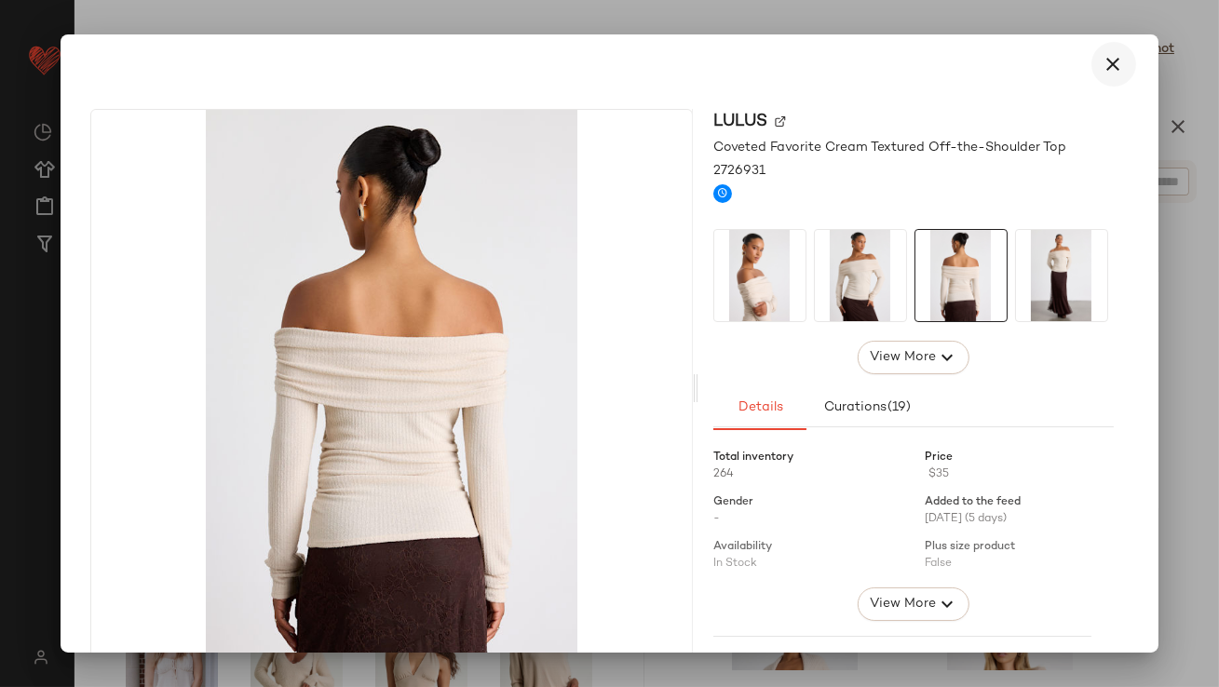
click at [1104, 42] on button "button" at bounding box center [1113, 64] width 45 height 45
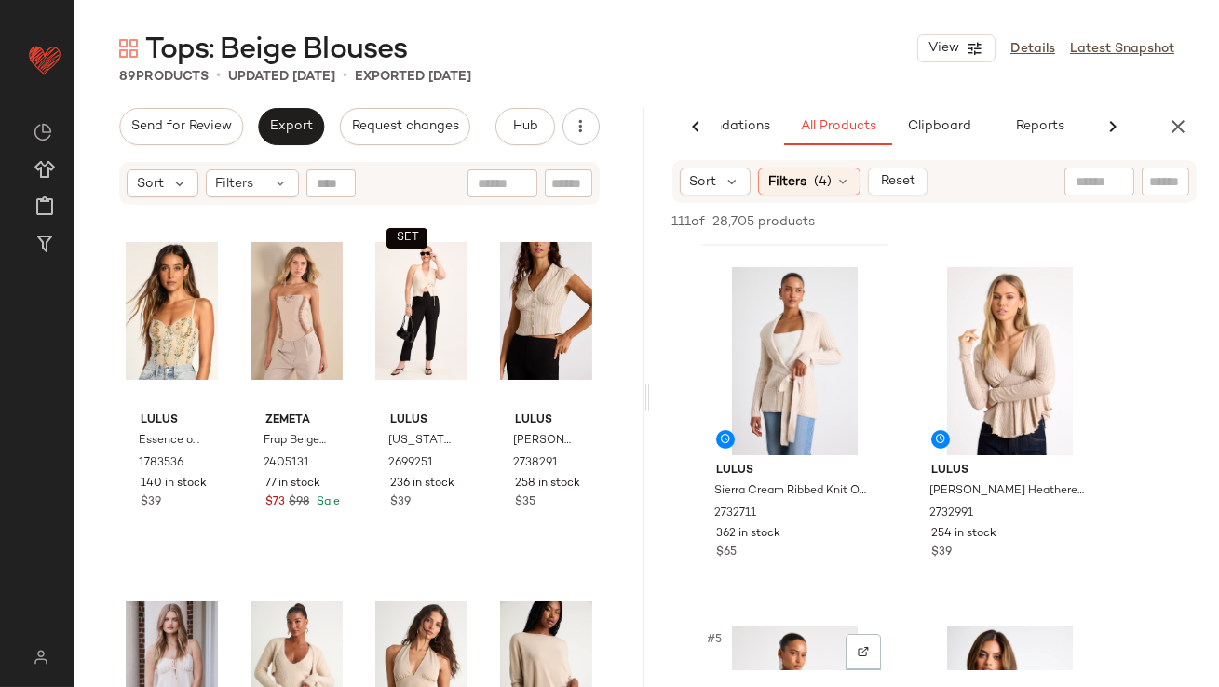
scroll to position [344, 0]
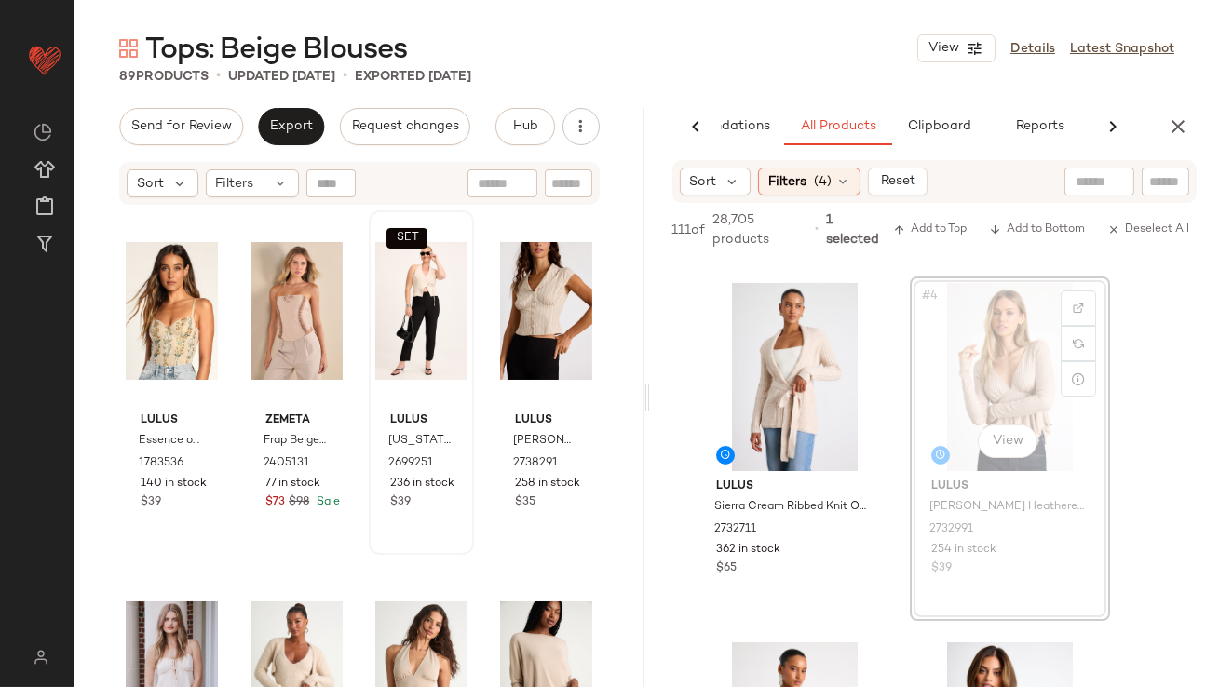
drag, startPoint x: 1037, startPoint y: 352, endPoint x: 364, endPoint y: 345, distance: 672.4
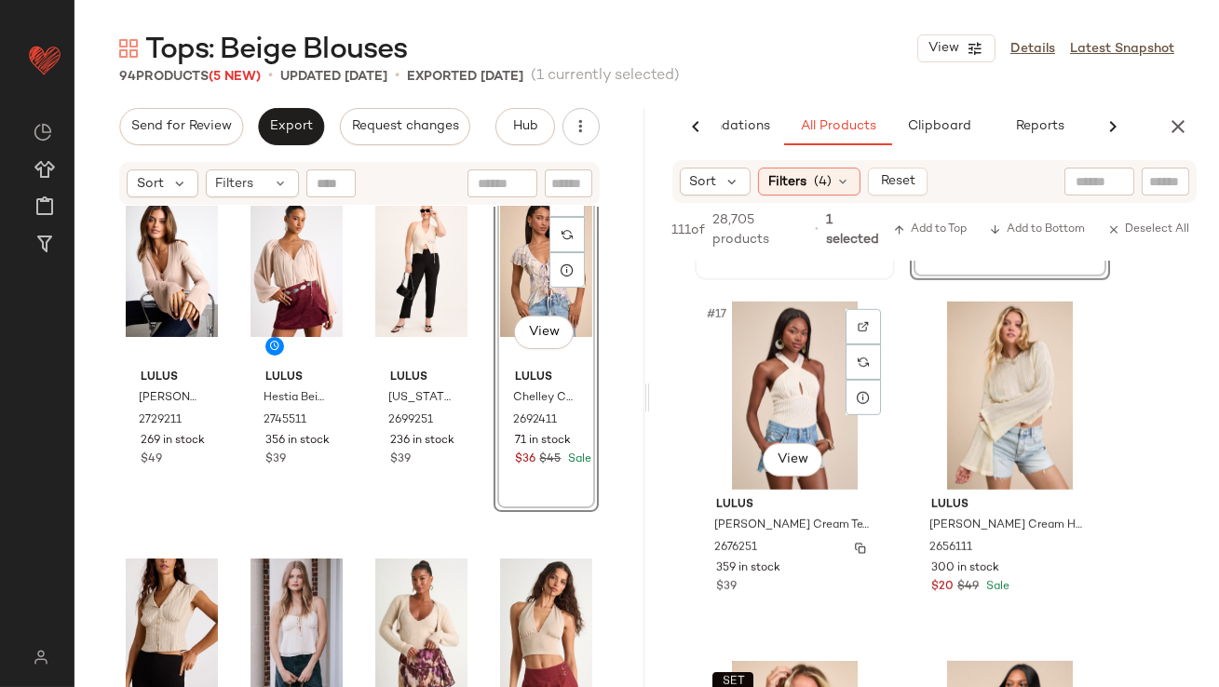
scroll to position [2847, 0]
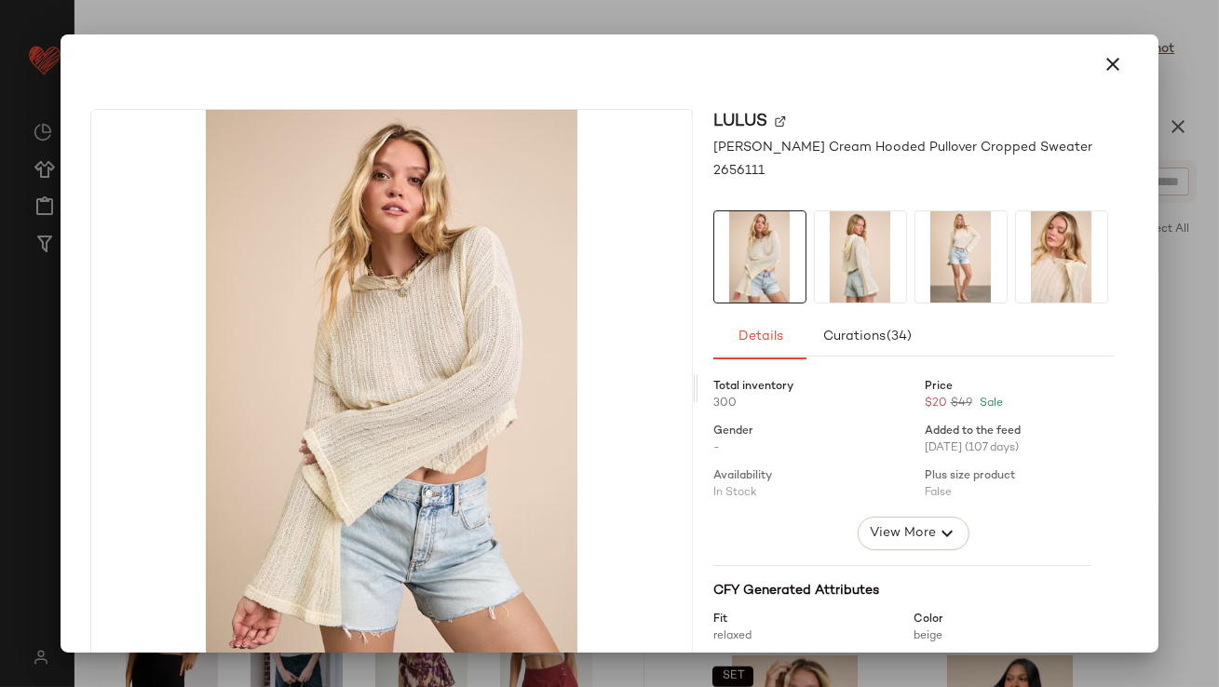
click at [850, 268] on img at bounding box center [860, 256] width 91 height 91
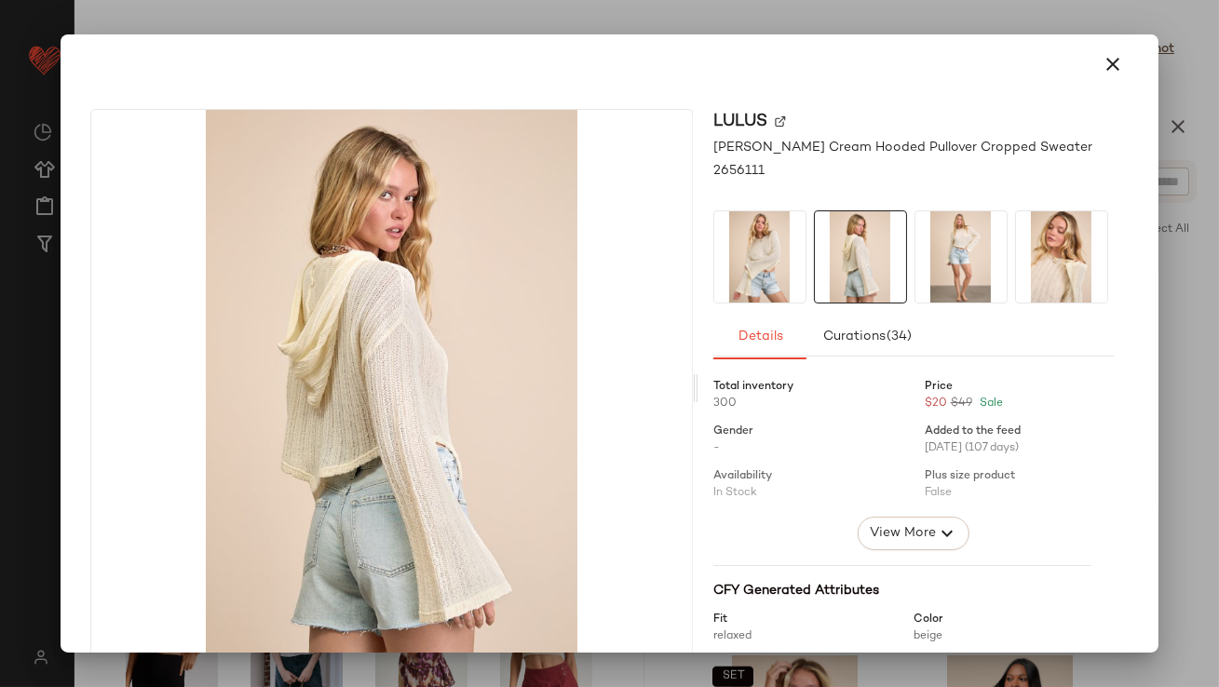
click at [967, 263] on img at bounding box center [960, 256] width 91 height 91
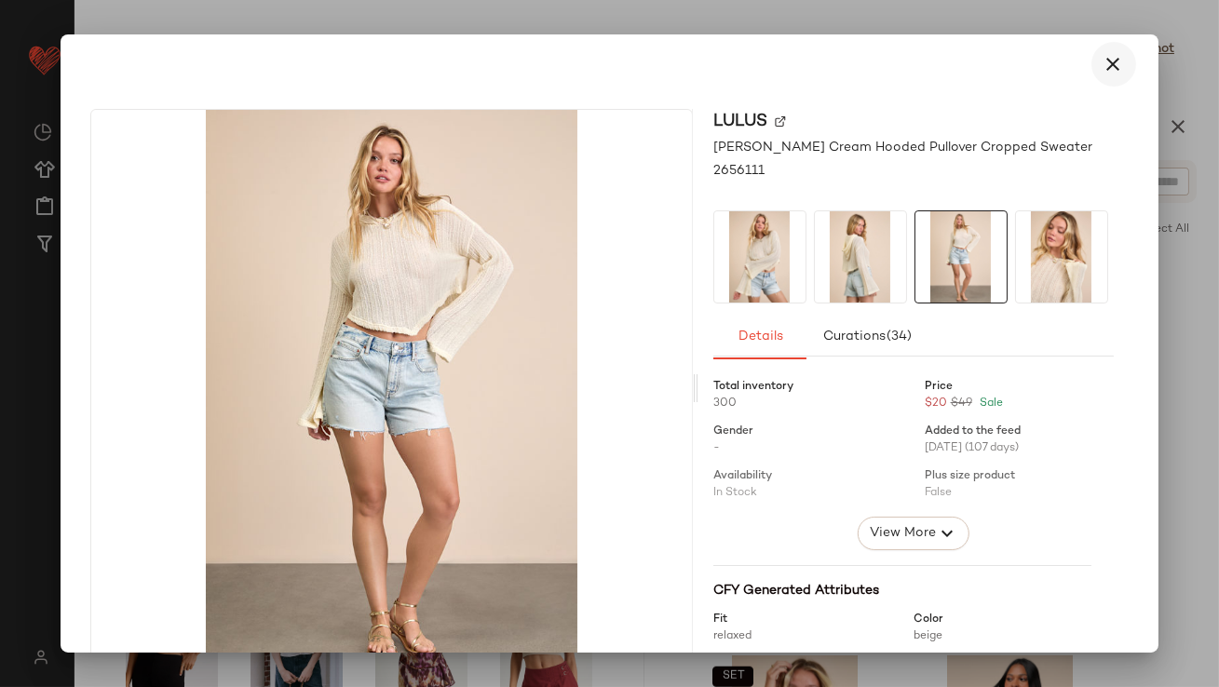
click at [1111, 65] on icon "button" at bounding box center [1114, 64] width 22 height 22
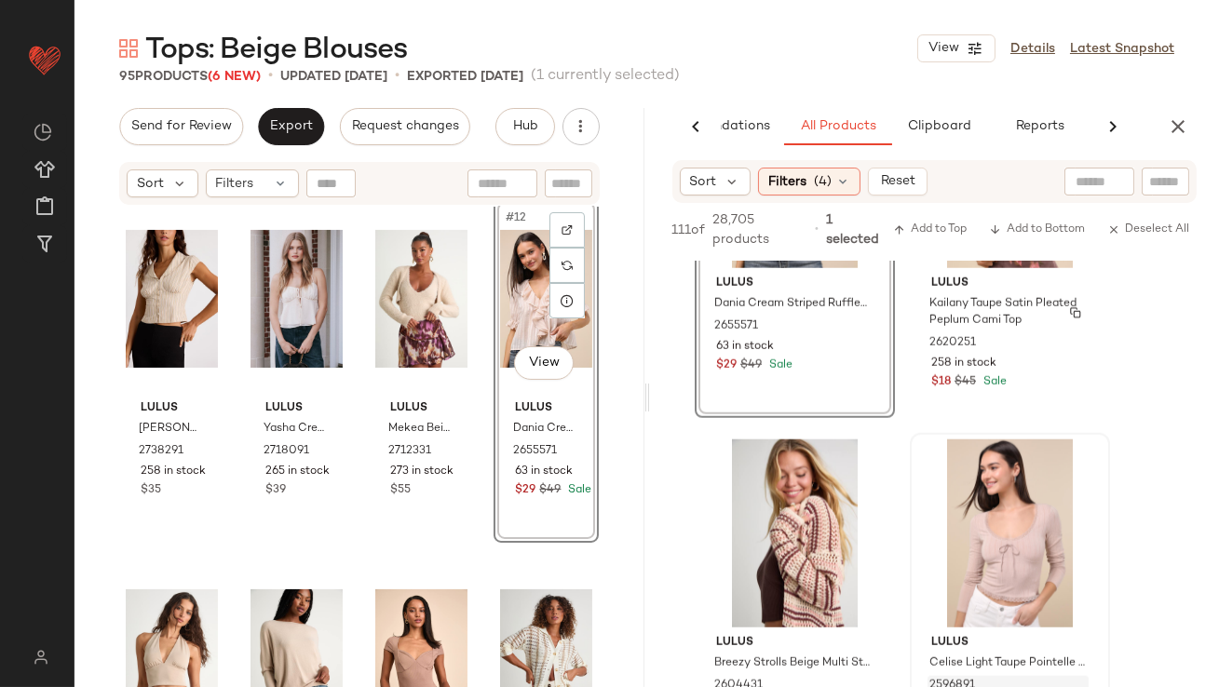
scroll to position [3857, 0]
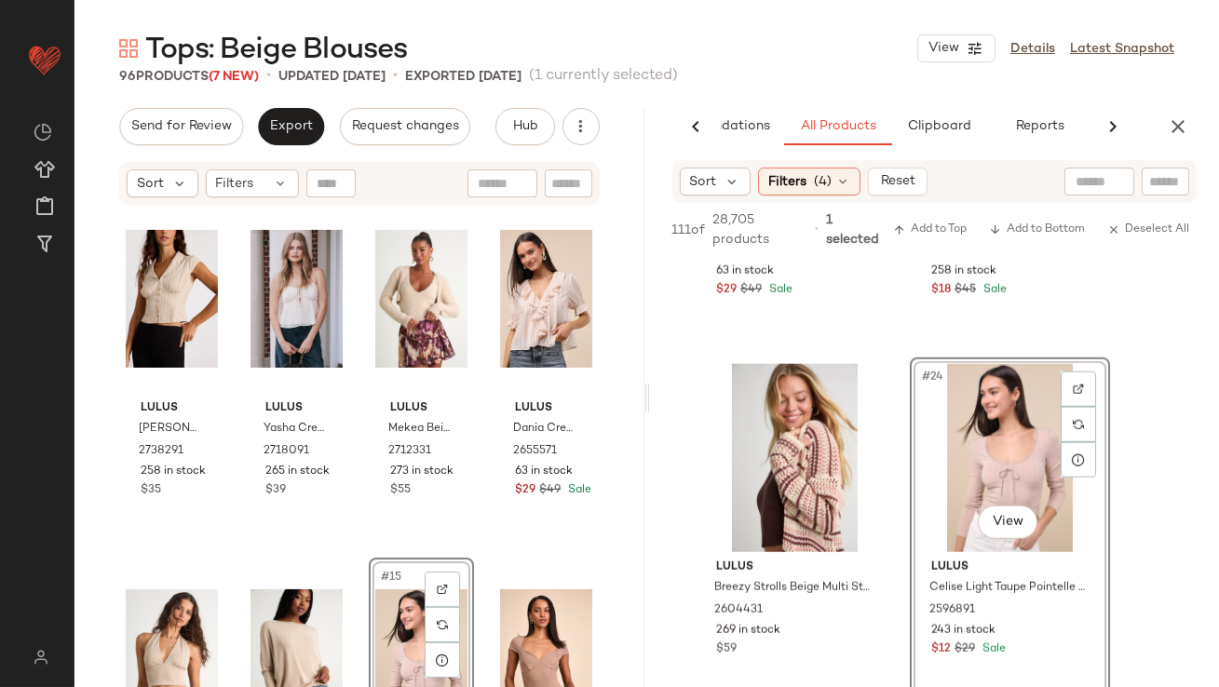
click at [279, 106] on div "Tops: Beige Blouses View Details Latest Snapshot 96 Products (7 New) • updated …" at bounding box center [647, 358] width 1145 height 657
click at [280, 126] on span "Export" at bounding box center [291, 126] width 44 height 15
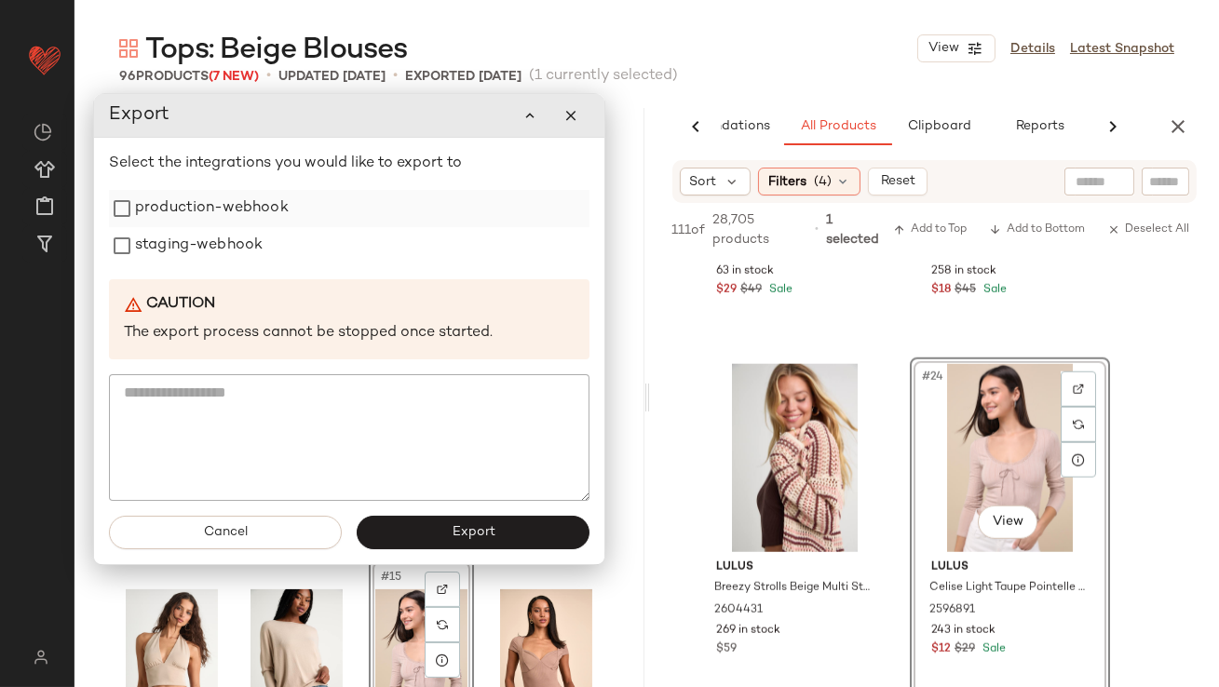
click at [244, 215] on label "production-webhook" at bounding box center [212, 208] width 154 height 37
click at [230, 248] on label "staging-webhook" at bounding box center [199, 245] width 128 height 37
click at [453, 530] on span "Export" at bounding box center [473, 532] width 44 height 15
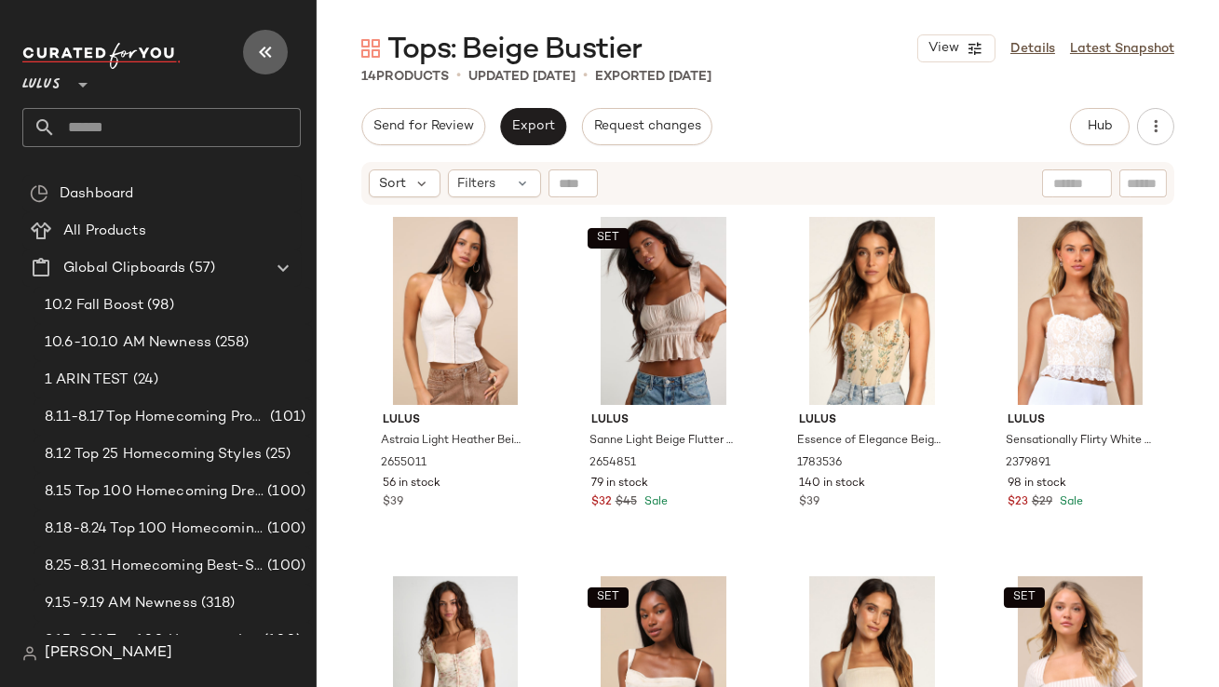
click at [271, 45] on icon "button" at bounding box center [265, 52] width 22 height 22
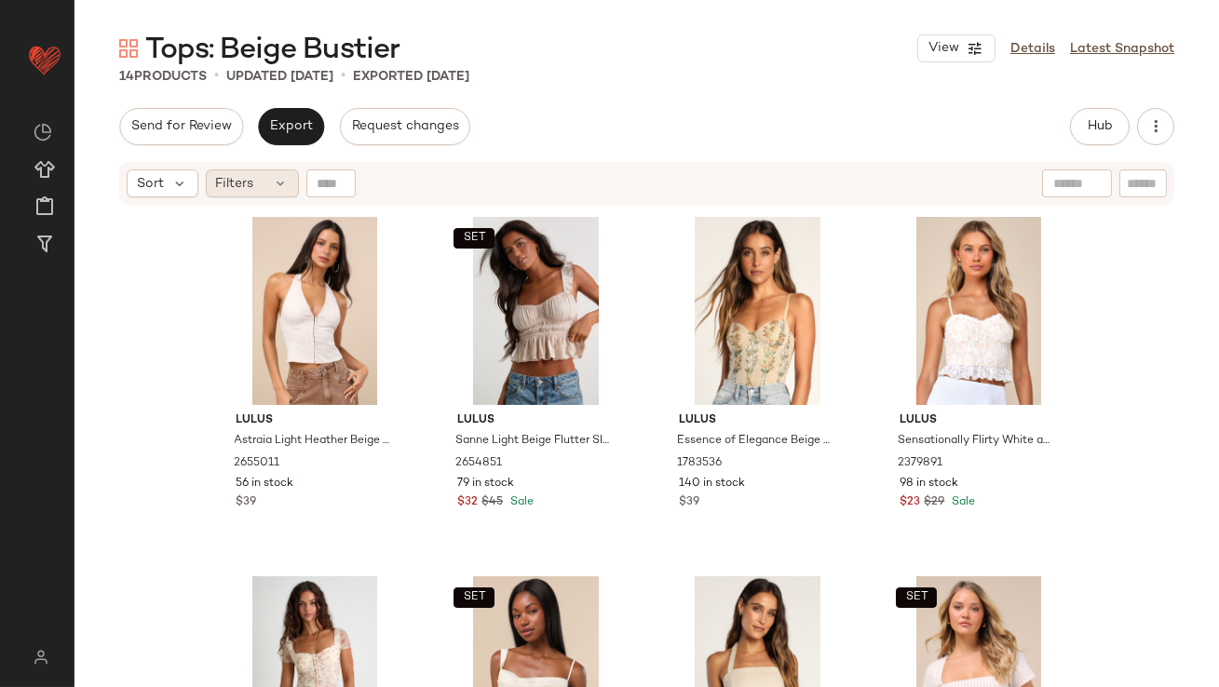
click at [251, 174] on span "Filters" at bounding box center [235, 184] width 38 height 20
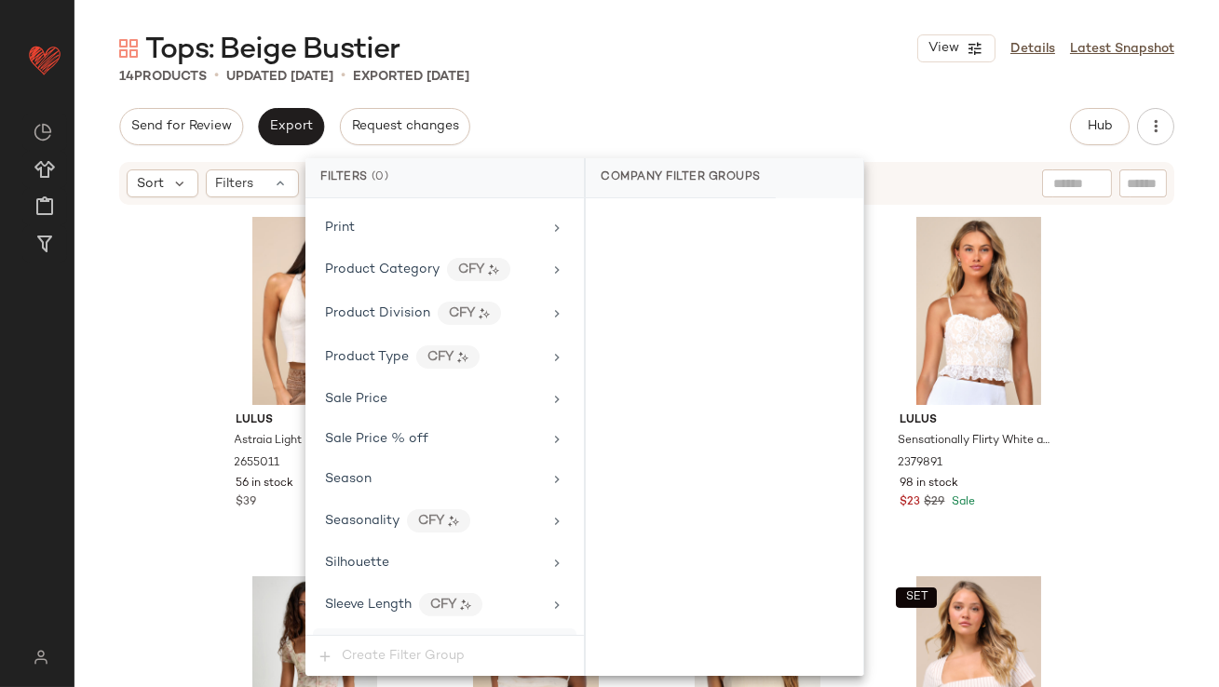
scroll to position [1383, 0]
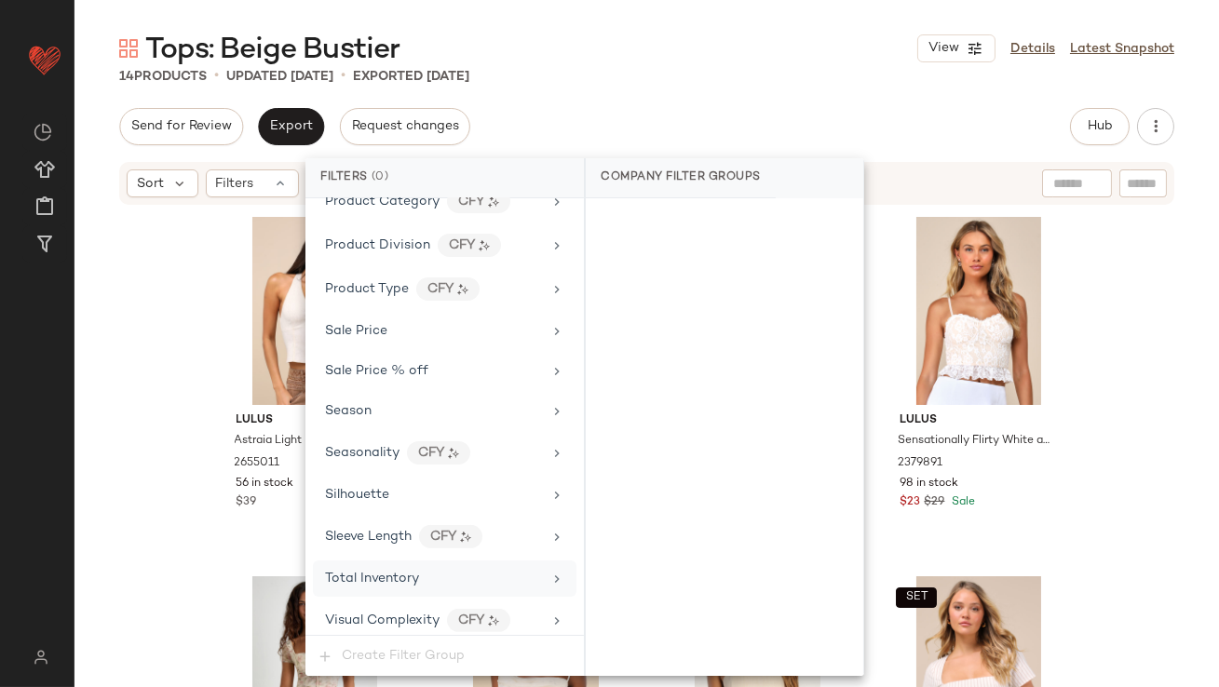
click at [370, 572] on span "Total Inventory" at bounding box center [372, 579] width 94 height 14
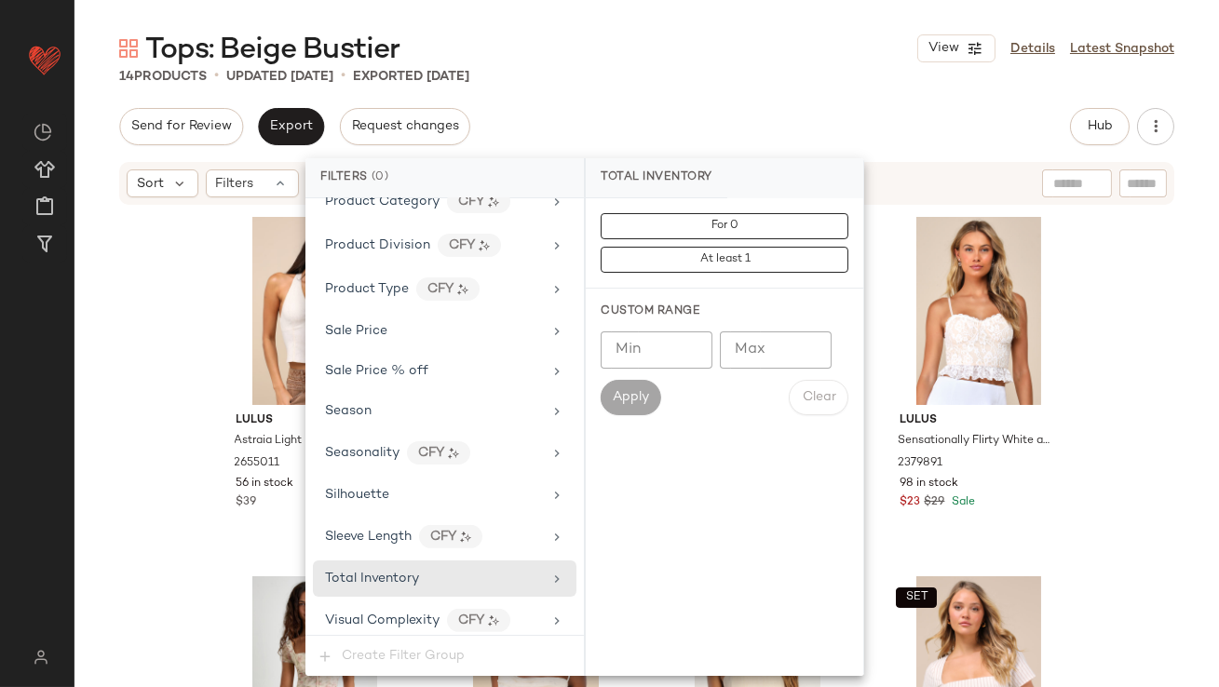
click at [756, 346] on input "Max" at bounding box center [776, 350] width 112 height 37
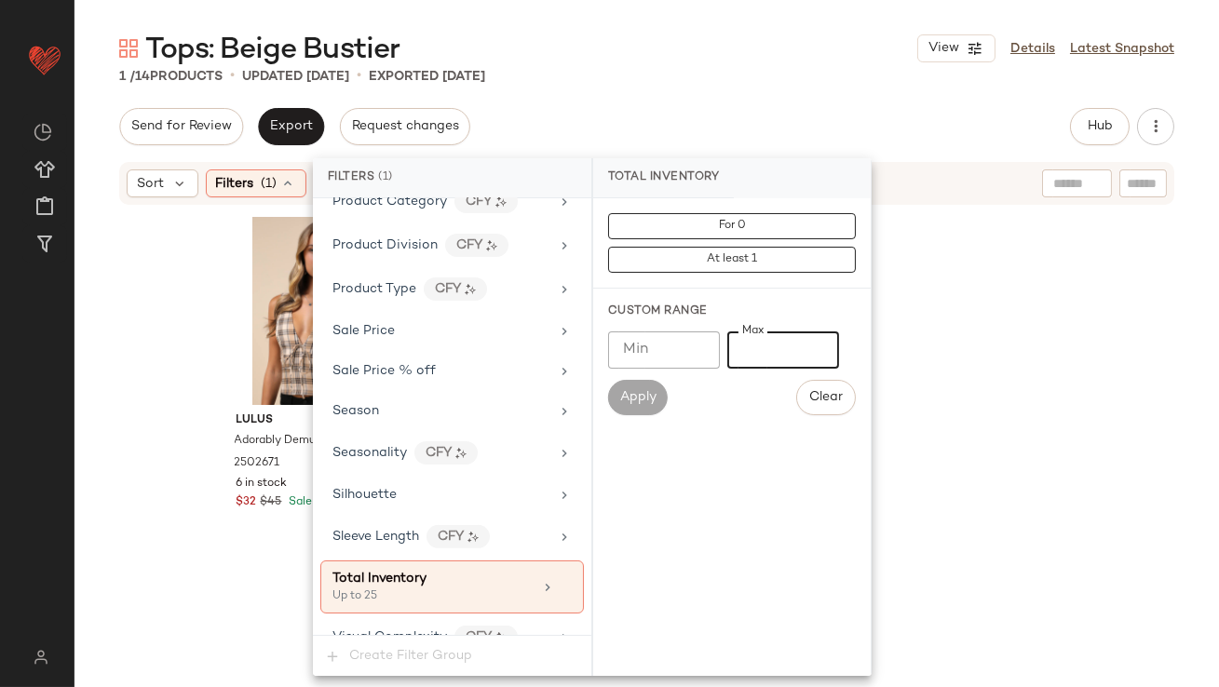
type input "**"
click at [777, 142] on div "Send for Review Export Request changes Hub Send for Review External Review Inte…" at bounding box center [646, 126] width 1055 height 37
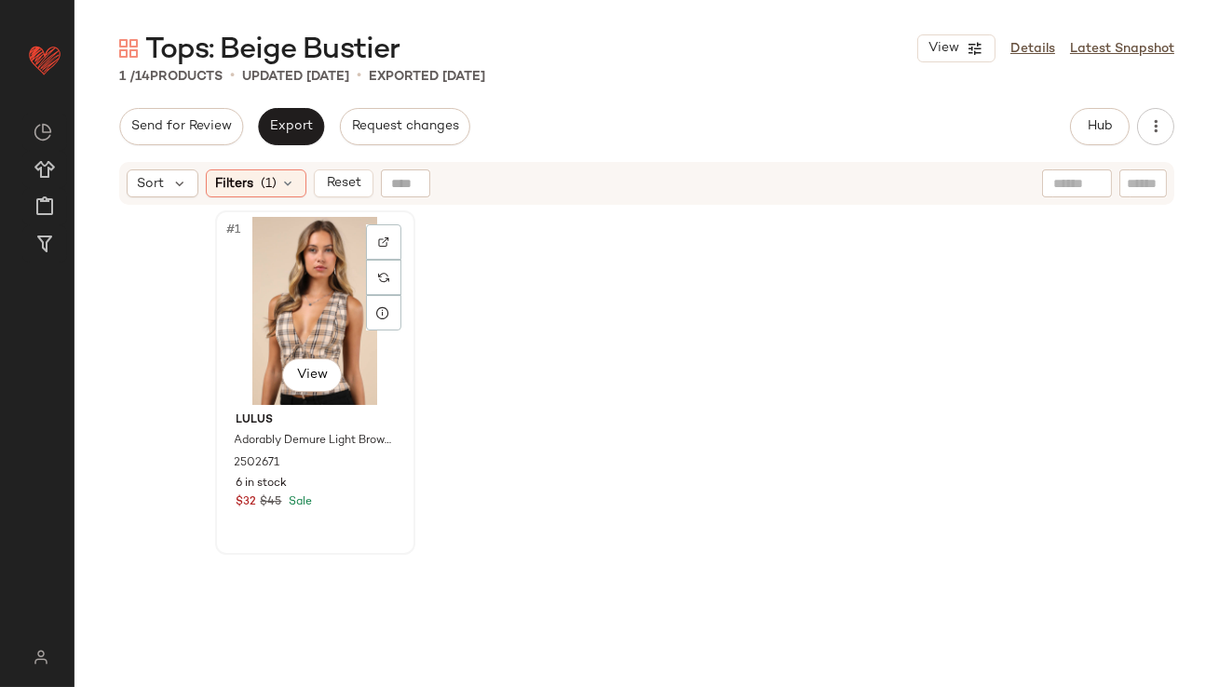
click at [270, 288] on div "#1 View" at bounding box center [315, 311] width 187 height 188
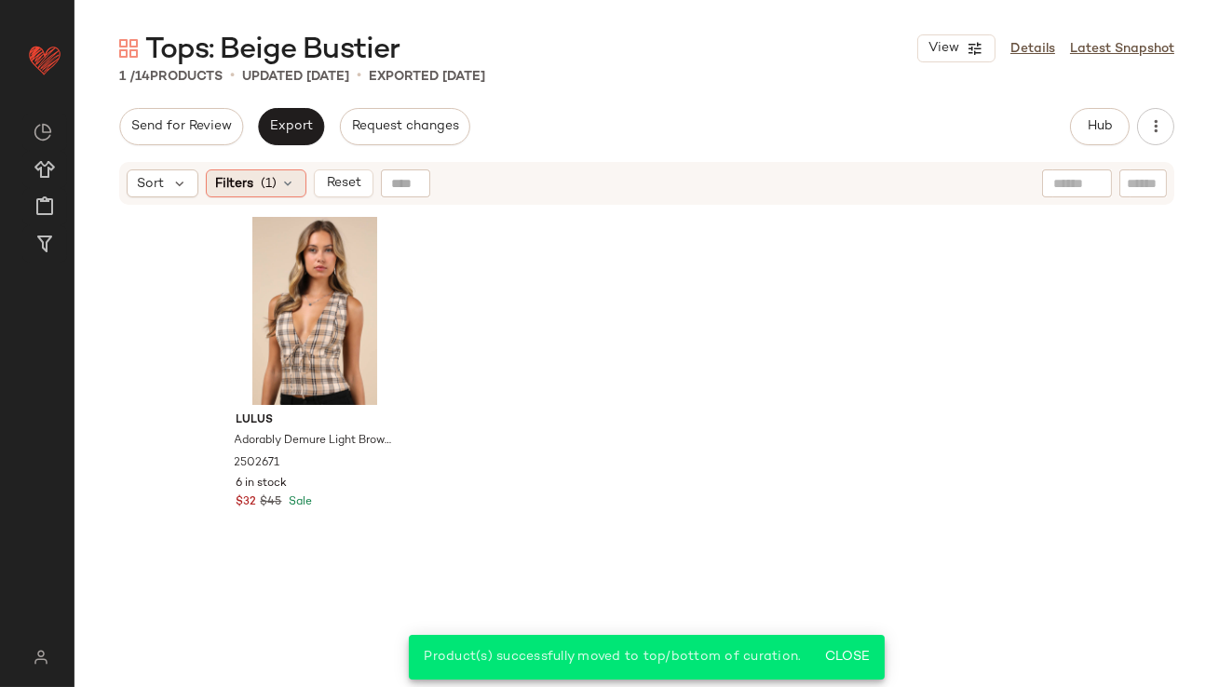
click at [232, 186] on span "Filters" at bounding box center [235, 184] width 38 height 20
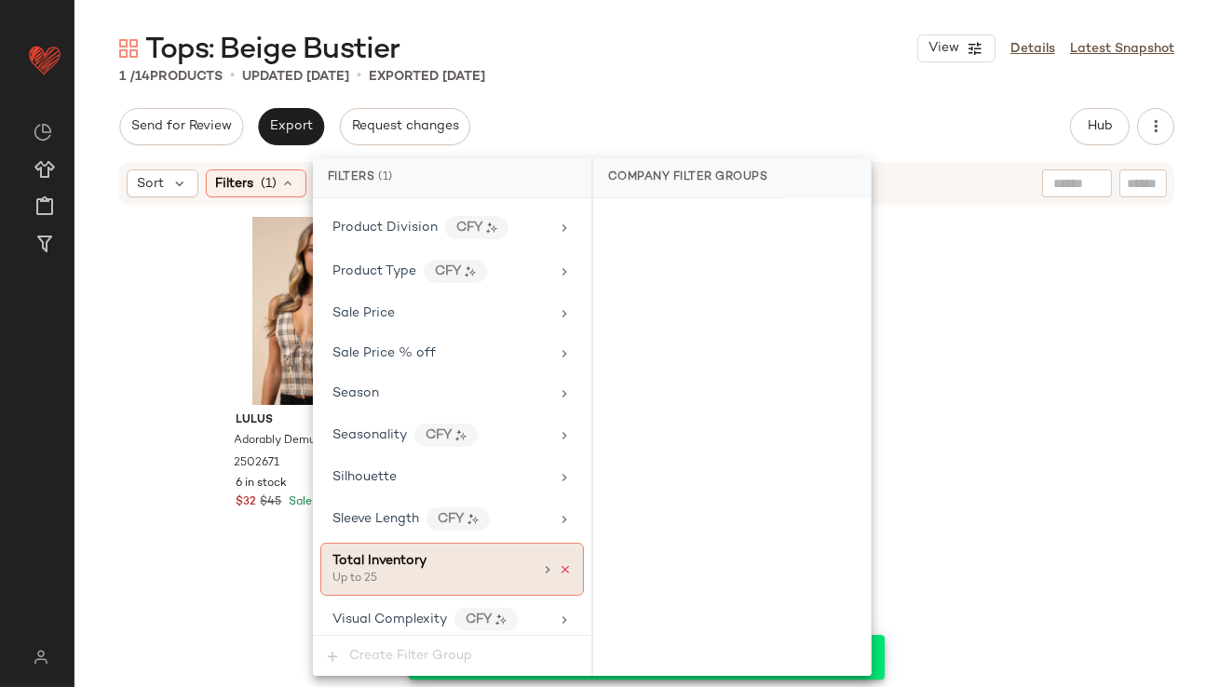
click at [559, 563] on icon at bounding box center [565, 569] width 13 height 13
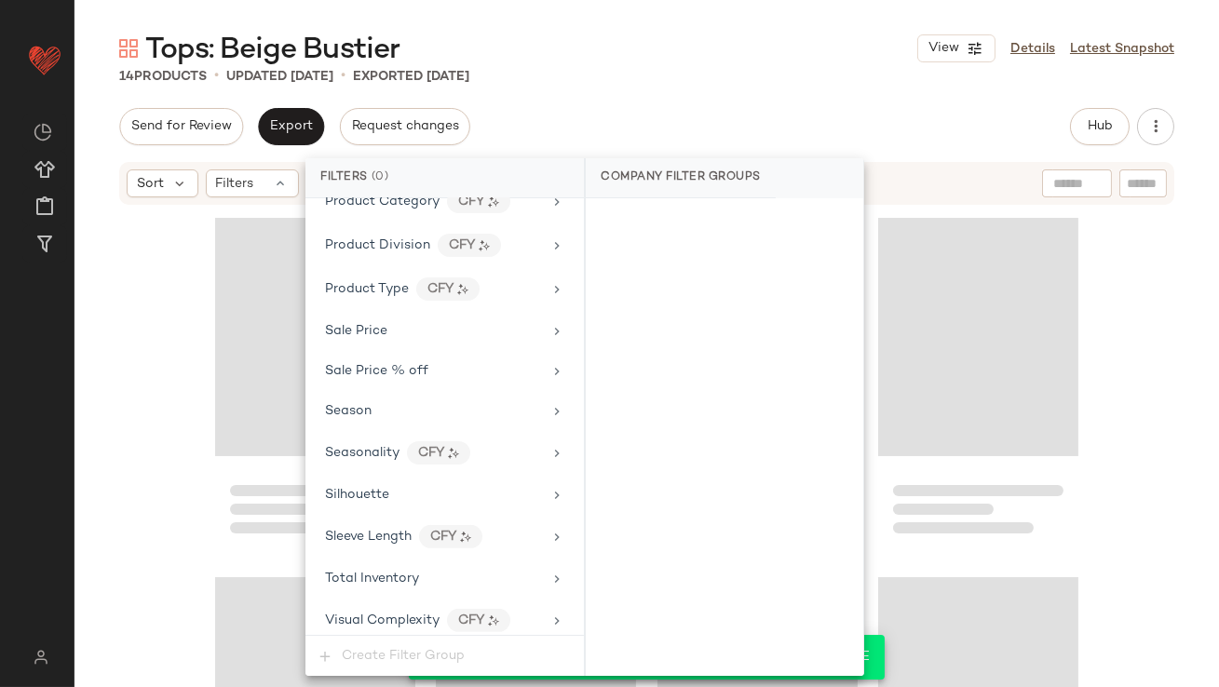
click at [737, 88] on div "Tops: Beige Bustier View Details Latest Snapshot 14 Products • updated Oct 9th …" at bounding box center [647, 358] width 1145 height 657
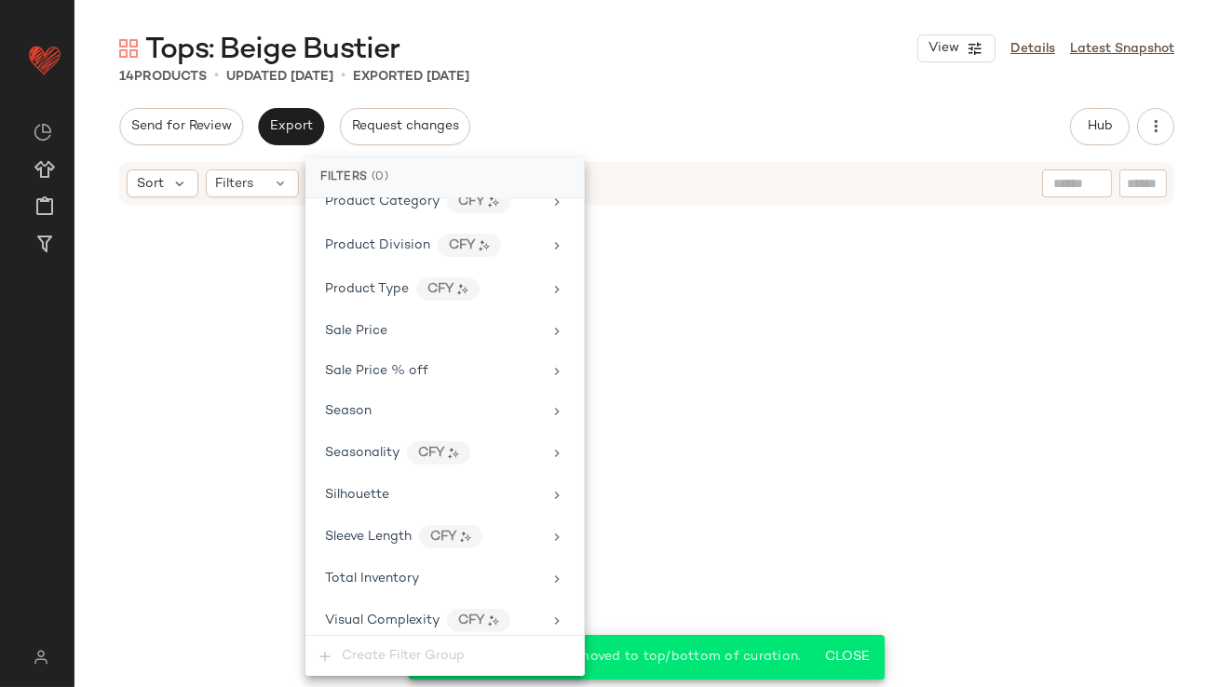
scroll to position [914, 0]
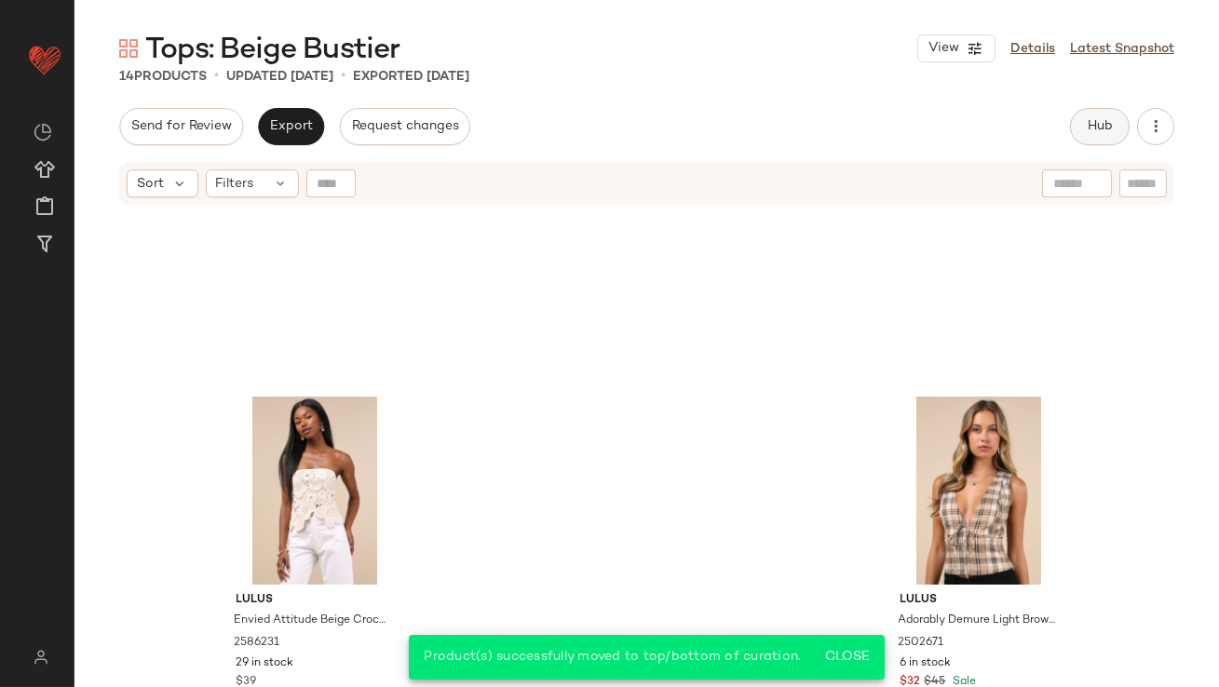
click at [1096, 117] on button "Hub" at bounding box center [1100, 126] width 60 height 37
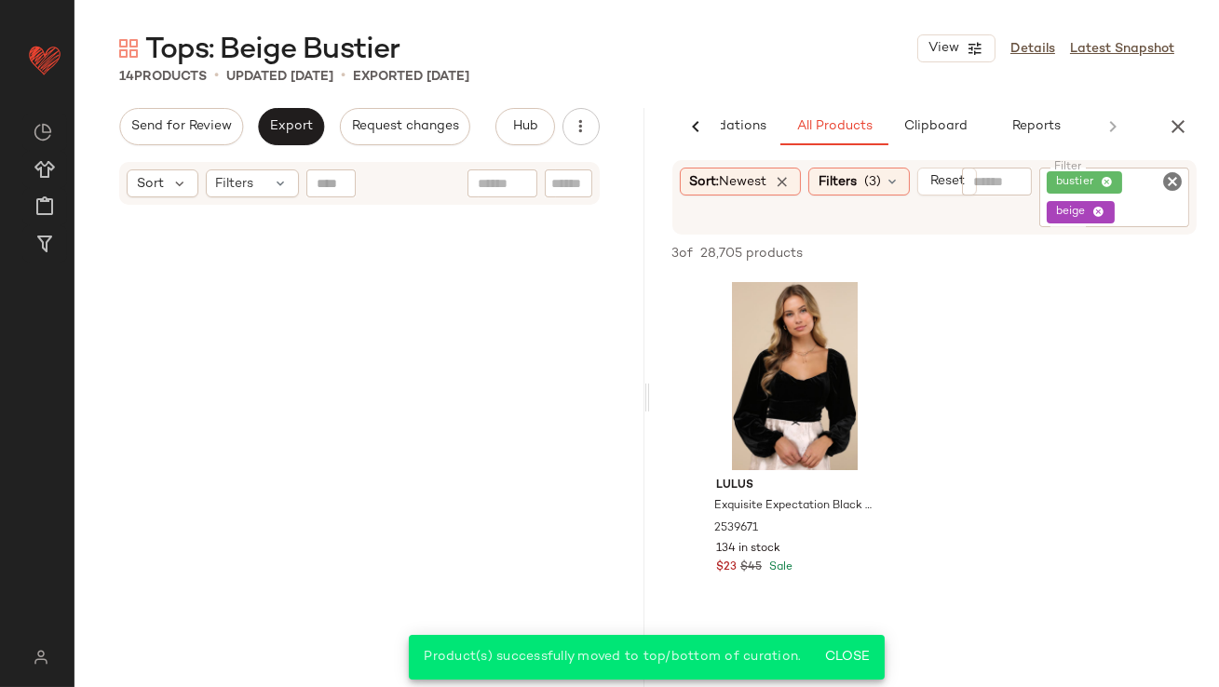
scroll to position [0, 0]
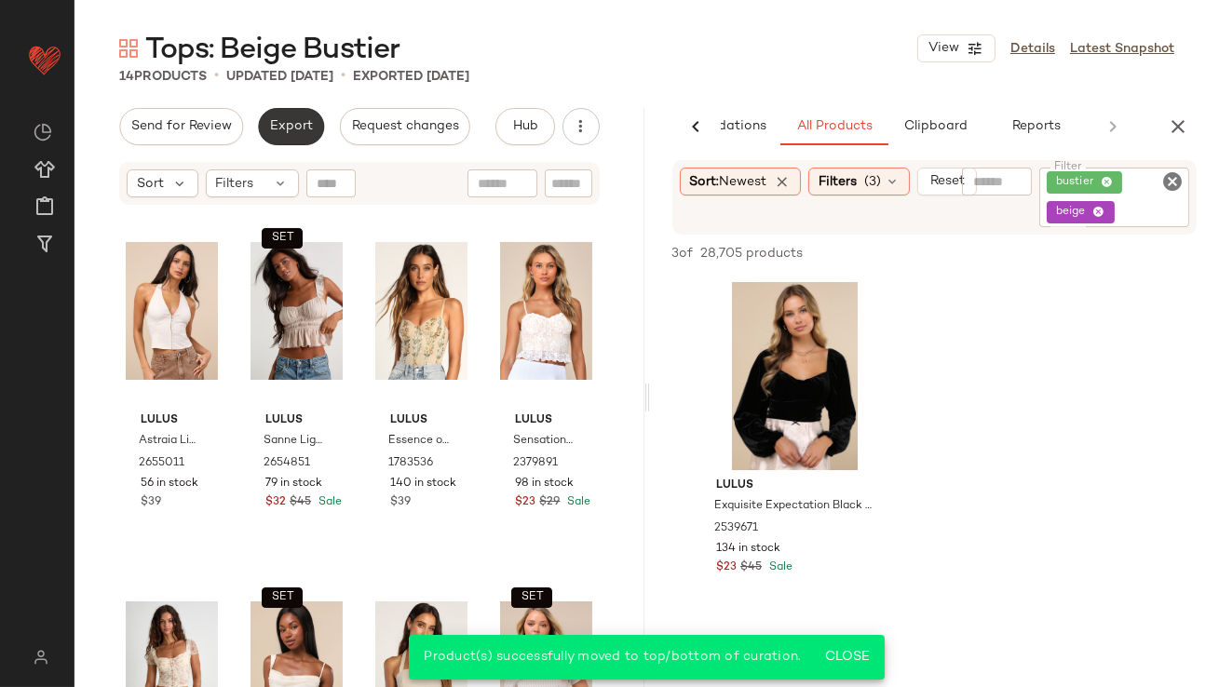
click at [291, 114] on button "Export" at bounding box center [291, 126] width 66 height 37
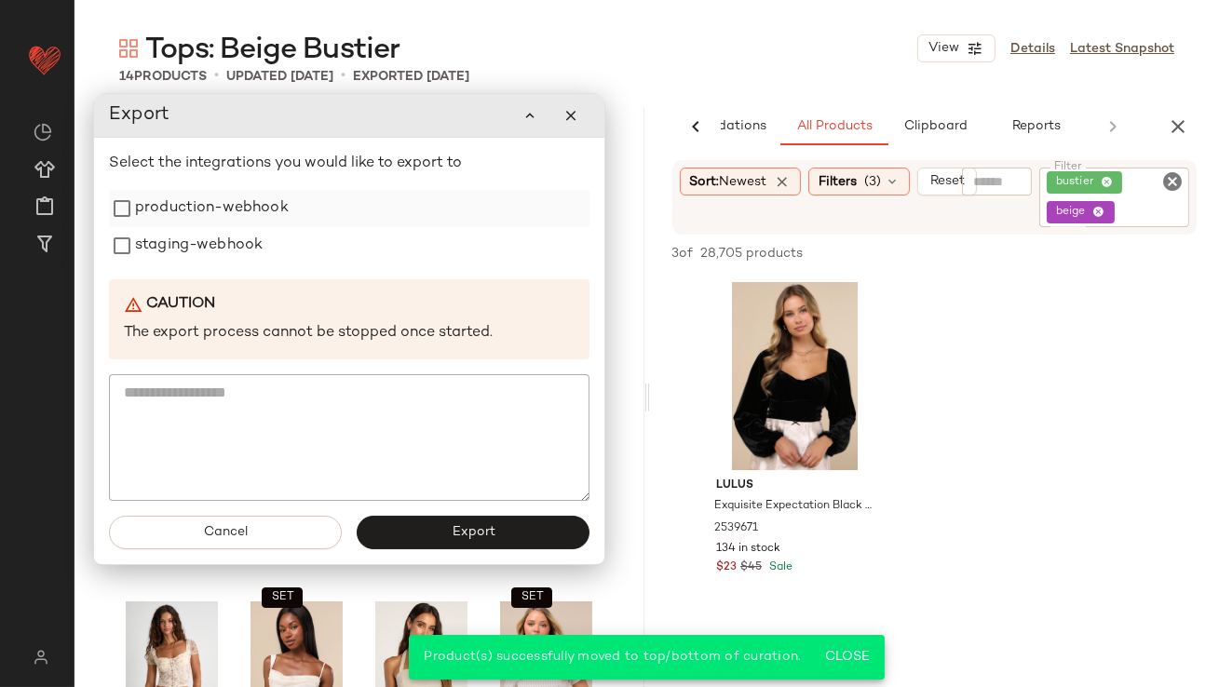
click at [246, 216] on label "production-webhook" at bounding box center [212, 208] width 154 height 37
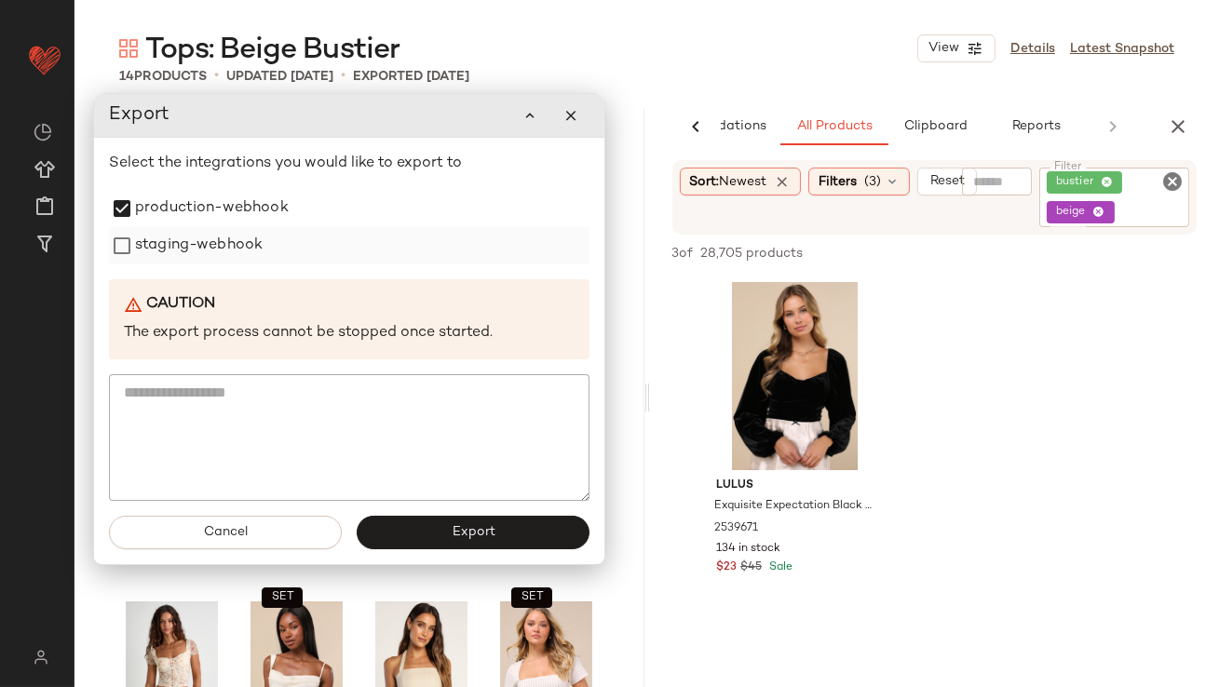
click at [237, 252] on label "staging-webhook" at bounding box center [199, 245] width 128 height 37
click at [409, 529] on button "Export" at bounding box center [473, 533] width 233 height 34
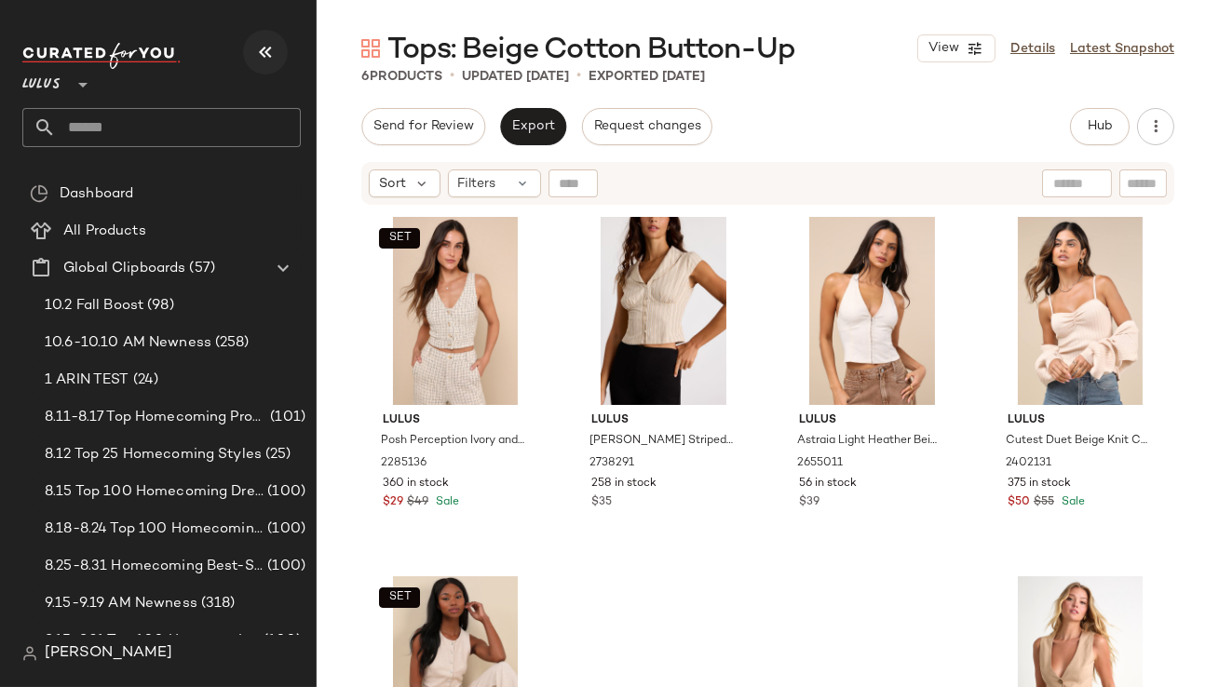
click at [274, 61] on icon "button" at bounding box center [265, 52] width 22 height 22
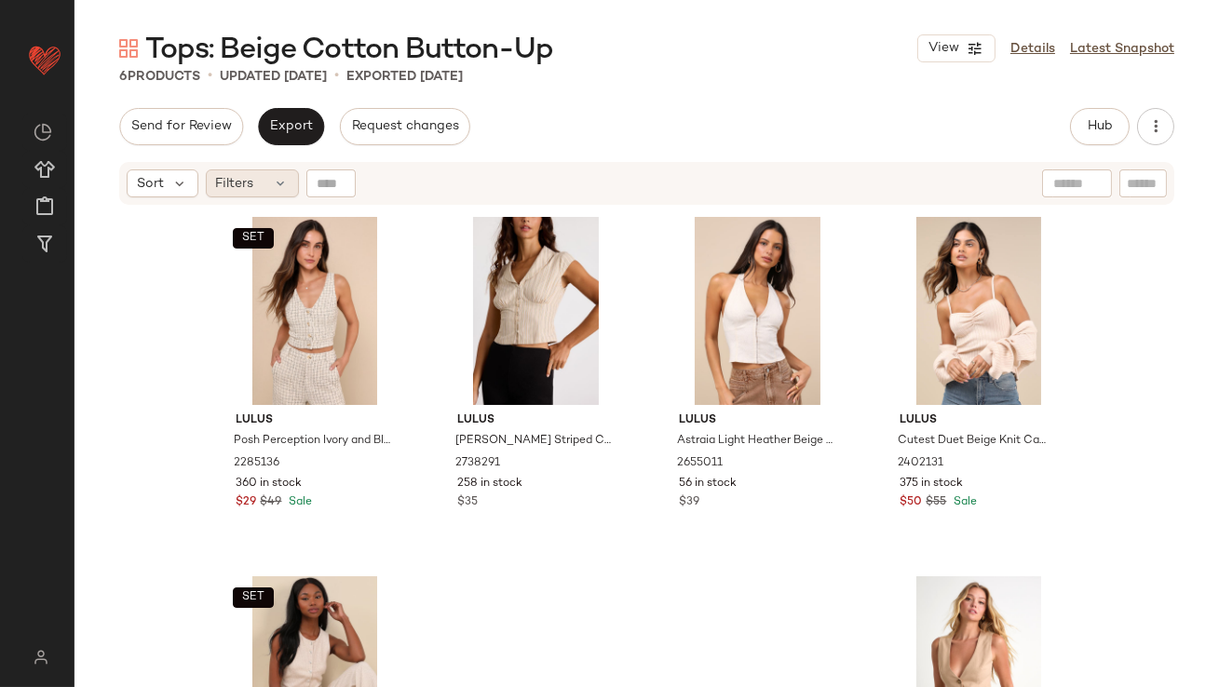
click at [278, 178] on icon at bounding box center [281, 183] width 15 height 15
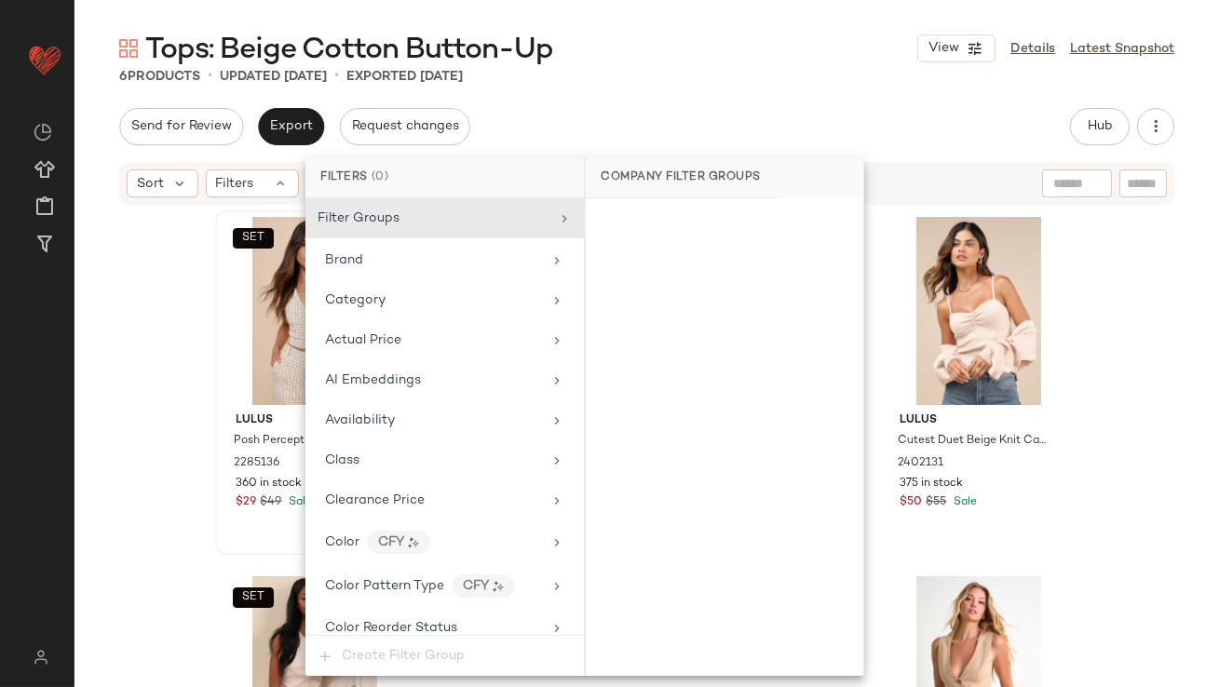
scroll to position [1300, 0]
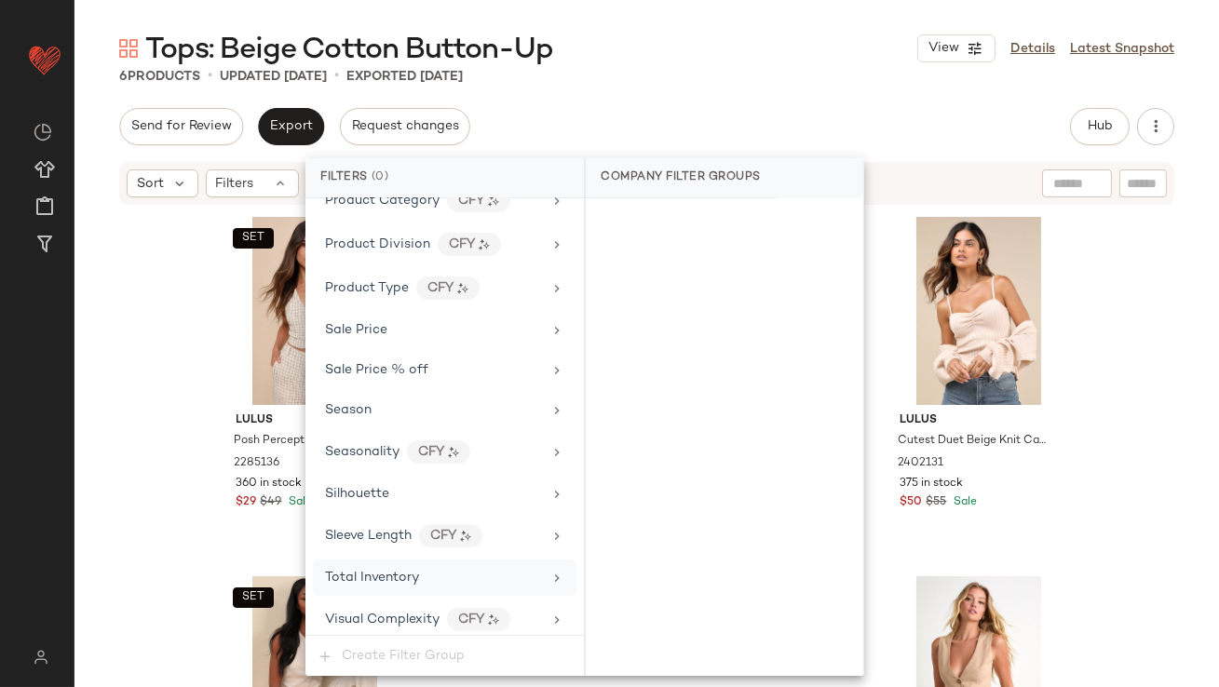
click at [359, 571] on span "Total Inventory" at bounding box center [372, 578] width 94 height 14
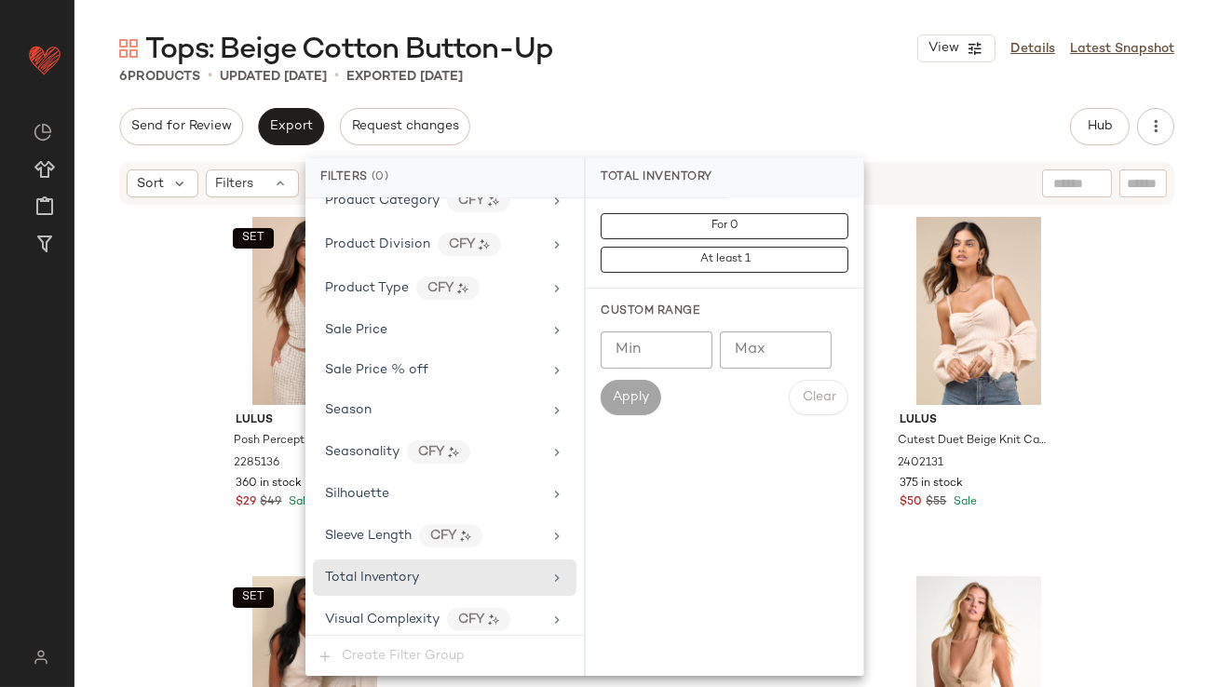
click at [755, 345] on input "Max" at bounding box center [776, 350] width 112 height 37
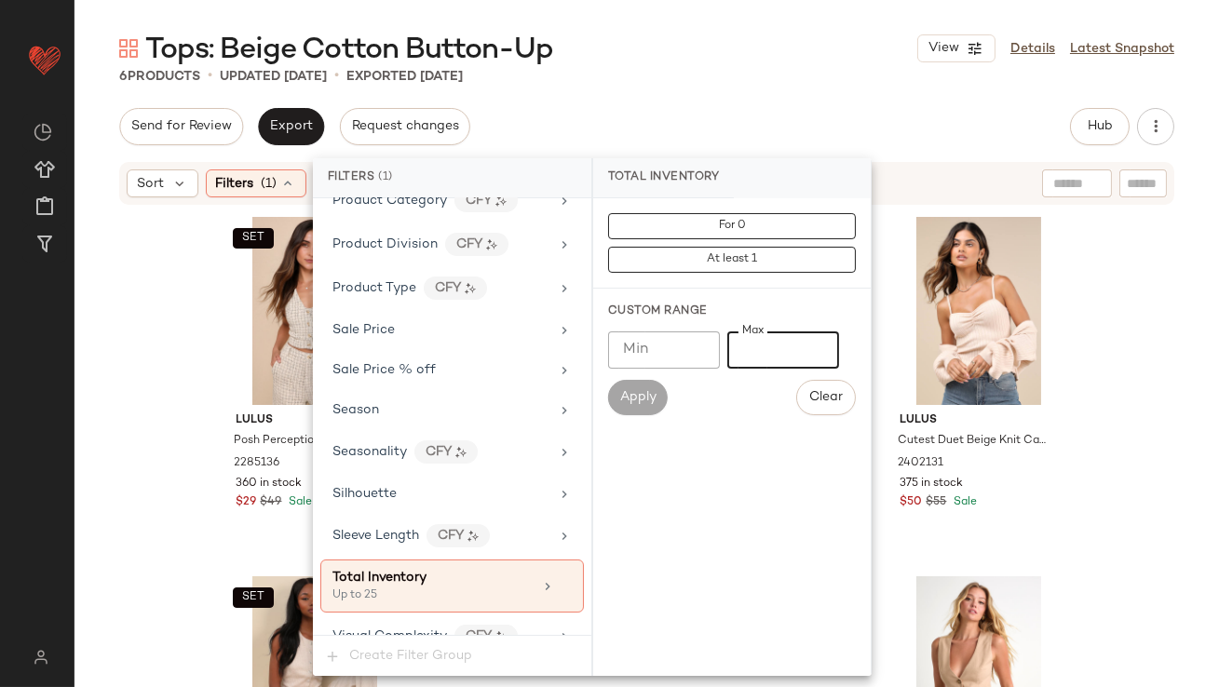
type input "**"
click at [770, 73] on div "6 Products • updated [DATE] • Exported [DATE]" at bounding box center [647, 76] width 1145 height 19
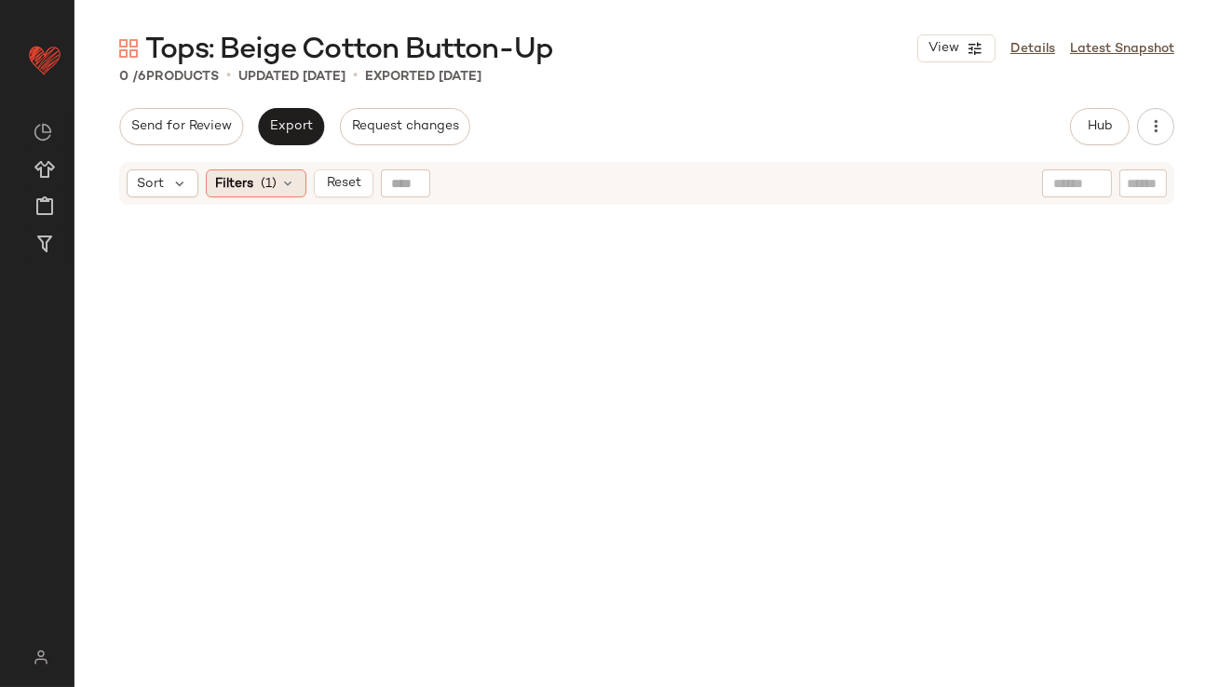
click at [289, 195] on div "Filters (1)" at bounding box center [256, 183] width 101 height 28
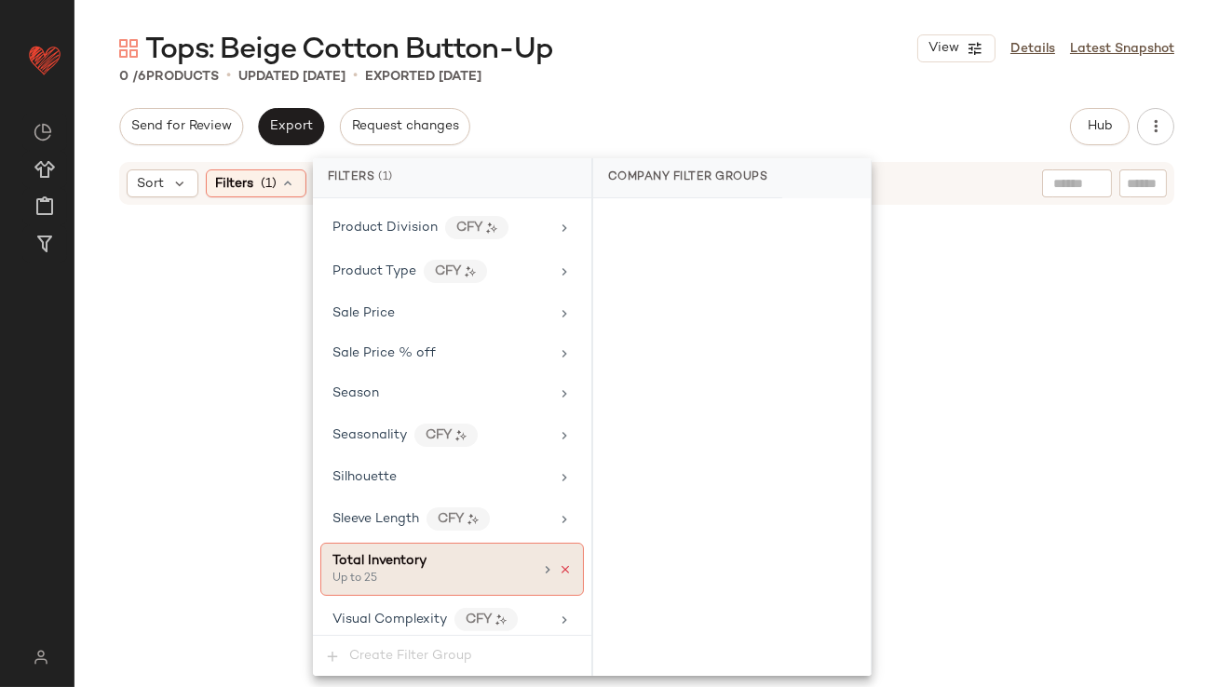
click at [559, 563] on icon at bounding box center [565, 569] width 13 height 13
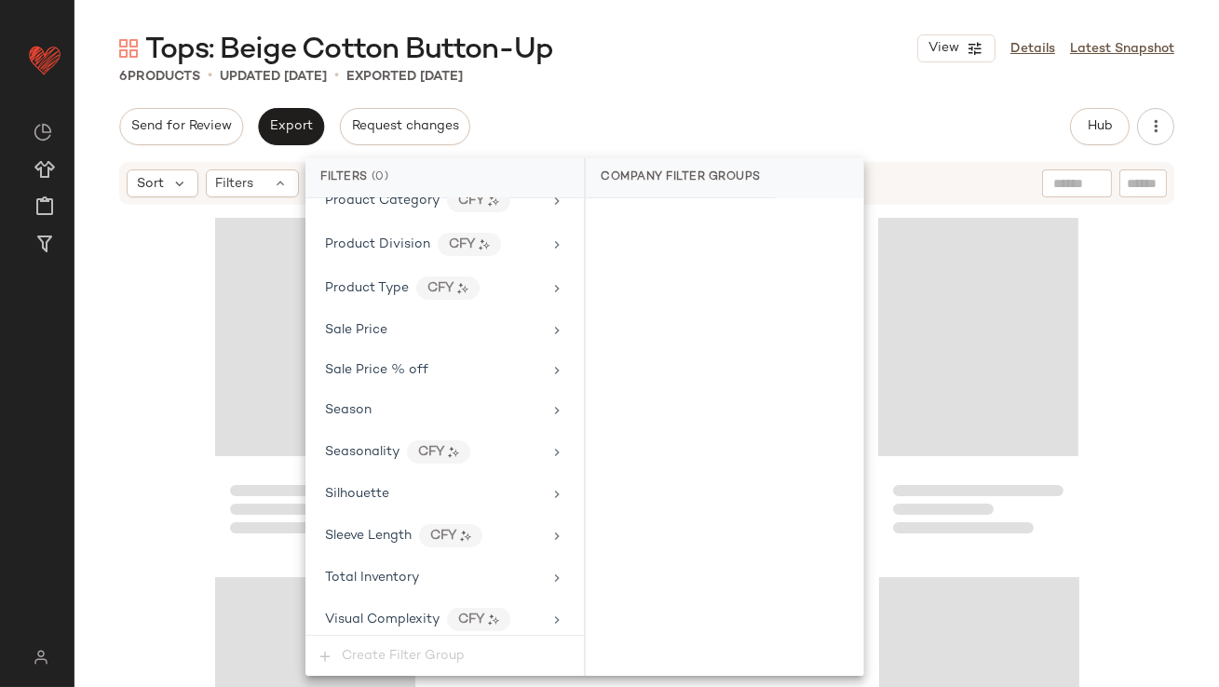
click at [701, 4] on main "Tops: Beige Cotton Button-Up View Details Latest Snapshot 6 Products • updated …" at bounding box center [609, 343] width 1219 height 687
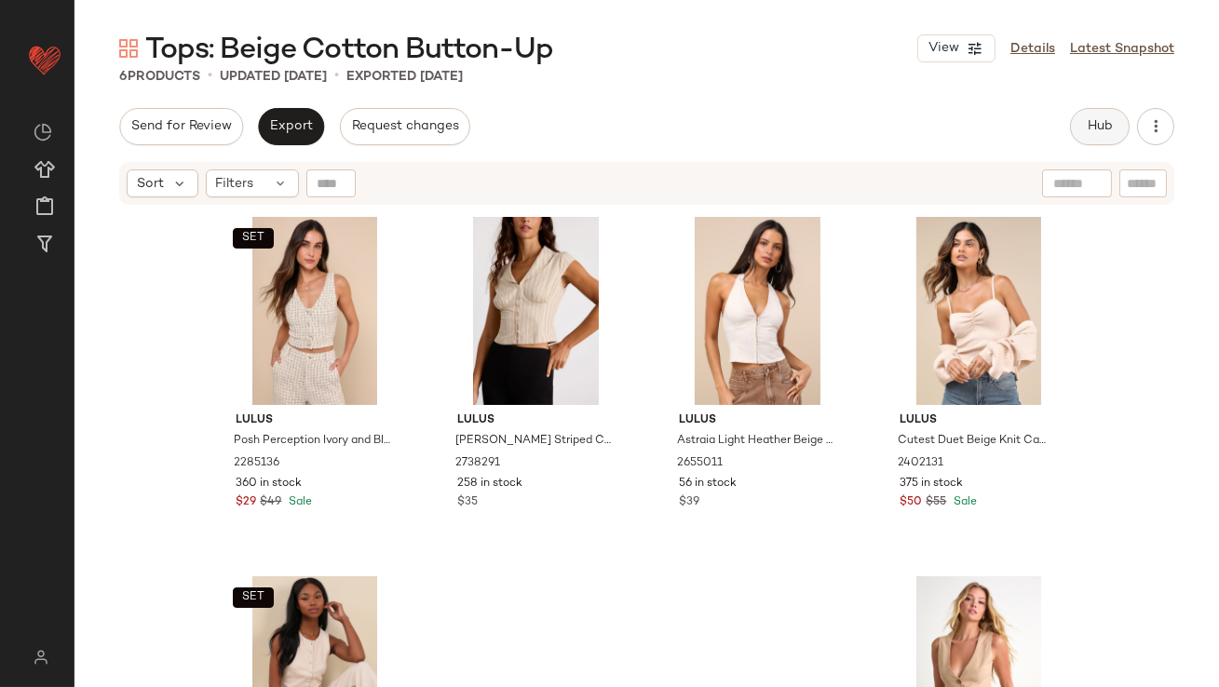
click at [1081, 141] on button "Hub" at bounding box center [1100, 126] width 60 height 37
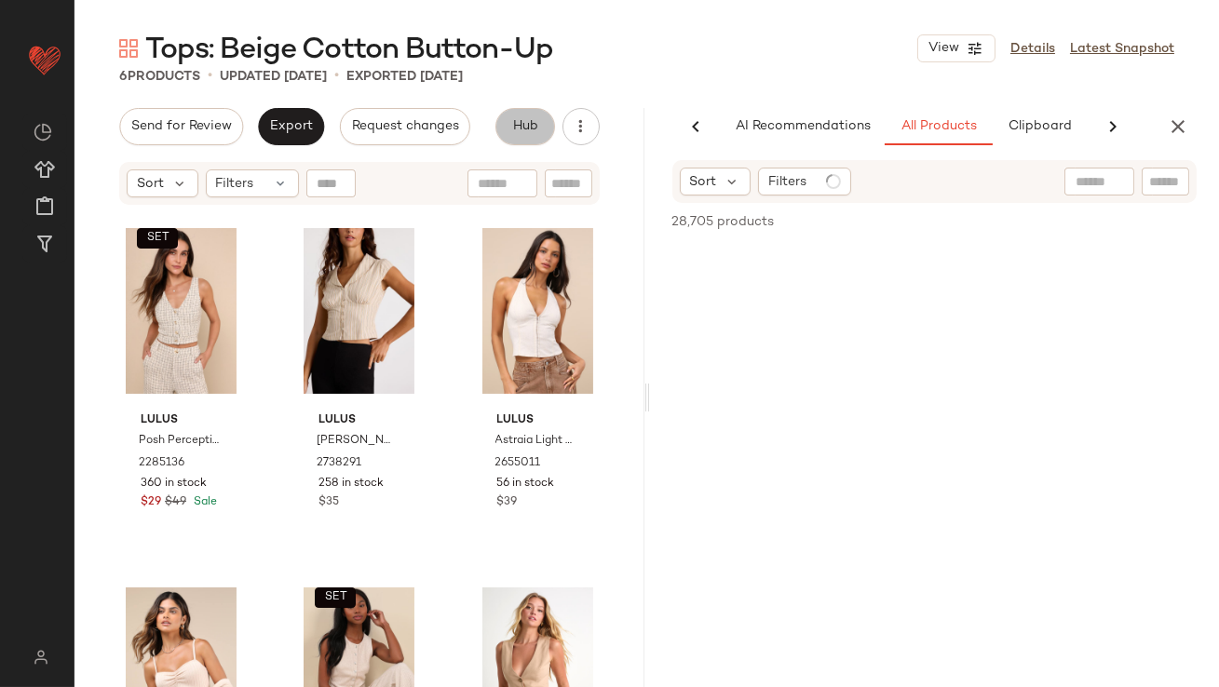
scroll to position [0, 104]
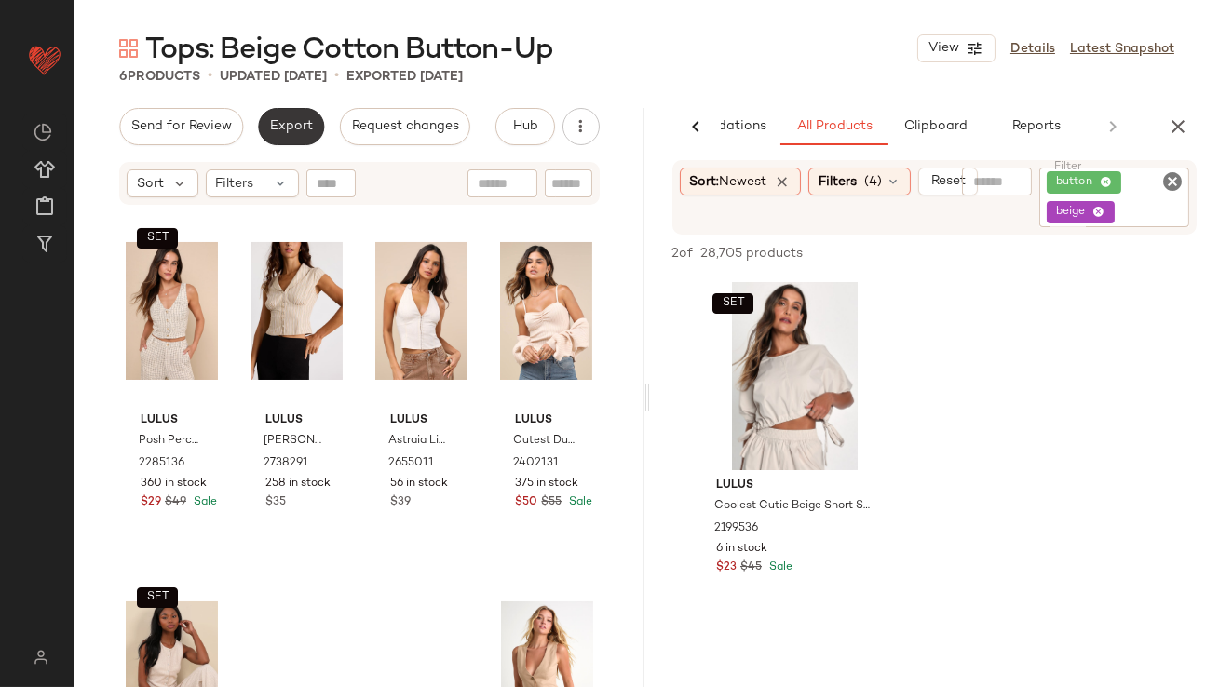
click at [291, 124] on span "Export" at bounding box center [291, 126] width 44 height 15
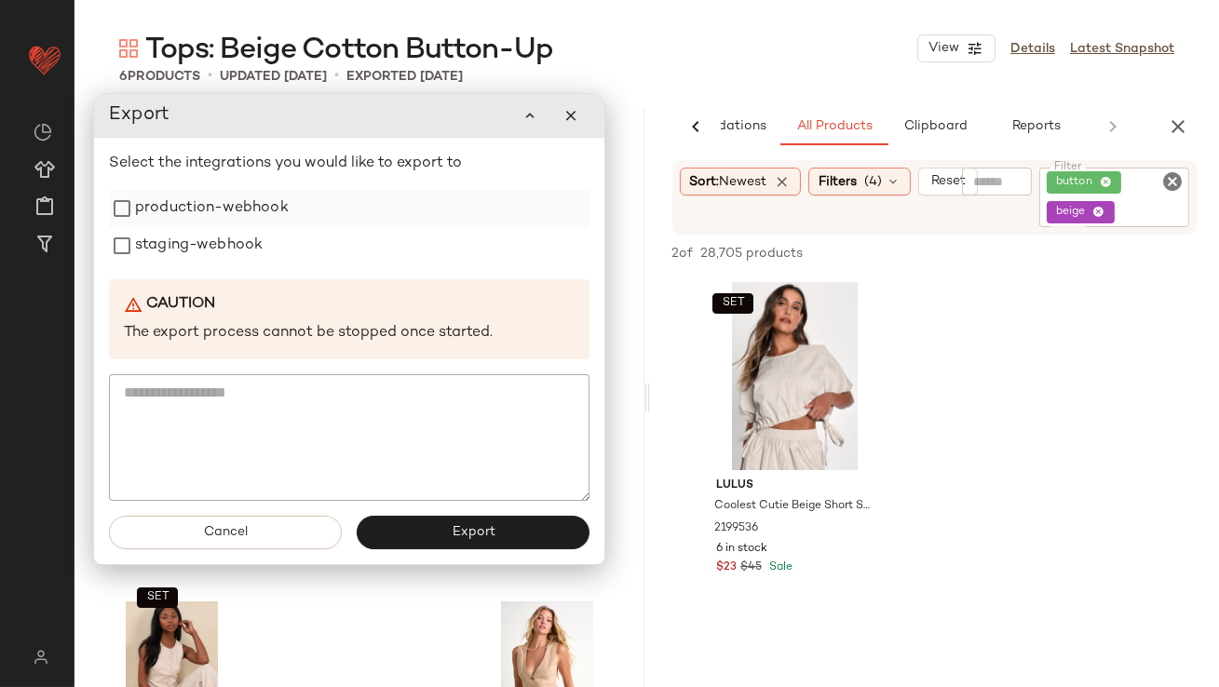
click at [289, 210] on div "production-webhook" at bounding box center [349, 208] width 481 height 37
click at [249, 234] on label "staging-webhook" at bounding box center [199, 245] width 128 height 37
click at [249, 208] on label "production-webhook" at bounding box center [212, 208] width 154 height 37
click at [421, 525] on button "Export" at bounding box center [473, 533] width 233 height 34
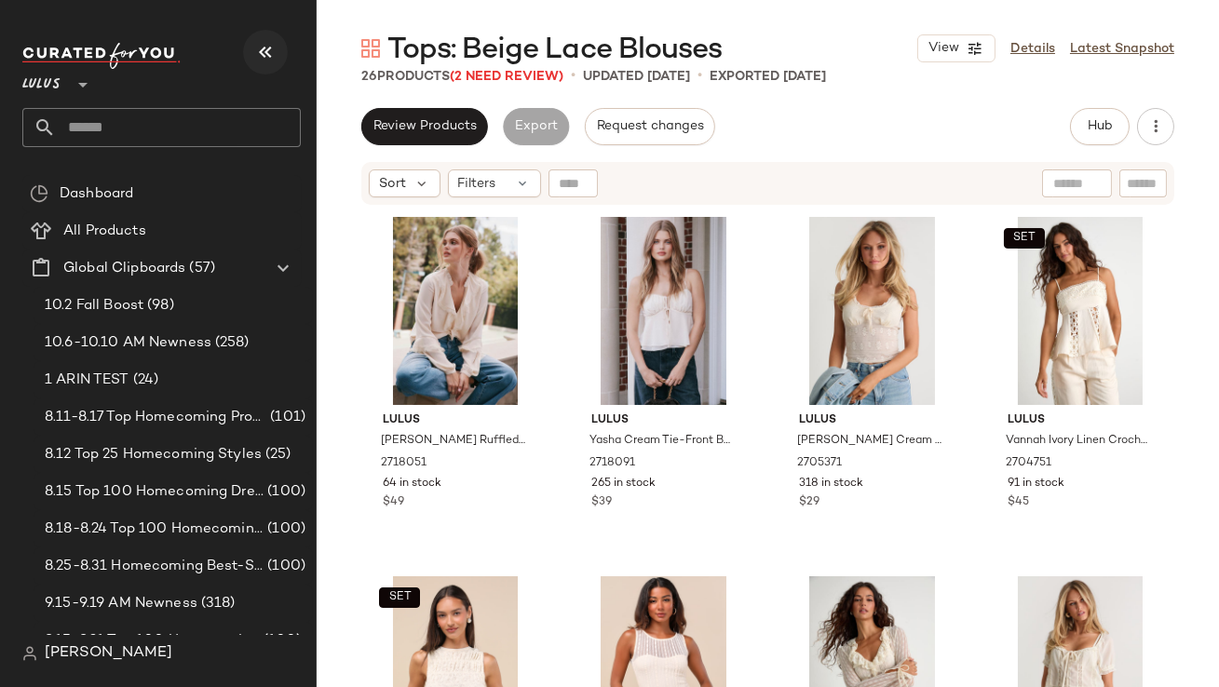
click at [274, 48] on icon "button" at bounding box center [265, 52] width 22 height 22
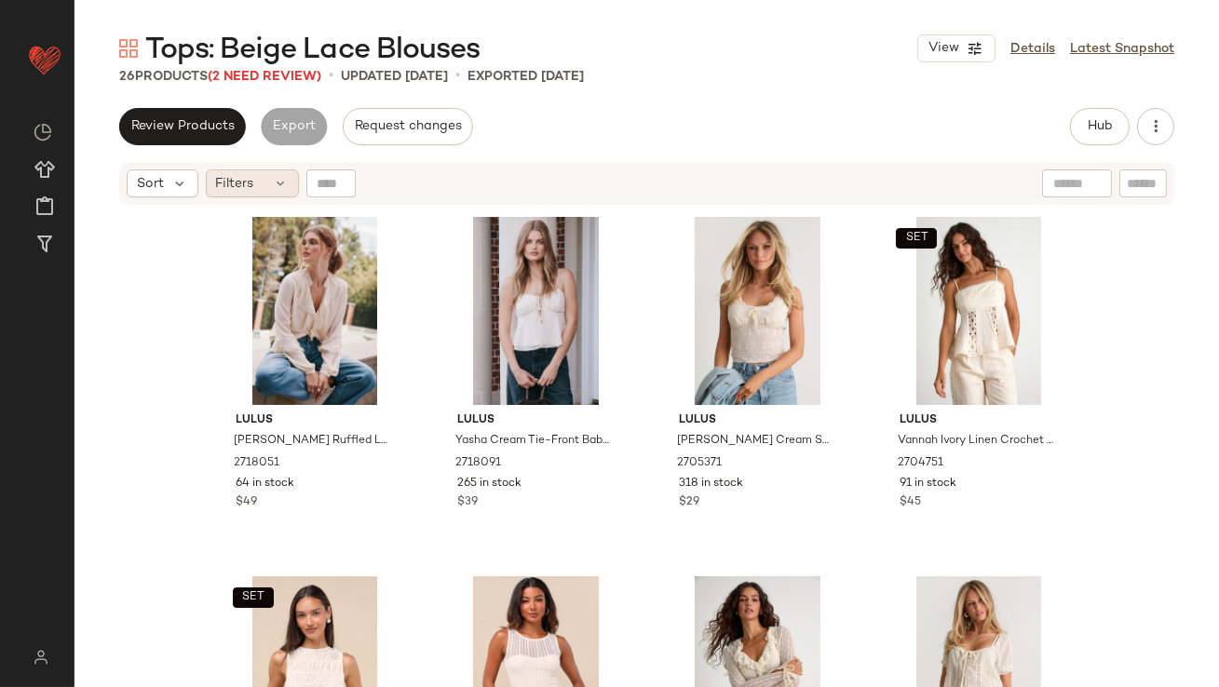
click at [264, 176] on div "Filters" at bounding box center [252, 183] width 93 height 28
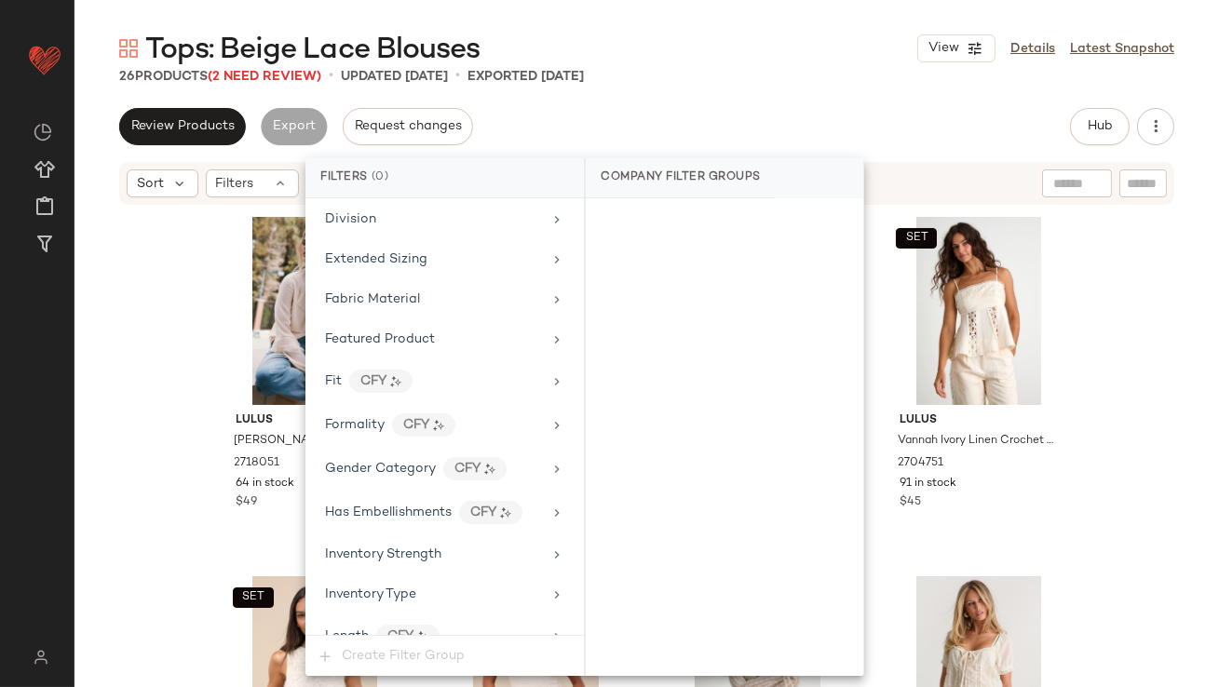
scroll to position [1344, 0]
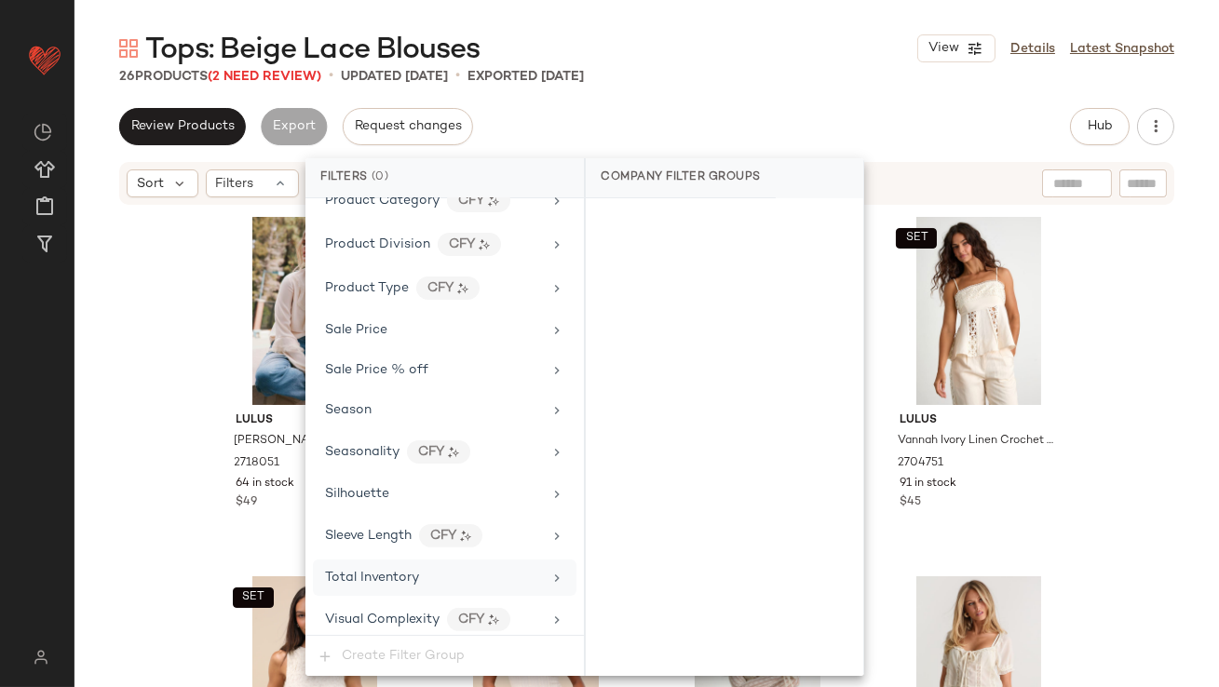
click at [360, 571] on span "Total Inventory" at bounding box center [372, 578] width 94 height 14
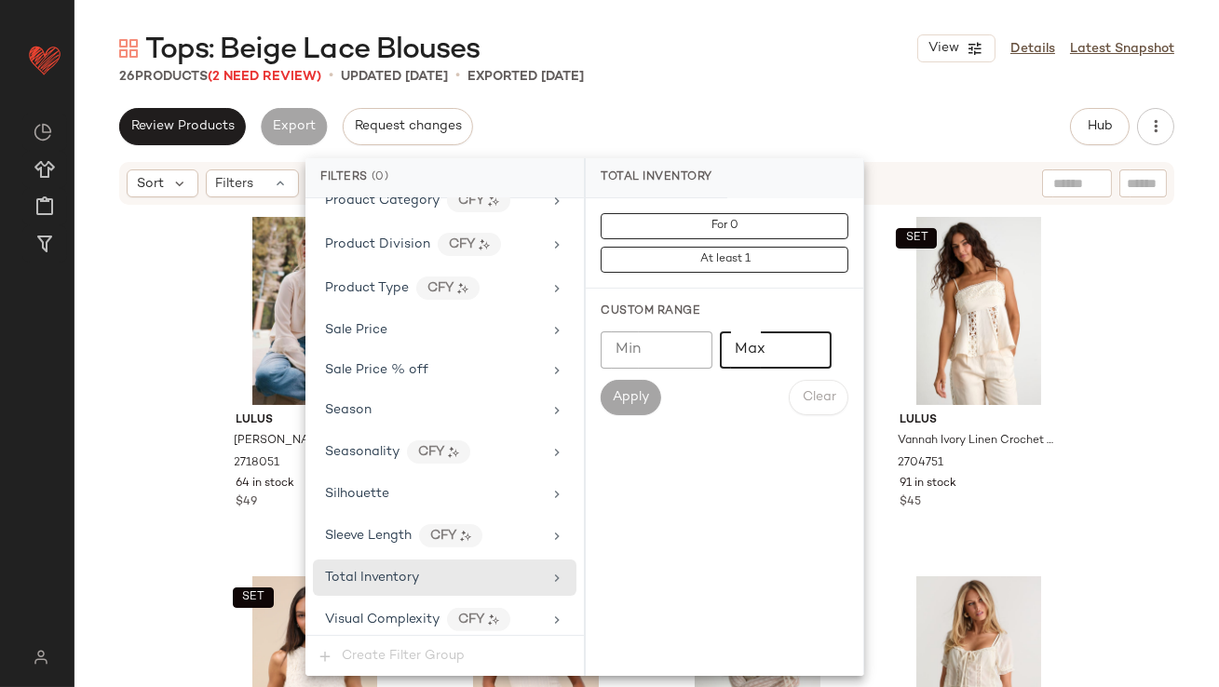
click at [742, 349] on input "Max" at bounding box center [776, 350] width 112 height 37
type input "**"
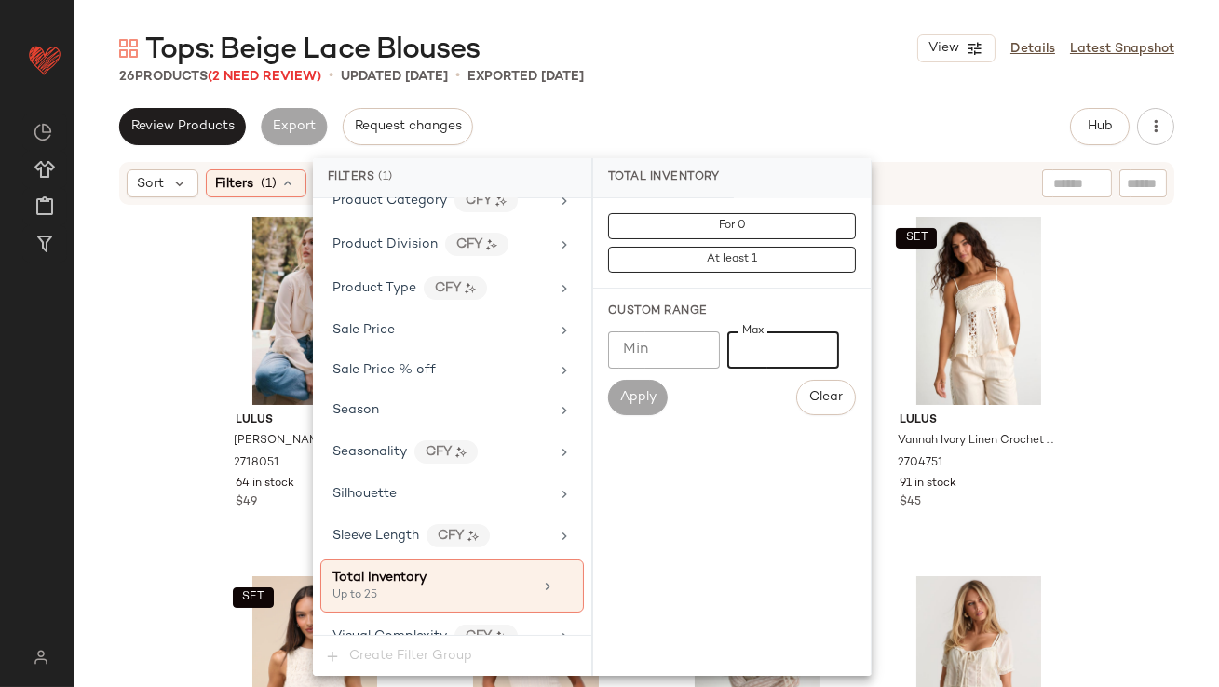
click at [783, 54] on div "Tops: Beige Lace Blouses View Details Latest Snapshot" at bounding box center [647, 48] width 1145 height 37
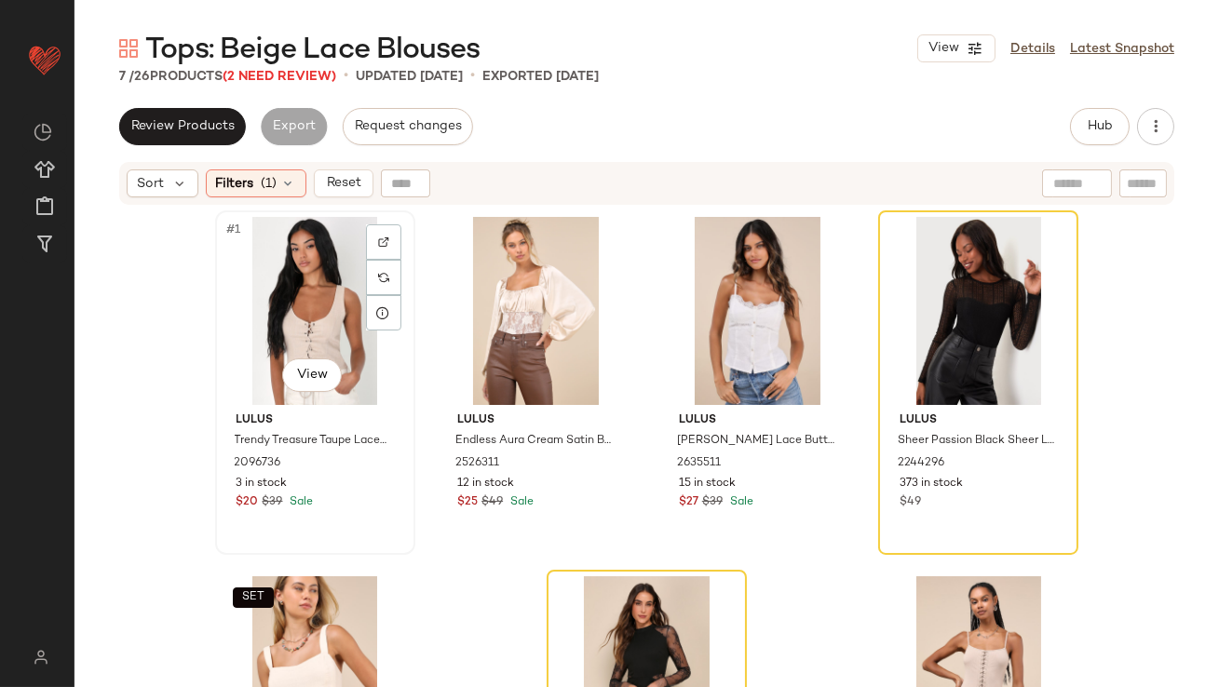
click at [313, 278] on div "#1 View" at bounding box center [315, 311] width 187 height 188
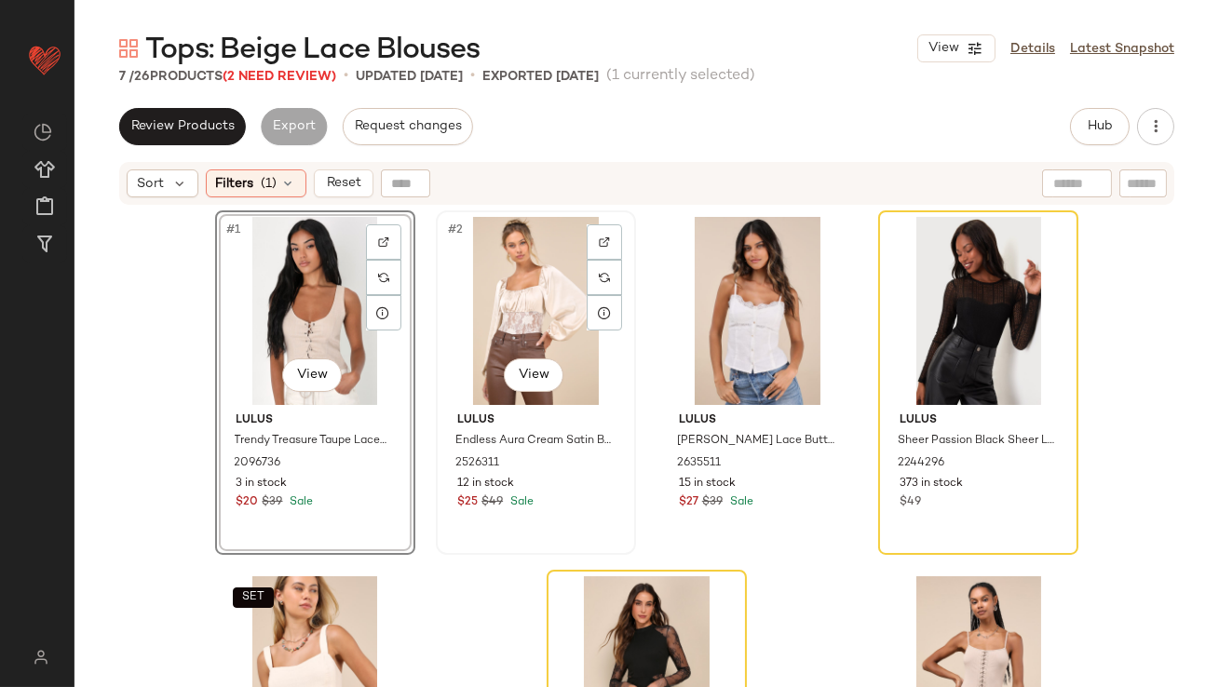
scroll to position [180, 0]
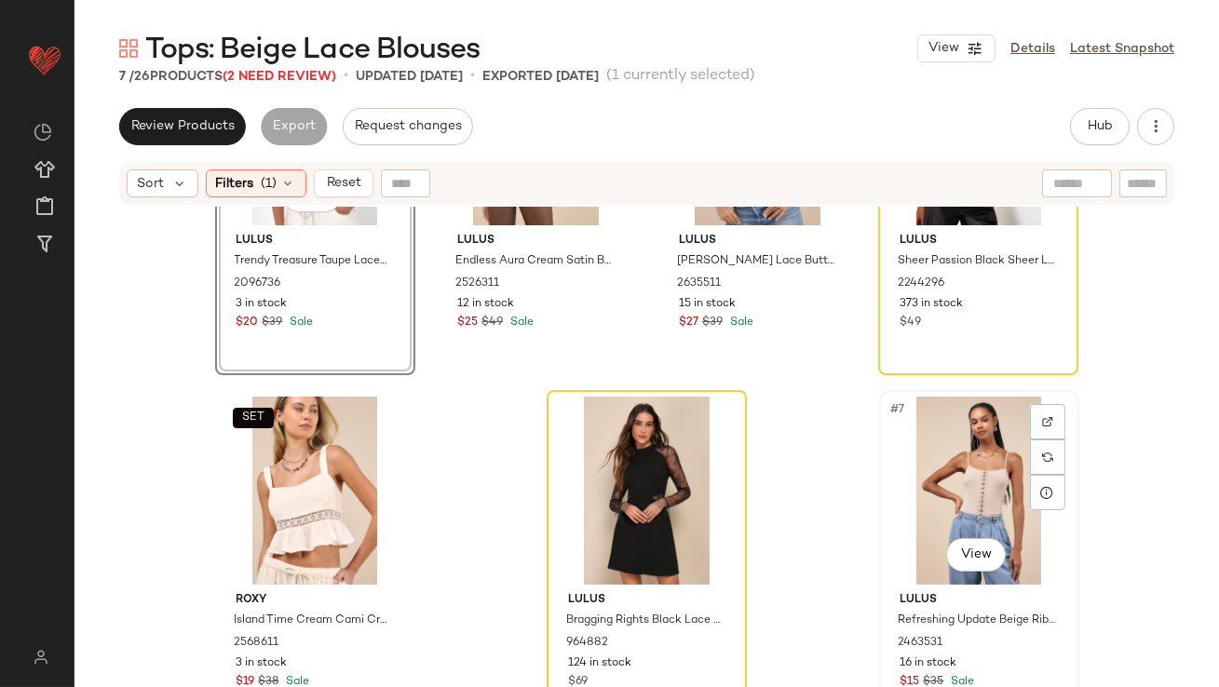
click at [933, 481] on div "#7 View" at bounding box center [979, 491] width 187 height 188
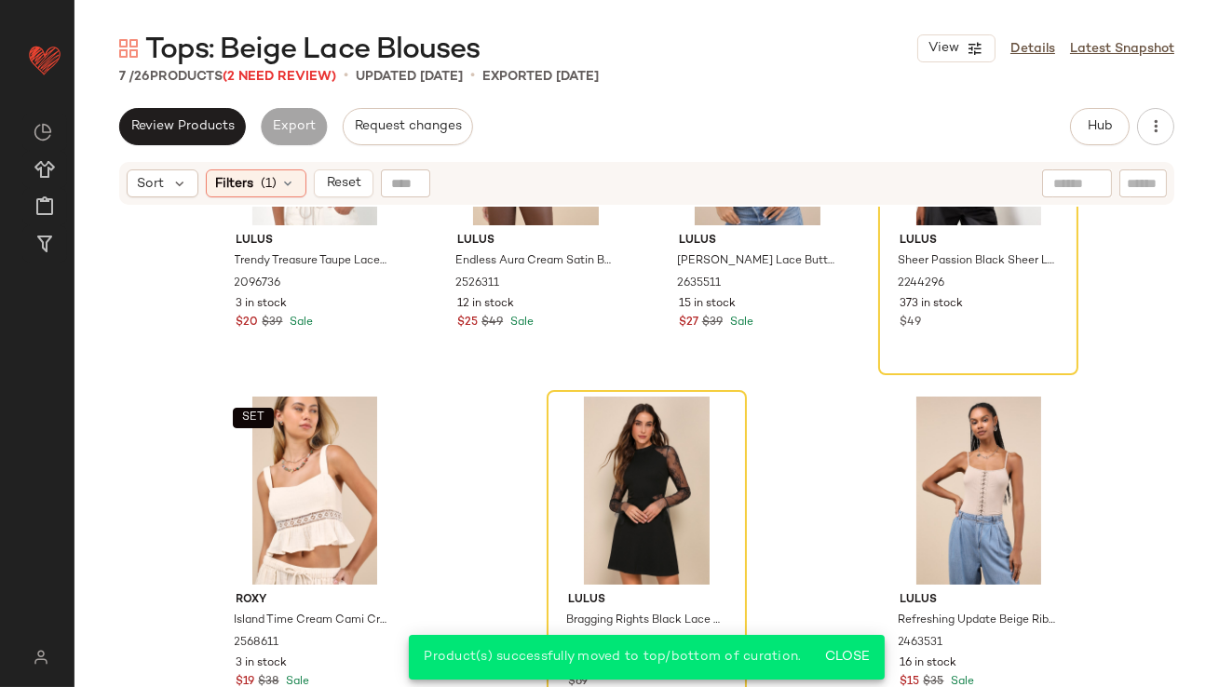
click at [430, 511] on div "Lulus Trendy Treasure Taupe Lace-Up Cropped Corset Tank Top 2096736 3 in stock …" at bounding box center [647, 292] width 864 height 523
click at [622, 492] on div "#6 View" at bounding box center [646, 491] width 187 height 188
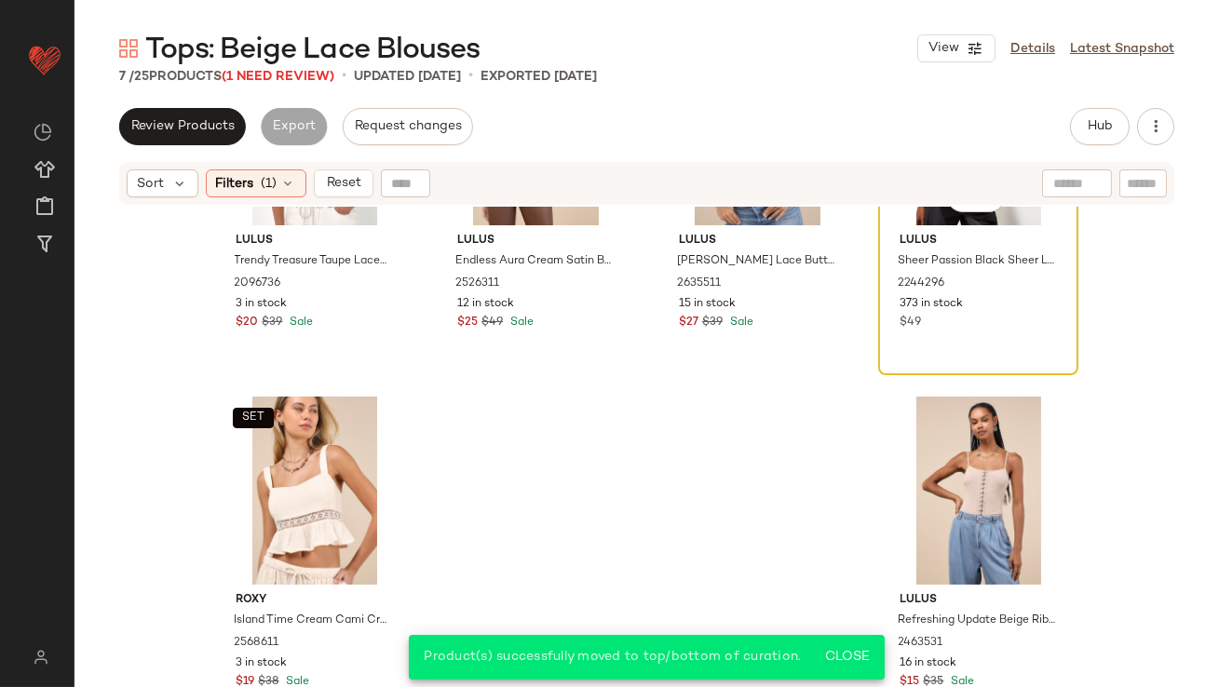
click at [964, 238] on span "Lulus" at bounding box center [978, 241] width 157 height 17
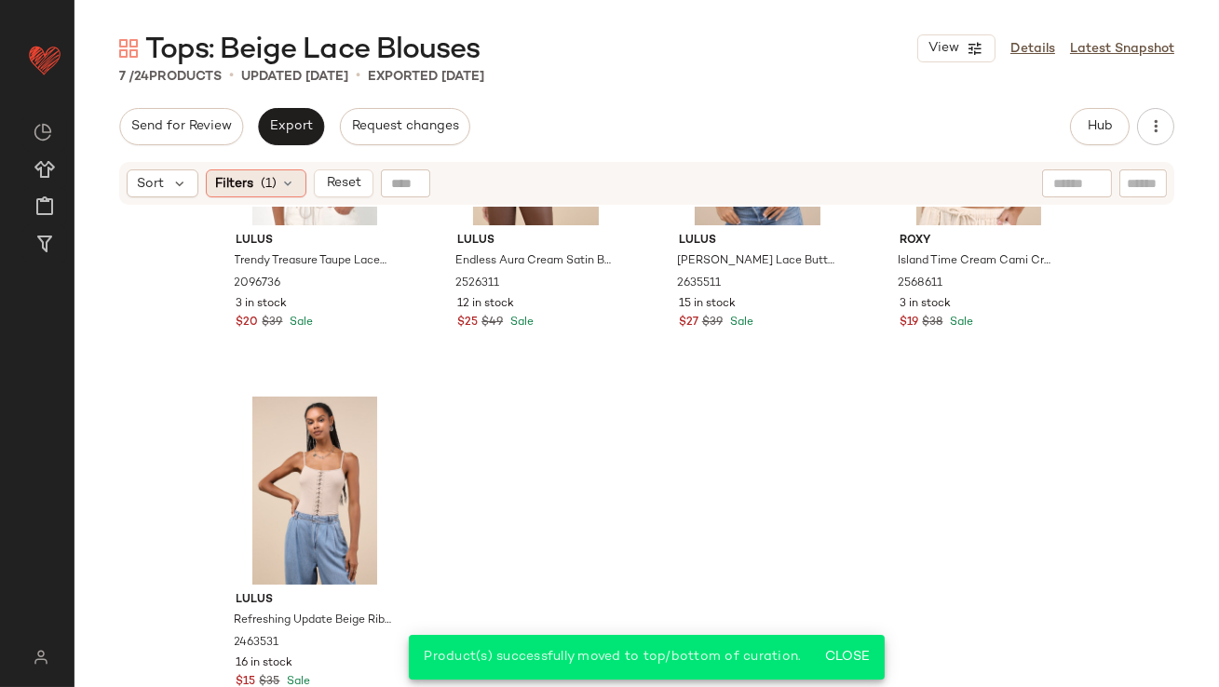
click at [290, 183] on icon at bounding box center [288, 183] width 15 height 15
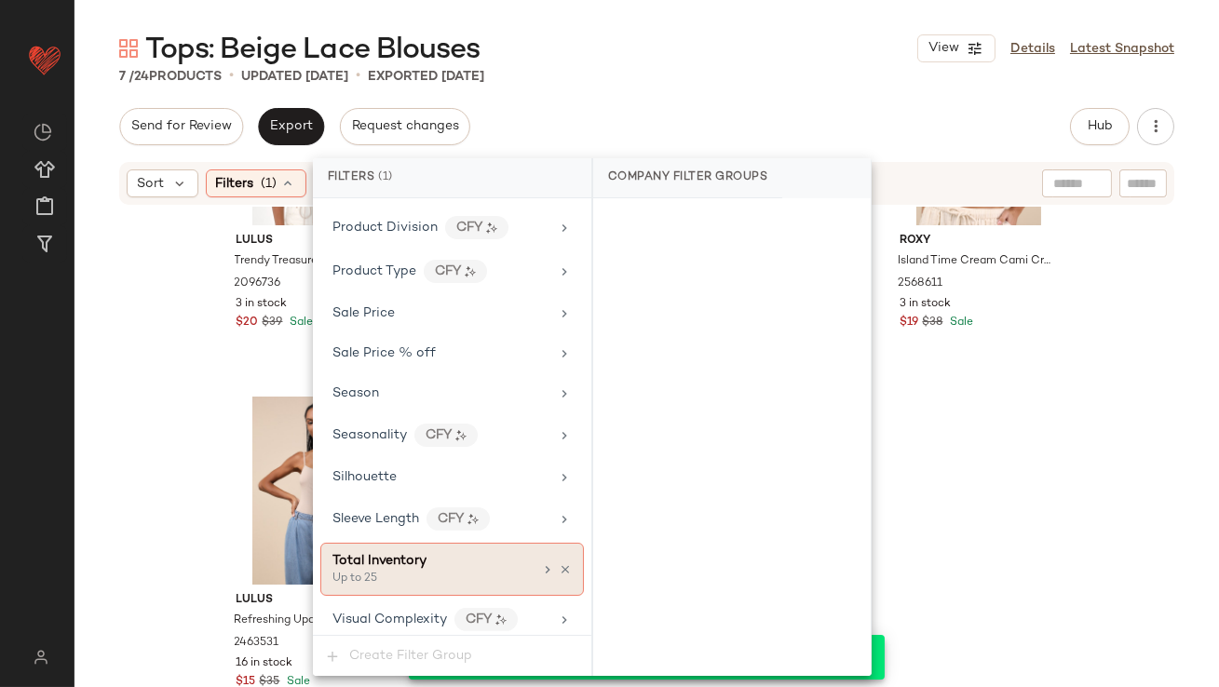
click at [560, 563] on icon at bounding box center [565, 569] width 13 height 13
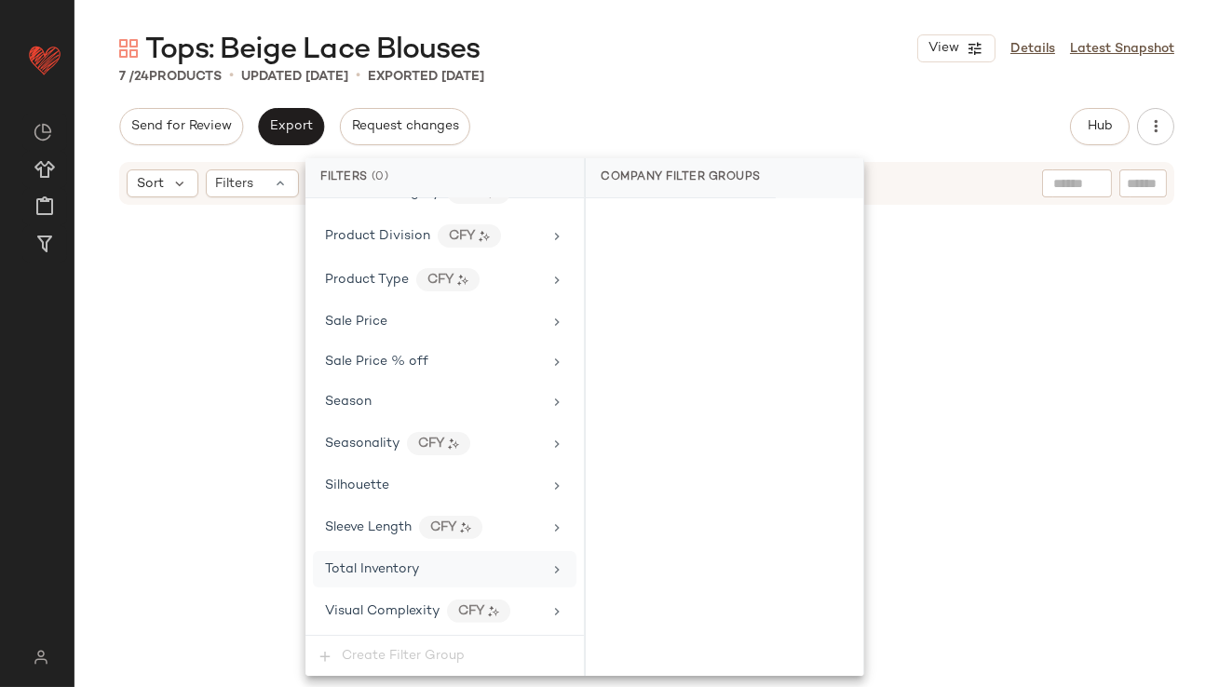
scroll to position [1344, 0]
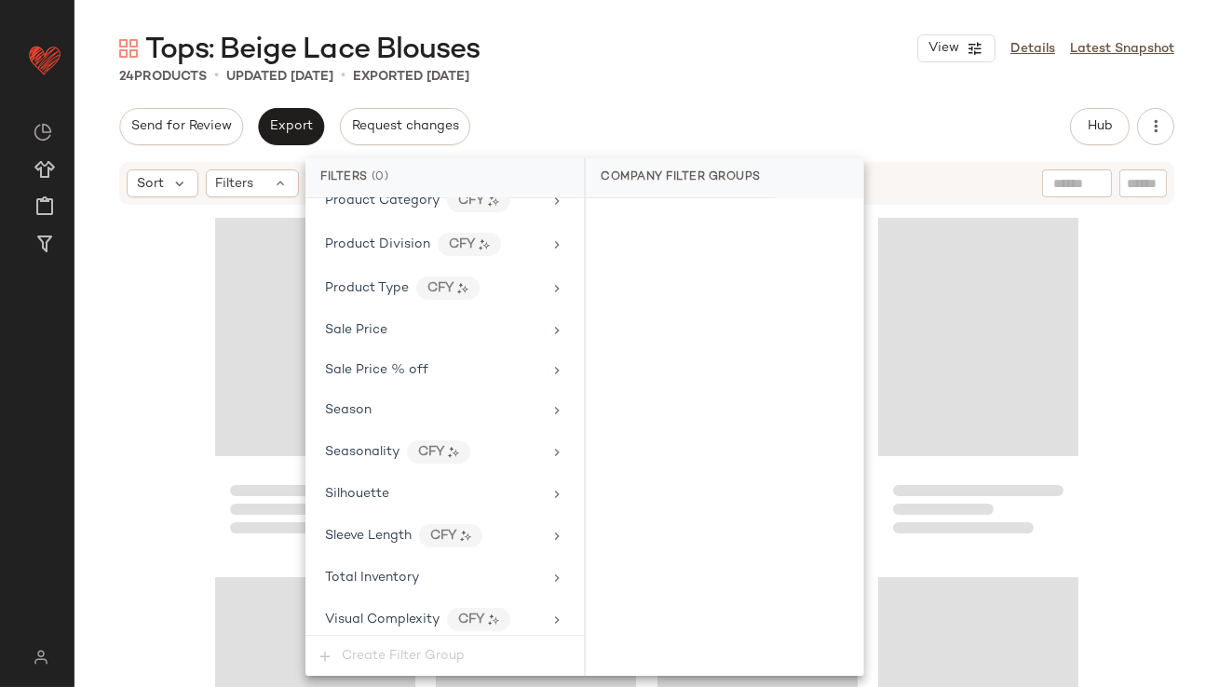
click at [757, 112] on div "Send for Review Export Request changes Hub Send for Review External Review Inte…" at bounding box center [646, 126] width 1055 height 37
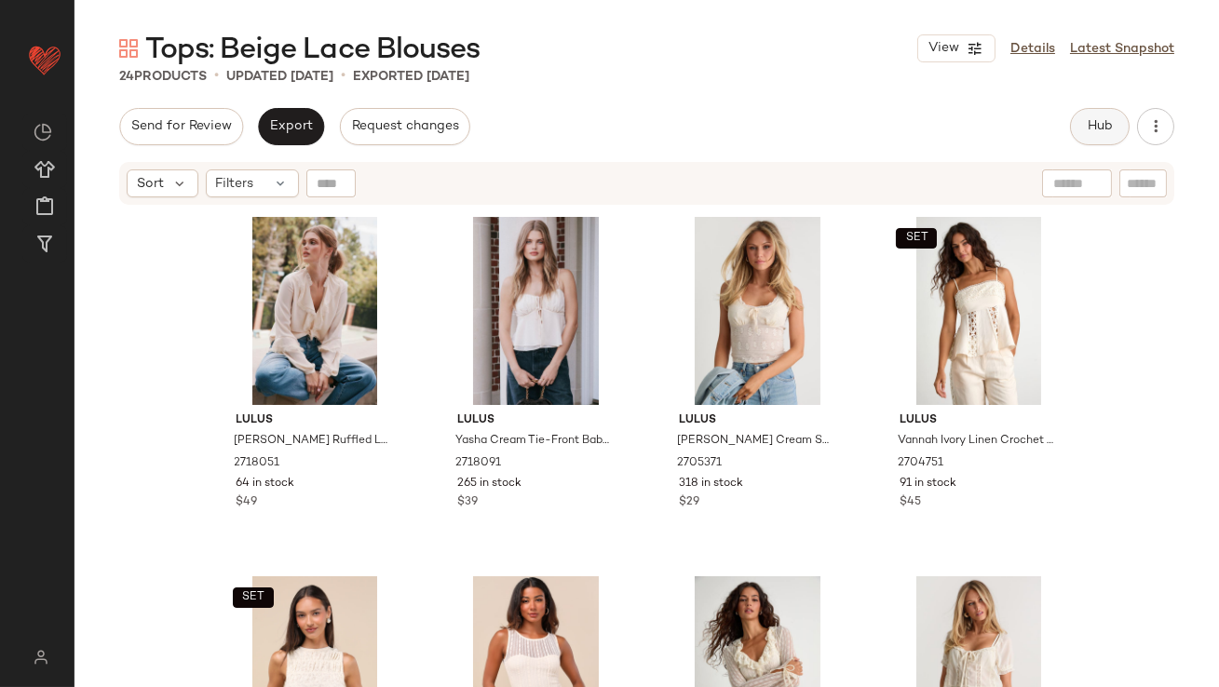
click at [1078, 129] on button "Hub" at bounding box center [1100, 126] width 60 height 37
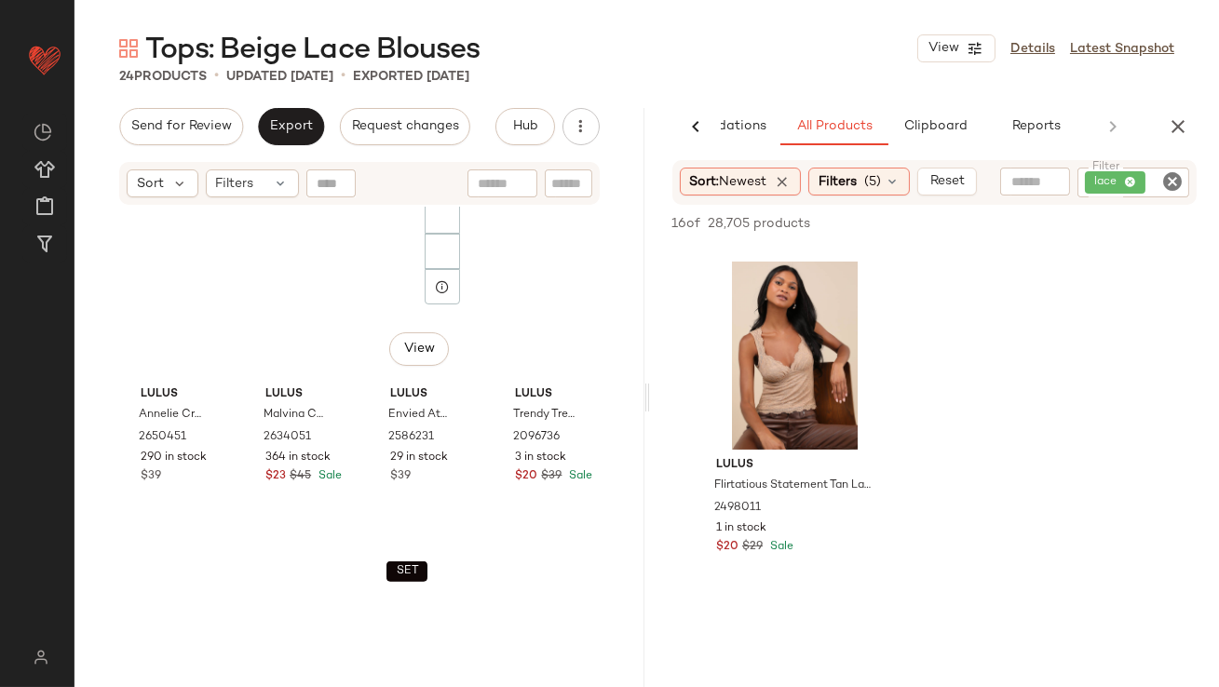
scroll to position [1633, 0]
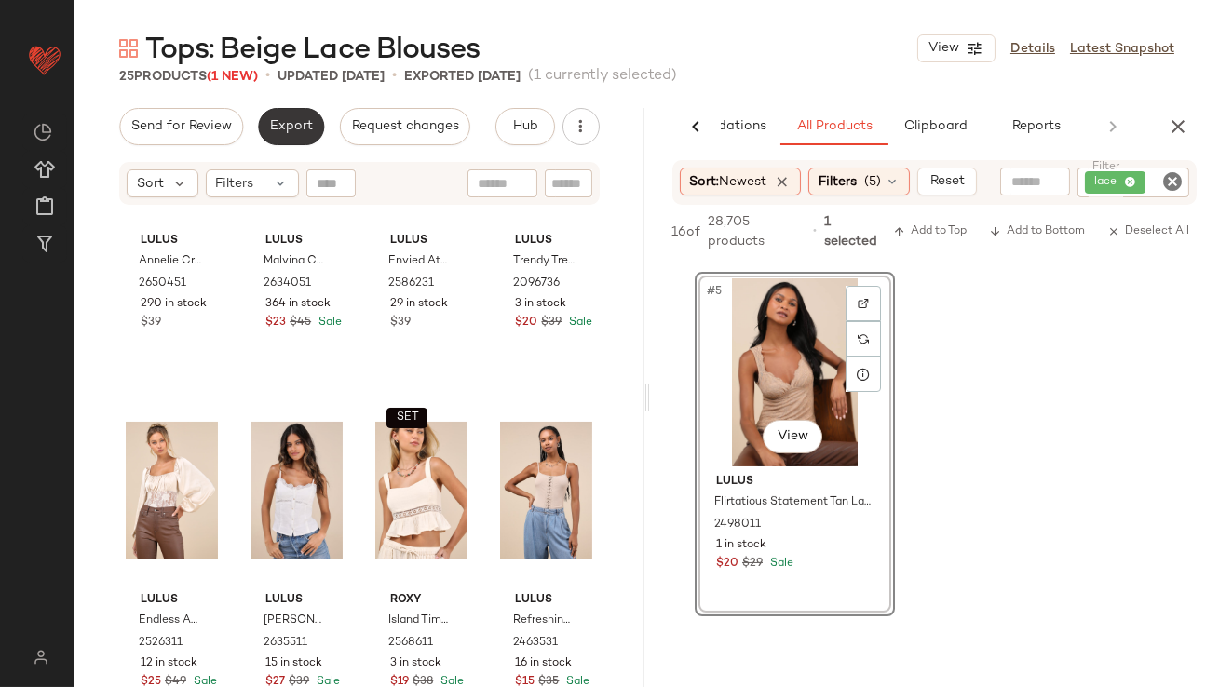
click at [266, 124] on button "Export" at bounding box center [291, 126] width 66 height 37
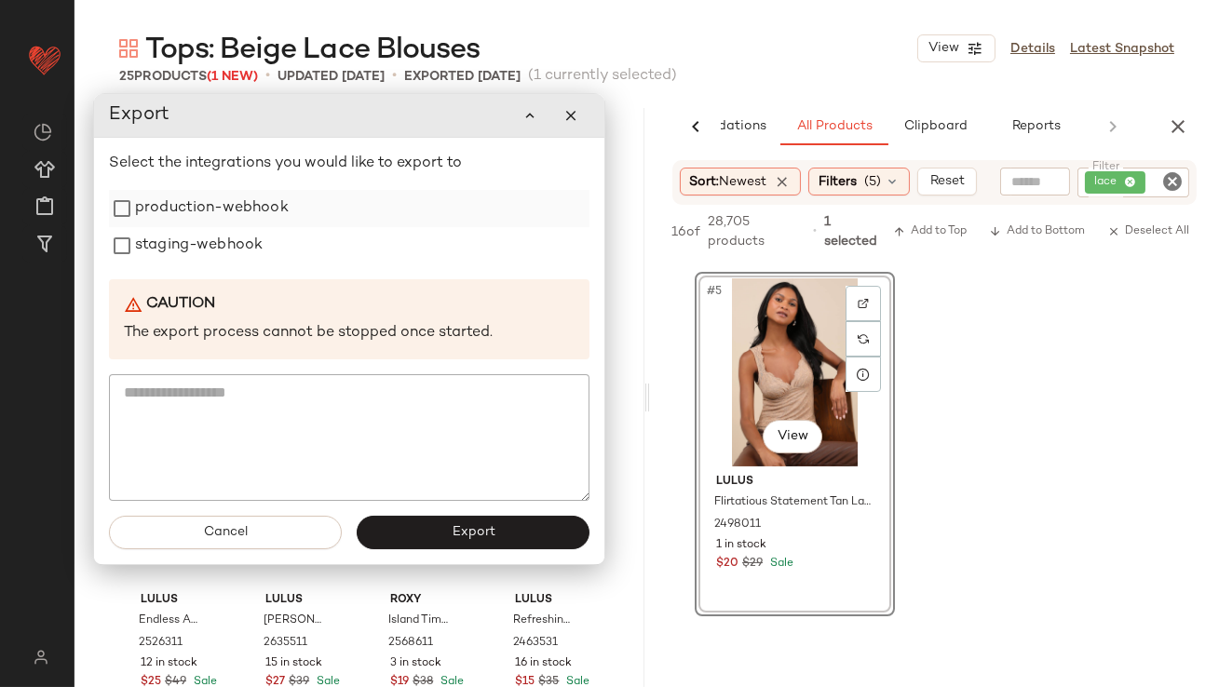
click at [235, 206] on label "production-webhook" at bounding box center [212, 208] width 154 height 37
click at [227, 234] on label "staging-webhook" at bounding box center [199, 245] width 128 height 37
click at [451, 524] on button "Export" at bounding box center [473, 533] width 233 height 34
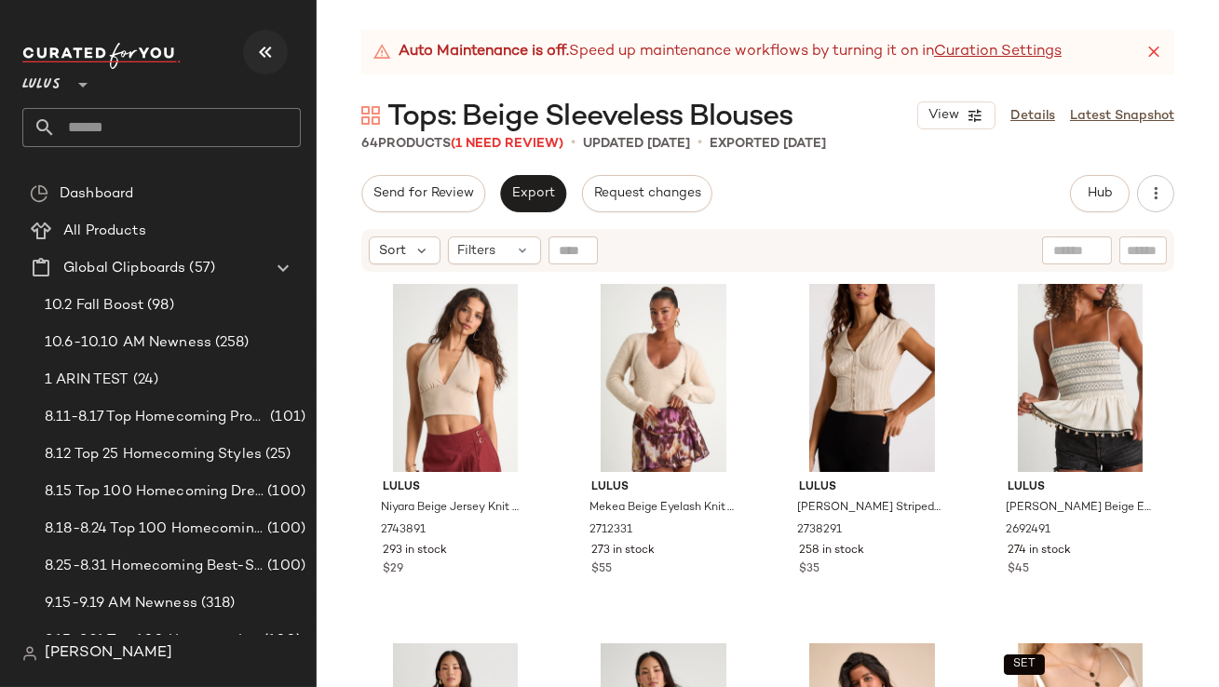
click at [277, 60] on button "button" at bounding box center [265, 52] width 45 height 45
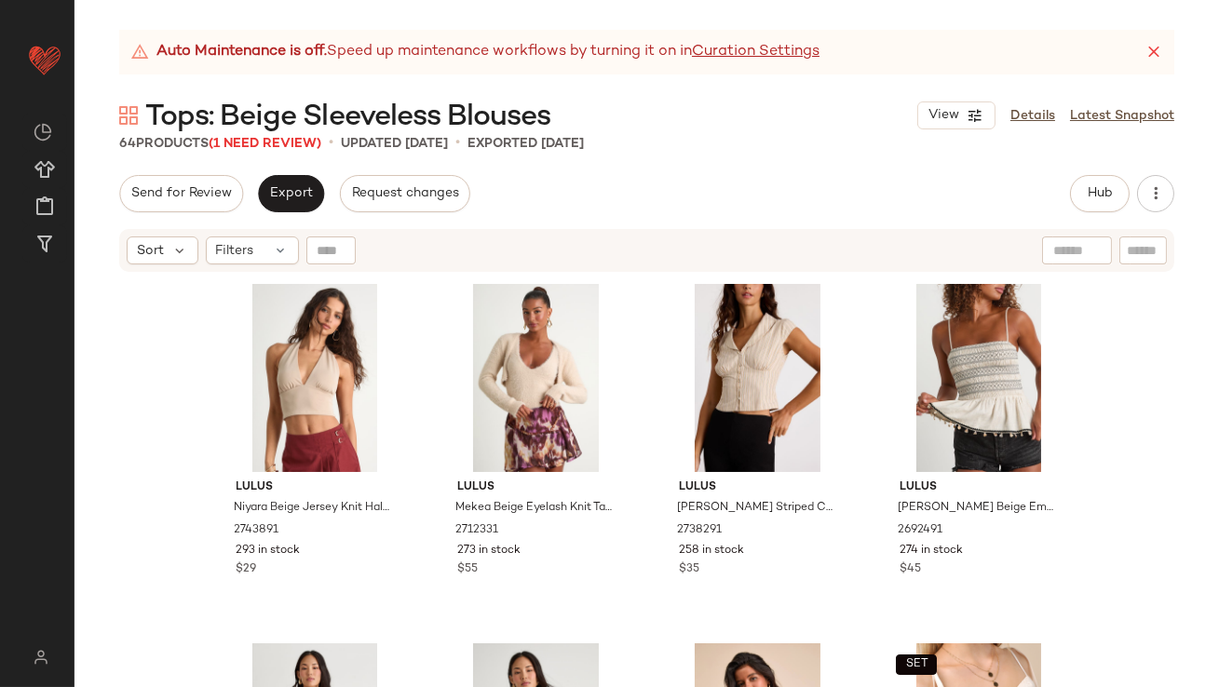
click at [1149, 50] on icon at bounding box center [1154, 52] width 19 height 19
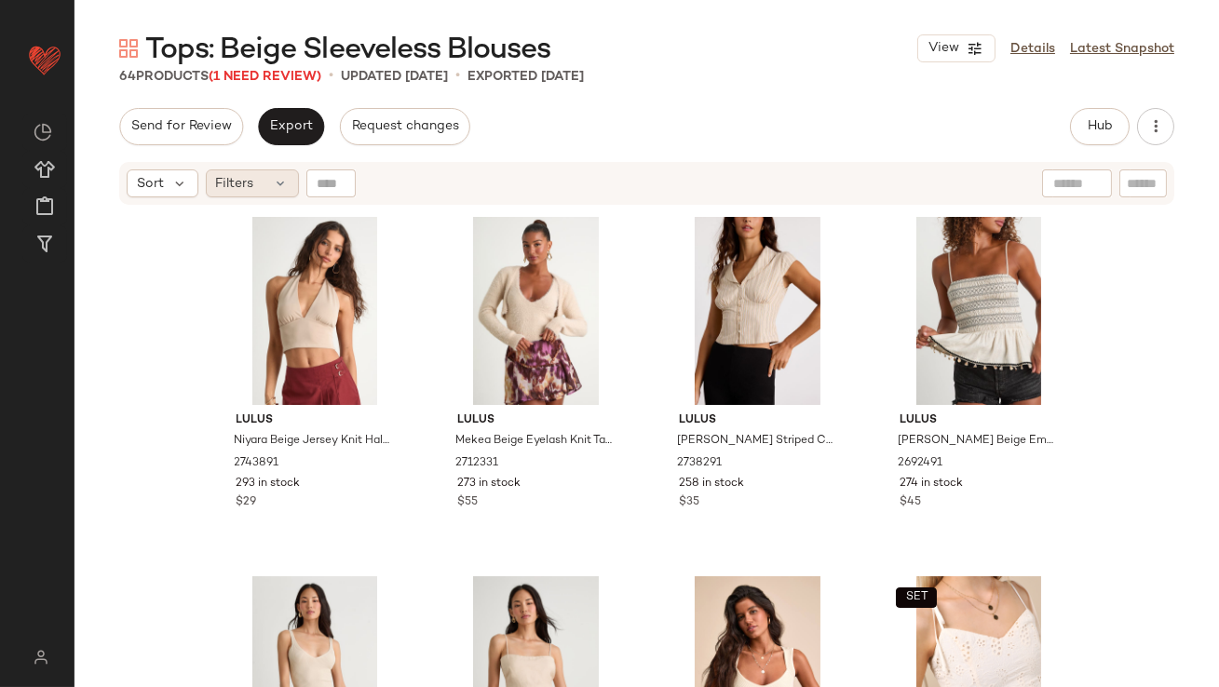
click at [265, 189] on div "Filters" at bounding box center [252, 183] width 93 height 28
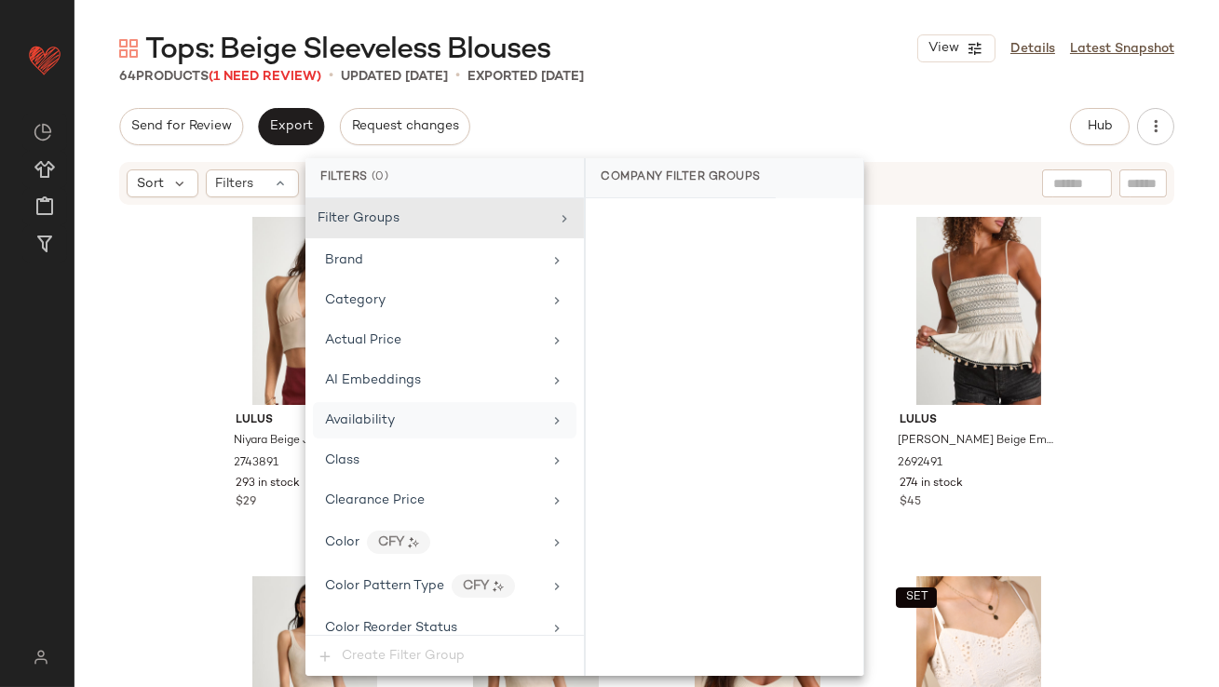
click at [335, 411] on div "Availability" at bounding box center [360, 421] width 70 height 20
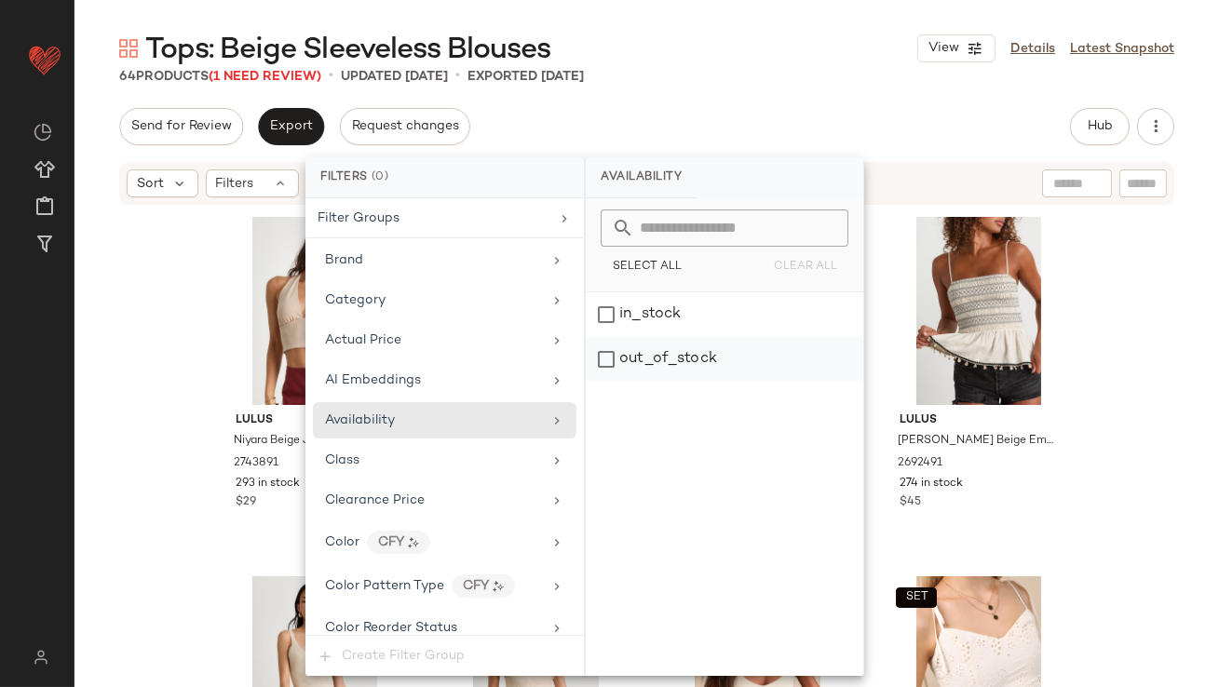
click at [681, 355] on div "out_of_stock" at bounding box center [725, 359] width 278 height 45
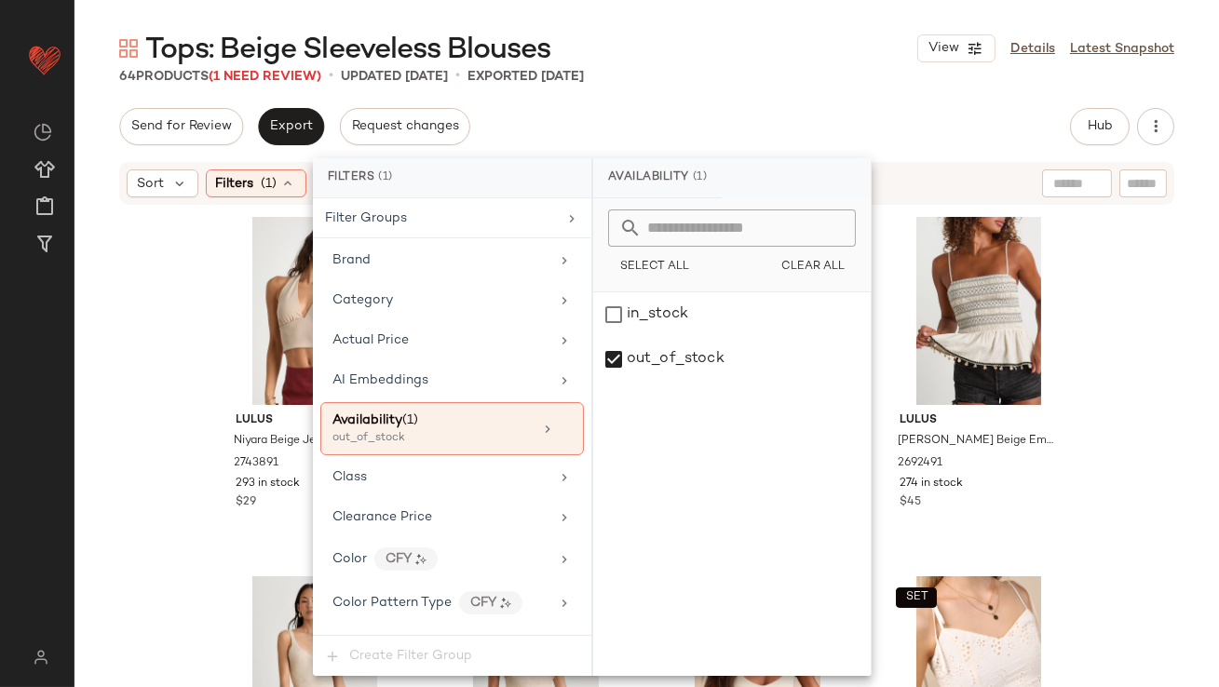
click at [720, 96] on div "Tops: Beige Sleeveless Blouses View Details Latest Snapshot 64 Products (1 Need…" at bounding box center [647, 358] width 1145 height 657
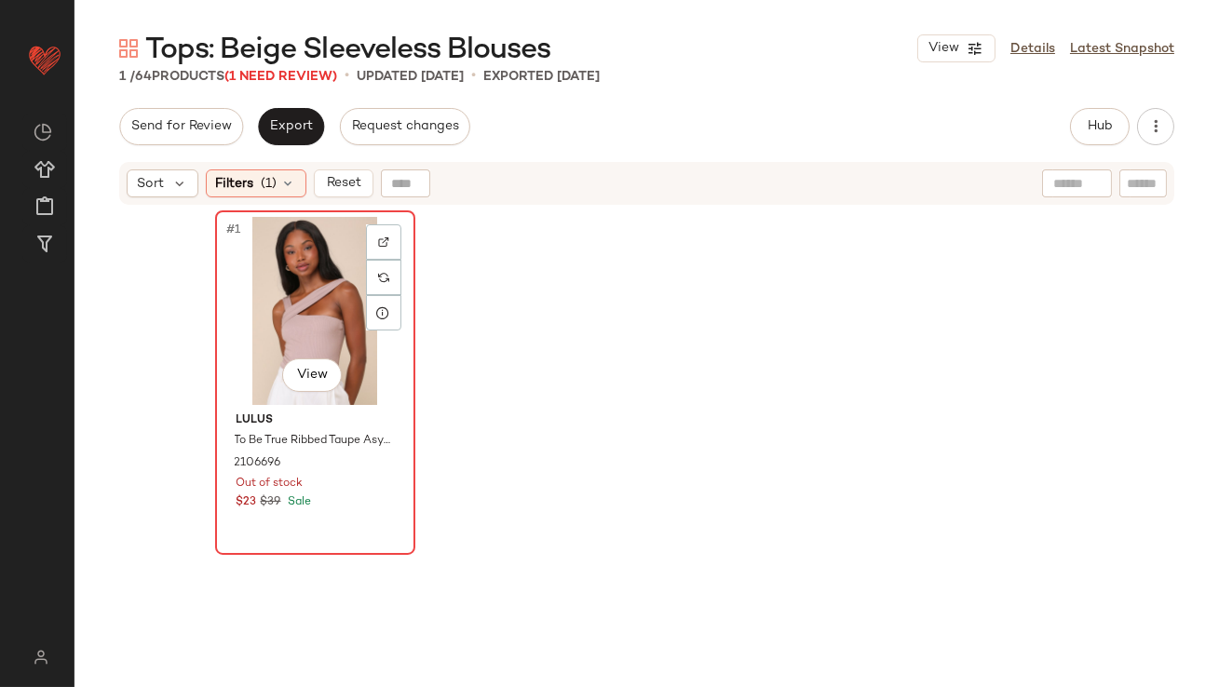
click at [264, 331] on div "#1 View" at bounding box center [315, 311] width 187 height 188
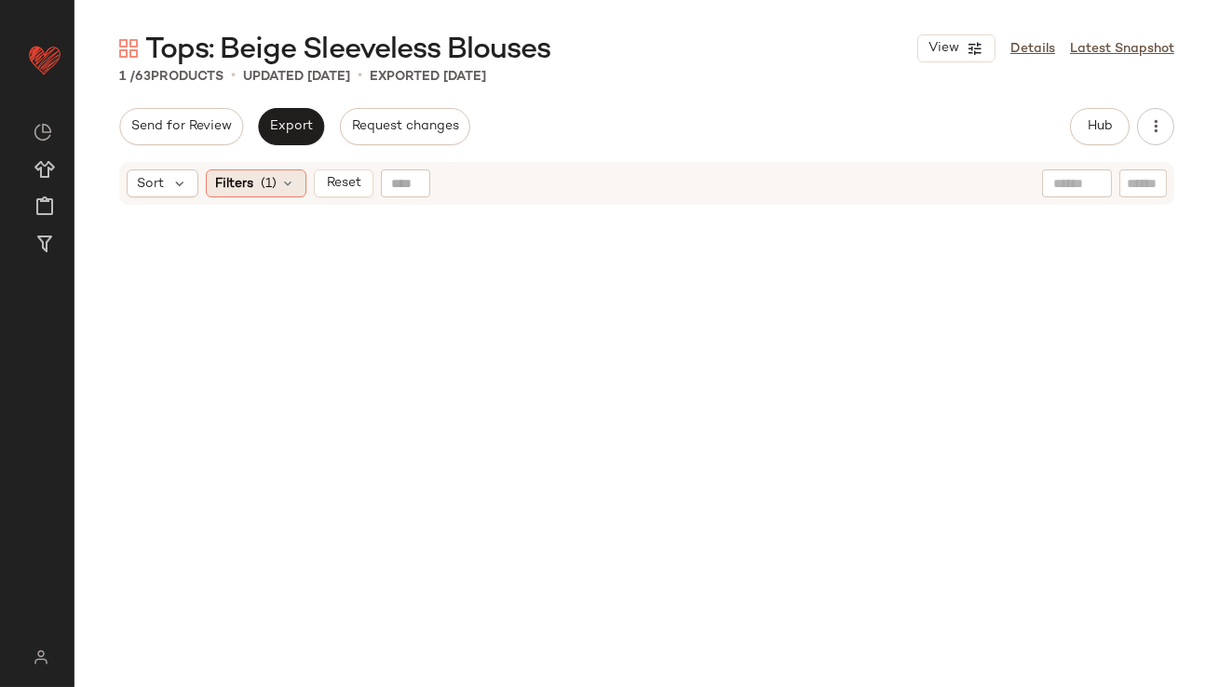
click at [243, 190] on span "Filters" at bounding box center [235, 184] width 38 height 20
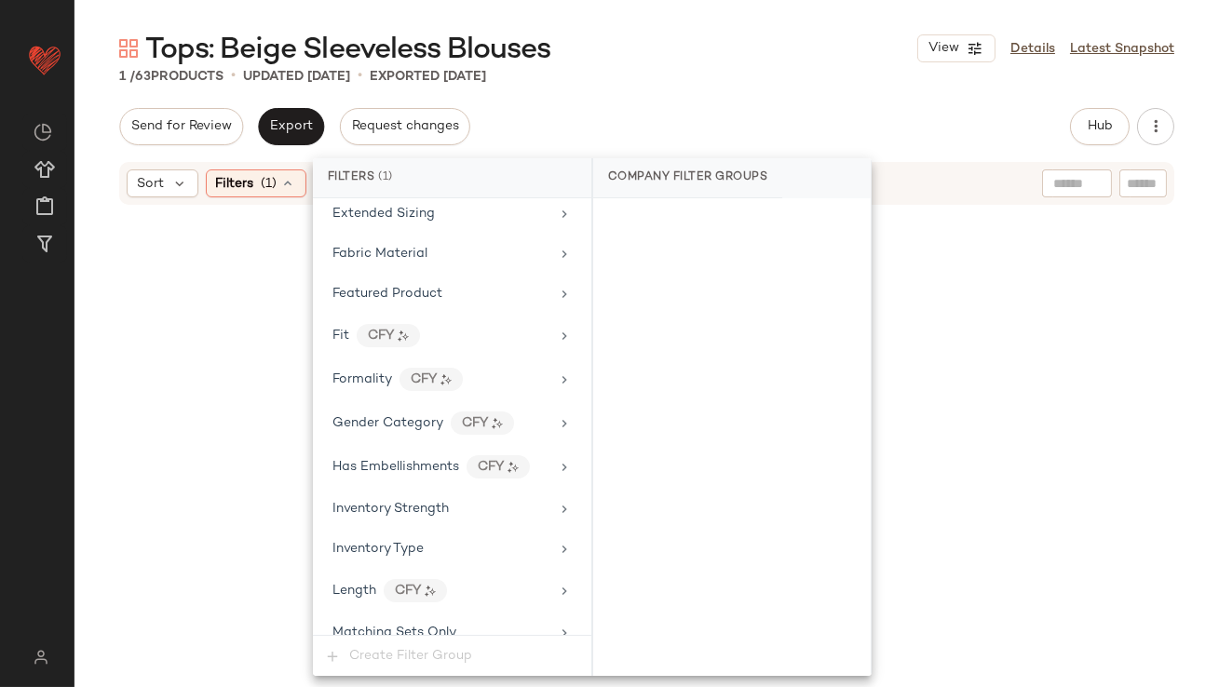
scroll to position [218, 0]
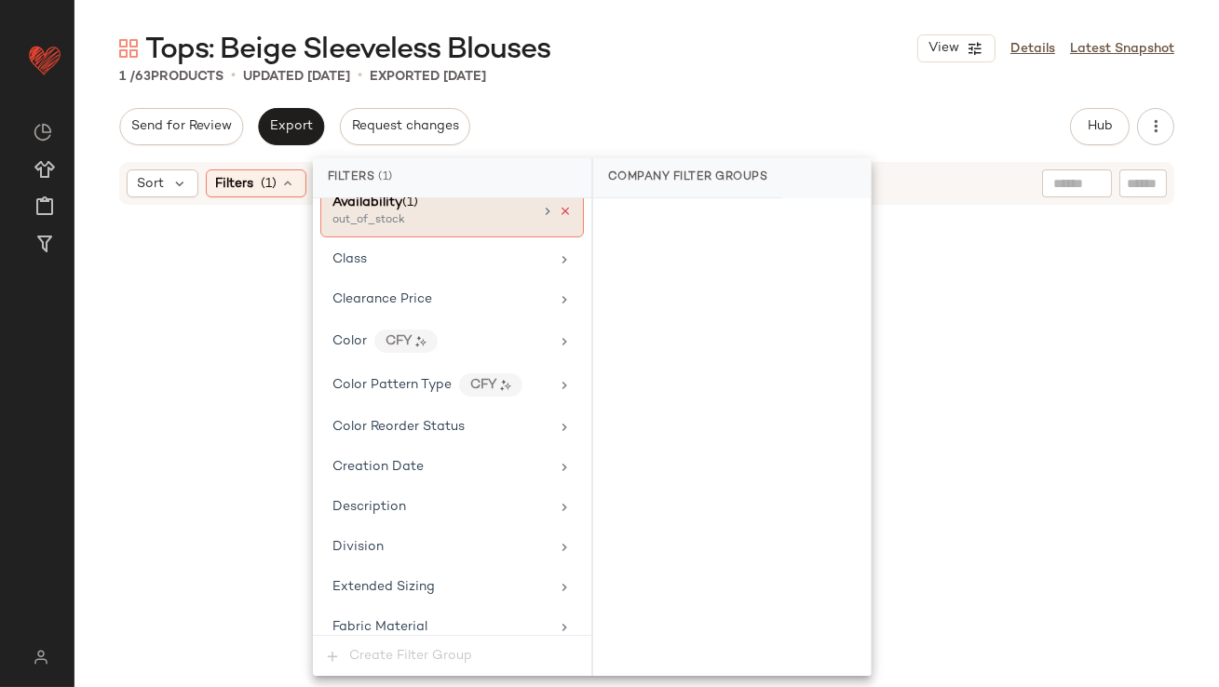
click at [561, 210] on icon at bounding box center [565, 211] width 13 height 13
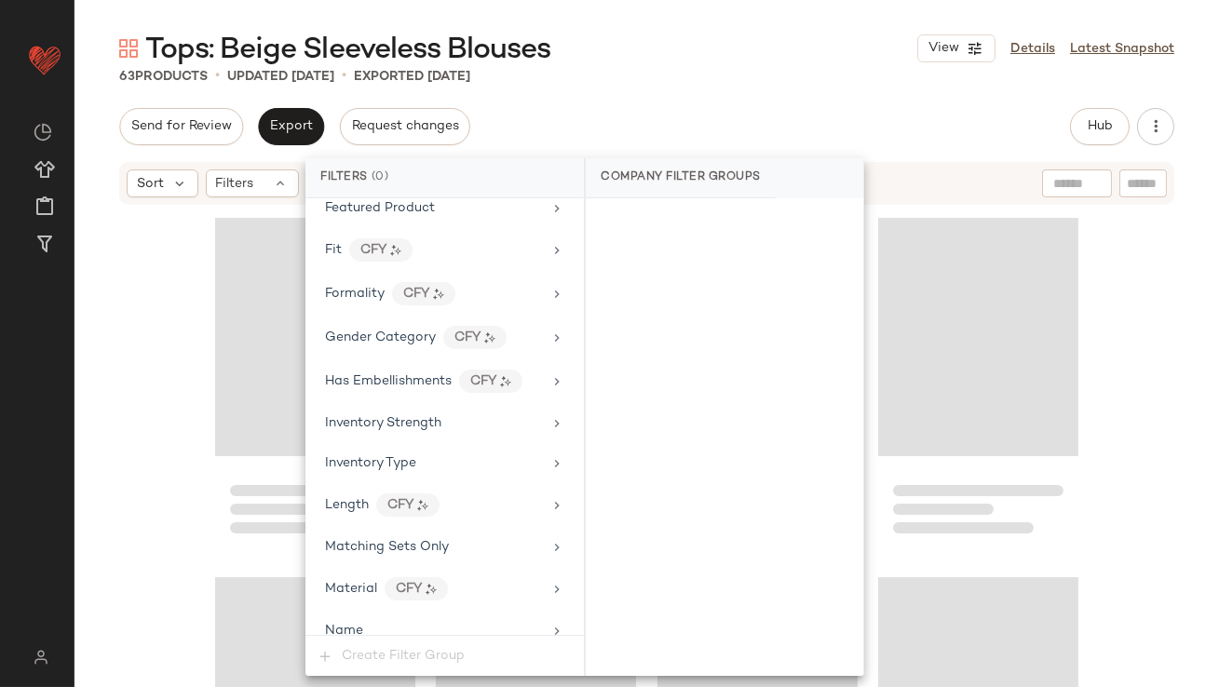
scroll to position [1344, 0]
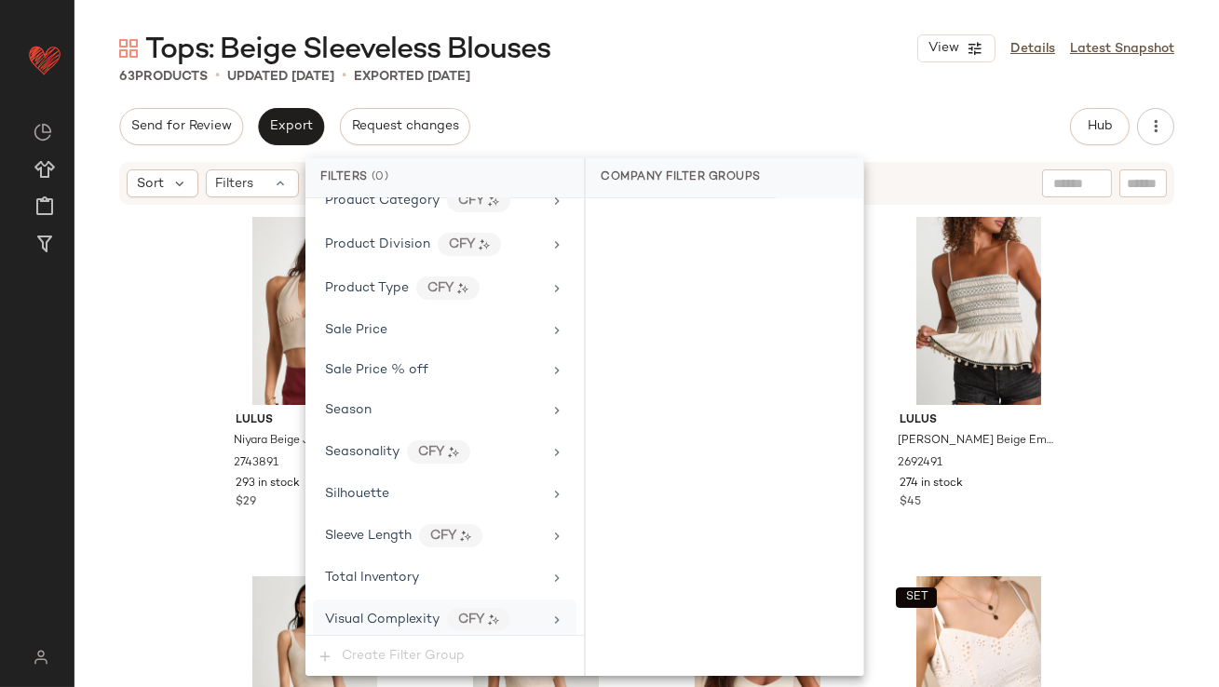
click at [360, 600] on div "Visual Complexity CFY" at bounding box center [445, 620] width 264 height 40
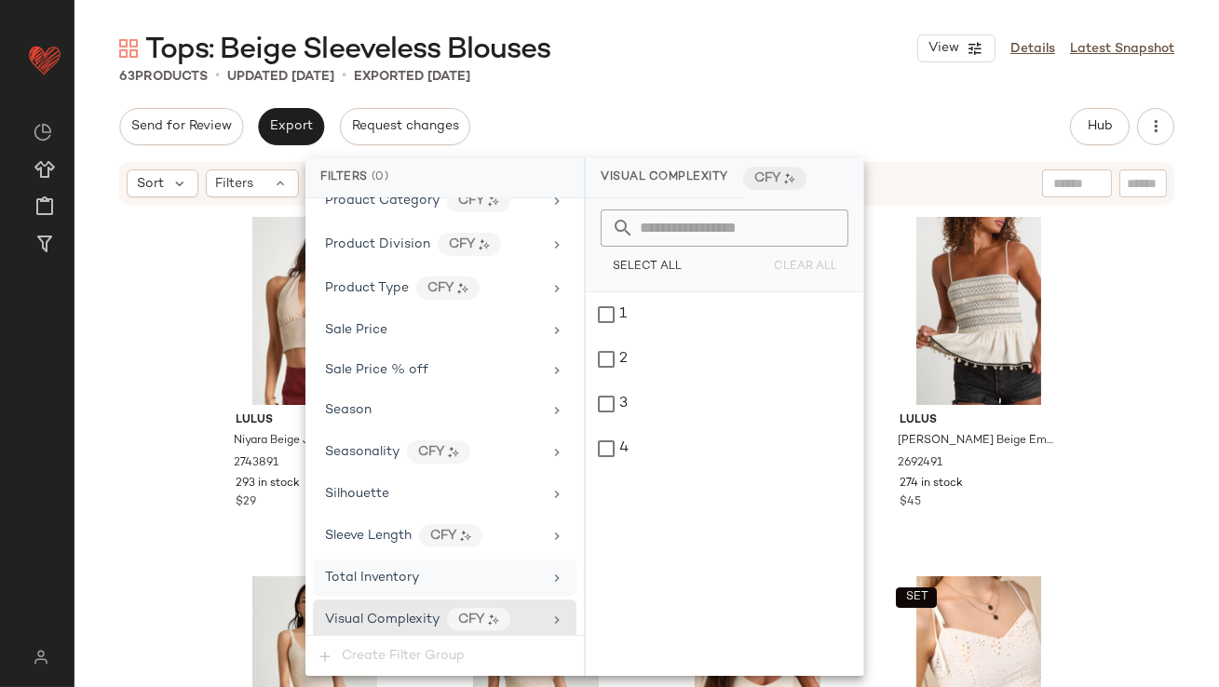
click at [360, 579] on div "Total Inventory" at bounding box center [372, 578] width 94 height 20
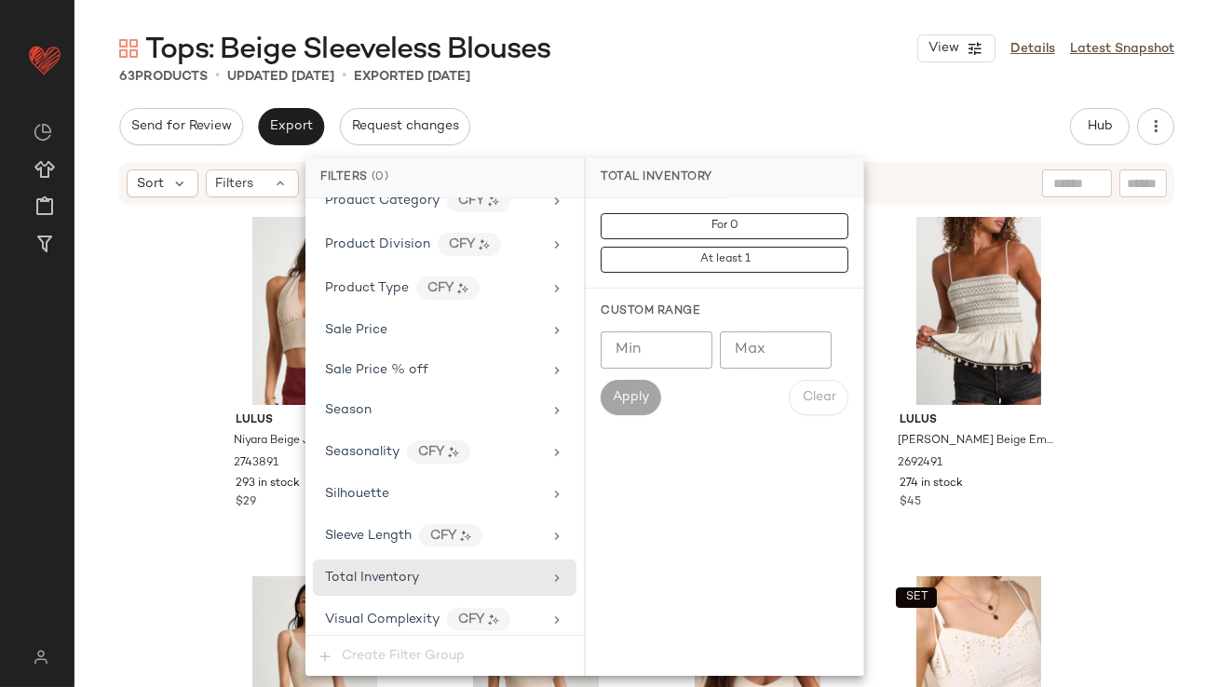
click at [752, 336] on input "Max" at bounding box center [776, 350] width 112 height 37
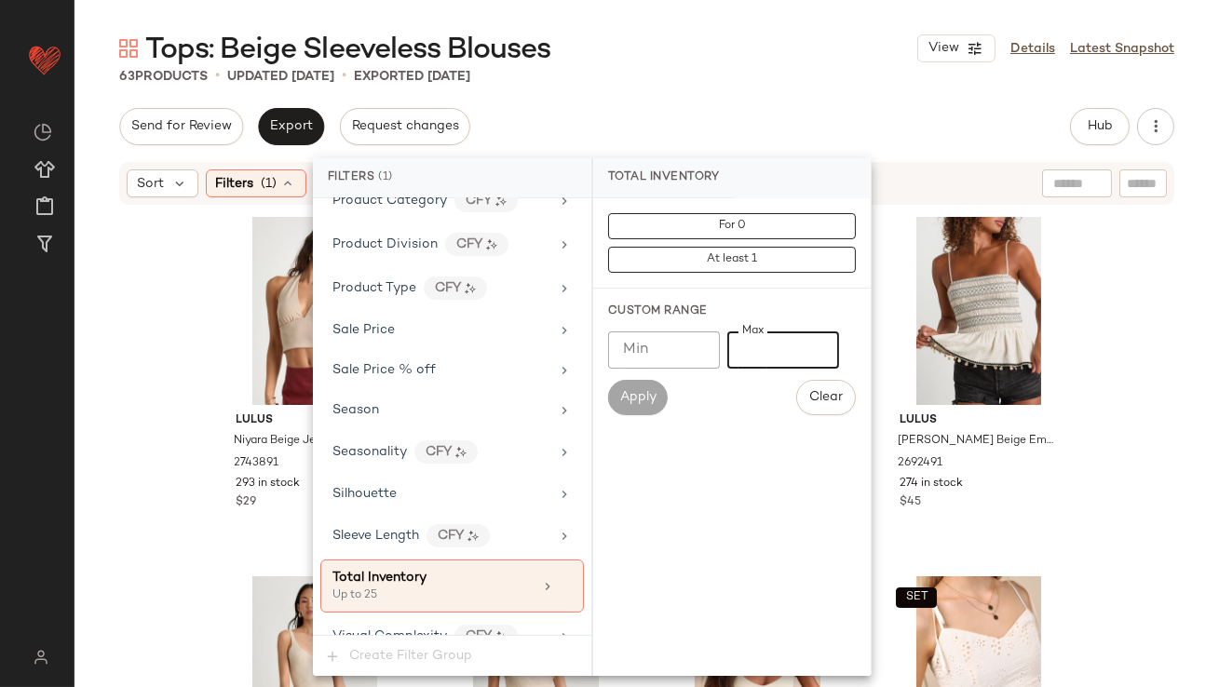
type input "**"
click at [779, 104] on div "Tops: Beige Sleeveless Blouses View Details Latest Snapshot 63 Products • updat…" at bounding box center [647, 358] width 1145 height 657
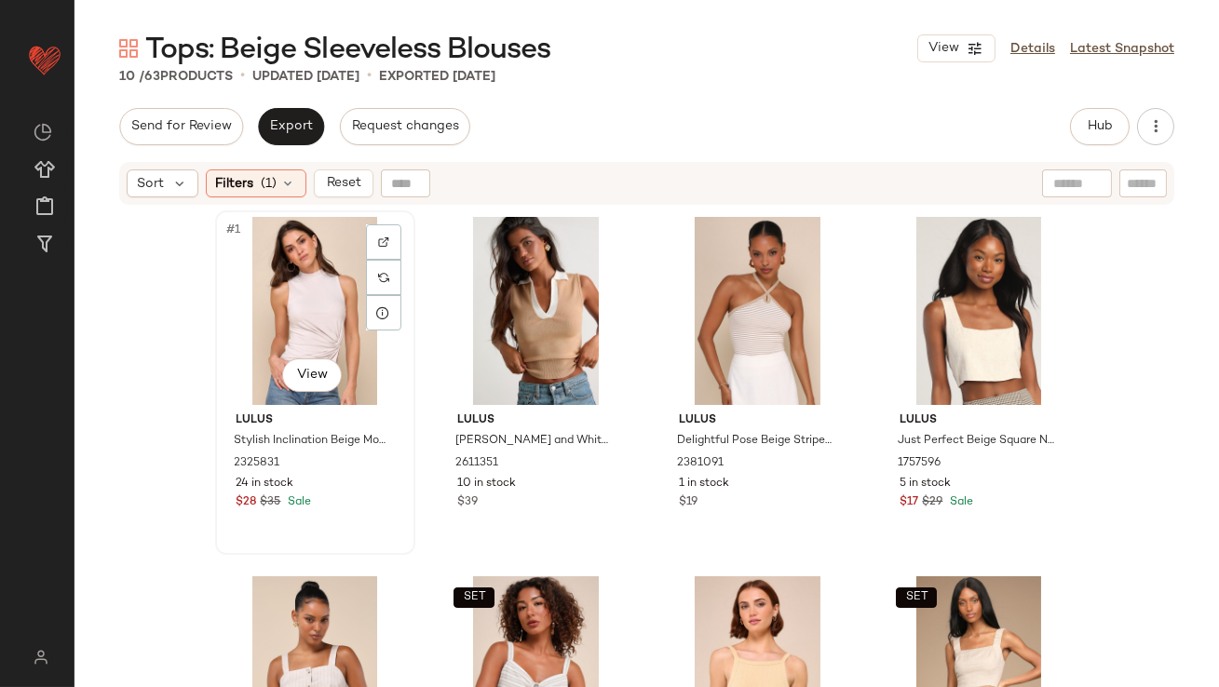
click at [267, 255] on div "#1 View" at bounding box center [315, 311] width 187 height 188
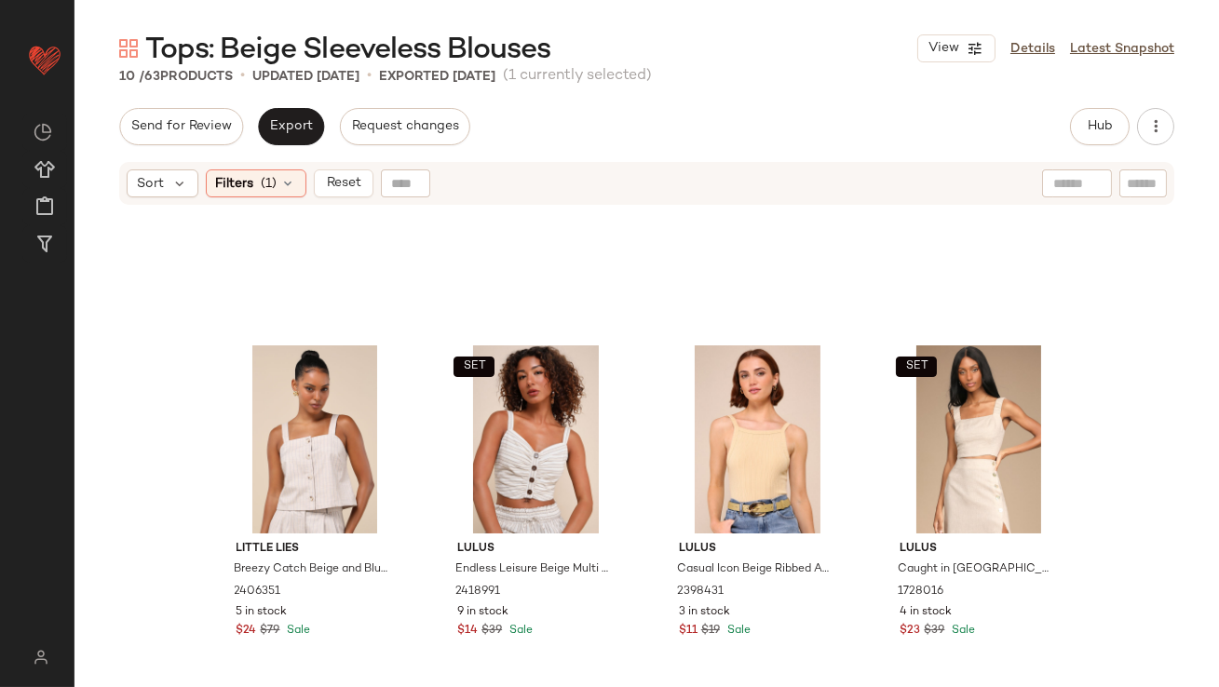
scroll to position [554, 0]
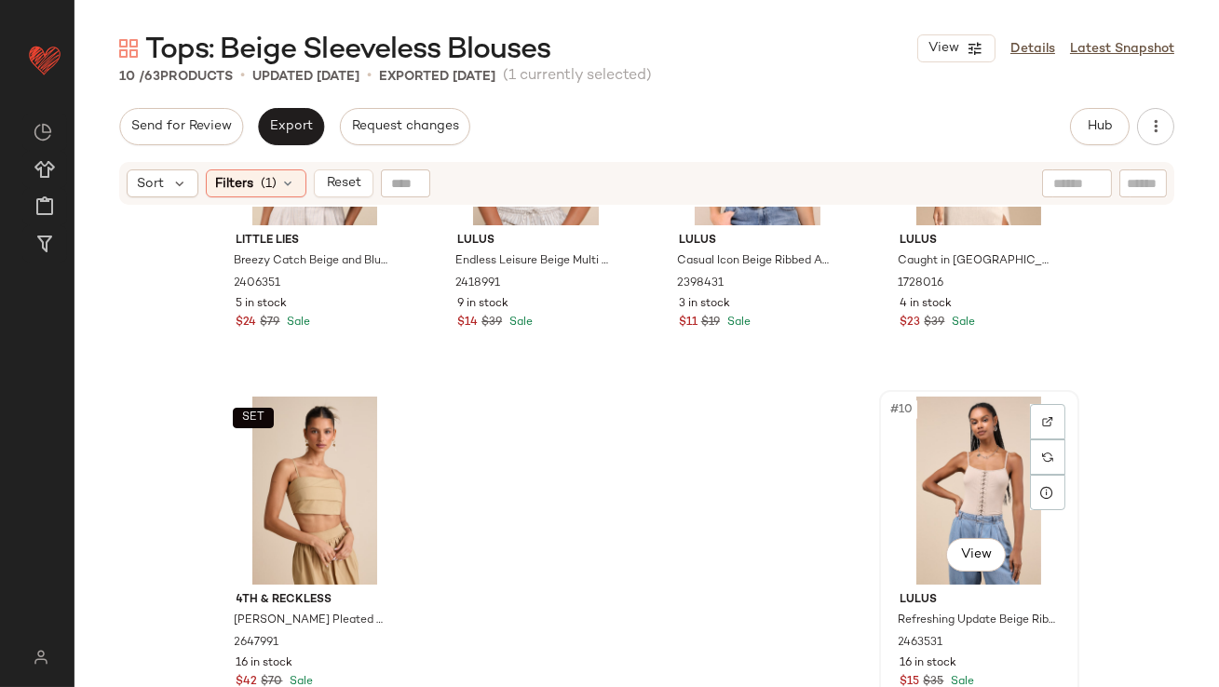
click at [971, 455] on div "#10 View" at bounding box center [979, 491] width 187 height 188
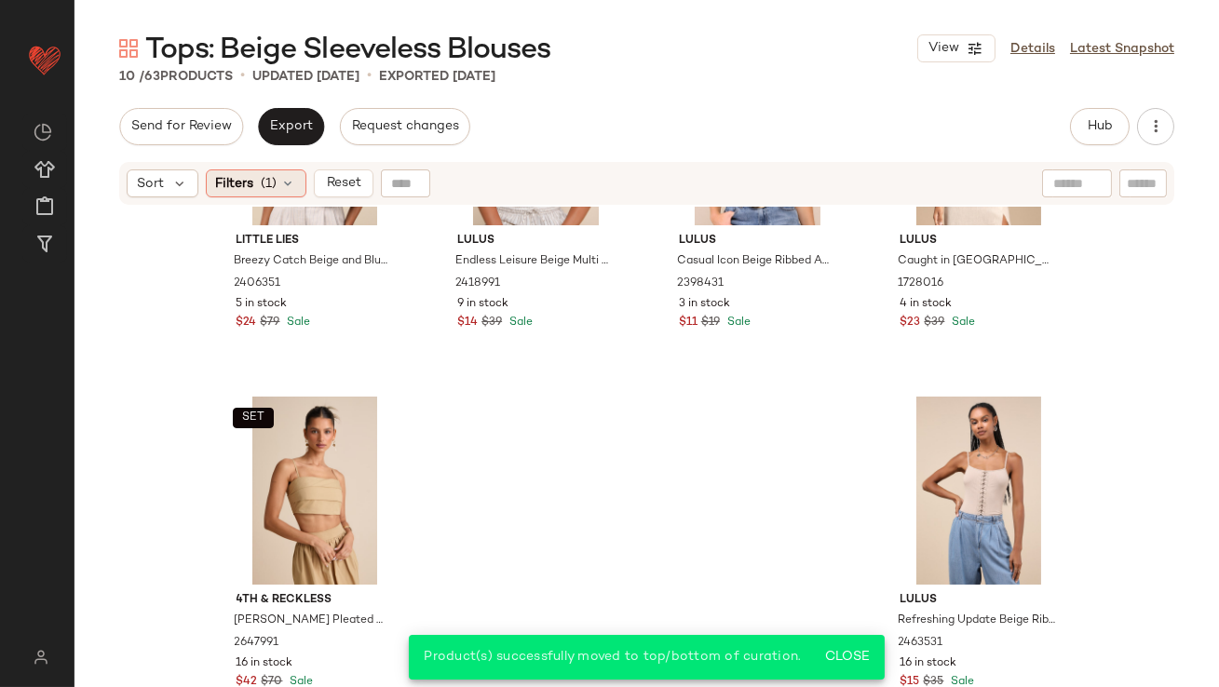
click at [266, 178] on span "(1)" at bounding box center [270, 184] width 16 height 20
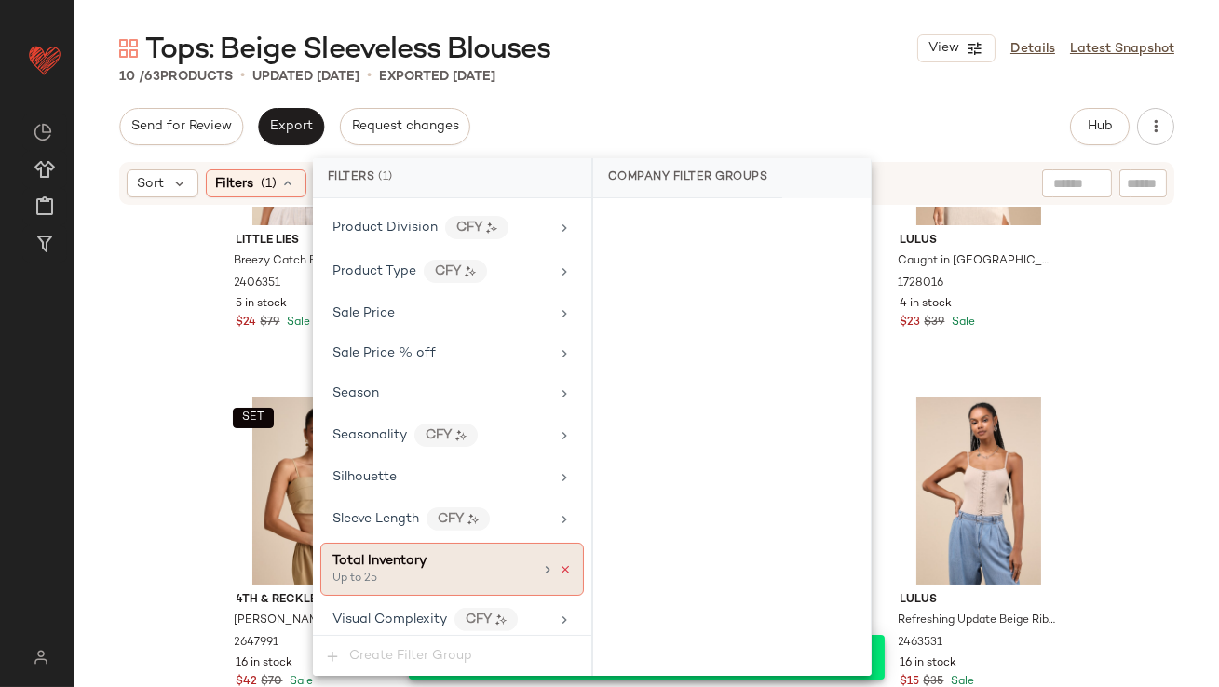
click at [559, 563] on icon at bounding box center [565, 569] width 13 height 13
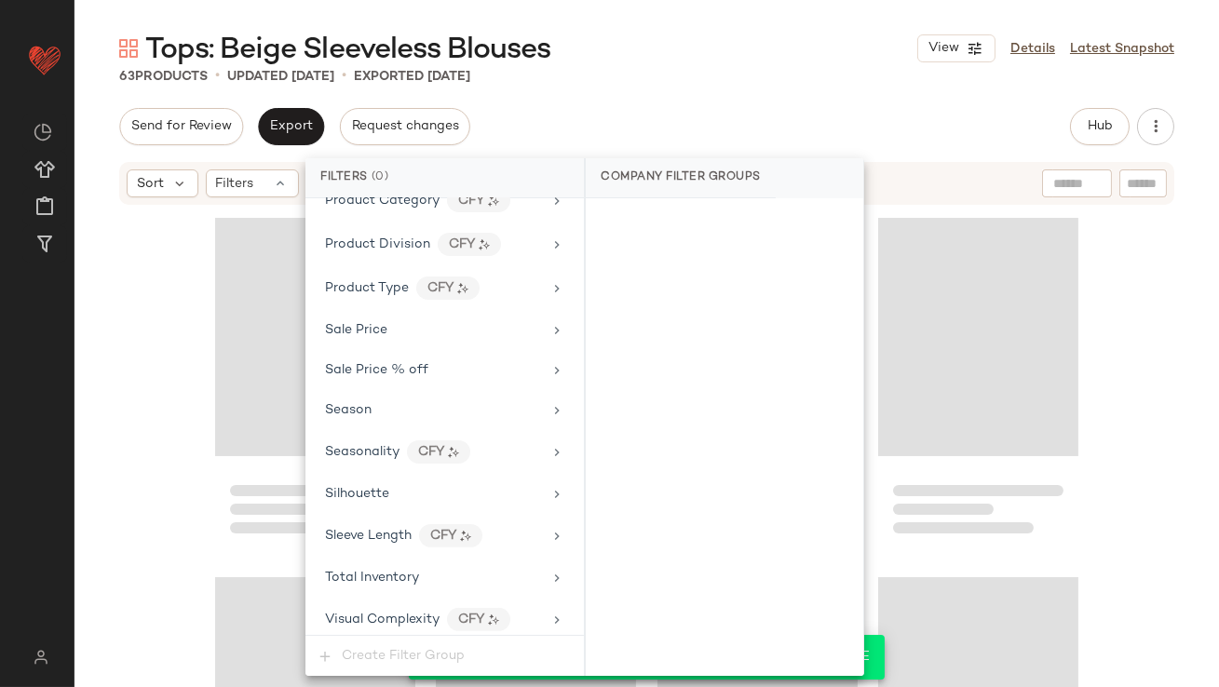
click at [758, 20] on main "Tops: Beige Sleeveless Blouses View Details Latest Snapshot 63 Products • updat…" at bounding box center [609, 343] width 1219 height 687
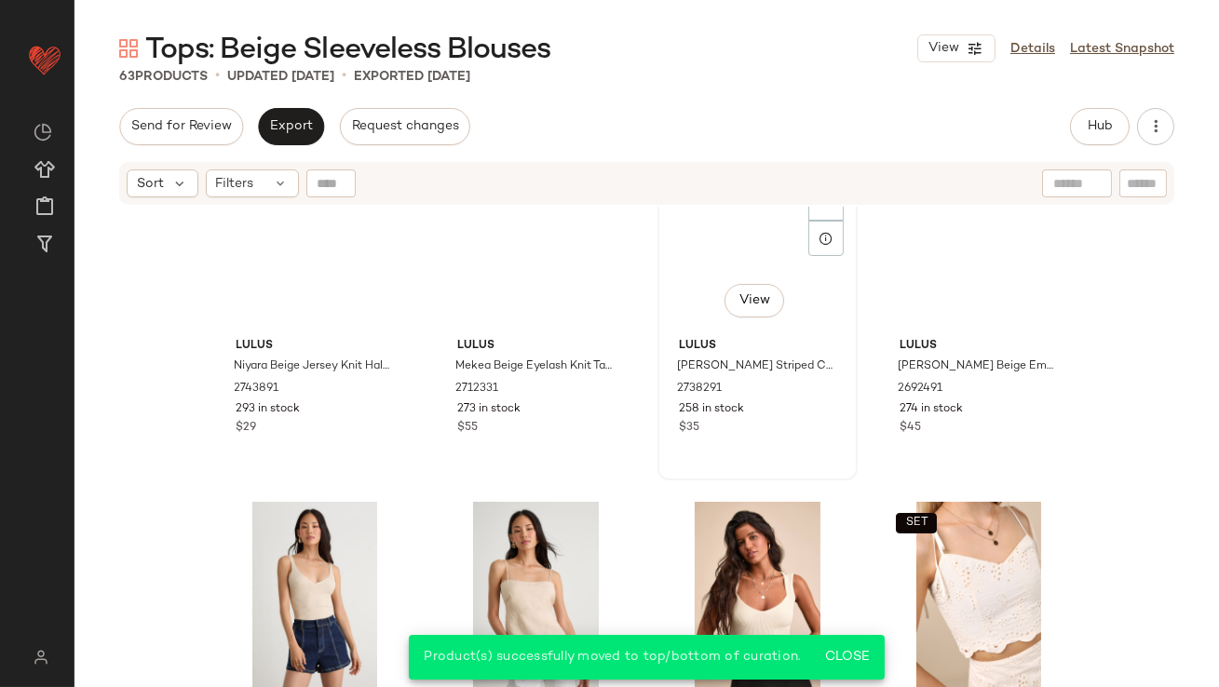
scroll to position [0, 0]
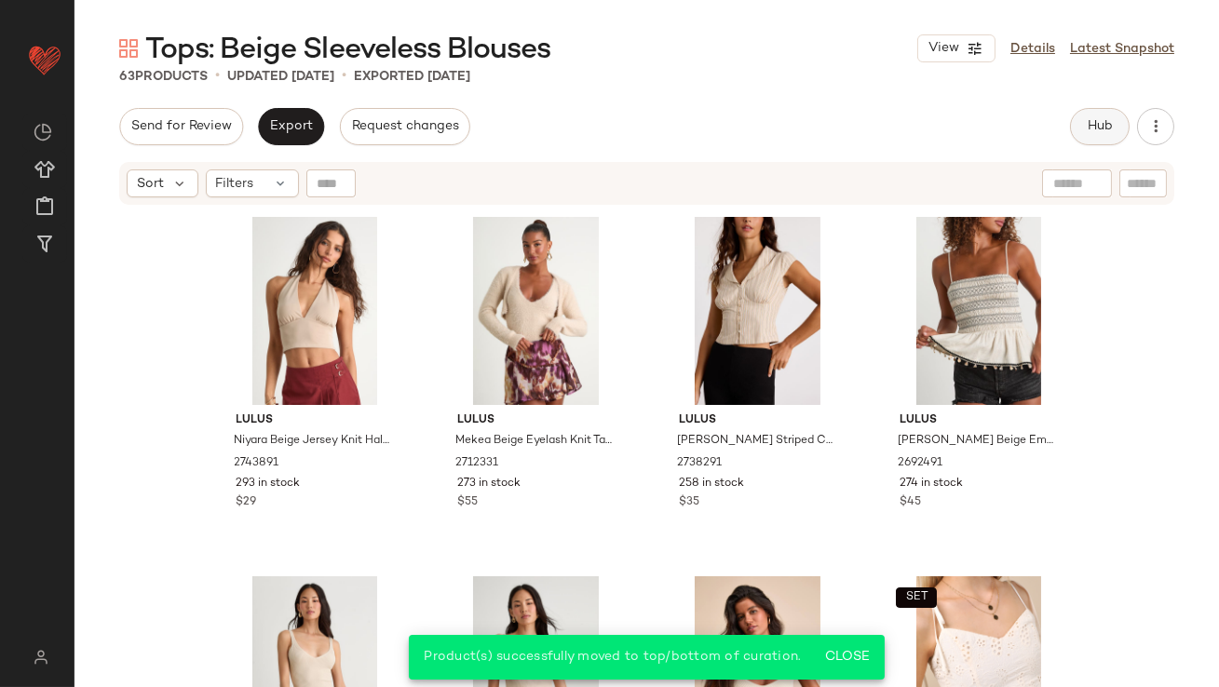
click at [1102, 133] on span "Hub" at bounding box center [1100, 126] width 26 height 15
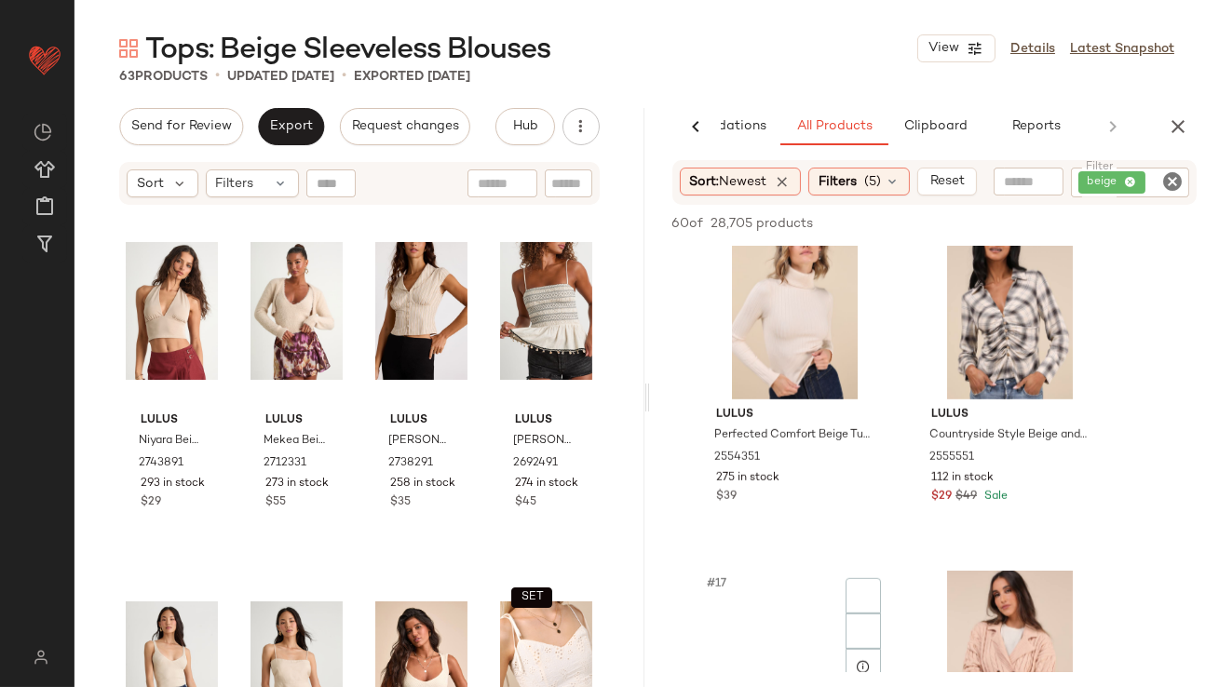
scroll to position [2683, 0]
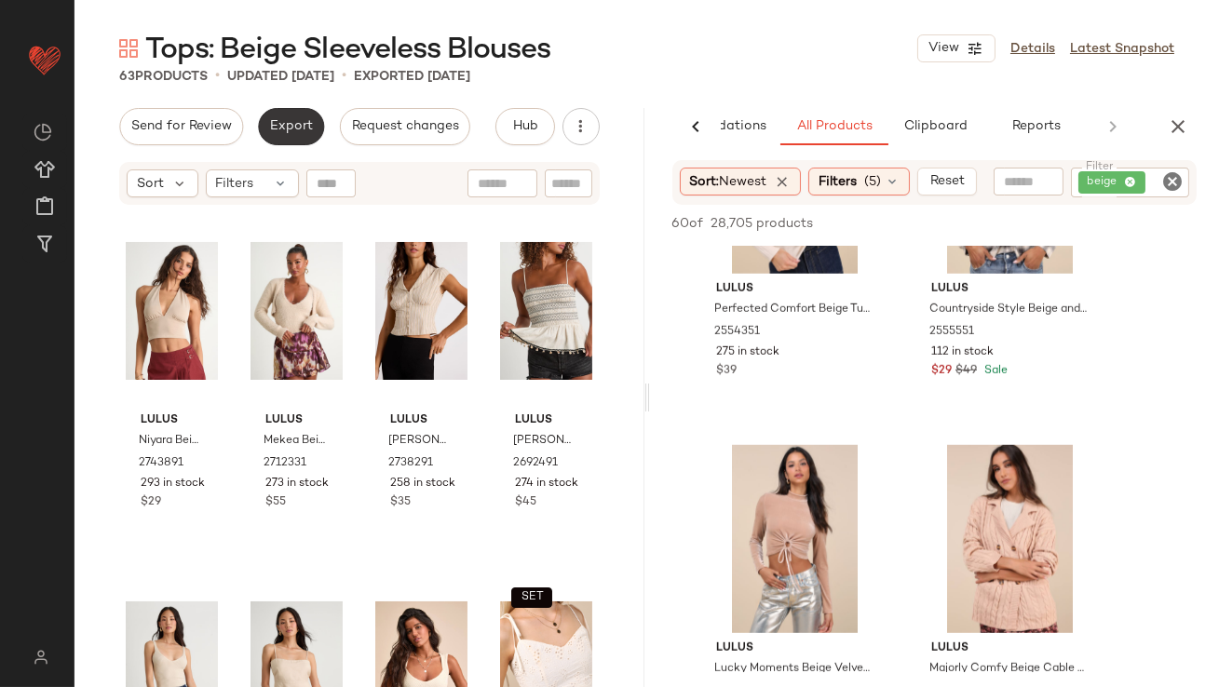
click at [271, 116] on button "Export" at bounding box center [291, 126] width 66 height 37
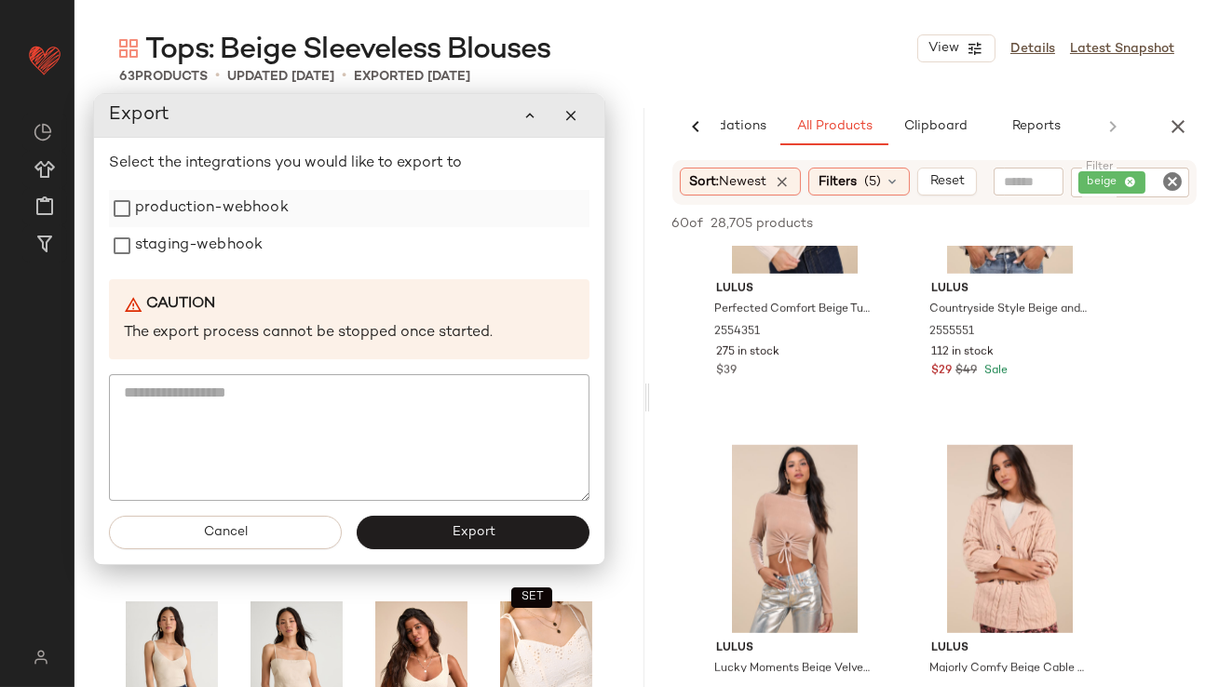
click at [283, 221] on label "production-webhook" at bounding box center [212, 208] width 154 height 37
click at [251, 252] on label "staging-webhook" at bounding box center [199, 245] width 128 height 37
click at [432, 524] on button "Export" at bounding box center [473, 533] width 233 height 34
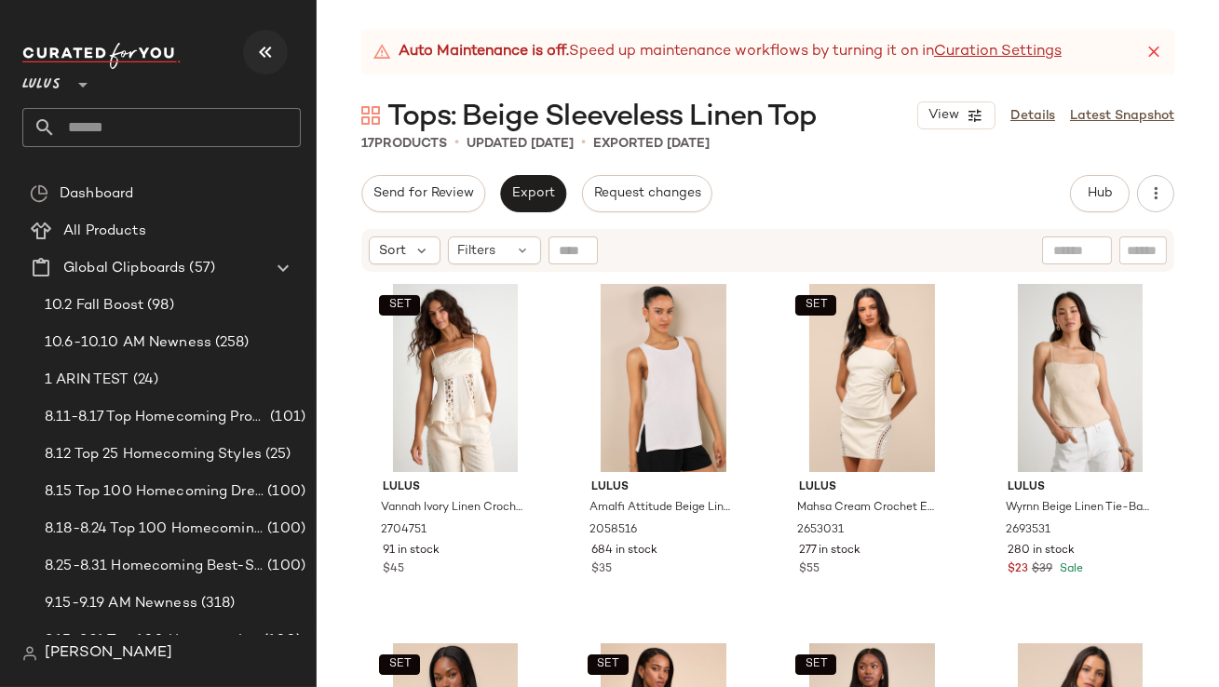
click at [270, 56] on icon "button" at bounding box center [265, 52] width 22 height 22
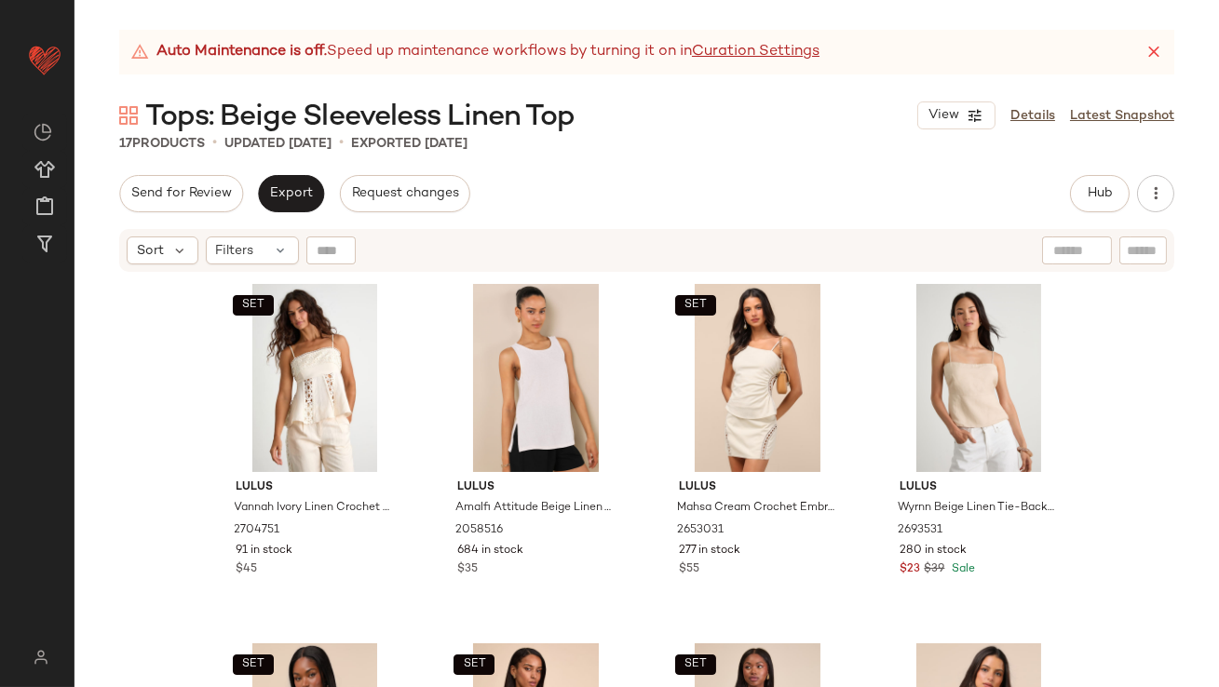
click at [1149, 50] on icon at bounding box center [1154, 52] width 19 height 19
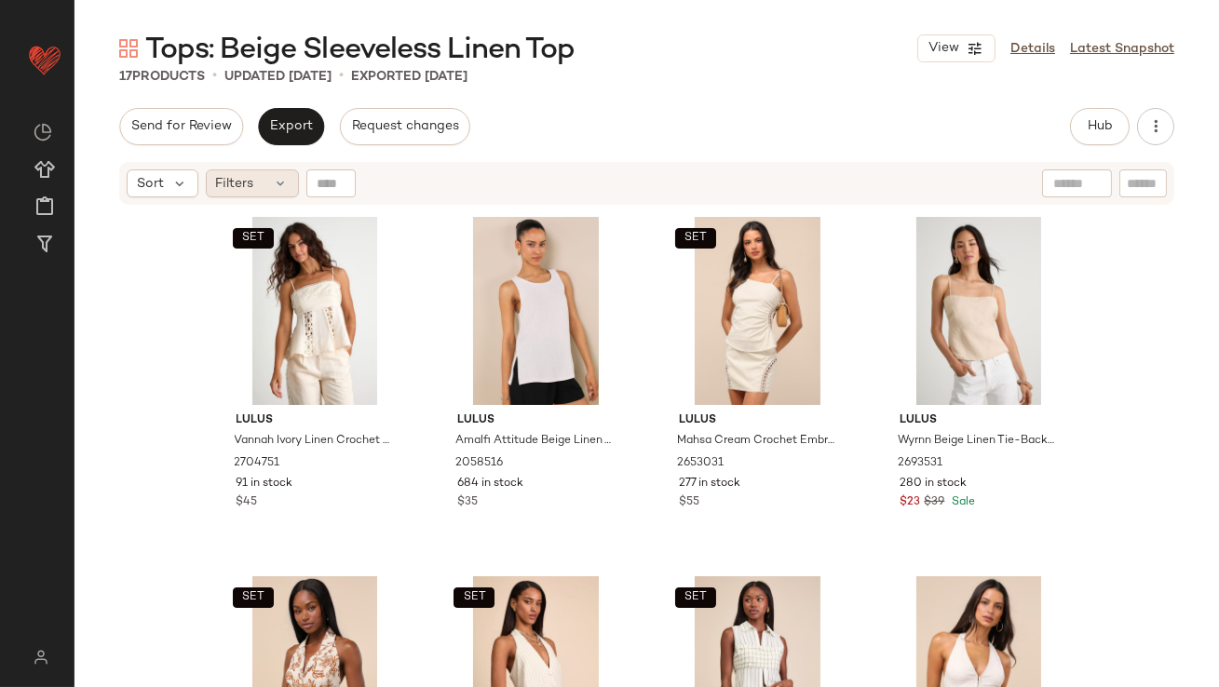
click at [272, 189] on div "Filters" at bounding box center [252, 183] width 93 height 28
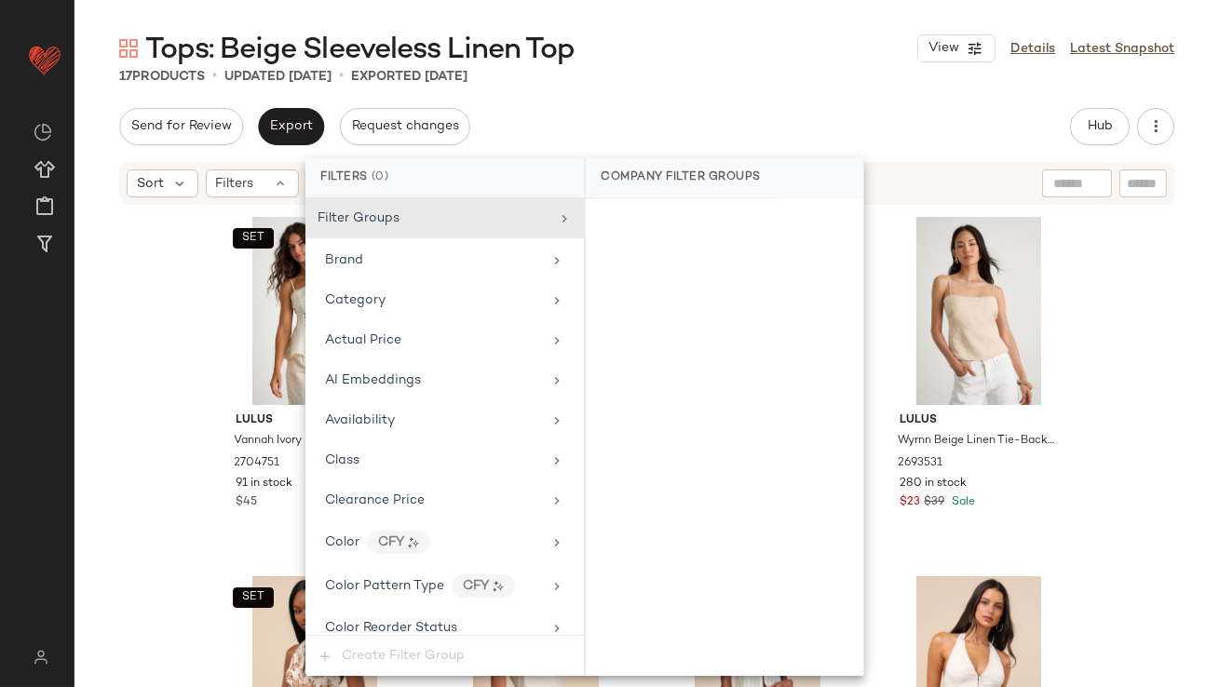
scroll to position [1344, 0]
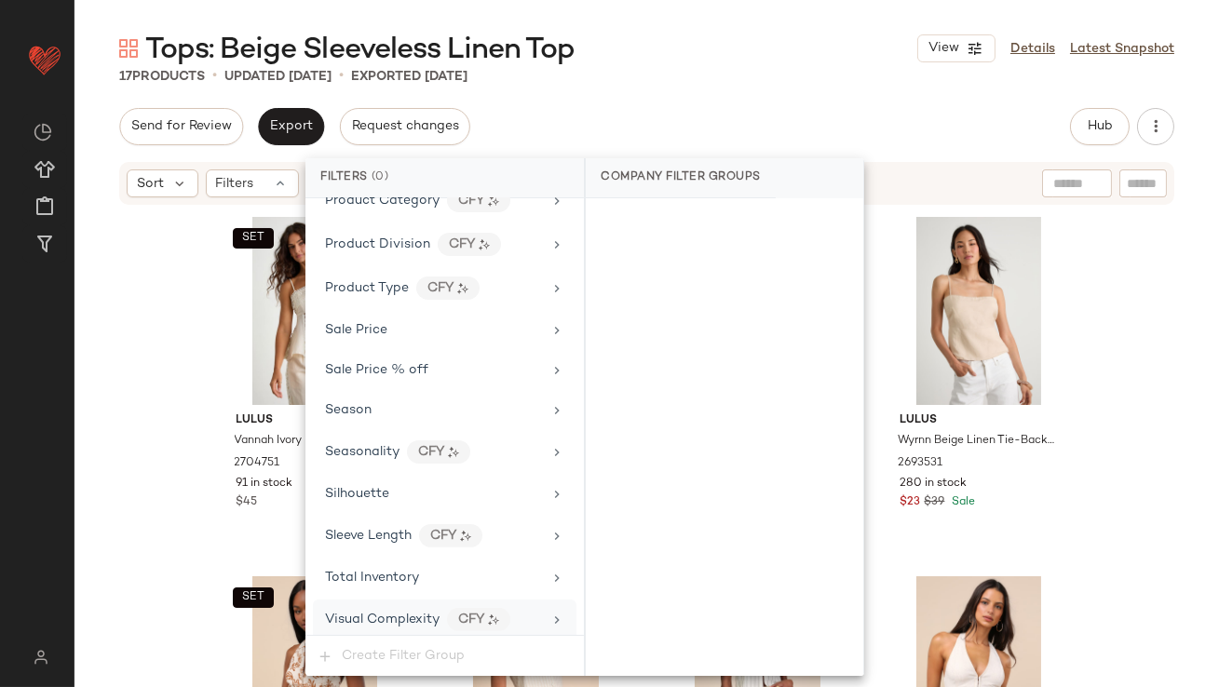
click at [385, 600] on div "Visual Complexity CFY" at bounding box center [445, 620] width 264 height 40
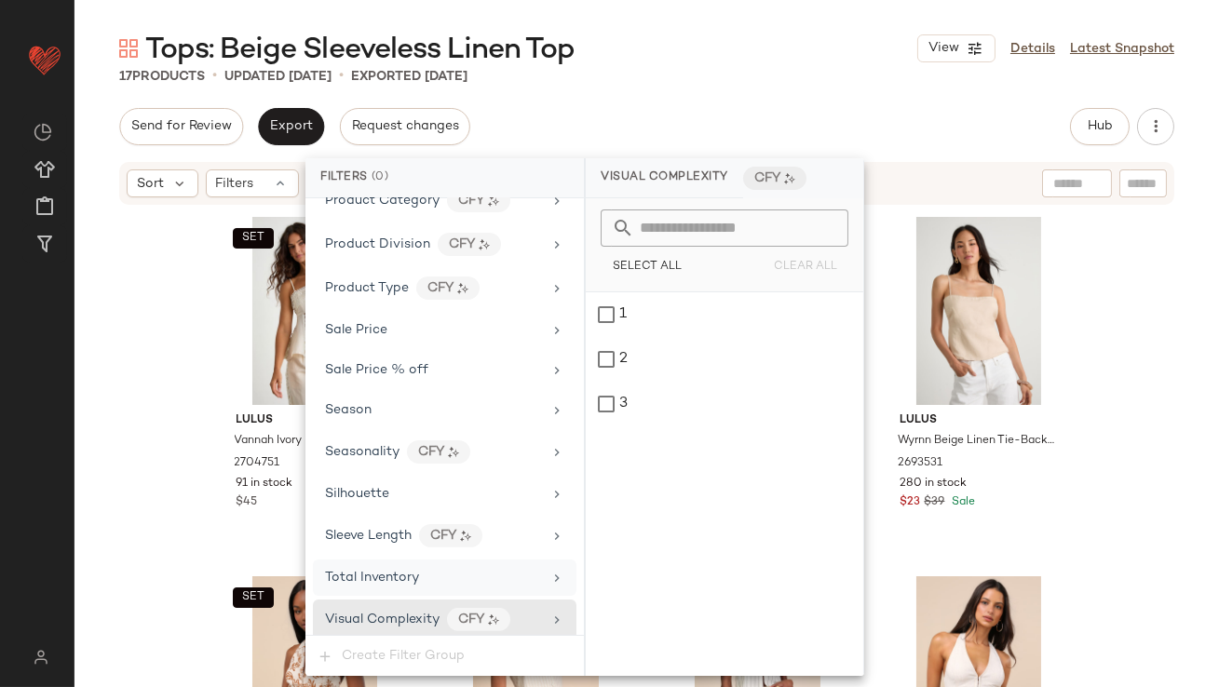
click at [383, 575] on span "Total Inventory" at bounding box center [372, 578] width 94 height 14
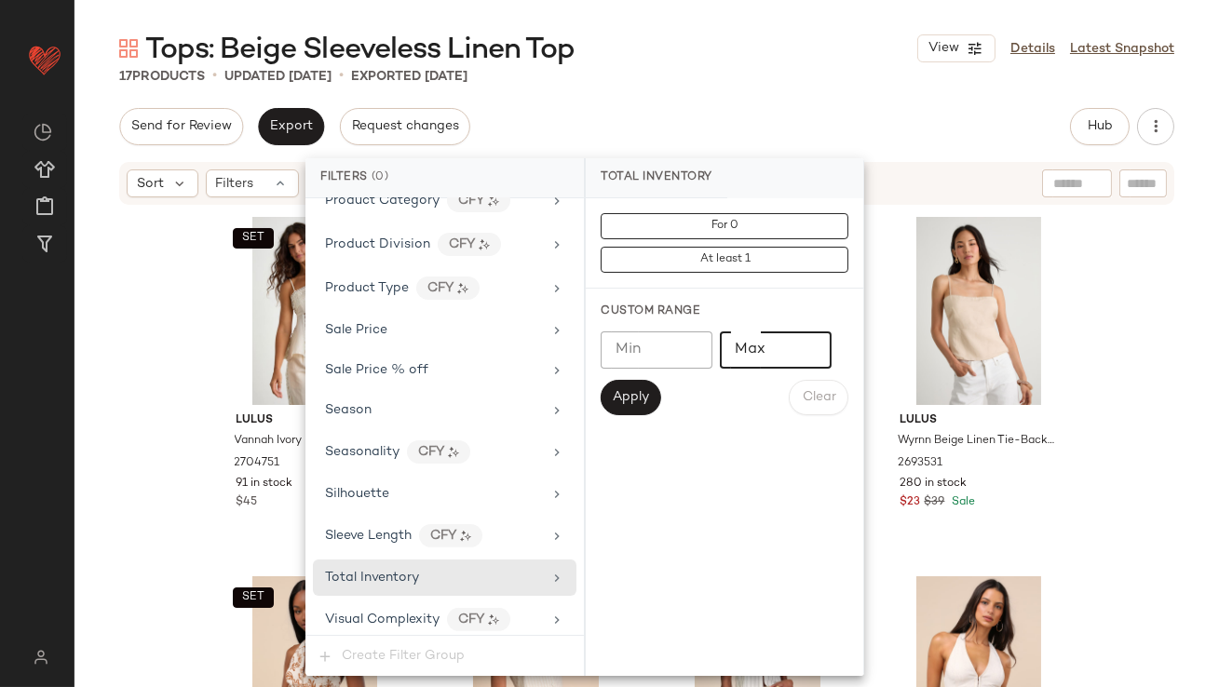
type input "*"
click at [812, 341] on input "*" at bounding box center [776, 350] width 112 height 37
type input "**"
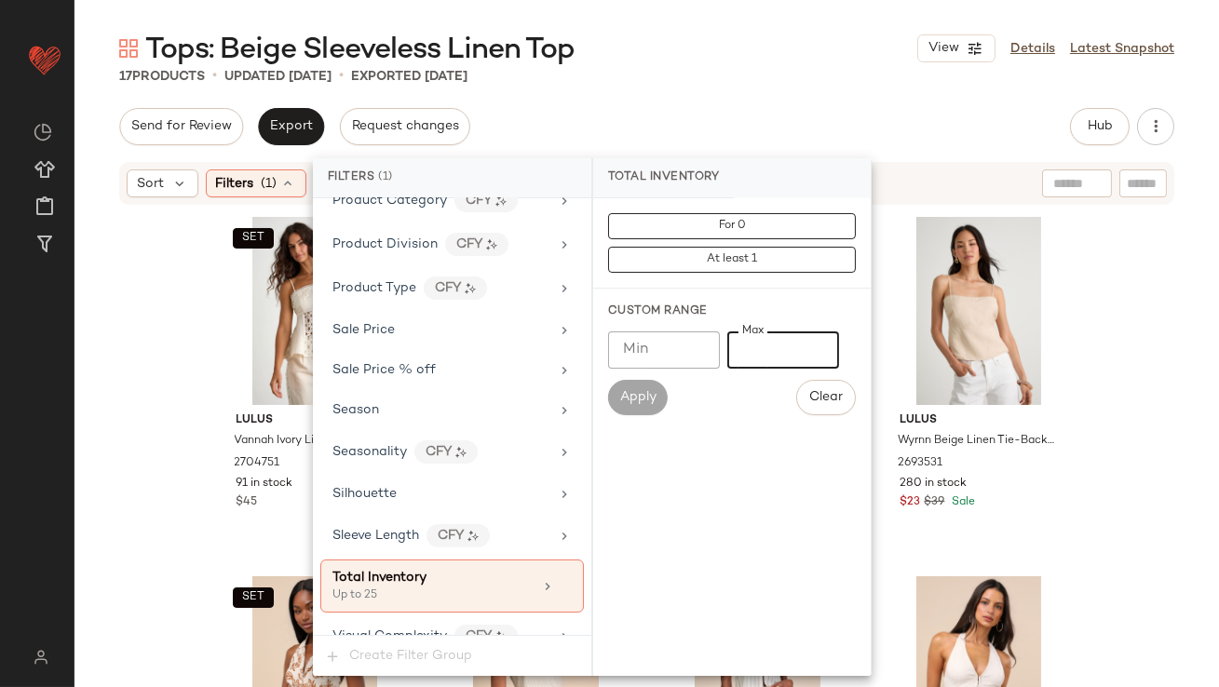
click at [776, 98] on div "Tops: Beige Sleeveless Linen Top View Details Latest Snapshot 17 Products • upd…" at bounding box center [647, 358] width 1145 height 657
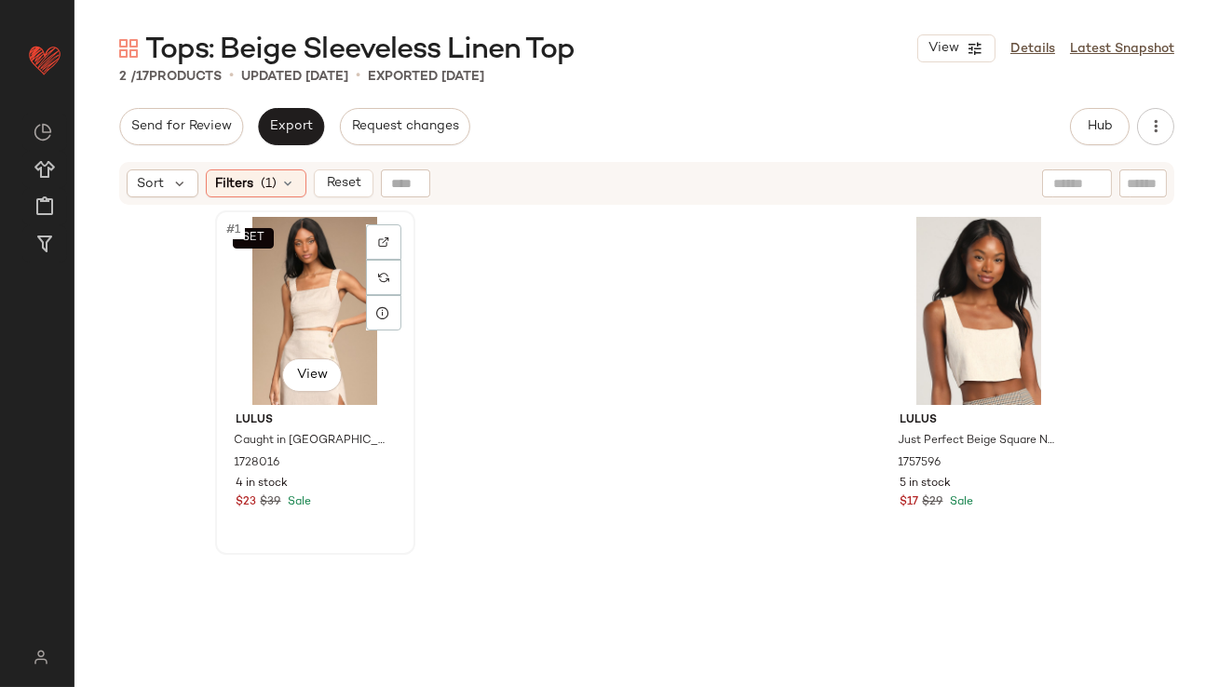
click at [271, 328] on div "SET #1 View" at bounding box center [315, 311] width 187 height 188
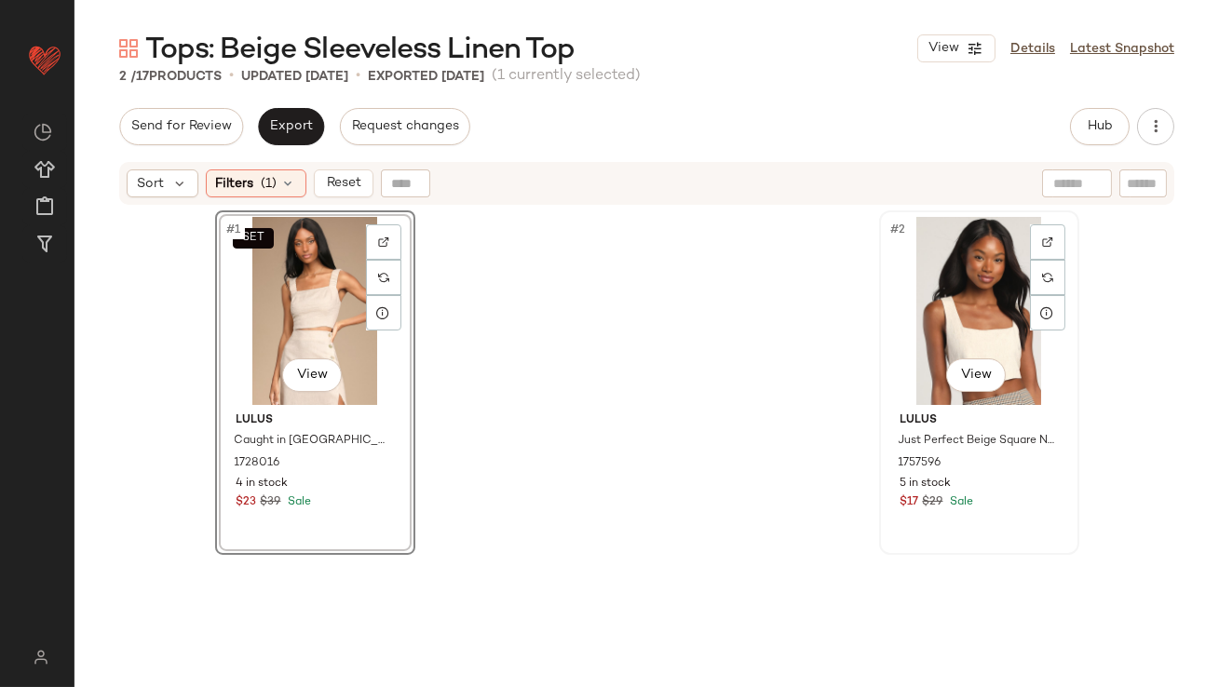
click at [945, 291] on div "#2 View" at bounding box center [979, 311] width 187 height 188
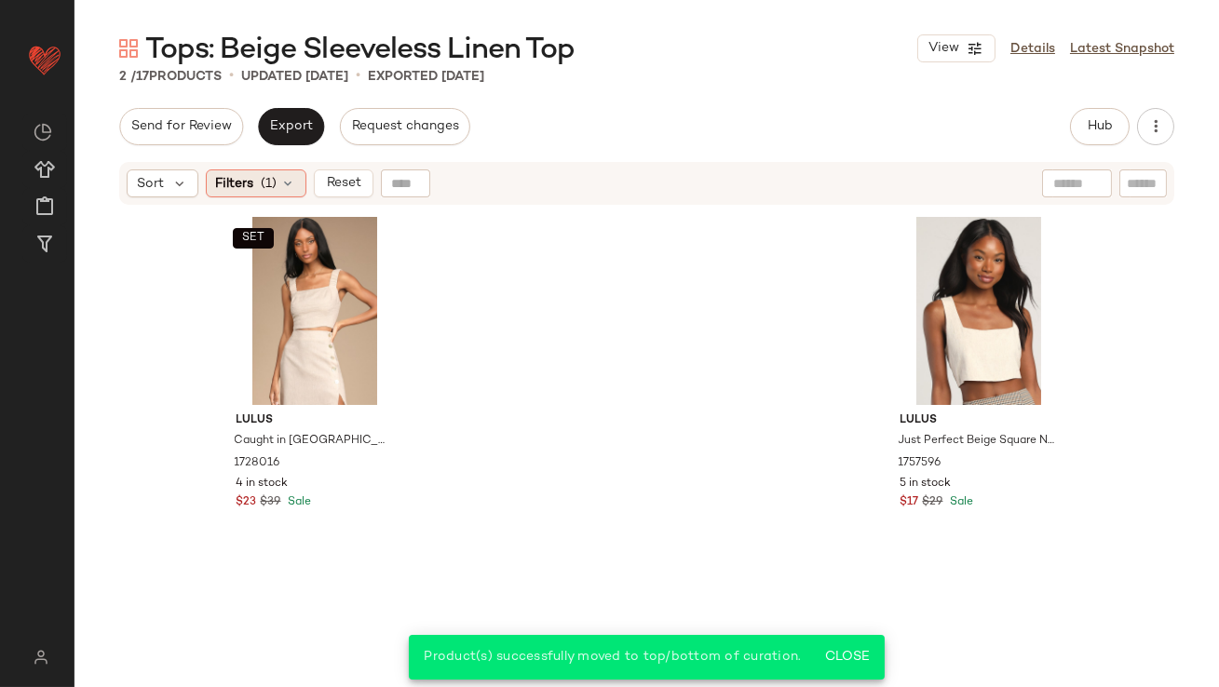
click at [232, 182] on span "Filters" at bounding box center [235, 184] width 38 height 20
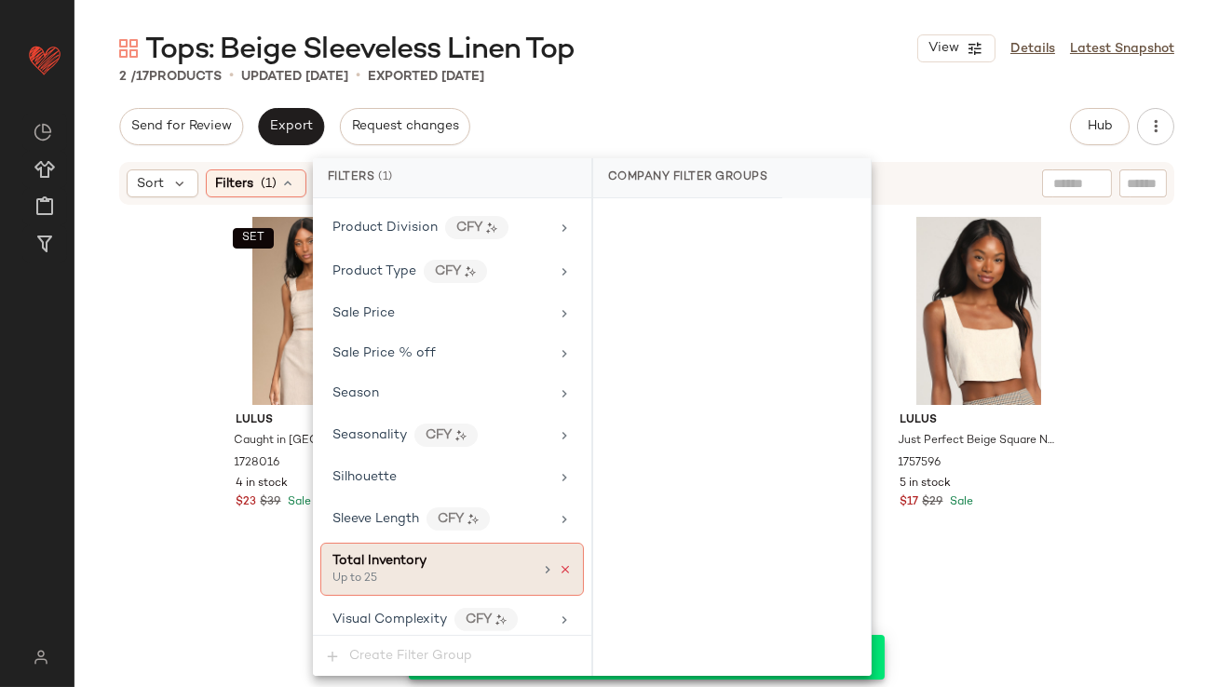
click at [561, 563] on icon at bounding box center [565, 569] width 13 height 13
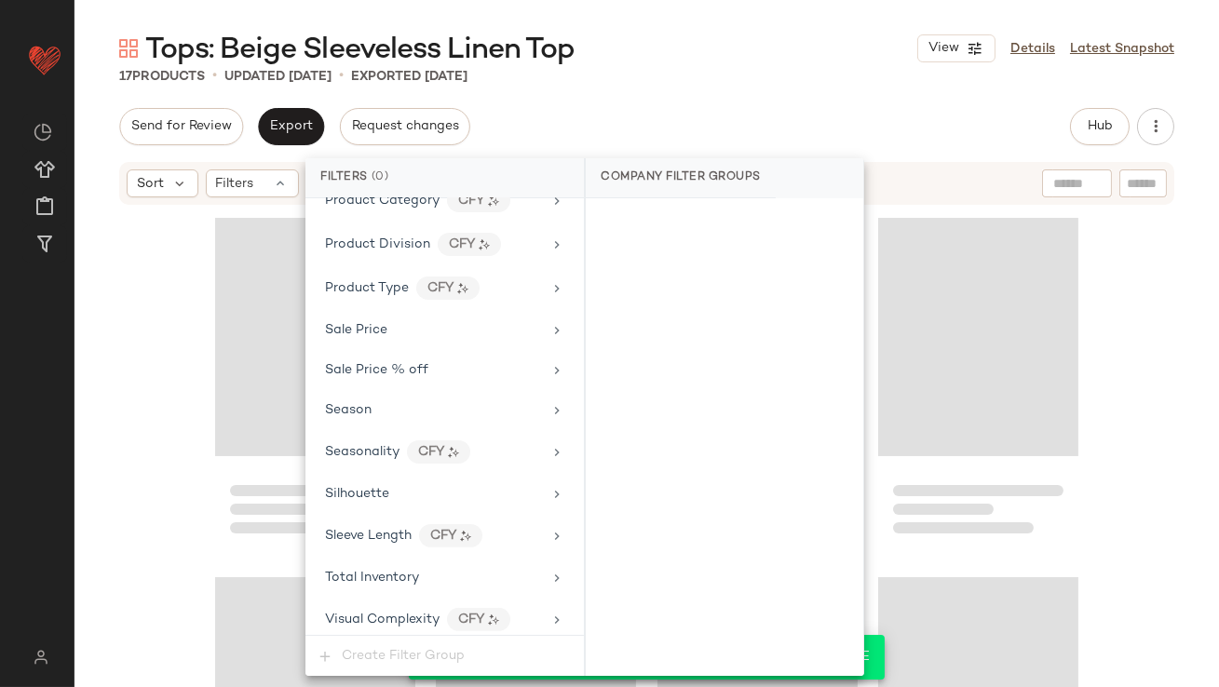
click at [712, 102] on div "Tops: Beige Sleeveless Linen Top View Details Latest Snapshot 17 Products • upd…" at bounding box center [647, 358] width 1145 height 657
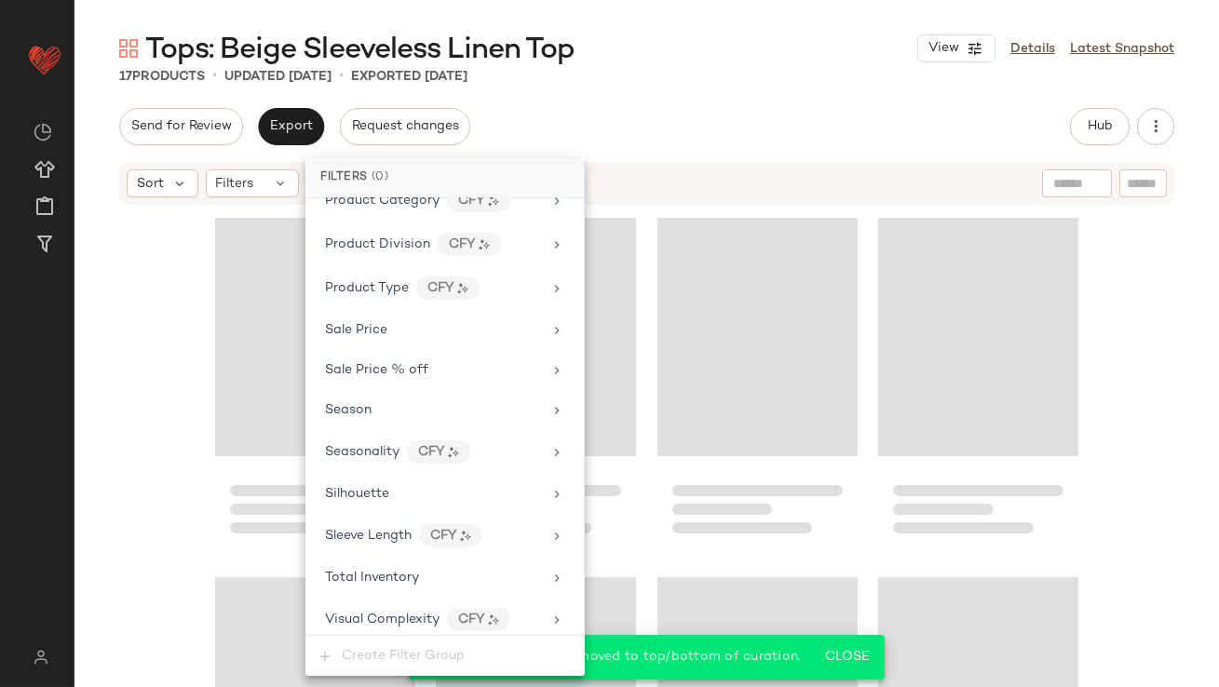
scroll to position [1273, 0]
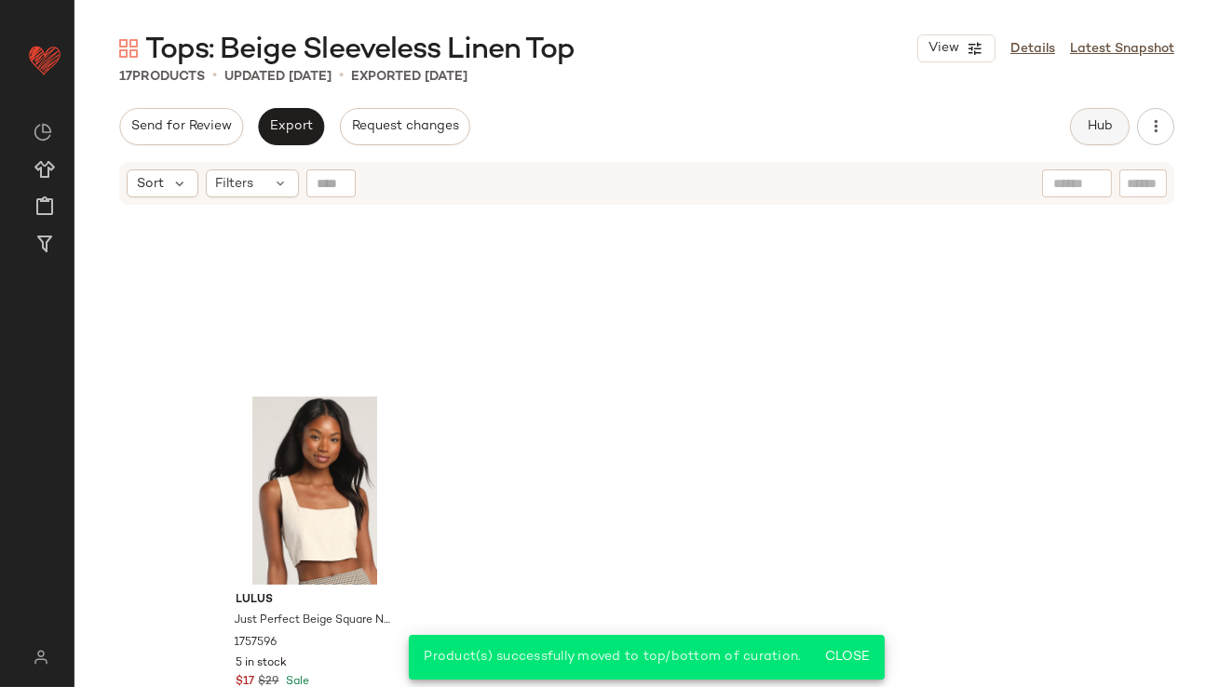
click at [1109, 125] on span "Hub" at bounding box center [1100, 126] width 26 height 15
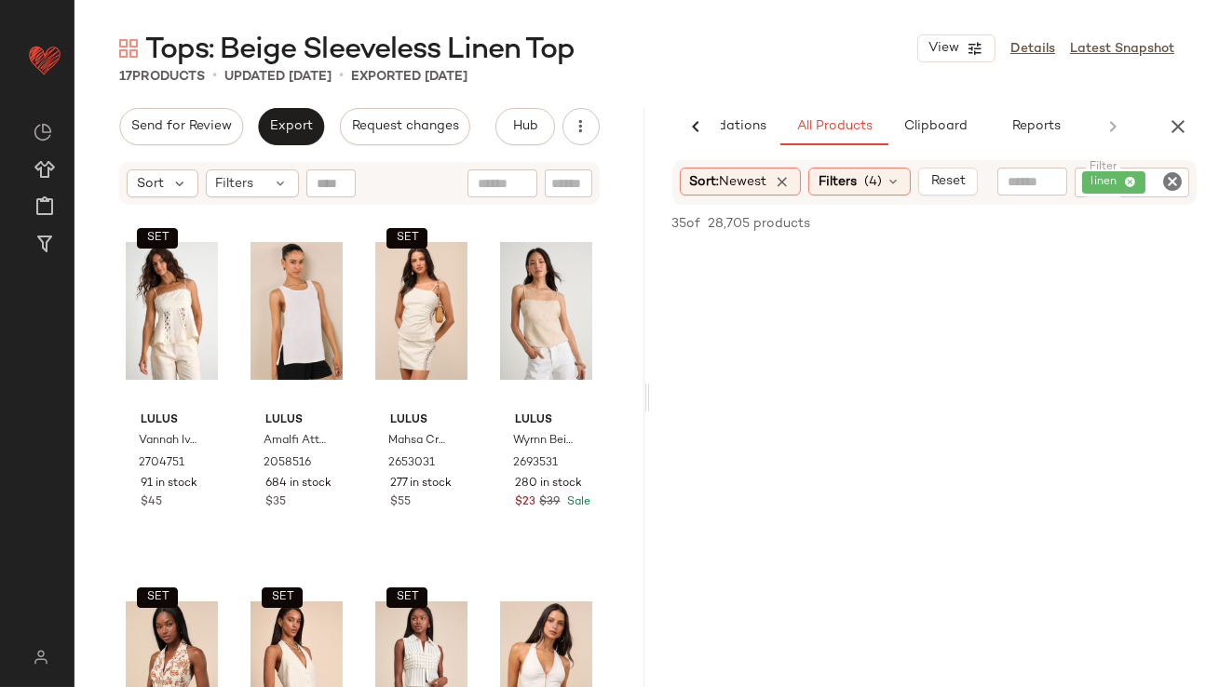
scroll to position [4676, 0]
click at [282, 146] on div "Send for Review Export Request changes Hub Send for Review External Review Inte…" at bounding box center [360, 397] width 570 height 579
click at [284, 141] on button "Export" at bounding box center [291, 126] width 66 height 37
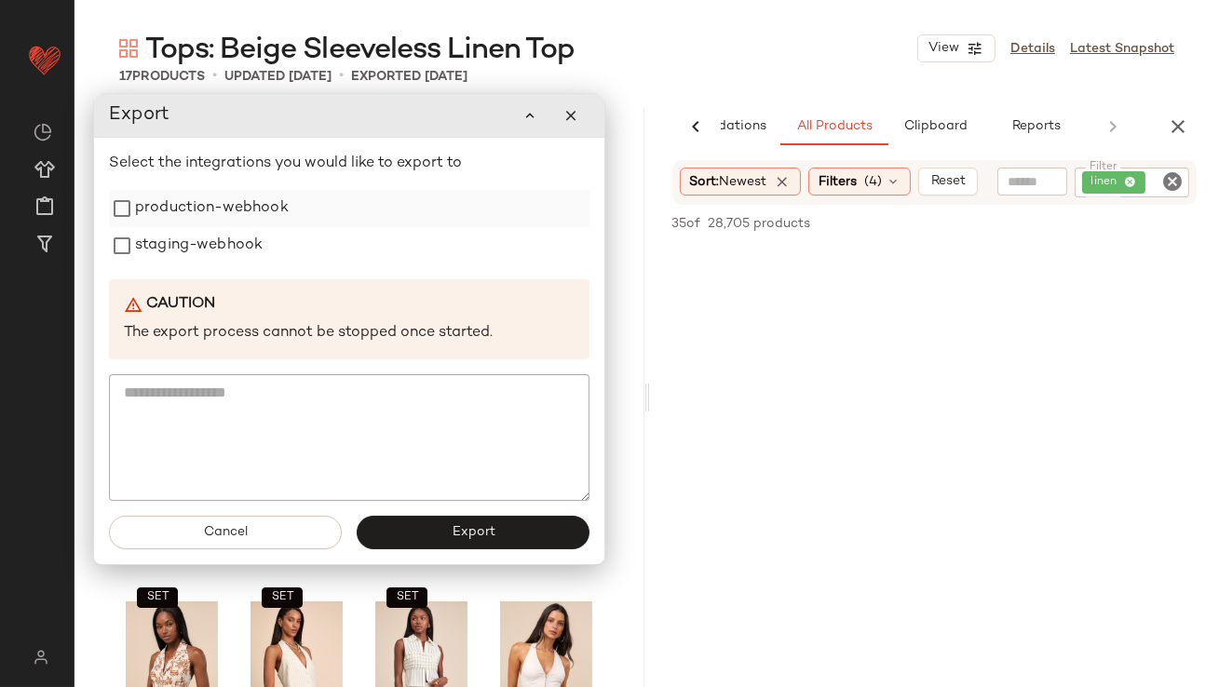
click at [278, 196] on label "production-webhook" at bounding box center [212, 208] width 154 height 37
click at [259, 225] on label "production-webhook" at bounding box center [212, 208] width 154 height 37
click at [251, 248] on label "staging-webhook" at bounding box center [198, 245] width 128 height 37
click at [252, 217] on label "production-webhook" at bounding box center [211, 208] width 154 height 37
click at [409, 527] on button "Export" at bounding box center [472, 533] width 233 height 34
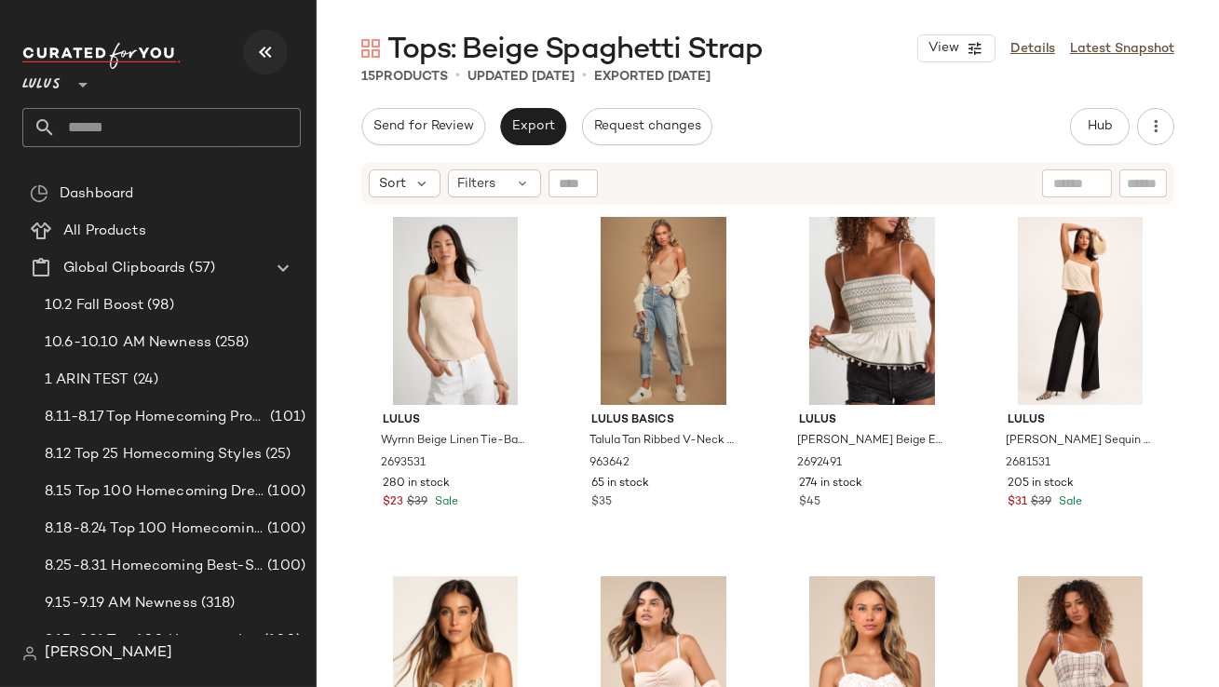
click at [256, 38] on button "button" at bounding box center [265, 52] width 45 height 45
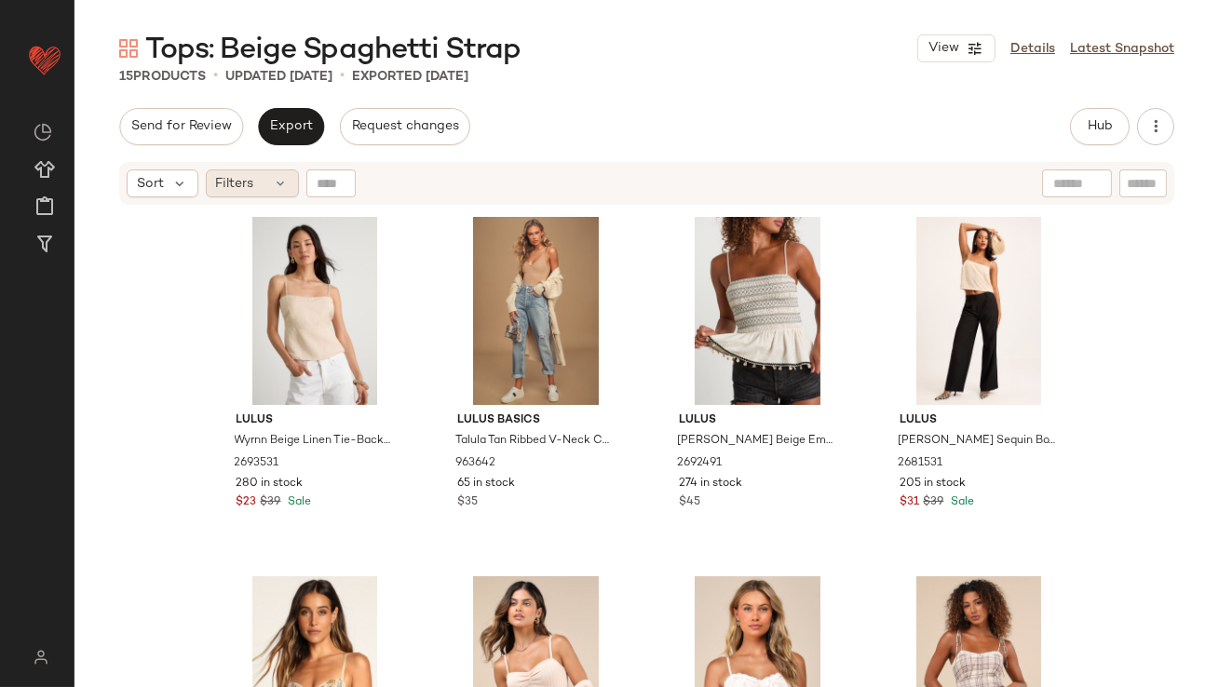
click at [278, 182] on icon at bounding box center [281, 183] width 15 height 15
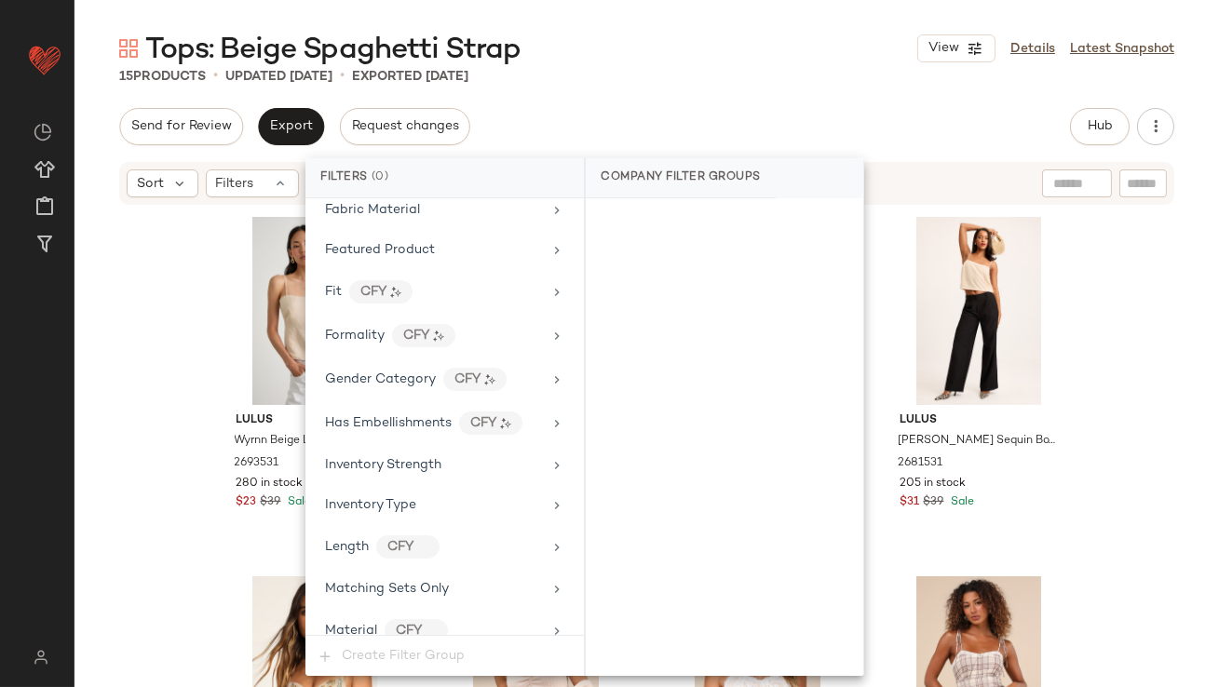
scroll to position [1344, 0]
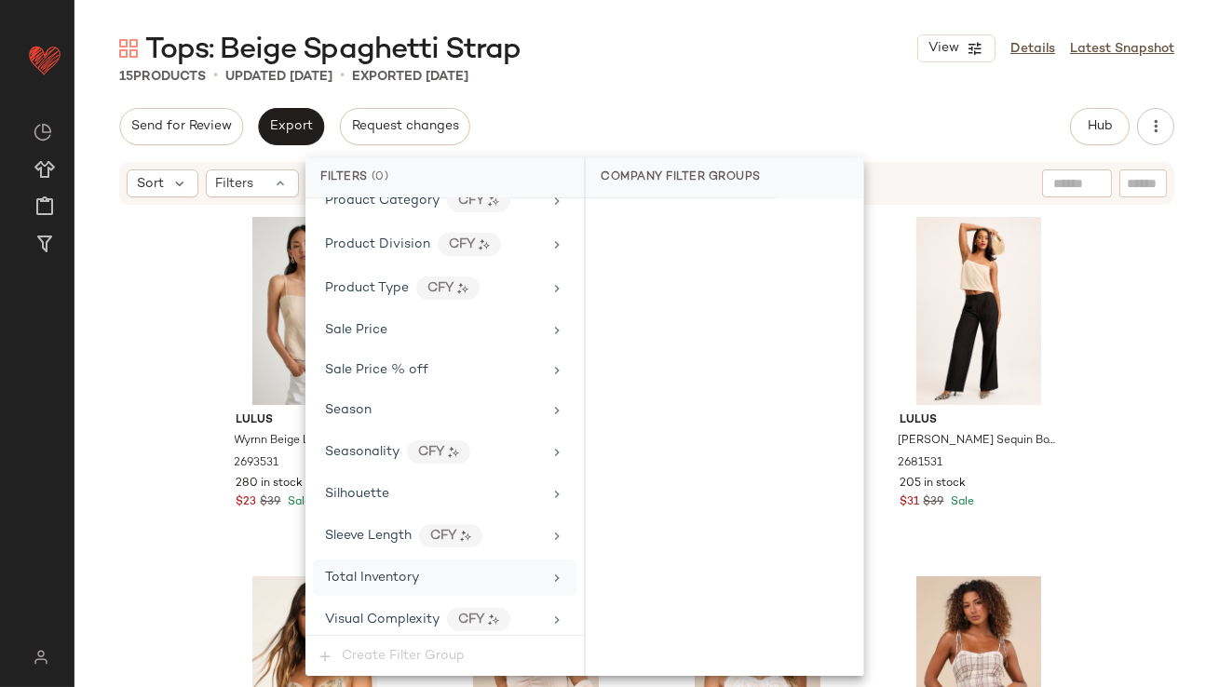
click at [375, 571] on span "Total Inventory" at bounding box center [372, 578] width 94 height 14
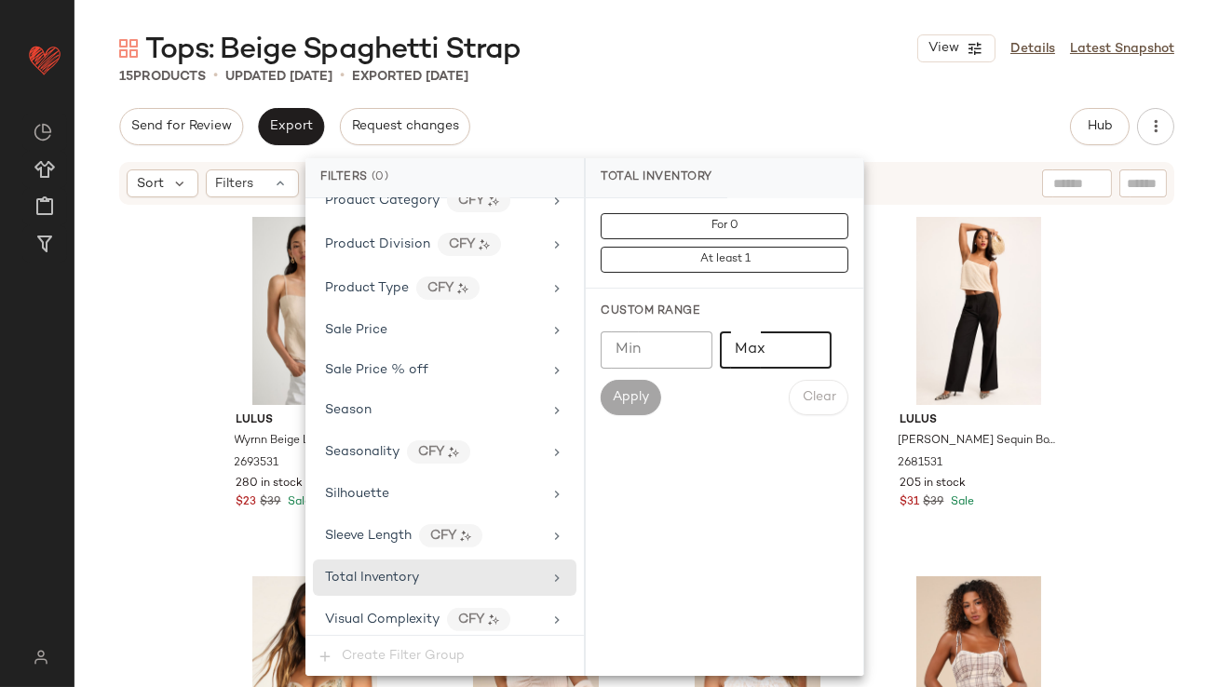
click at [777, 346] on input "Max" at bounding box center [776, 350] width 112 height 37
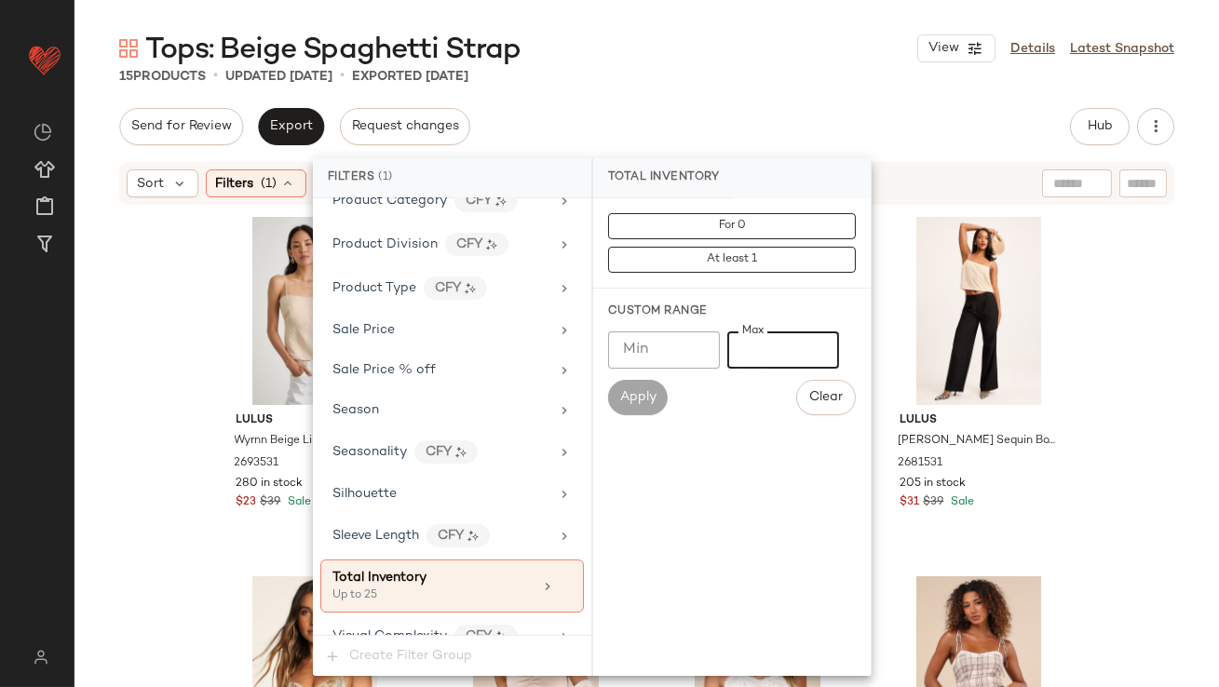
type input "**"
click at [768, 118] on div "Send for Review Export Request changes Hub Send for Review External Review Inte…" at bounding box center [646, 126] width 1055 height 37
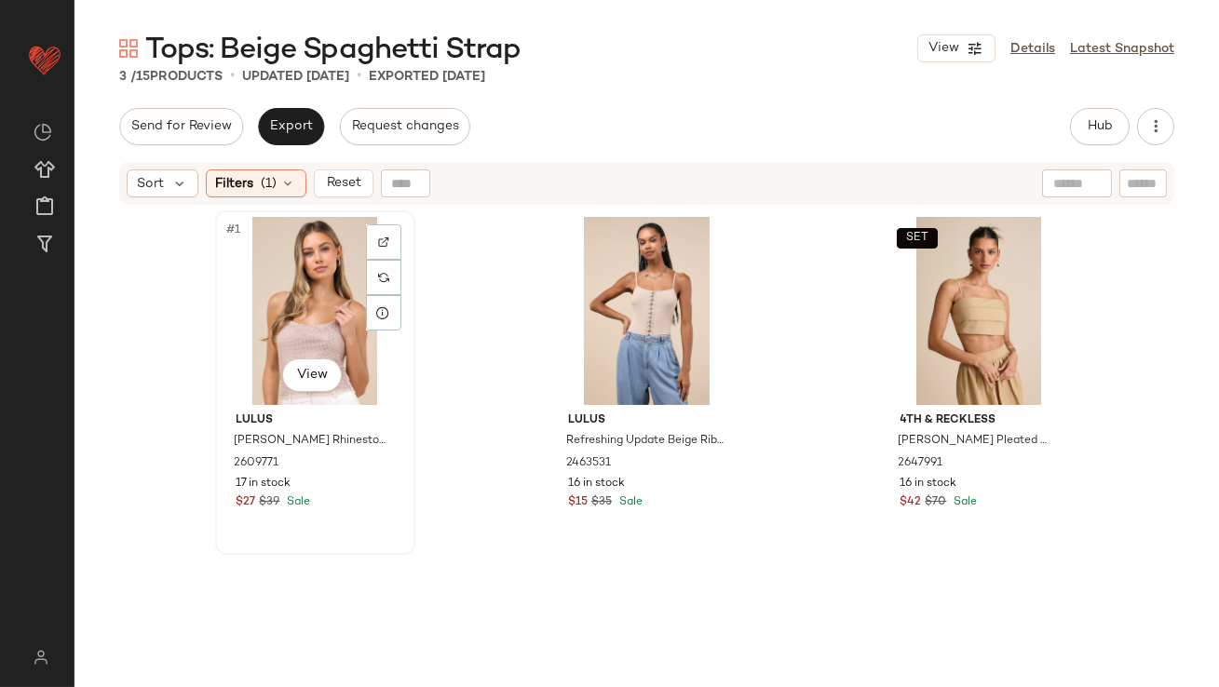
click at [263, 305] on div "#1 View" at bounding box center [315, 311] width 187 height 188
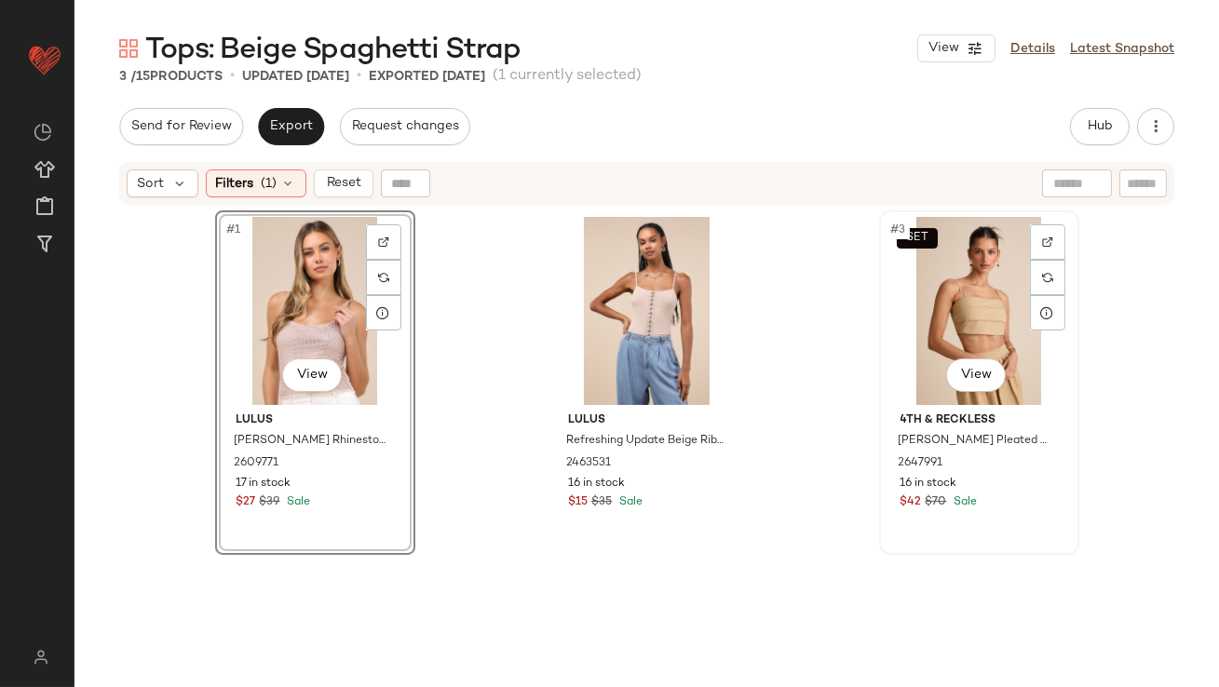
click at [966, 298] on div "SET #3 View" at bounding box center [979, 311] width 187 height 188
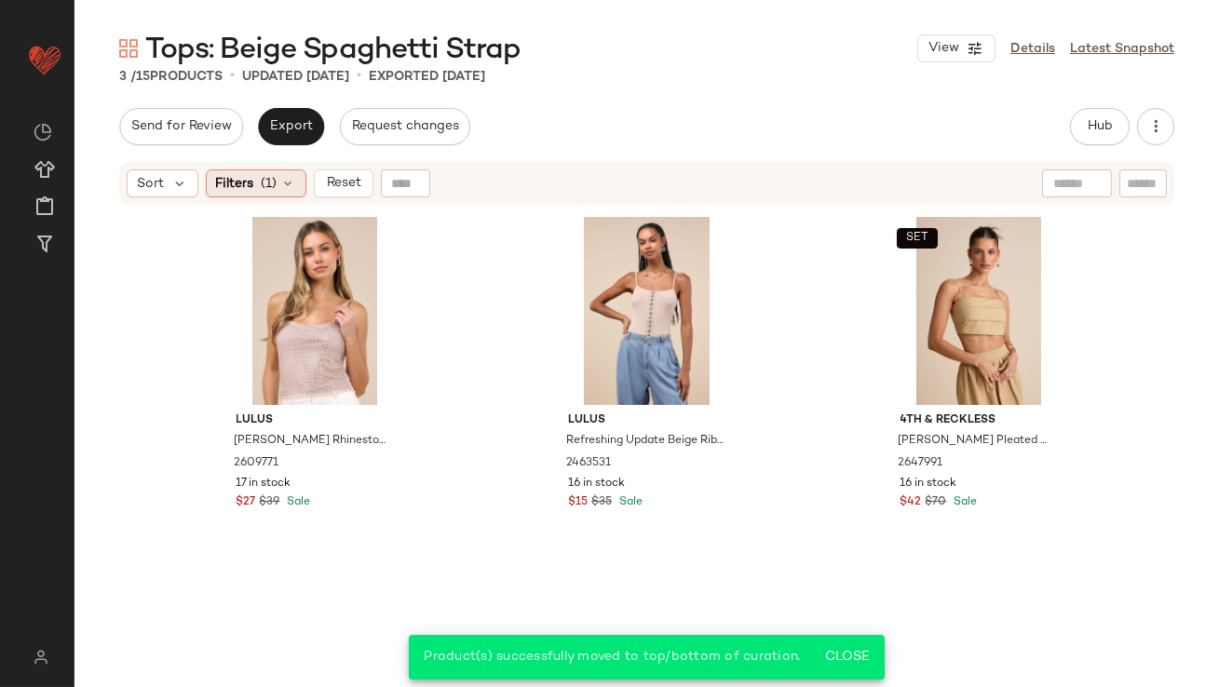
click at [271, 188] on span "(1)" at bounding box center [270, 184] width 16 height 20
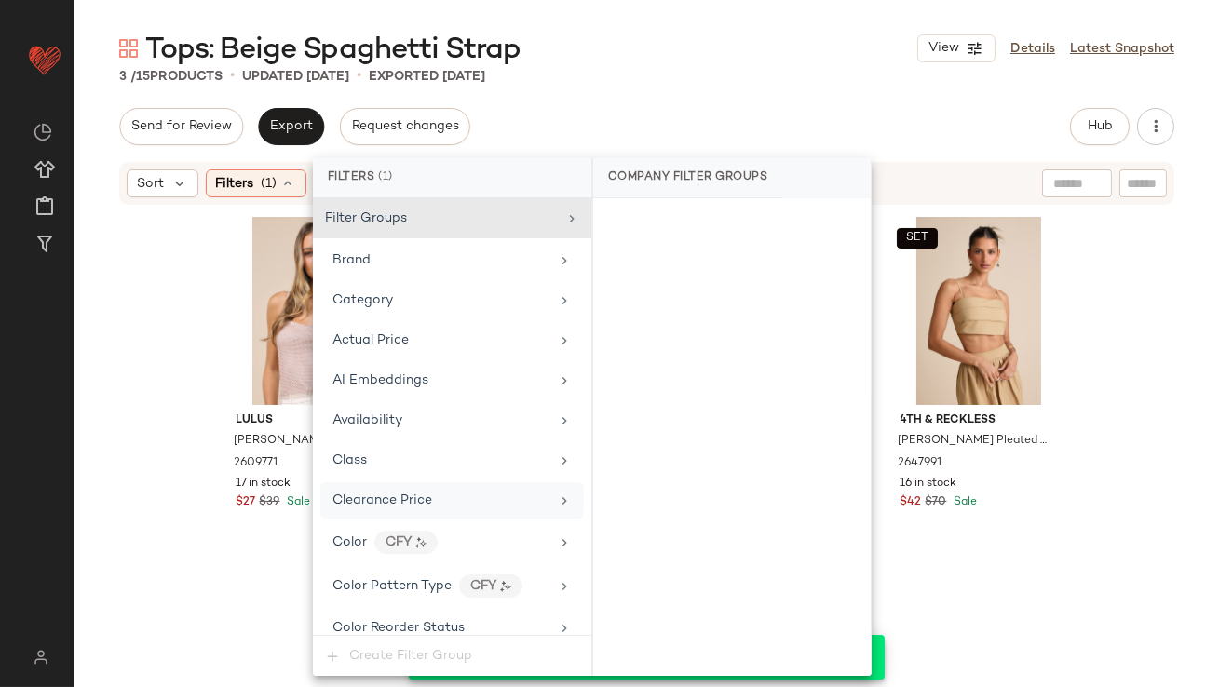
scroll to position [1361, 0]
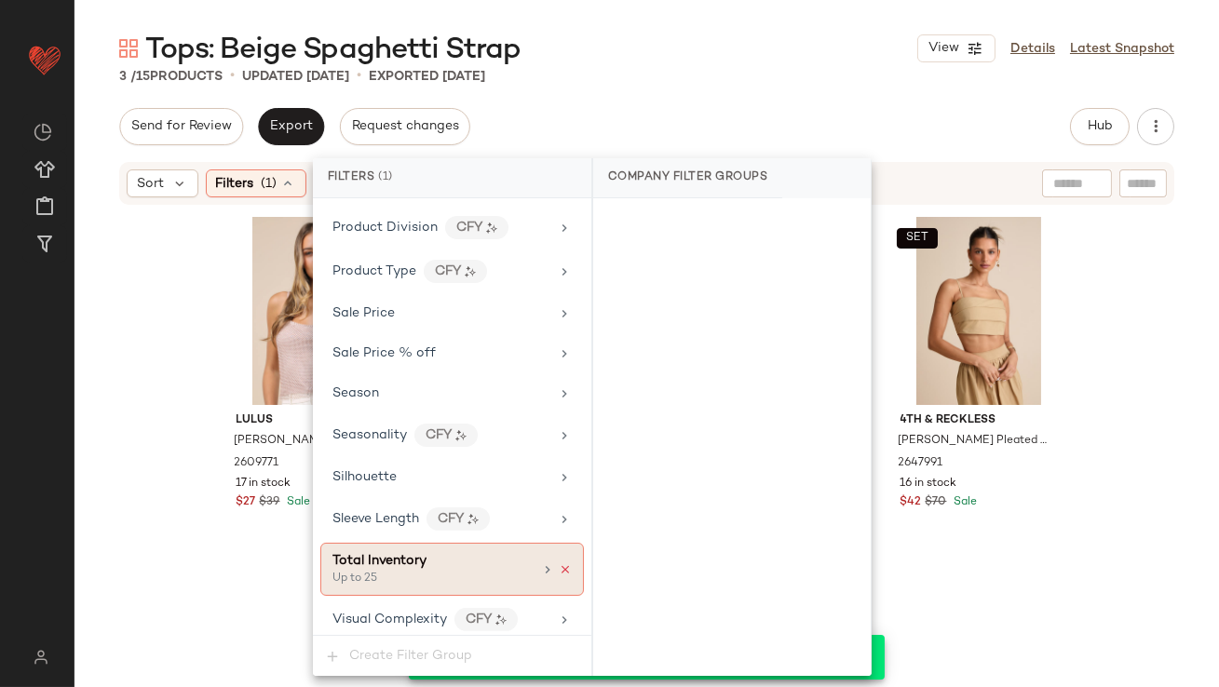
click at [562, 563] on icon at bounding box center [565, 569] width 13 height 13
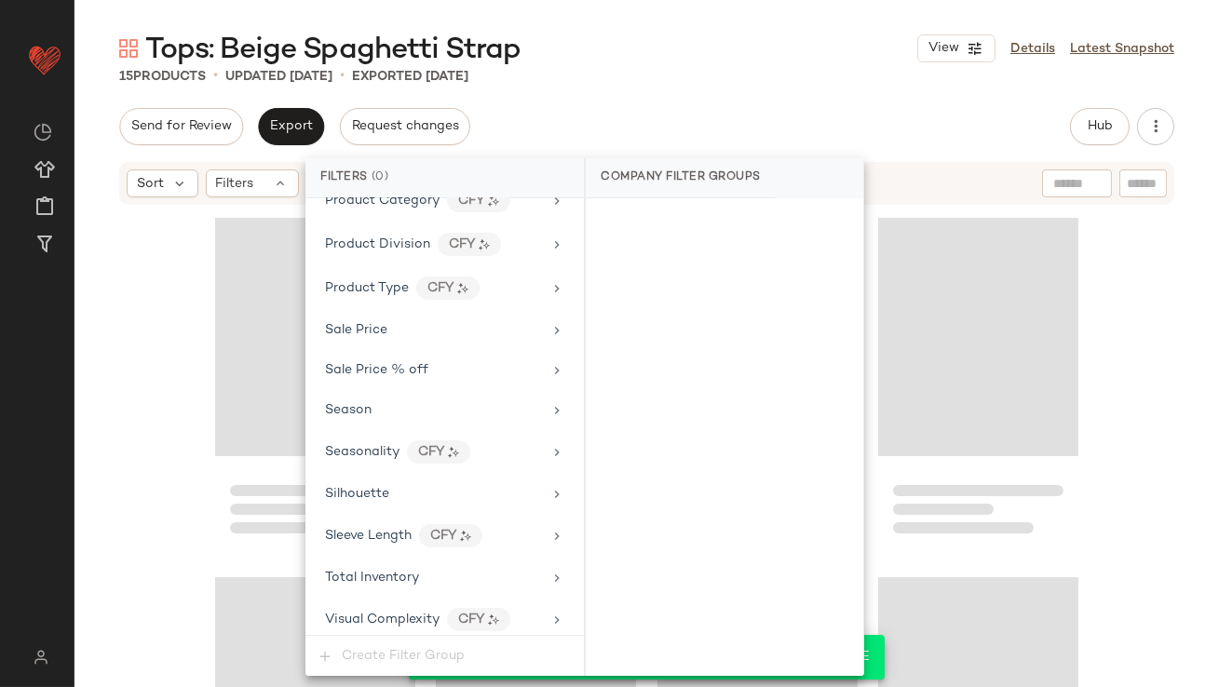
click at [707, 41] on div "Tops: Beige Spaghetti Strap View Details Latest Snapshot" at bounding box center [647, 48] width 1145 height 37
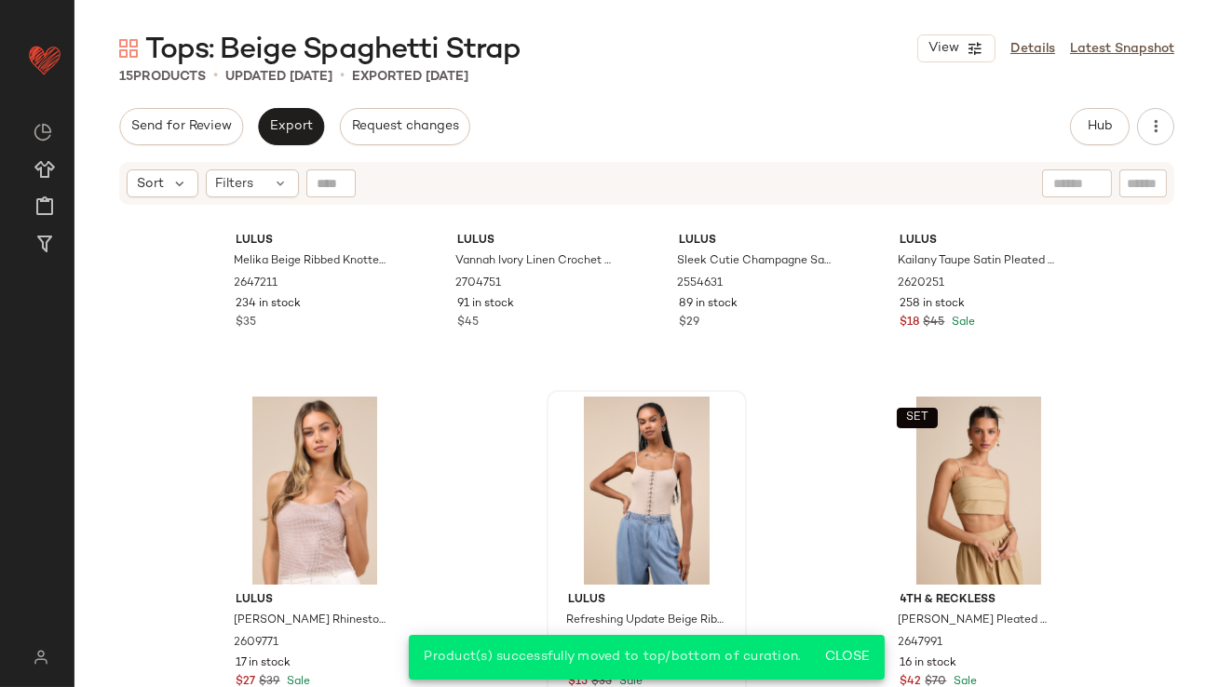
scroll to position [0, 0]
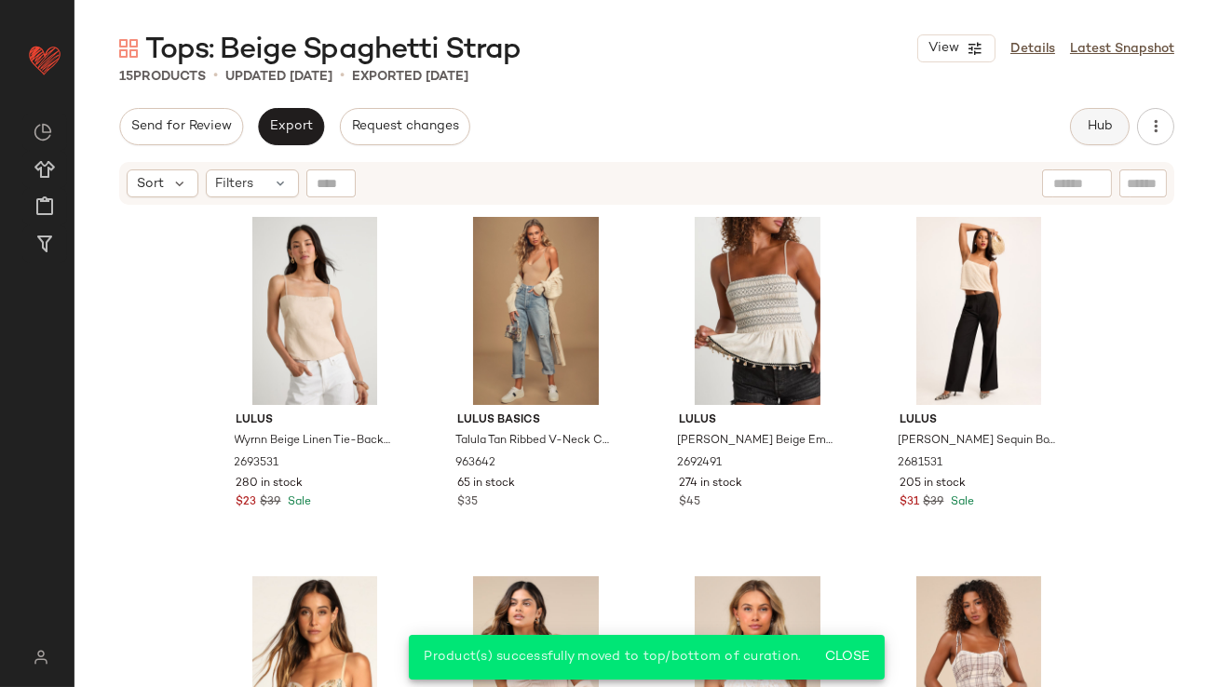
click at [1102, 115] on button "Hub" at bounding box center [1100, 126] width 60 height 37
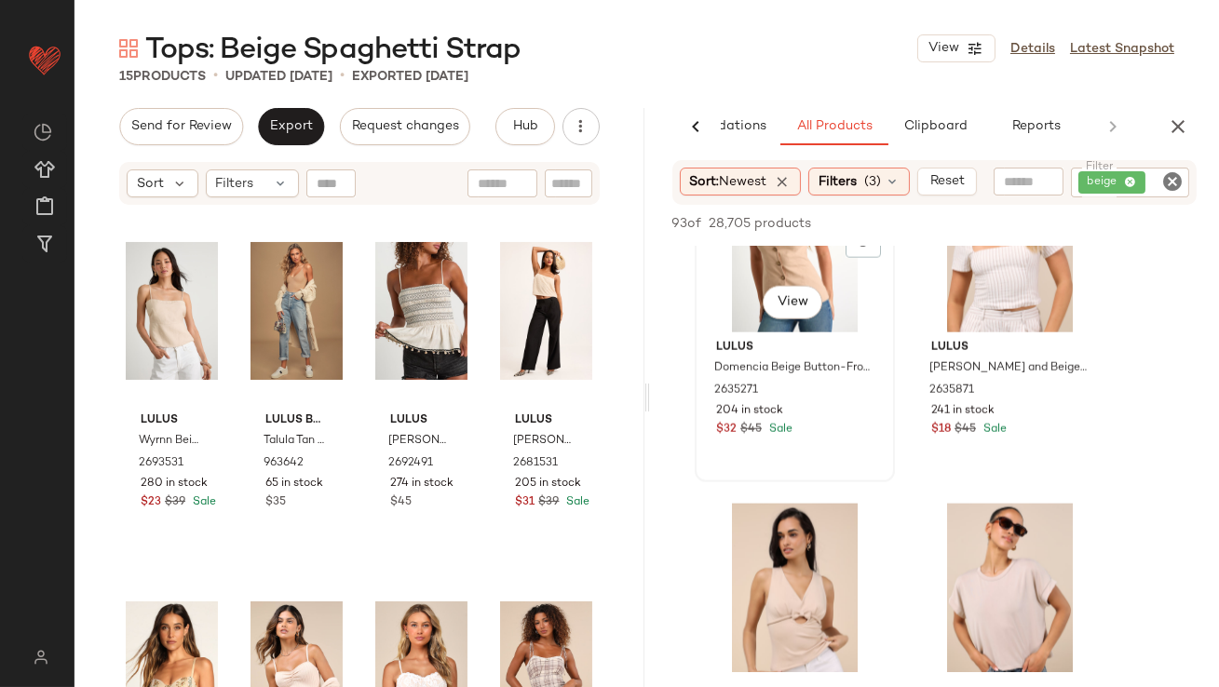
scroll to position [5045, 0]
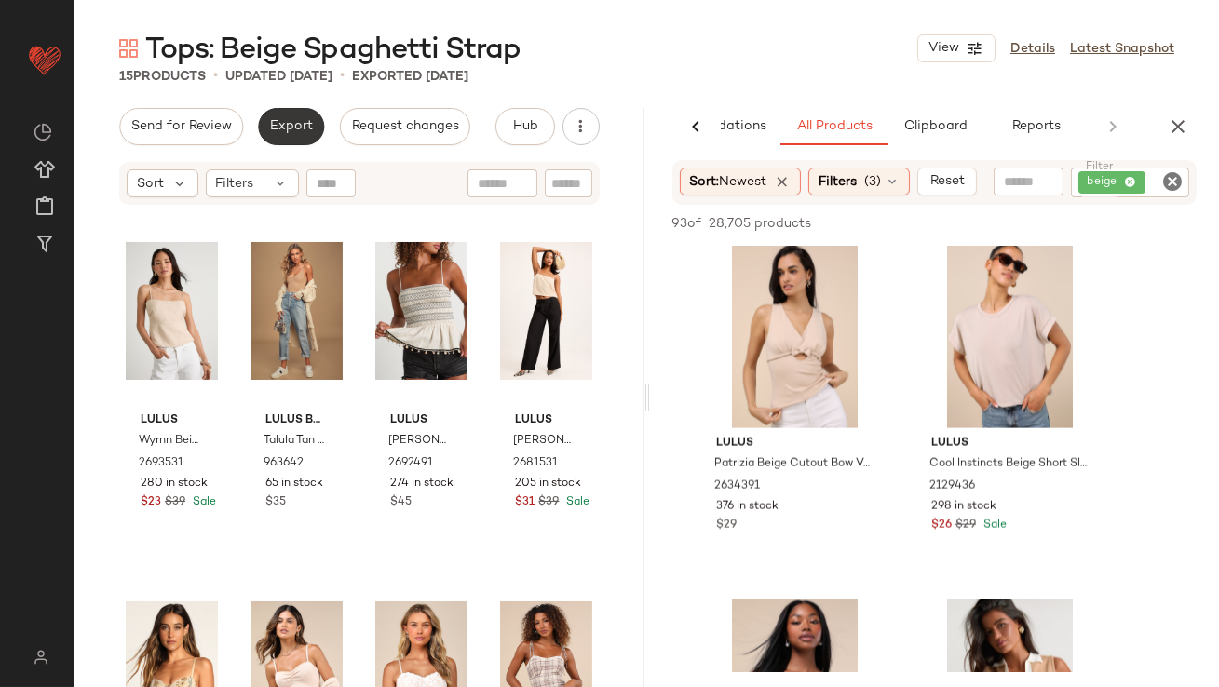
click at [279, 129] on span "Export" at bounding box center [291, 126] width 44 height 15
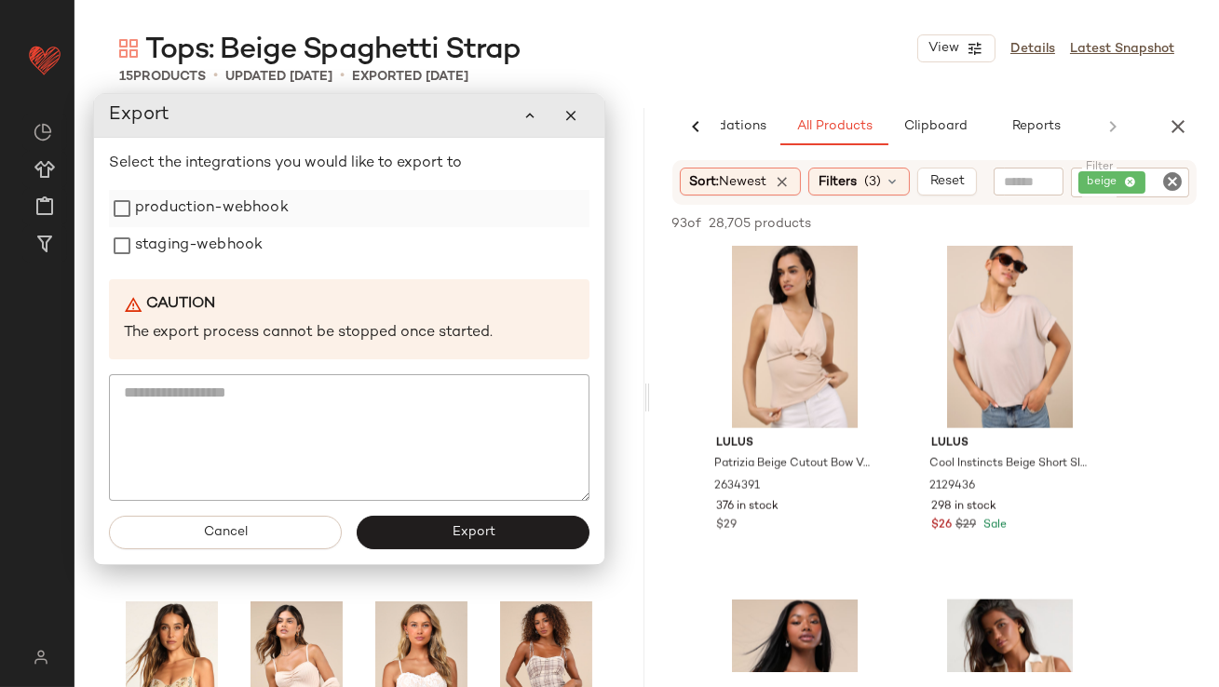
click at [264, 210] on label "production-webhook" at bounding box center [212, 208] width 154 height 37
click at [247, 243] on label "staging-webhook" at bounding box center [199, 245] width 128 height 37
click at [457, 542] on button "Export" at bounding box center [473, 533] width 233 height 34
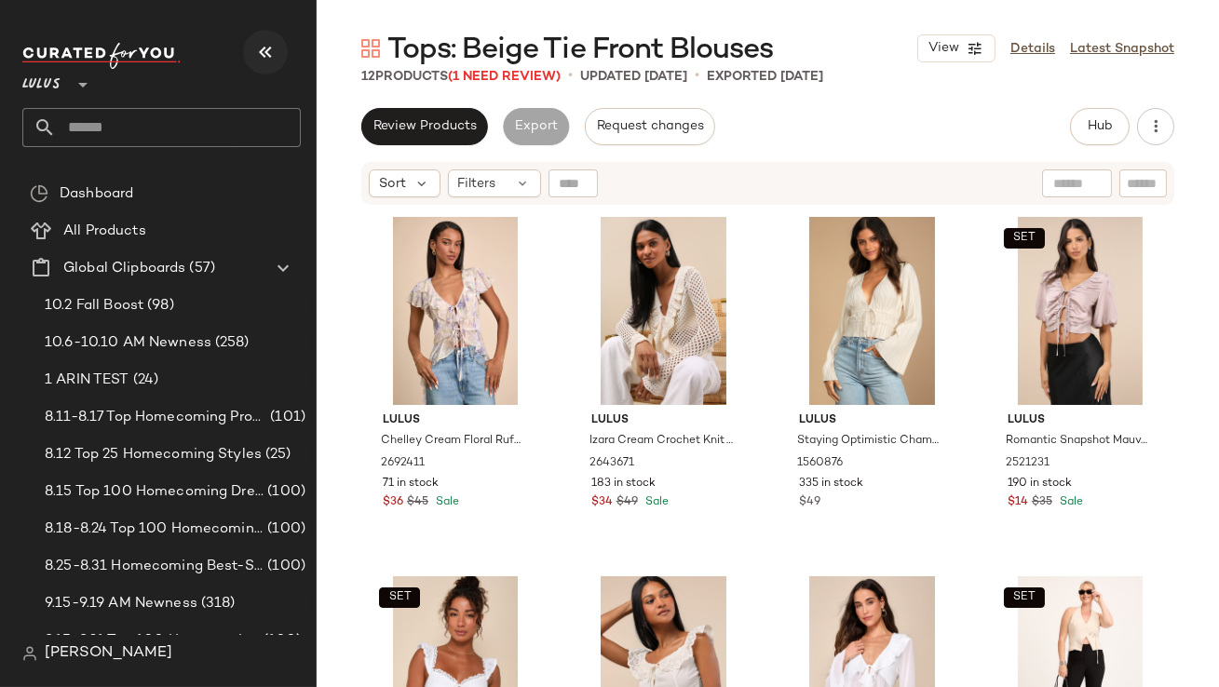
click at [271, 52] on icon "button" at bounding box center [265, 52] width 22 height 22
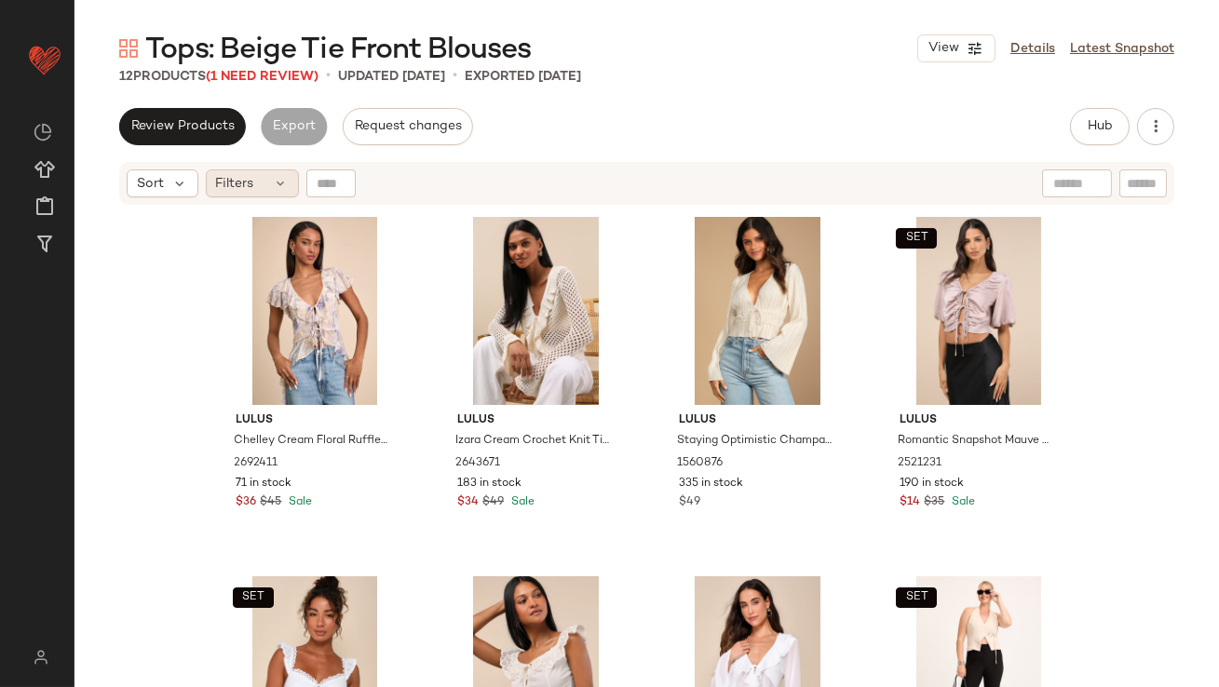
click at [255, 187] on div "Filters" at bounding box center [252, 183] width 93 height 28
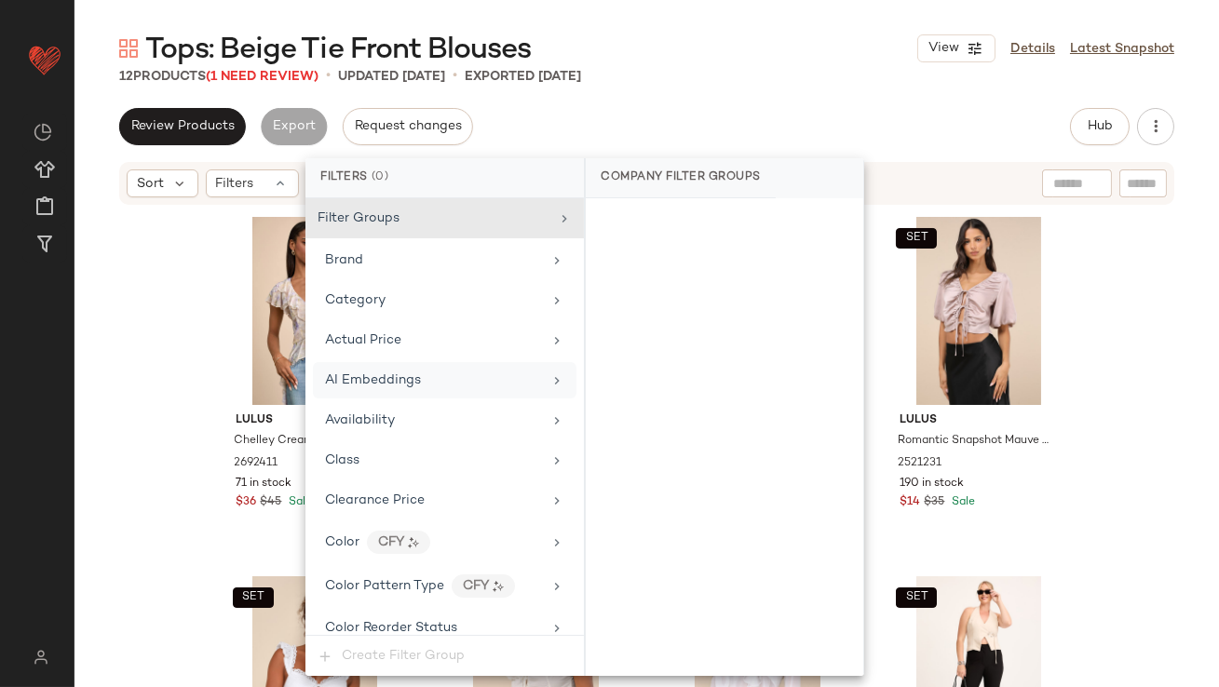
click at [373, 386] on div "AI Embeddings" at bounding box center [373, 381] width 96 height 20
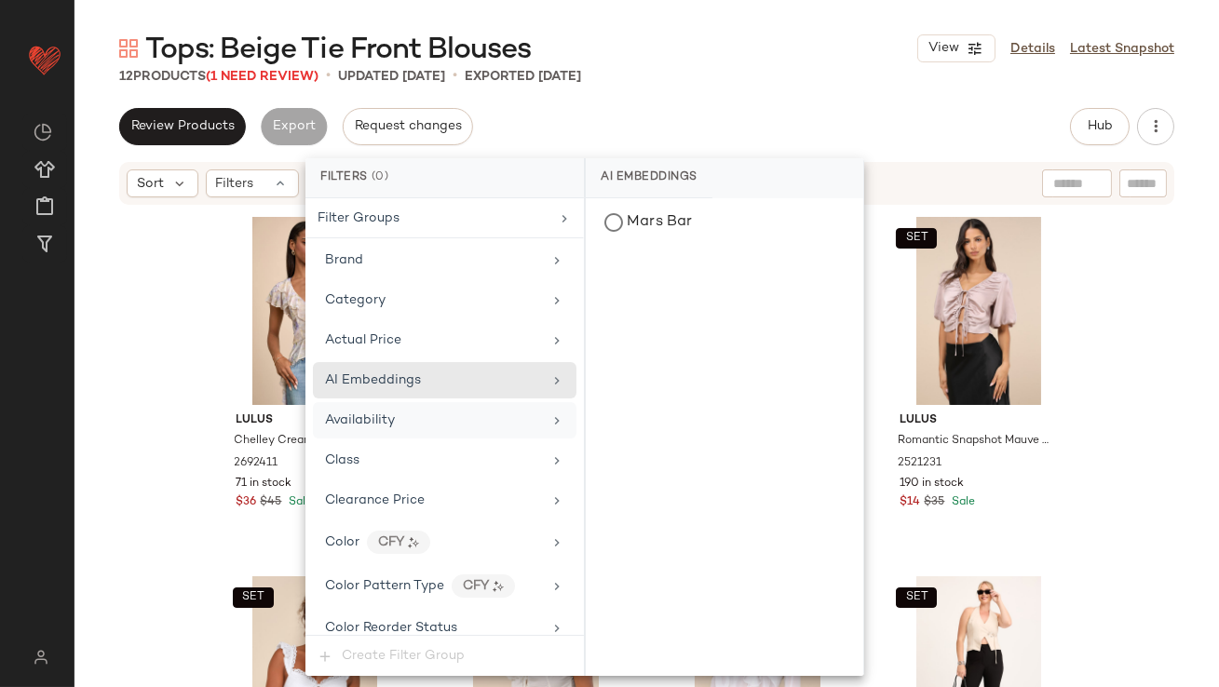
click at [373, 402] on div "Availability" at bounding box center [445, 420] width 264 height 36
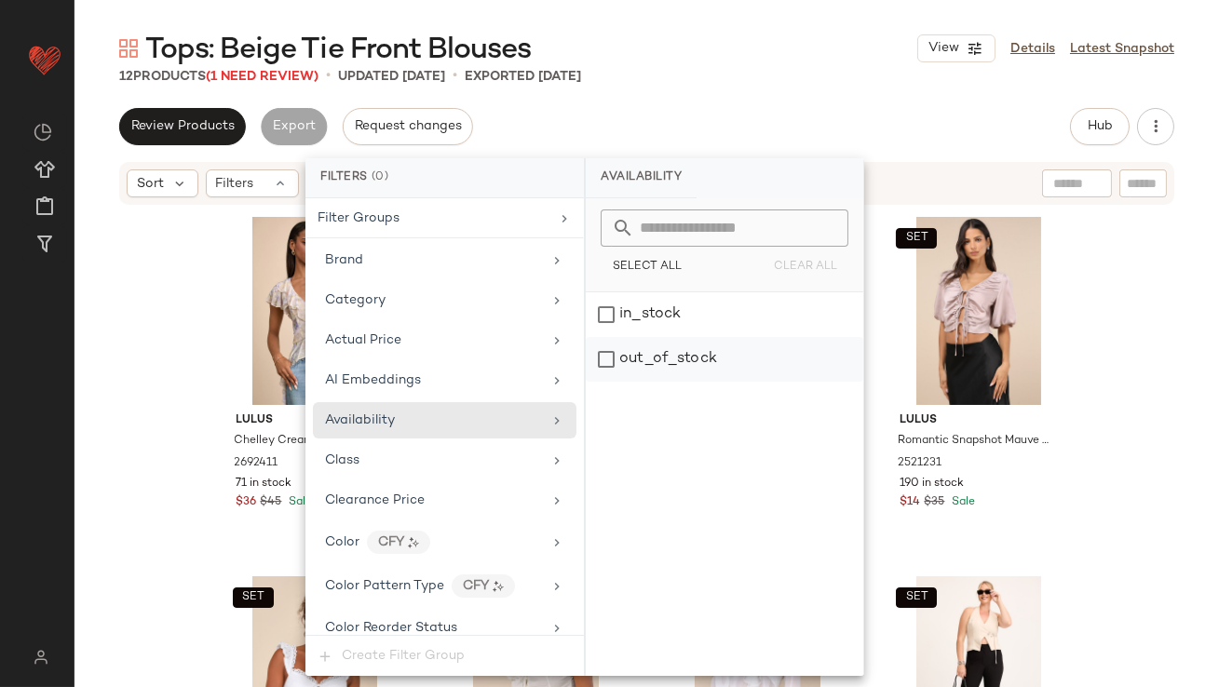
click at [665, 372] on div "out_of_stock" at bounding box center [725, 359] width 278 height 45
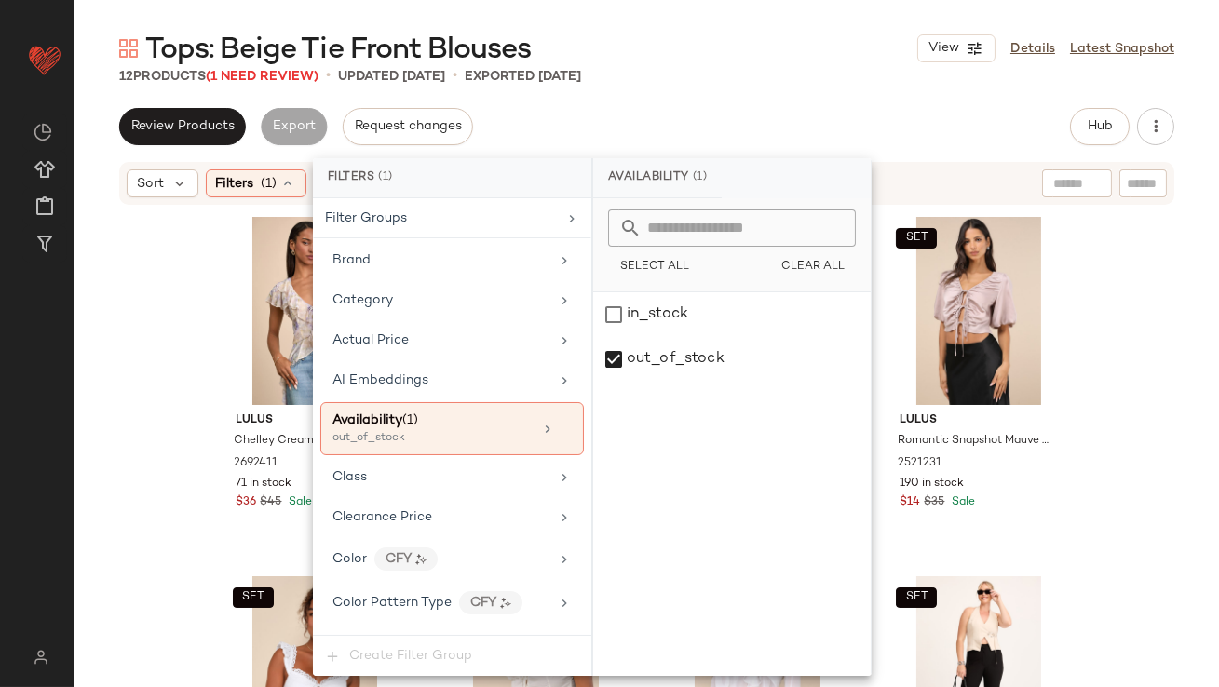
click at [690, 142] on div "Review Products Export Request changes Hub Send for Review External Review Inte…" at bounding box center [646, 126] width 1055 height 37
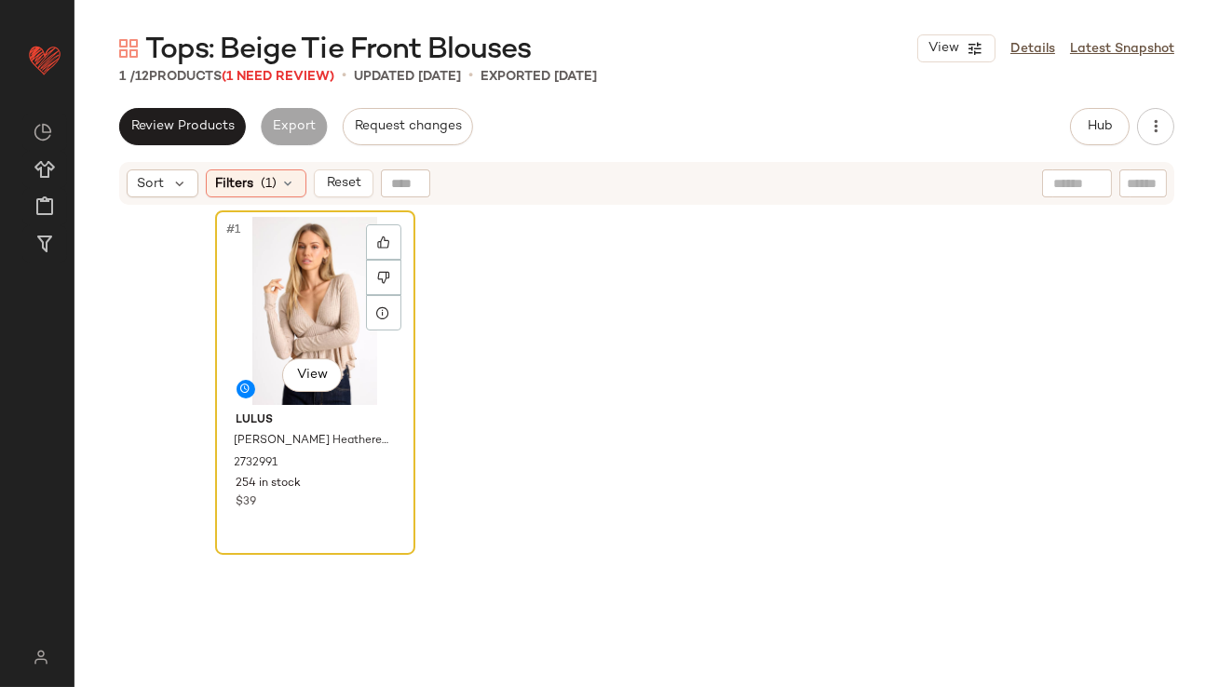
click at [317, 263] on div "#1 View" at bounding box center [315, 311] width 187 height 188
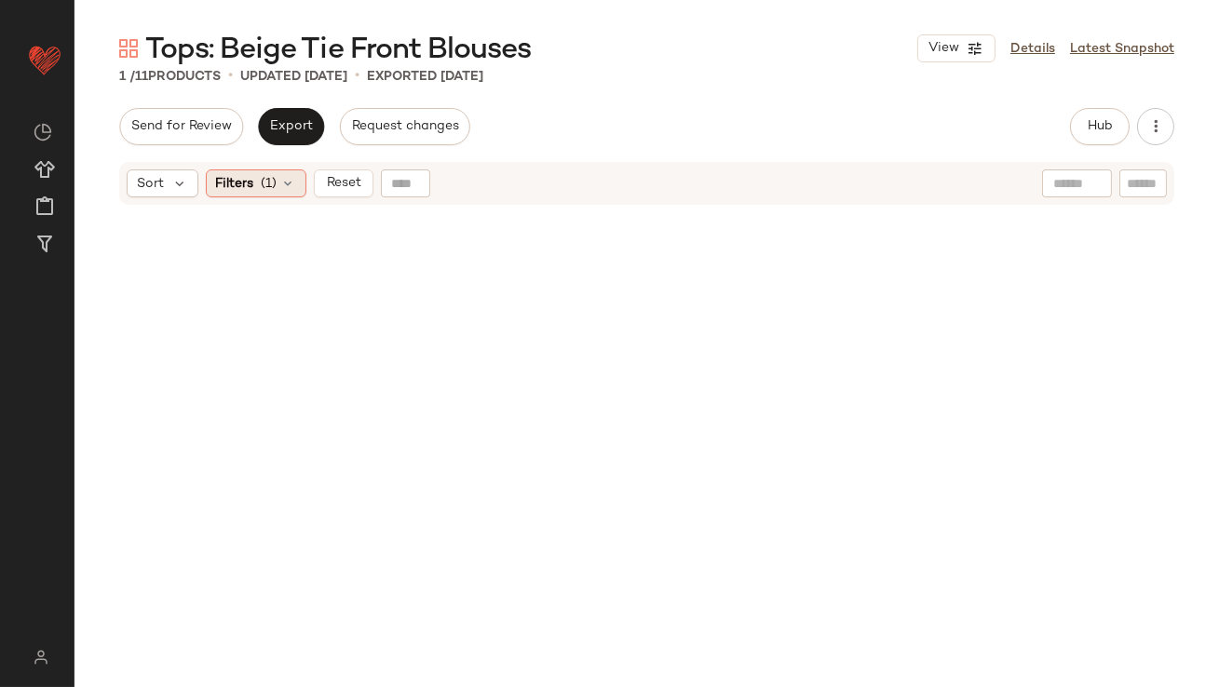
click at [264, 178] on span "(1)" at bounding box center [270, 184] width 16 height 20
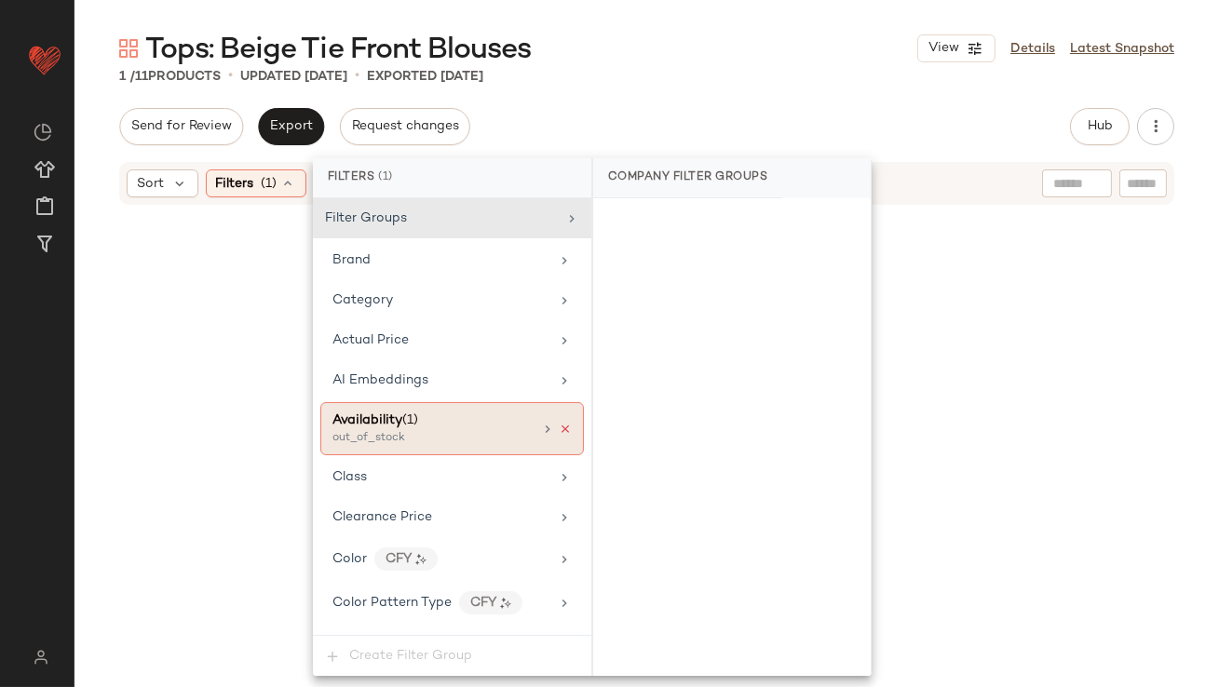
click at [559, 428] on icon at bounding box center [565, 429] width 13 height 13
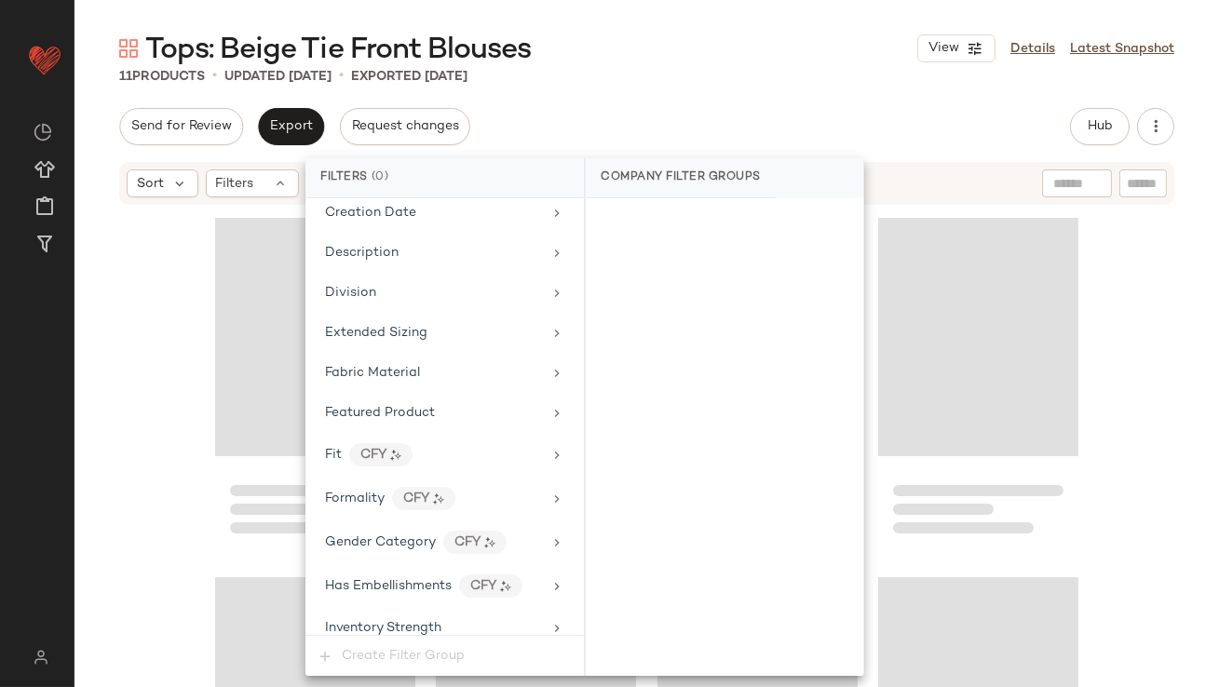
scroll to position [1344, 0]
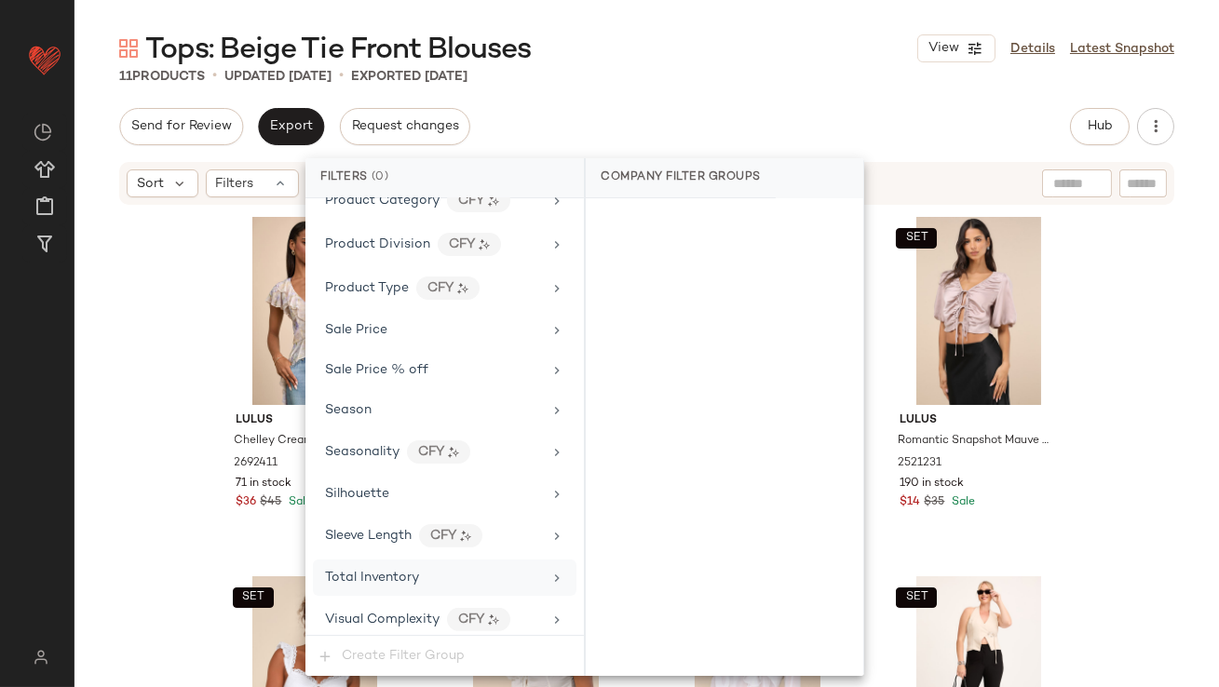
click at [410, 560] on div "Total Inventory" at bounding box center [445, 578] width 264 height 36
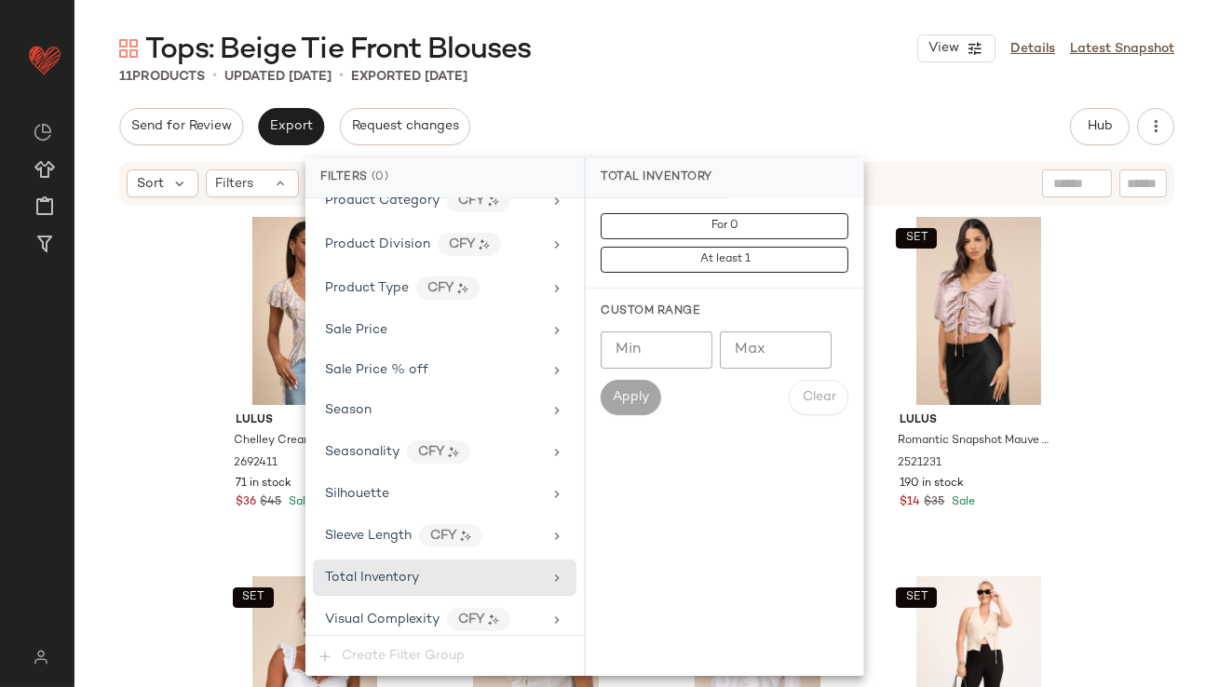
click at [762, 358] on input "Max" at bounding box center [776, 350] width 112 height 37
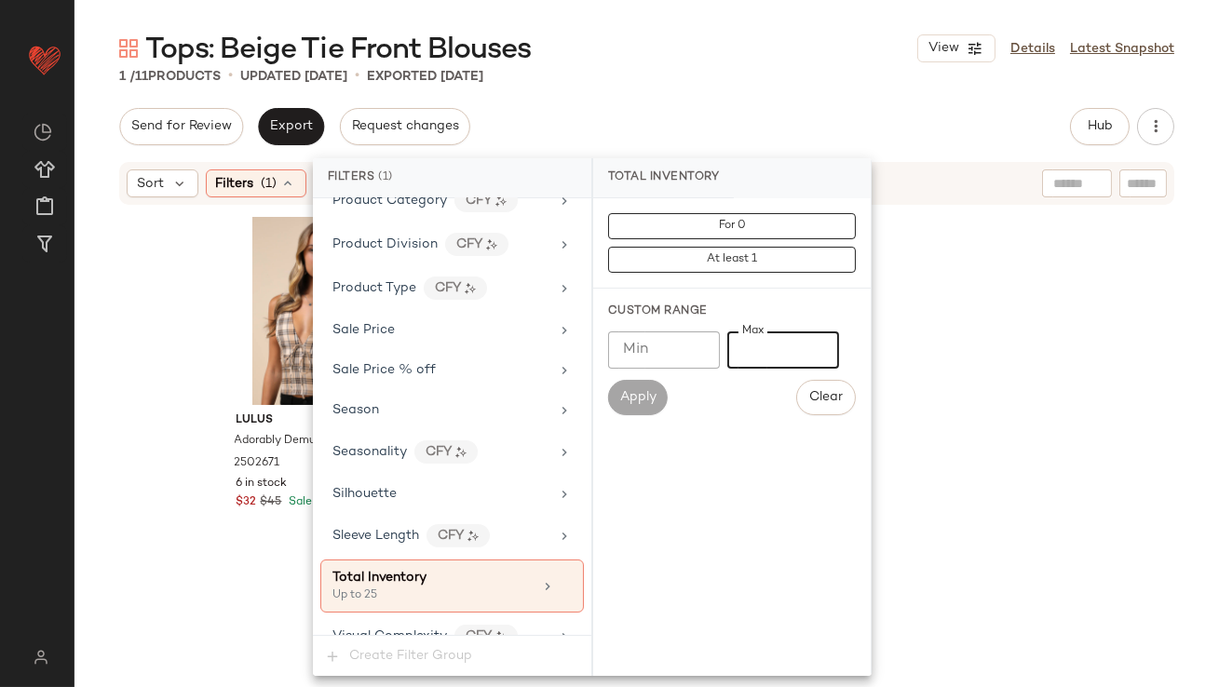
type input "**"
click at [755, 103] on div "Tops: Beige Tie Front Blouses View Details Latest Snapshot 1 / 11 Products • up…" at bounding box center [647, 358] width 1145 height 657
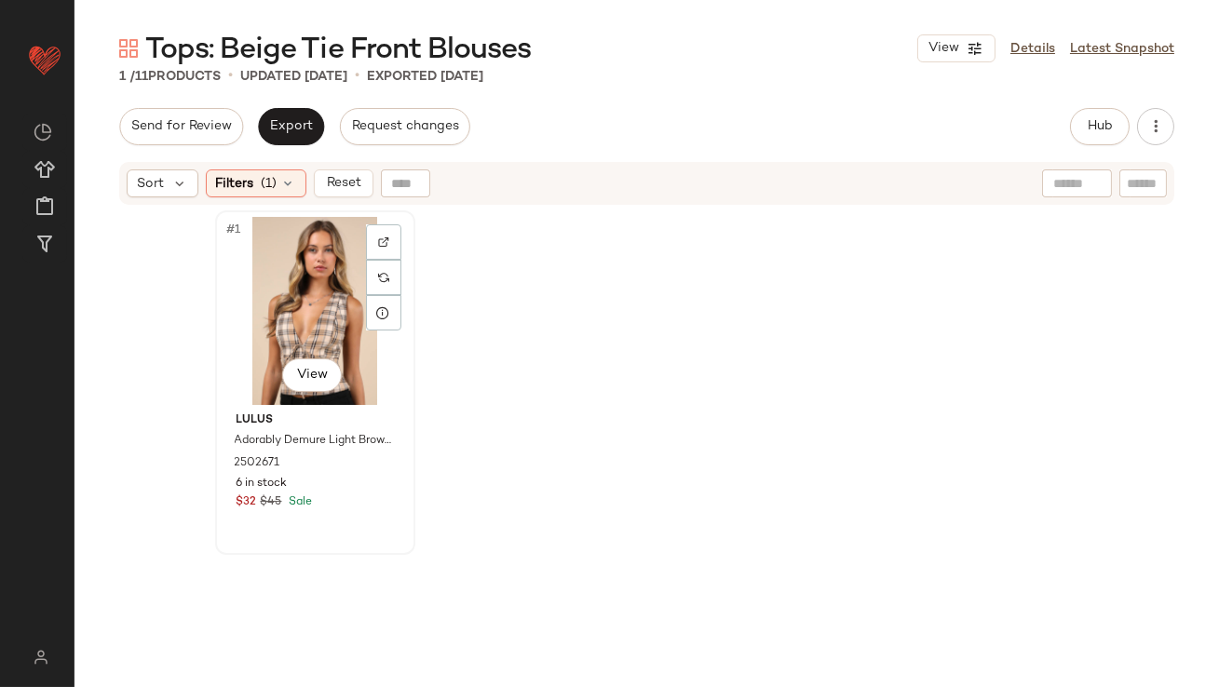
click at [275, 318] on div "#1 View" at bounding box center [315, 311] width 187 height 188
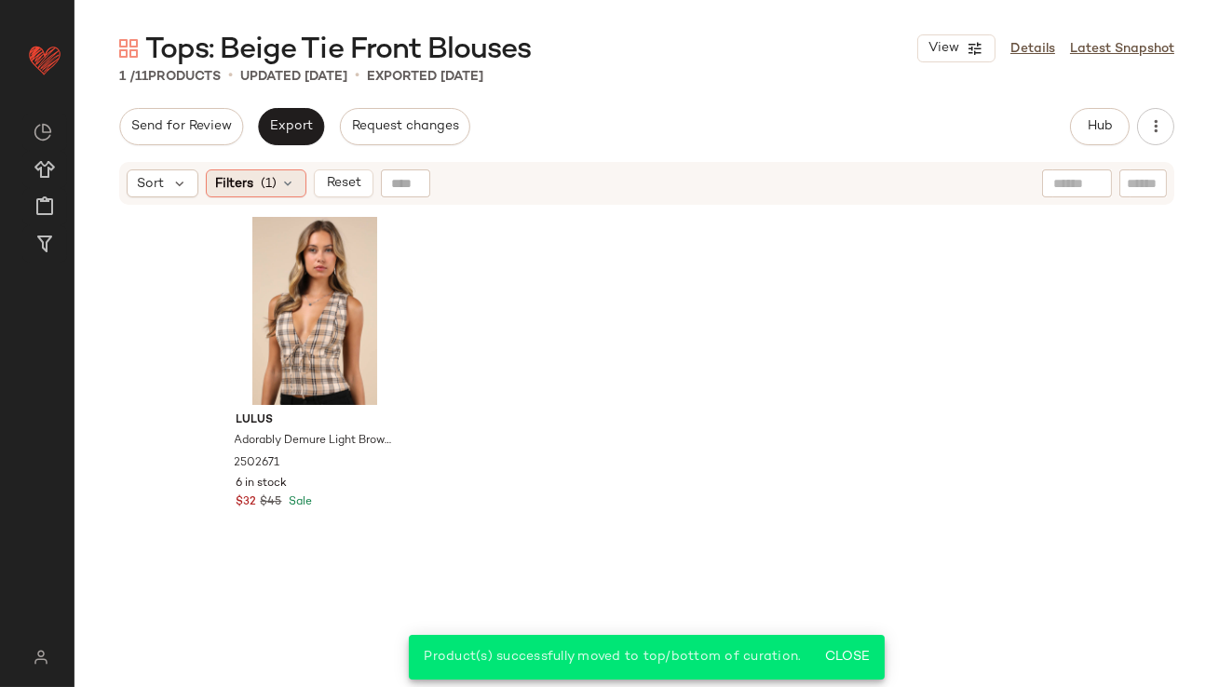
click at [243, 176] on span "Filters" at bounding box center [235, 184] width 38 height 20
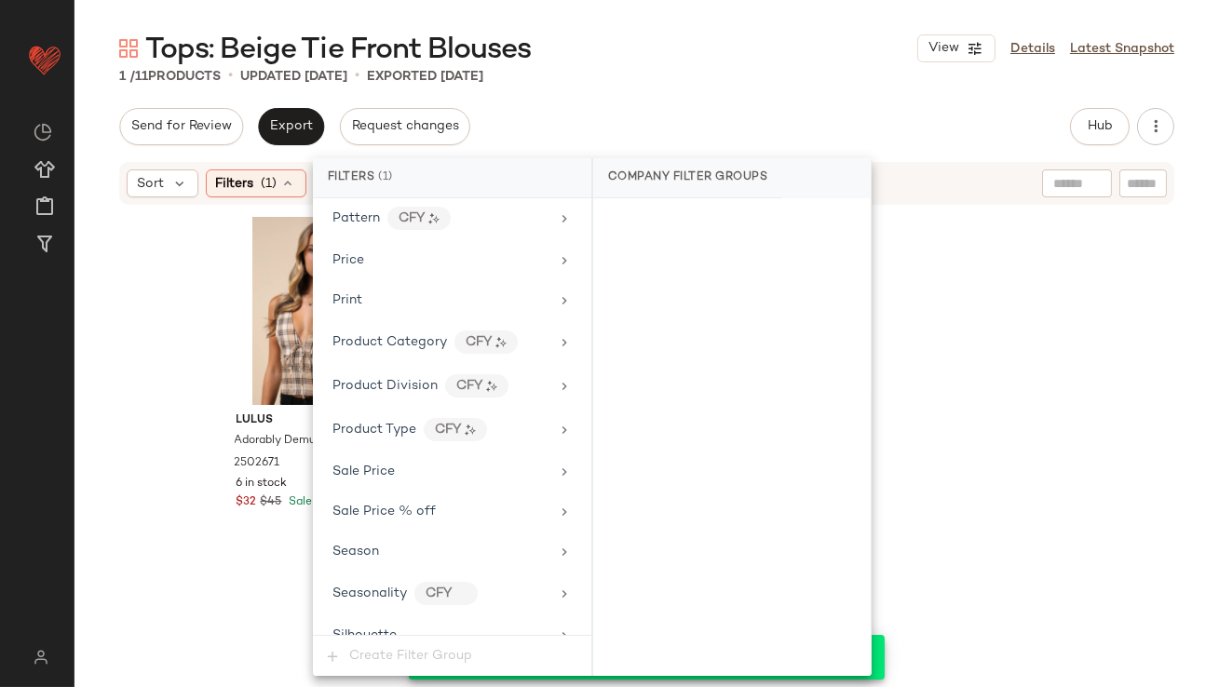
scroll to position [1361, 0]
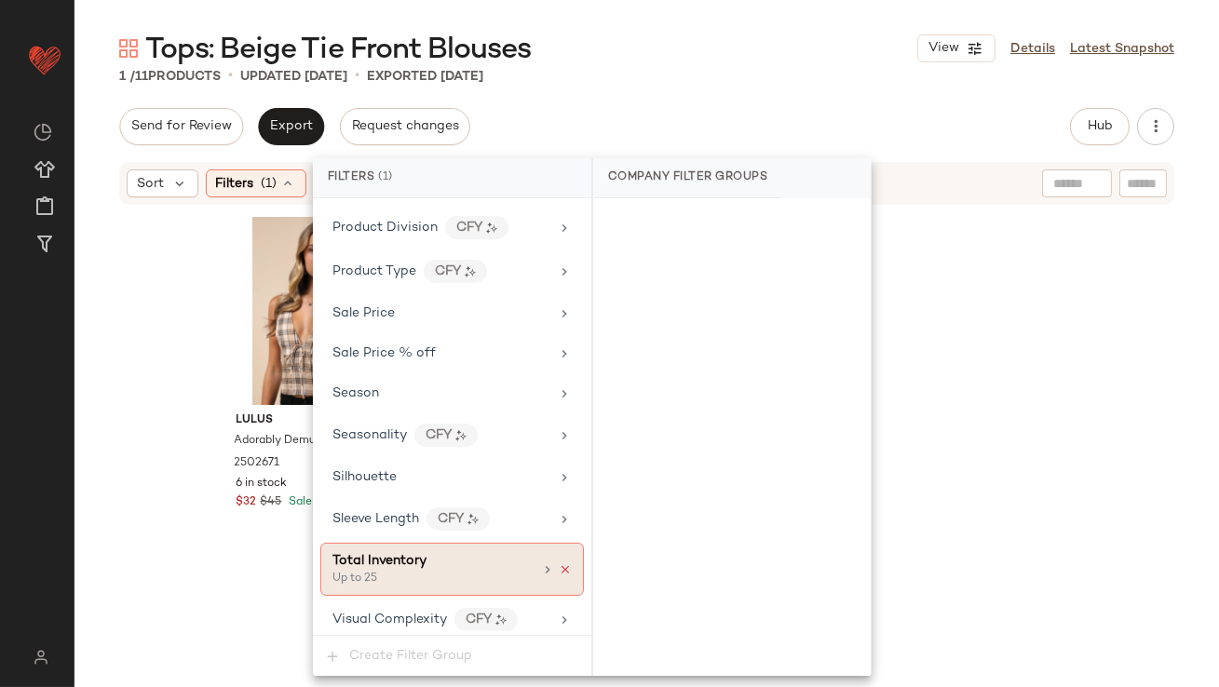
click at [559, 563] on icon at bounding box center [565, 569] width 13 height 13
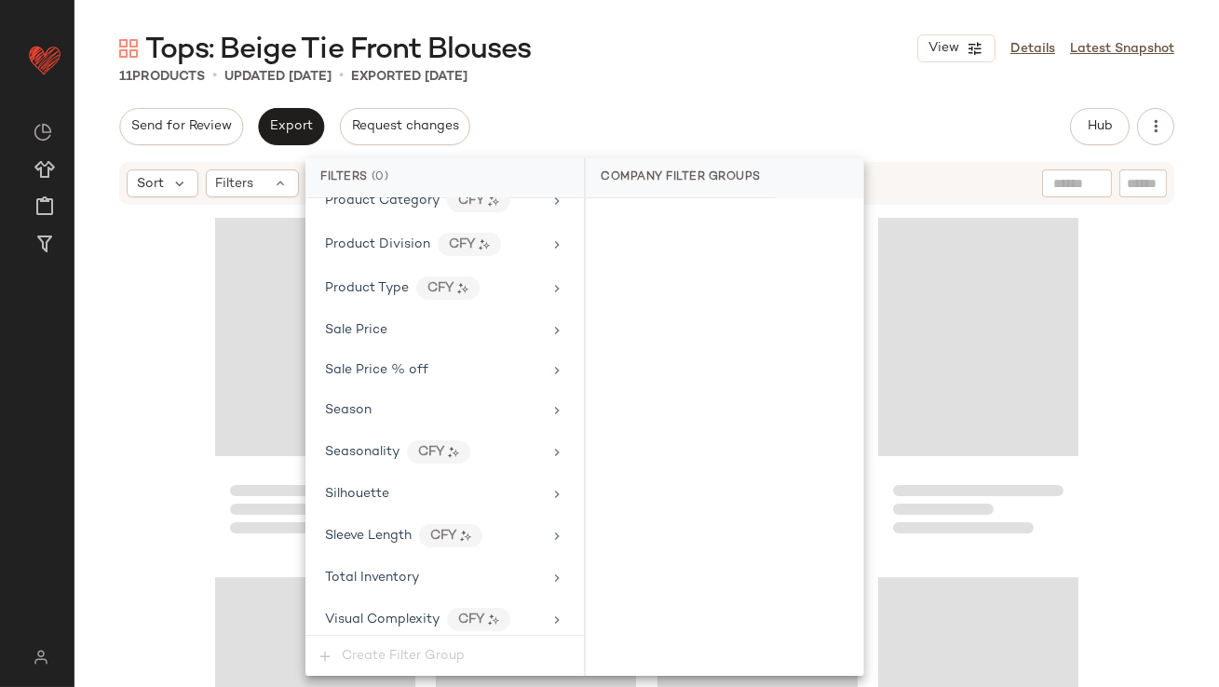
scroll to position [554, 0]
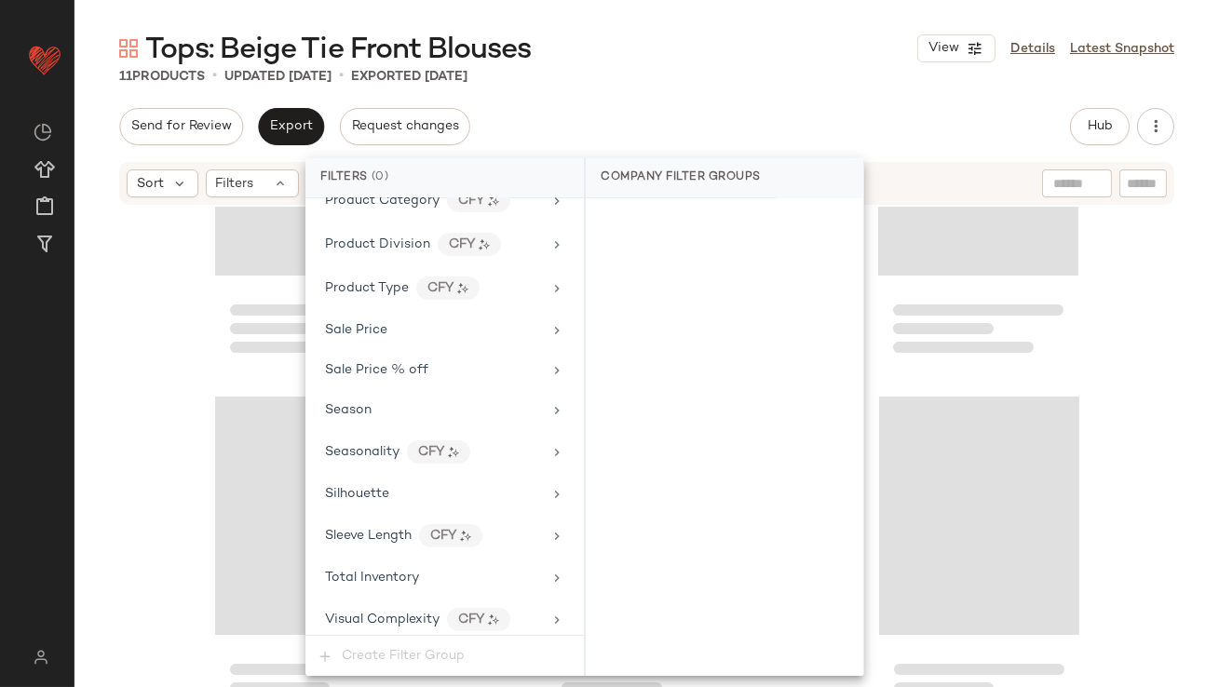
click at [695, 95] on div "Tops: Beige Tie Front Blouses View Details Latest Snapshot 11 Products • update…" at bounding box center [647, 358] width 1145 height 657
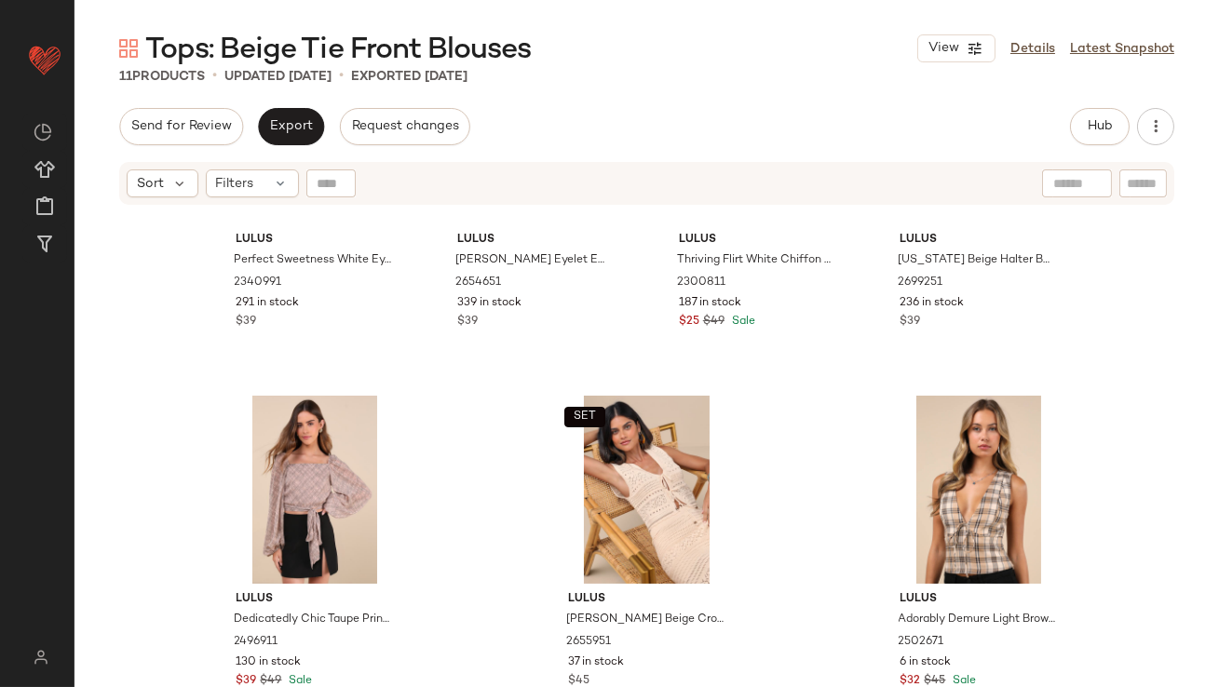
scroll to position [0, 0]
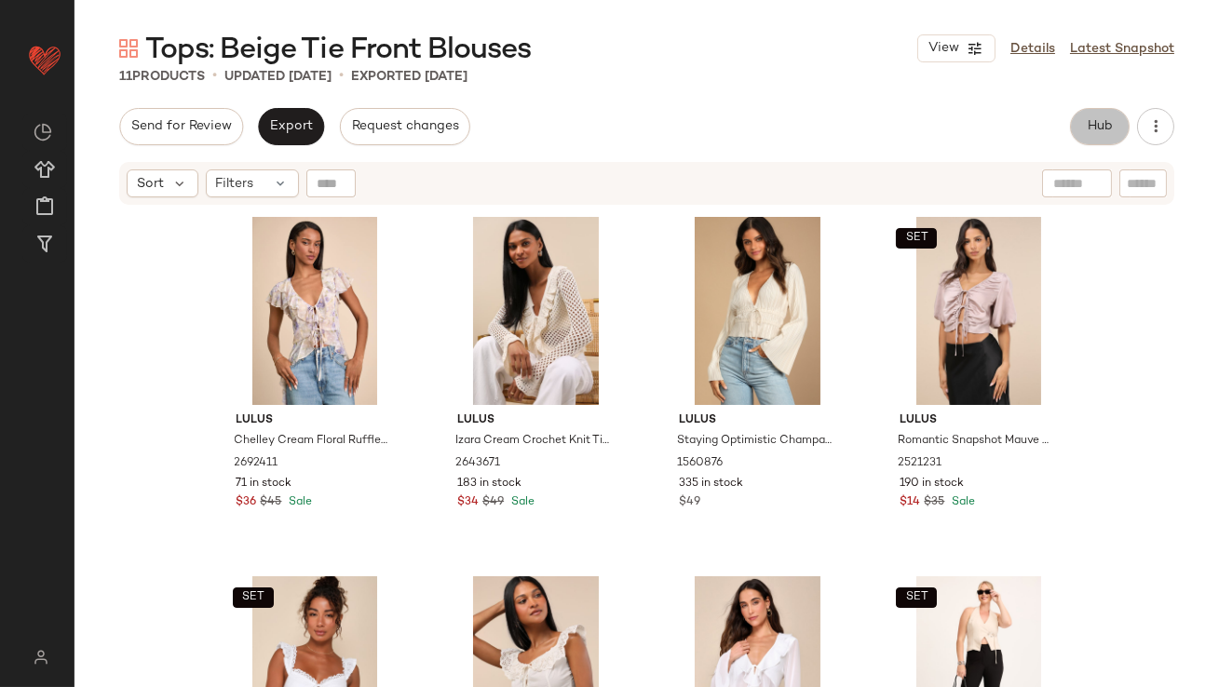
click at [1125, 125] on button "Hub" at bounding box center [1100, 126] width 60 height 37
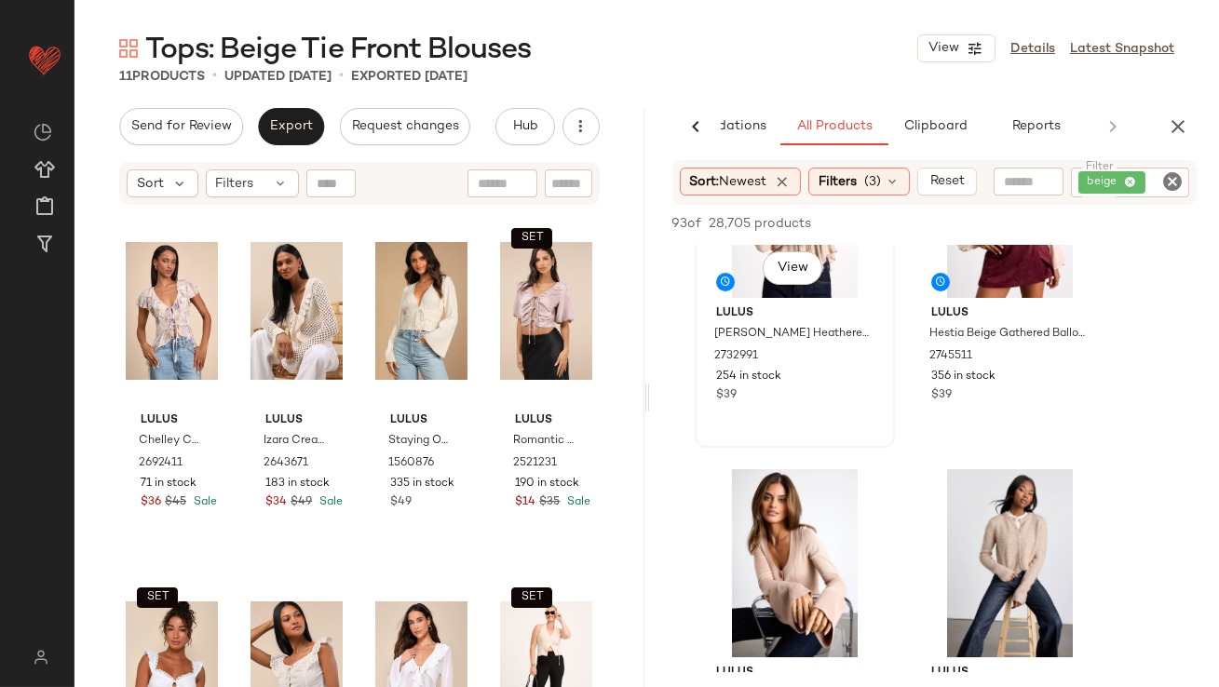
scroll to position [34, 0]
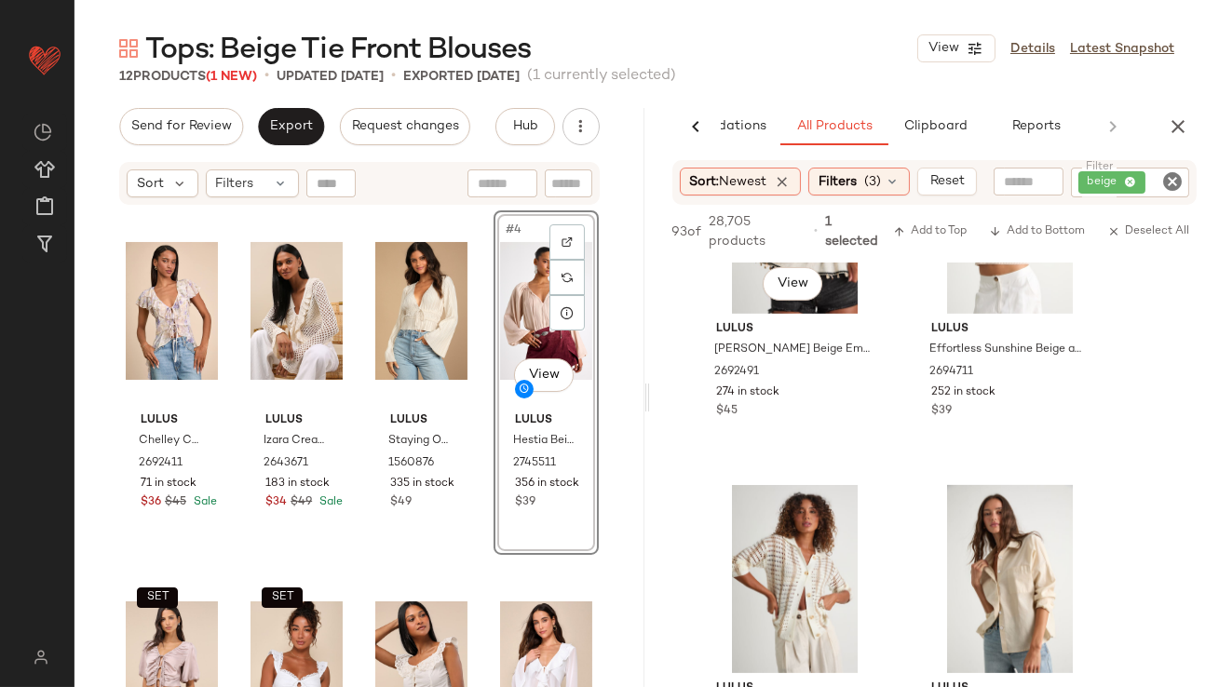
scroll to position [1977, 0]
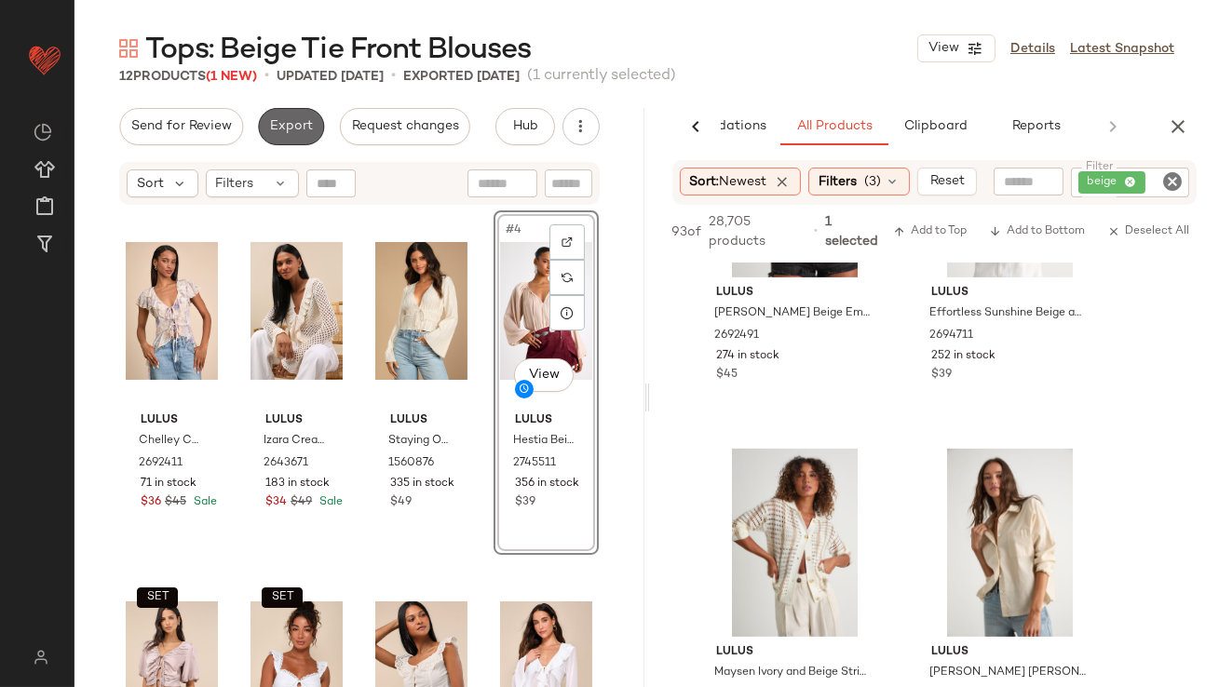
click at [275, 116] on button "Export" at bounding box center [291, 126] width 66 height 37
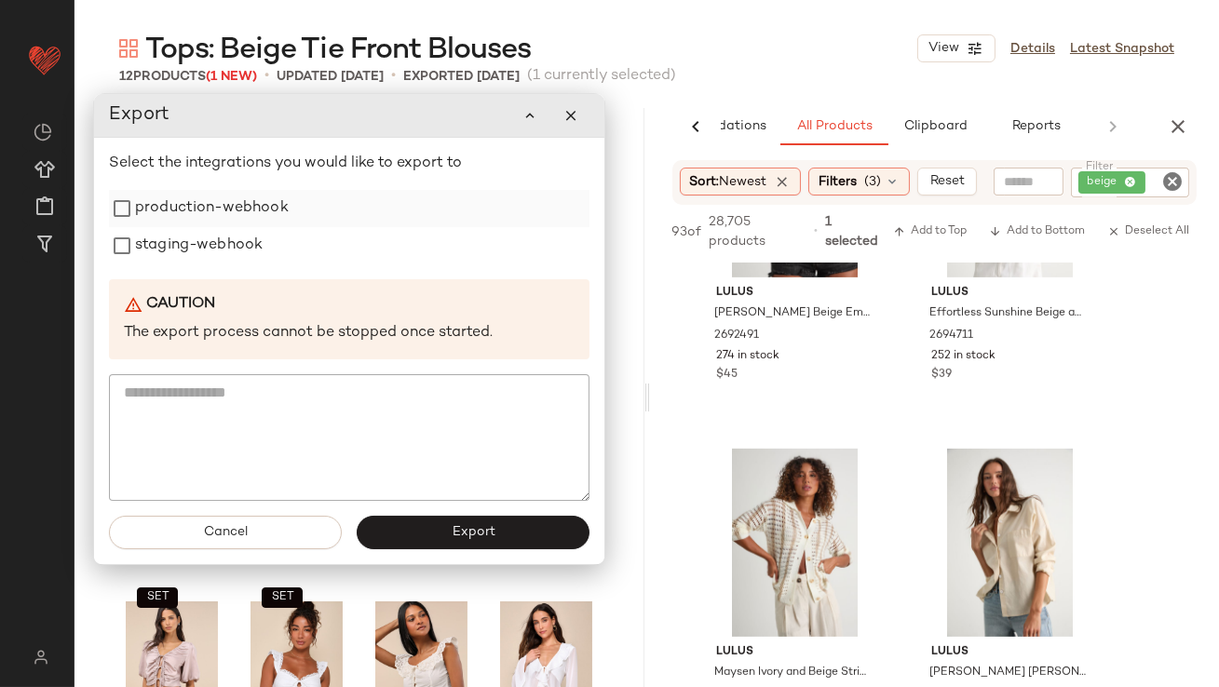
click at [246, 200] on label "production-webhook" at bounding box center [212, 208] width 154 height 37
click at [237, 257] on label "staging-webhook" at bounding box center [199, 245] width 128 height 37
click at [413, 524] on button "Export" at bounding box center [473, 533] width 233 height 34
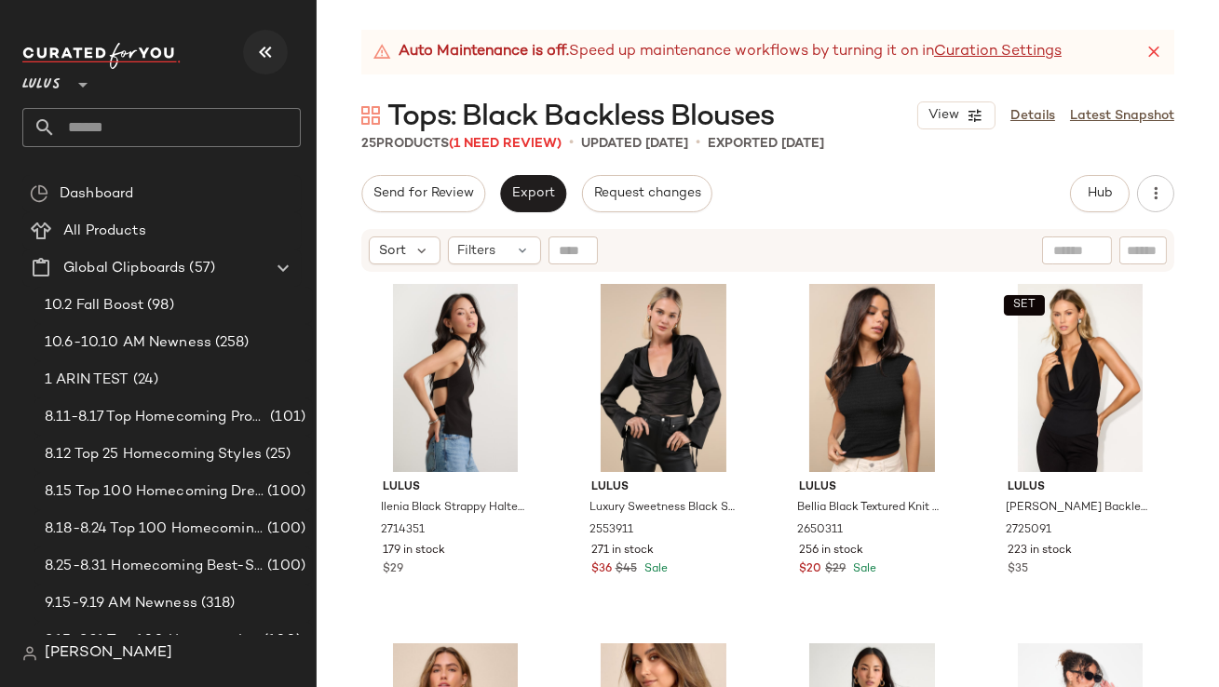
click at [259, 39] on button "button" at bounding box center [265, 52] width 45 height 45
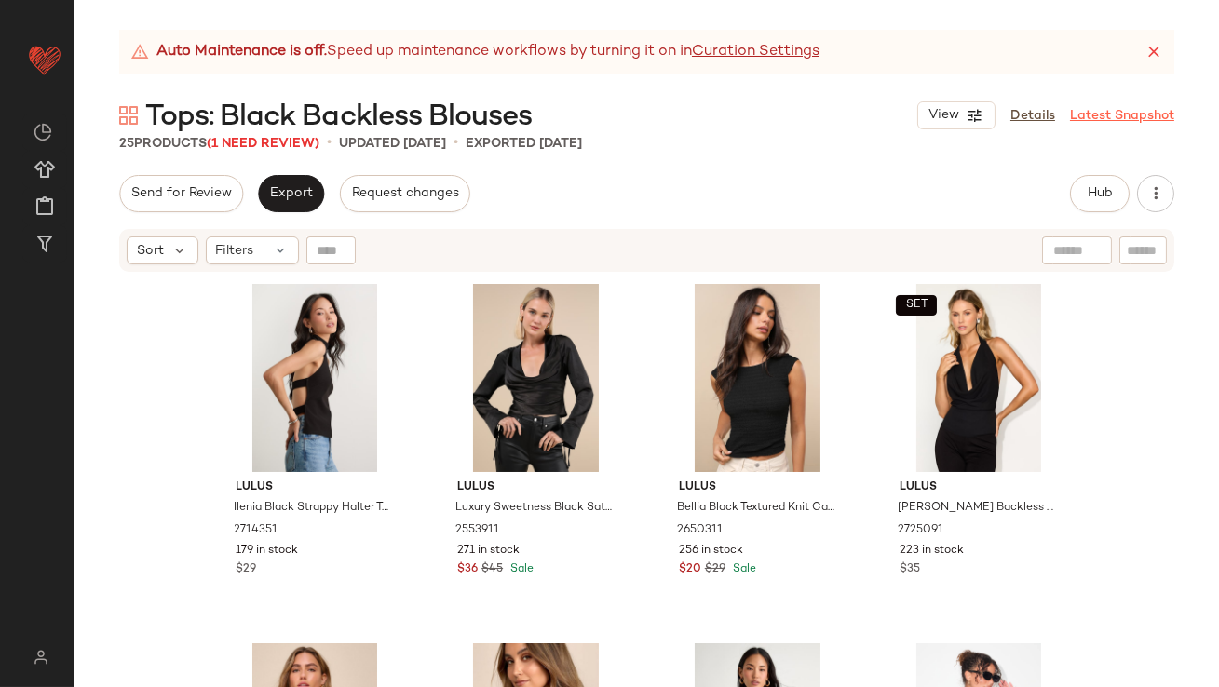
click at [1154, 47] on icon at bounding box center [1154, 52] width 19 height 19
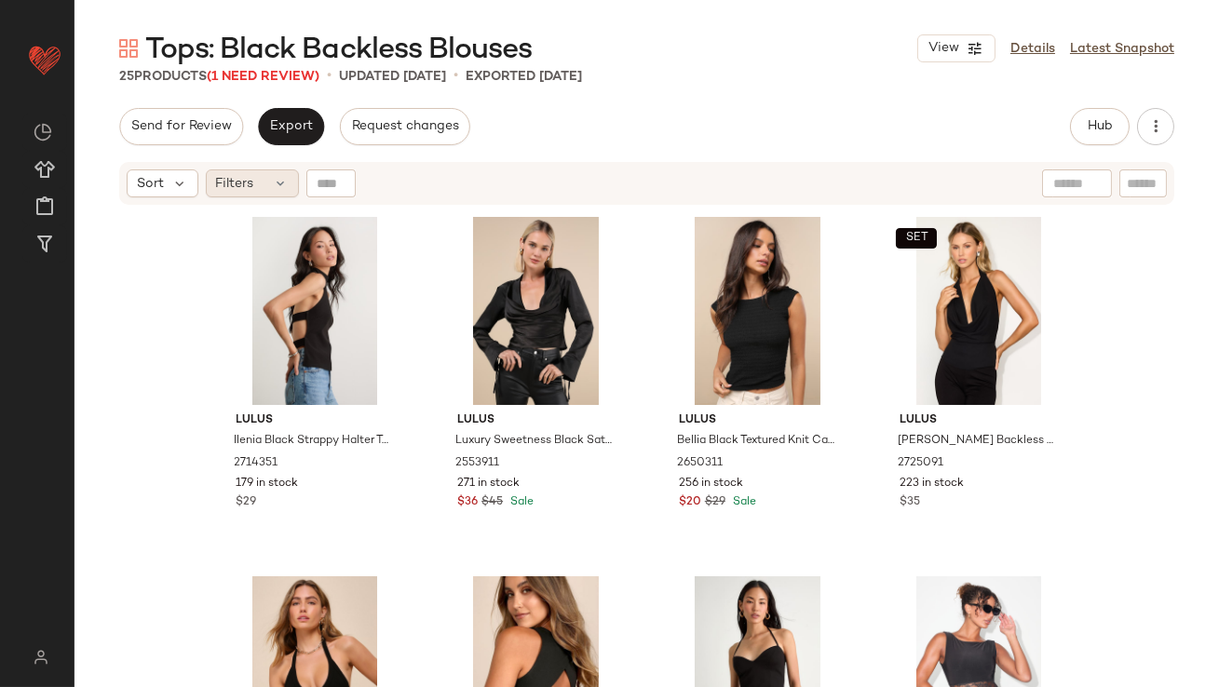
click at [240, 178] on span "Filters" at bounding box center [235, 184] width 38 height 20
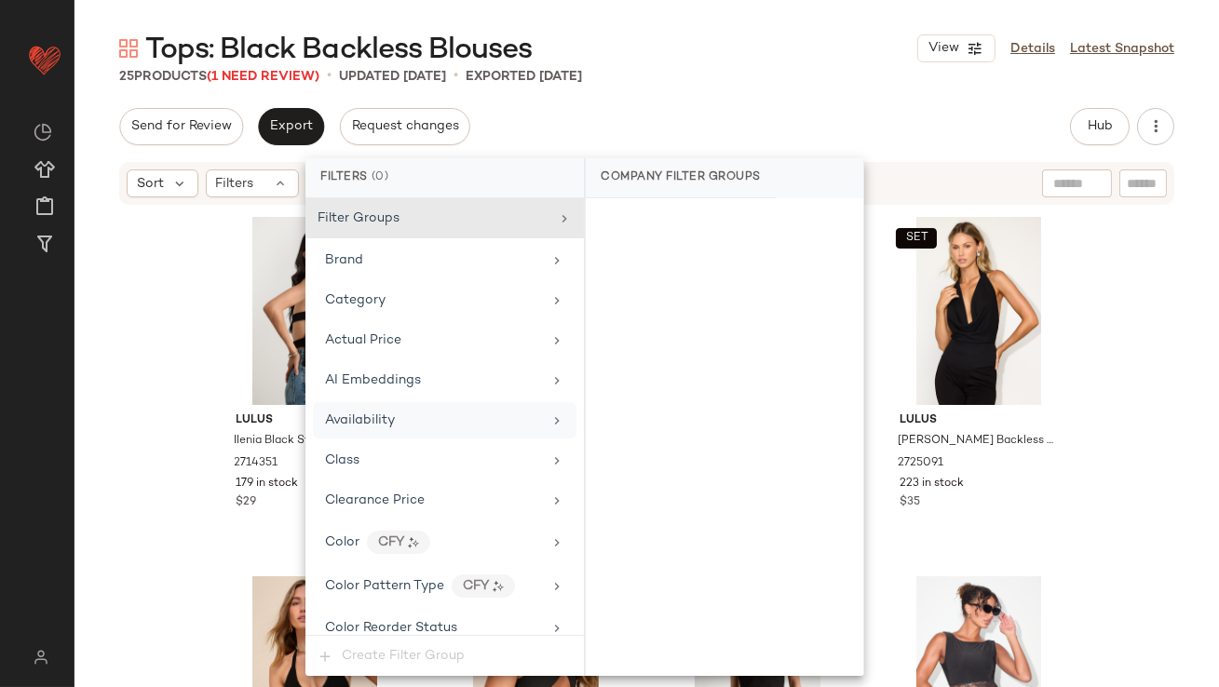
click at [350, 420] on span "Availability" at bounding box center [360, 420] width 70 height 14
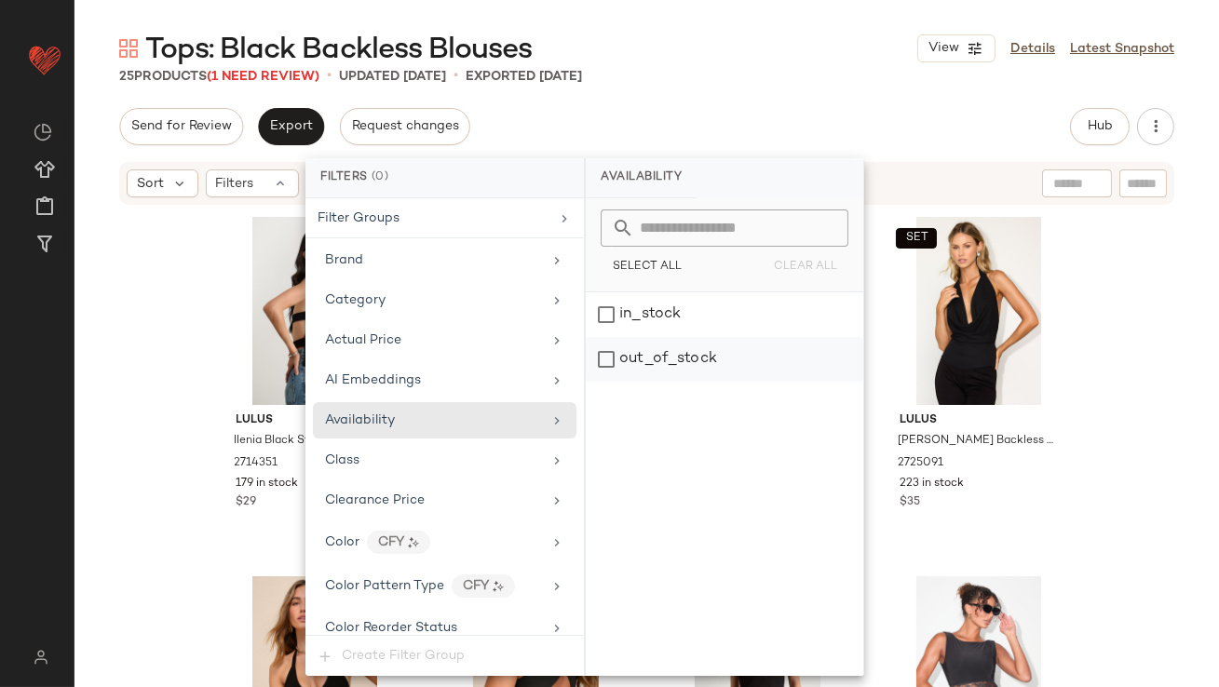
click at [728, 368] on div "out_of_stock" at bounding box center [725, 359] width 278 height 45
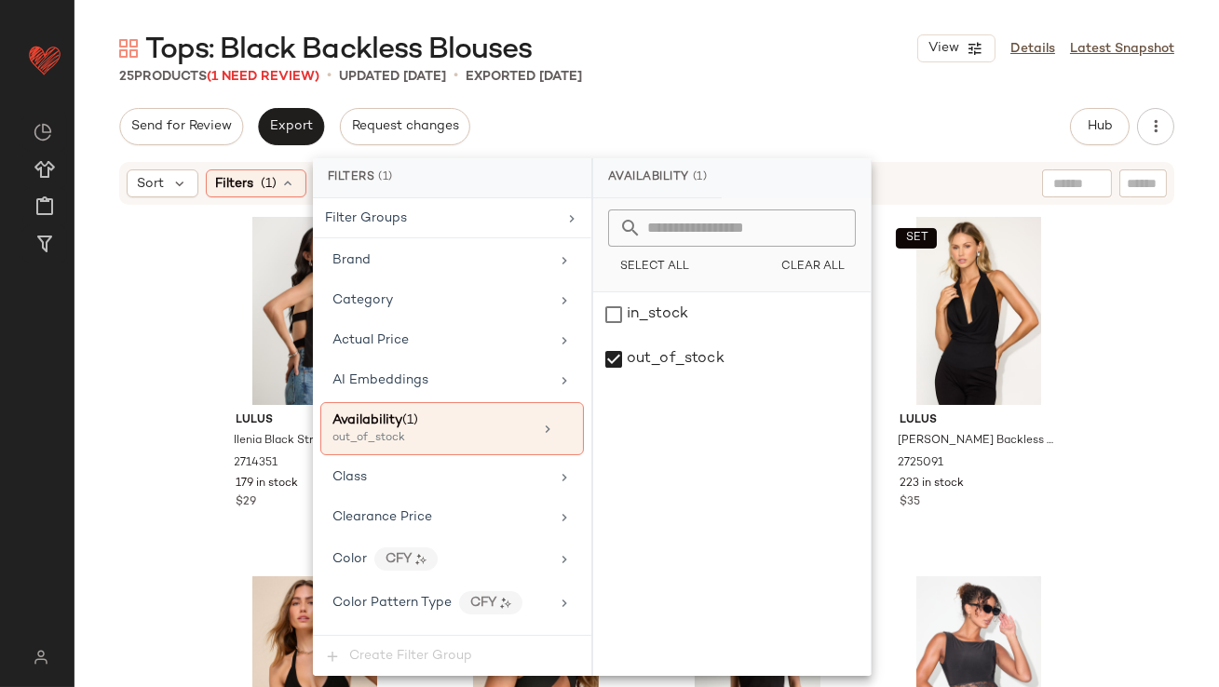
click at [727, 106] on div "Tops: Black Backless Blouses View Details Latest Snapshot 25 Products (1 Need R…" at bounding box center [647, 358] width 1145 height 657
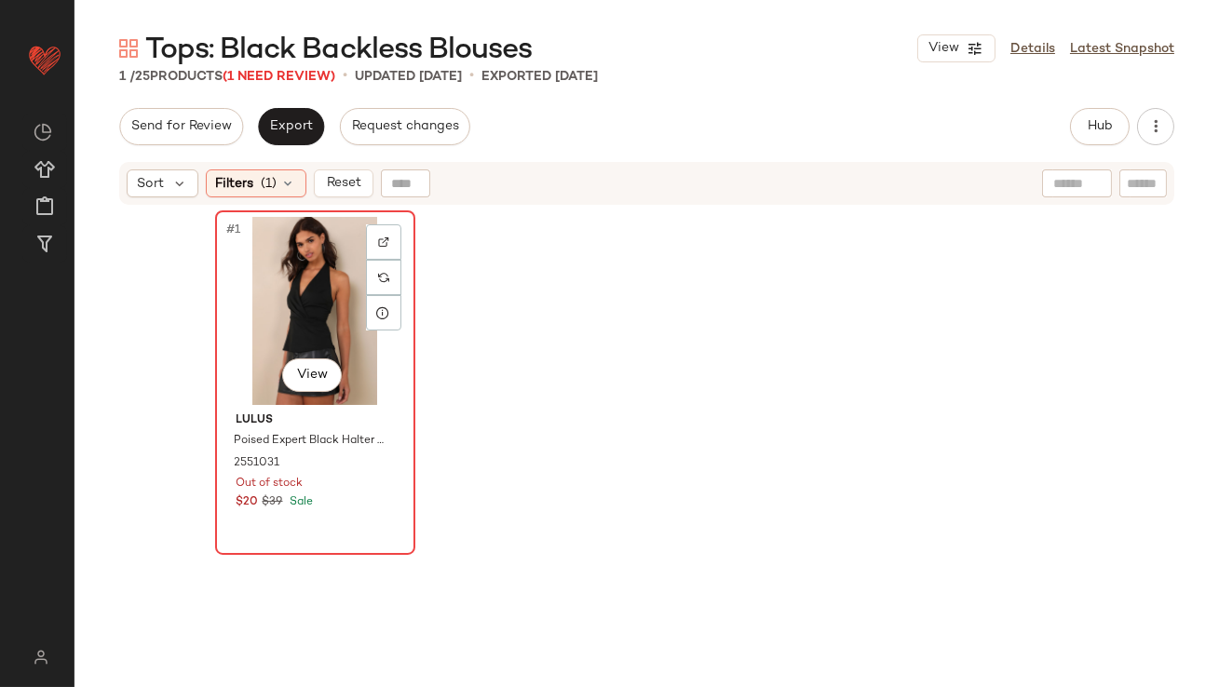
click at [291, 308] on div "#1 View" at bounding box center [315, 311] width 187 height 188
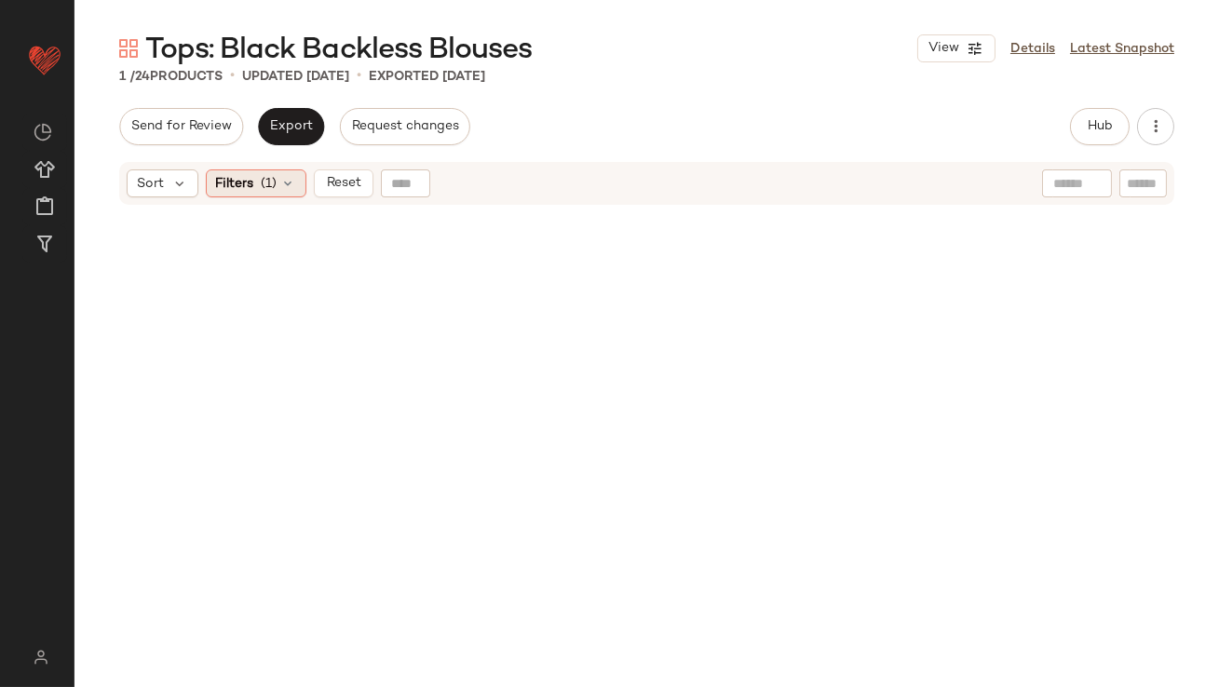
click at [247, 172] on div "Filters (1)" at bounding box center [256, 183] width 101 height 28
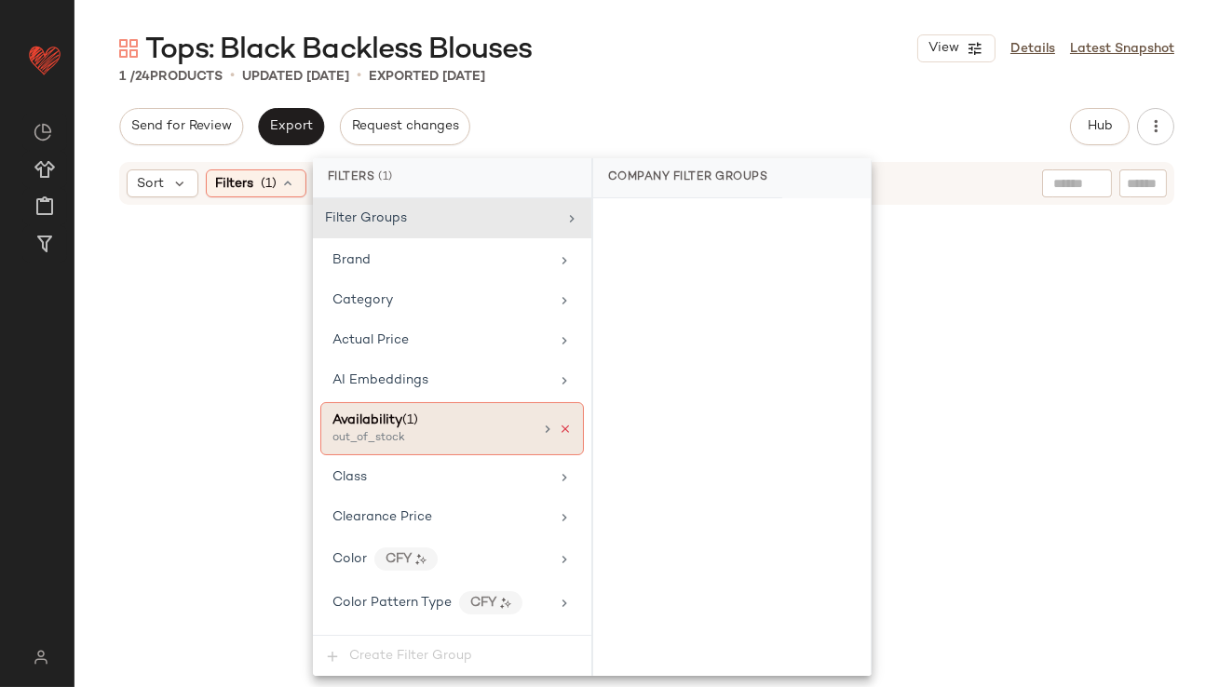
click at [559, 428] on icon at bounding box center [565, 429] width 13 height 13
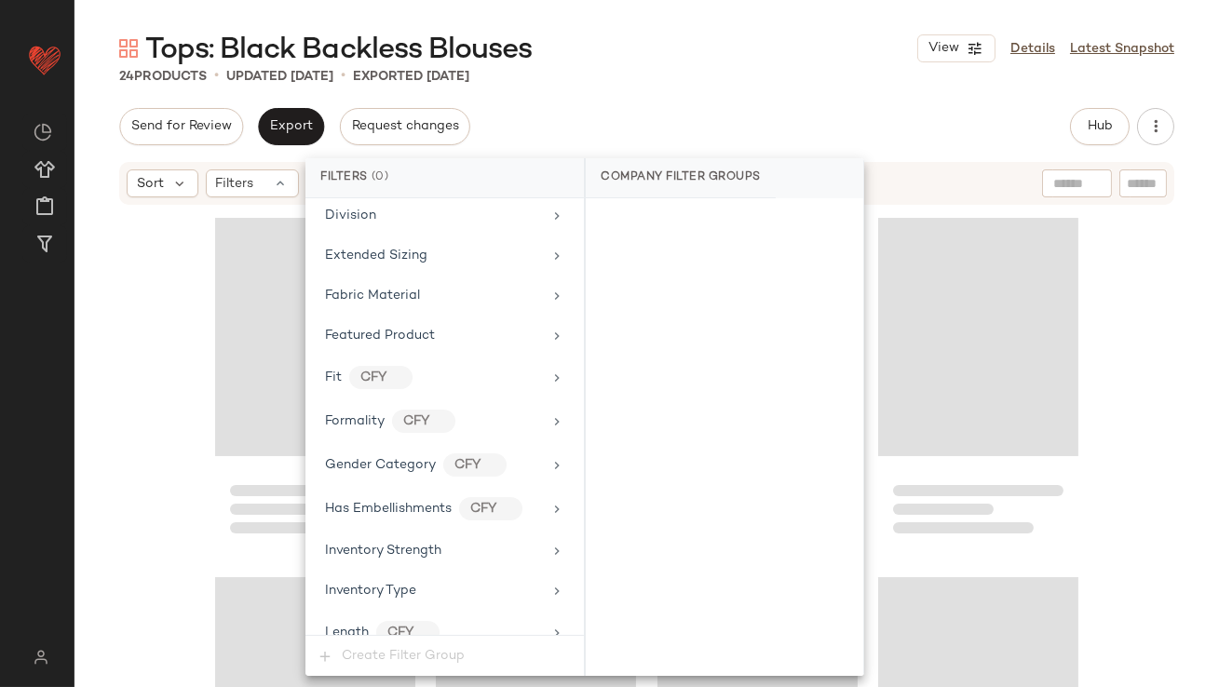
scroll to position [1344, 0]
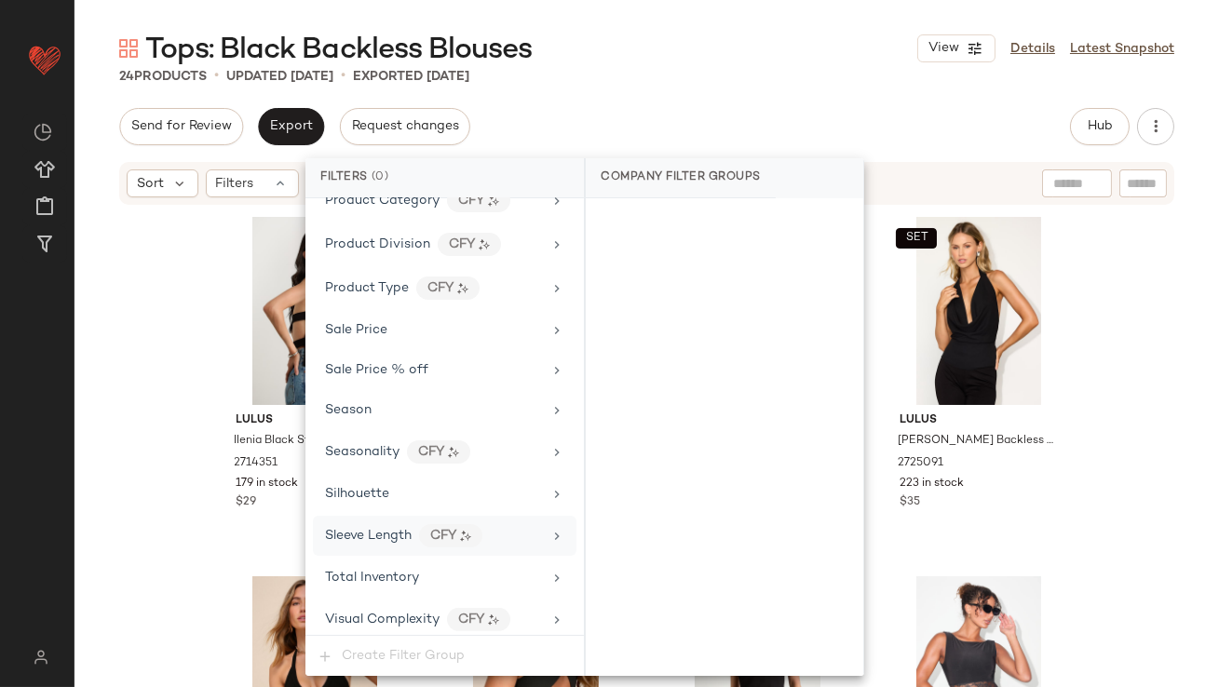
click at [435, 543] on div "Sleeve Length CFY" at bounding box center [445, 536] width 264 height 40
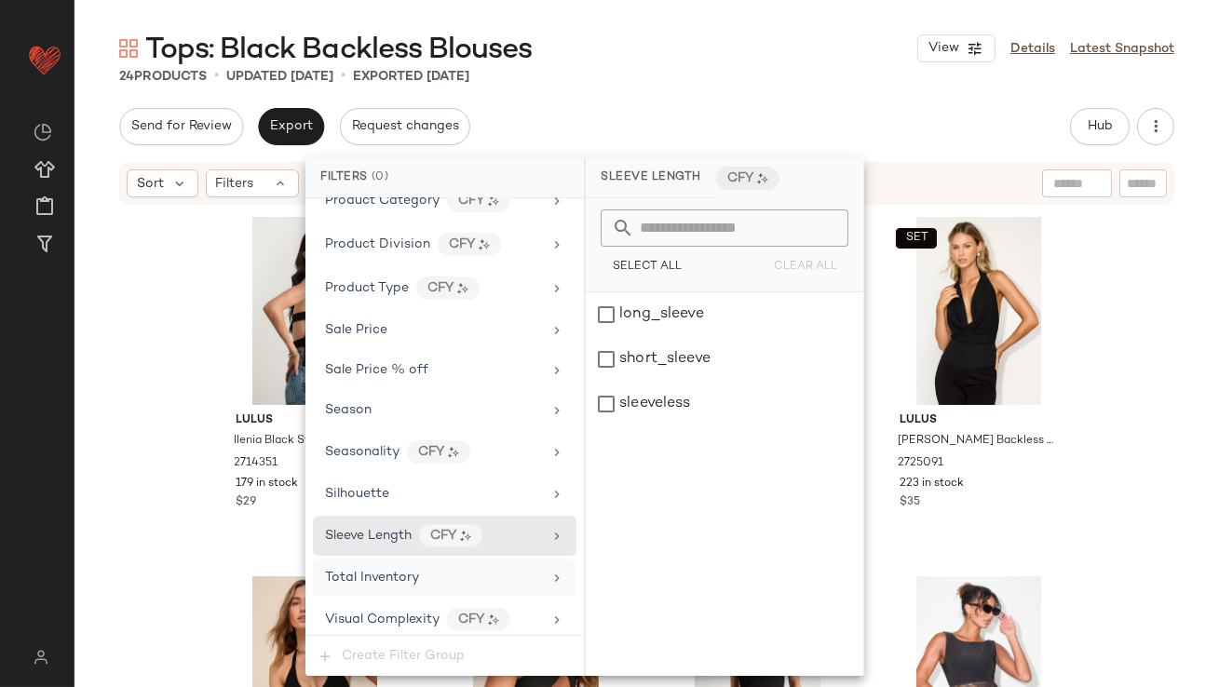
click at [422, 568] on div "Total Inventory" at bounding box center [433, 578] width 217 height 20
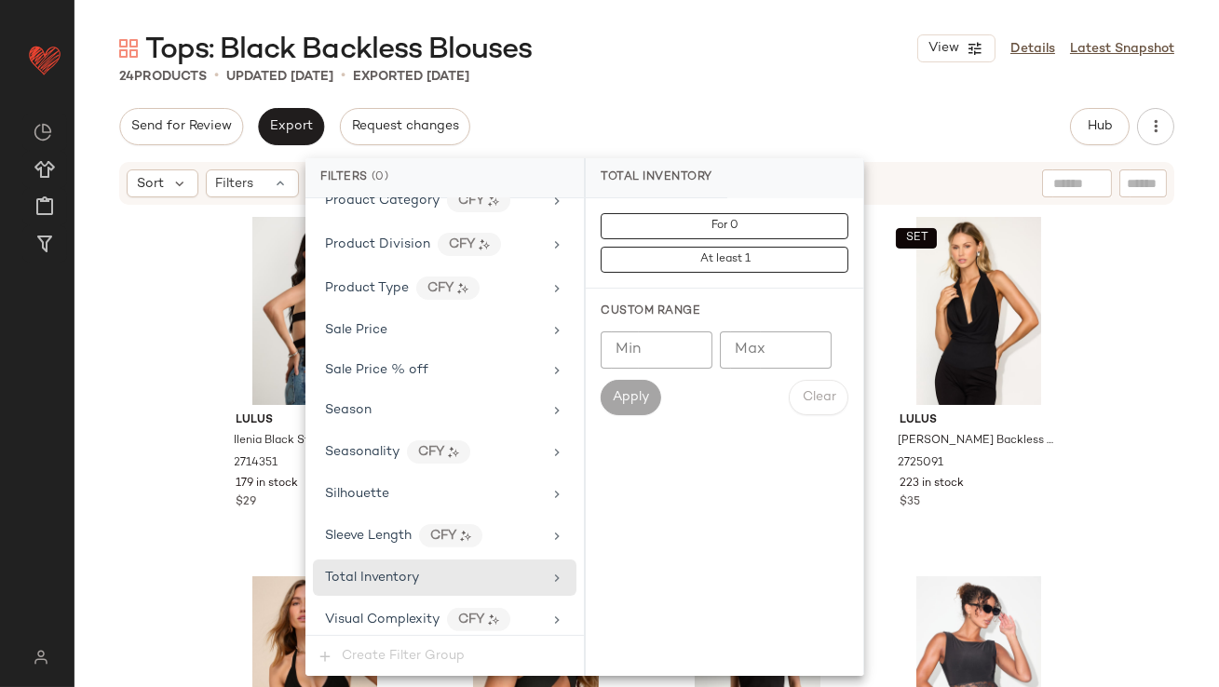
click at [797, 344] on input "Max" at bounding box center [776, 350] width 112 height 37
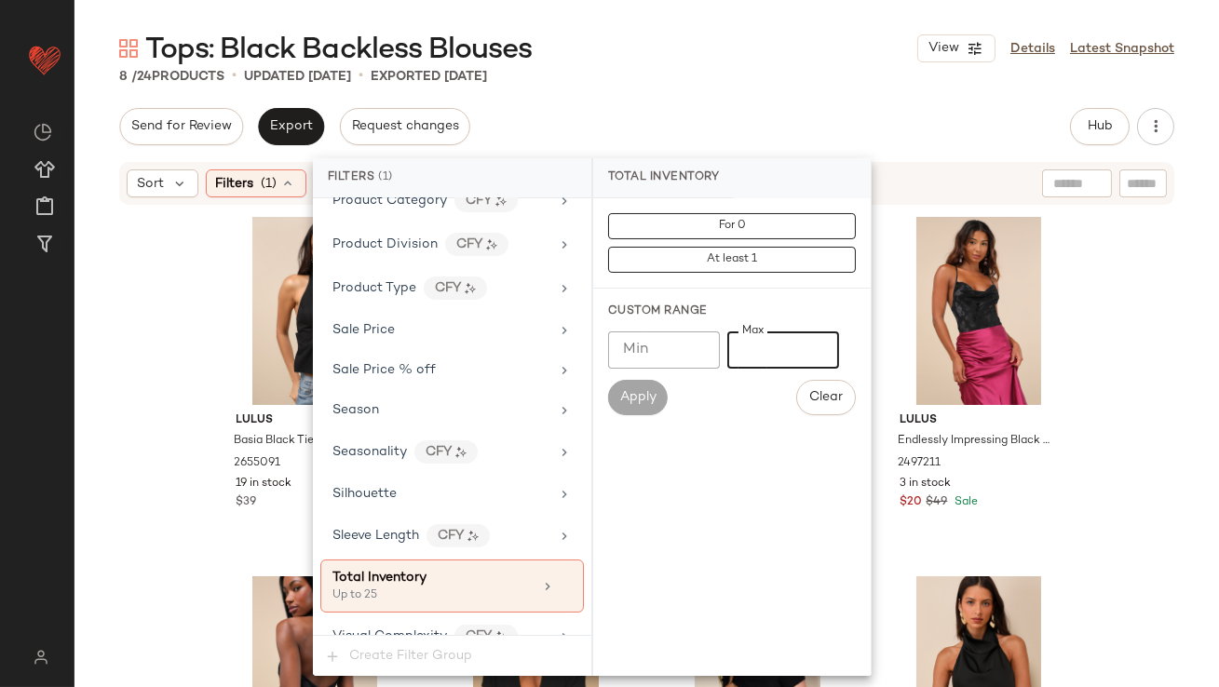
type input "**"
click at [819, 79] on div "8 / 24 Products • updated [DATE] • Exported [DATE]" at bounding box center [647, 76] width 1145 height 19
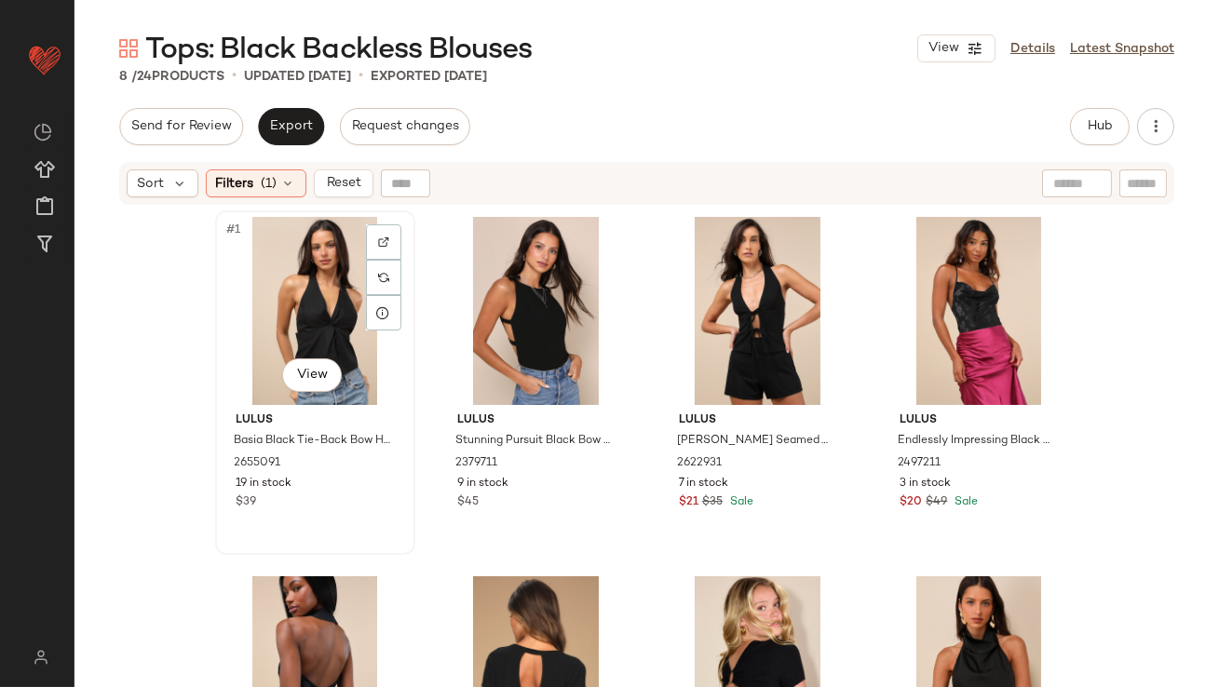
click at [256, 302] on div "#1 View" at bounding box center [315, 311] width 187 height 188
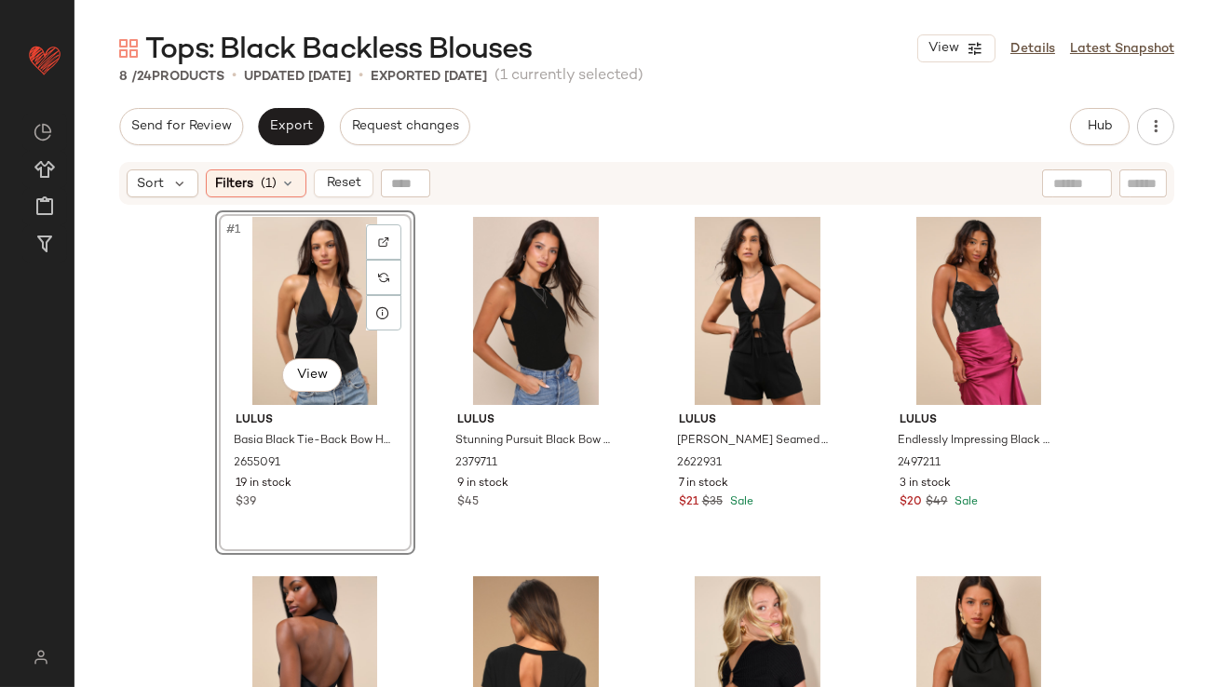
scroll to position [180, 0]
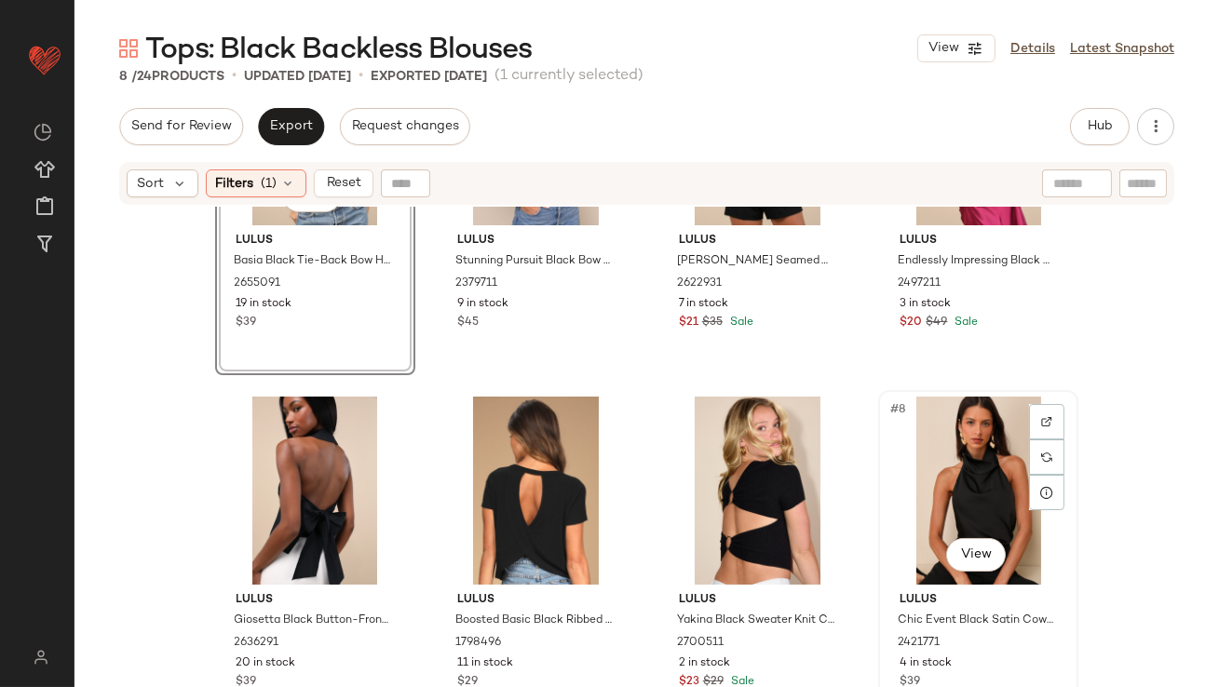
click at [948, 458] on div "#8 View" at bounding box center [978, 491] width 187 height 188
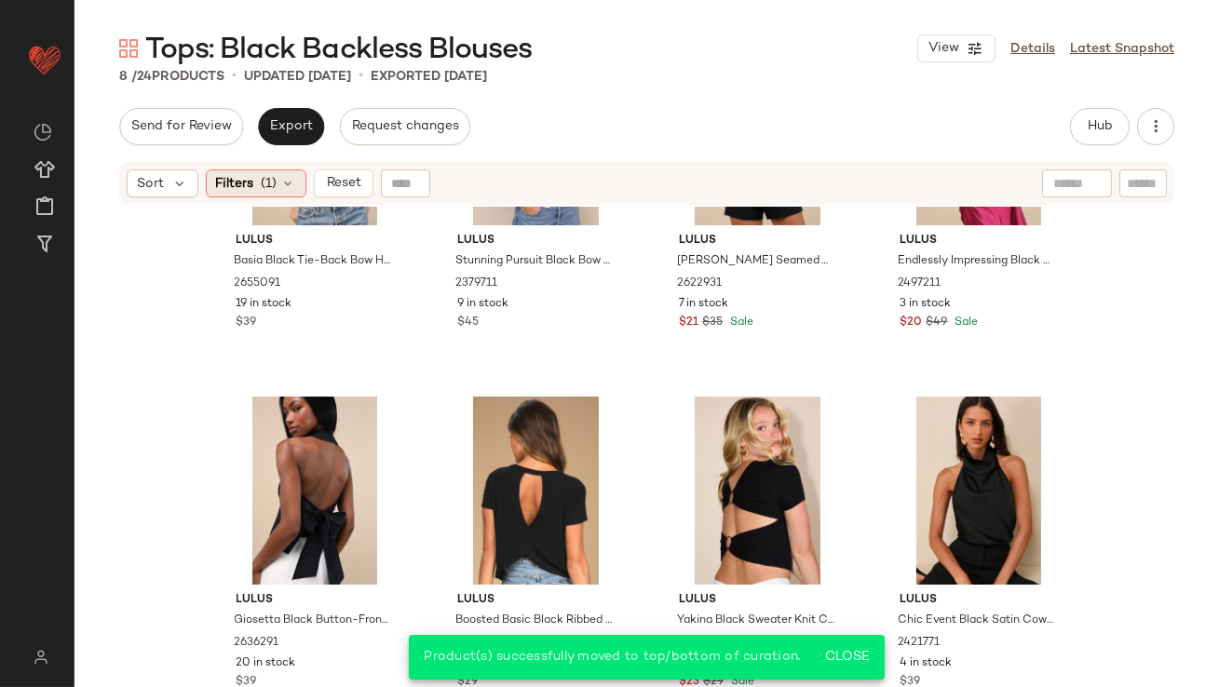
click at [230, 194] on div "Filters (1)" at bounding box center [256, 183] width 101 height 28
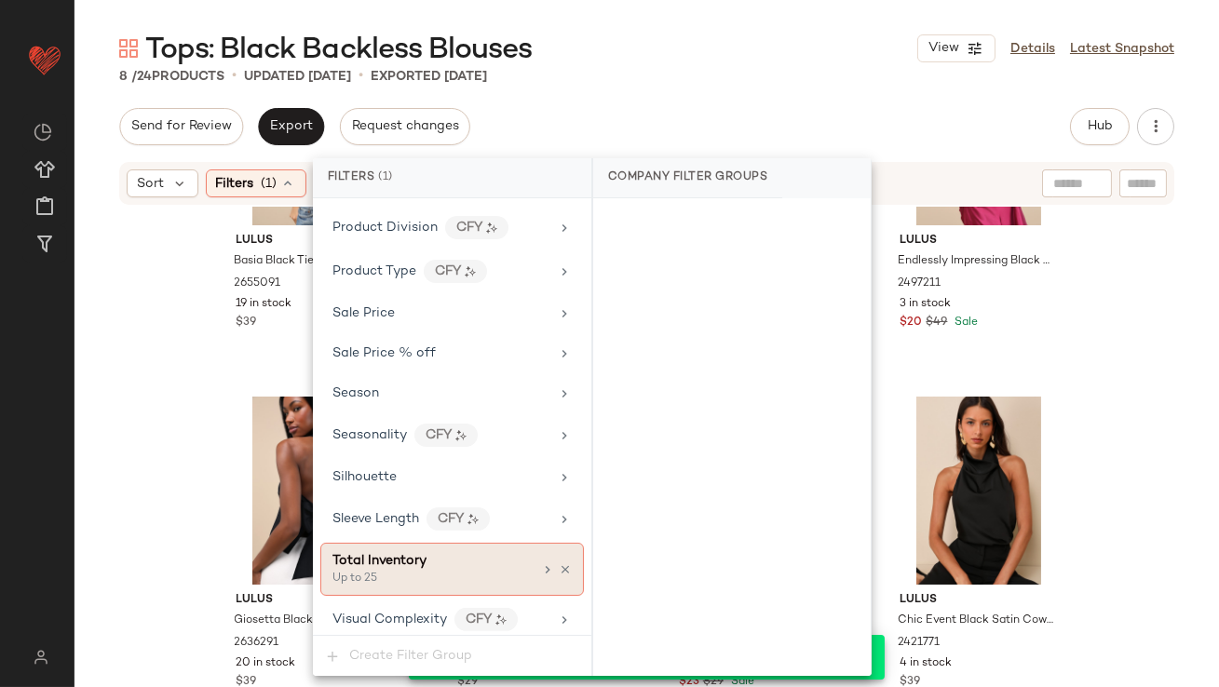
click at [559, 563] on icon at bounding box center [565, 569] width 13 height 13
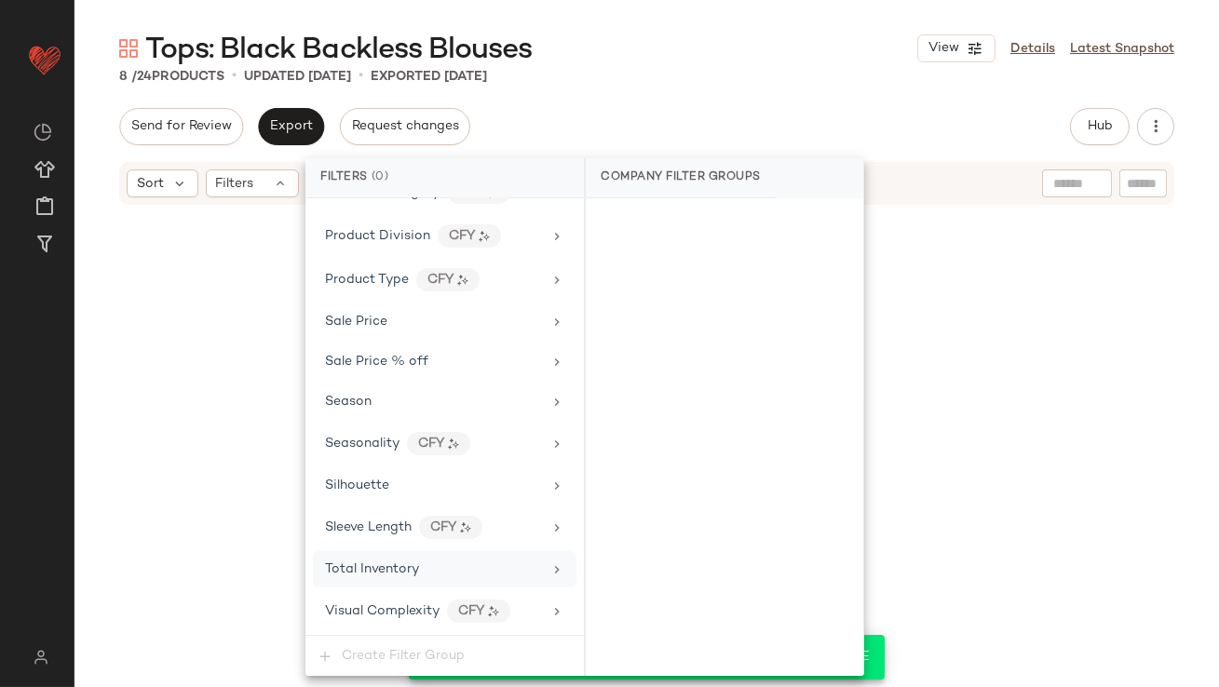
scroll to position [1344, 0]
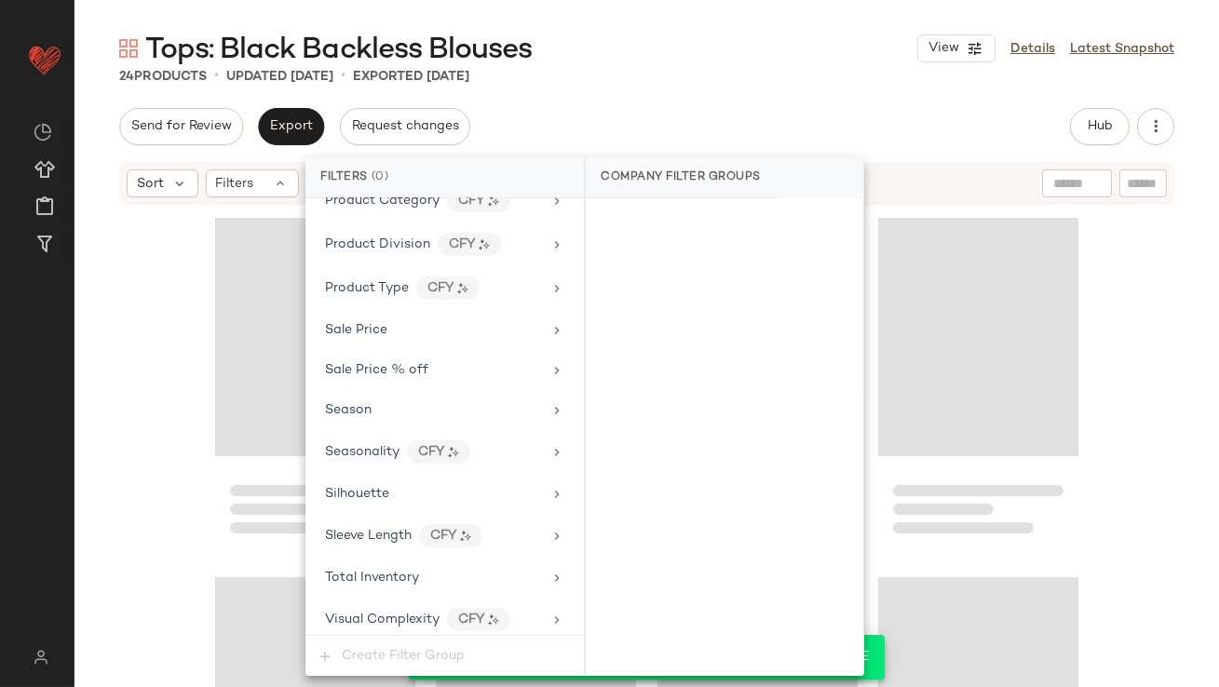
click at [740, 132] on div "Send for Review Export Request changes Hub Send for Review External Review Inte…" at bounding box center [646, 126] width 1055 height 37
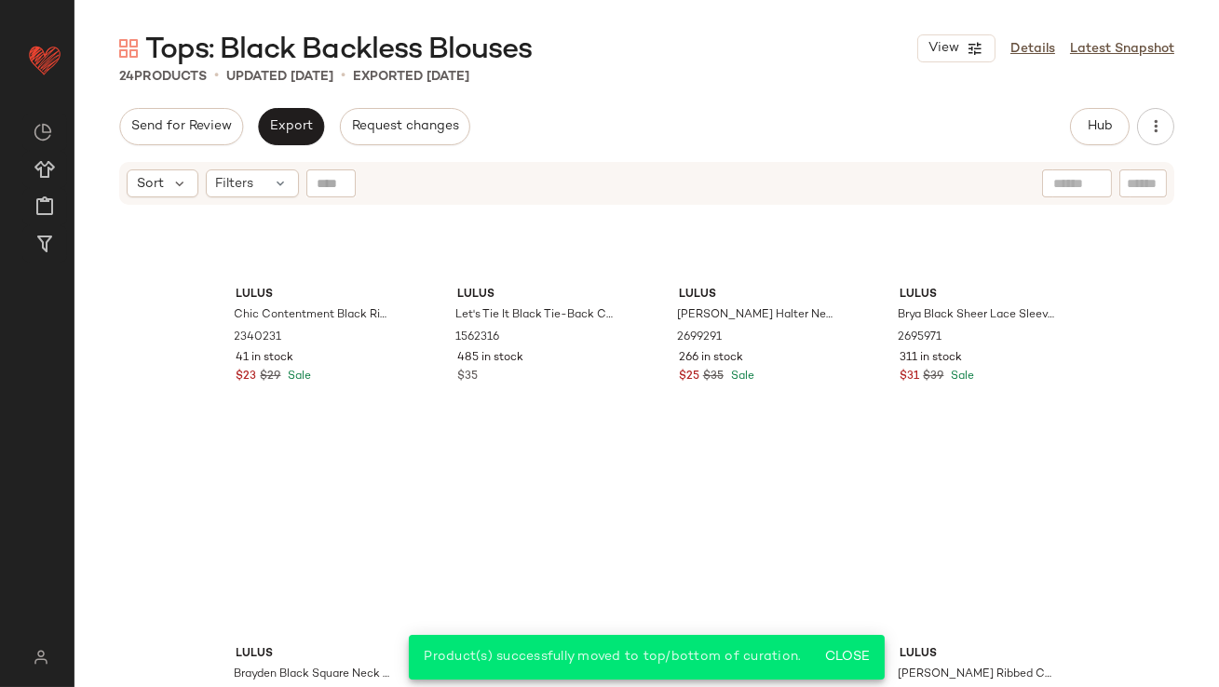
scroll to position [0, 0]
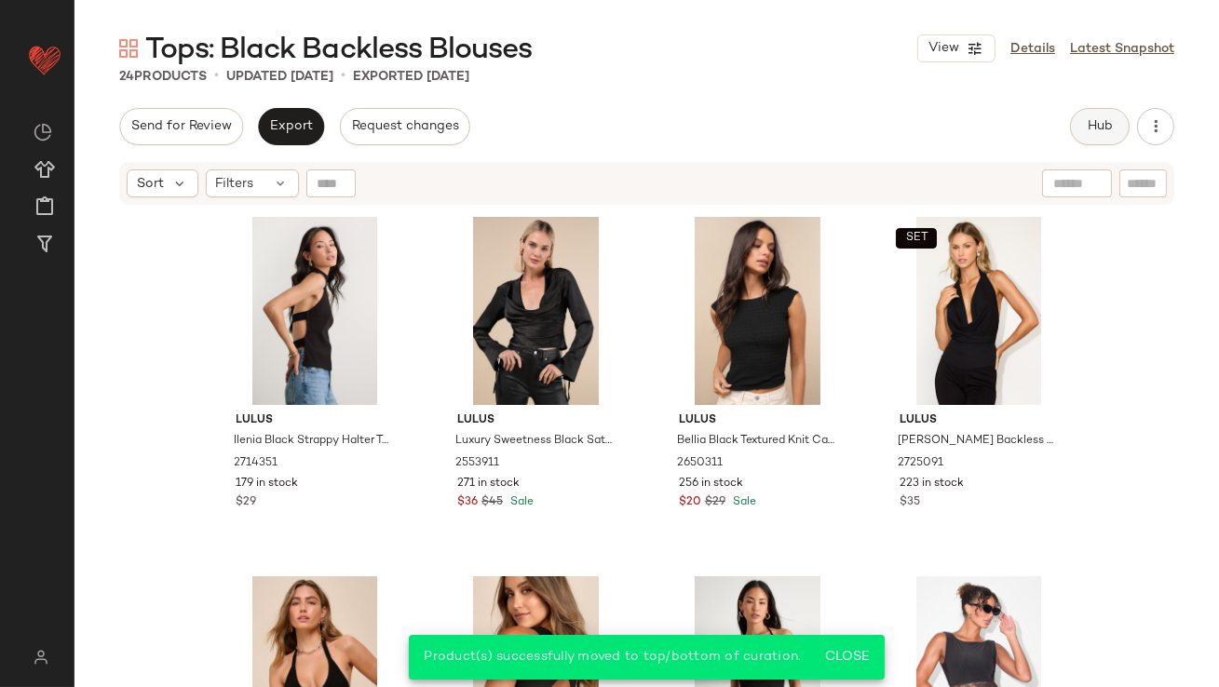
click at [1107, 110] on button "Hub" at bounding box center [1100, 126] width 60 height 37
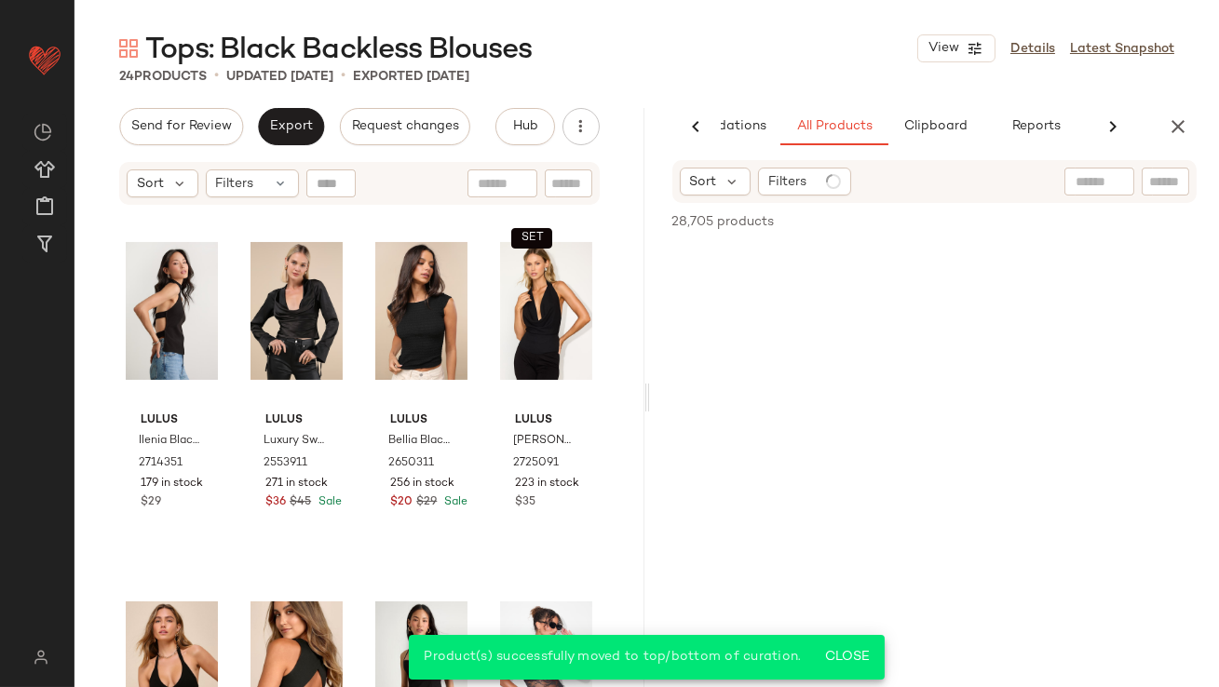
scroll to position [0, 104]
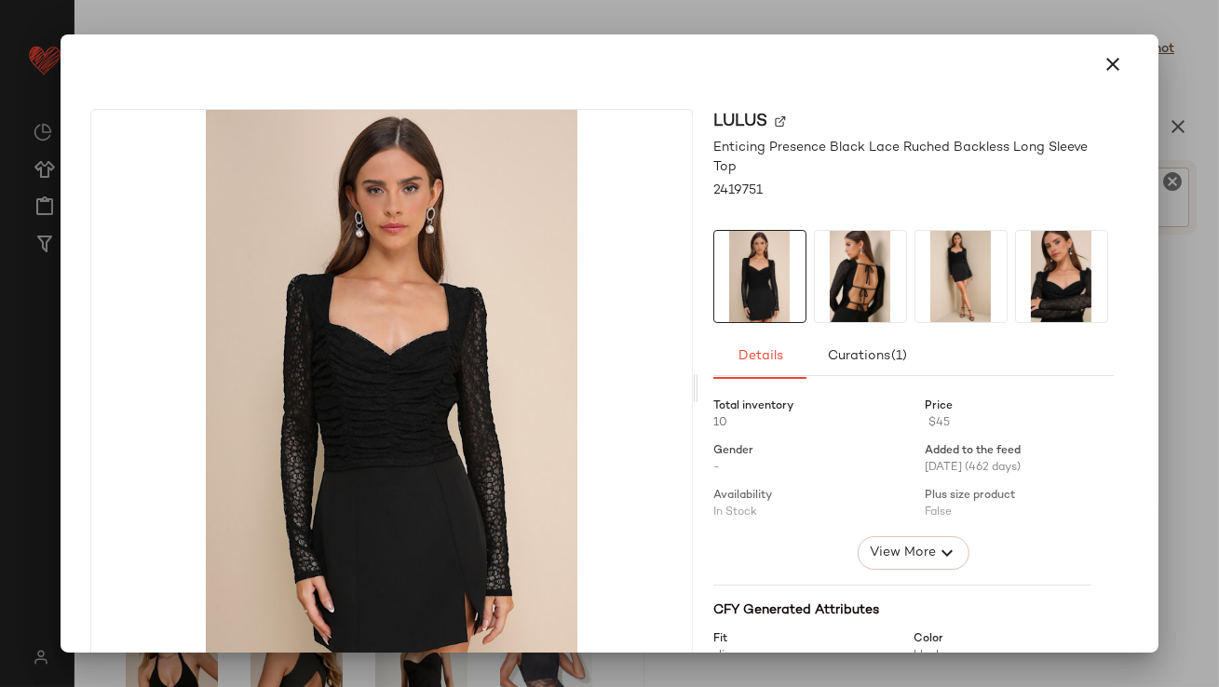
click at [865, 291] on img at bounding box center [860, 276] width 91 height 91
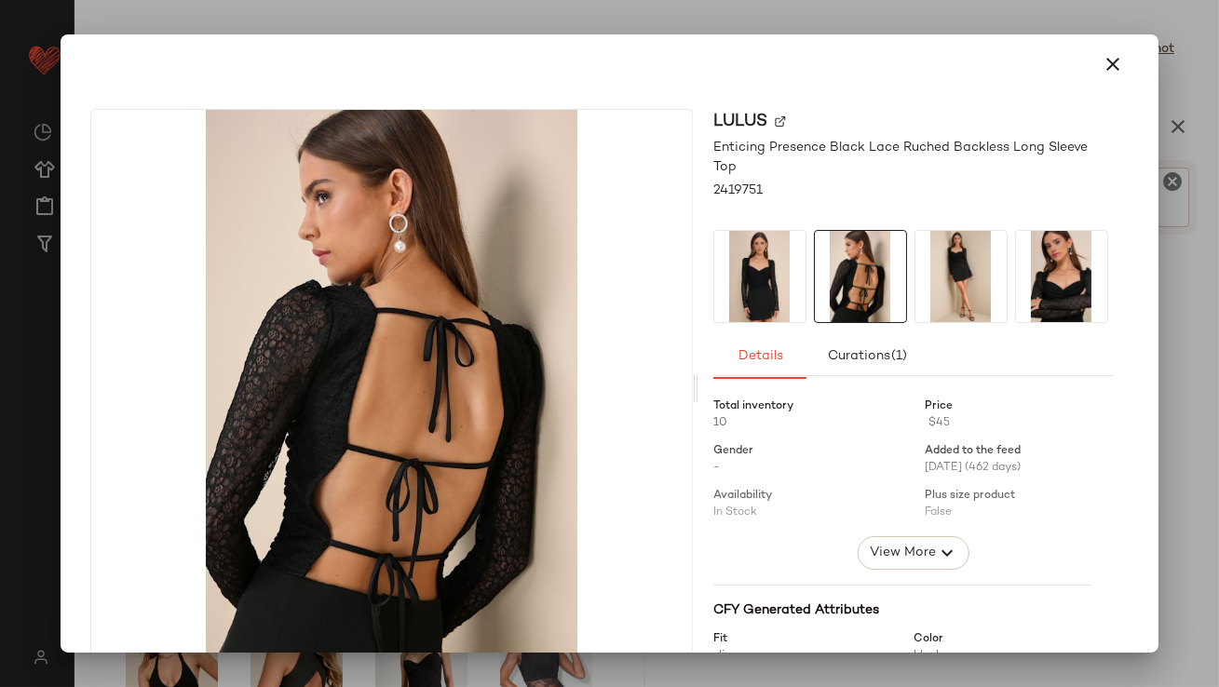
click at [1106, 61] on icon "button" at bounding box center [1114, 64] width 22 height 22
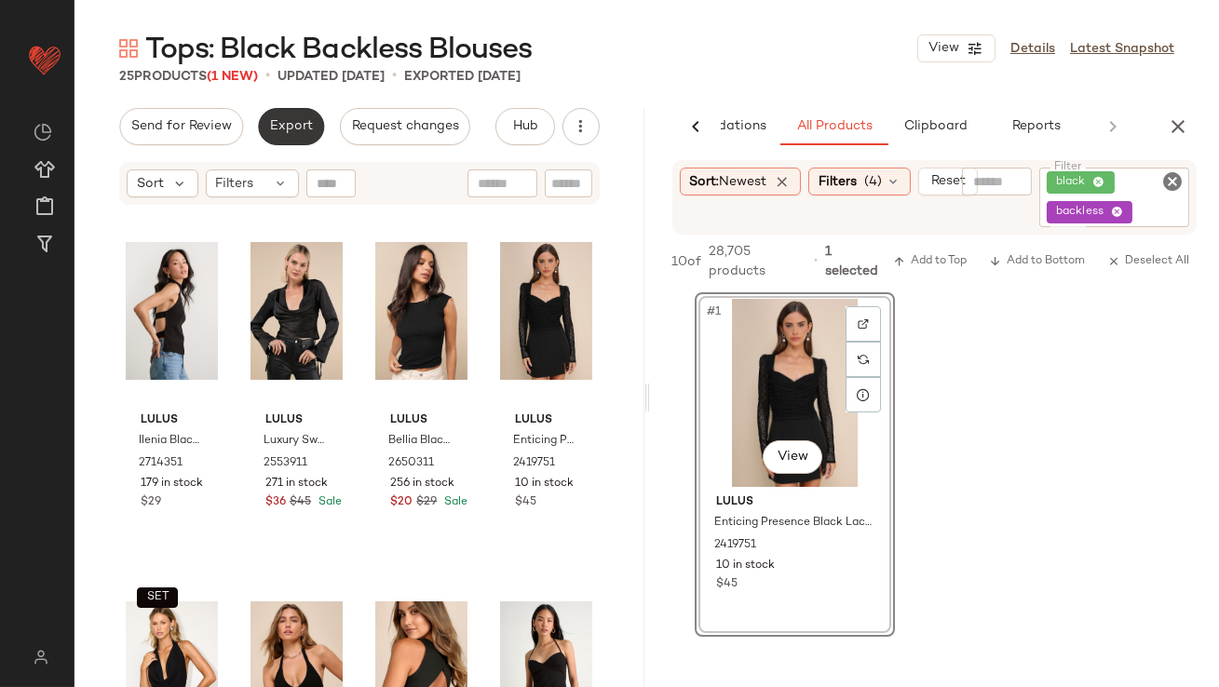
click at [273, 129] on span "Export" at bounding box center [291, 126] width 44 height 15
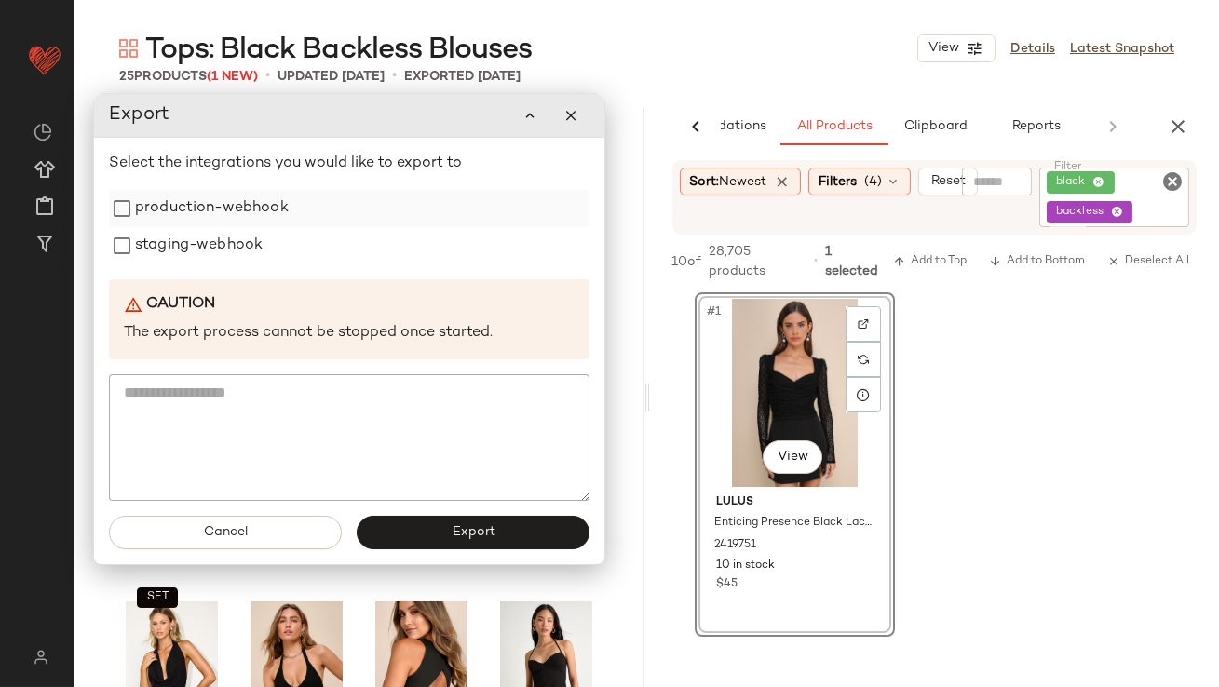
click at [254, 208] on label "production-webhook" at bounding box center [212, 208] width 154 height 37
click at [251, 237] on label "staging-webhook" at bounding box center [198, 245] width 128 height 37
click at [435, 522] on button "Export" at bounding box center [472, 533] width 233 height 34
